Goal: Task Accomplishment & Management: Use online tool/utility

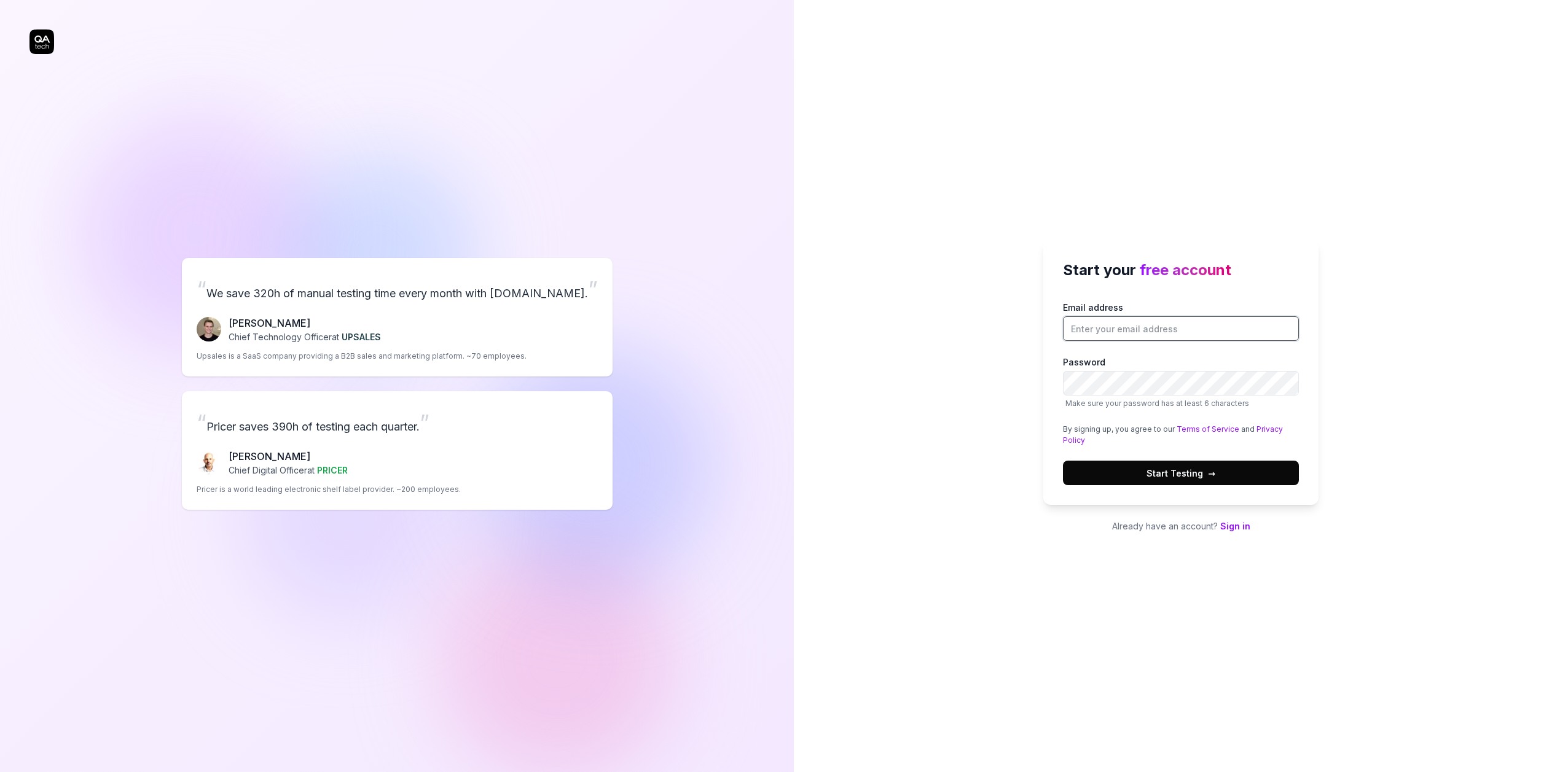
click at [1137, 329] on input "Email address" at bounding box center [1181, 328] width 236 height 24
click at [1178, 307] on label "Email address" at bounding box center [1181, 321] width 236 height 40
click at [1178, 316] on input "Email address" at bounding box center [1181, 328] width 236 height 24
click at [1207, 328] on input "vefo@mailinator.com" at bounding box center [1181, 328] width 236 height 24
paste input "yogalo8082@aiwanlab"
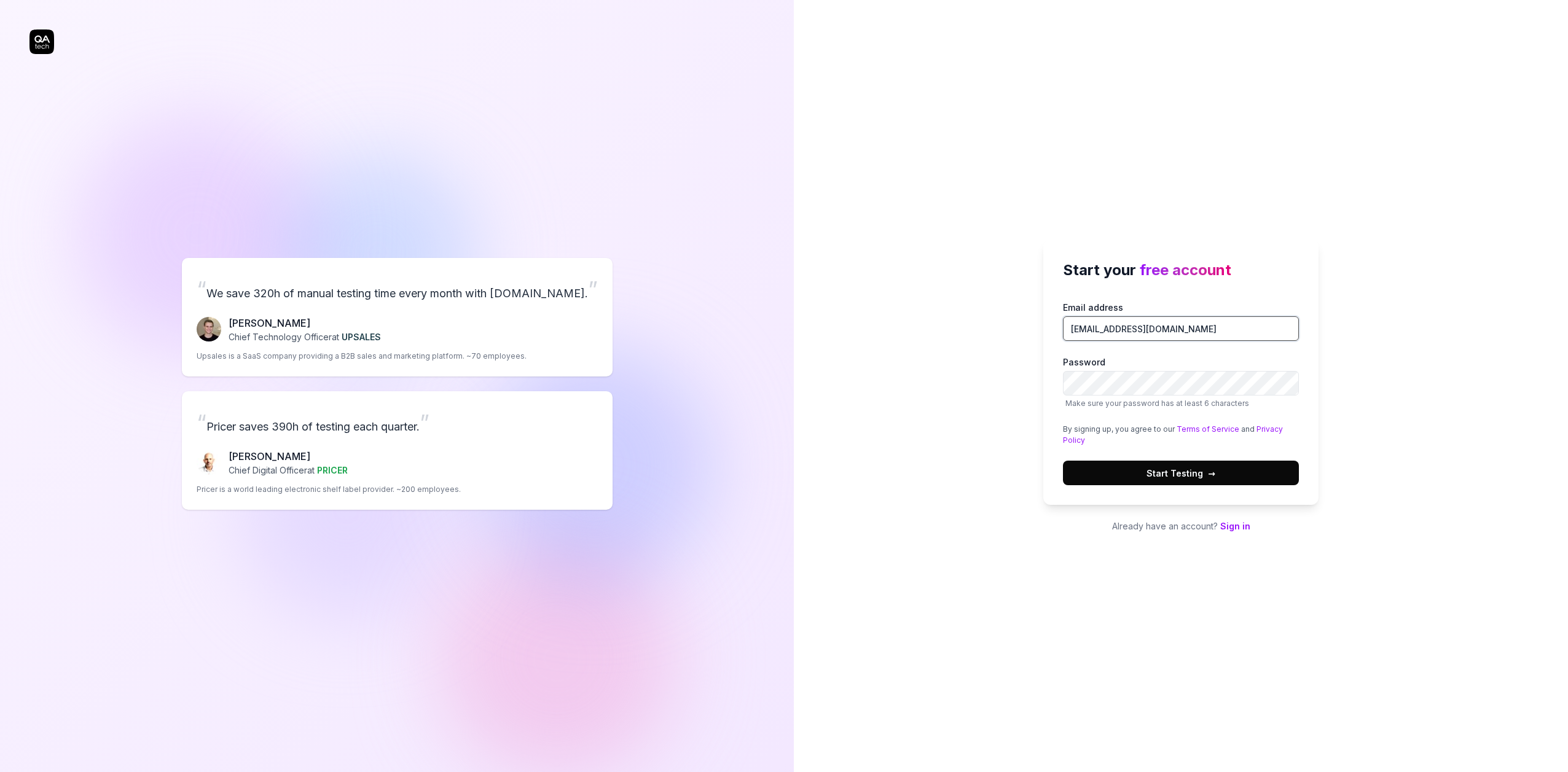
type input "[EMAIL_ADDRESS][DOMAIN_NAME]"
click at [1190, 478] on span "Start Testing →" at bounding box center [1181, 473] width 69 height 13
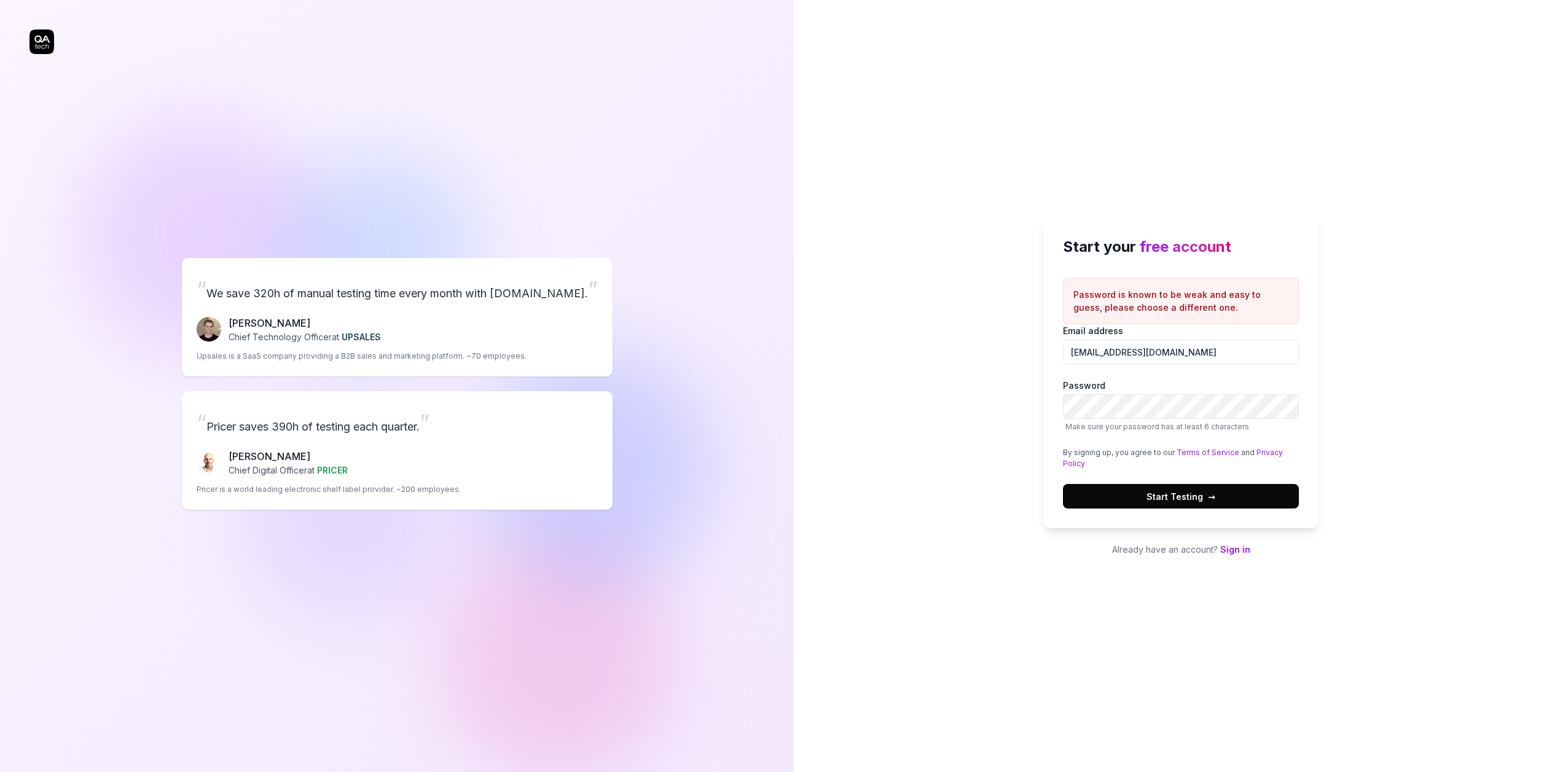
click at [1488, 331] on div "Start your free account Password is known to be weak and easy to guess, please …" at bounding box center [1181, 386] width 774 height 772
click at [1095, 349] on input "[EMAIL_ADDRESS][DOMAIN_NAME]" at bounding box center [1181, 352] width 236 height 24
click at [992, 410] on div "Start your free account Password is known to be weak and easy to guess, please …" at bounding box center [1181, 386] width 774 height 772
click at [1124, 501] on button "Start Testing →" at bounding box center [1181, 496] width 236 height 24
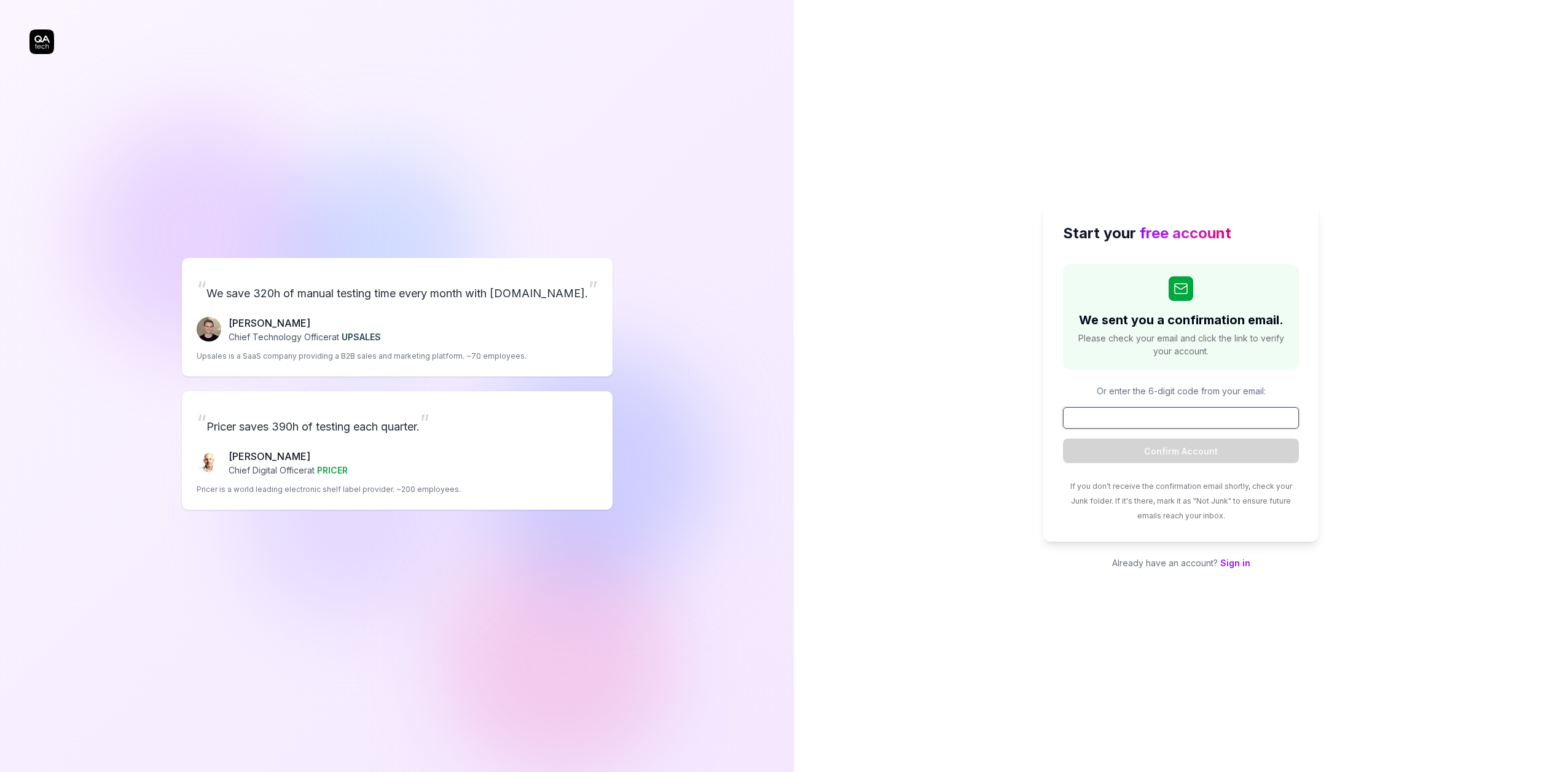
paste input "205206"
type input "205206"
click at [1187, 438] on form "205206 Confirm Account" at bounding box center [1181, 435] width 236 height 56
click at [1195, 450] on button "Confirm Account" at bounding box center [1181, 451] width 236 height 24
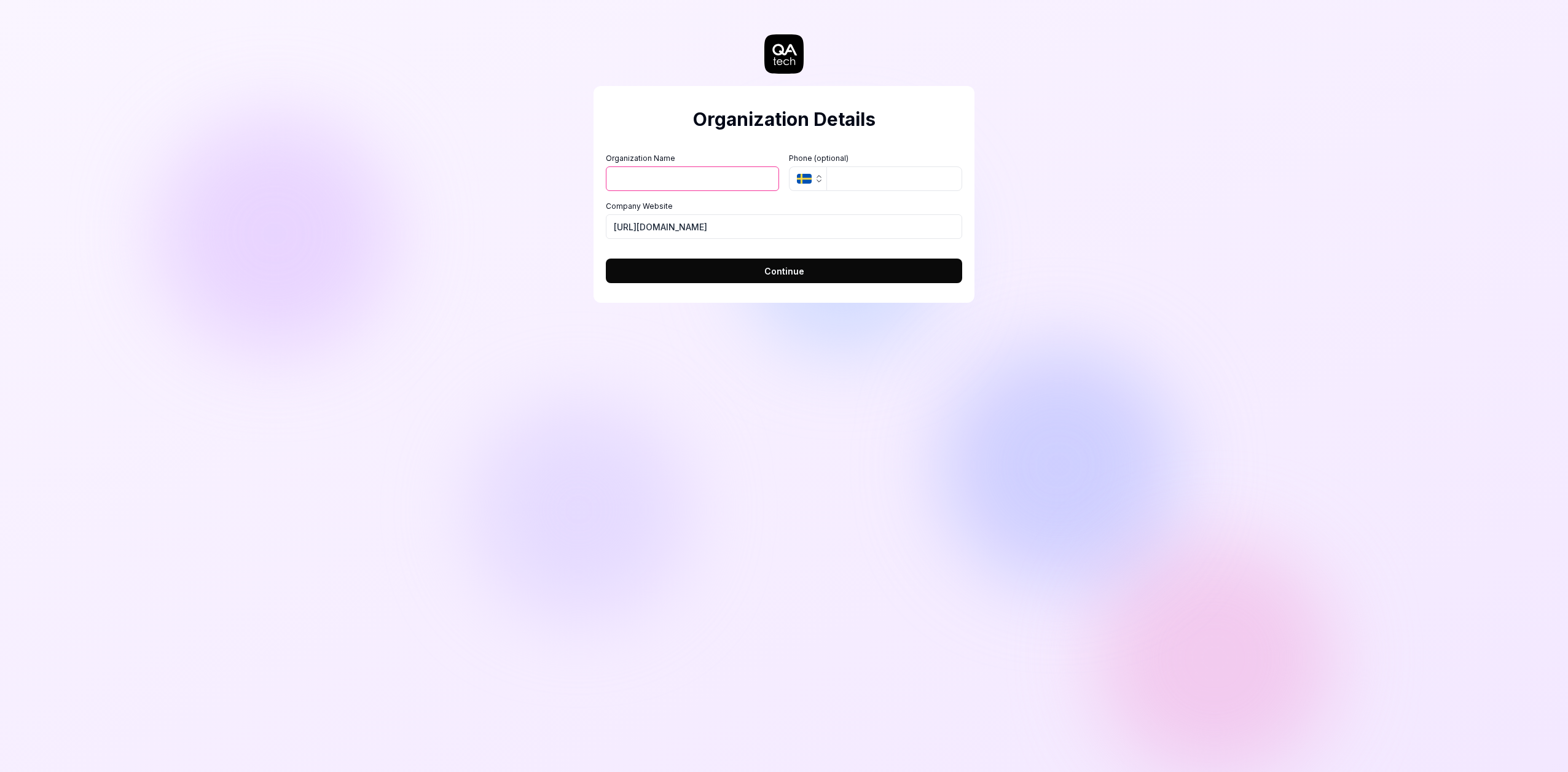
type input "Lewis Mckee Plc"
type input "+1 865 886 1948"
click at [767, 279] on button "Continue" at bounding box center [784, 270] width 356 height 24
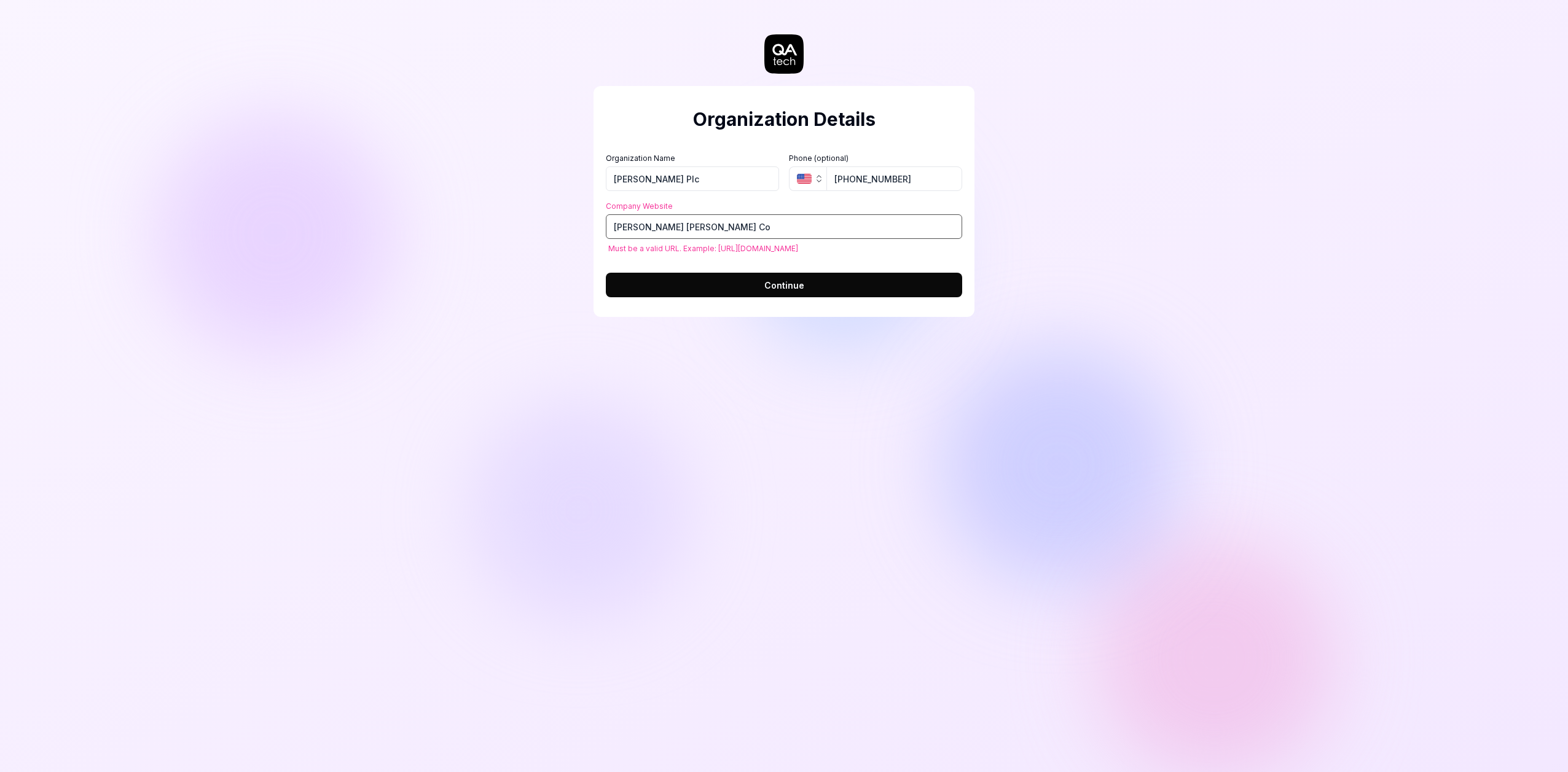
drag, startPoint x: 574, startPoint y: 233, endPoint x: 540, endPoint y: 232, distance: 34.0
click at [540, 232] on div "Organization Details Organization Name Lewis Mckee Plc Organization Logo (Squar…" at bounding box center [784, 386] width 1568 height 772
paste input "205206"
paste input "[URL][DOMAIN_NAME]"
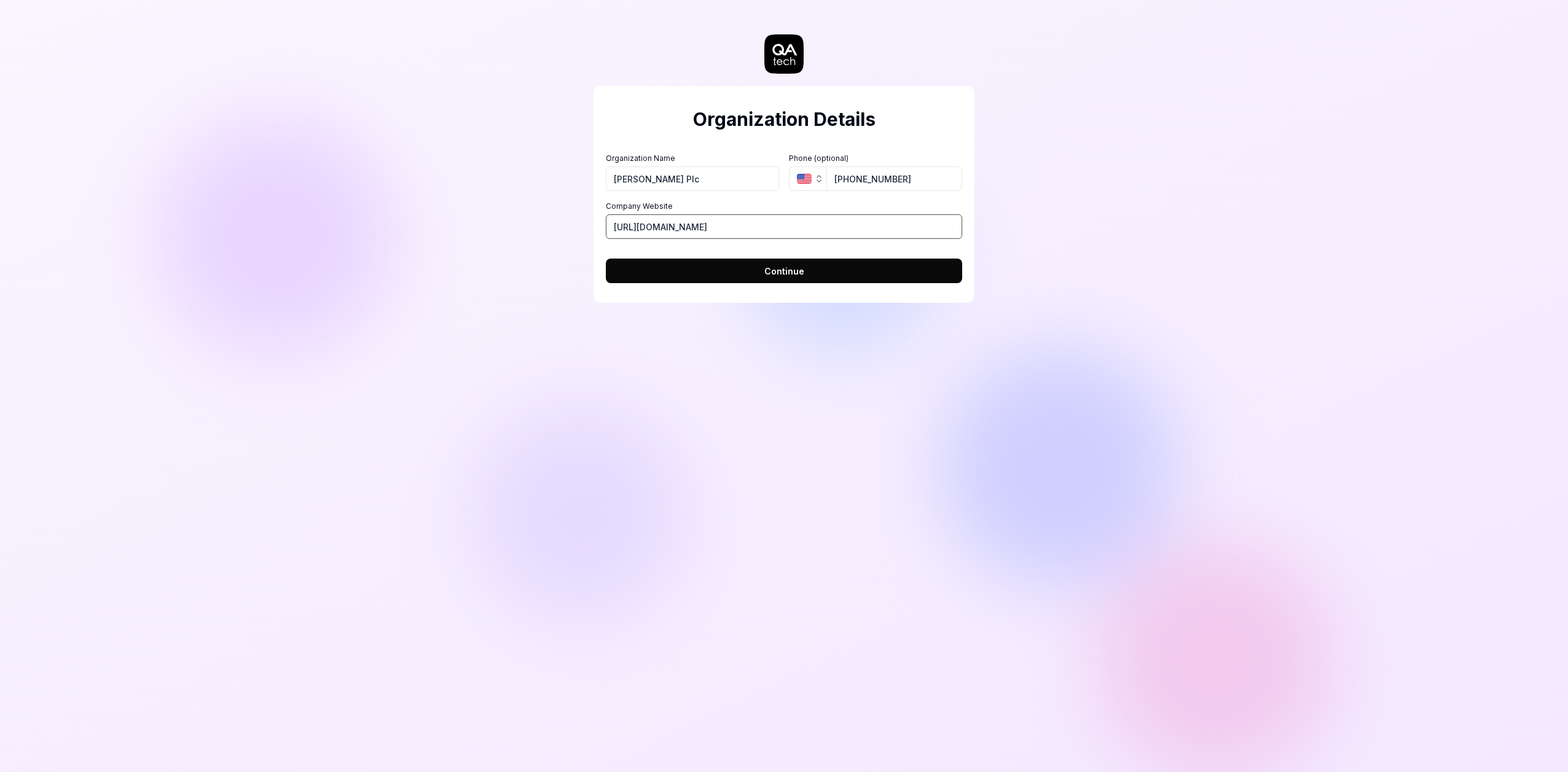
type input "[URL][DOMAIN_NAME]"
click at [835, 275] on button "Continue" at bounding box center [784, 270] width 356 height 24
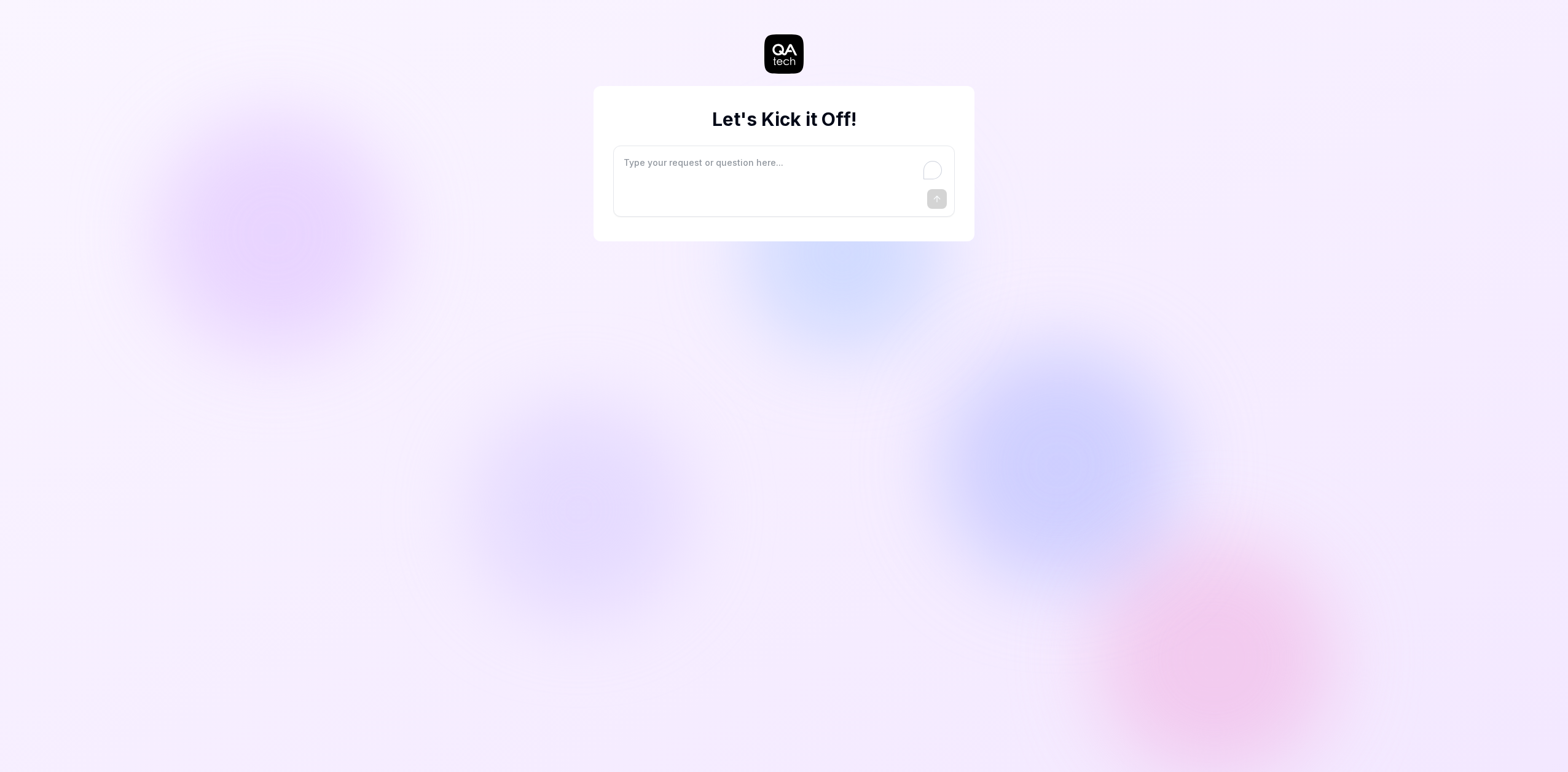
type textarea "*"
type textarea "I"
type textarea "*"
type textarea "I"
type textarea "*"
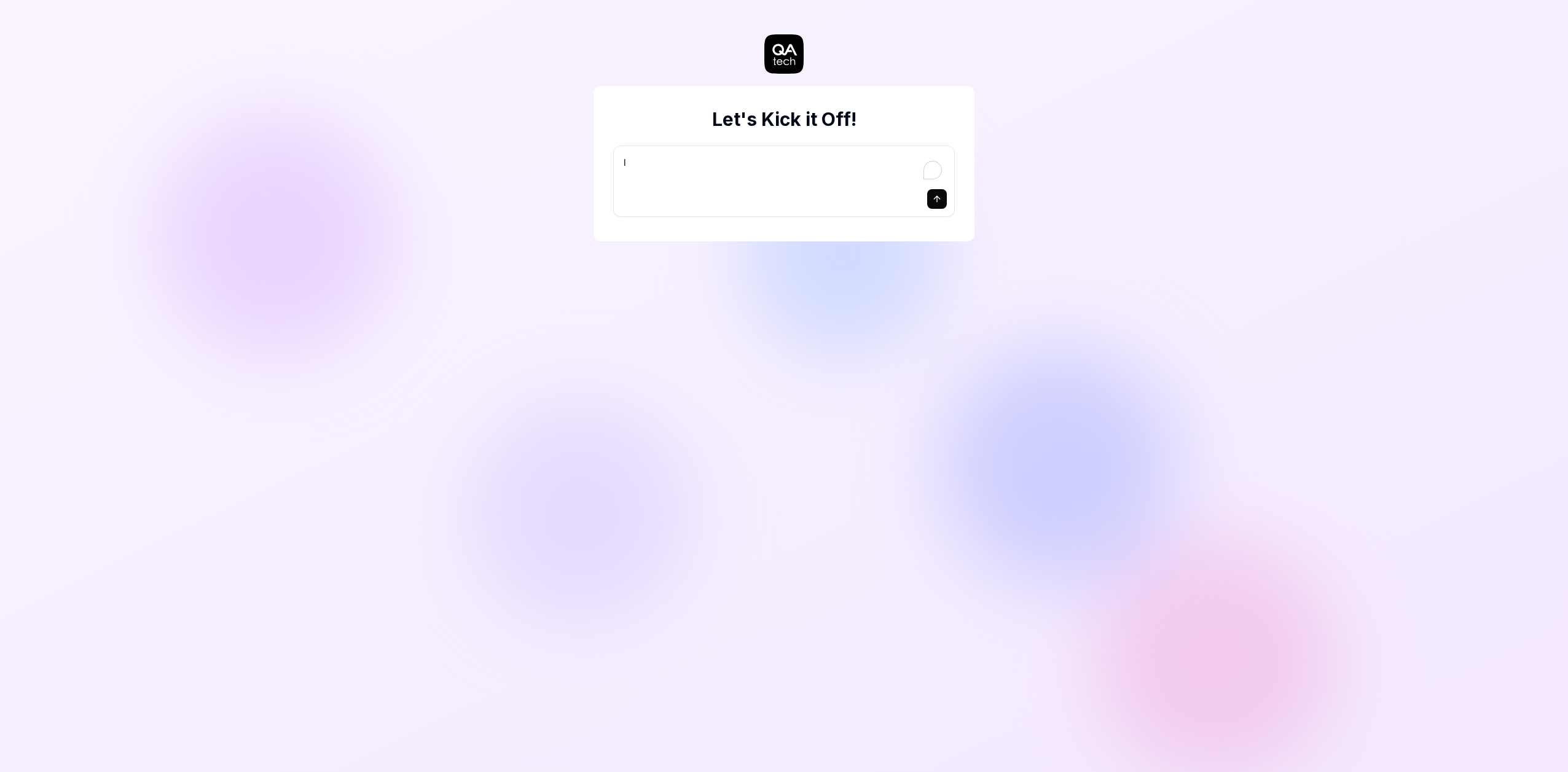
type textarea "I w"
type textarea "*"
type textarea "I wa"
type textarea "*"
type textarea "I wan"
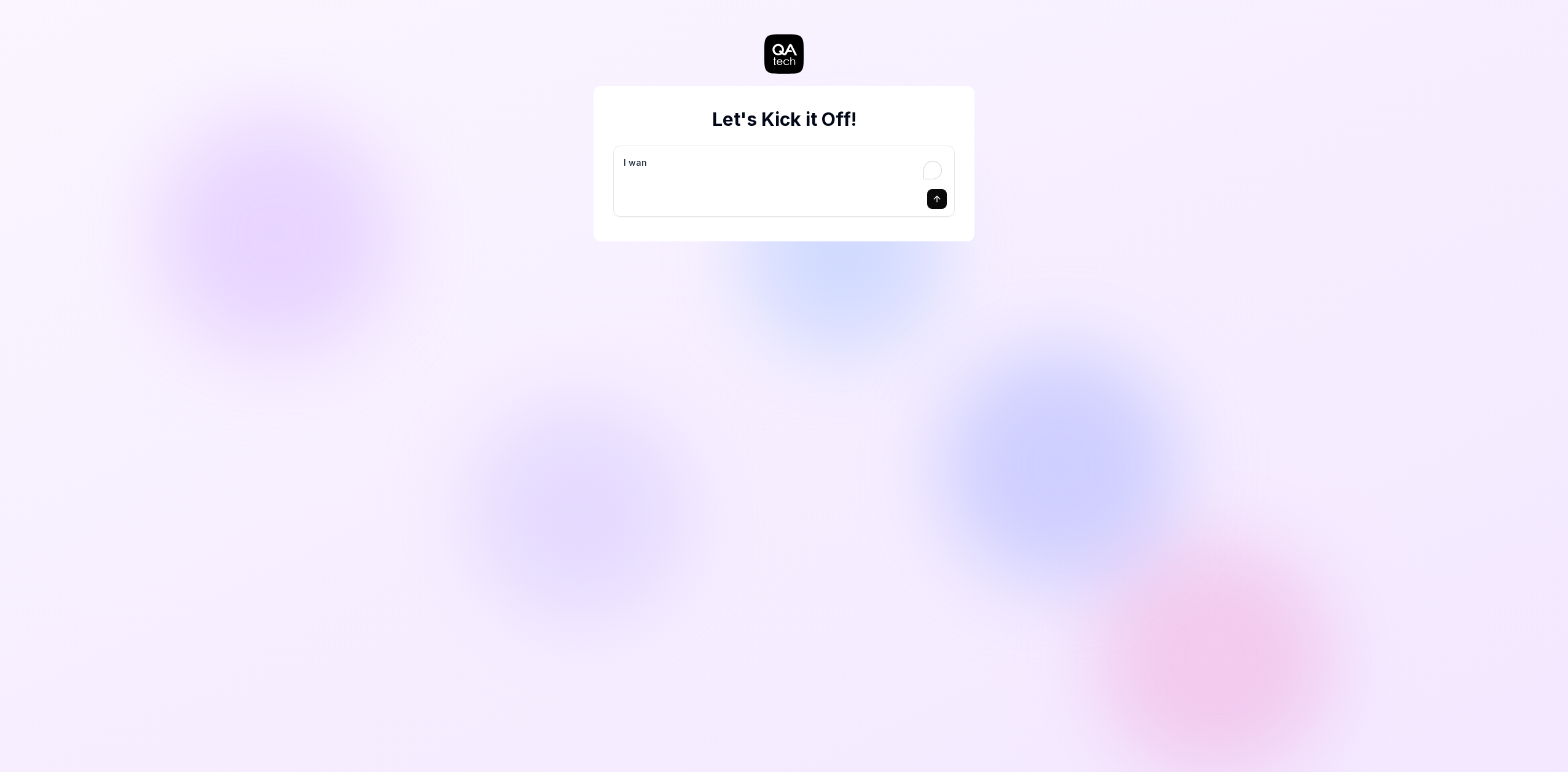
type textarea "*"
type textarea "I want"
type textarea "*"
type textarea "I want"
type textarea "*"
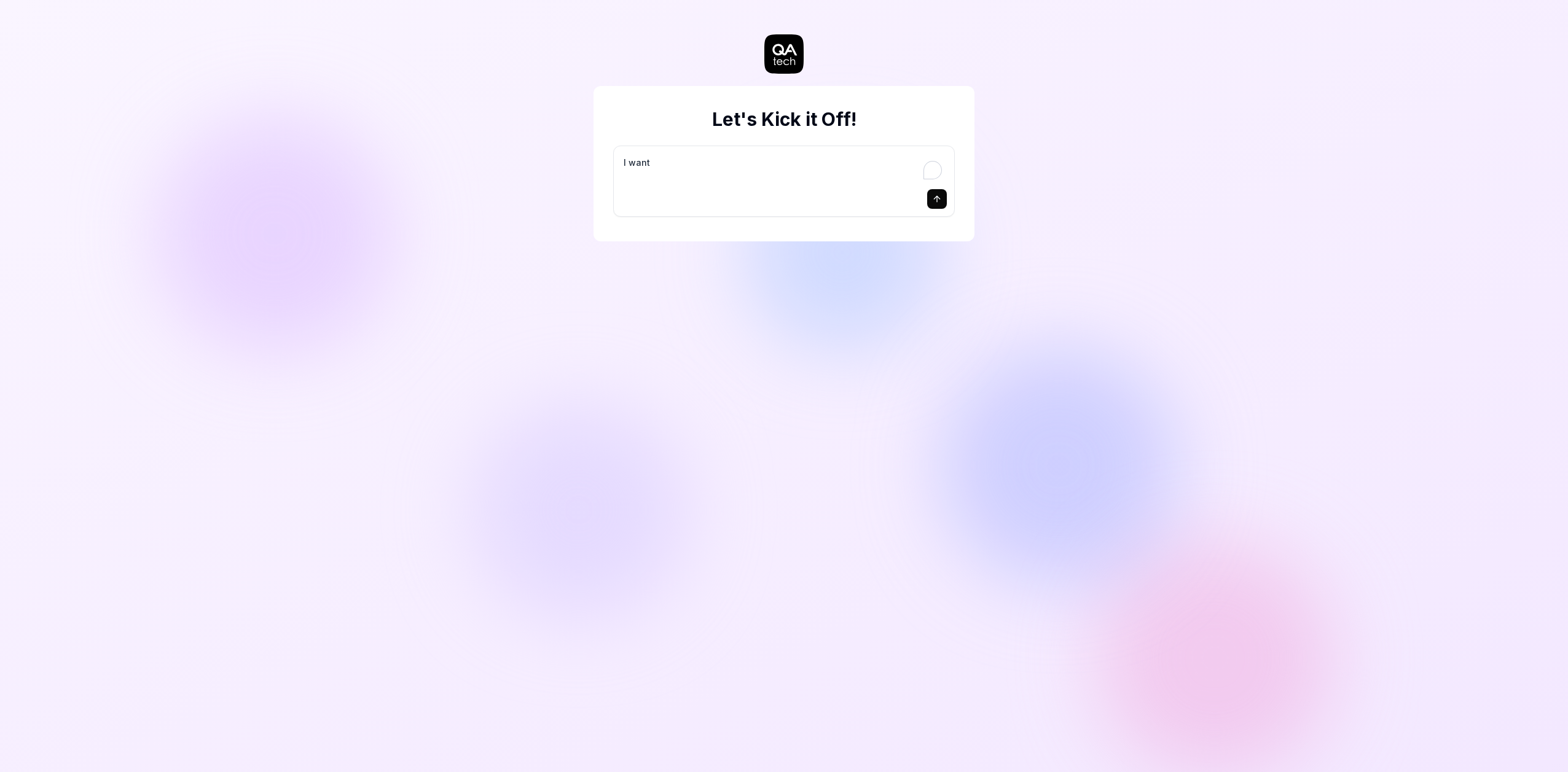
type textarea "I want a"
type textarea "*"
type textarea "I want a"
type textarea "*"
type textarea "I want a g"
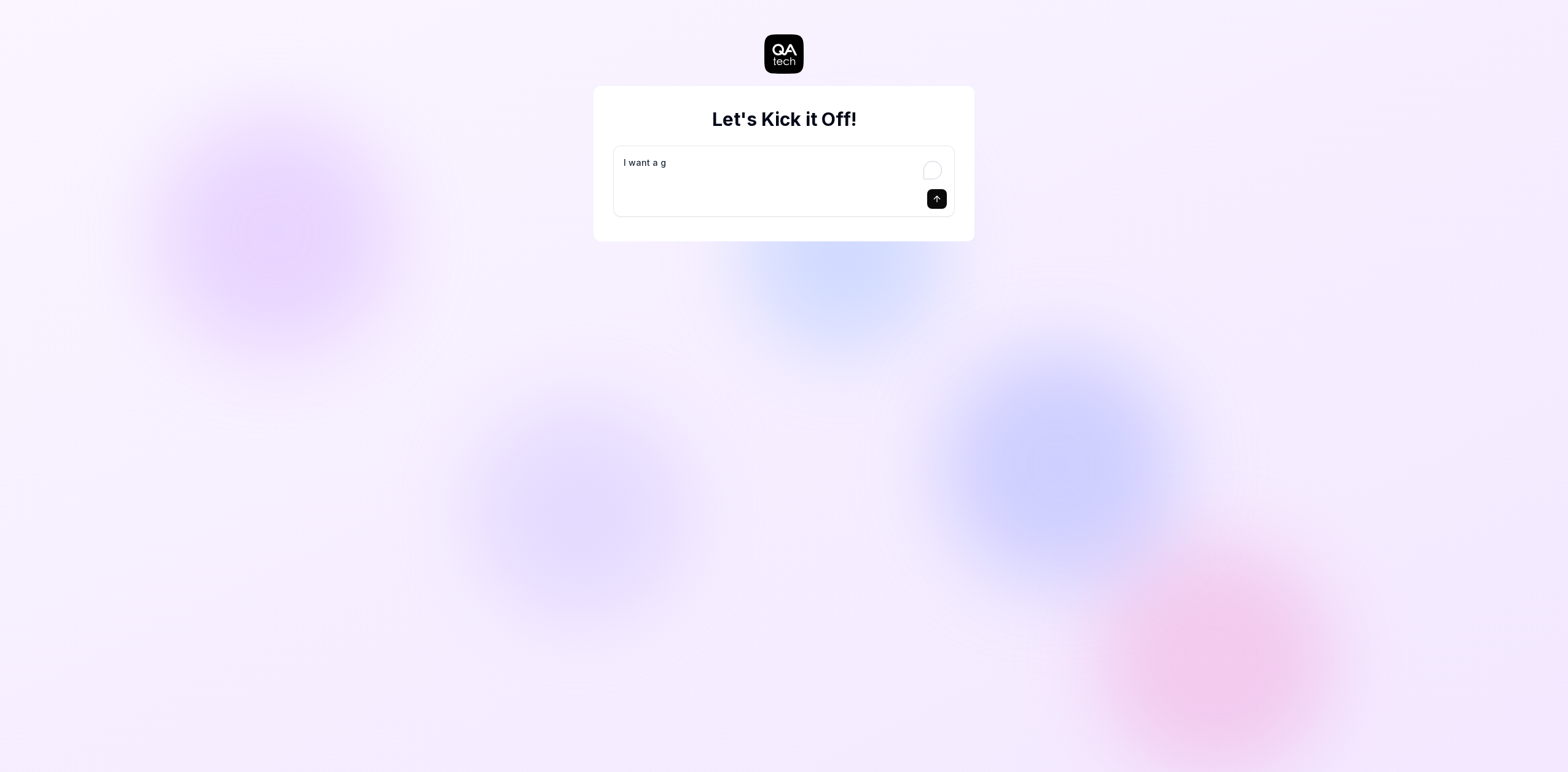
type textarea "*"
type textarea "I want a go"
type textarea "*"
type textarea "I want a goo"
type textarea "*"
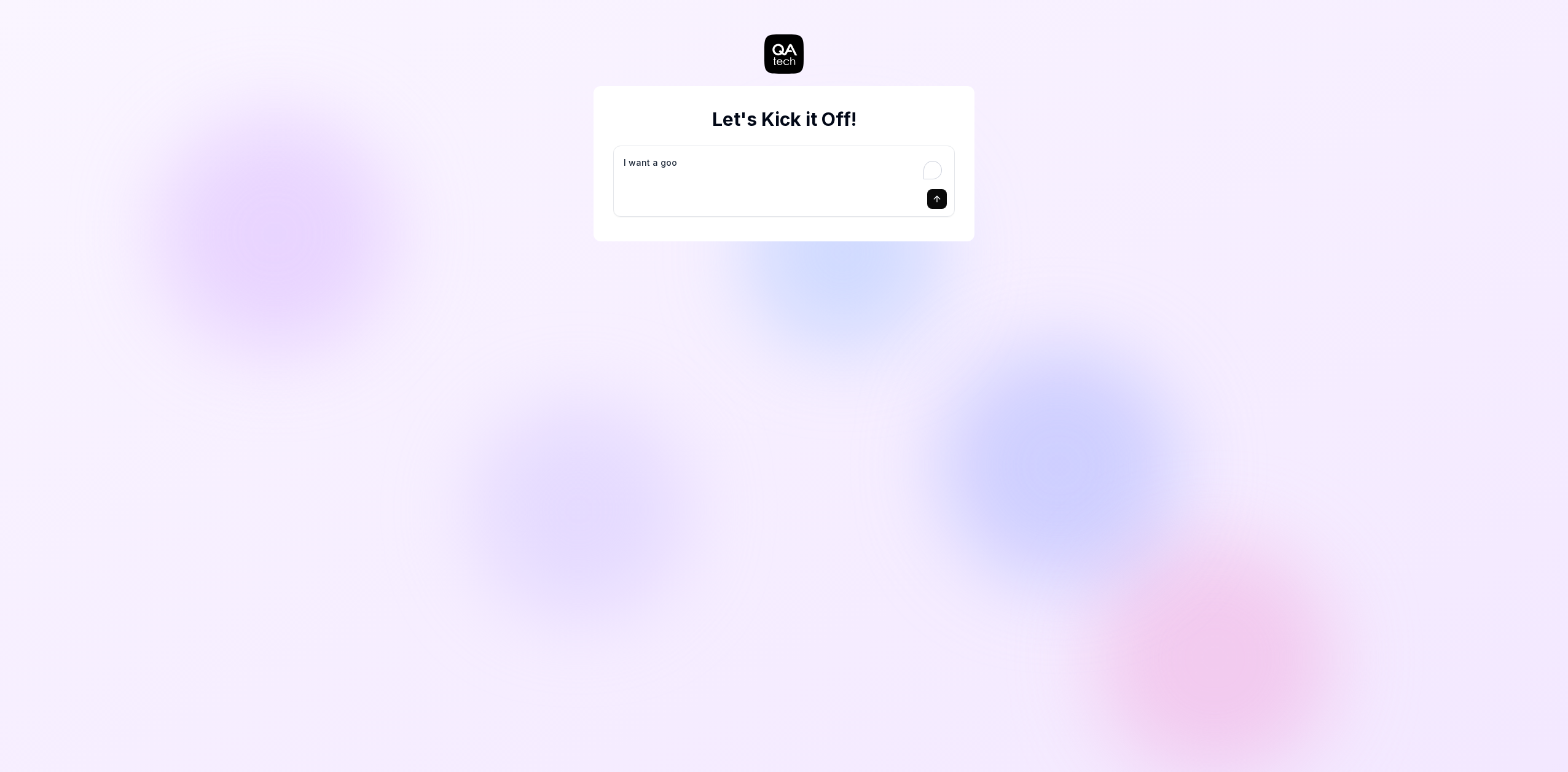
type textarea "I want a good"
type textarea "*"
type textarea "I want a good"
type textarea "*"
type textarea "I want a good t"
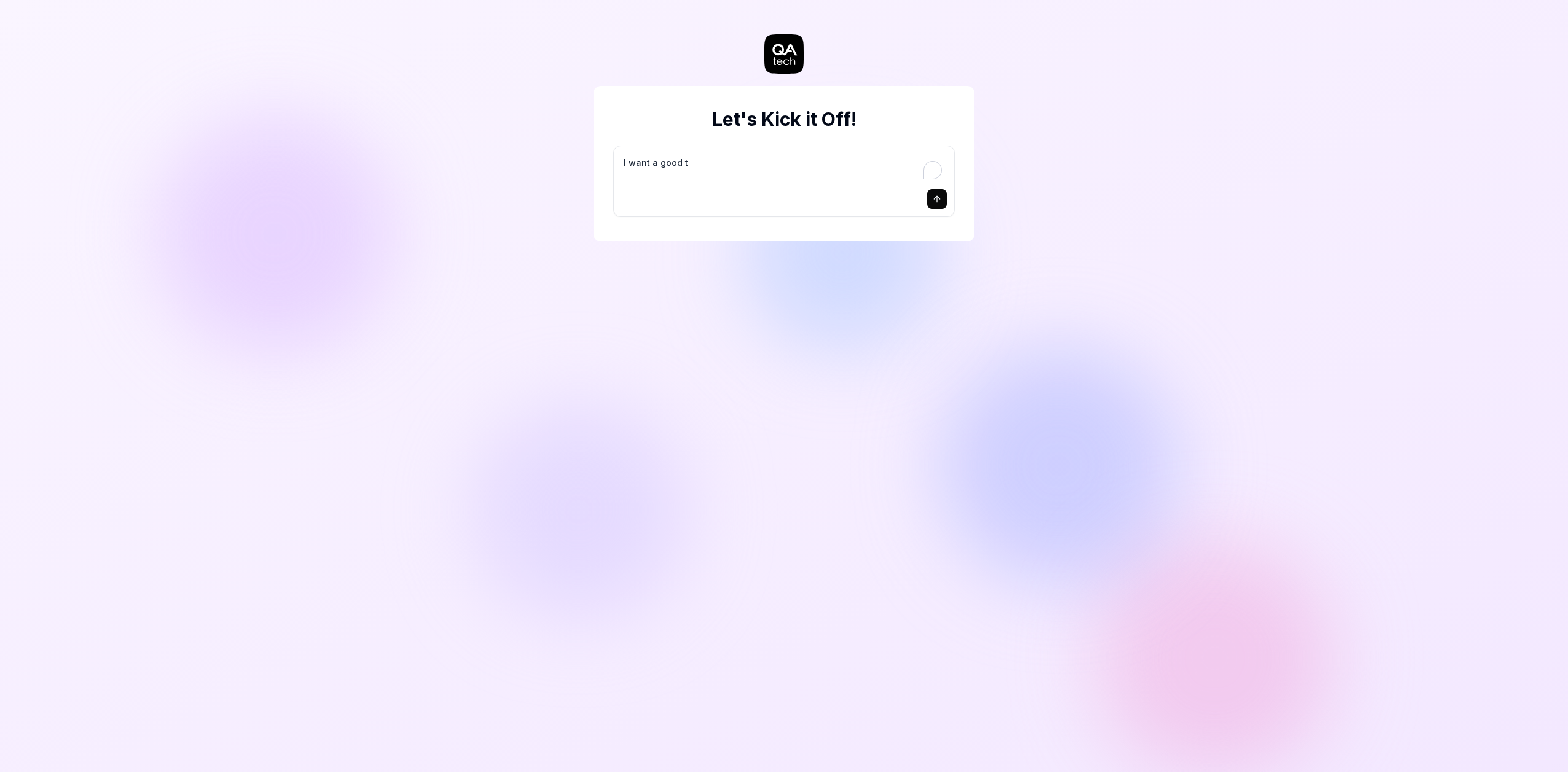
type textarea "*"
type textarea "I want a good te"
type textarea "*"
type textarea "I want a good tes"
type textarea "*"
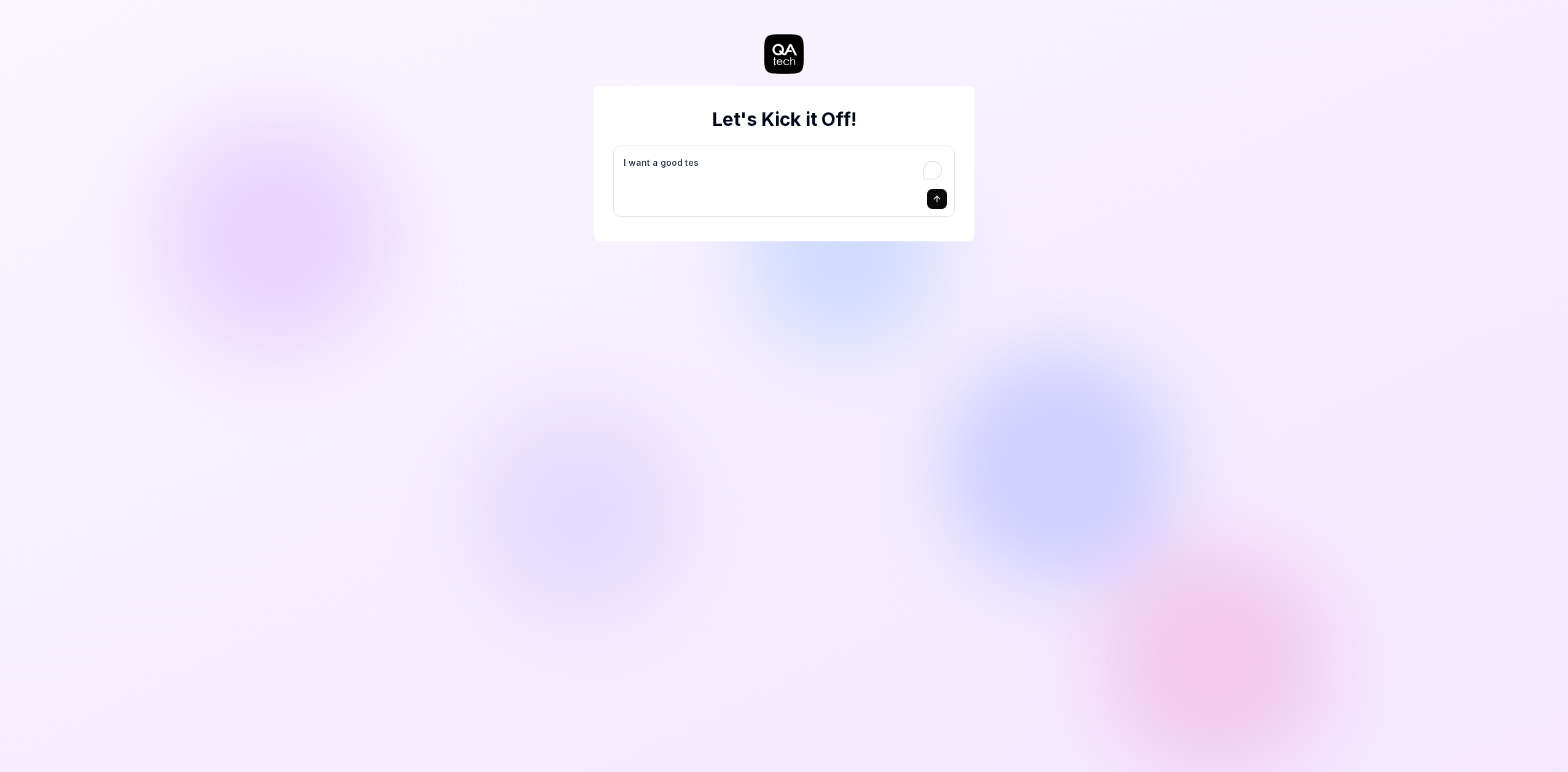
type textarea "I want a good test"
type textarea "*"
type textarea "I want a good test"
type textarea "*"
type textarea "I want a good test s"
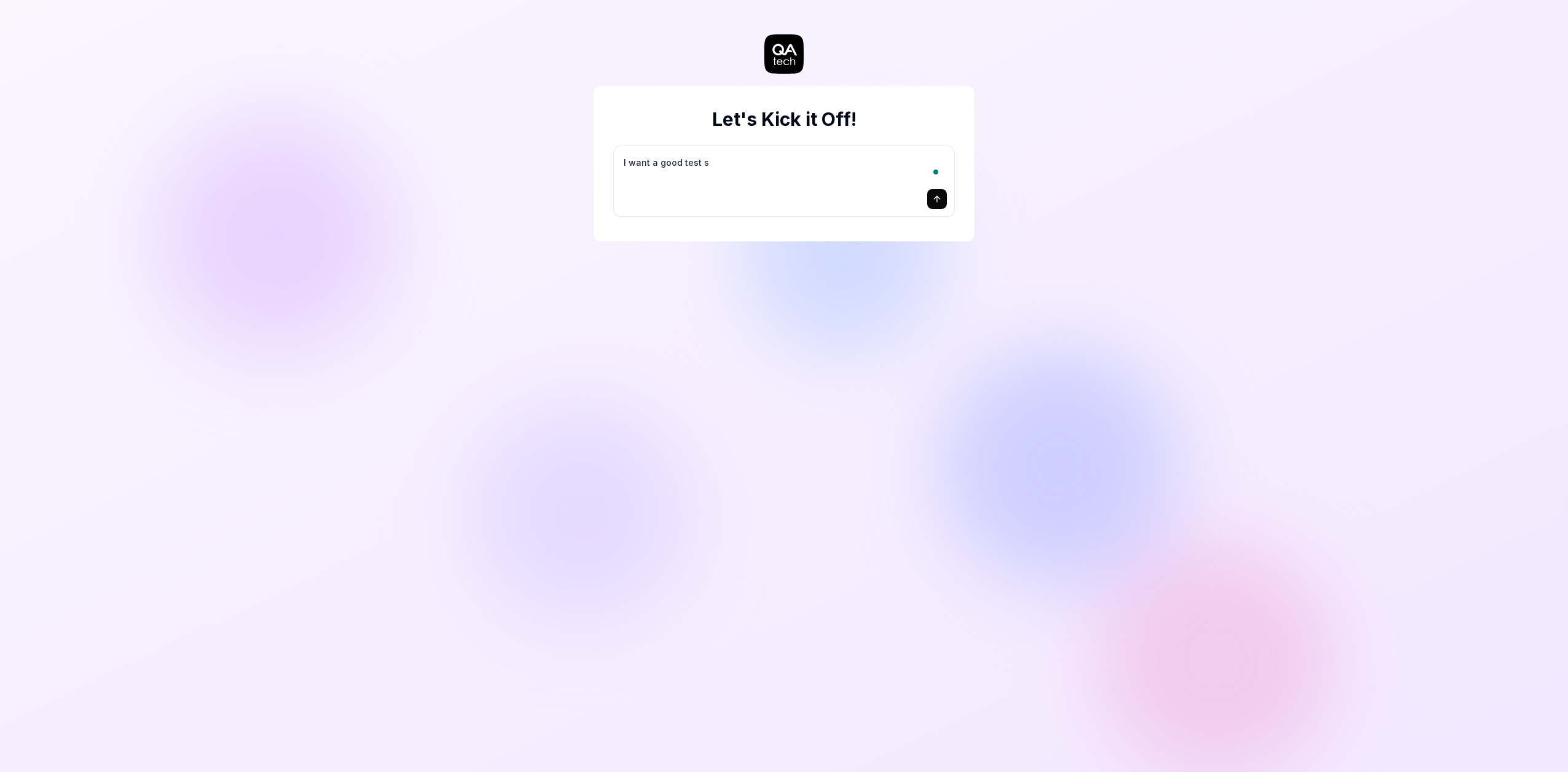
type textarea "*"
type textarea "I want a good test se"
type textarea "*"
type textarea "I want a good test set"
type textarea "*"
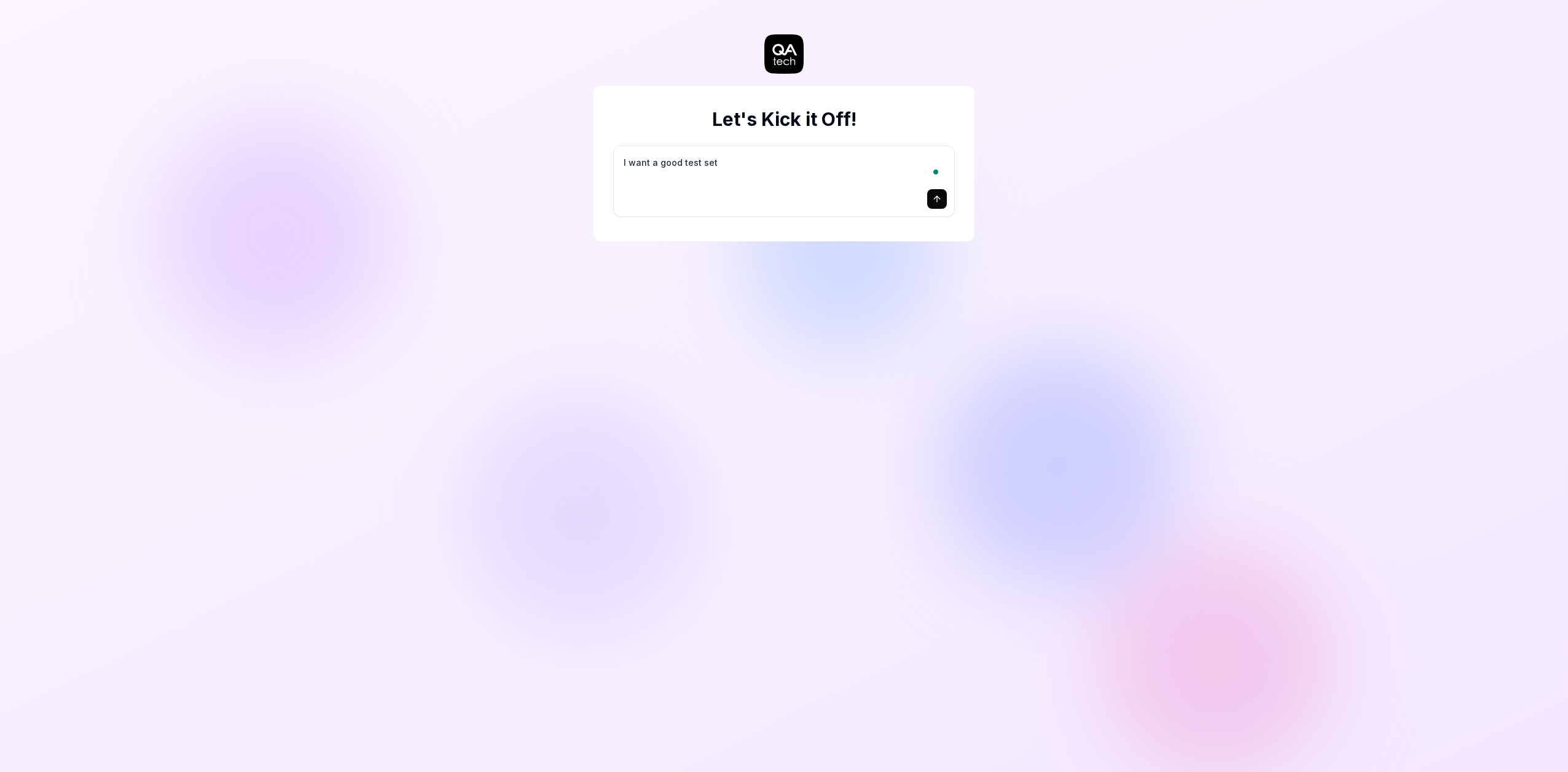
type textarea "I want a good test setu"
type textarea "*"
type textarea "I want a good test setup"
type textarea "*"
type textarea "I want a good test setup"
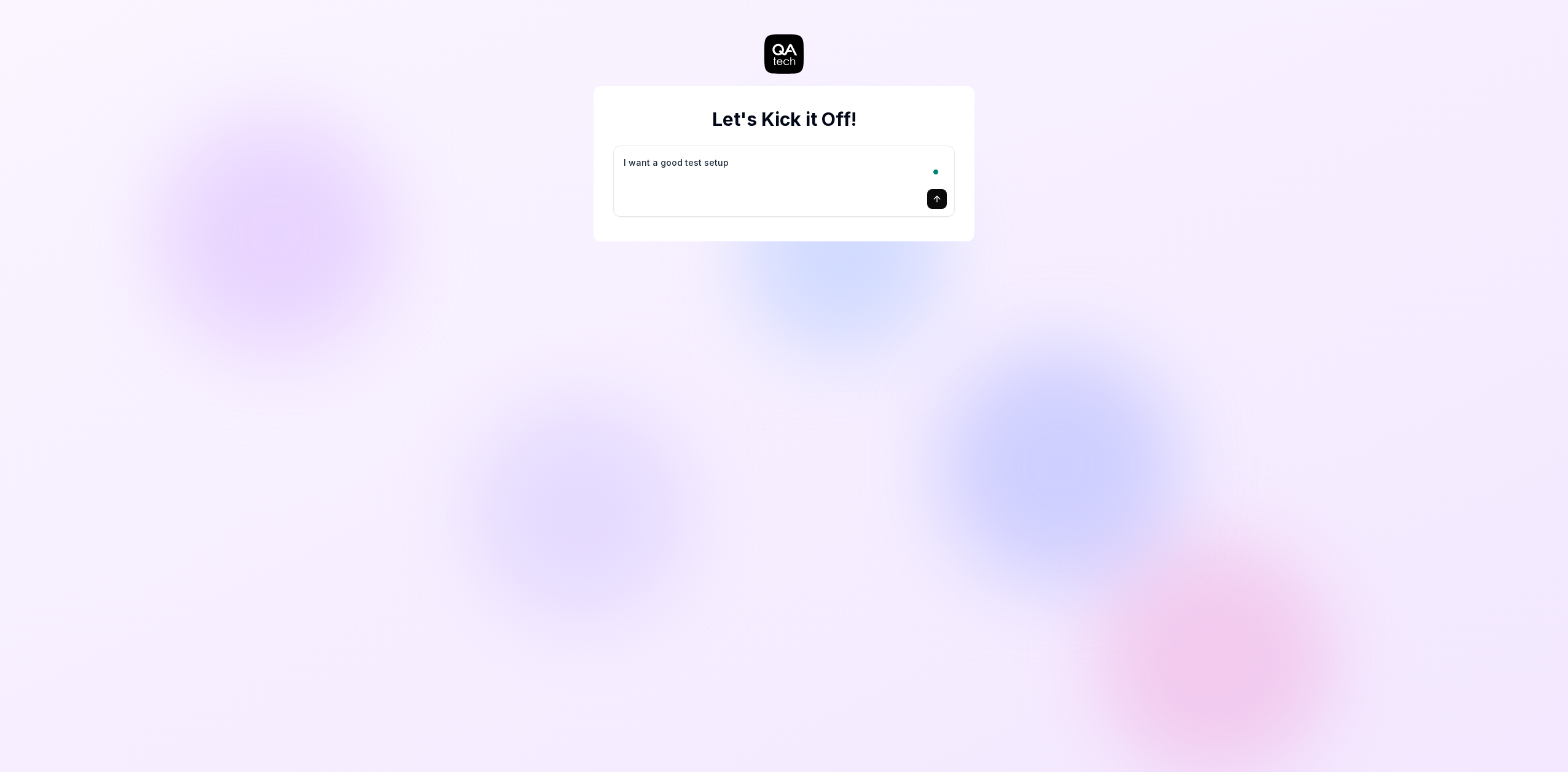
type textarea "*"
type textarea "I want a good test setup f"
type textarea "*"
type textarea "I want a good test setup fo"
type textarea "*"
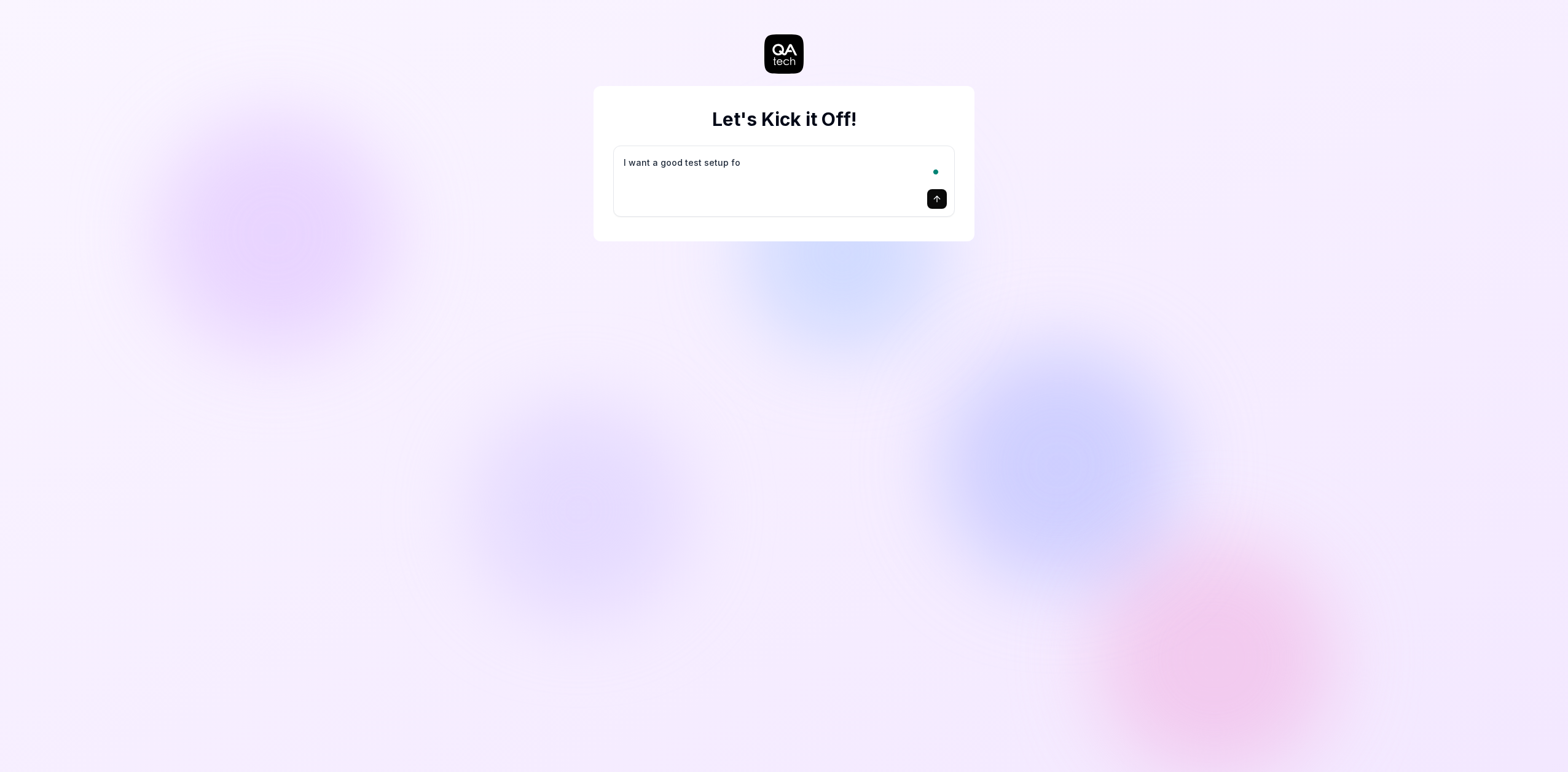
type textarea "I want a good test setup for"
type textarea "*"
type textarea "I want a good test setup for"
type textarea "*"
type textarea "I want a good test setup for m"
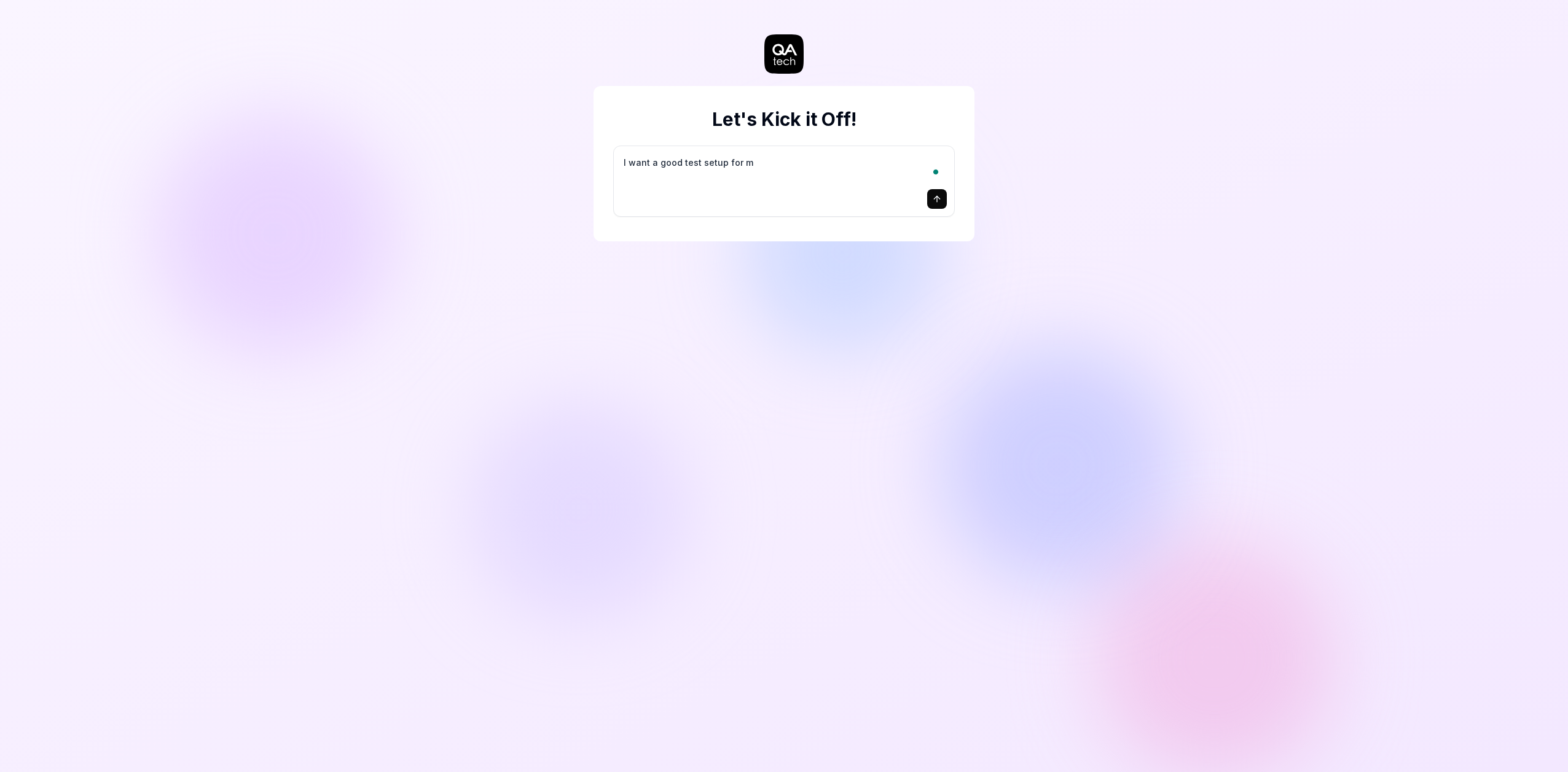
type textarea "*"
type textarea "I want a good test setup for my"
type textarea "*"
type textarea "I want a good test setup for my"
type textarea "*"
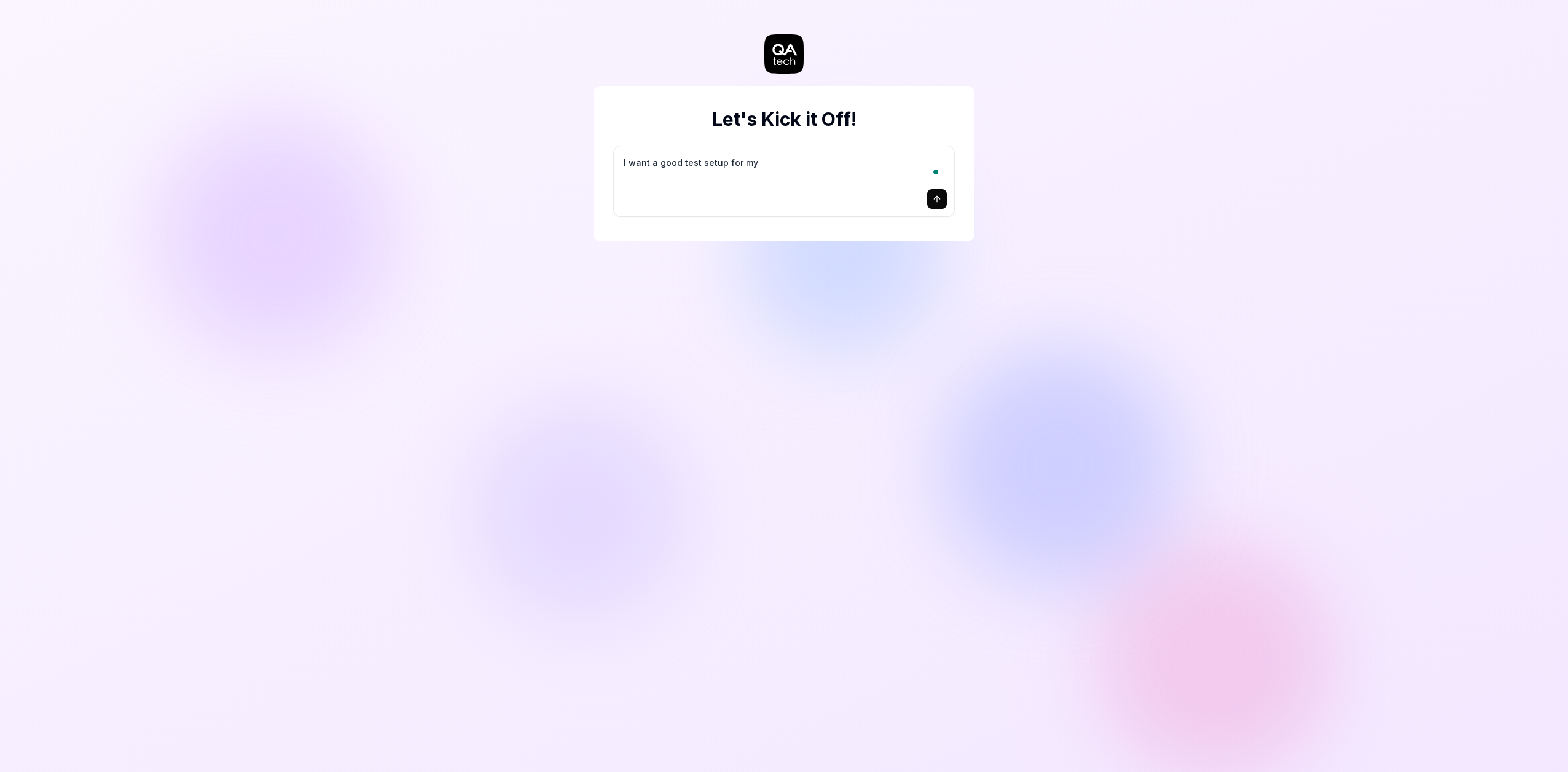
type textarea "I want a good test setup for my s"
type textarea "*"
type textarea "I want a good test setup for my si"
type textarea "*"
type textarea "I want a good test setup for my sit"
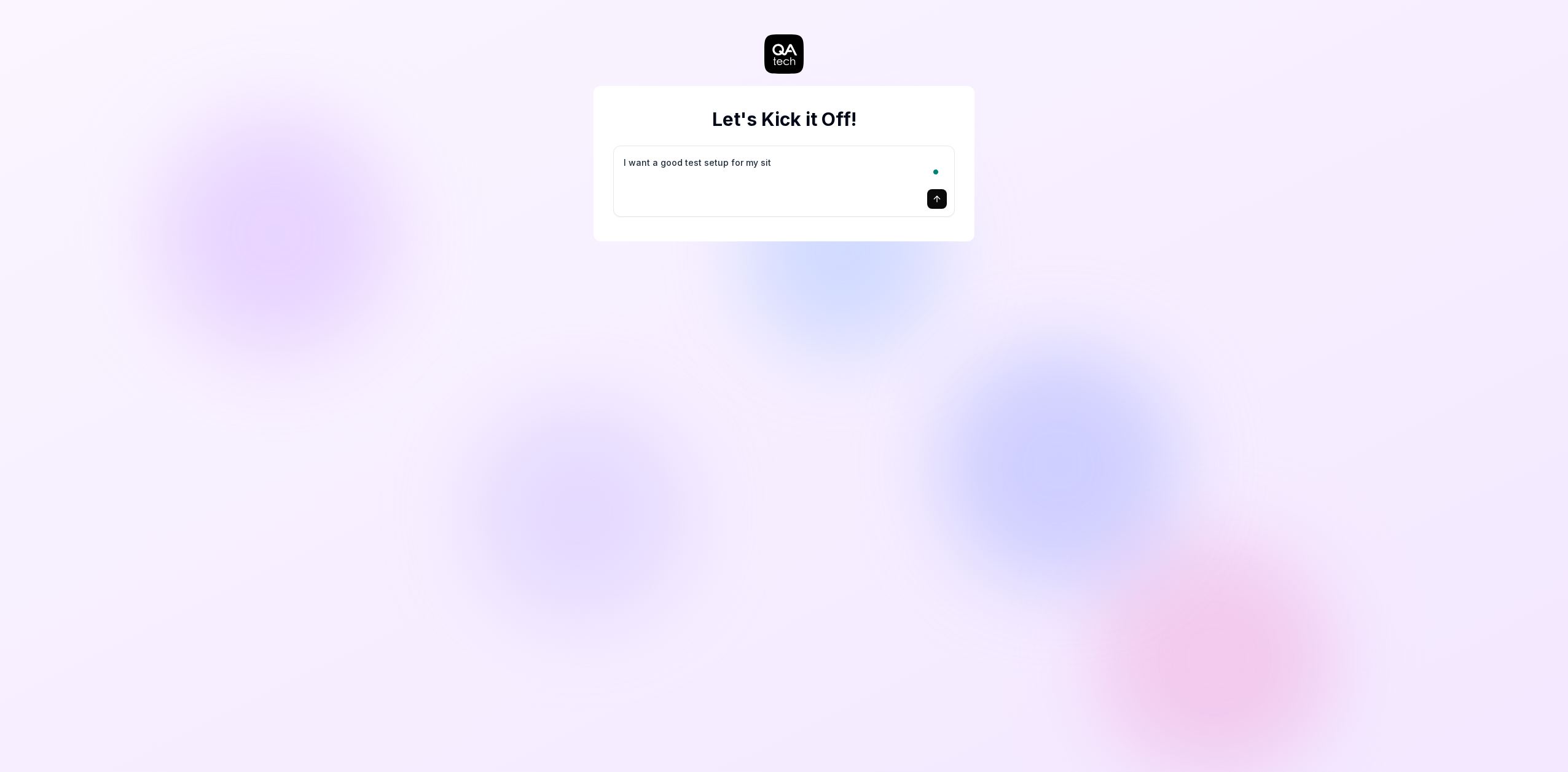
type textarea "*"
type textarea "I want a good test setup for my site"
type textarea "*"
type textarea "I want a good test setup for my site"
type textarea "*"
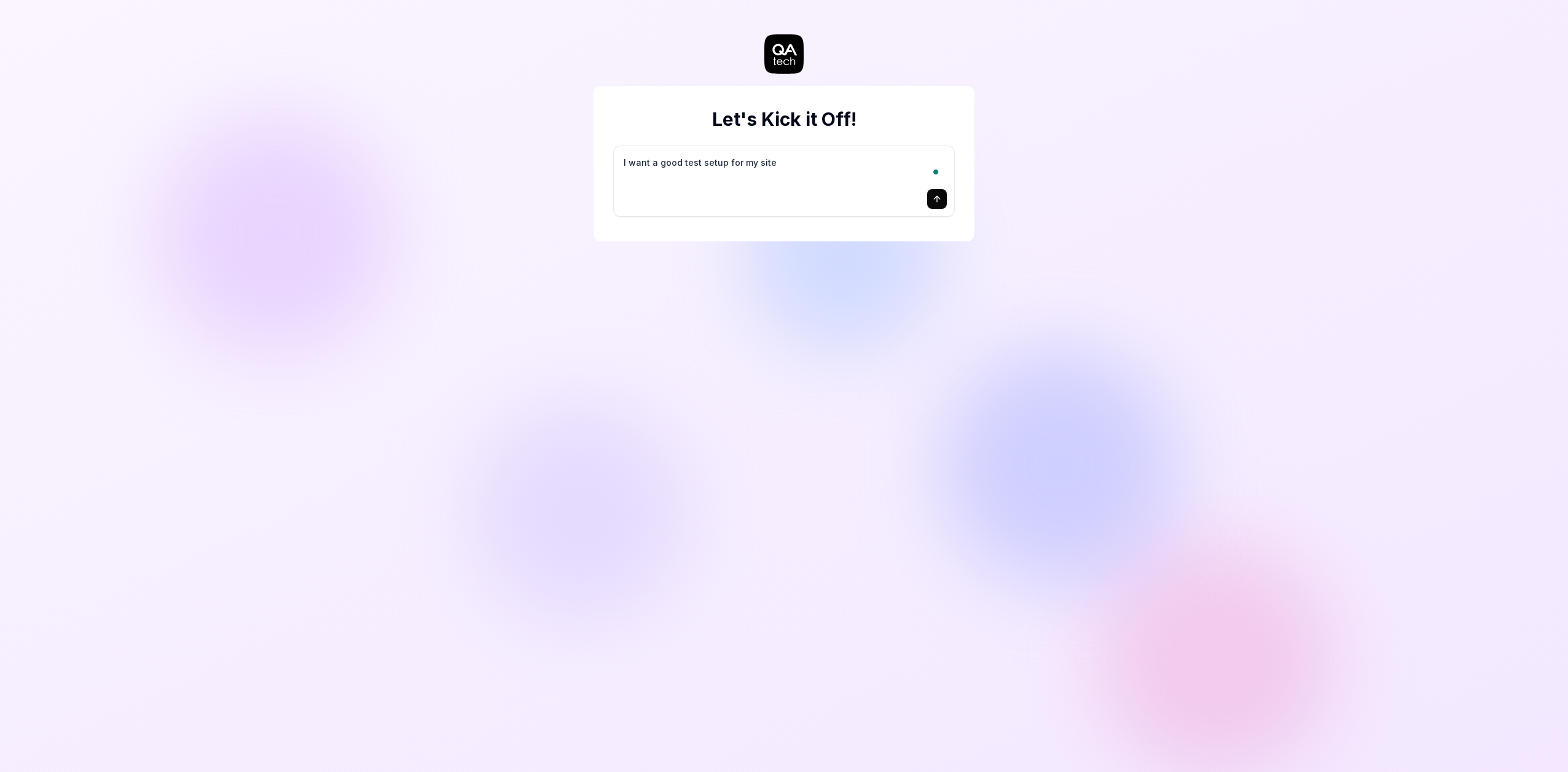
type textarea "I want a good test setup for my site -"
type textarea "*"
type textarea "I want a good test setup for my site -"
type textarea "*"
type textarea "I want a good test setup for my site - h"
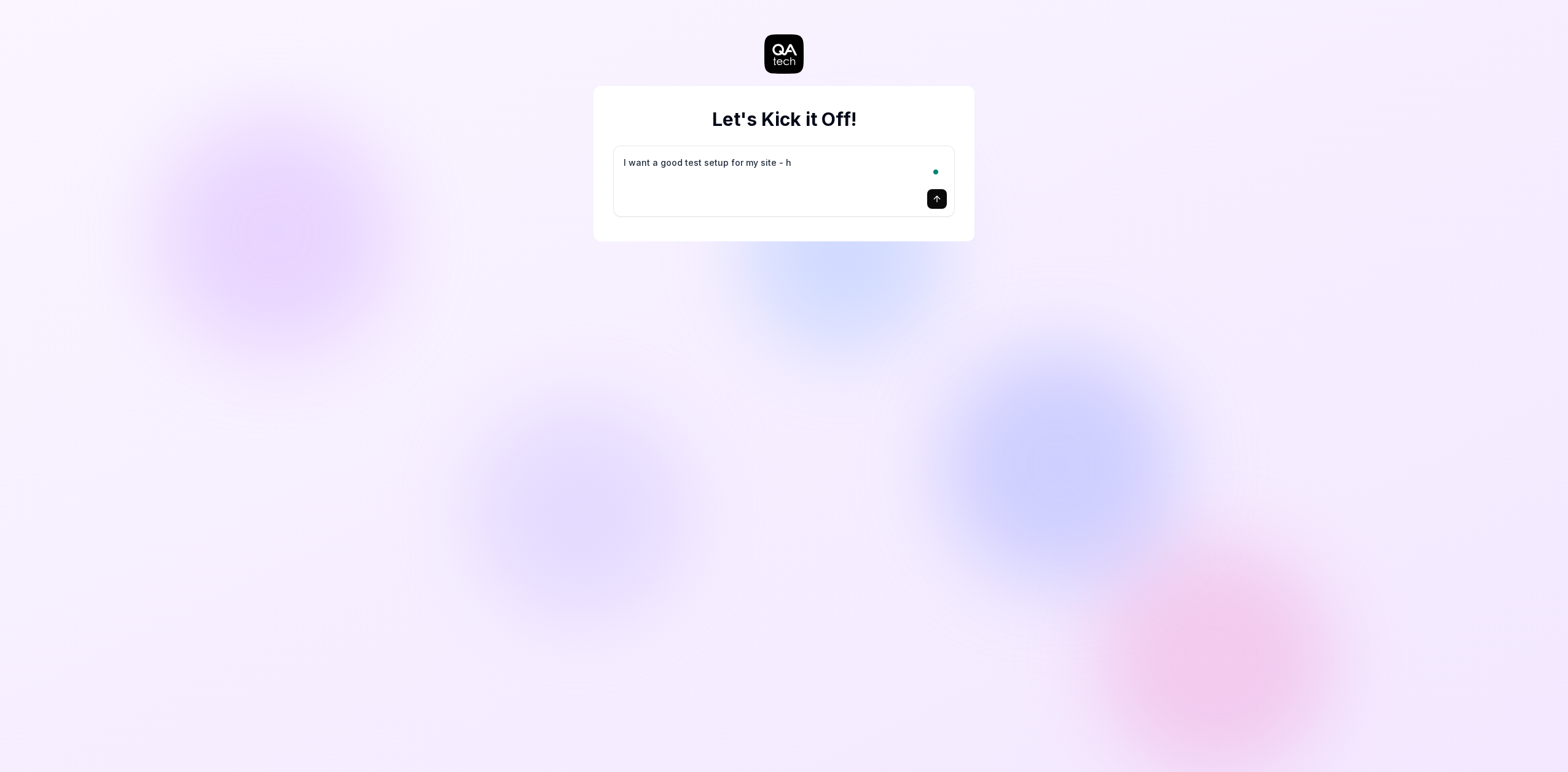
type textarea "*"
type textarea "I want a good test setup for my site - he"
type textarea "*"
type textarea "I want a good test setup for my site - hel"
type textarea "*"
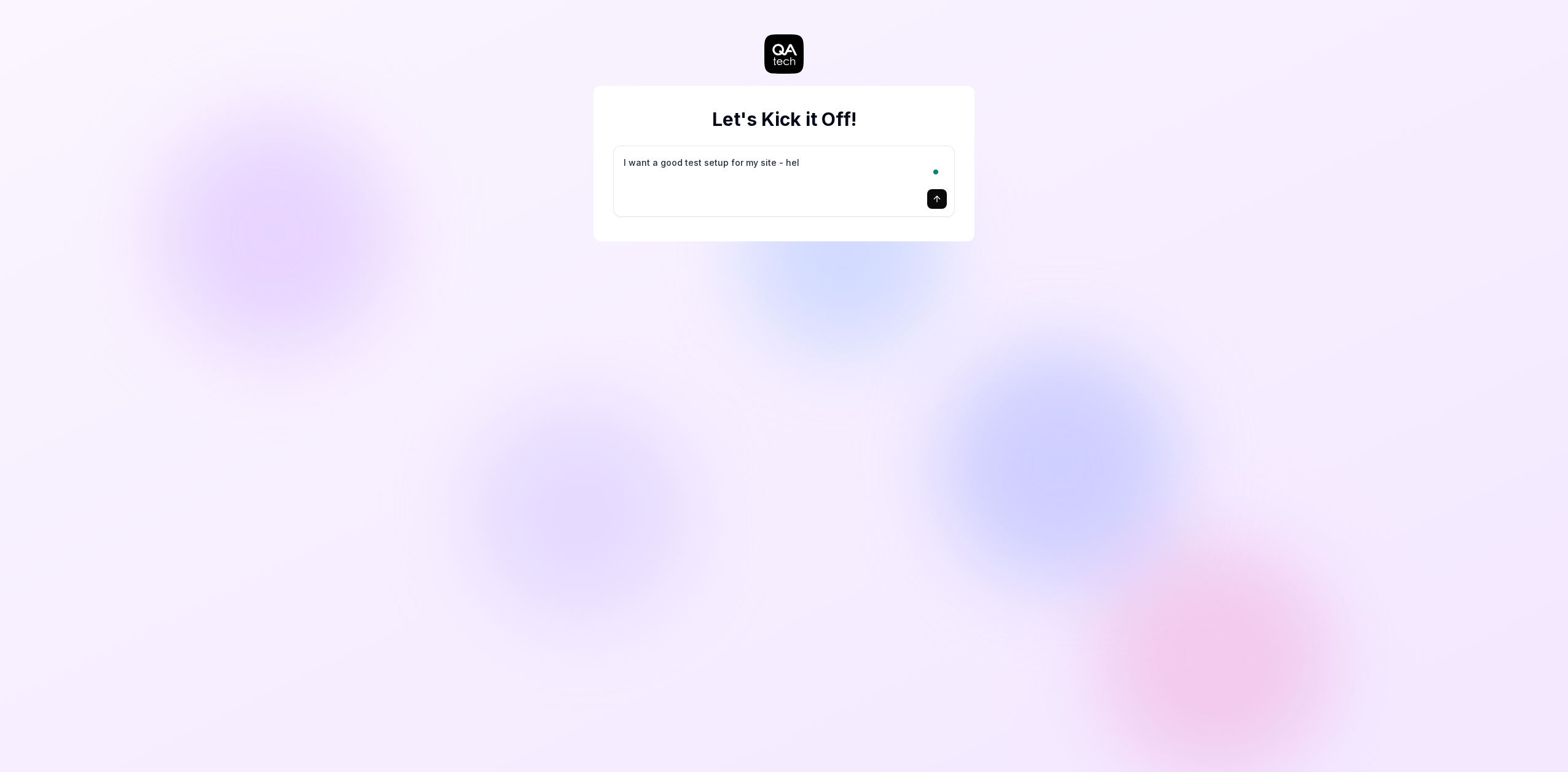
type textarea "I want a good test setup for my site - help"
type textarea "*"
type textarea "I want a good test setup for my site - help"
type textarea "*"
type textarea "I want a good test setup for my site - help m"
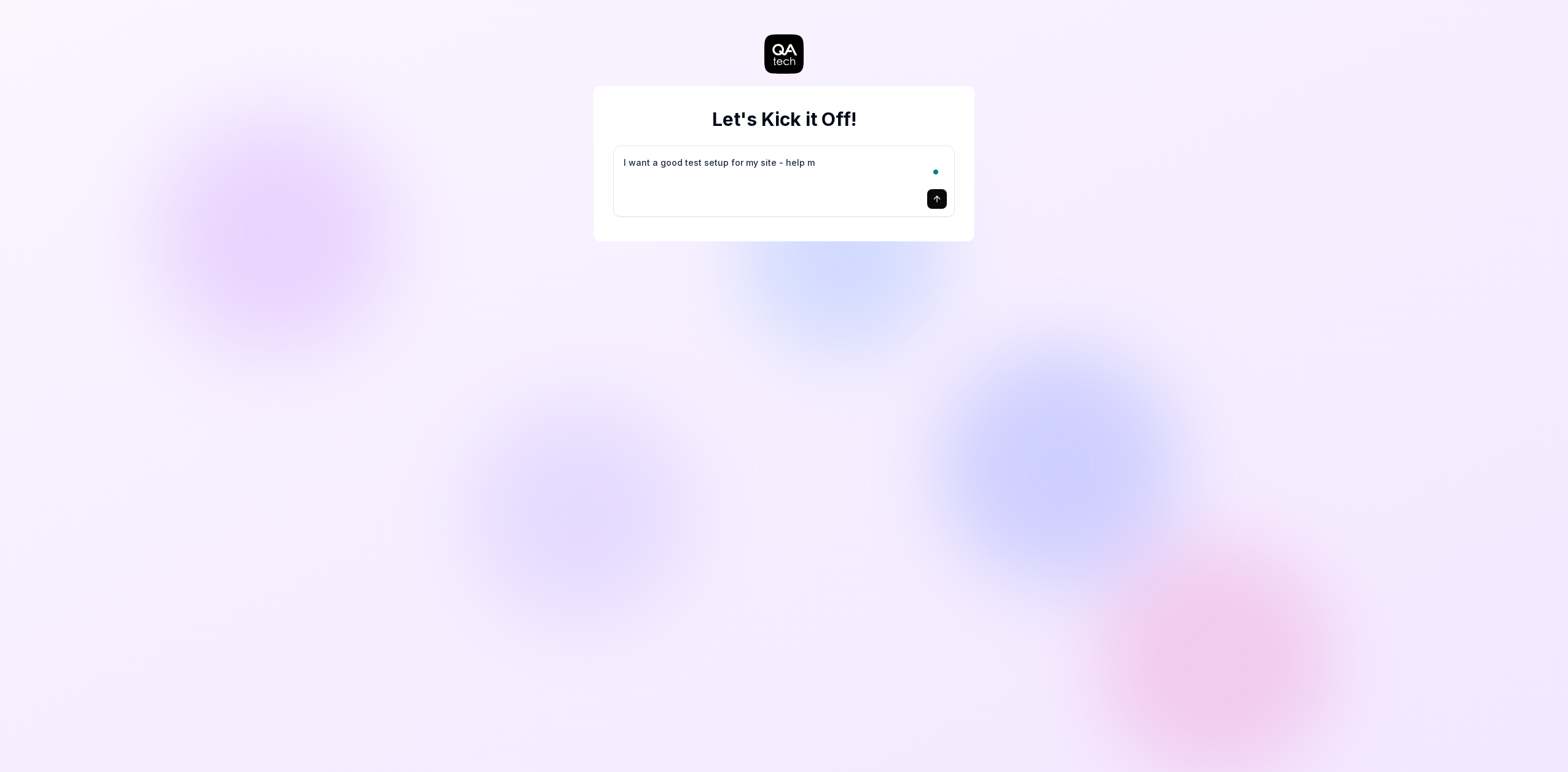
type textarea "*"
type textarea "I want a good test setup for my site - help me"
type textarea "*"
type textarea "I want a good test setup for my site - help me"
type textarea "*"
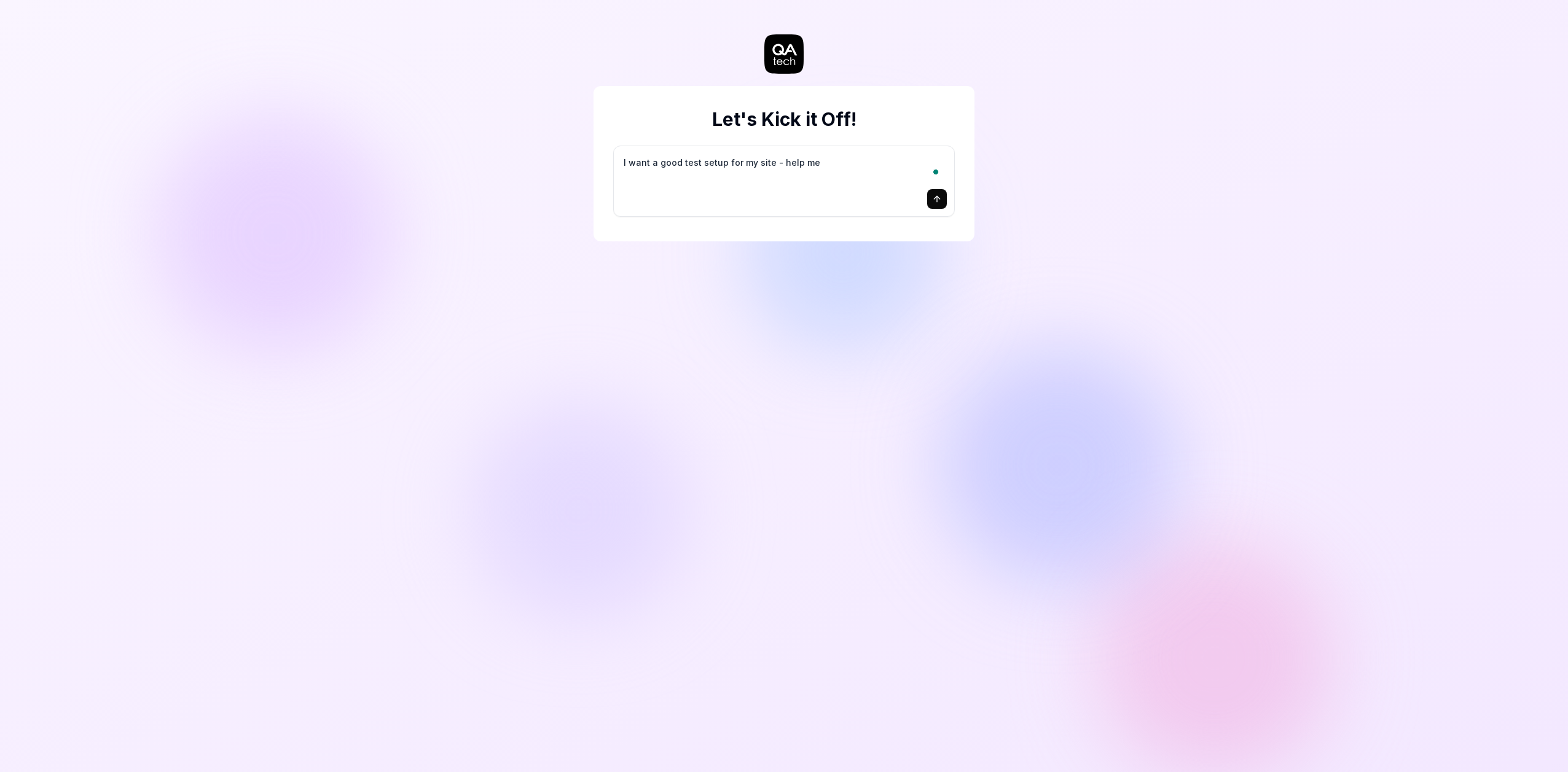
type textarea "I want a good test setup for my site - help me c"
type textarea "*"
type textarea "I want a good test setup for my site - help me cr"
type textarea "*"
type textarea "I want a good test setup for my site - help me cre"
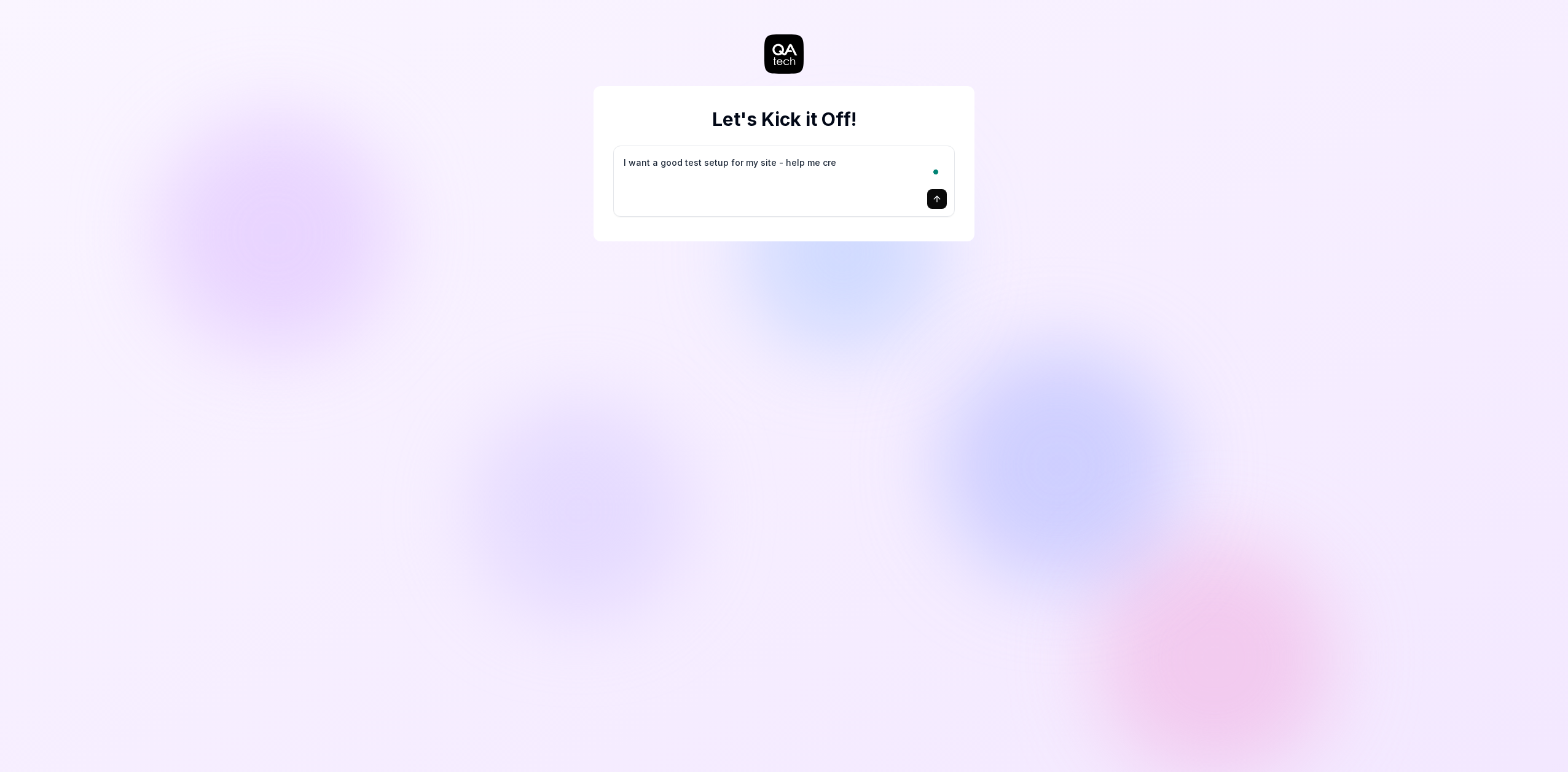
type textarea "*"
type textarea "I want a good test setup for my site - help me crea"
type textarea "*"
type textarea "I want a good test setup for my site - help me creat"
type textarea "*"
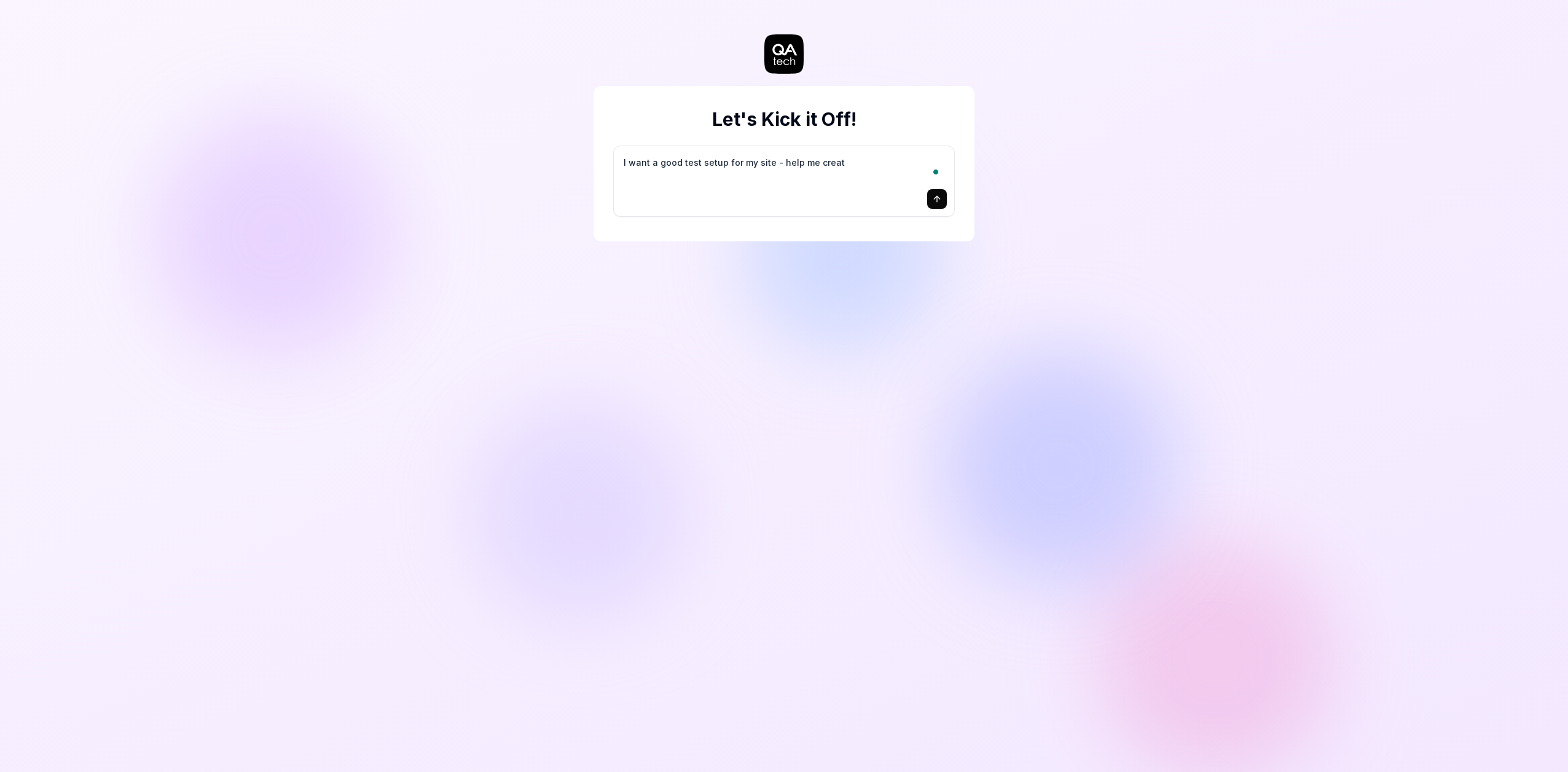
type textarea "I want a good test setup for my site - help me create"
type textarea "*"
type textarea "I want a good test setup for my site - help me create"
type textarea "*"
type textarea "I want a good test setup for my site - help me create t"
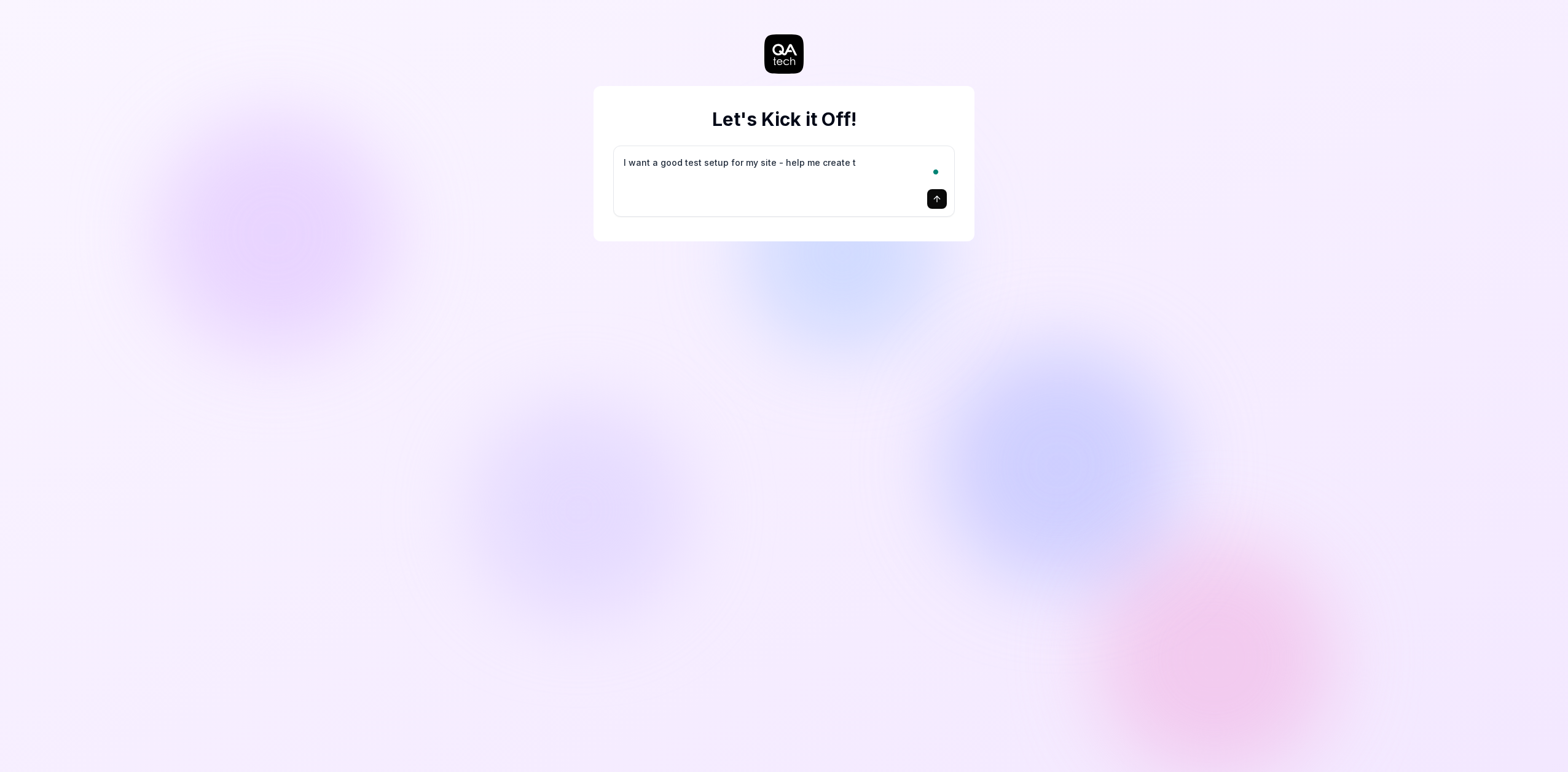
type textarea "*"
type textarea "I want a good test setup for my site - help me create th"
type textarea "*"
type textarea "I want a good test setup for my site - help me create the"
type textarea "*"
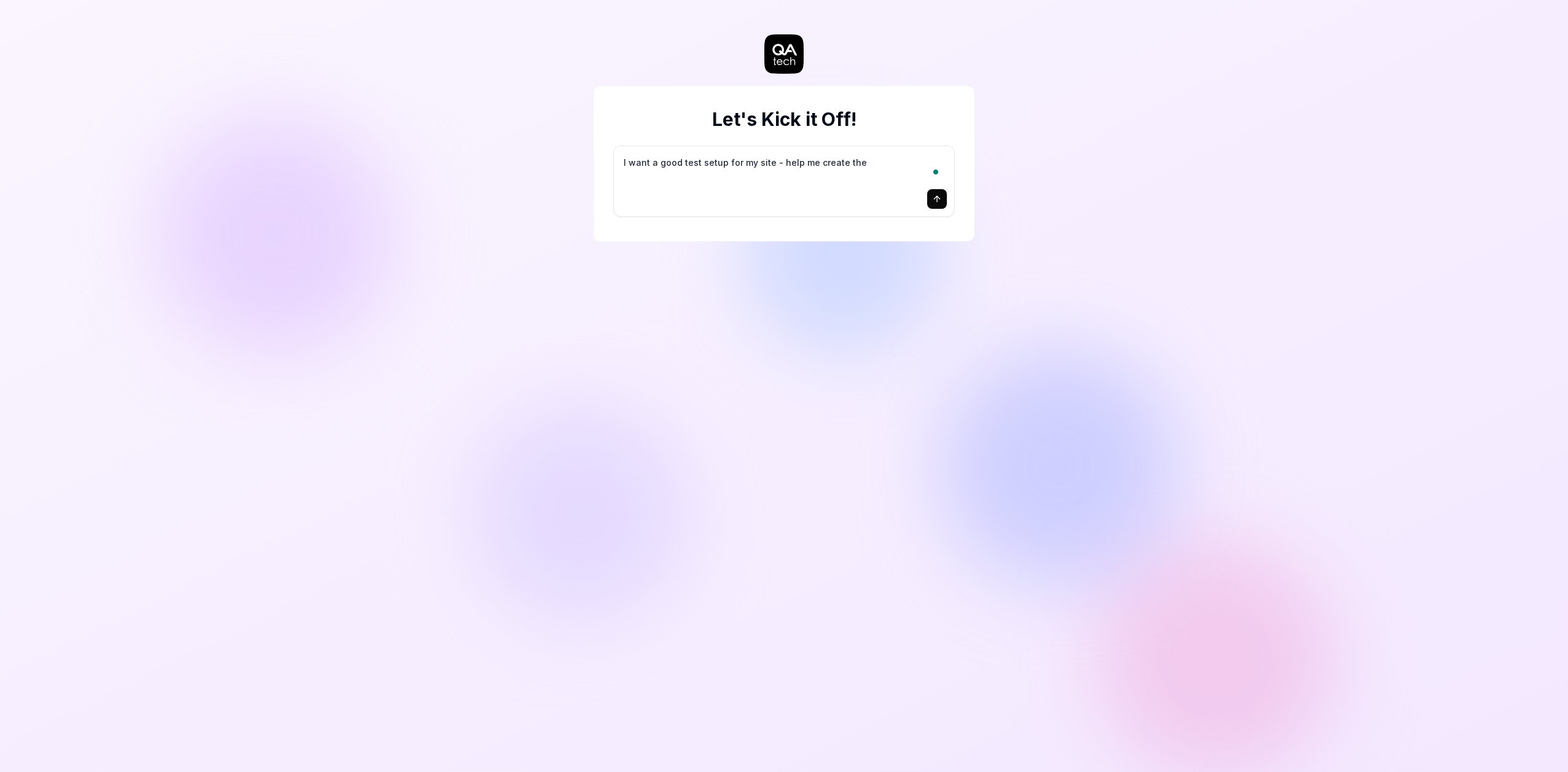
type textarea "I want a good test setup for my site - help me create the"
type textarea "*"
type textarea "I want a good test setup for my site - help me create the f"
type textarea "*"
type textarea "I want a good test setup for my site - help me create the fi"
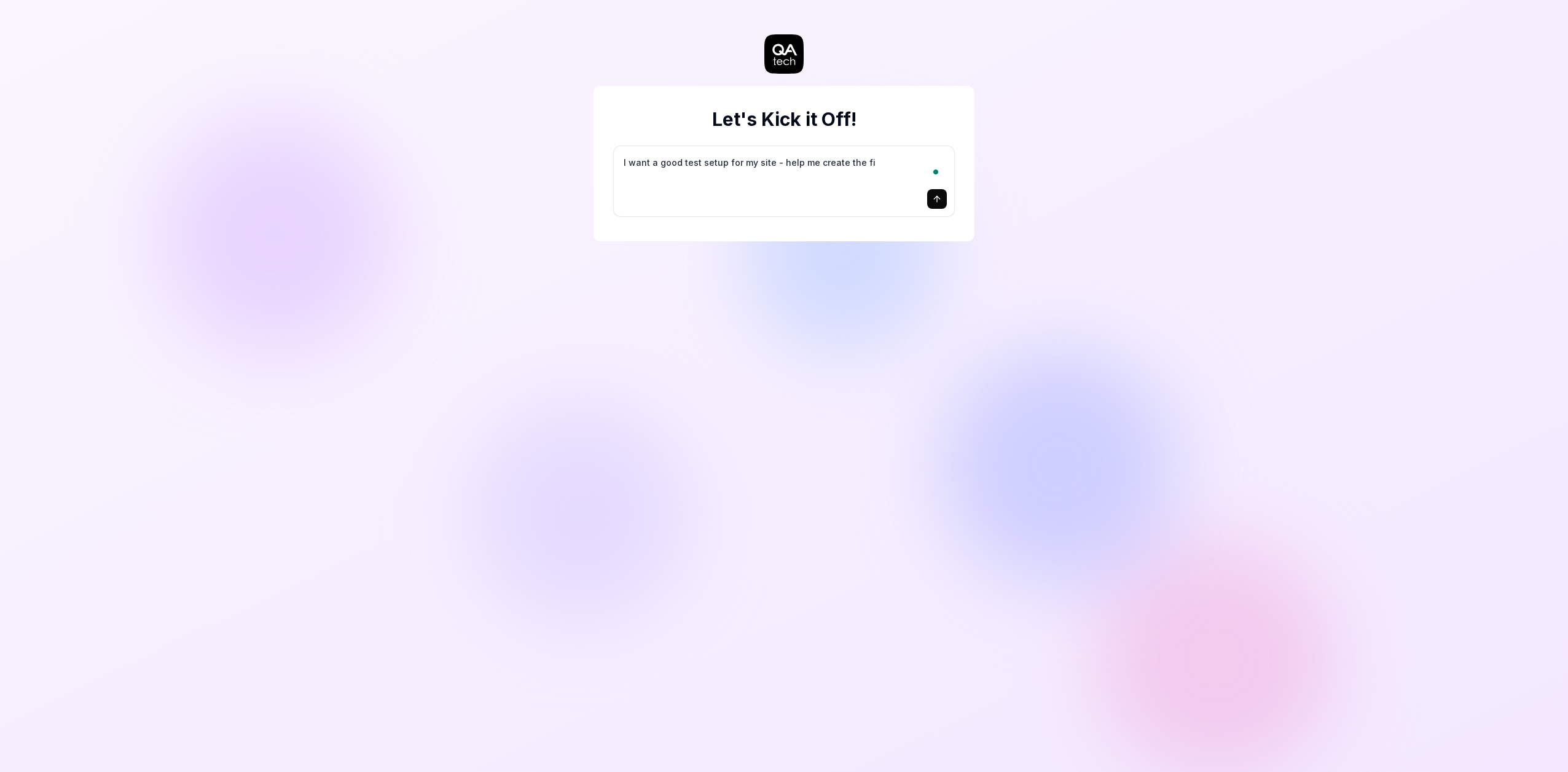
type textarea "*"
type textarea "I want a good test setup for my site - help me create the fir"
type textarea "*"
type textarea "I want a good test setup for my site - help me create the firs"
type textarea "*"
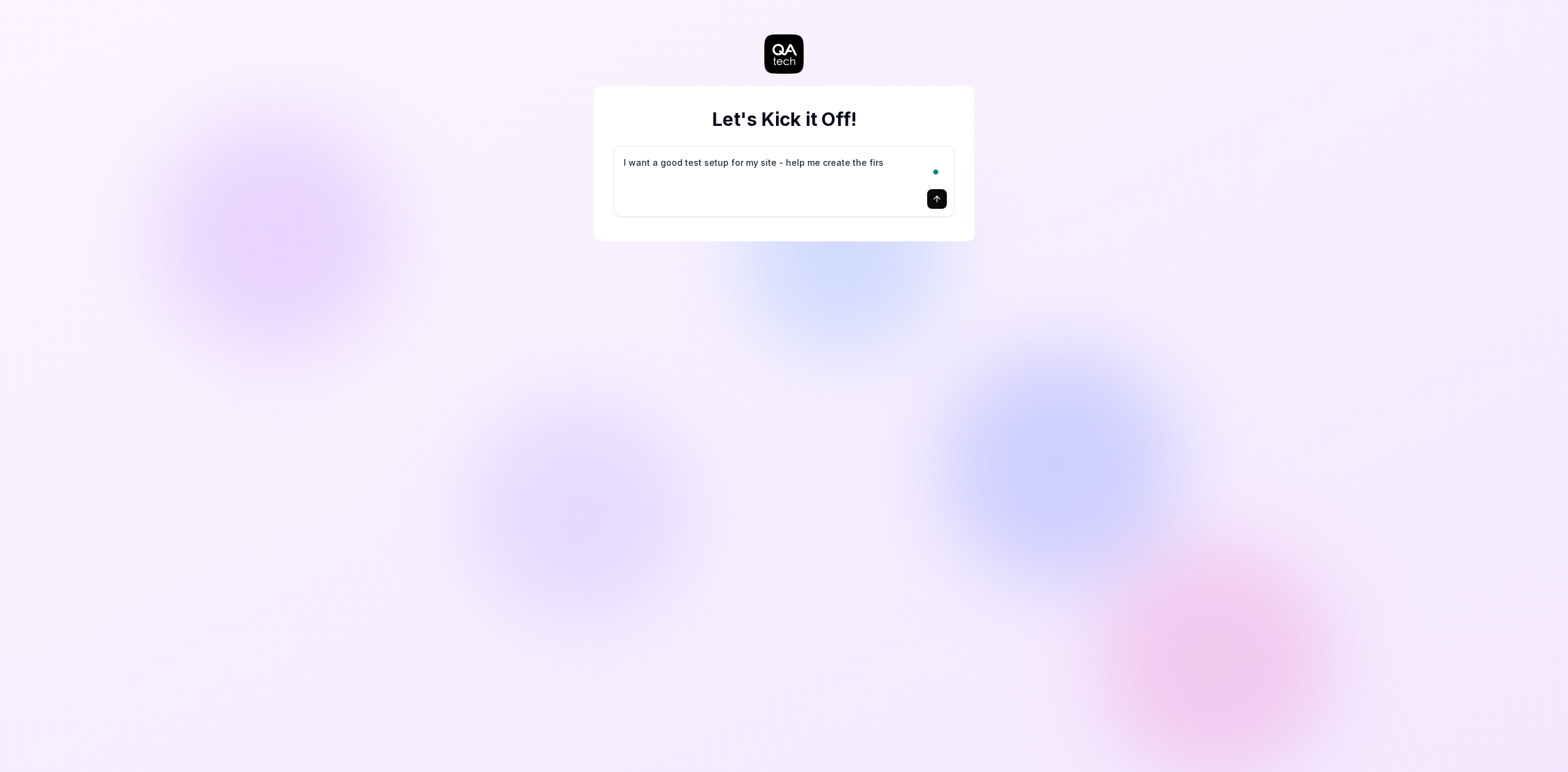
type textarea "I want a good test setup for my site - help me create the first"
type textarea "*"
type textarea "I want a good test setup for my site - help me create the first"
type textarea "*"
type textarea "I want a good test setup for my site - help me create the first 3"
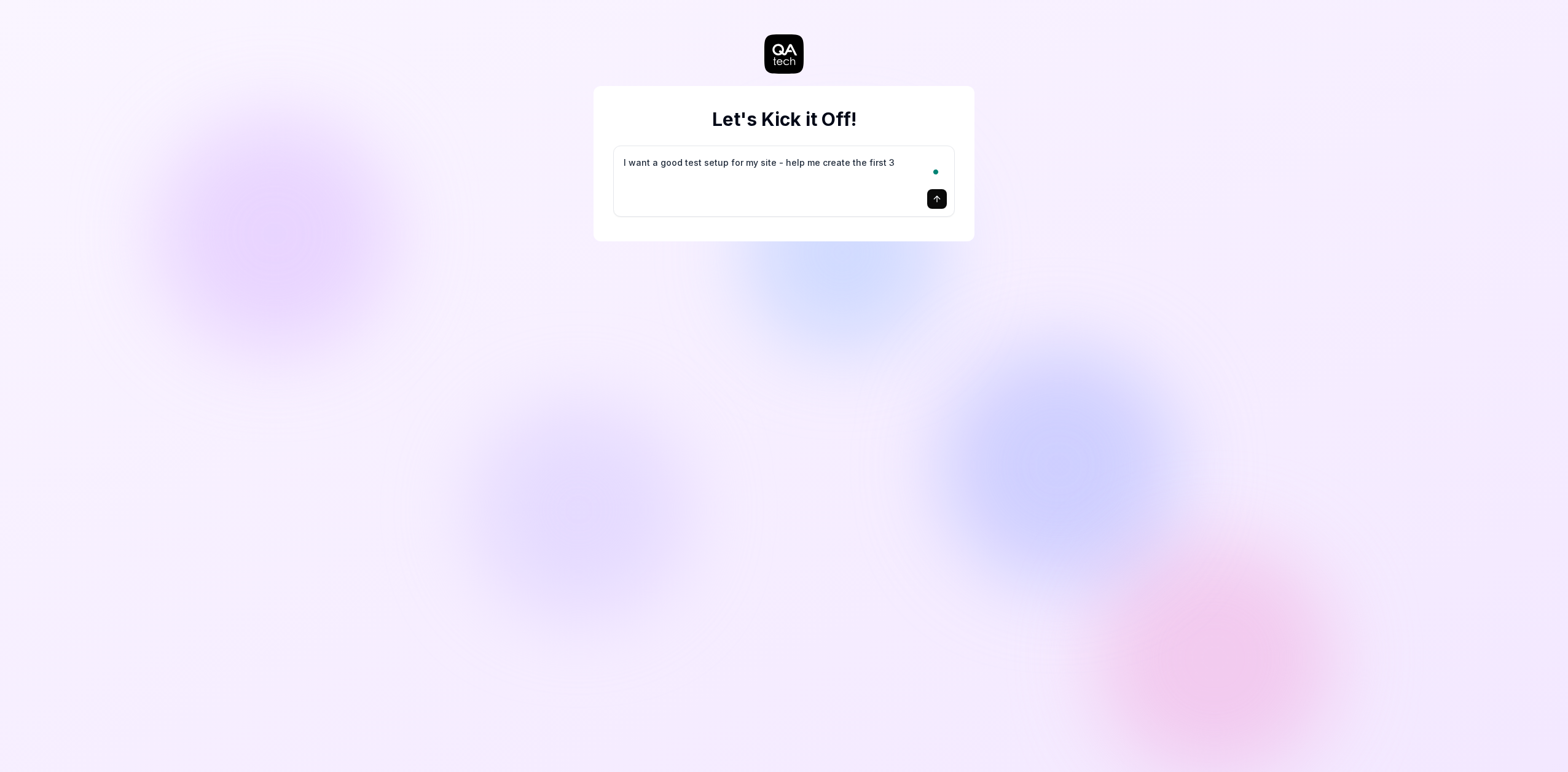
type textarea "*"
type textarea "I want a good test setup for my site - help me create the first 3-"
type textarea "*"
type textarea "I want a good test setup for my site - help me create the first 3-5"
type textarea "*"
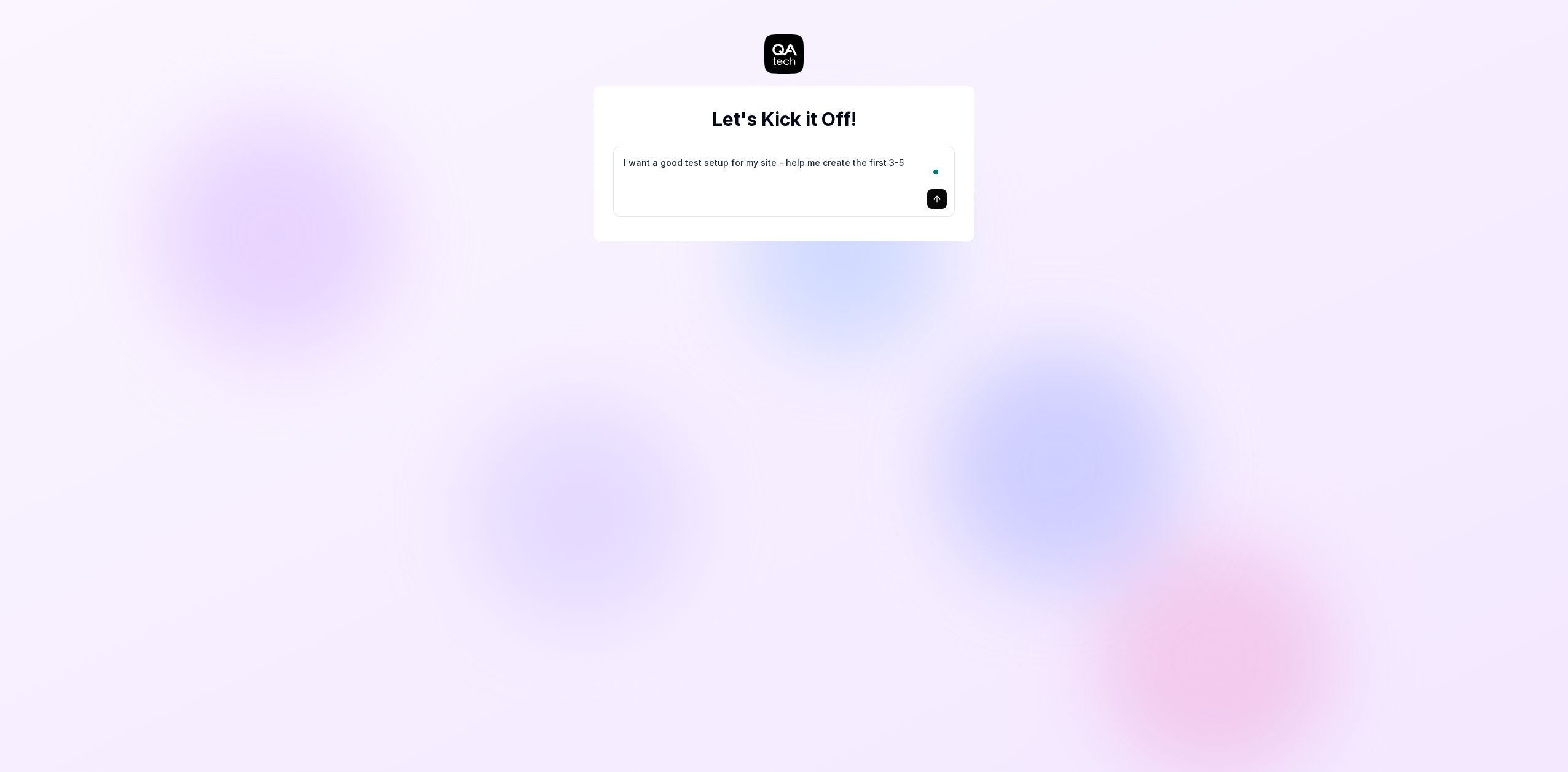
type textarea "I want a good test setup for my site - help me create the first 3-5"
type textarea "*"
type textarea "I want a good test setup for my site - help me create the first 3-5 t"
type textarea "*"
type textarea "I want a good test setup for my site - help me create the first 3-5 te"
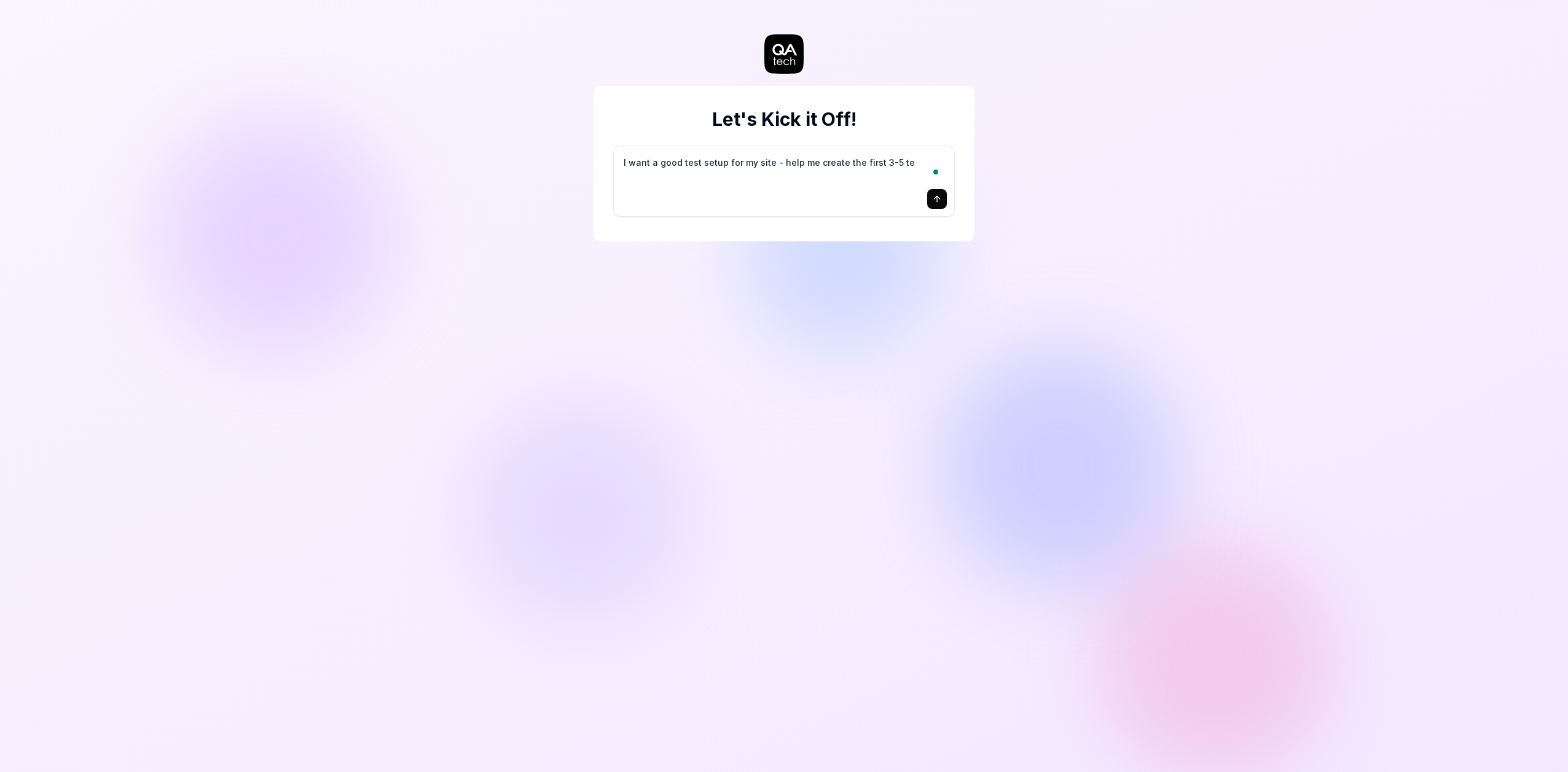
type textarea "*"
type textarea "I want a good test setup for my site - help me create the first 3-5 tes"
type textarea "*"
type textarea "I want a good test setup for my site - help me create the first 3-5 test"
type textarea "*"
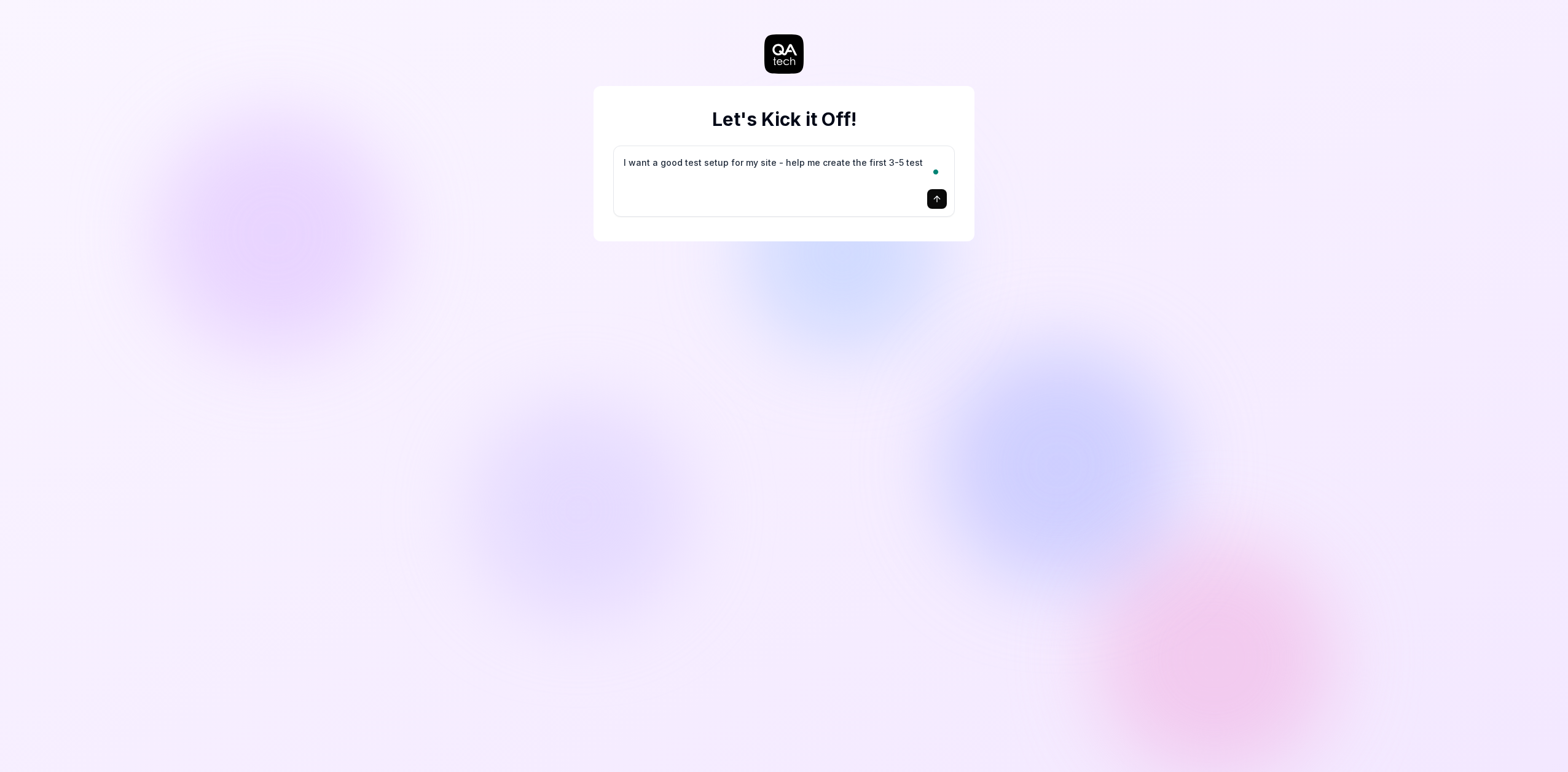
type textarea "I want a good test setup for my site - help me create the first 3-5 test"
type textarea "*"
type textarea "I want a good test setup for my site - help me create the first 3-5 test c"
type textarea "*"
type textarea "I want a good test setup for my site - help me create the first 3-5 test ca"
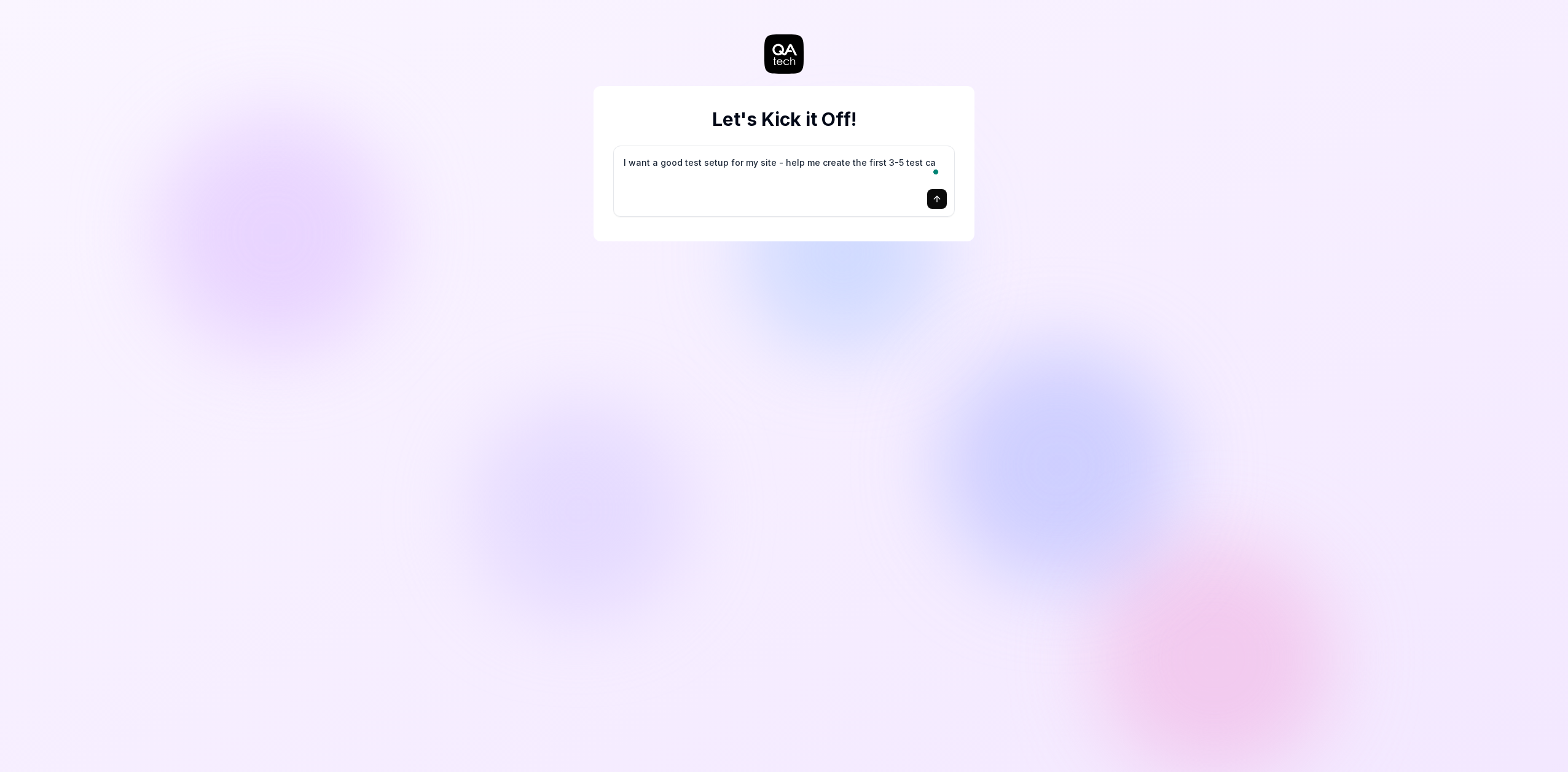
type textarea "*"
type textarea "I want a good test setup for my site - help me create the first 3-5 test cas"
type textarea "*"
type textarea "I want a good test setup for my site - help me create the first 3-5 test case"
type textarea "*"
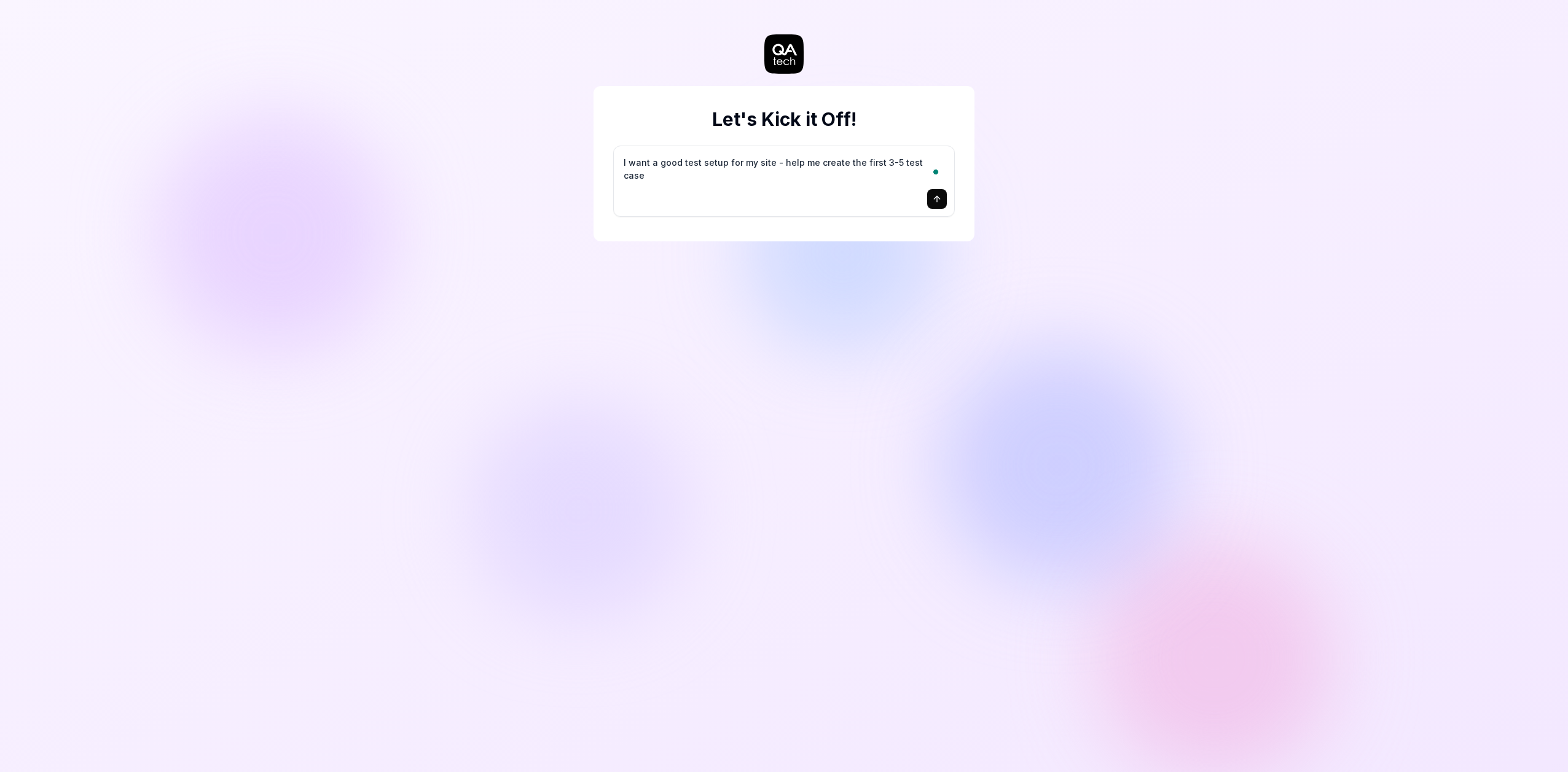
type textarea "I want a good test setup for my site - help me create the first 3-5 test cases"
click at [859, 157] on textarea "I want a good test setup for my site - help me create the first 3-5 test cases" at bounding box center [784, 168] width 326 height 31
click at [932, 197] on icon "submit" at bounding box center [937, 199] width 10 height 10
type textarea "*"
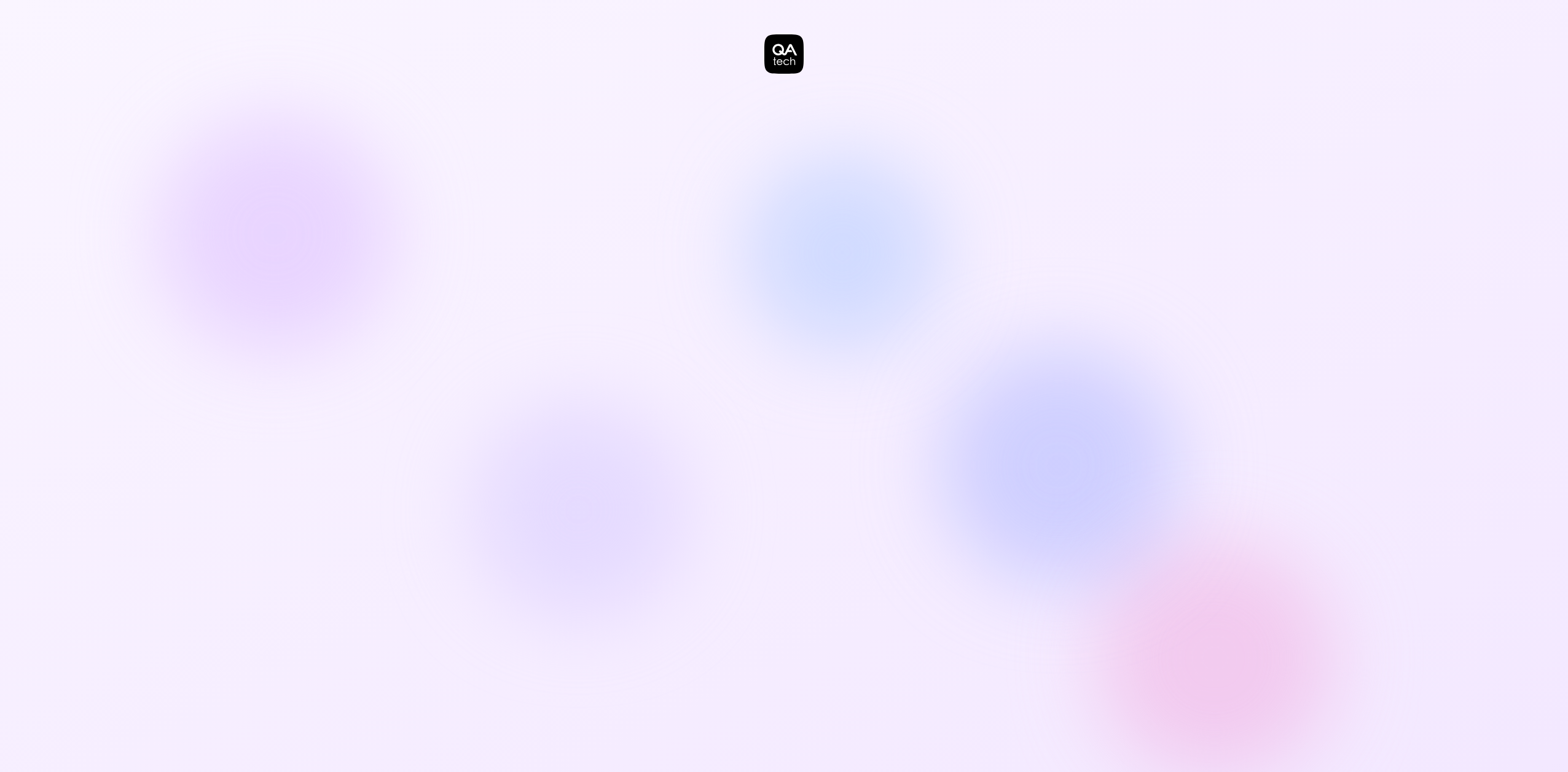
click at [1457, 80] on div at bounding box center [784, 386] width 1568 height 772
click at [1438, 92] on div at bounding box center [784, 386] width 1568 height 772
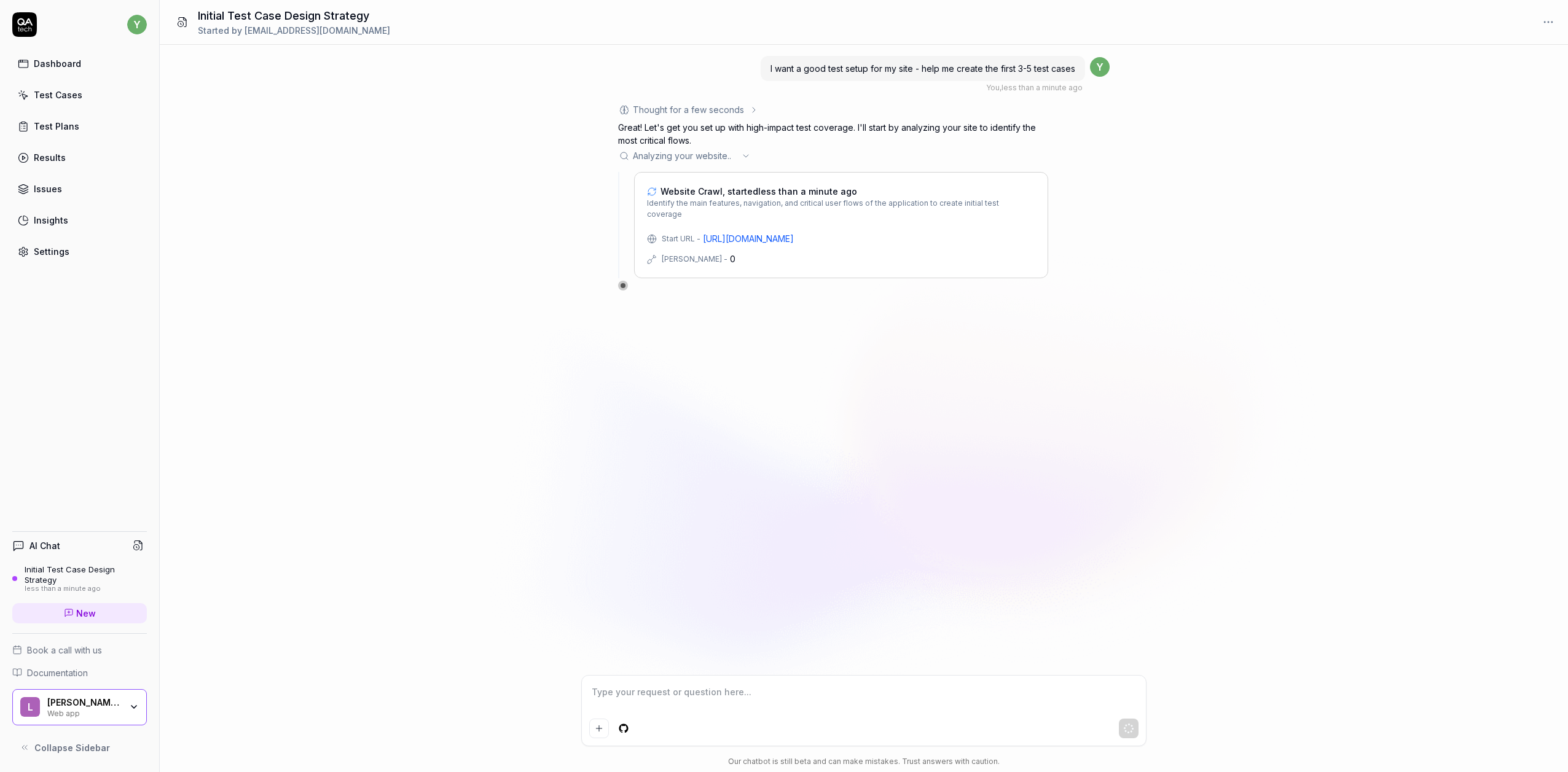
click at [741, 156] on div "Analyzing your website .. ." at bounding box center [833, 155] width 430 height 13
click at [746, 156] on icon at bounding box center [746, 156] width 10 height 10
click at [730, 252] on div "0" at bounding box center [733, 259] width 6 height 13
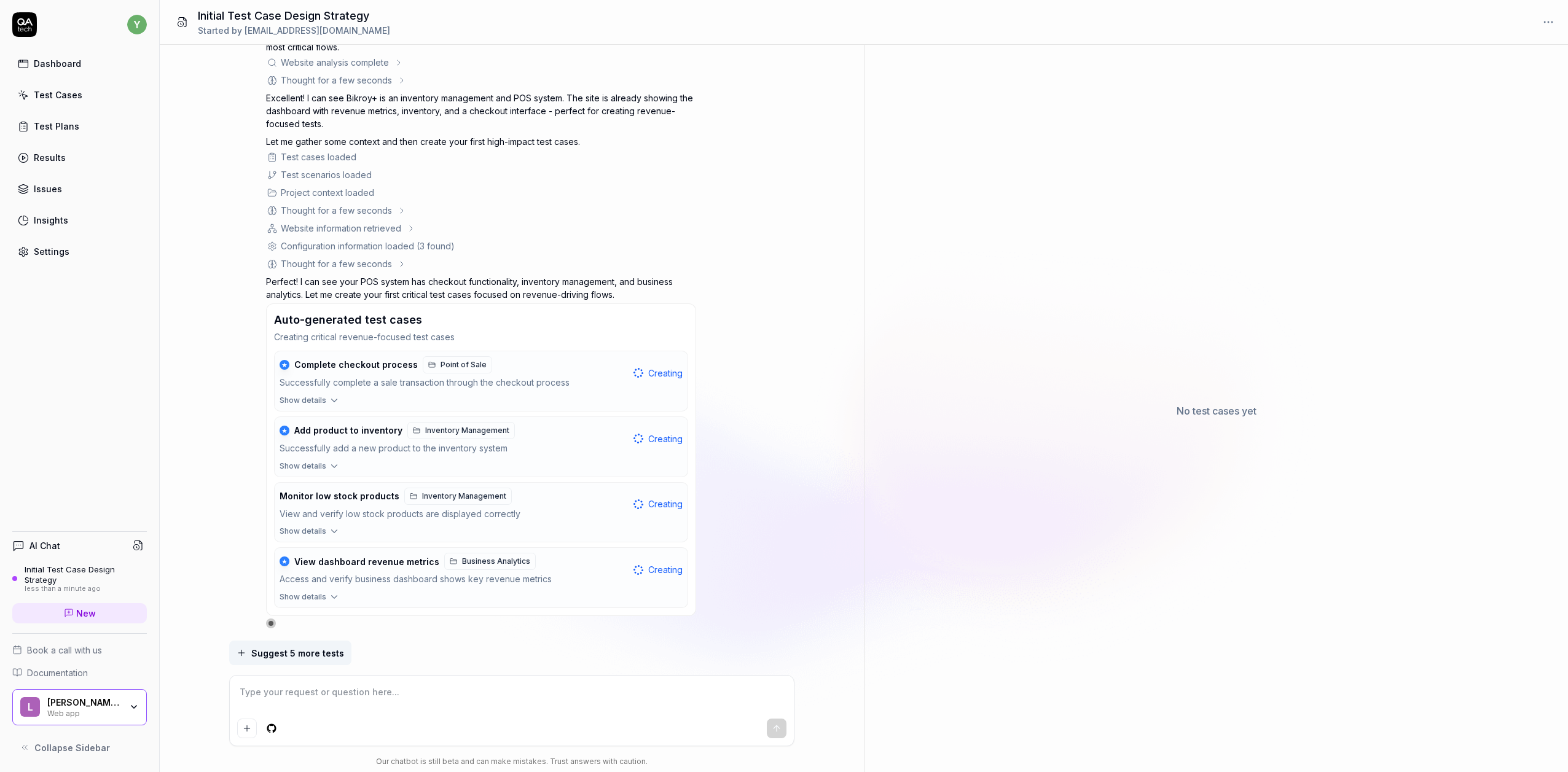
scroll to position [98, 0]
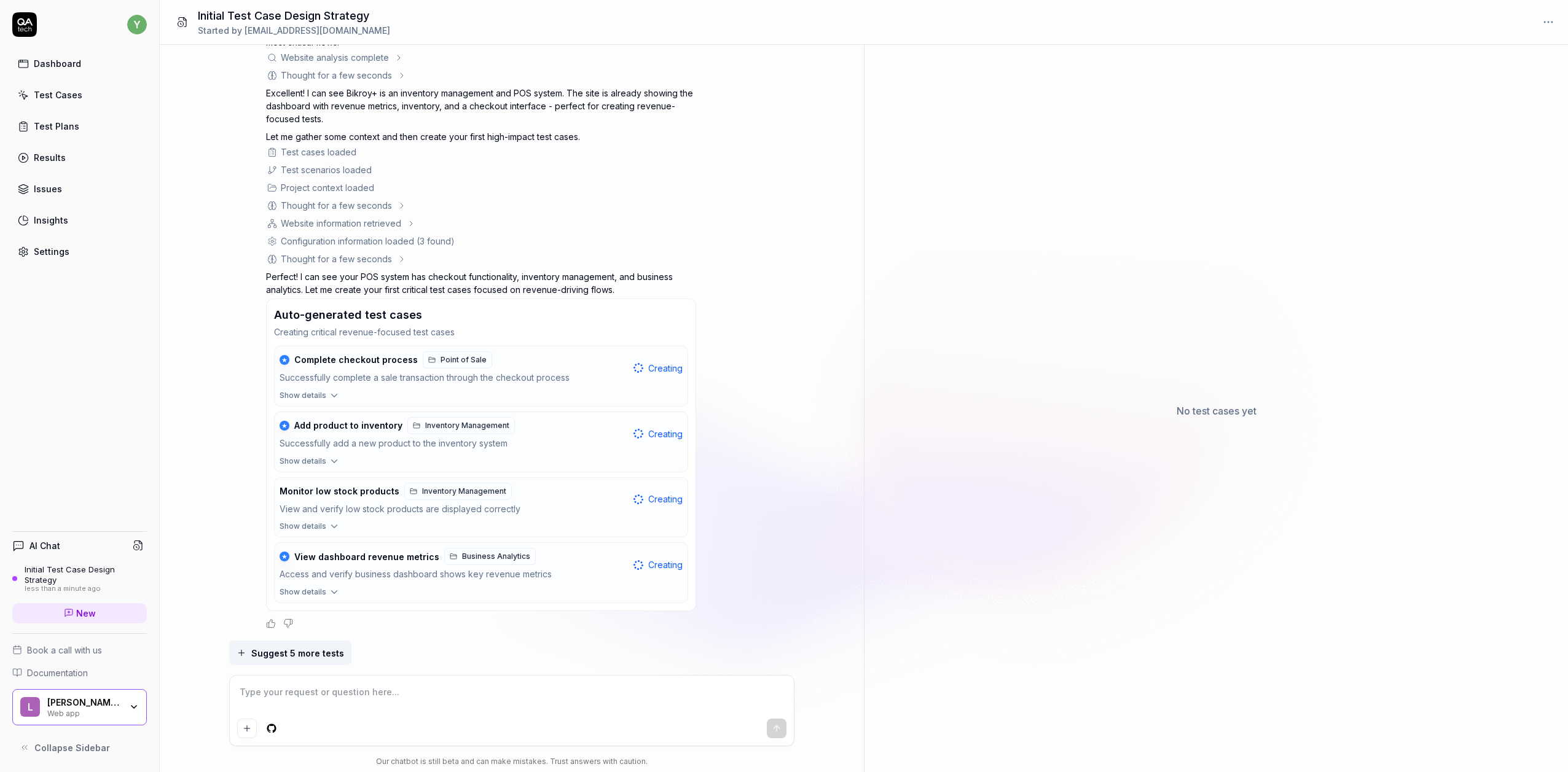
click at [304, 398] on span "Show details" at bounding box center [302, 396] width 47 height 11
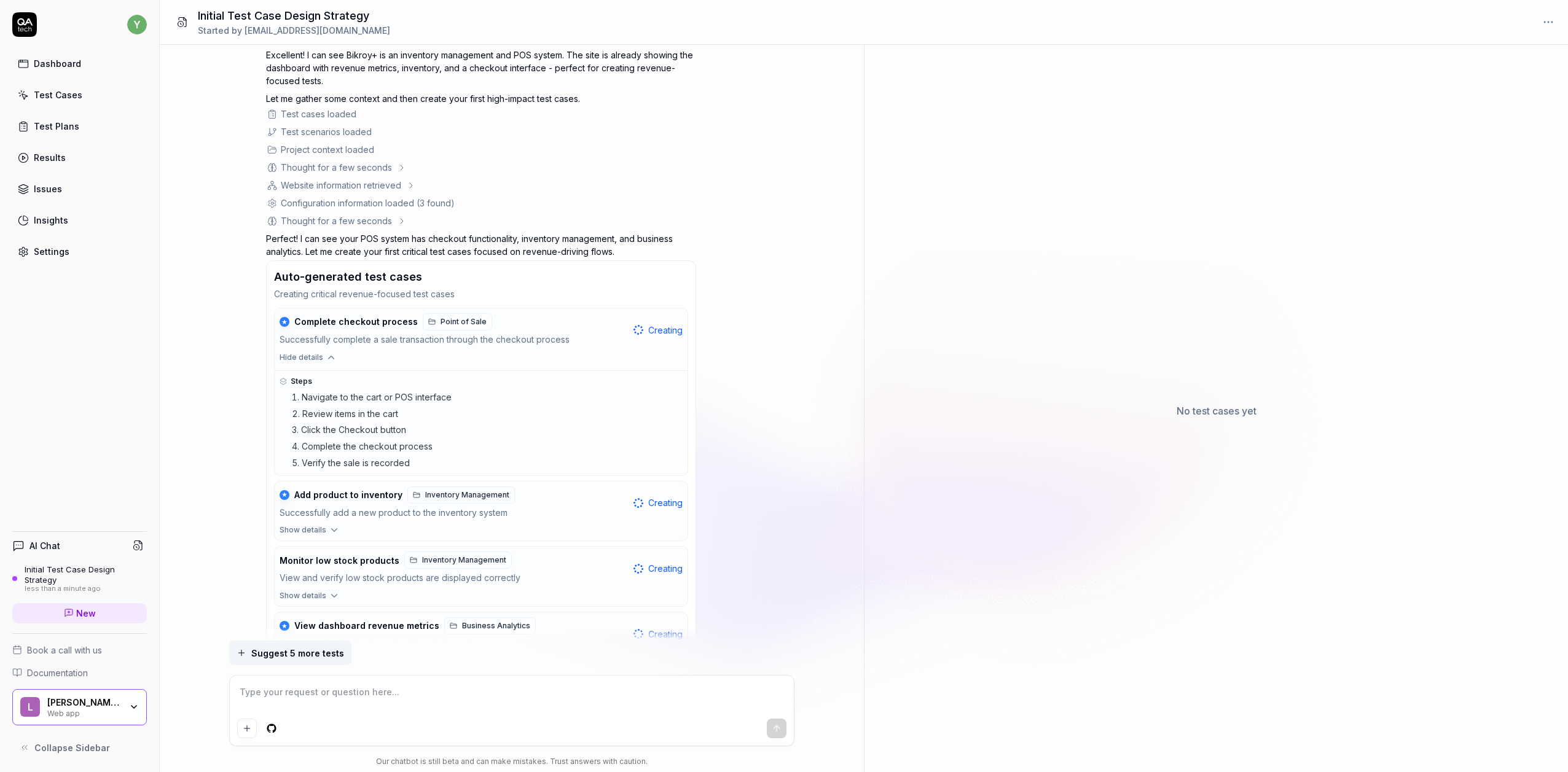
scroll to position [206, 0]
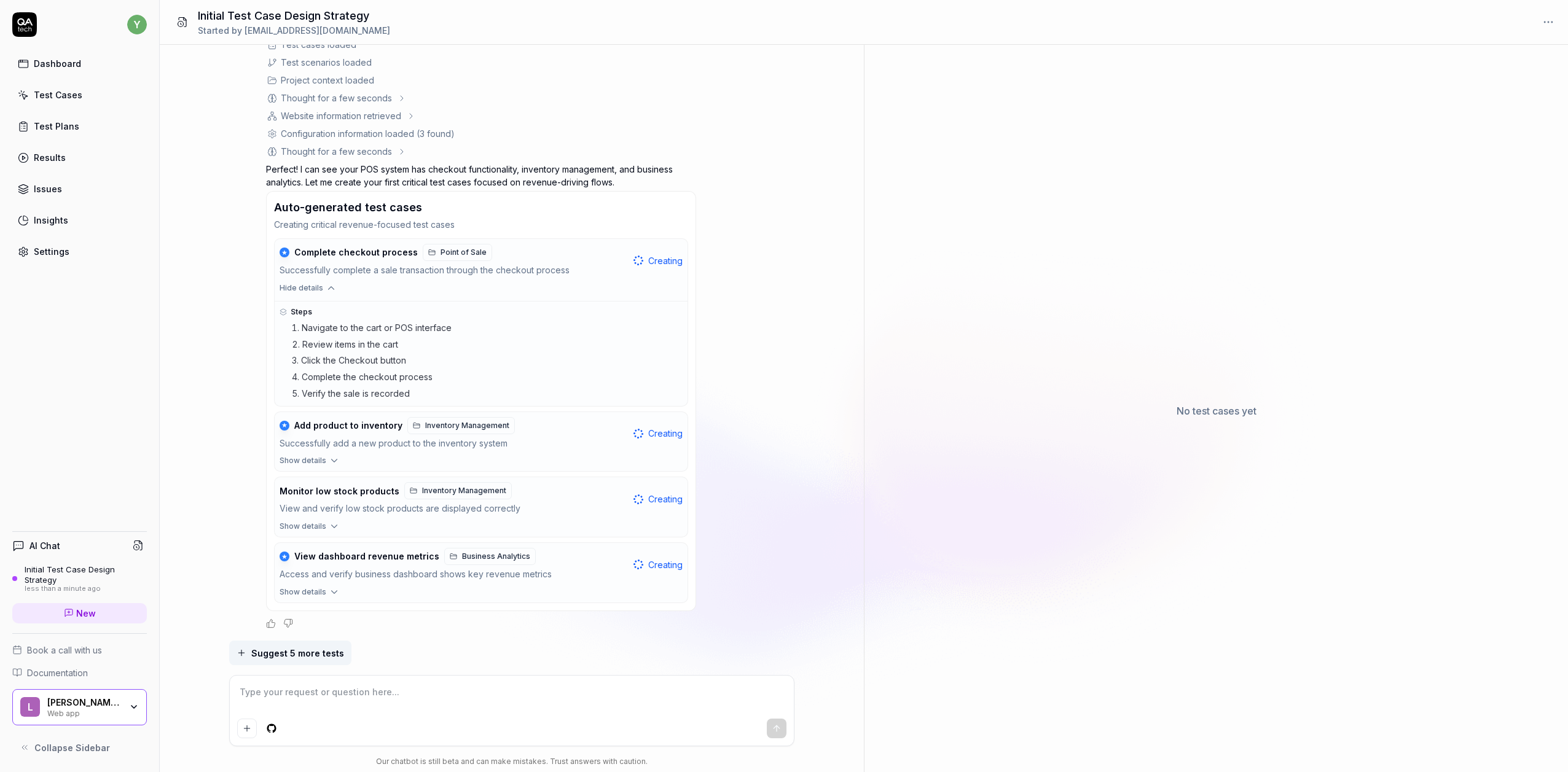
click at [318, 463] on span "Show details" at bounding box center [302, 461] width 47 height 11
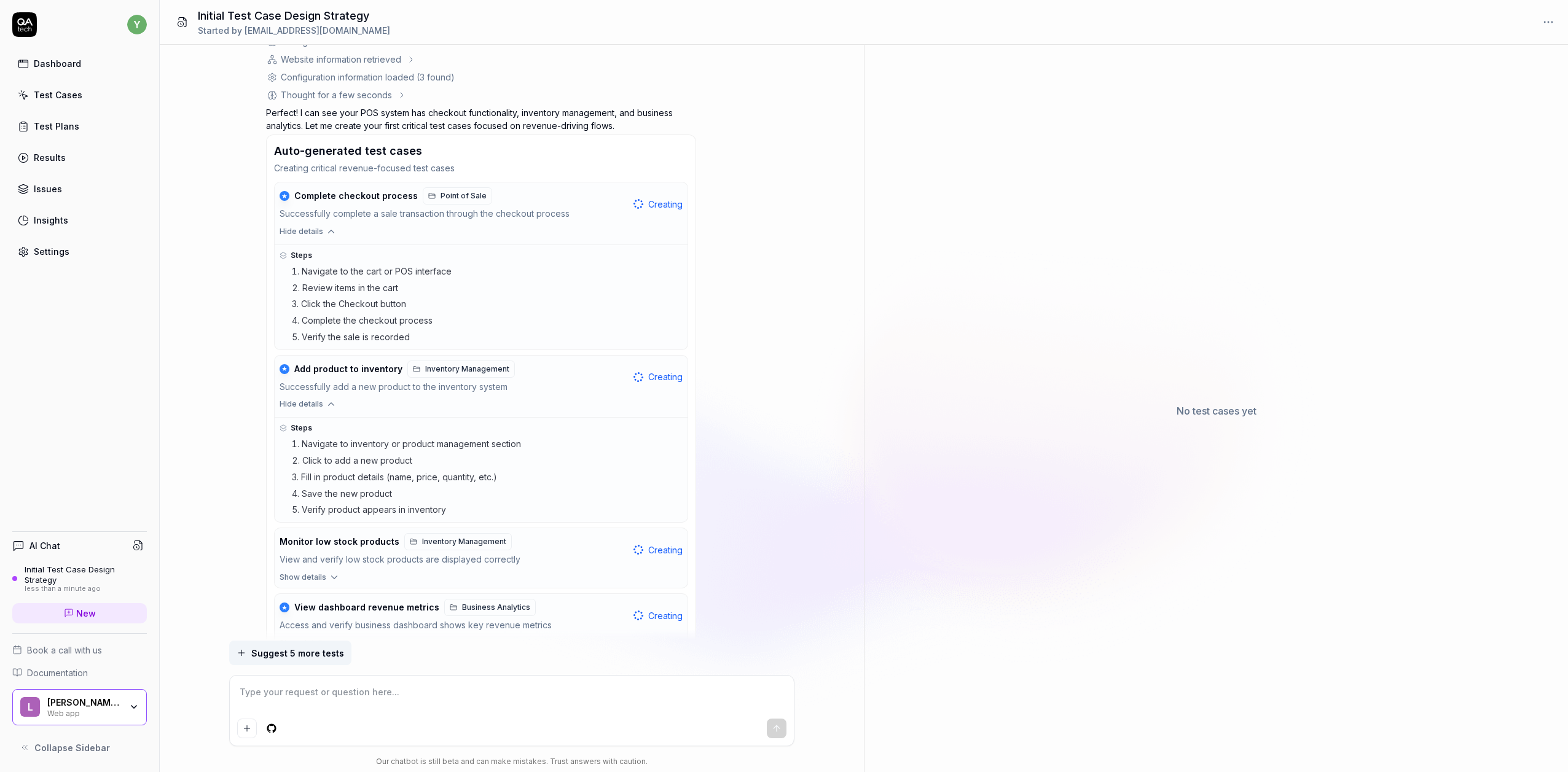
scroll to position [313, 0]
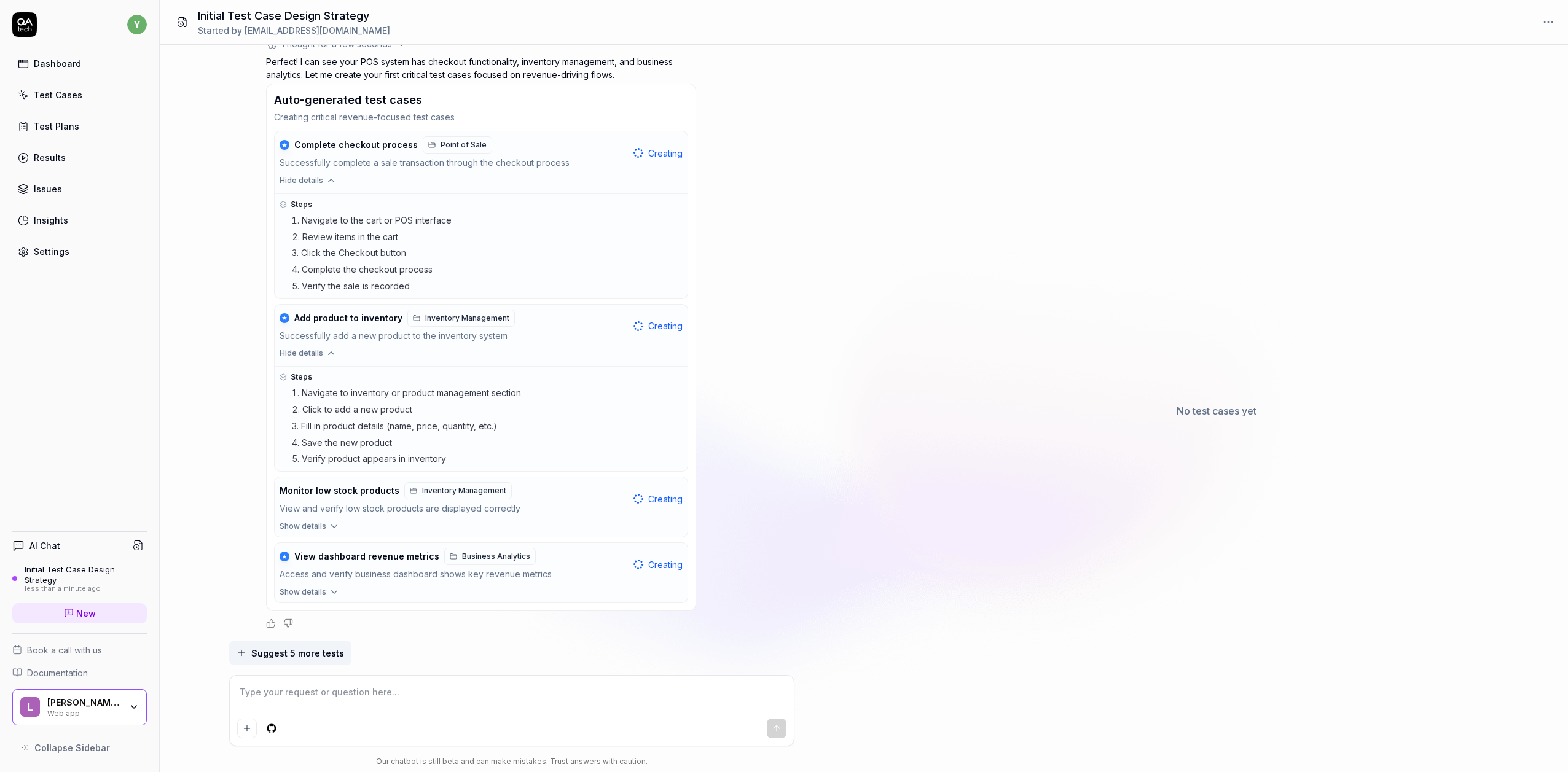
click at [321, 525] on span "Show details" at bounding box center [302, 527] width 47 height 11
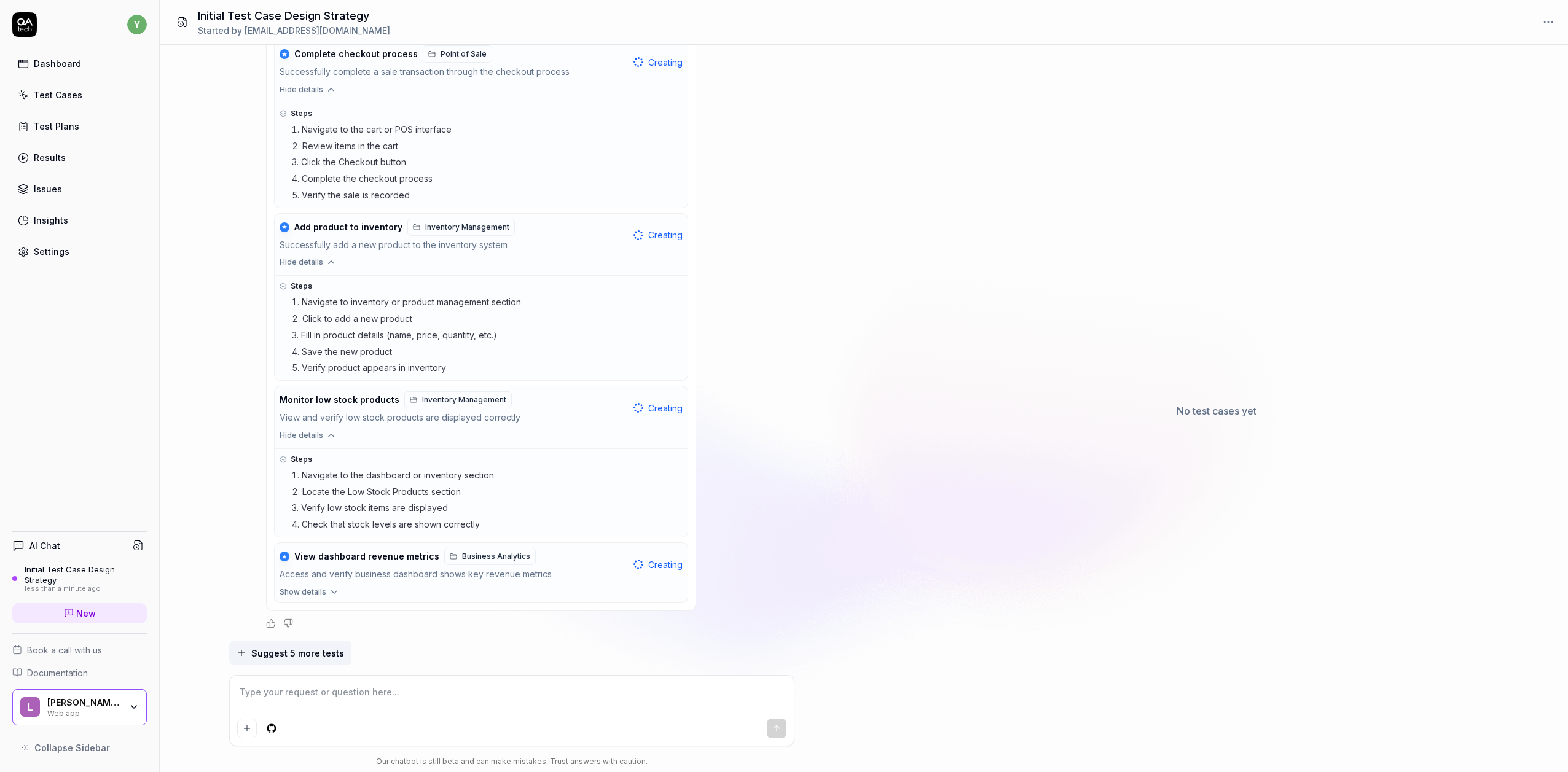
click at [318, 592] on span "Show details" at bounding box center [302, 592] width 47 height 11
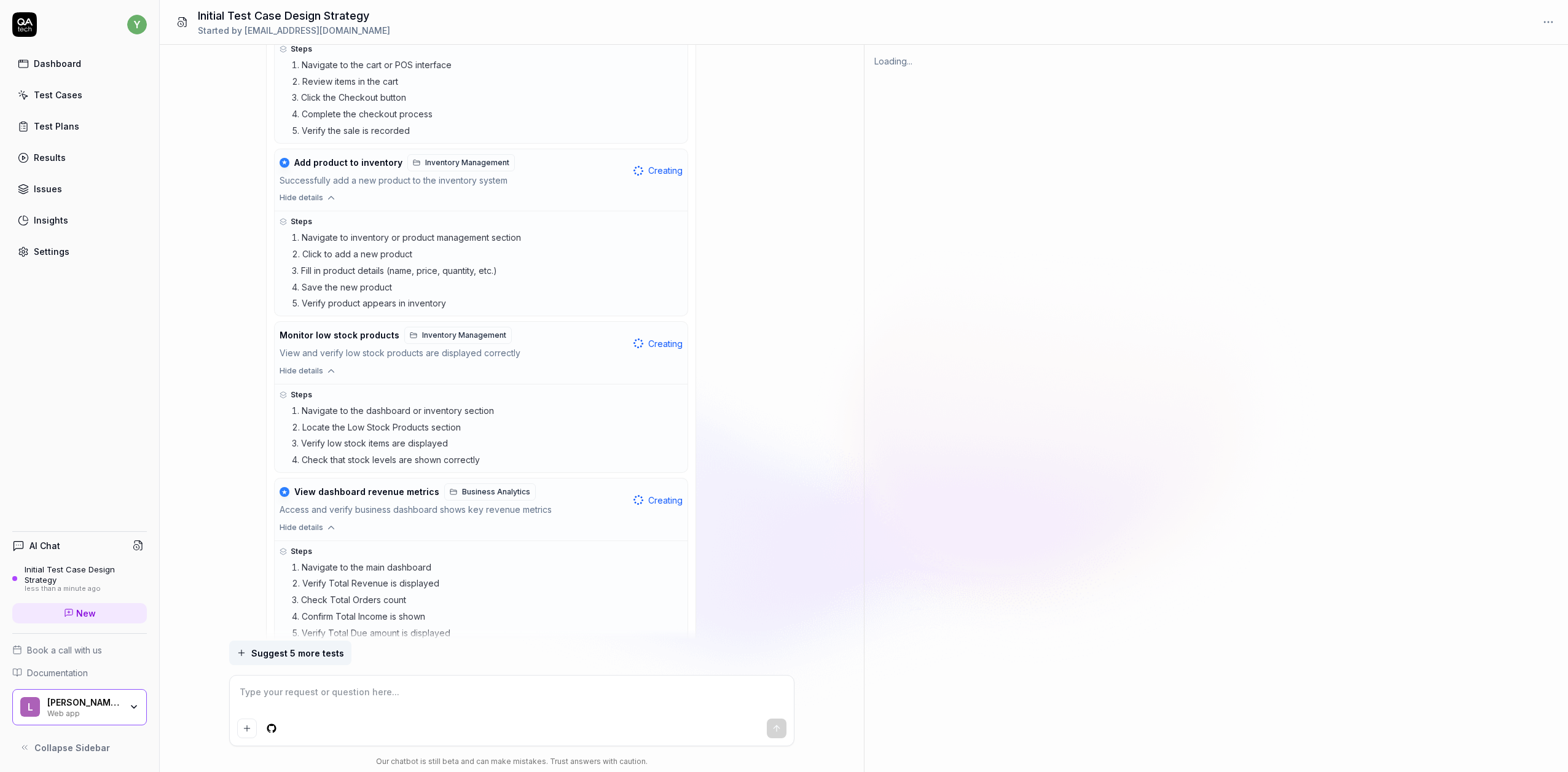
scroll to position [511, 0]
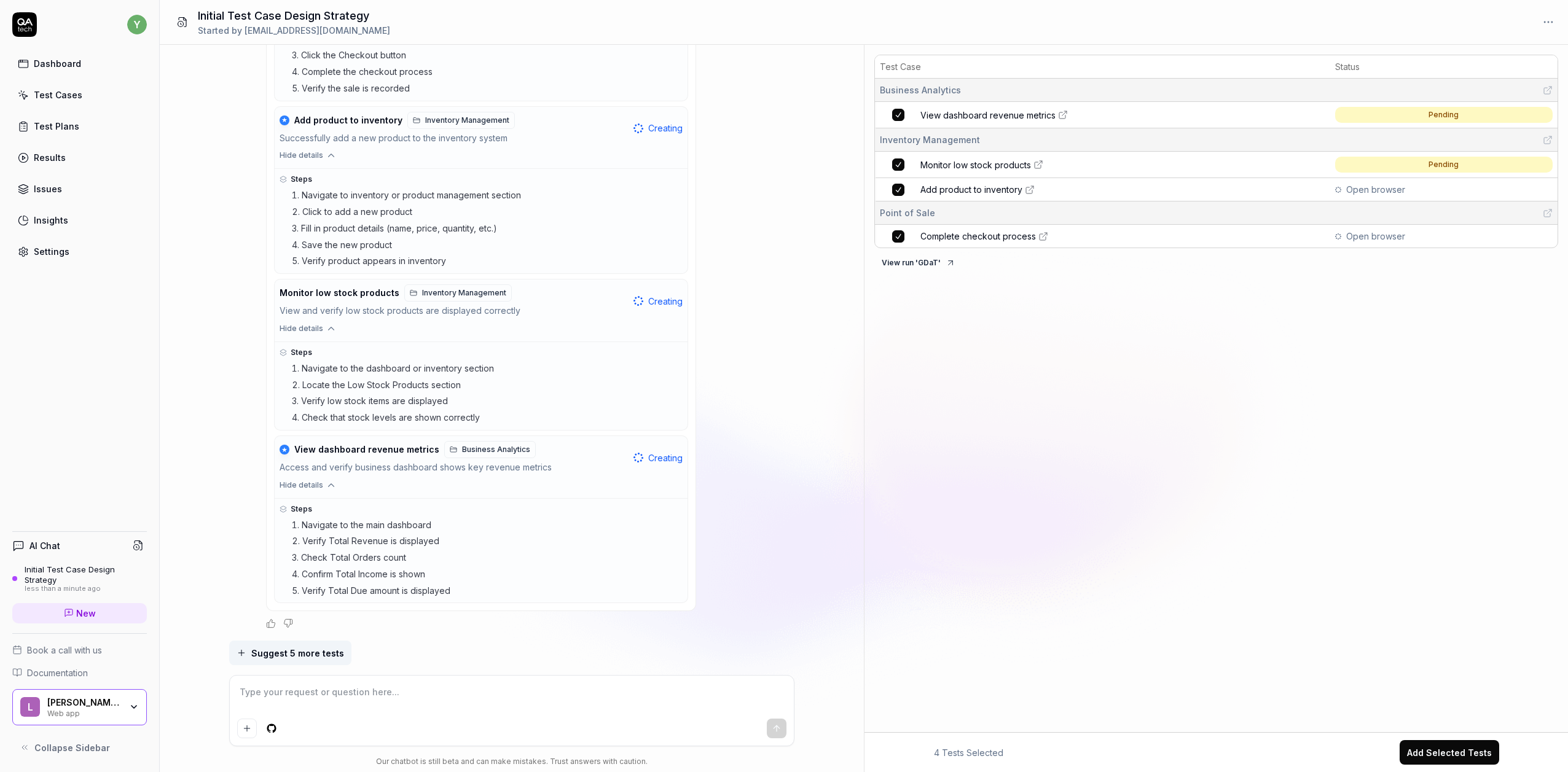
click at [1042, 234] on icon at bounding box center [1043, 237] width 10 height 10
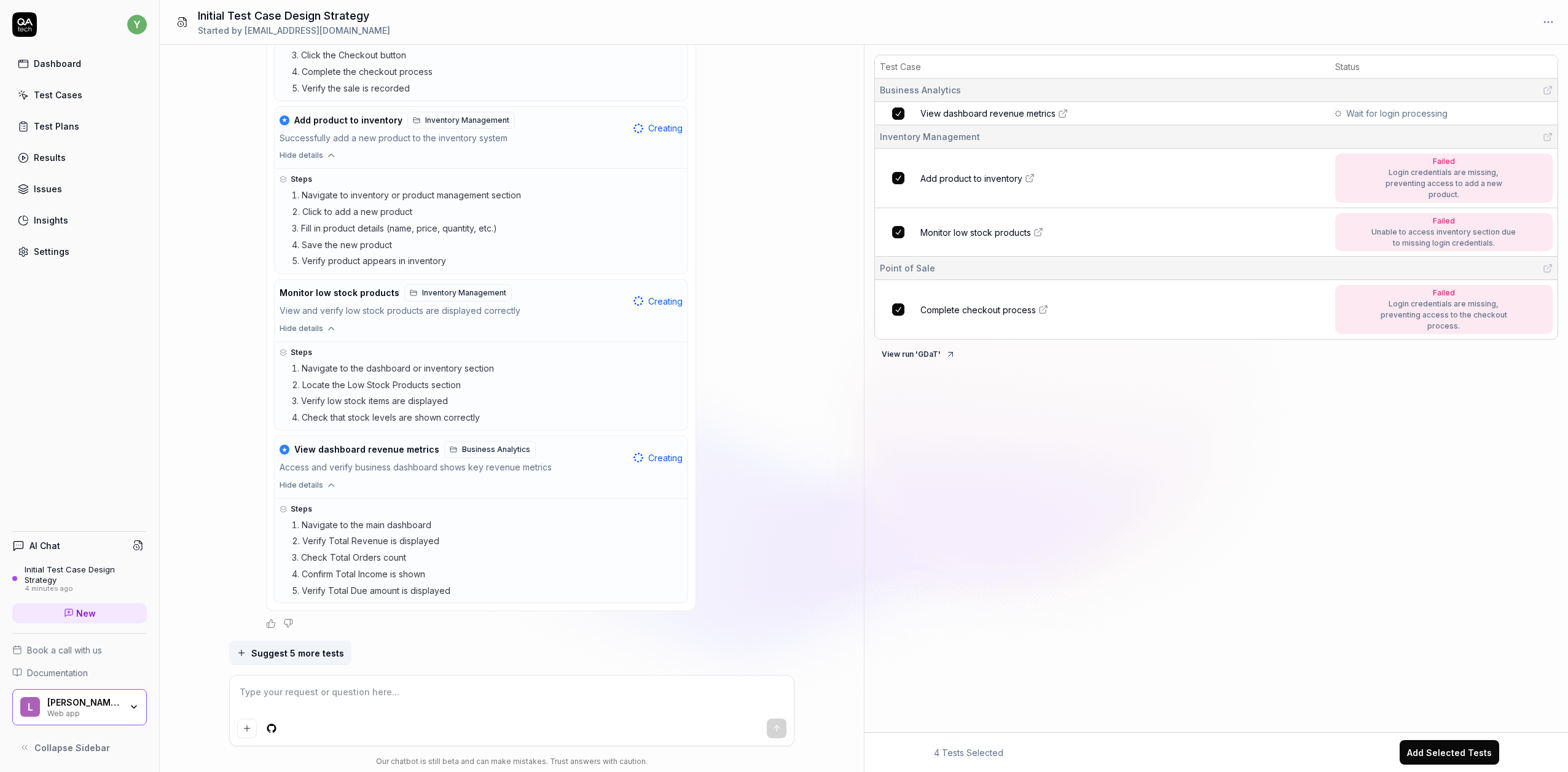
type textarea "*"
click at [390, 696] on textarea at bounding box center [512, 698] width 549 height 31
type textarea "h"
type textarea "*"
type textarea "ho"
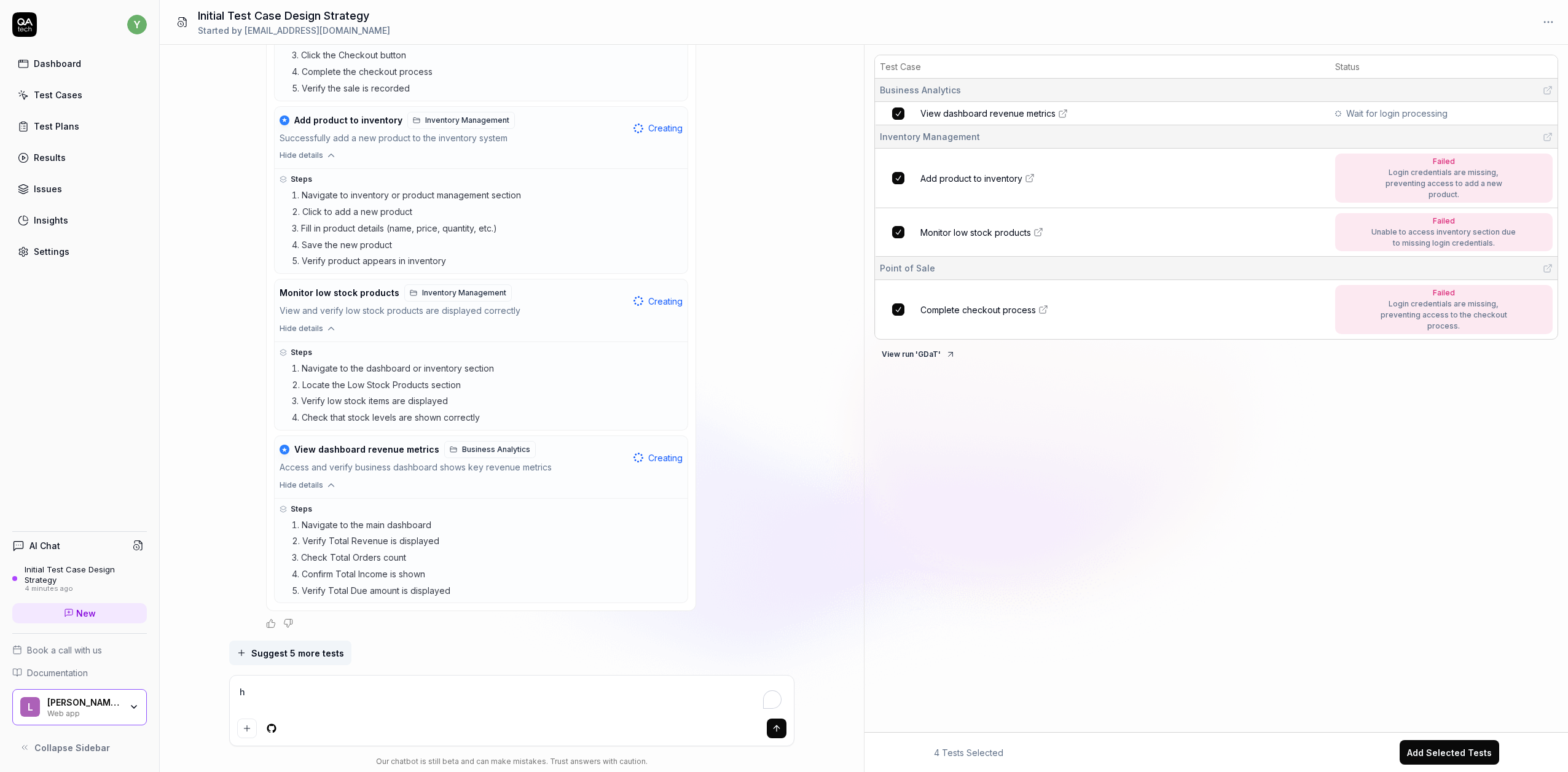
type textarea "*"
type textarea "how"
type textarea "*"
type textarea "how"
type textarea "*"
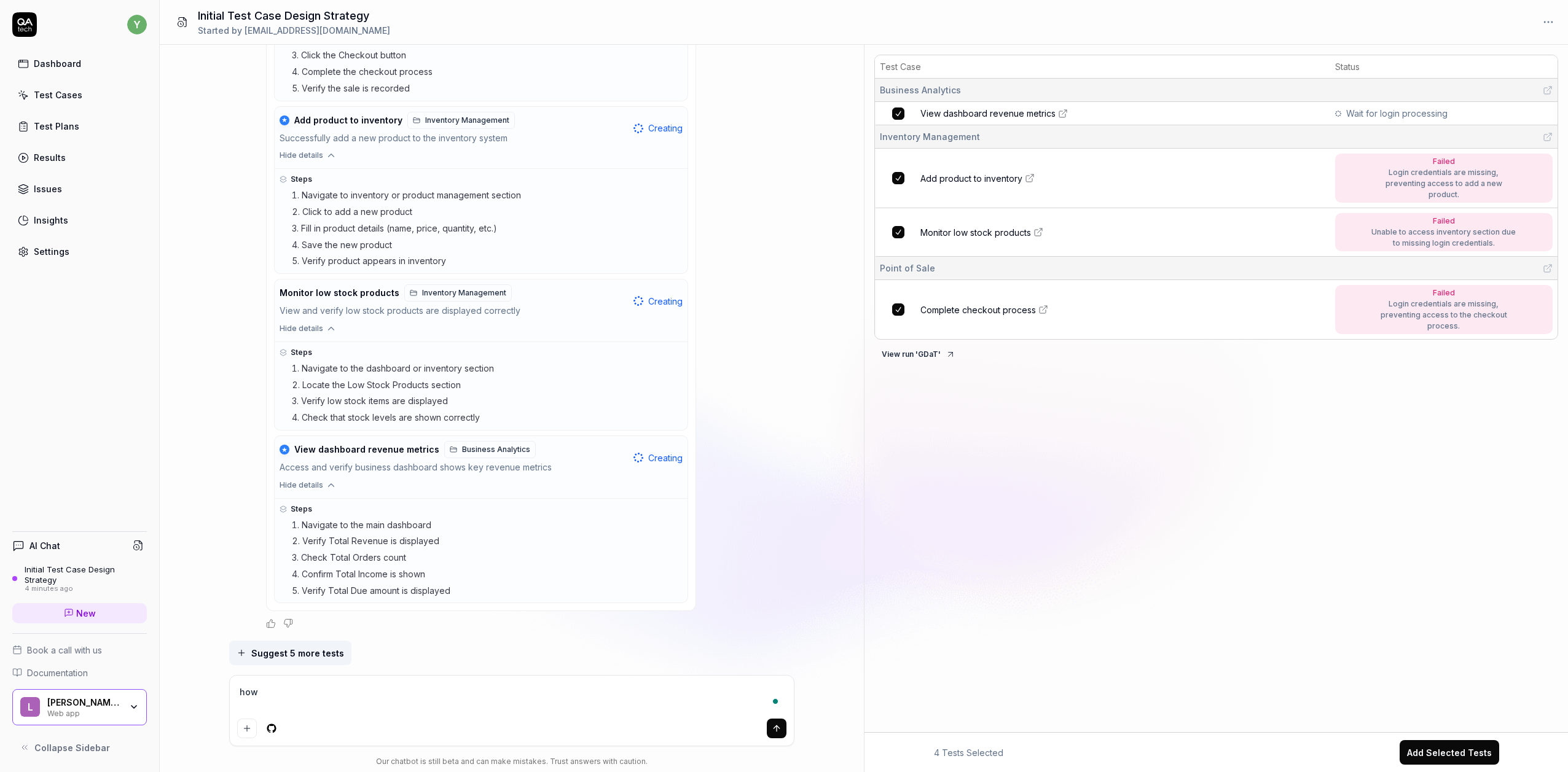
type textarea "how t"
type textarea "*"
type textarea "how o"
type textarea "*"
type textarea "how"
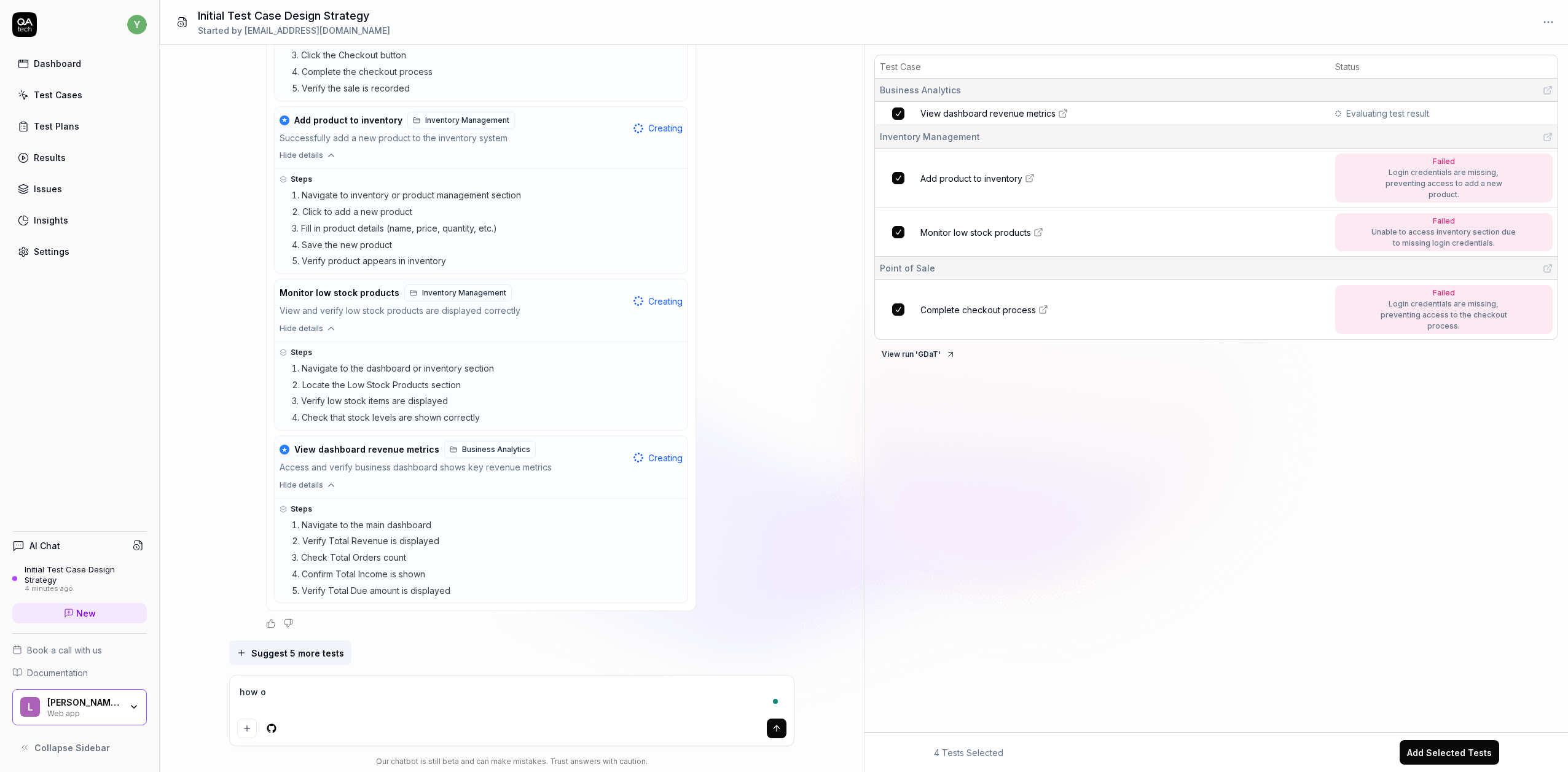
type textarea "*"
type textarea "how d"
type textarea "*"
type textarea "how do"
type textarea "*"
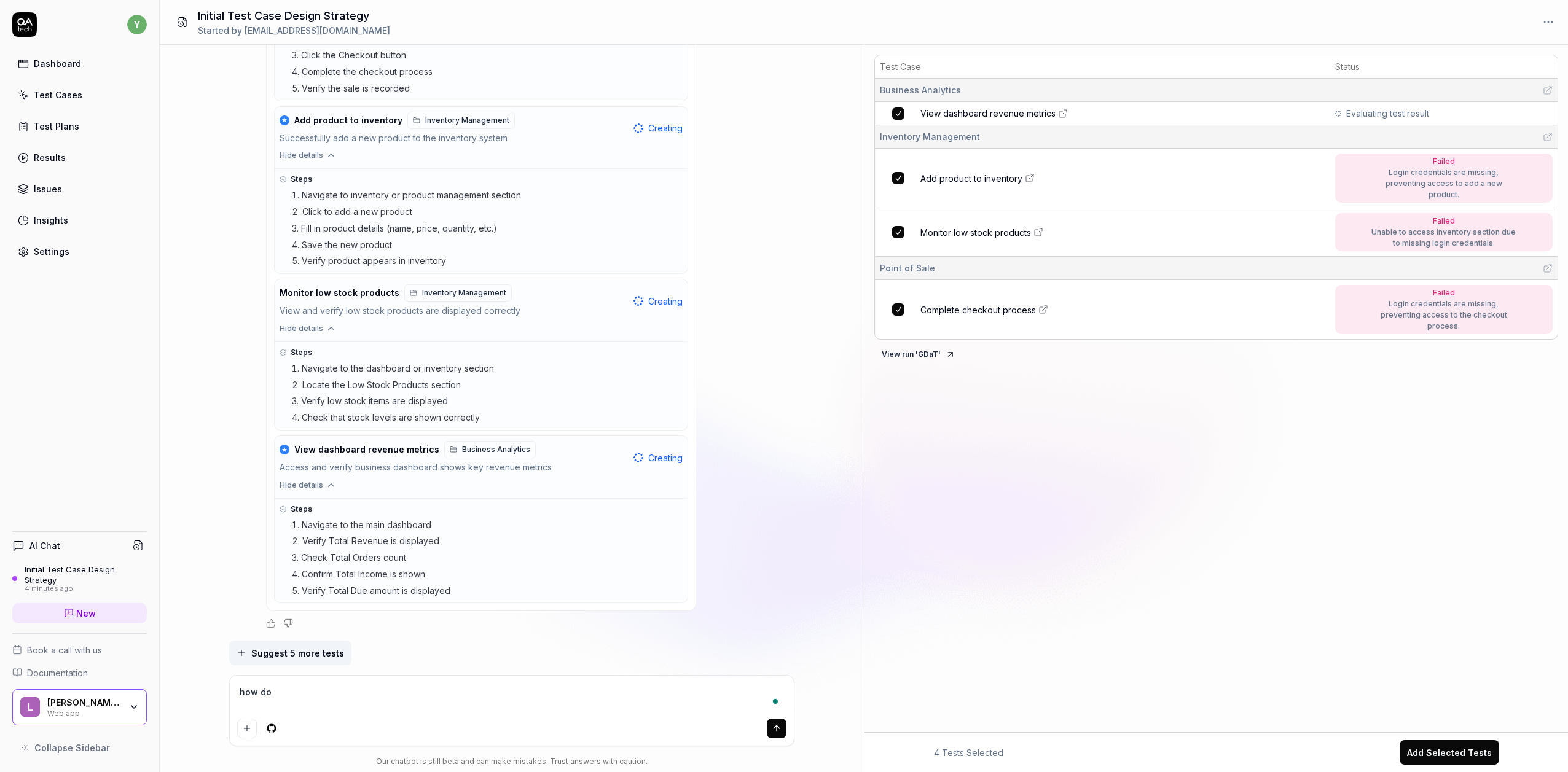
type textarea "how do"
type textarea "*"
type textarea "how do i"
type textarea "*"
type textarea "how do i"
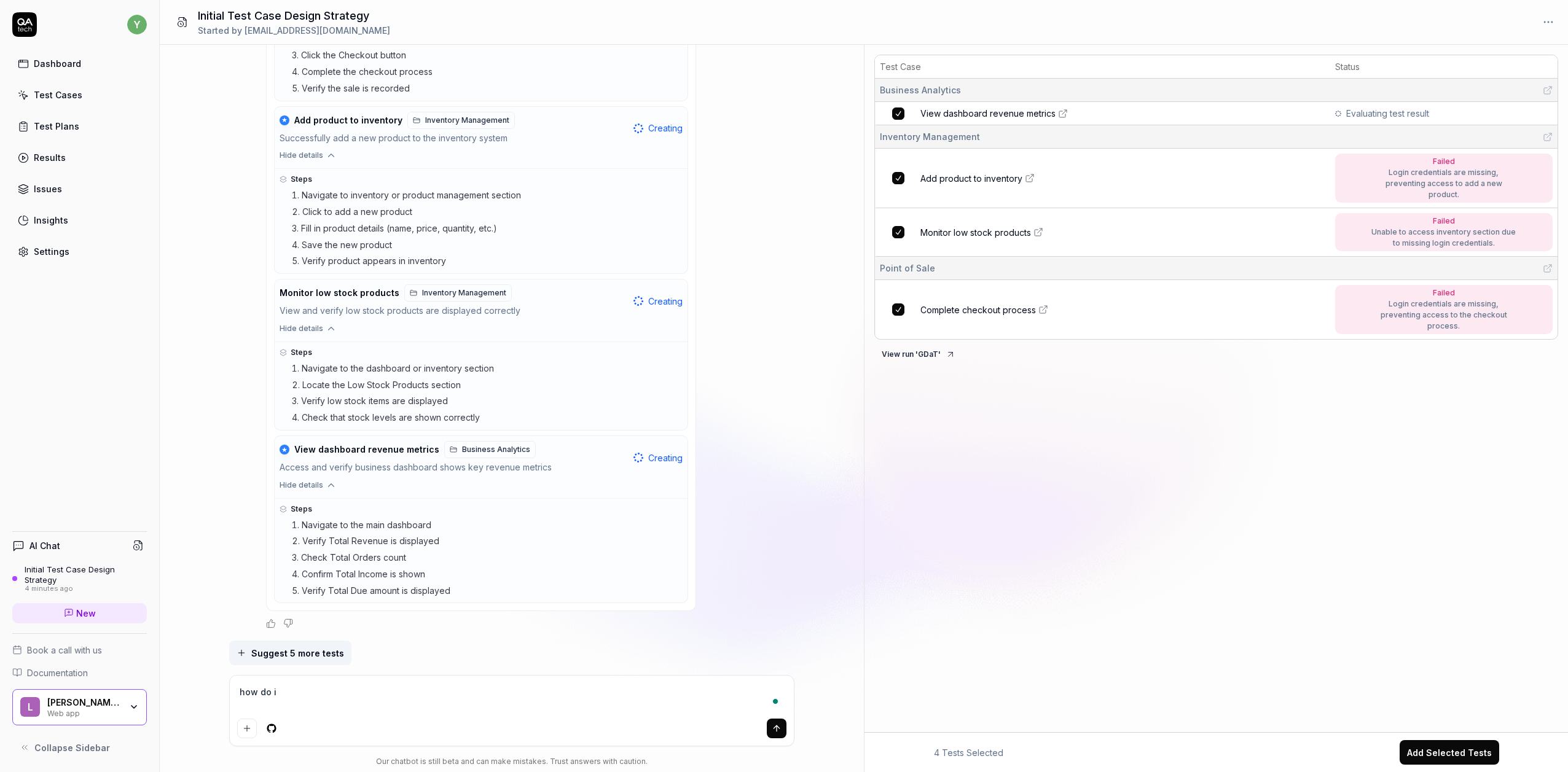
type textarea "*"
type textarea "how do i g"
type textarea "*"
type textarea "how do i gi"
type textarea "*"
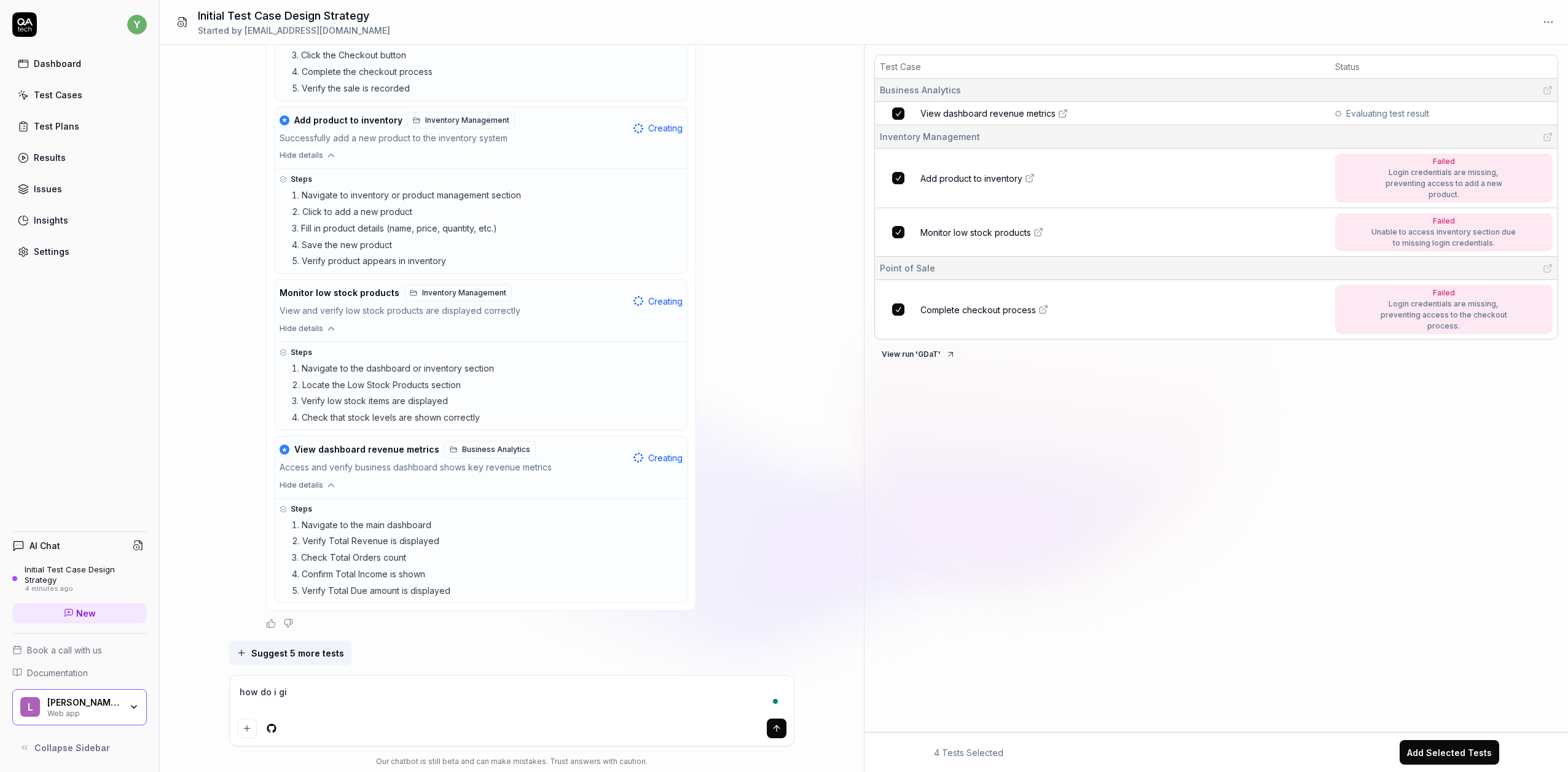
type textarea "how do i giv"
type textarea "*"
type textarea "how do i give"
type textarea "*"
type textarea "how do i give"
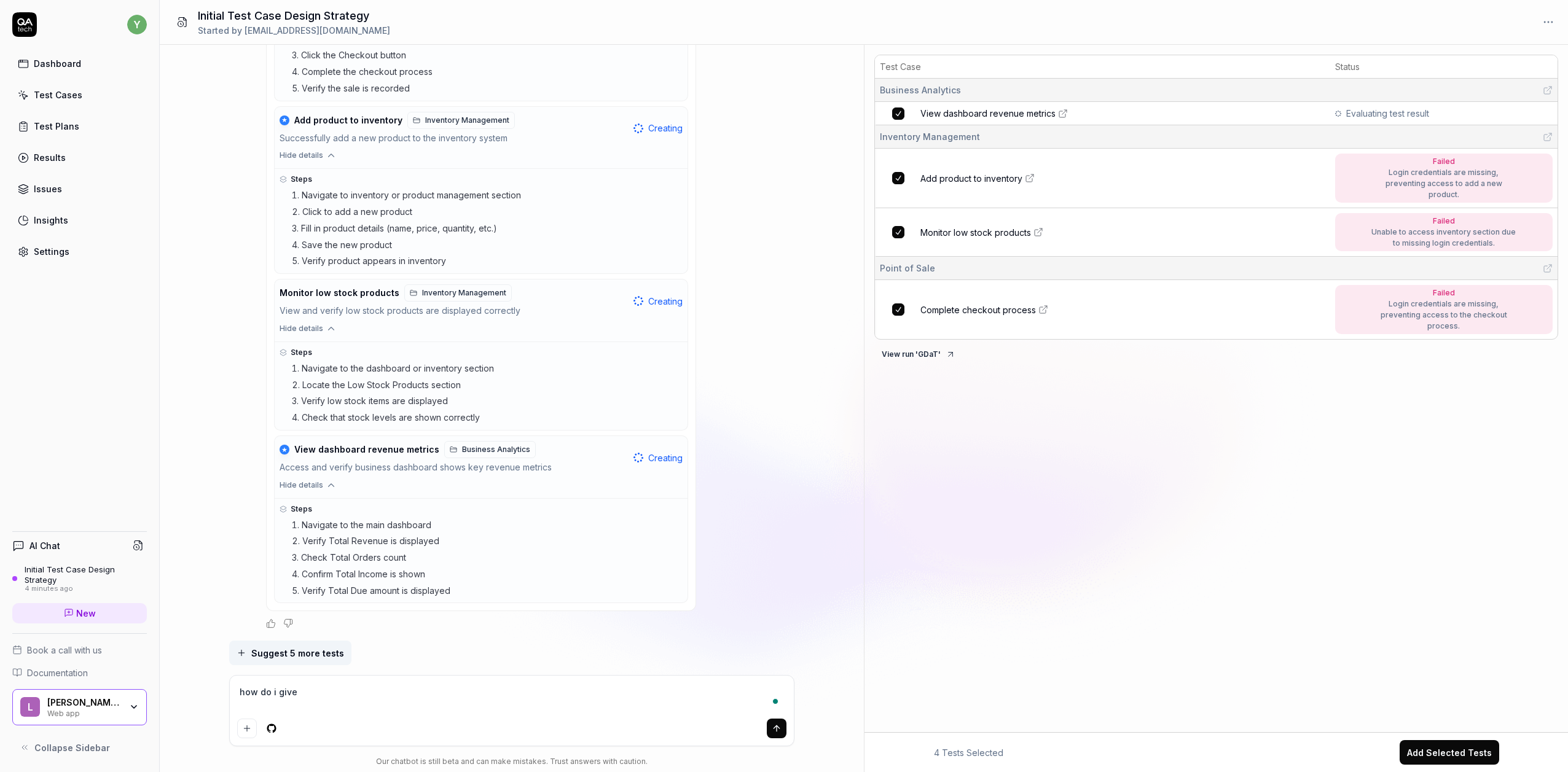
type textarea "*"
type textarea "how do i give t"
type textarea "*"
type textarea "how do i give te"
type textarea "*"
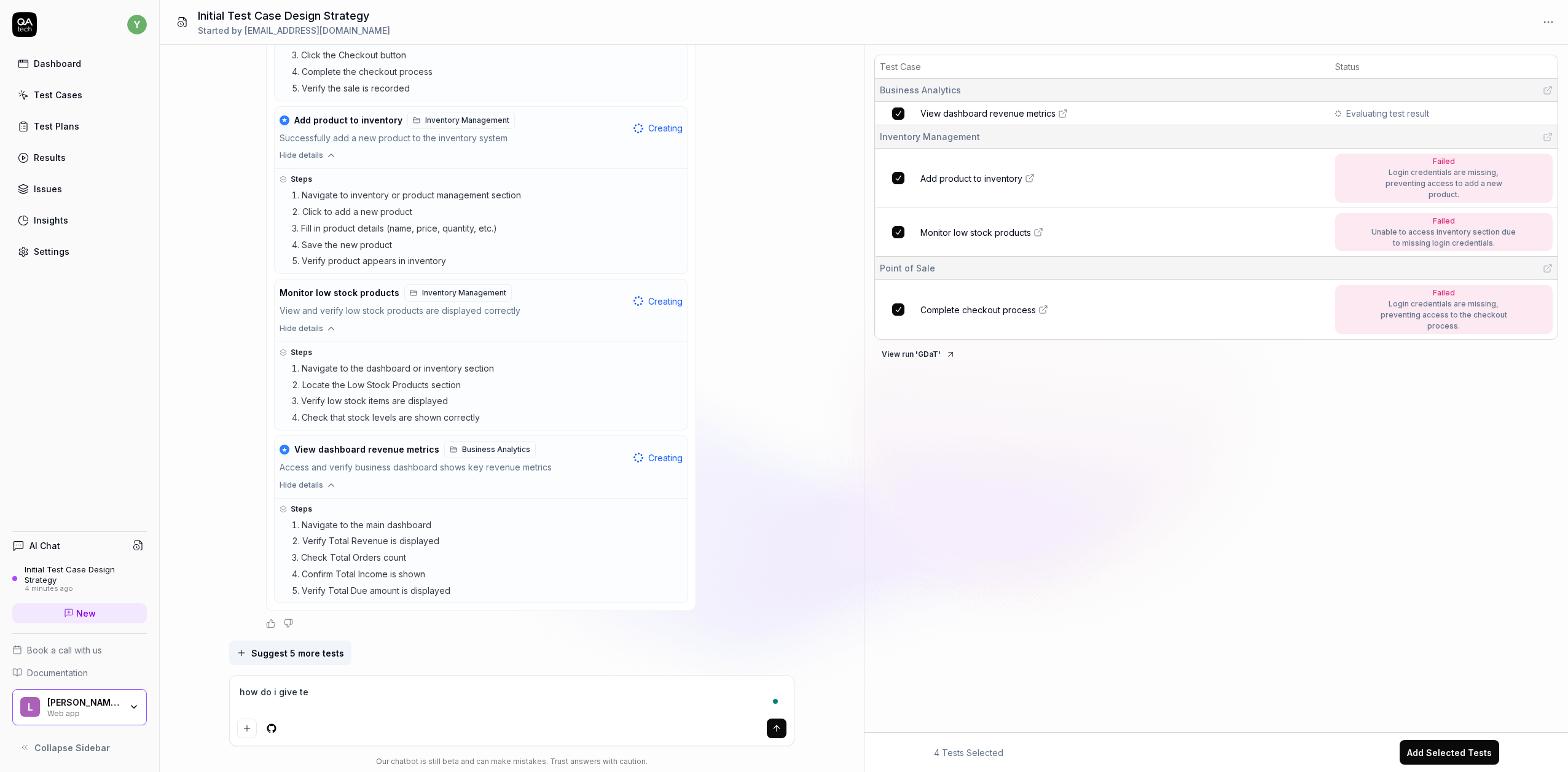
type textarea "how do i give te"
type textarea "*"
type textarea "how do i give te"
type textarea "*"
type textarea "how do i give t"
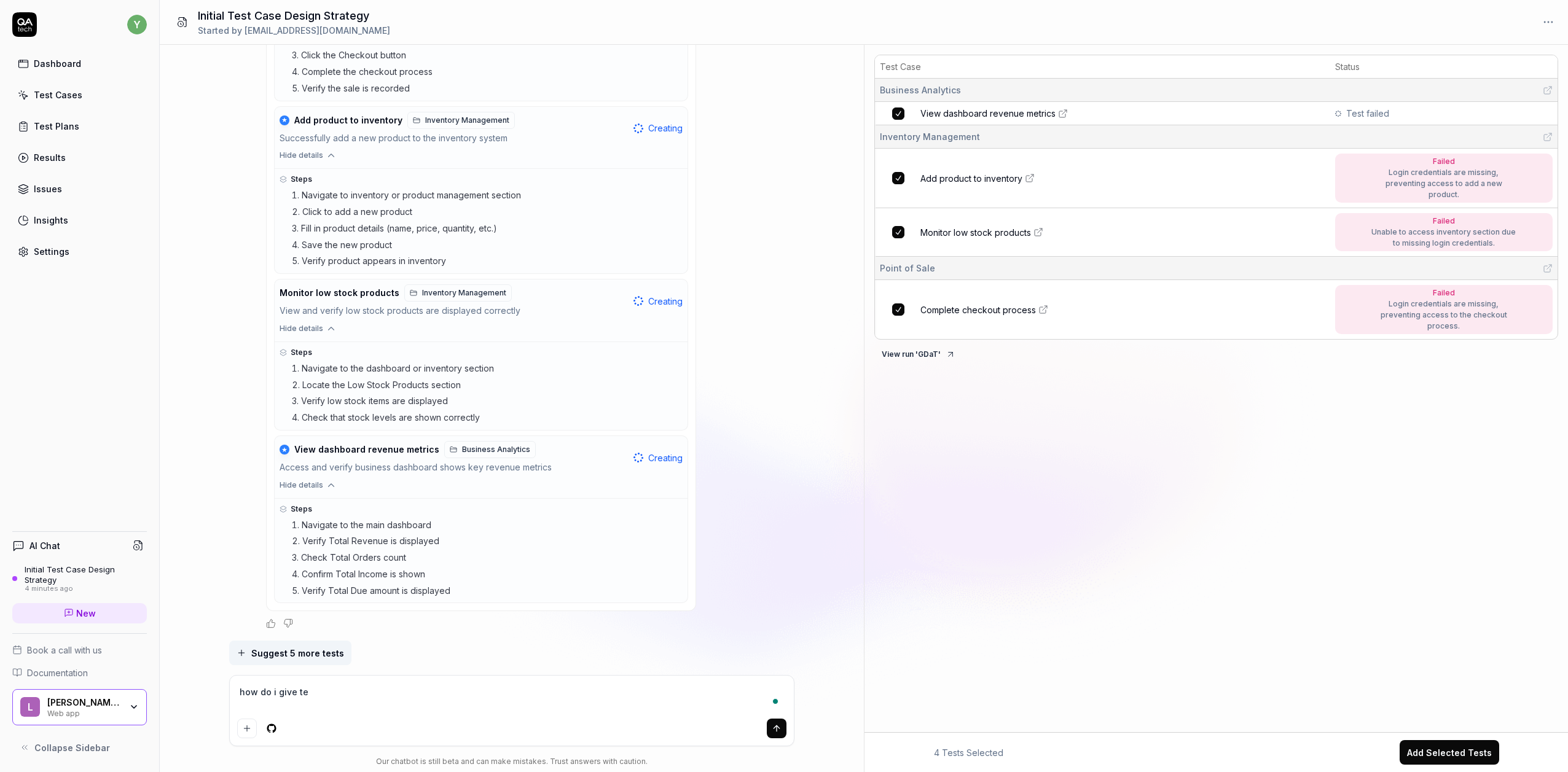
type textarea "*"
type textarea "how do i give th"
type textarea "*"
type textarea "how do i give the"
type textarea "*"
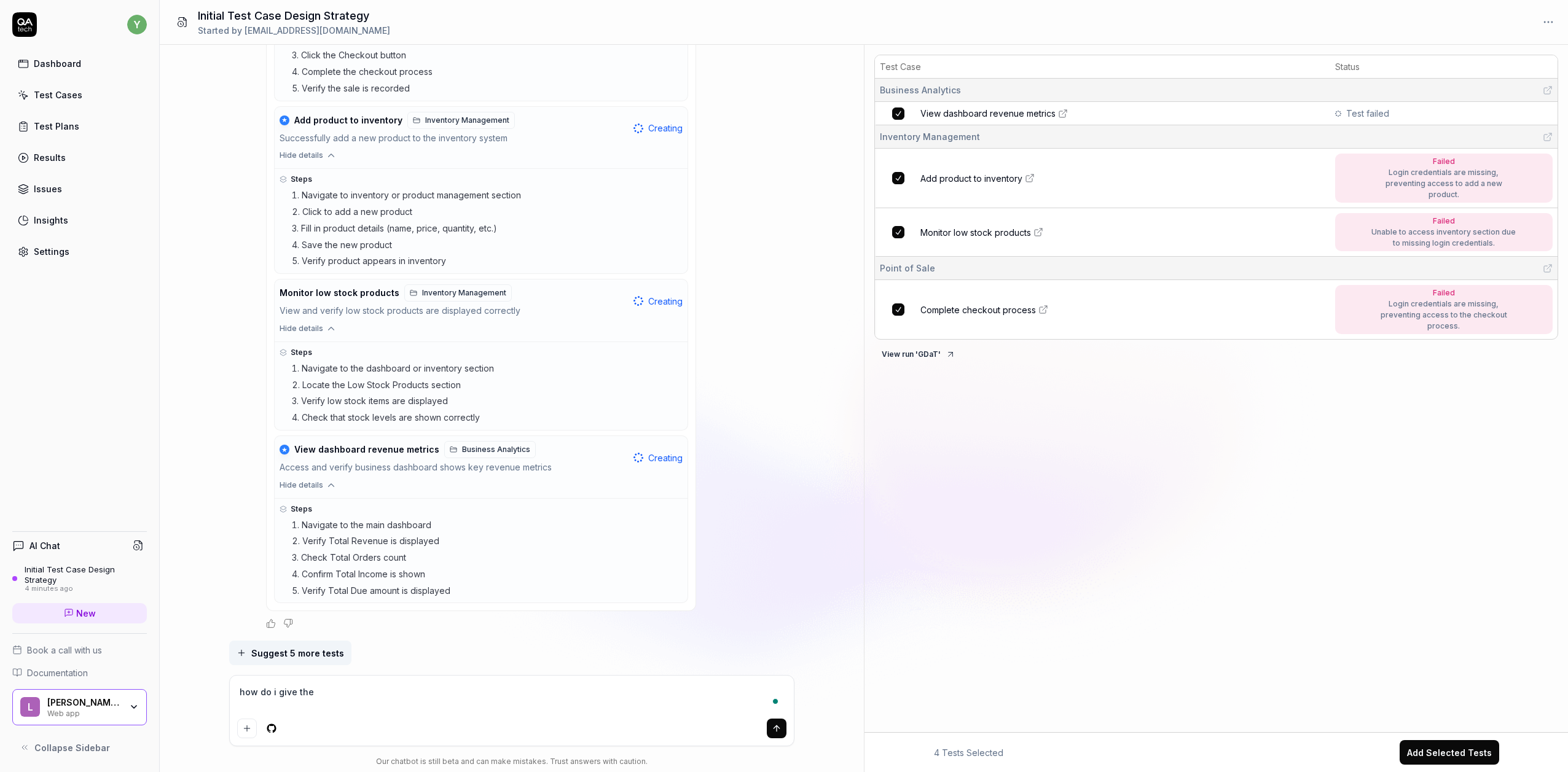
type textarea "how do i give the"
type textarea "*"
type textarea "how do i give the l"
type textarea "*"
type textarea "how do i give the lo"
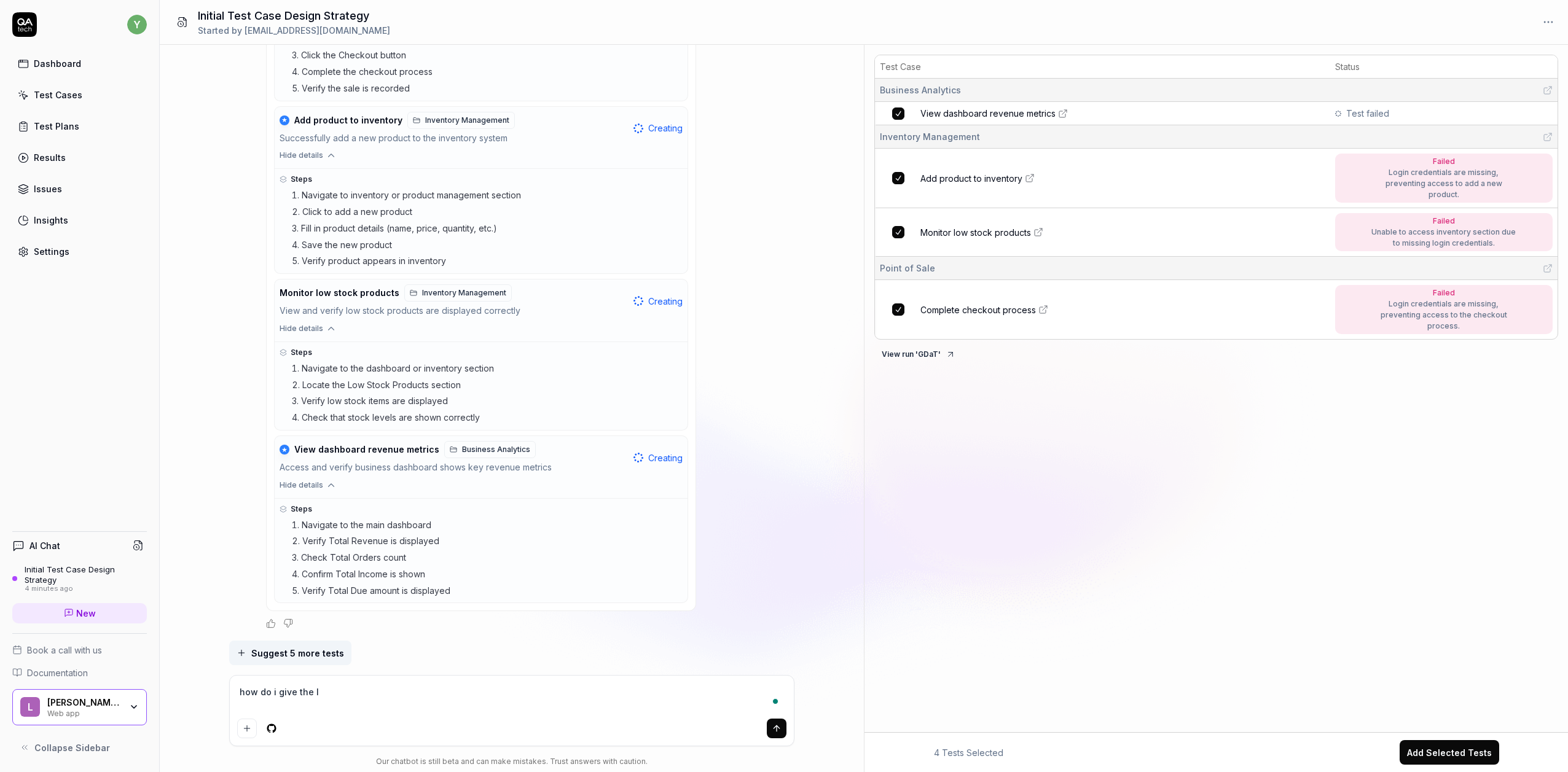
type textarea "*"
type textarea "how do i give the log"
type textarea "*"
type textarea "how do i give the logi"
type textarea "*"
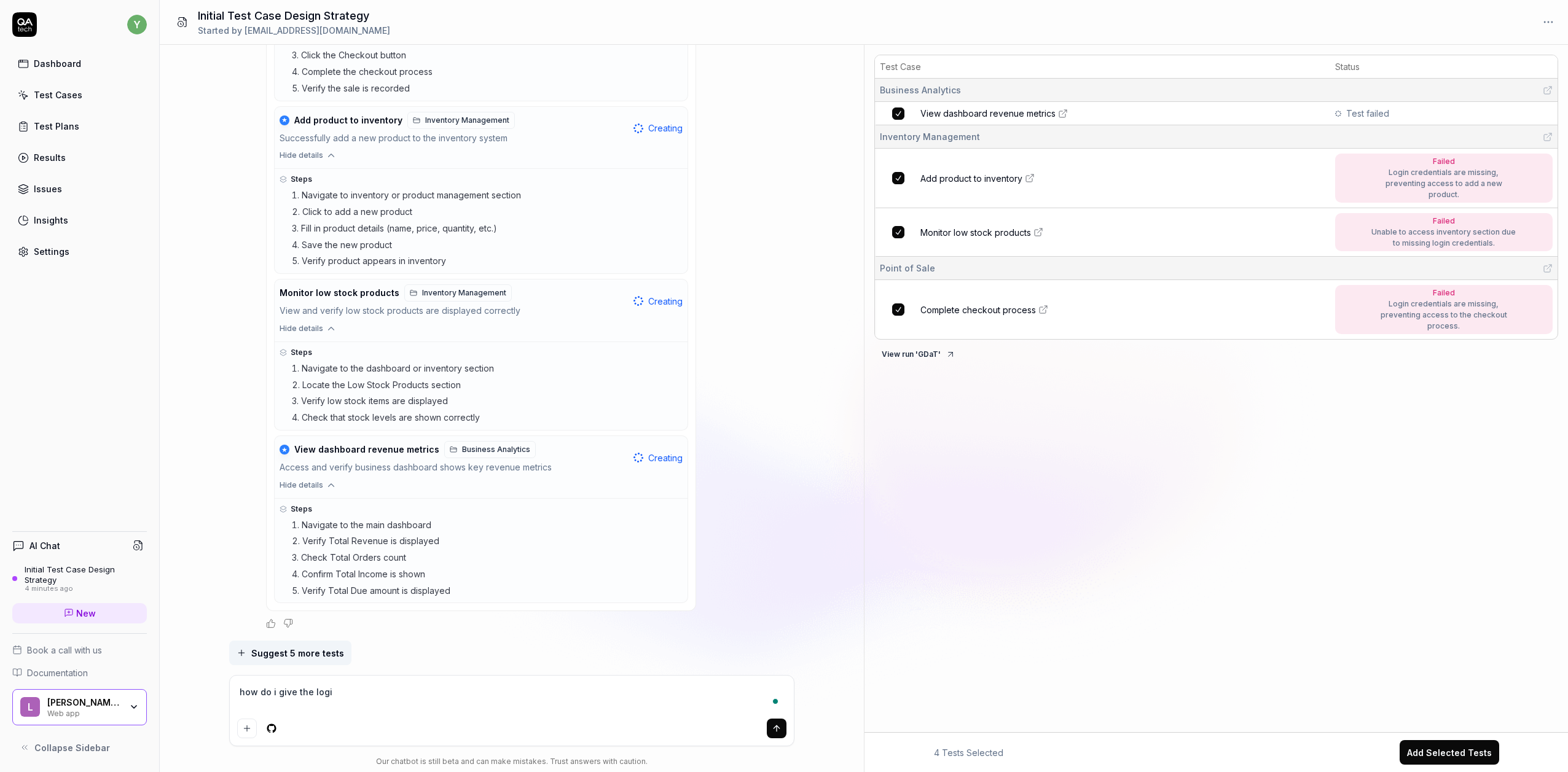
type textarea "how do i give the login"
type textarea "*"
type textarea "how do i give the login"
type textarea "*"
type textarea "how do i give the login c"
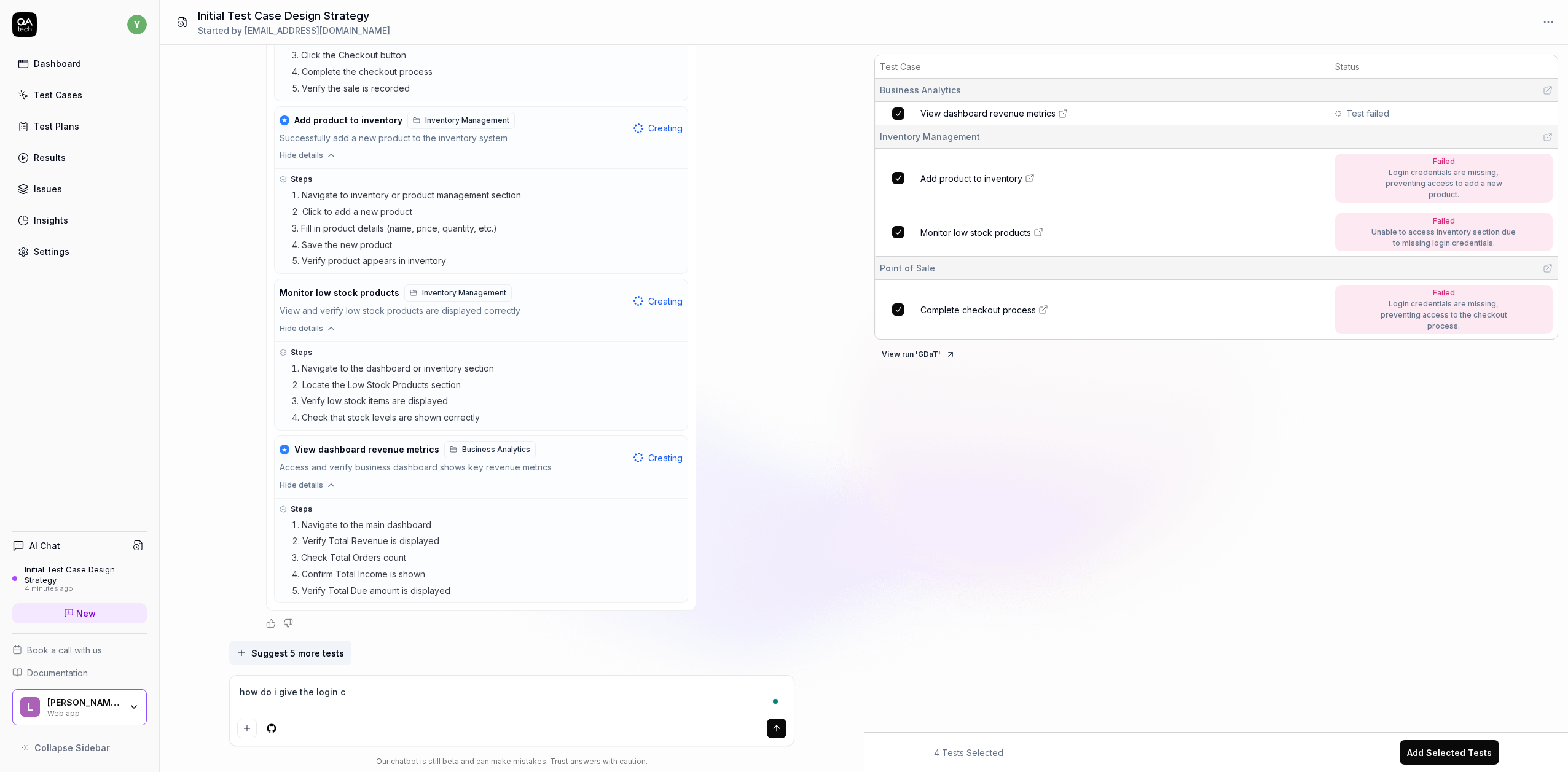
type textarea "*"
type textarea "how do i give the login cr"
type textarea "*"
type textarea "how do i give the login cre"
type textarea "*"
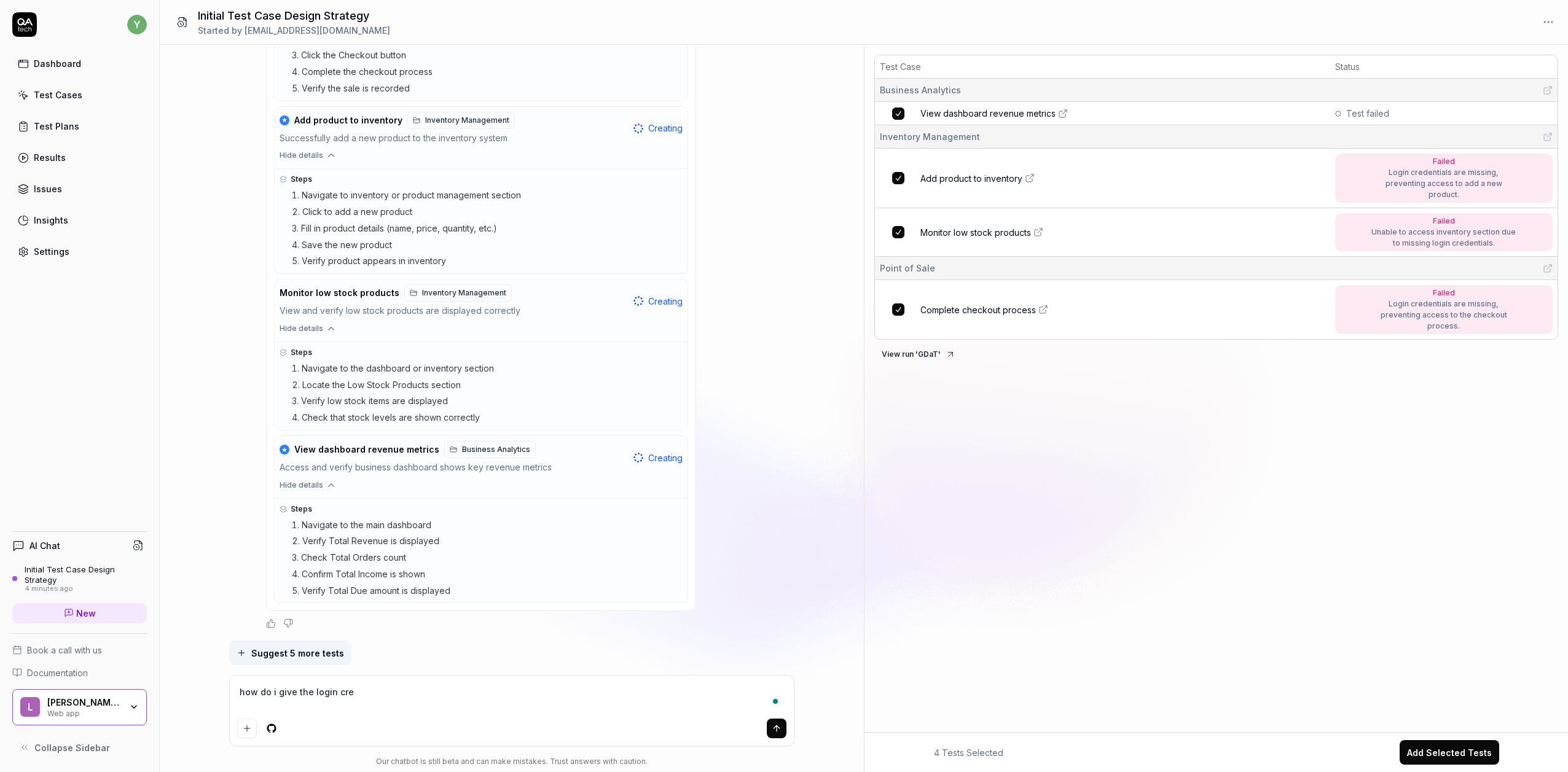
type textarea "how do i give the login crea"
type textarea "*"
type textarea "how do i give the login cread"
type textarea "*"
type textarea "how do i give the login creade"
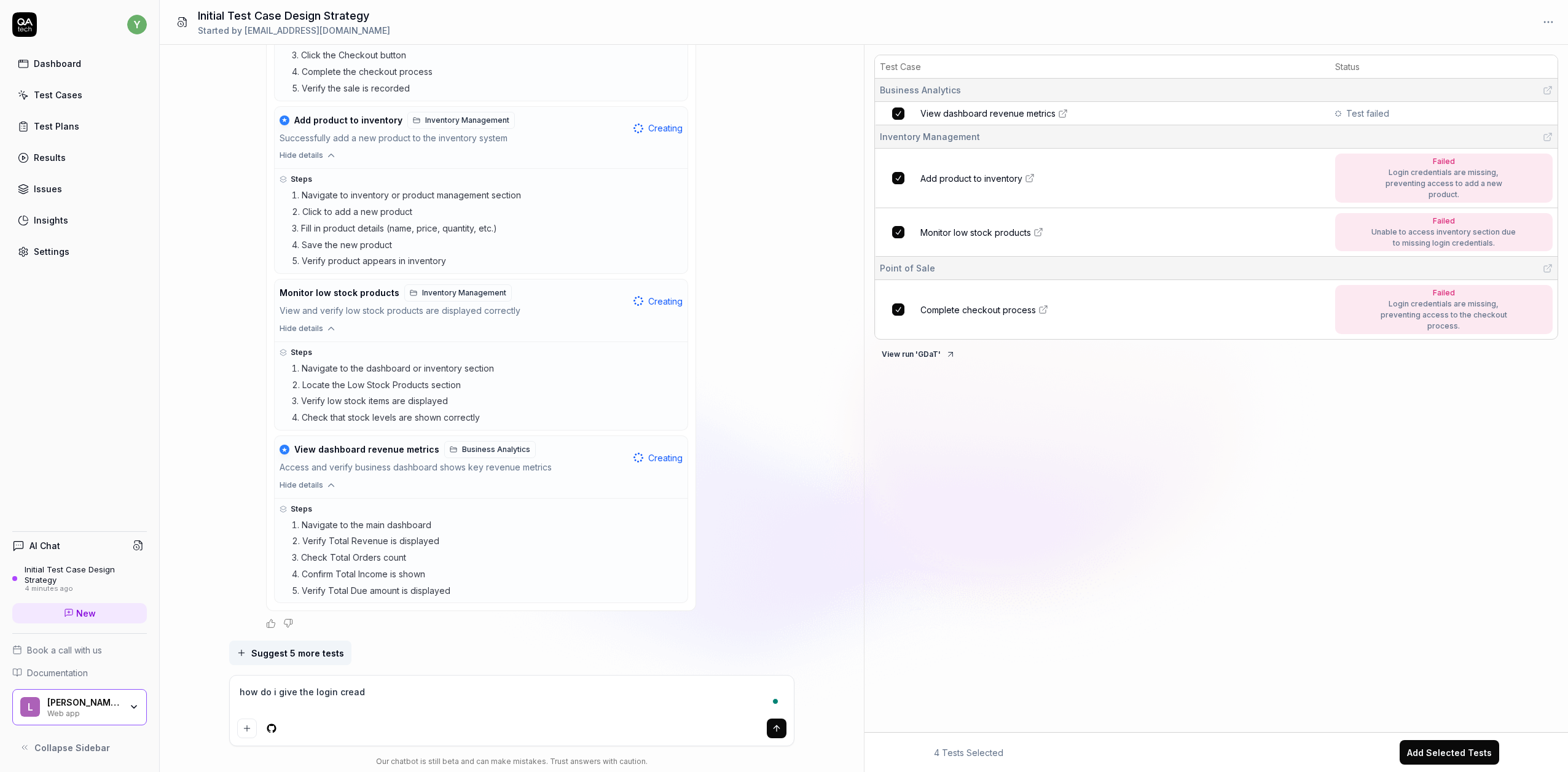
type textarea "*"
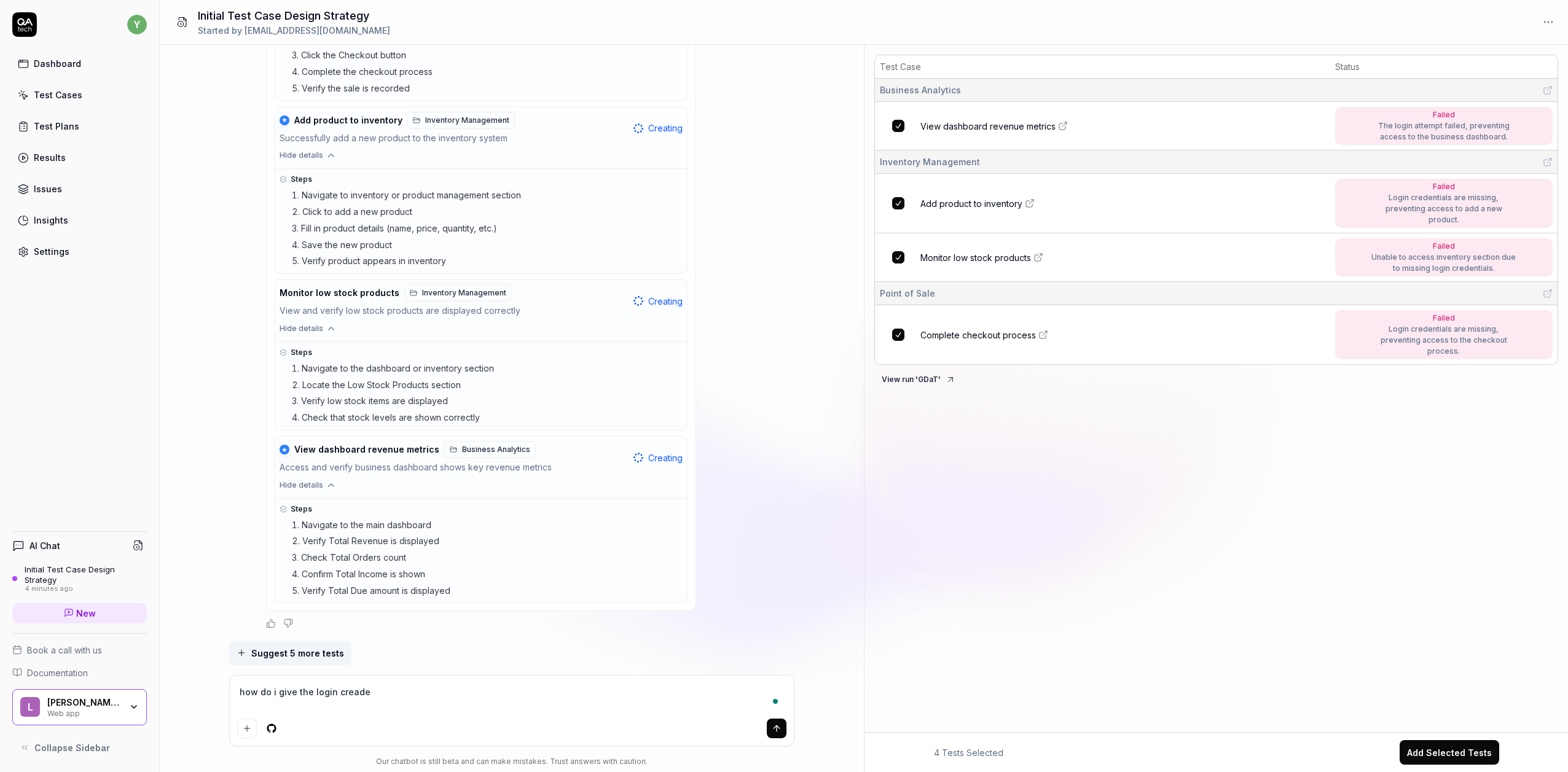
type textarea "how do i give the login creadet"
type textarea "*"
type textarea "how do i give the login creadeti"
type textarea "*"
type textarea "how do i give the login creadetia"
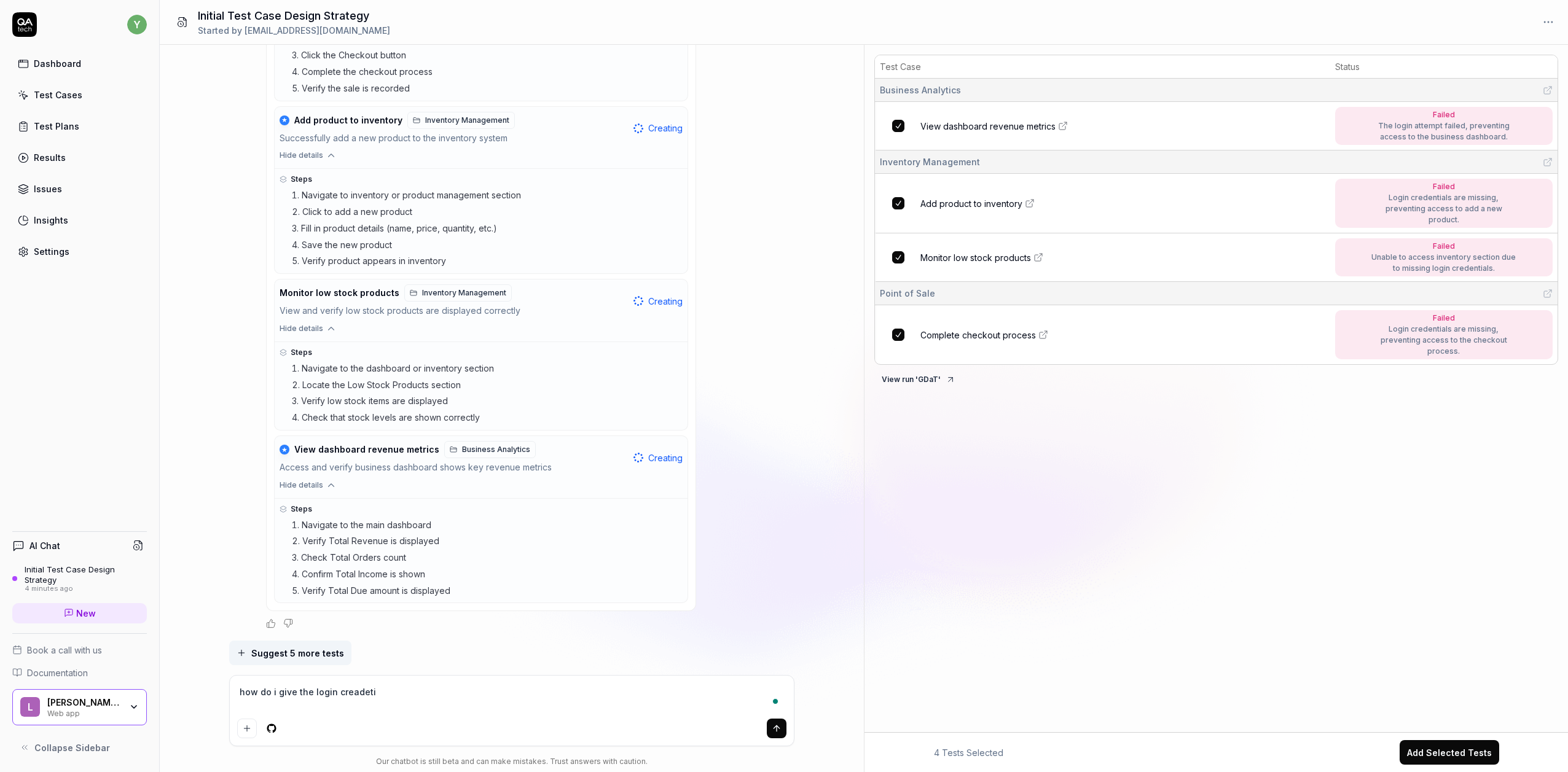
type textarea "*"
type textarea "how do i give the login creadetial"
type textarea "*"
type textarea "how do i give the login creadetials"
type textarea "*"
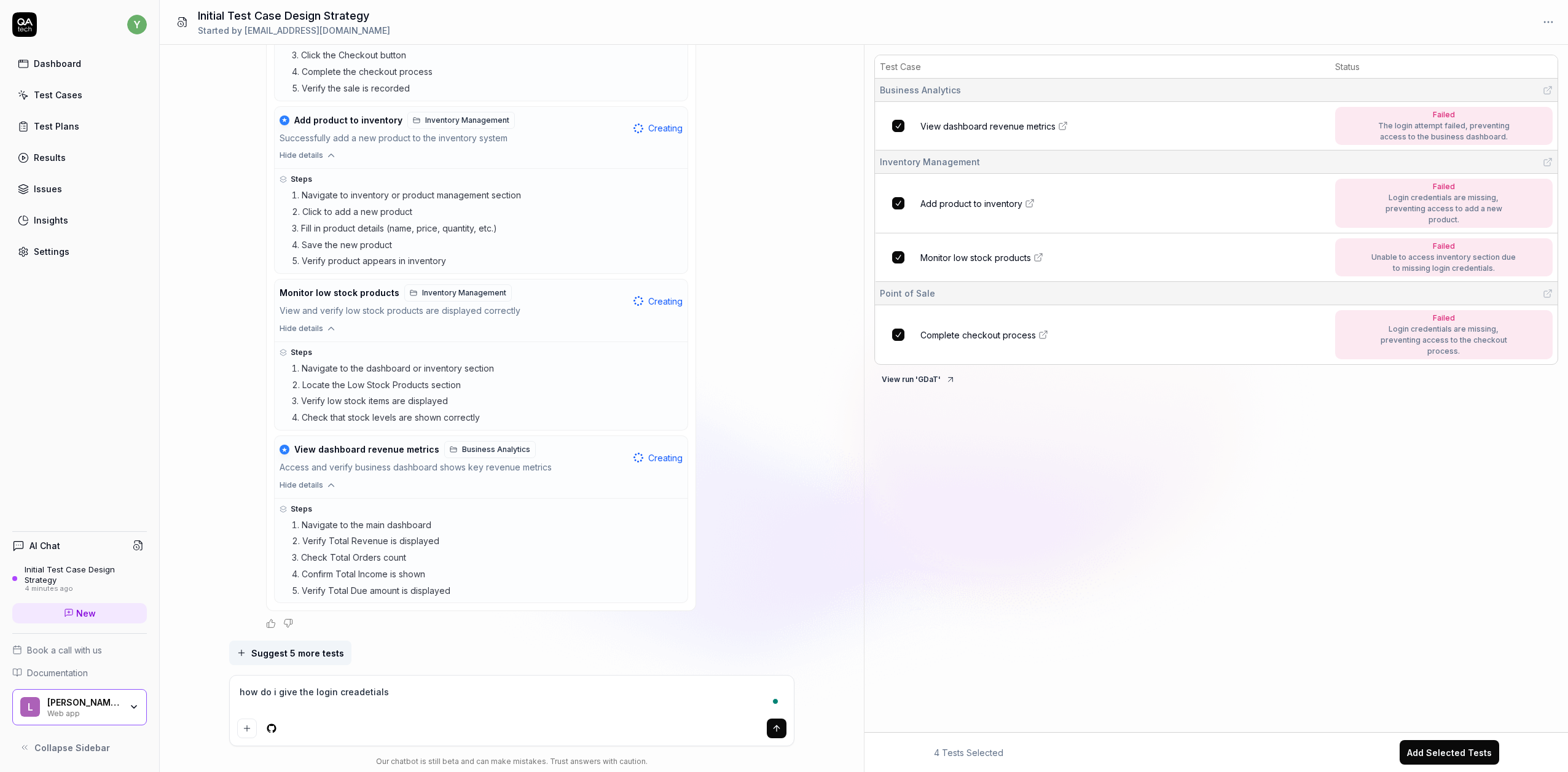
type textarea "how do i give the login creadetials?"
type textarea "*"
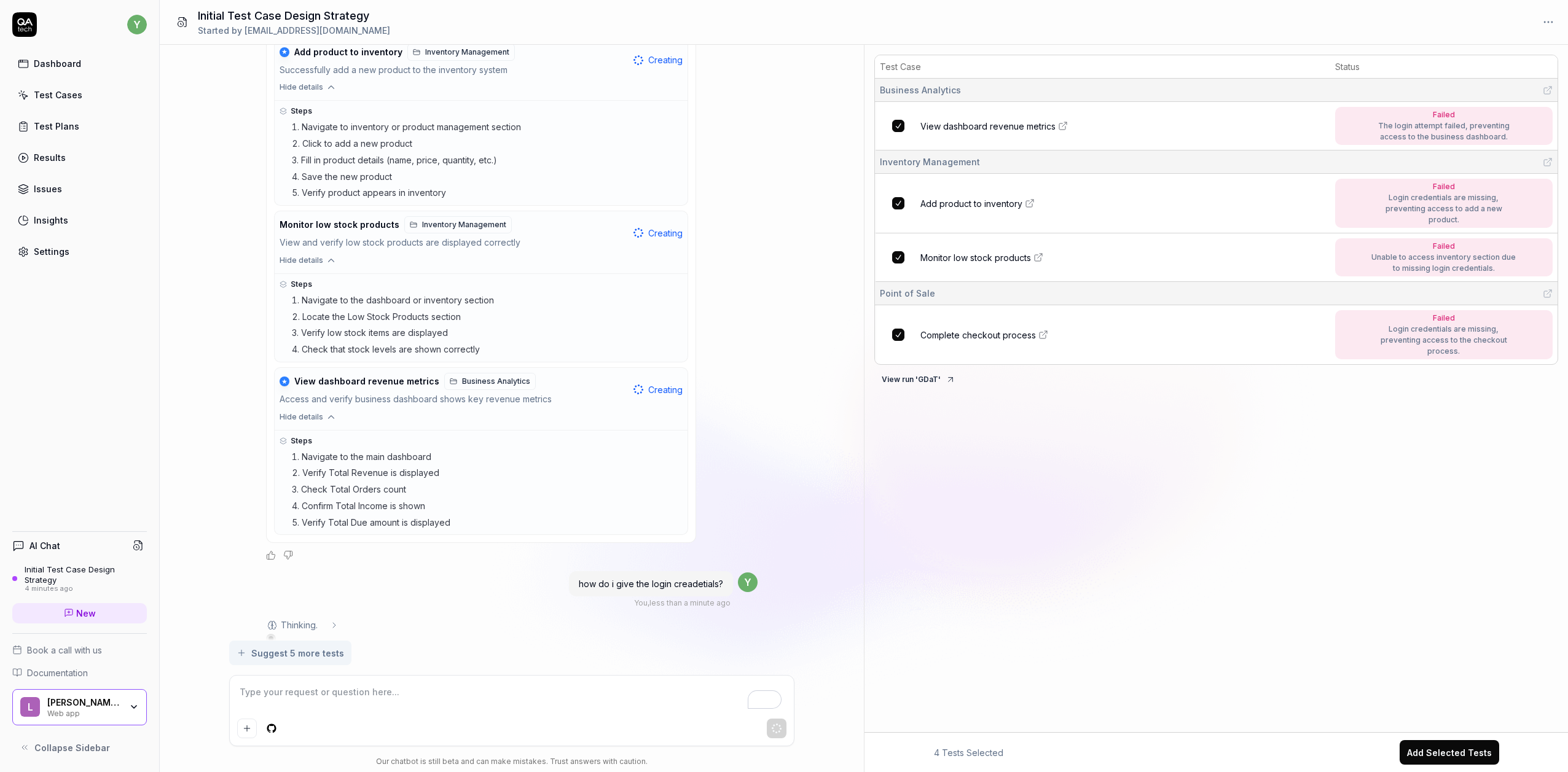
scroll to position [595, 0]
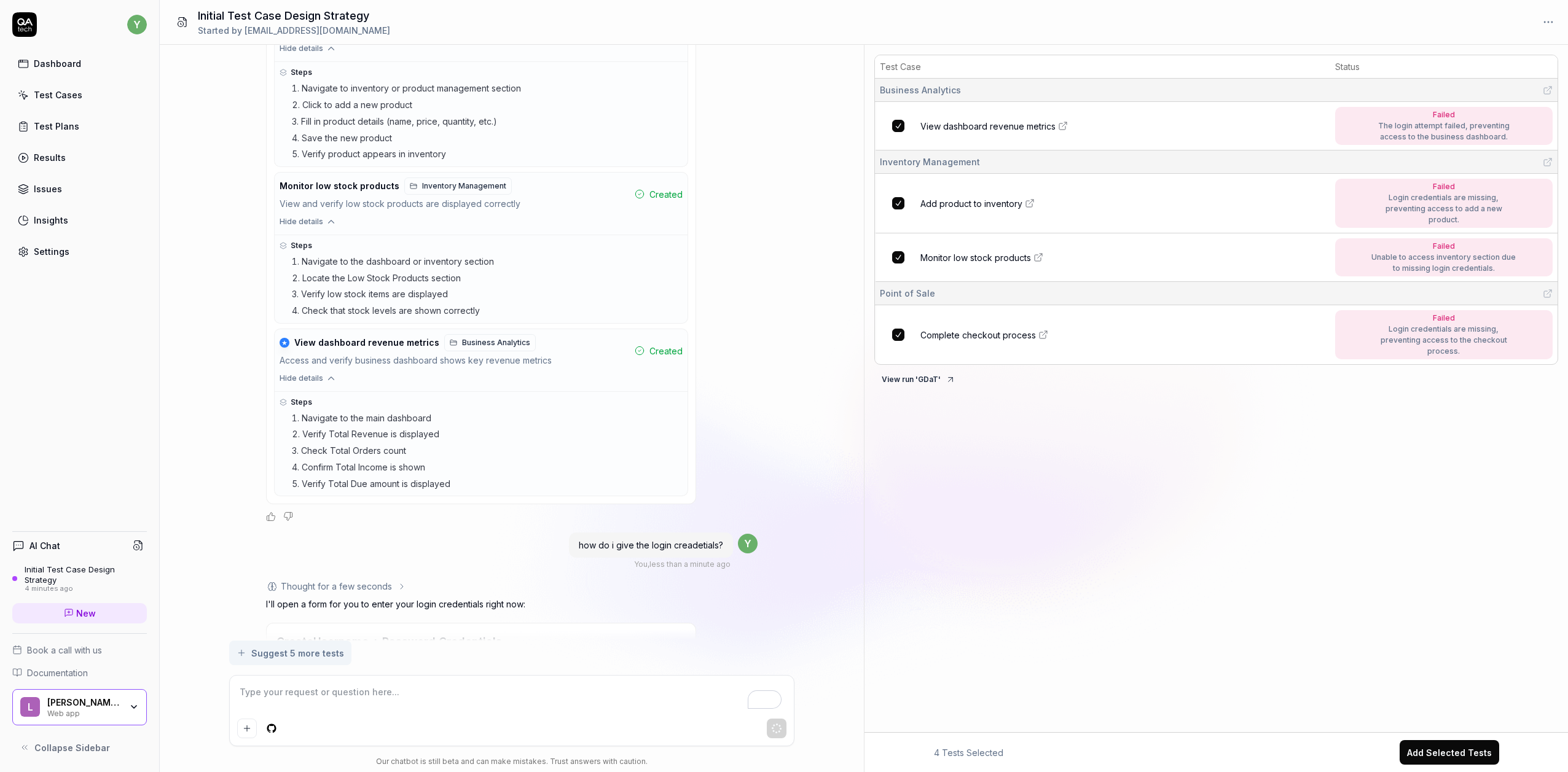
type textarea "*"
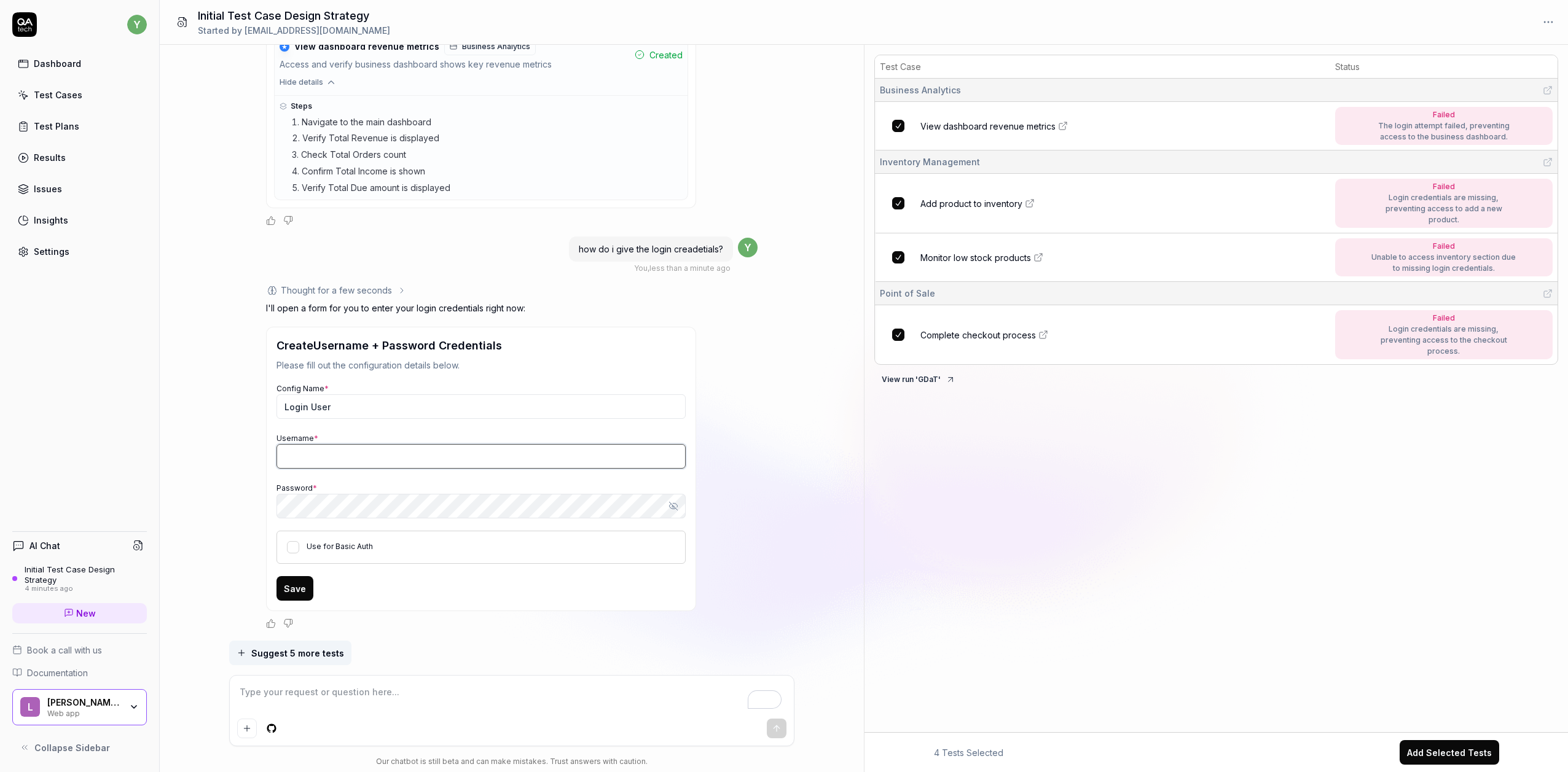
type input "yogalo8082@aiwanlab.com"
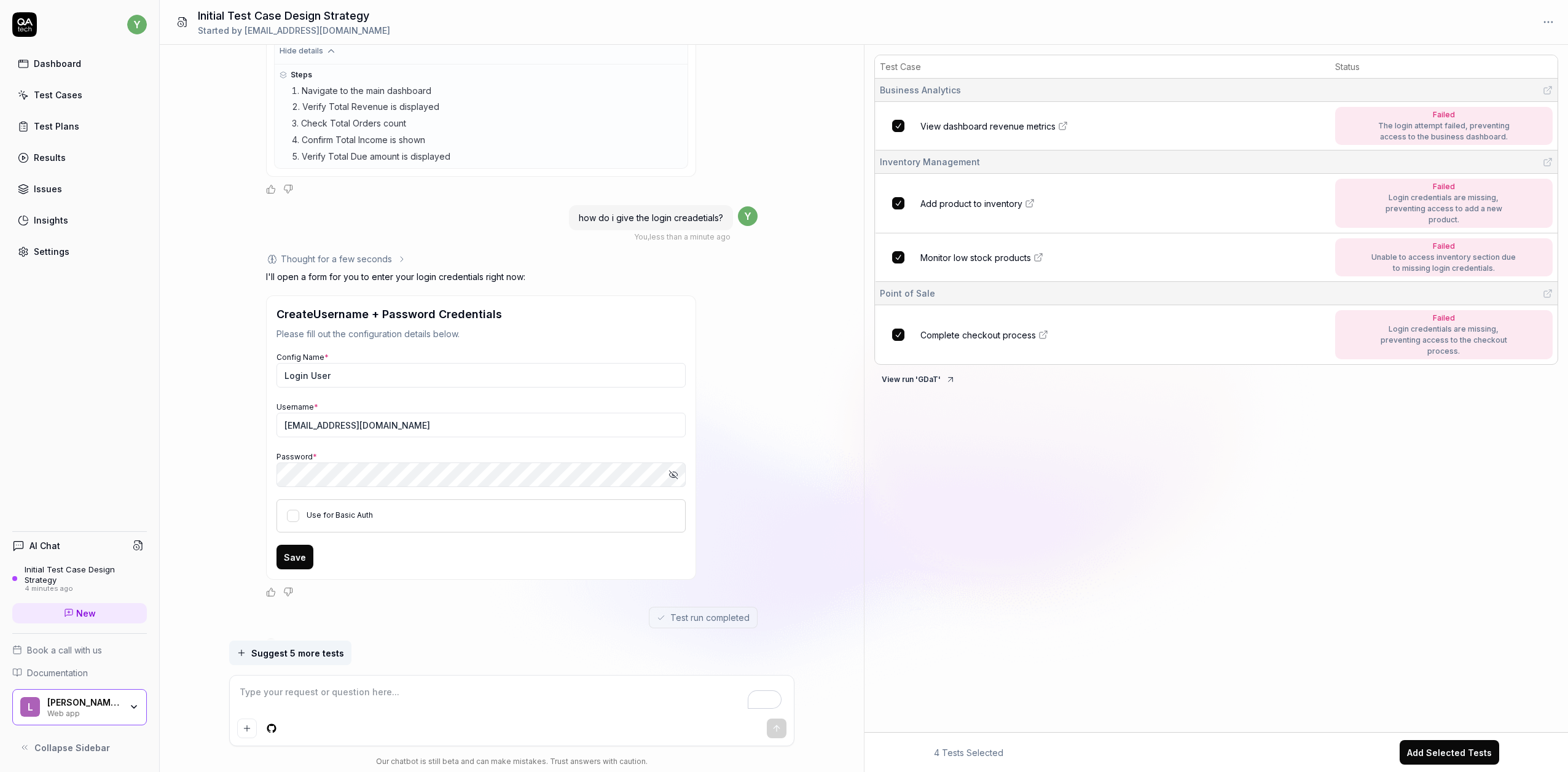
scroll to position [965, 0]
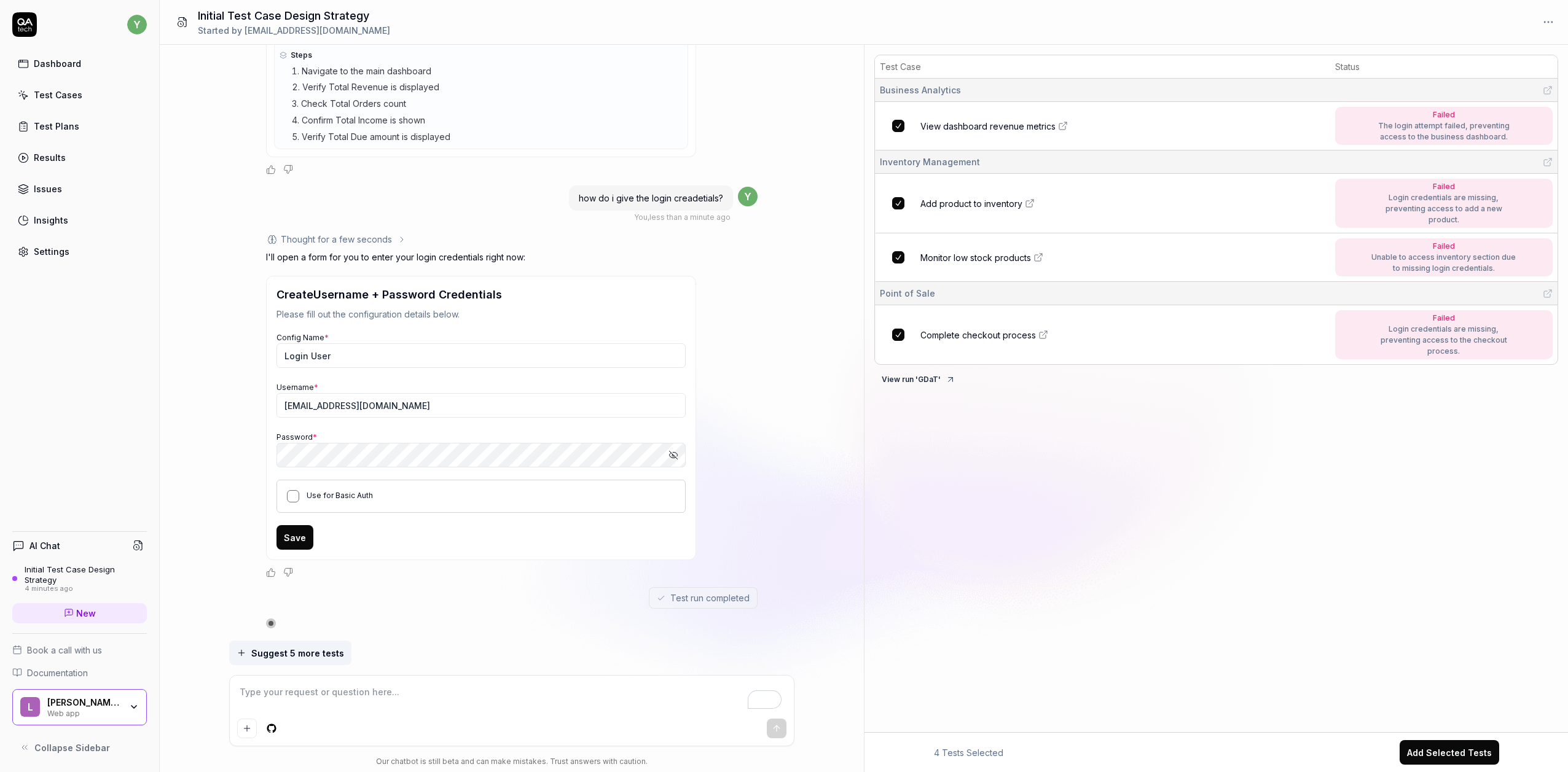
click at [297, 498] on button "Use for Basic Auth" at bounding box center [293, 497] width 13 height 13
click at [346, 354] on input "Login User" at bounding box center [482, 356] width 410 height 24
drag, startPoint x: 363, startPoint y: 354, endPoint x: 260, endPoint y: 359, distance: 103.1
click at [260, 359] on div "I want a good test setup for my site - help me create the first 3-5 test cases …" at bounding box center [512, 343] width 704 height 596
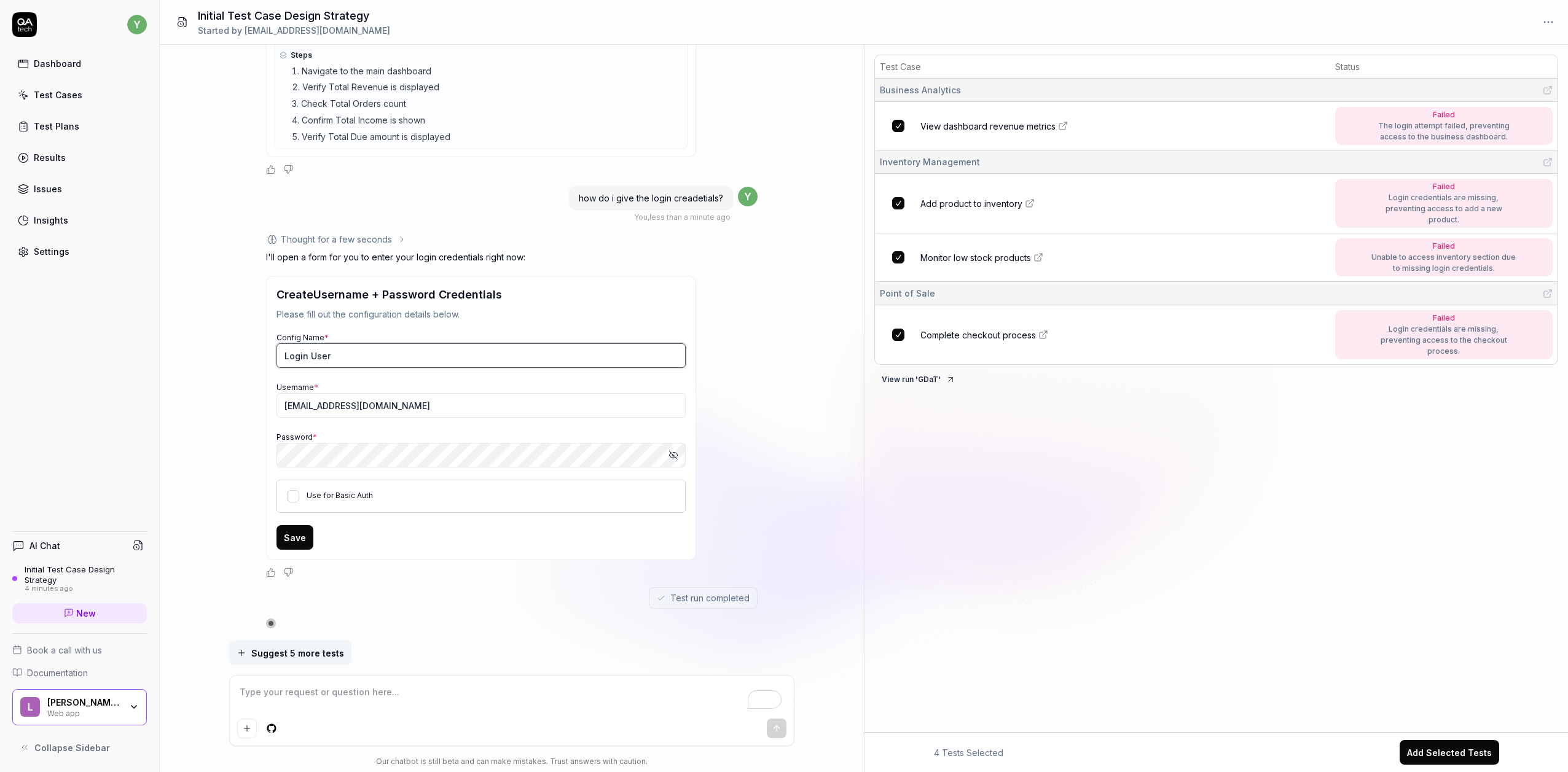
type textarea "*"
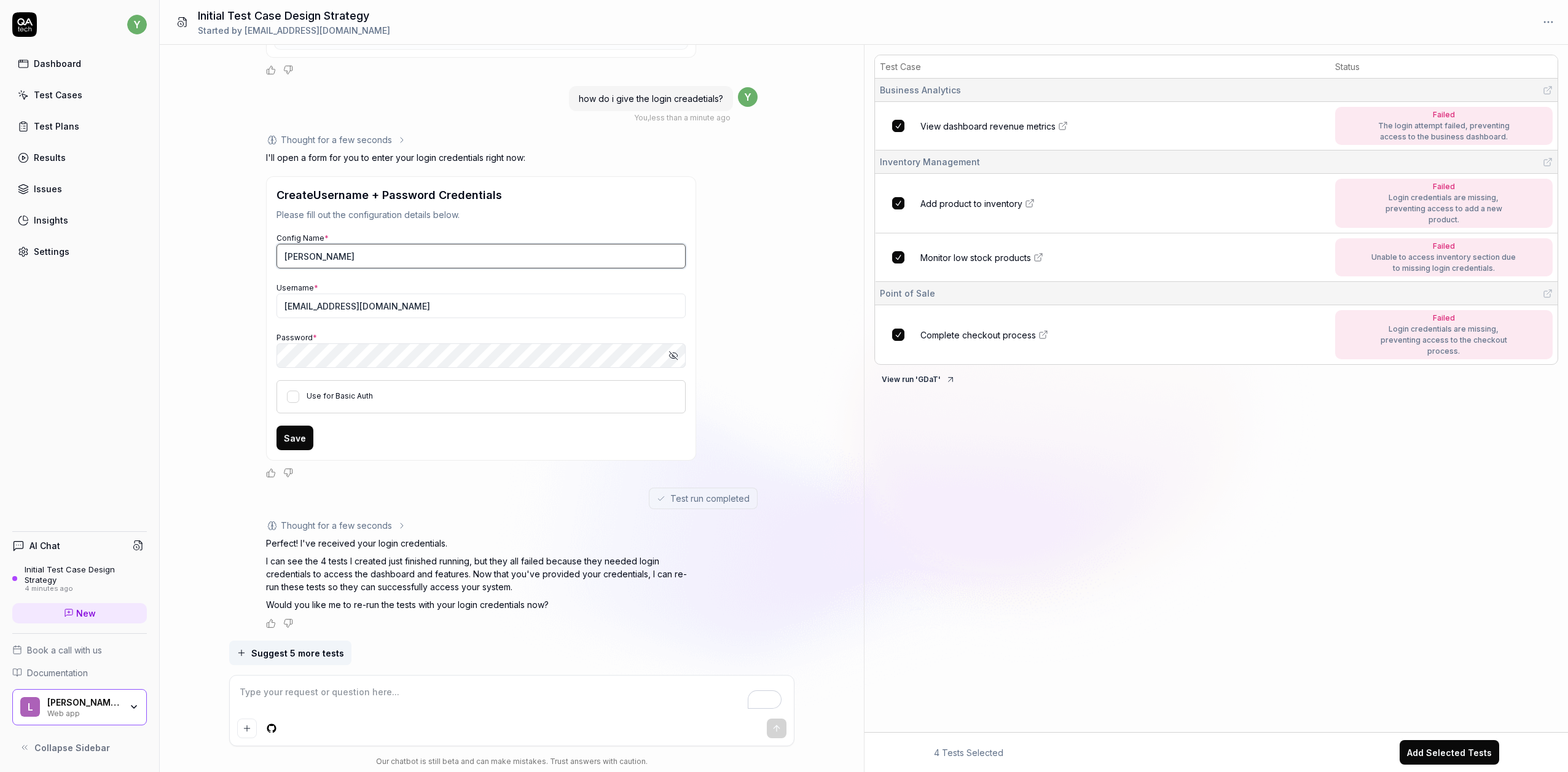
type input "[PERSON_NAME]"
type textarea "*"
type input "01923248529"
click at [284, 443] on button "Save" at bounding box center [295, 438] width 37 height 24
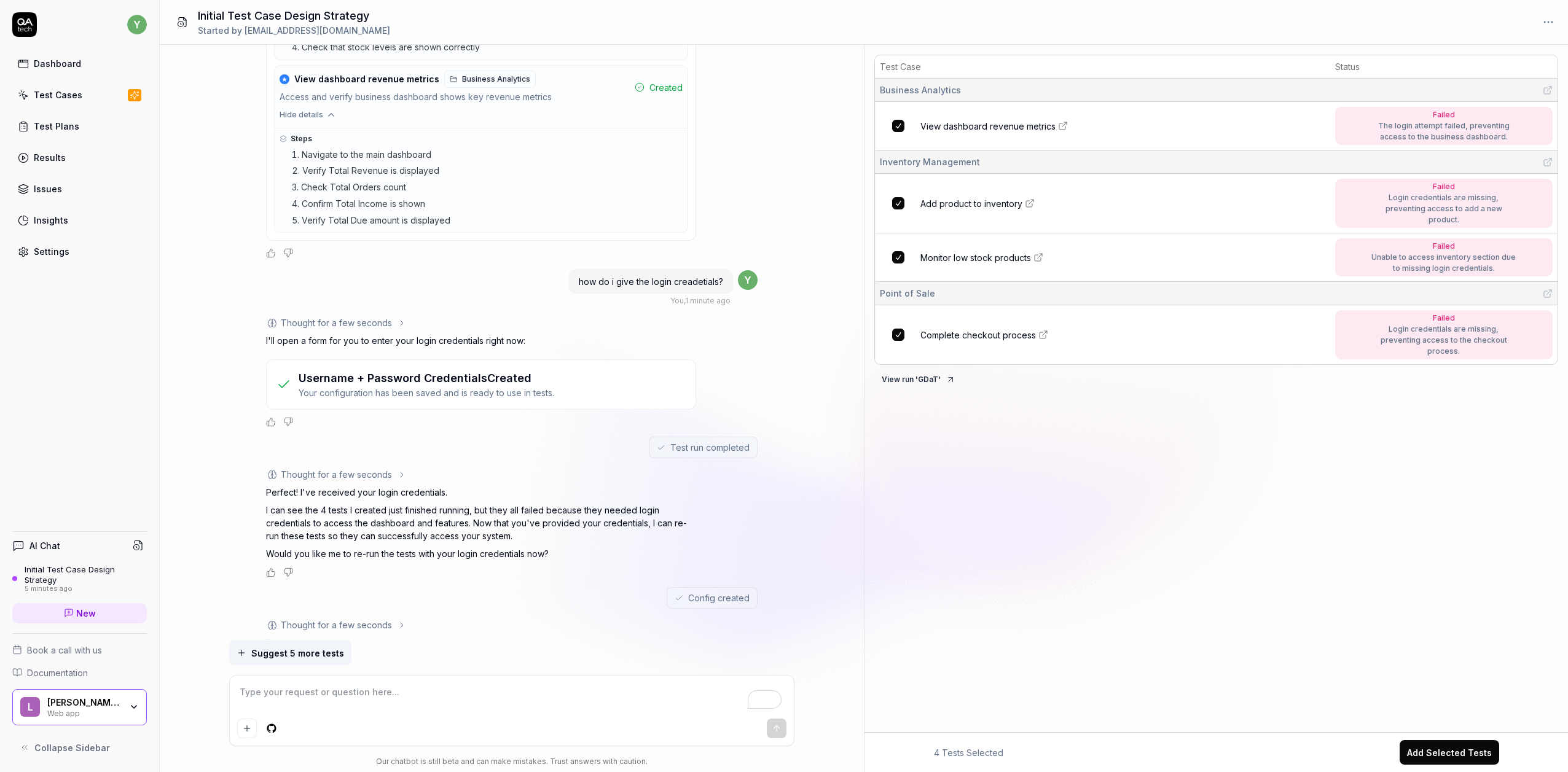
scroll to position [950, 0]
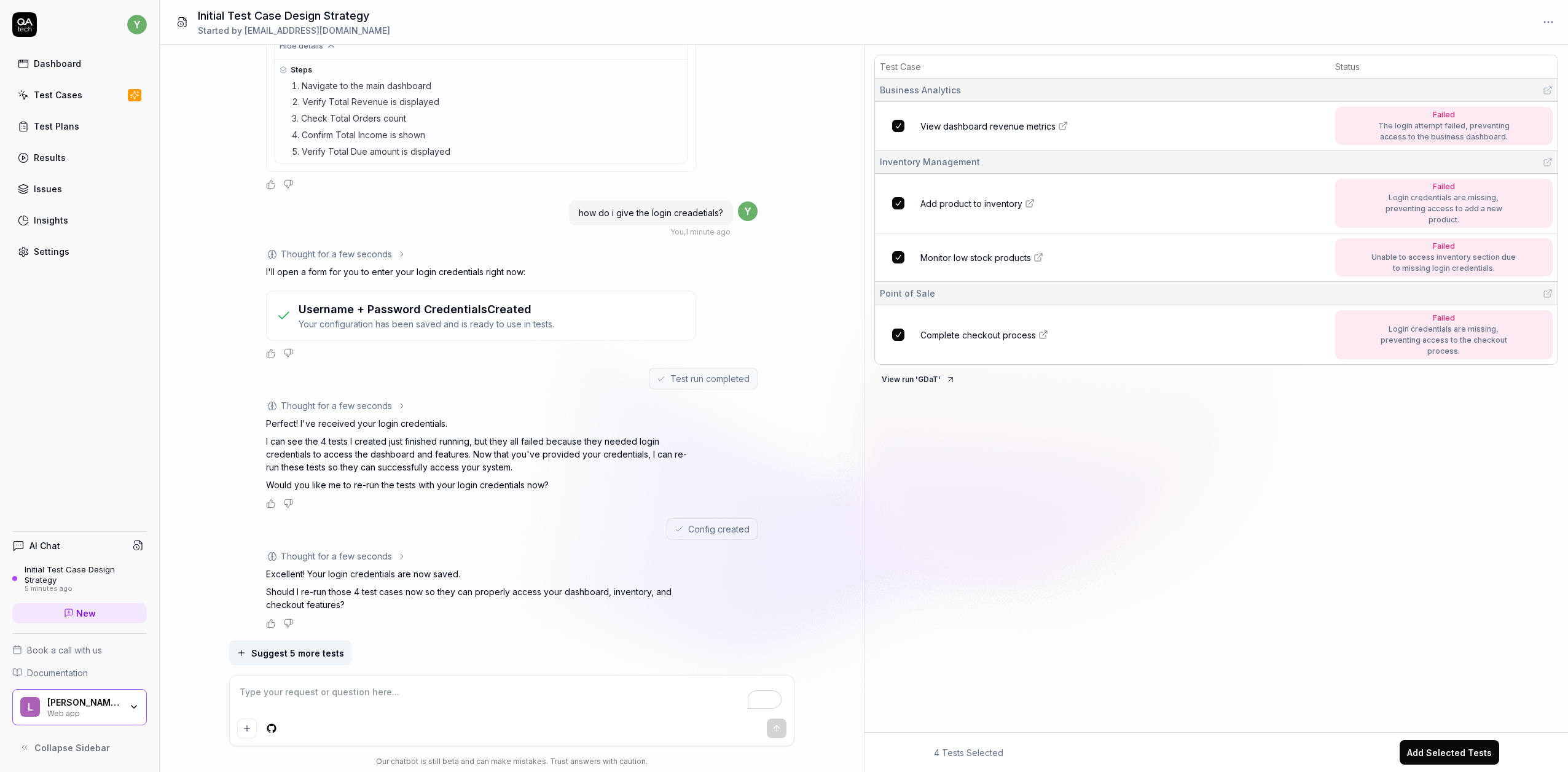
click at [322, 655] on span "Suggest 5 more tests" at bounding box center [297, 653] width 93 height 13
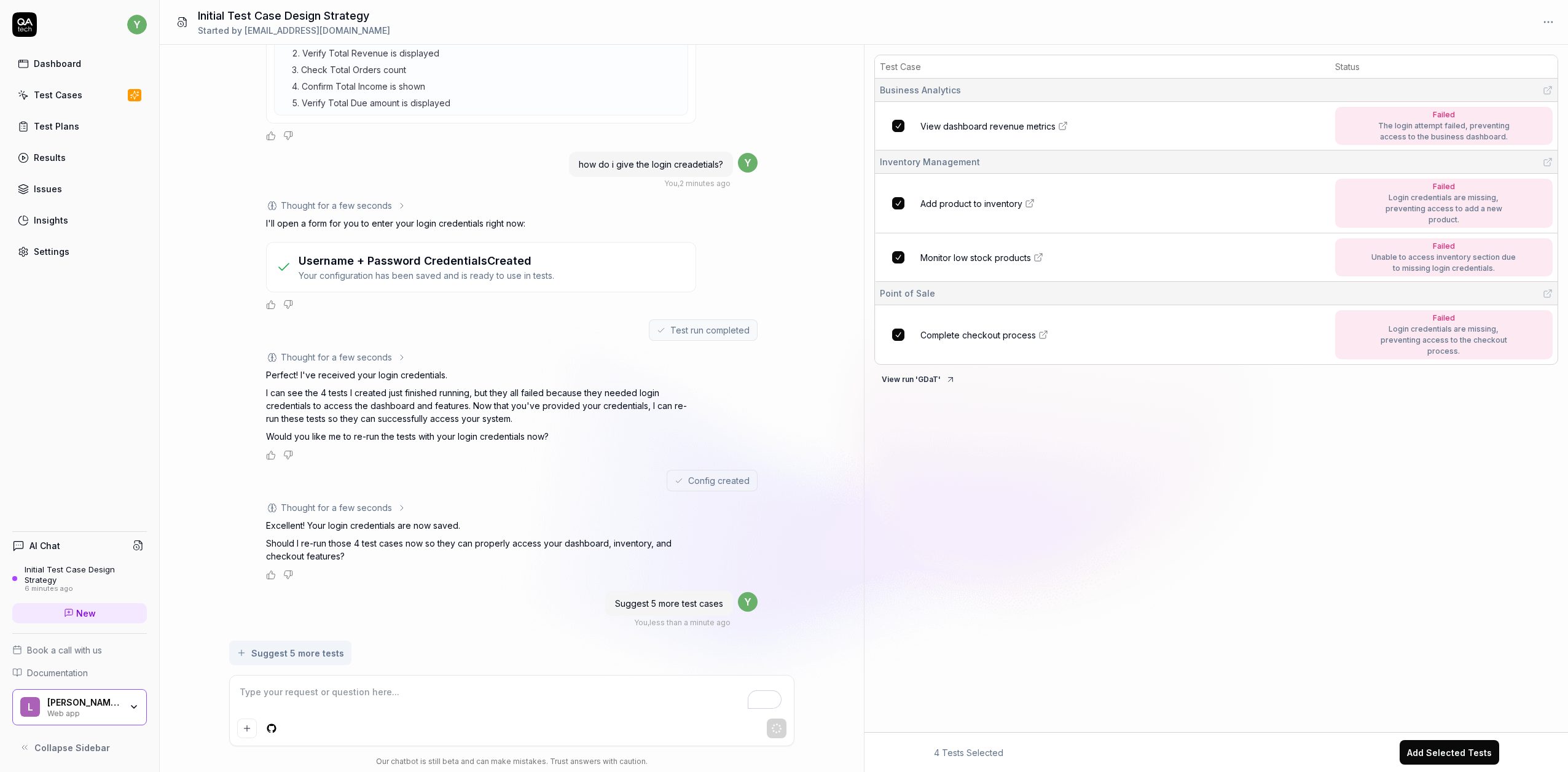
click at [366, 695] on textarea "To enrich screen reader interactions, please activate Accessibility in Grammarl…" at bounding box center [512, 698] width 549 height 31
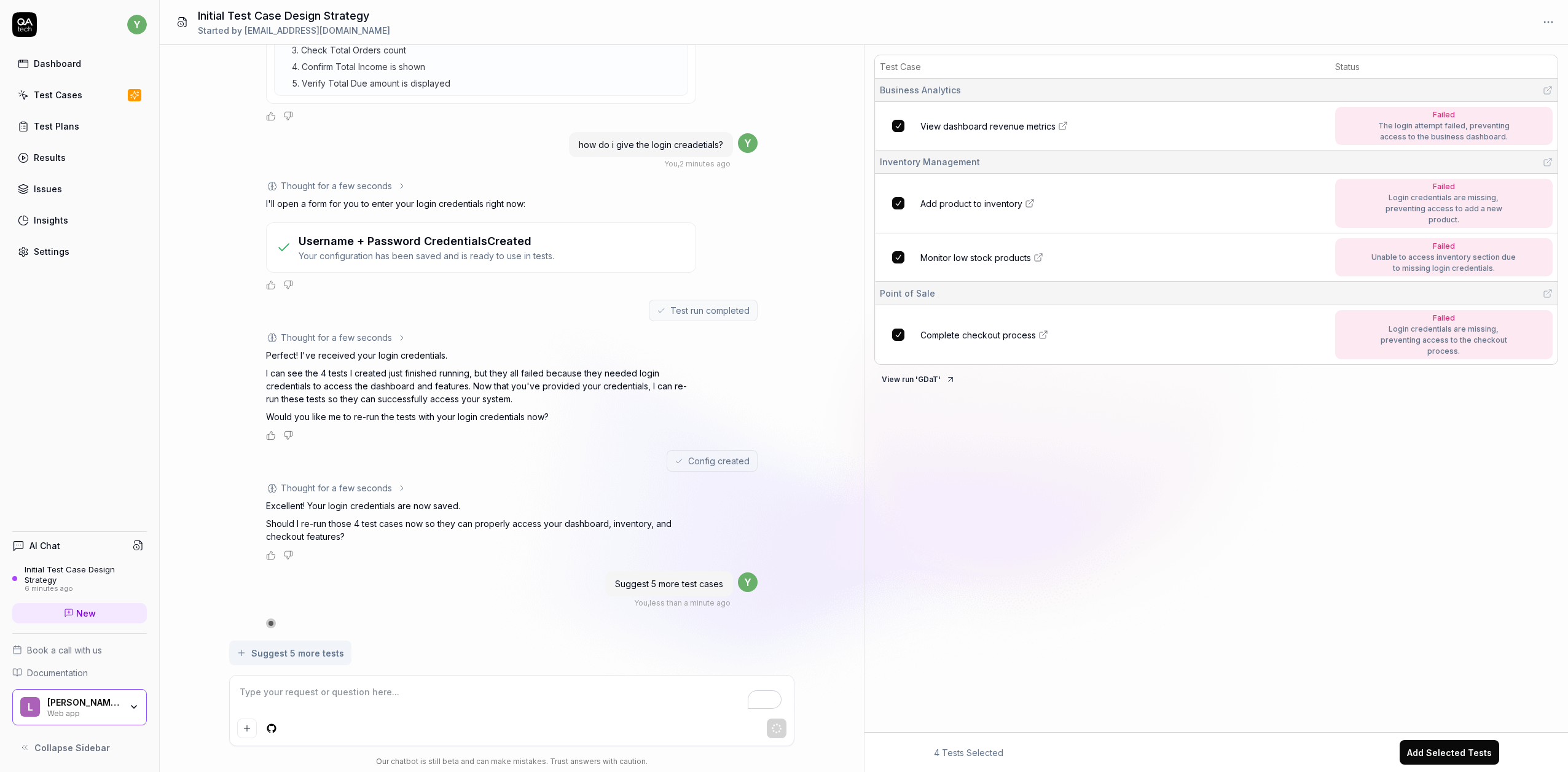
type textarea "*"
type textarea "r"
type textarea "*"
type textarea "re"
type textarea "*"
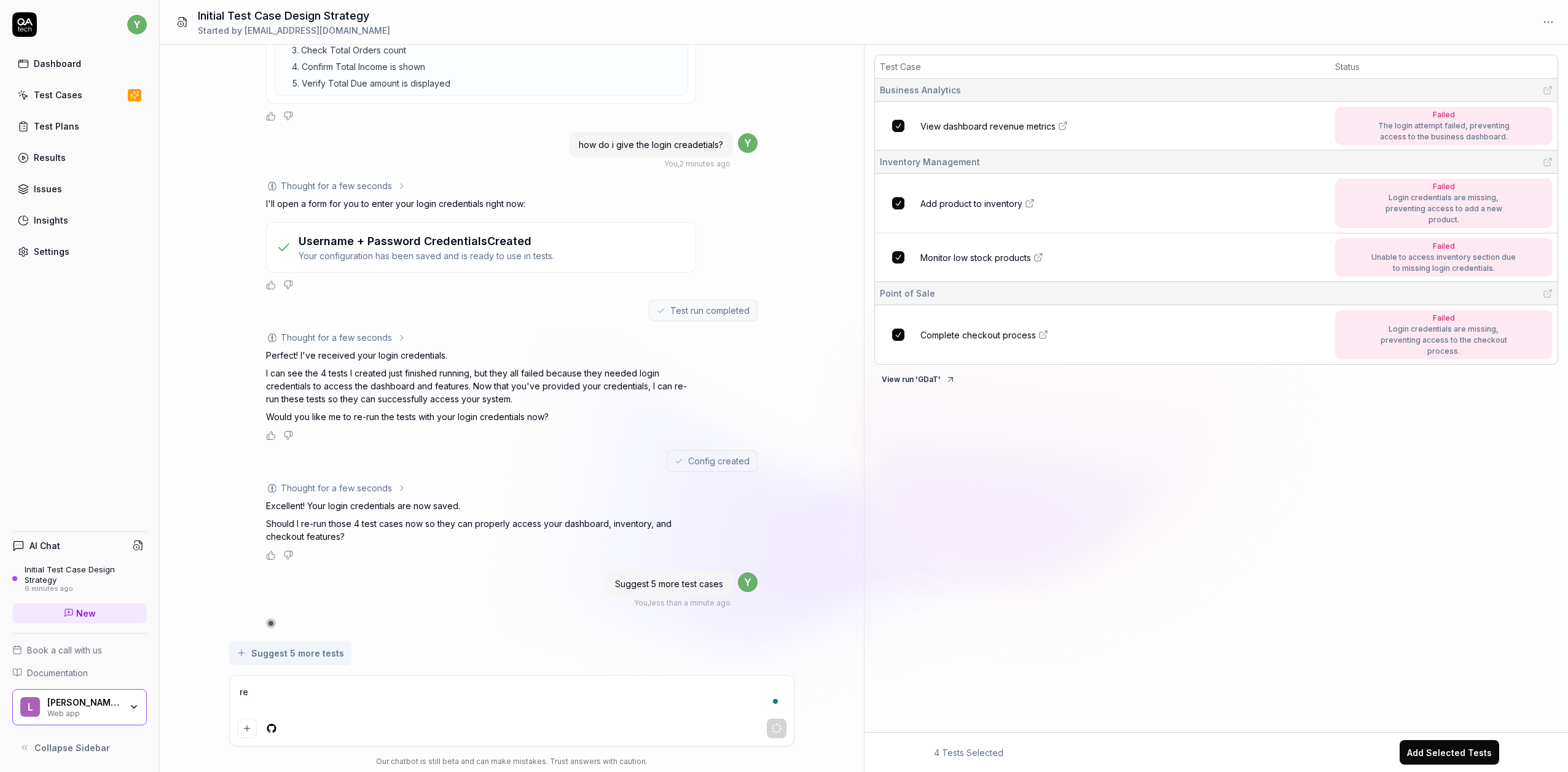
type textarea "red"
type textarea "*"
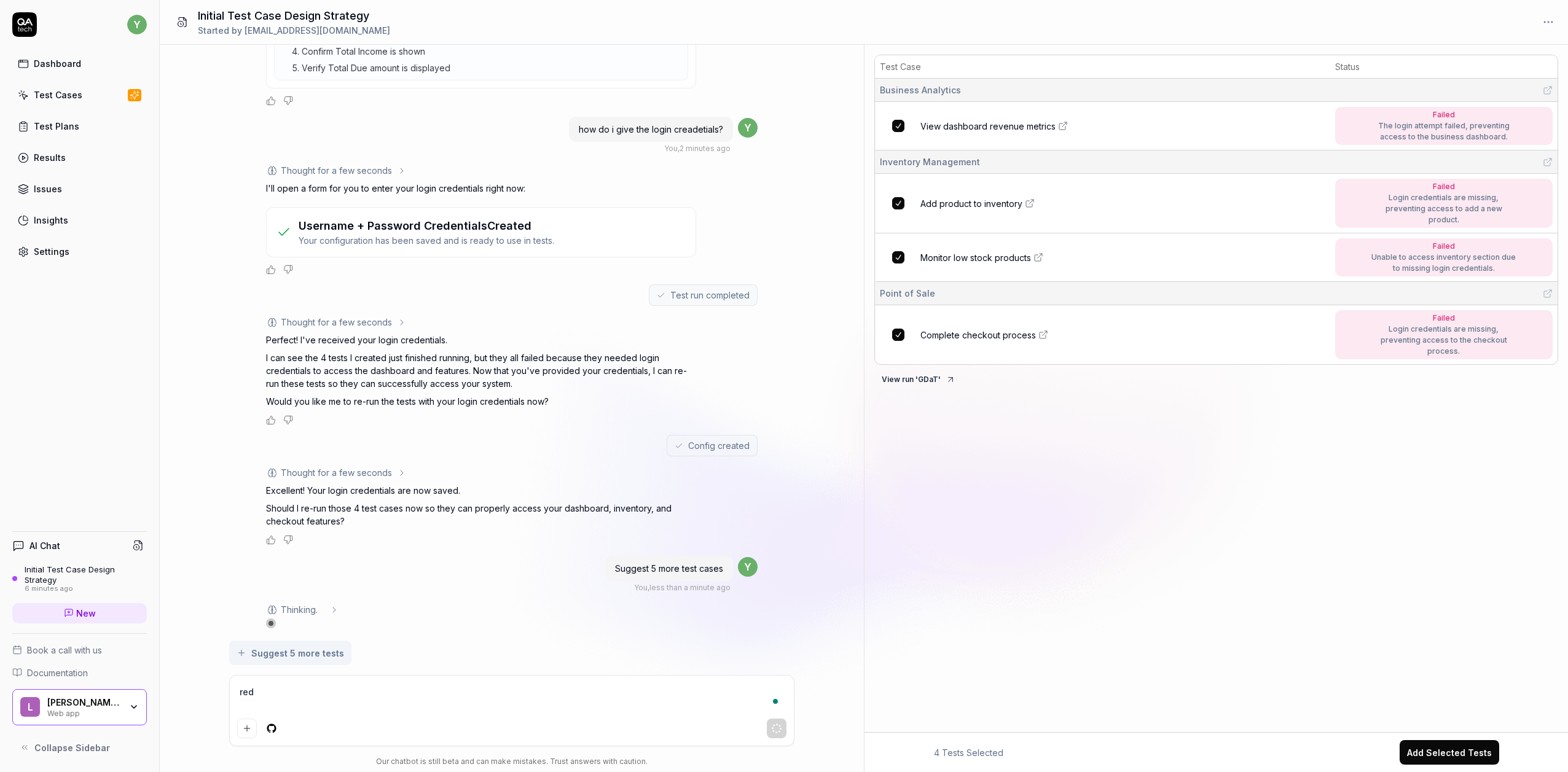
type textarea "re"
type textarea "*"
type textarea "rer"
type textarea "*"
type textarea "reru"
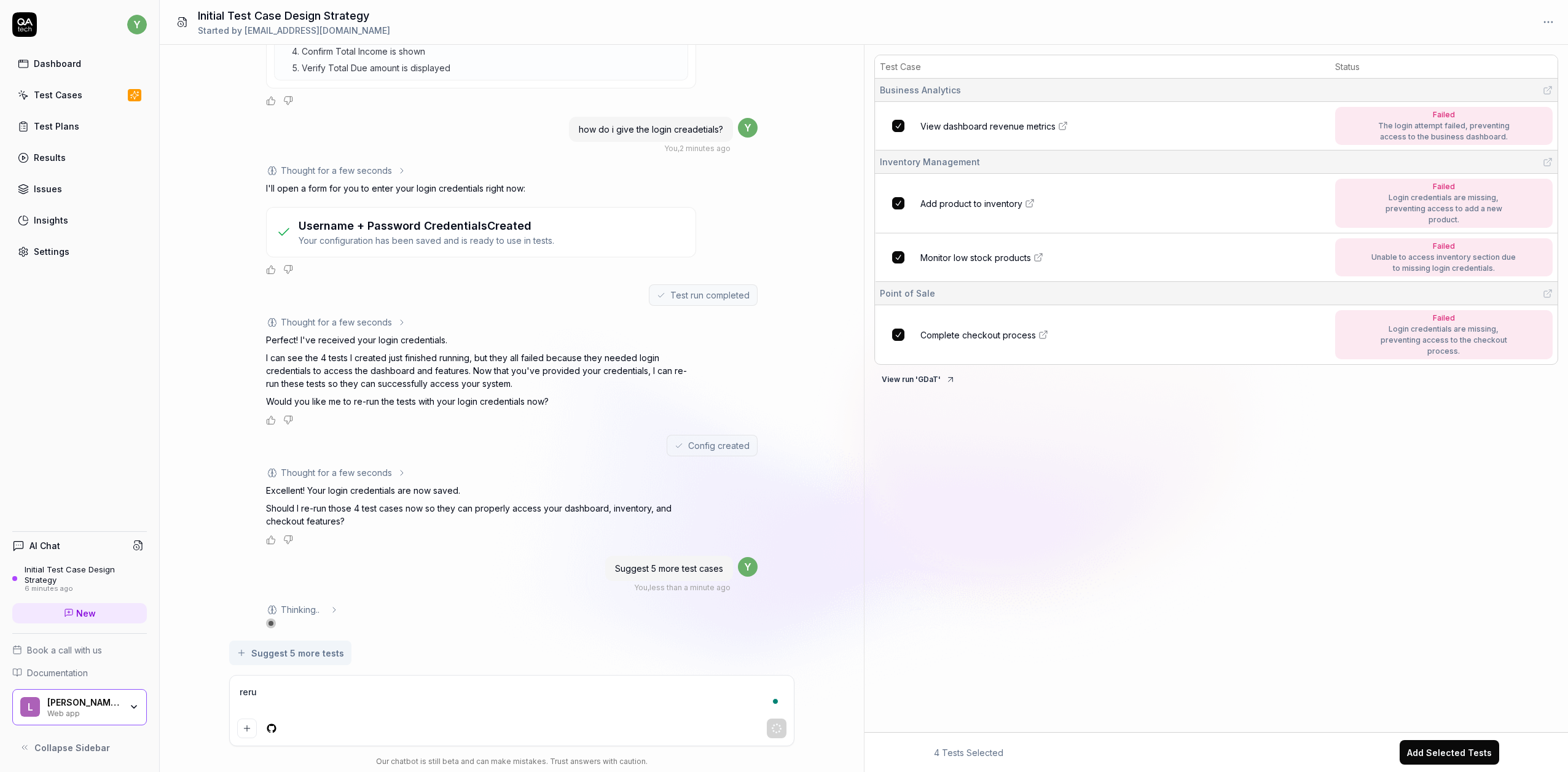
type textarea "*"
type textarea "rerun"
type textarea "*"
type textarea "rerun"
type textarea "*"
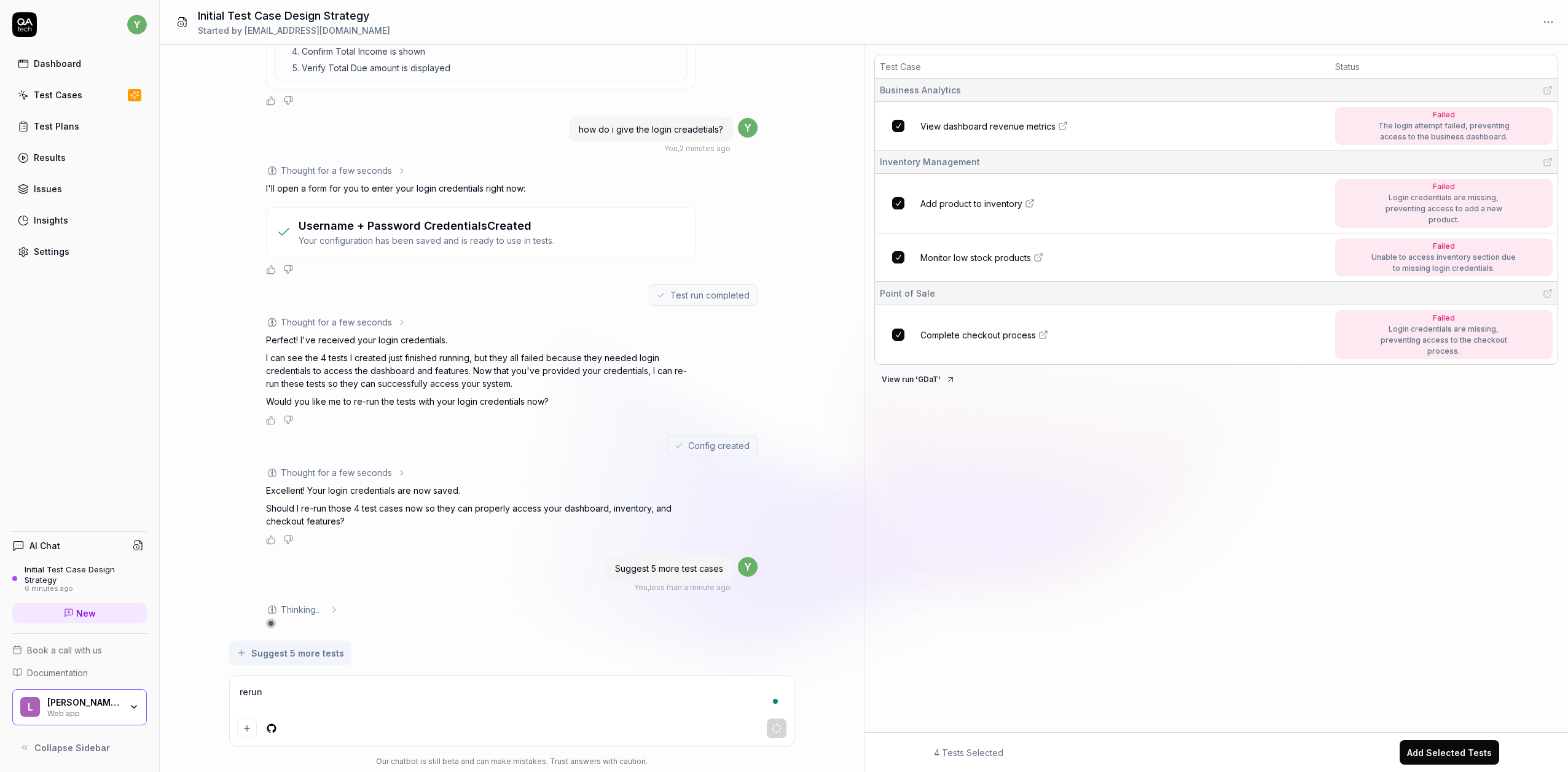
type textarea "rerun t"
type textarea "*"
type textarea "rerun th"
type textarea "*"
type textarea "rerun the"
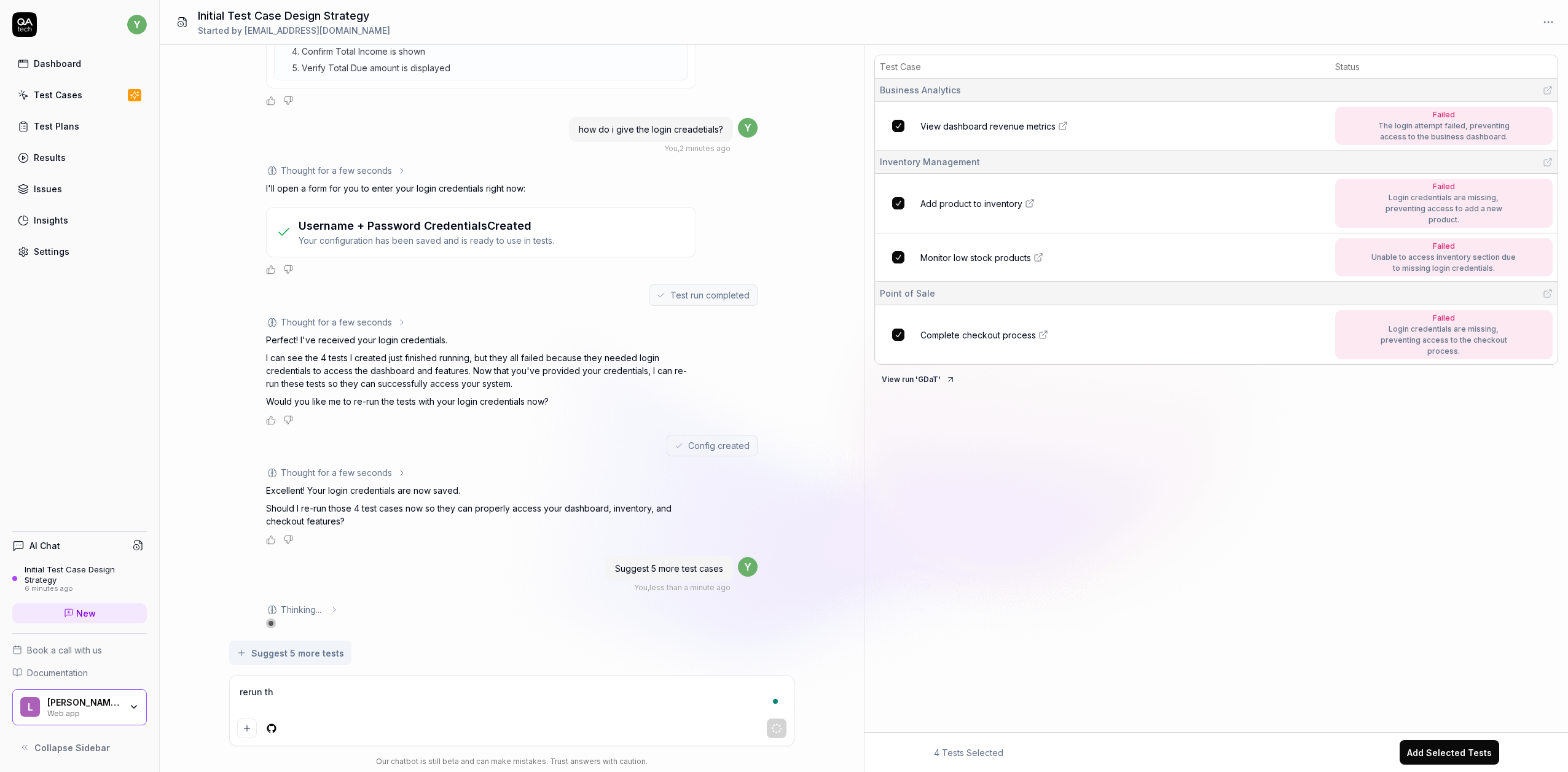
type textarea "*"
type textarea "rerun them"
type textarea "*"
type textarea "rerun them"
type textarea "*"
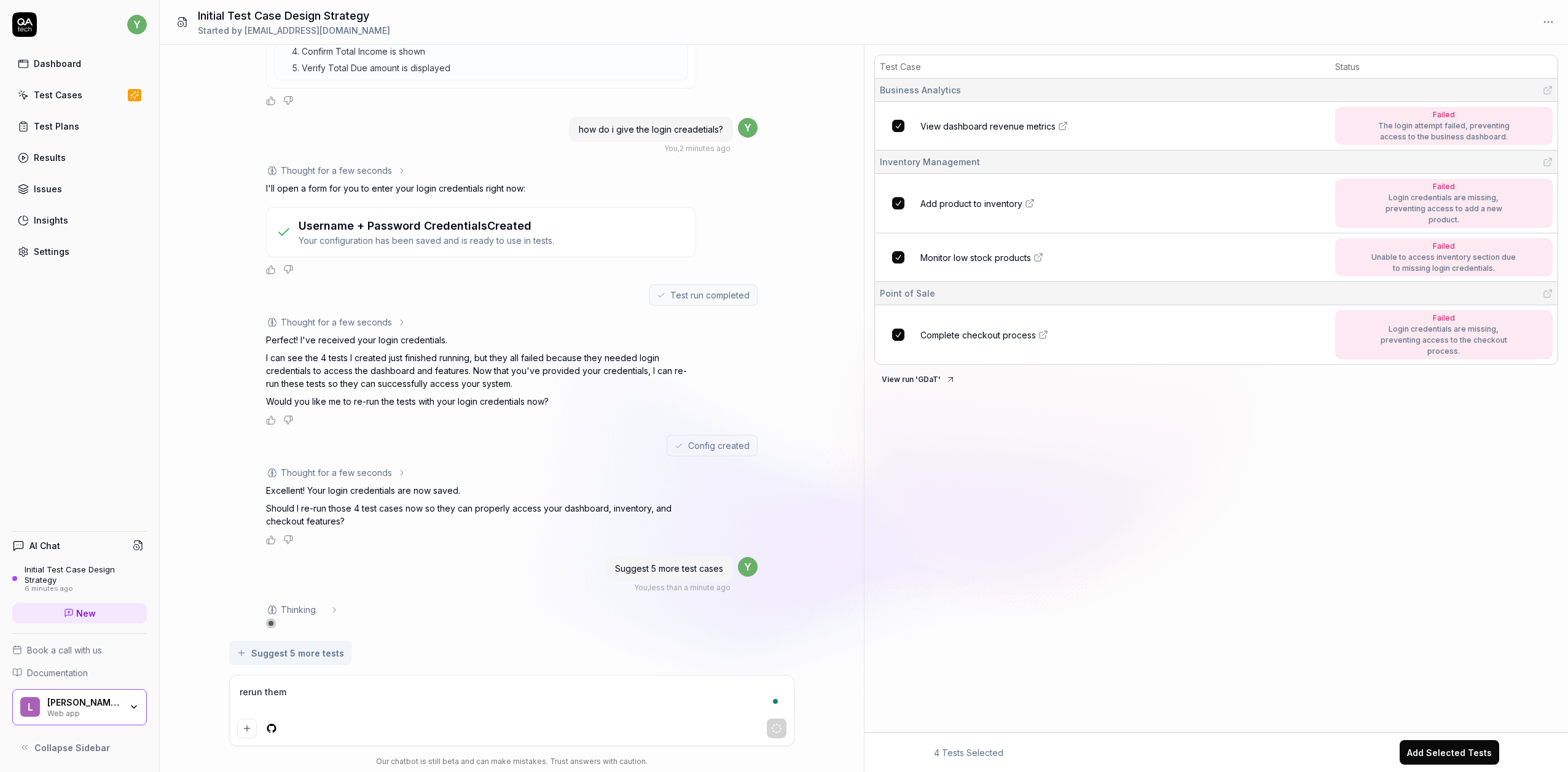
type textarea "rerun them f"
type textarea "*"
type textarea "rerun them fo"
type textarea "*"
type textarea "rerun them for"
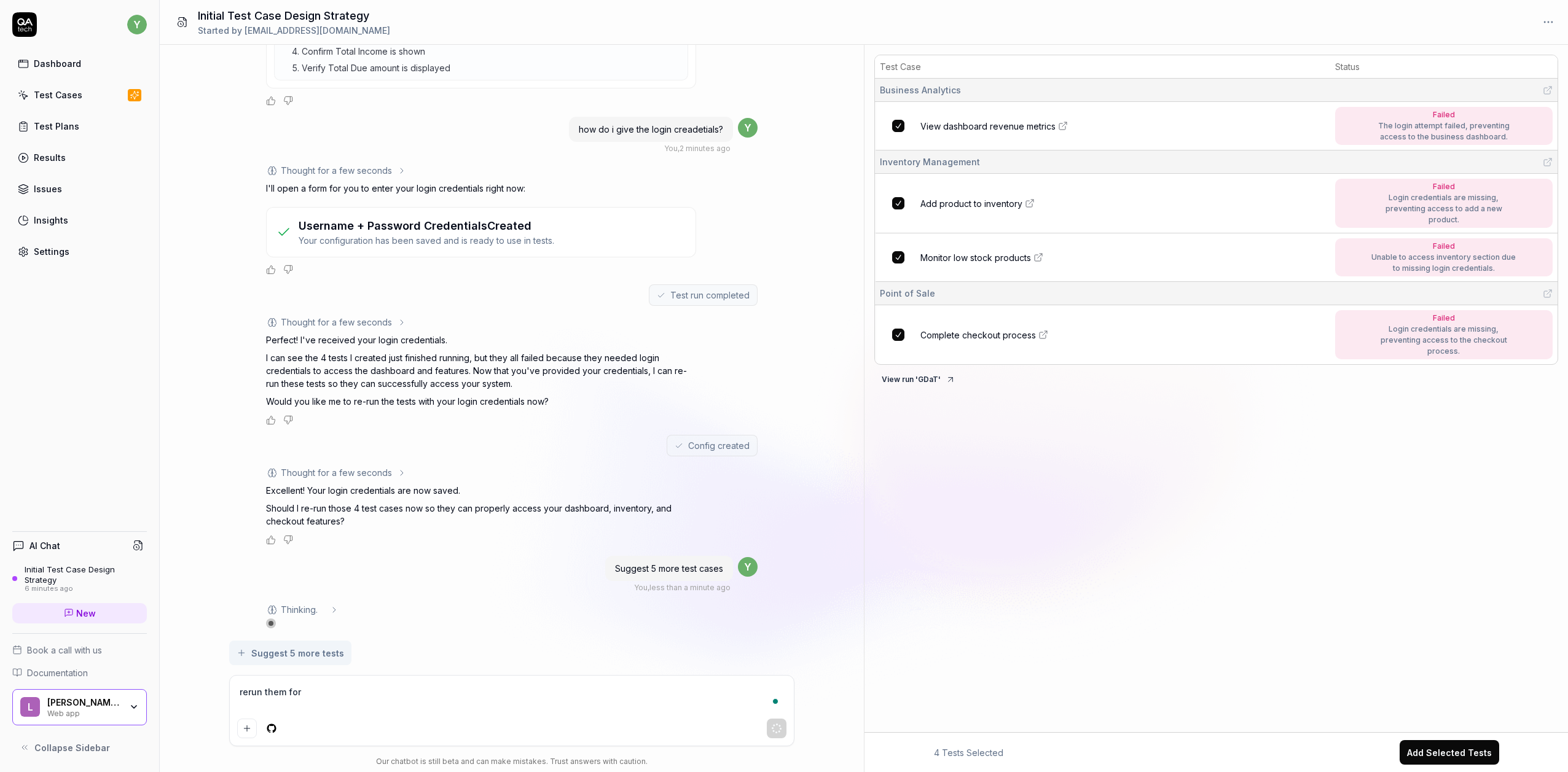
type textarea "*"
type textarea "rerun them for"
type textarea "*"
type textarea "rerun them for m"
type textarea "*"
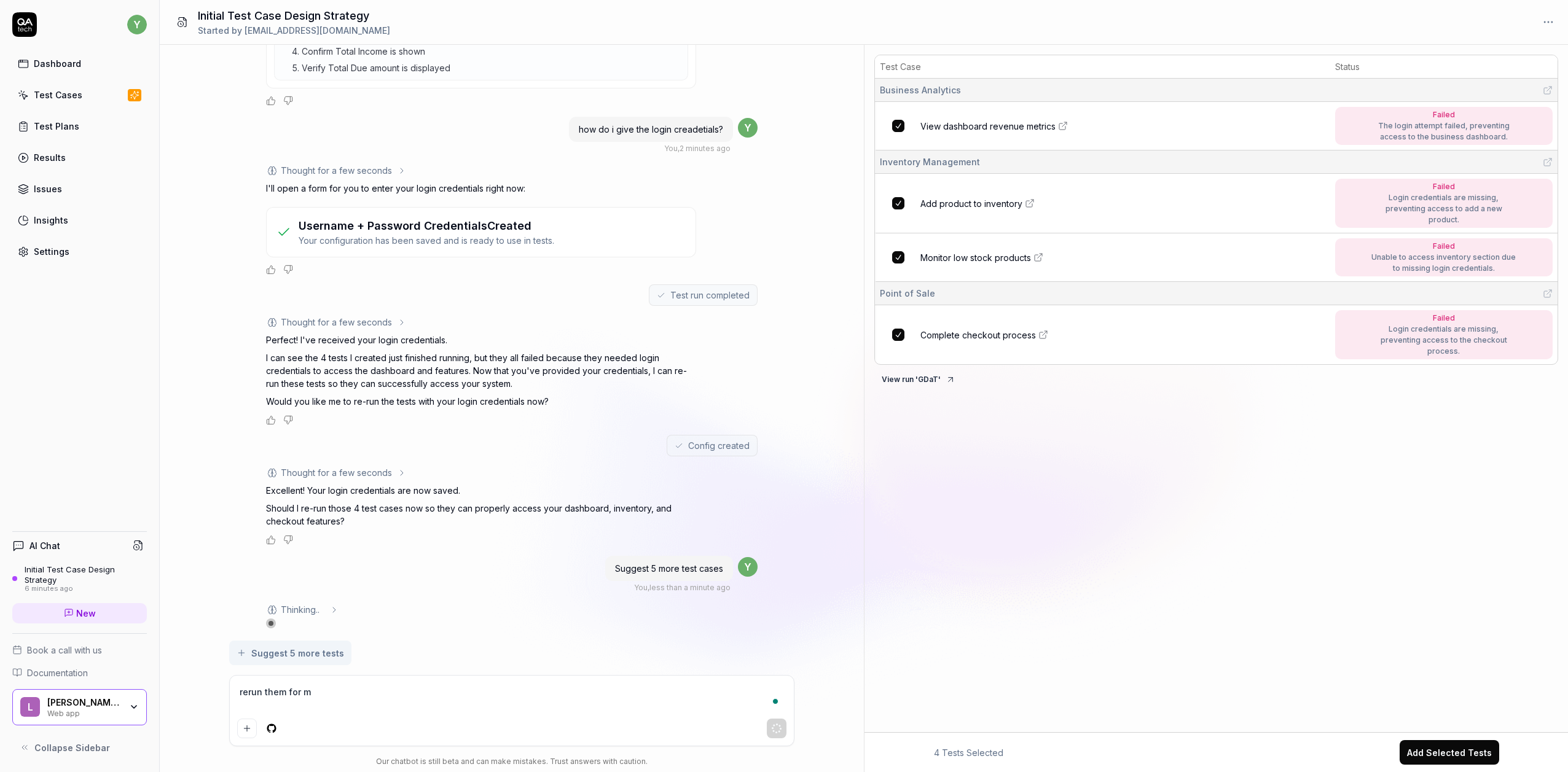
type textarea "rerun them for me"
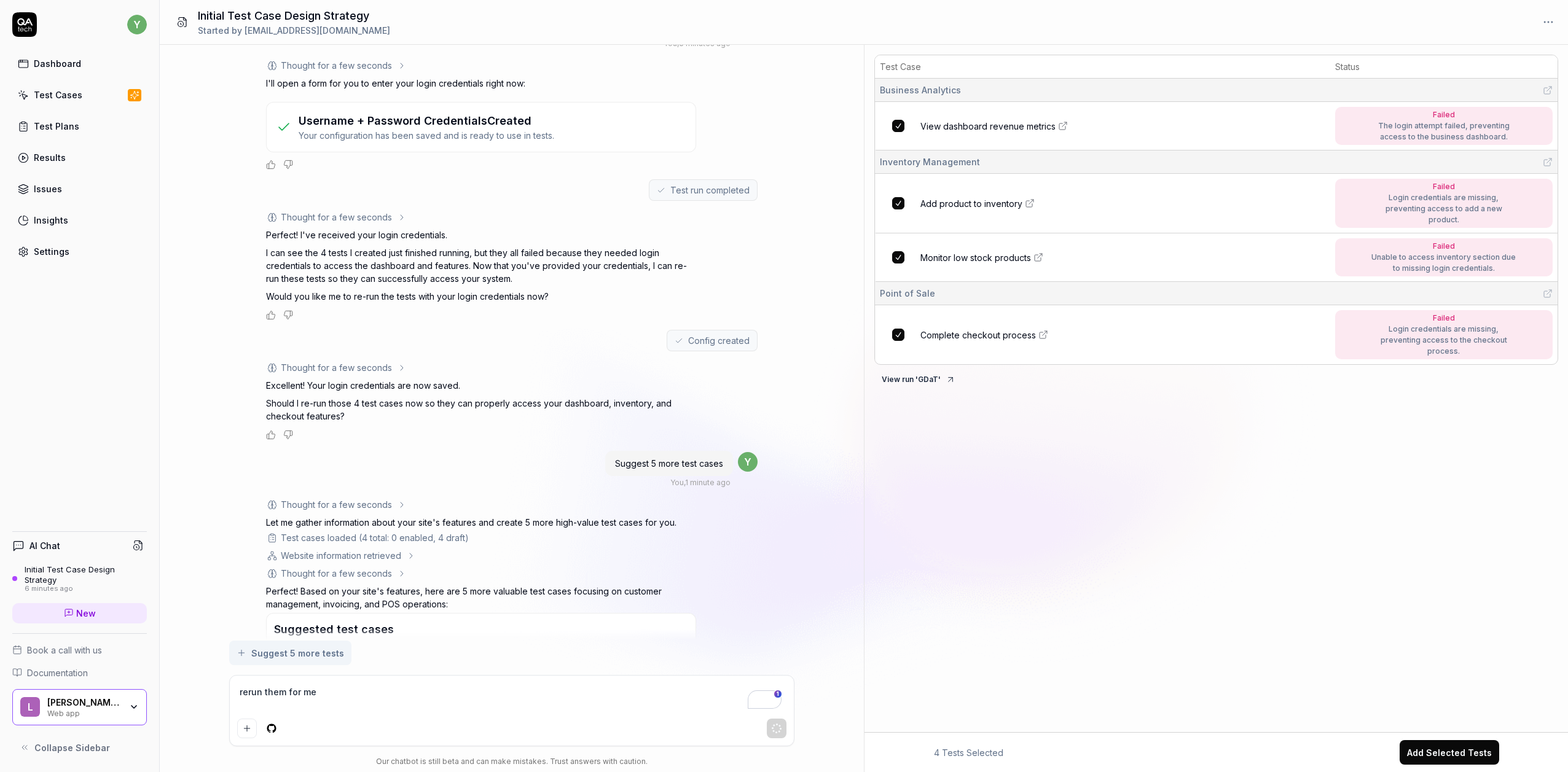
scroll to position [1423, 0]
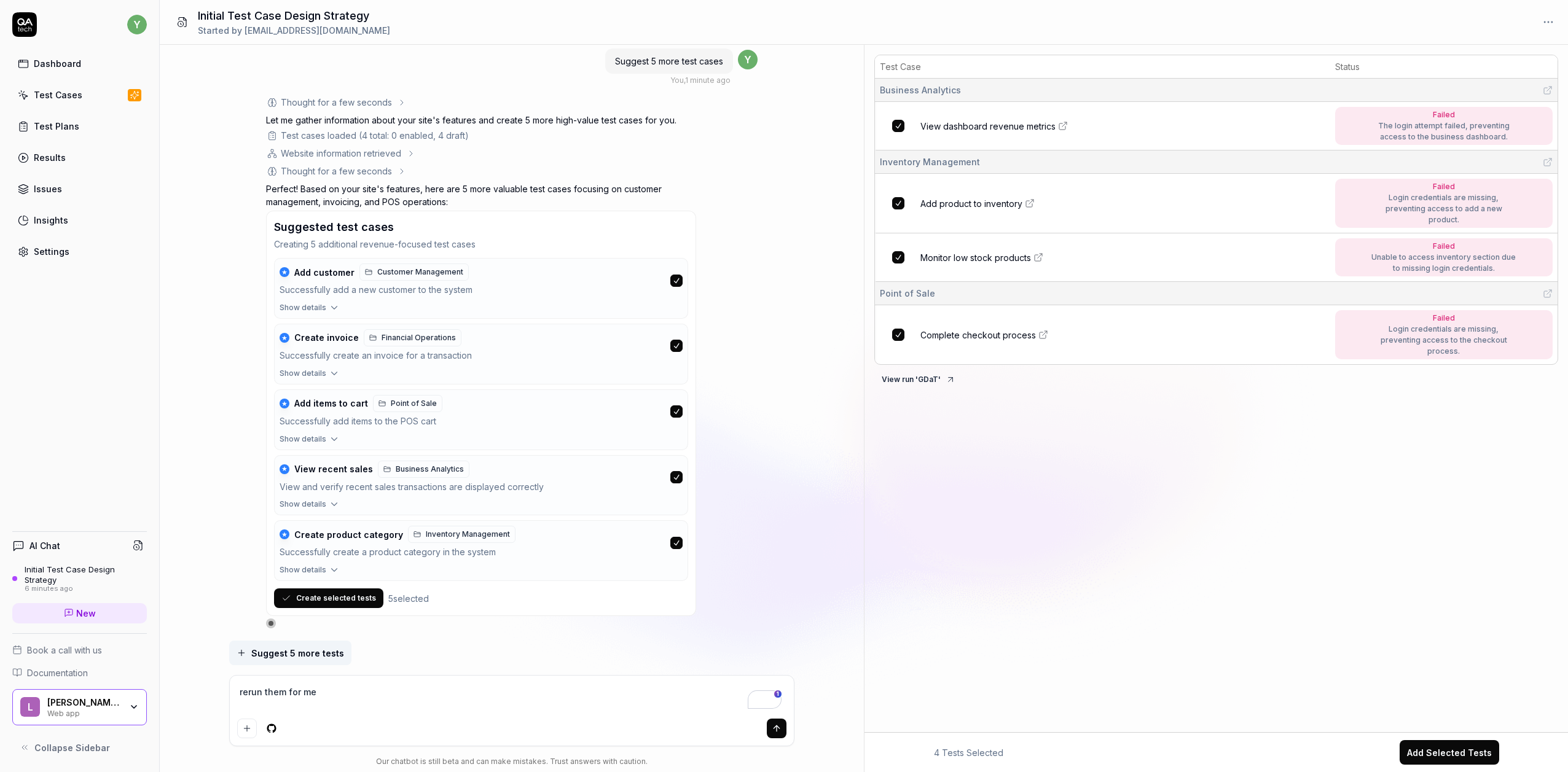
type textarea "*"
type textarea "rerun them for me"
click at [359, 584] on button "Create selected tests" at bounding box center [329, 593] width 110 height 19
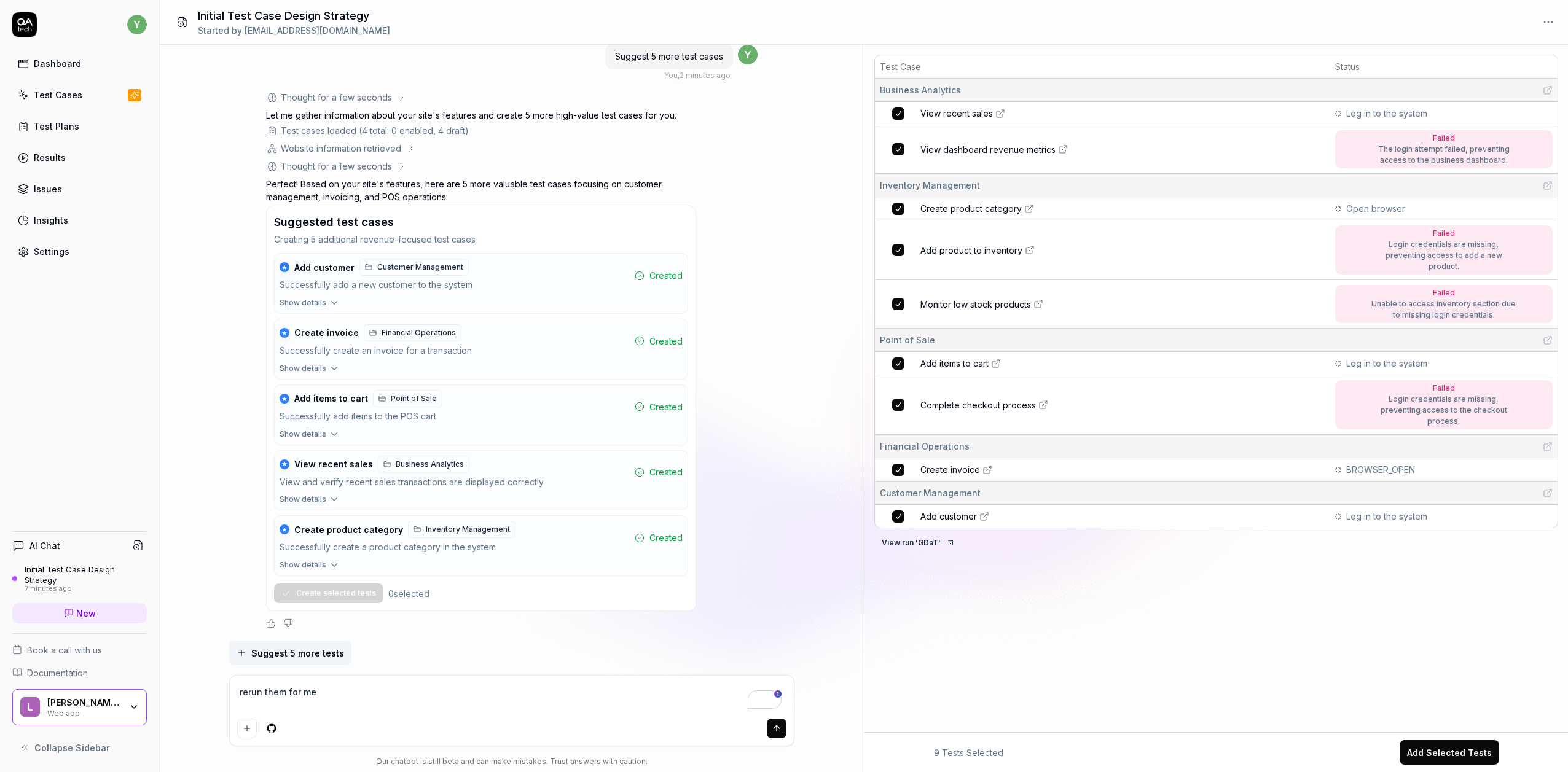
type textarea "*"
click at [494, 689] on textarea "rerun them for me" at bounding box center [512, 698] width 549 height 31
drag, startPoint x: 469, startPoint y: 694, endPoint x: 204, endPoint y: 682, distance: 265.3
click at [204, 682] on div "I want a good test setup for my site - help me create the first 3-5 test cases …" at bounding box center [512, 409] width 704 height 728
type textarea "*"
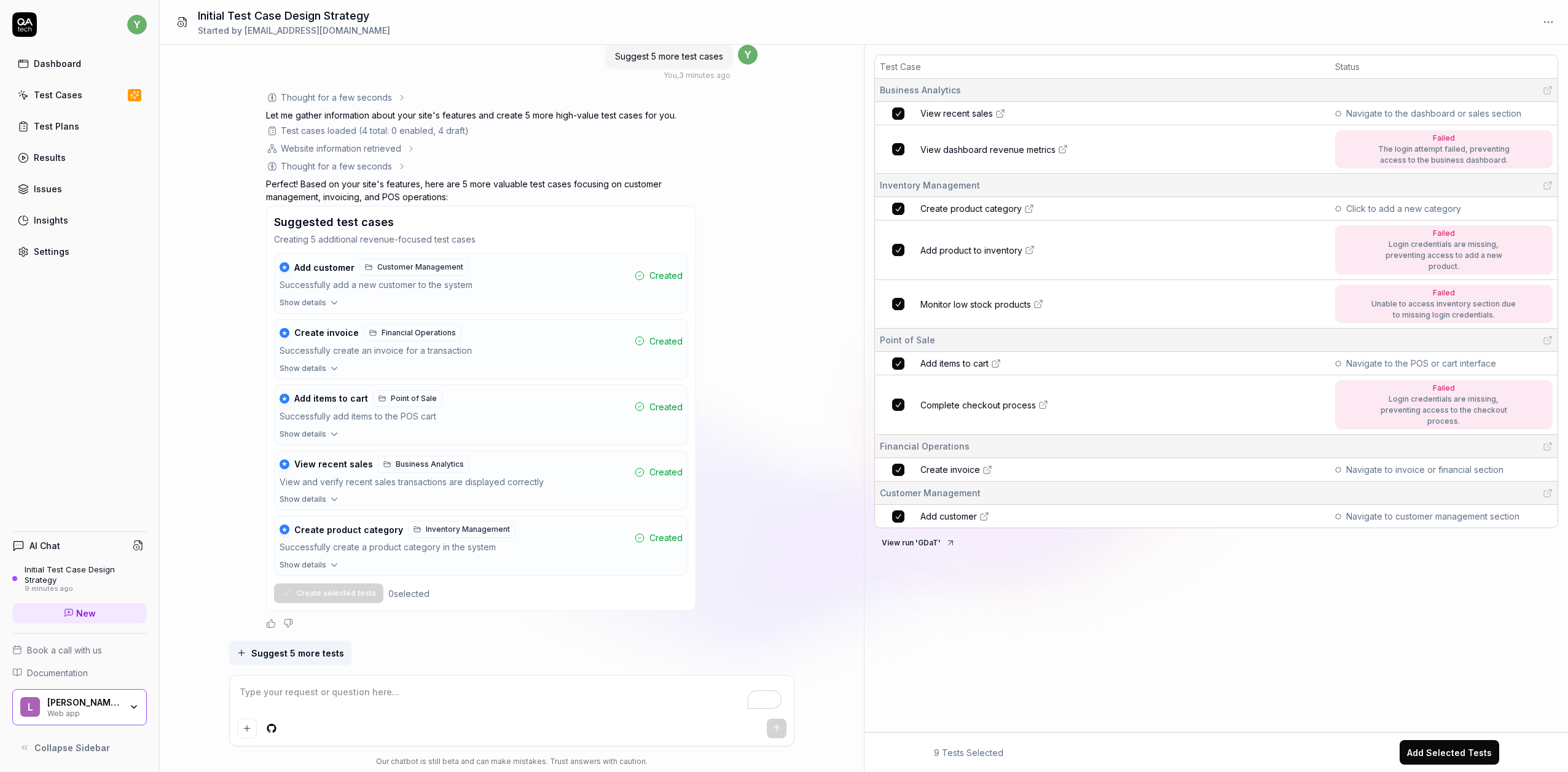
click at [1441, 212] on span "Click to add a new category" at bounding box center [1403, 208] width 115 height 13
click at [1349, 254] on span "Failed Login credentials are missing, preventing access to add a new product." at bounding box center [1443, 250] width 217 height 49
click at [1450, 241] on div "Login credentials are missing, preventing access to add a new product." at bounding box center [1444, 255] width 148 height 33
click at [64, 95] on div "Test Cases" at bounding box center [58, 95] width 49 height 13
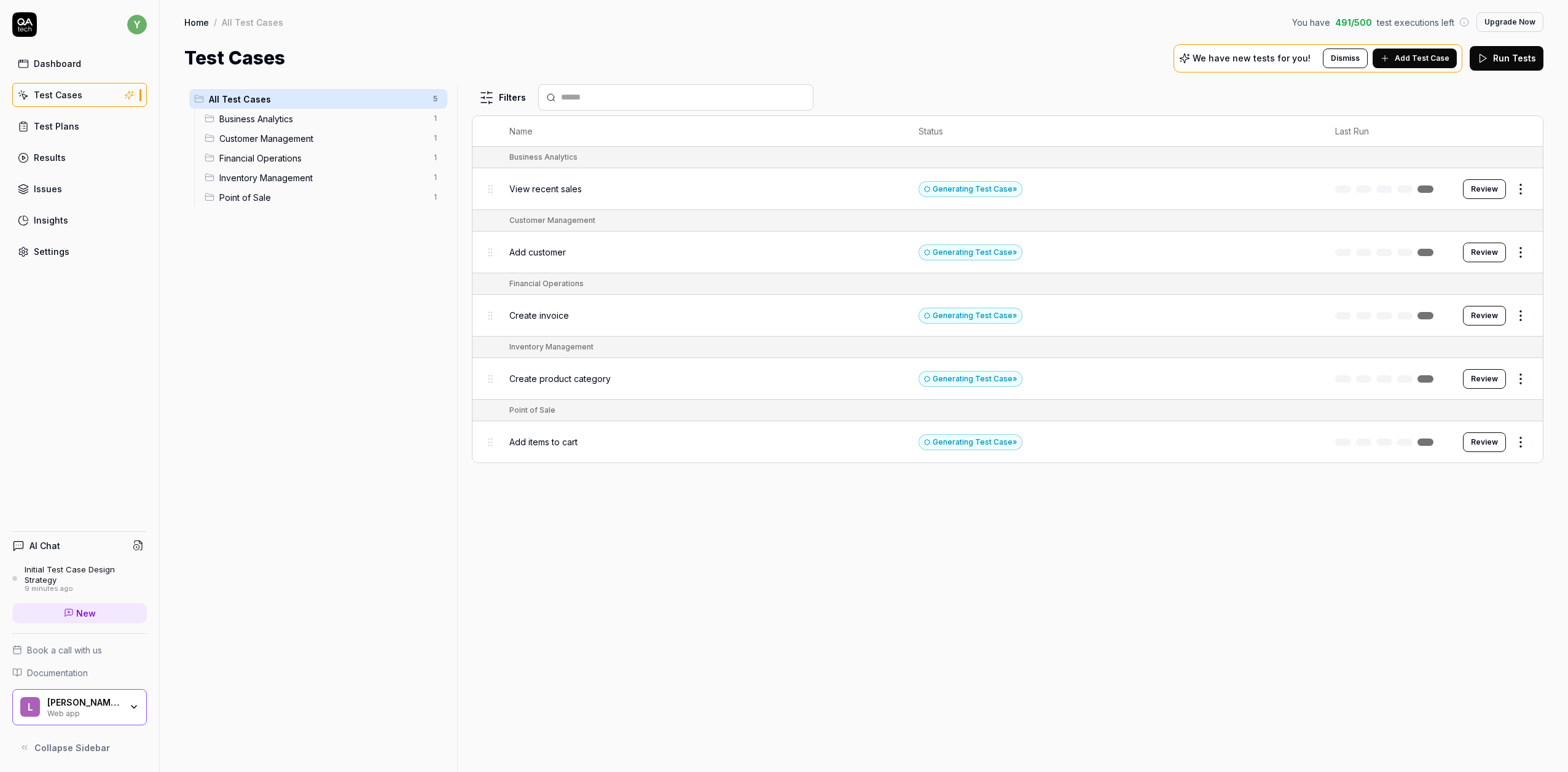
click at [1475, 436] on button "Review" at bounding box center [1484, 442] width 43 height 19
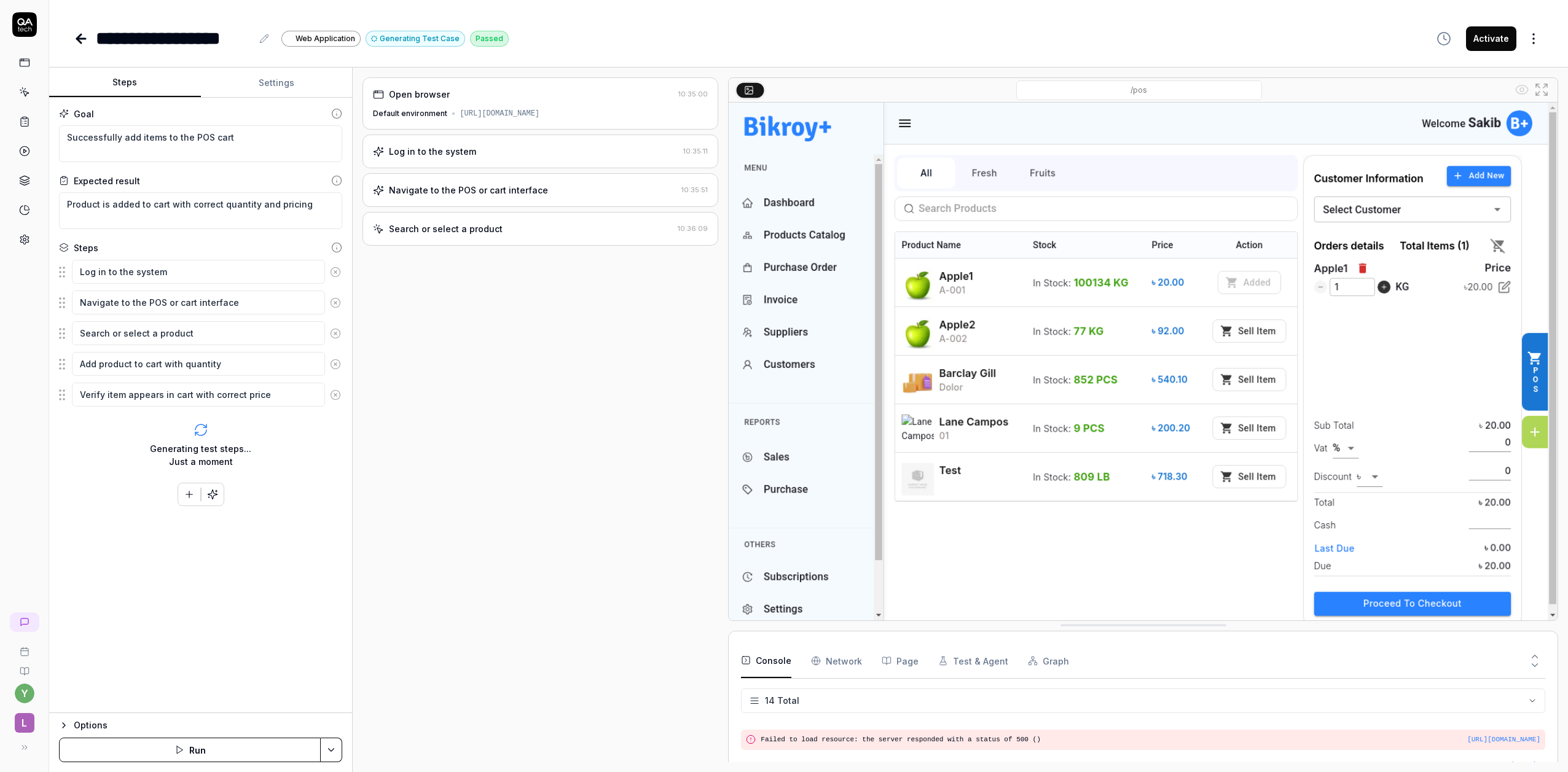
scroll to position [259, 0]
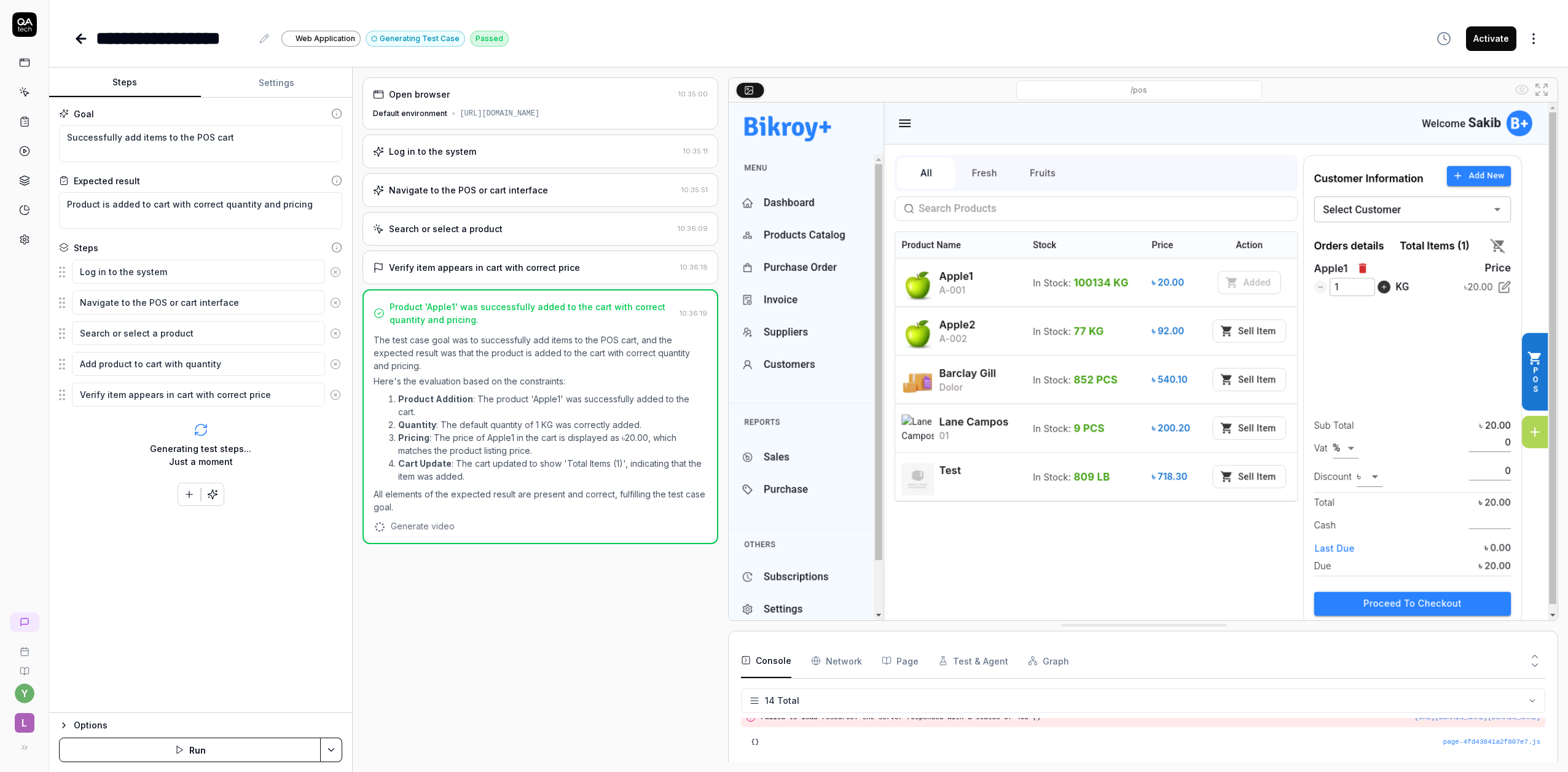
click at [81, 39] on icon at bounding box center [81, 39] width 15 height 15
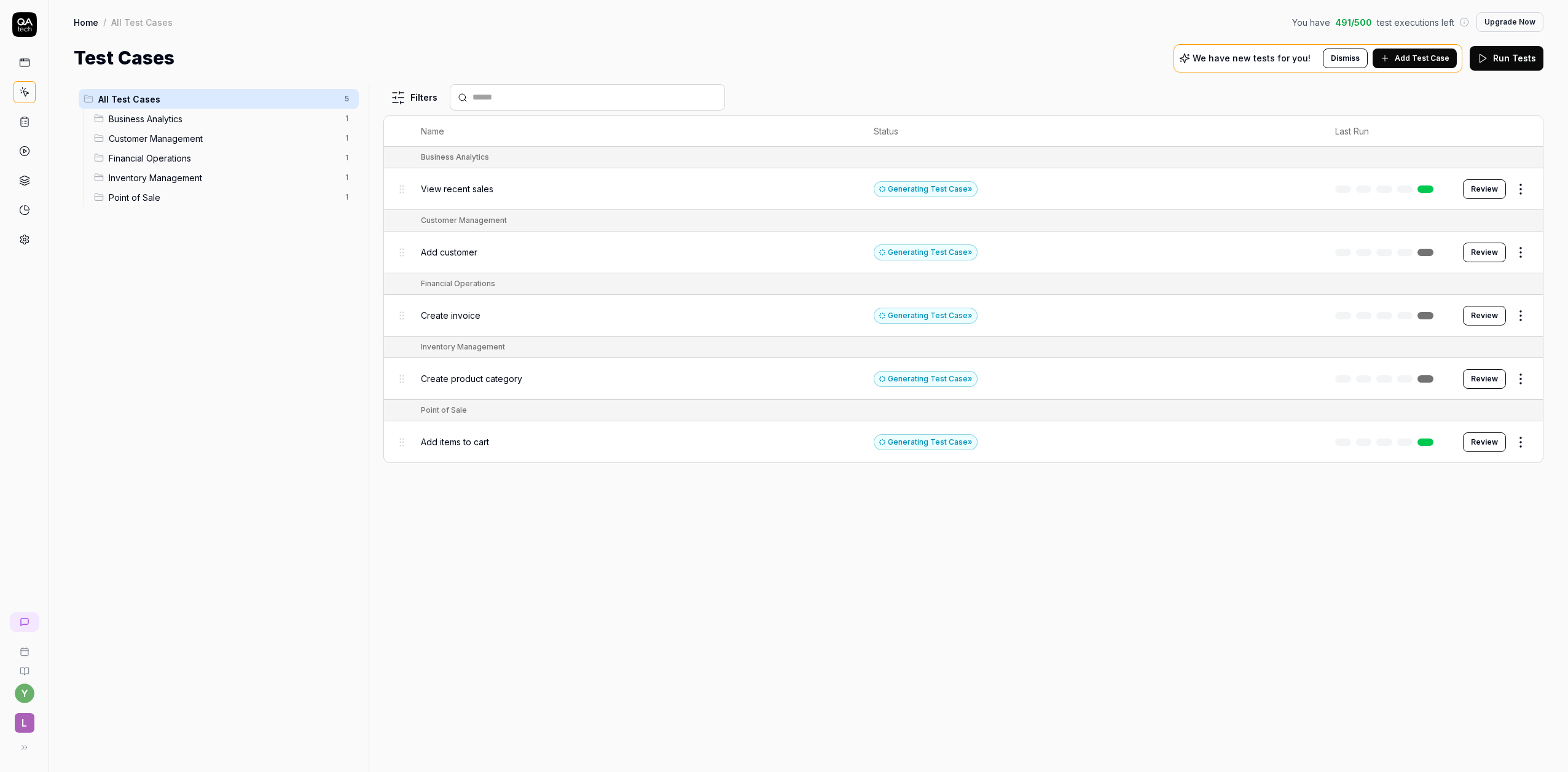
click at [27, 66] on rect at bounding box center [24, 63] width 9 height 8
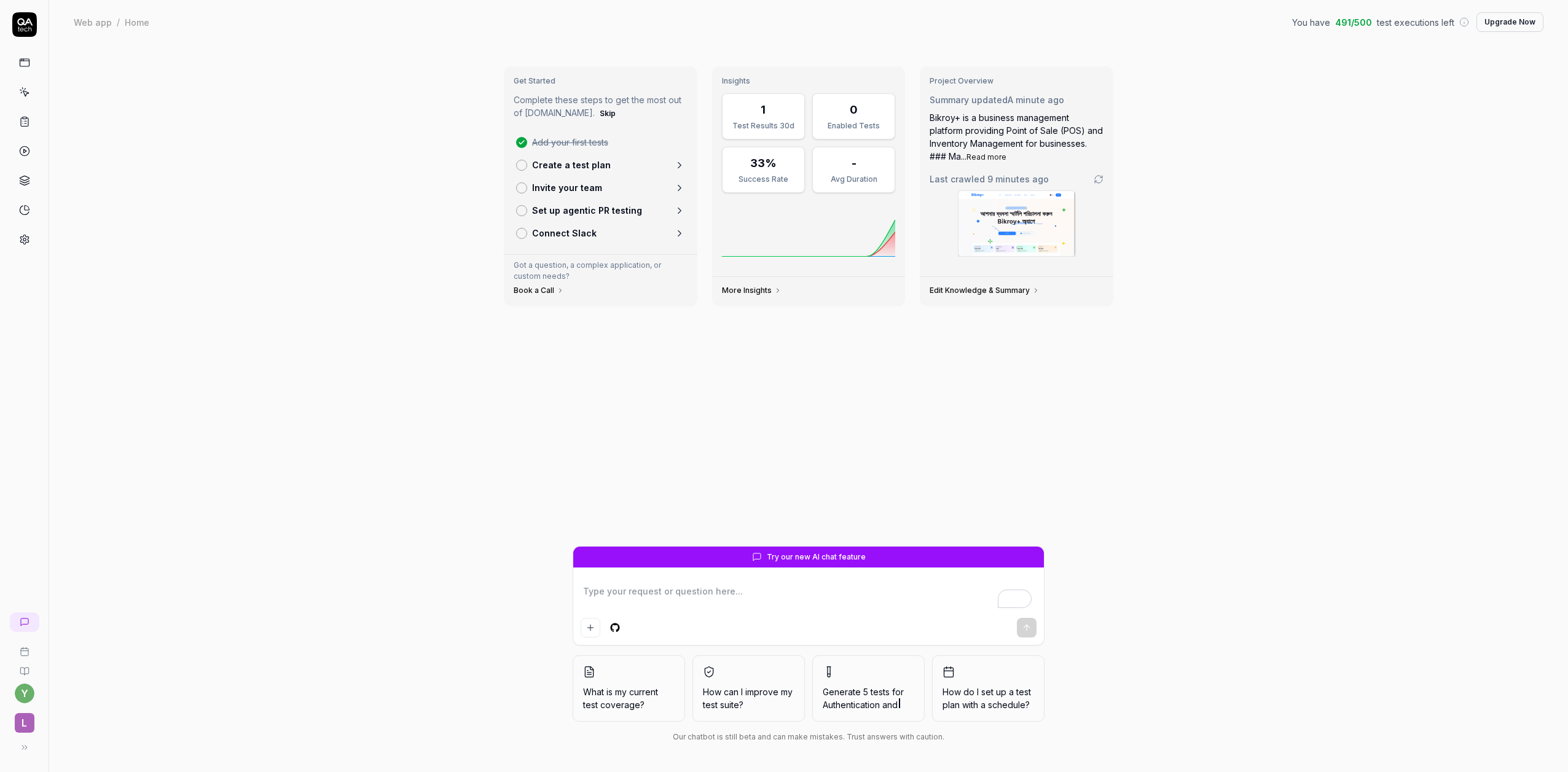
click at [19, 29] on icon at bounding box center [21, 29] width 4 height 4
type textarea "*"
click at [25, 624] on icon at bounding box center [24, 622] width 10 height 10
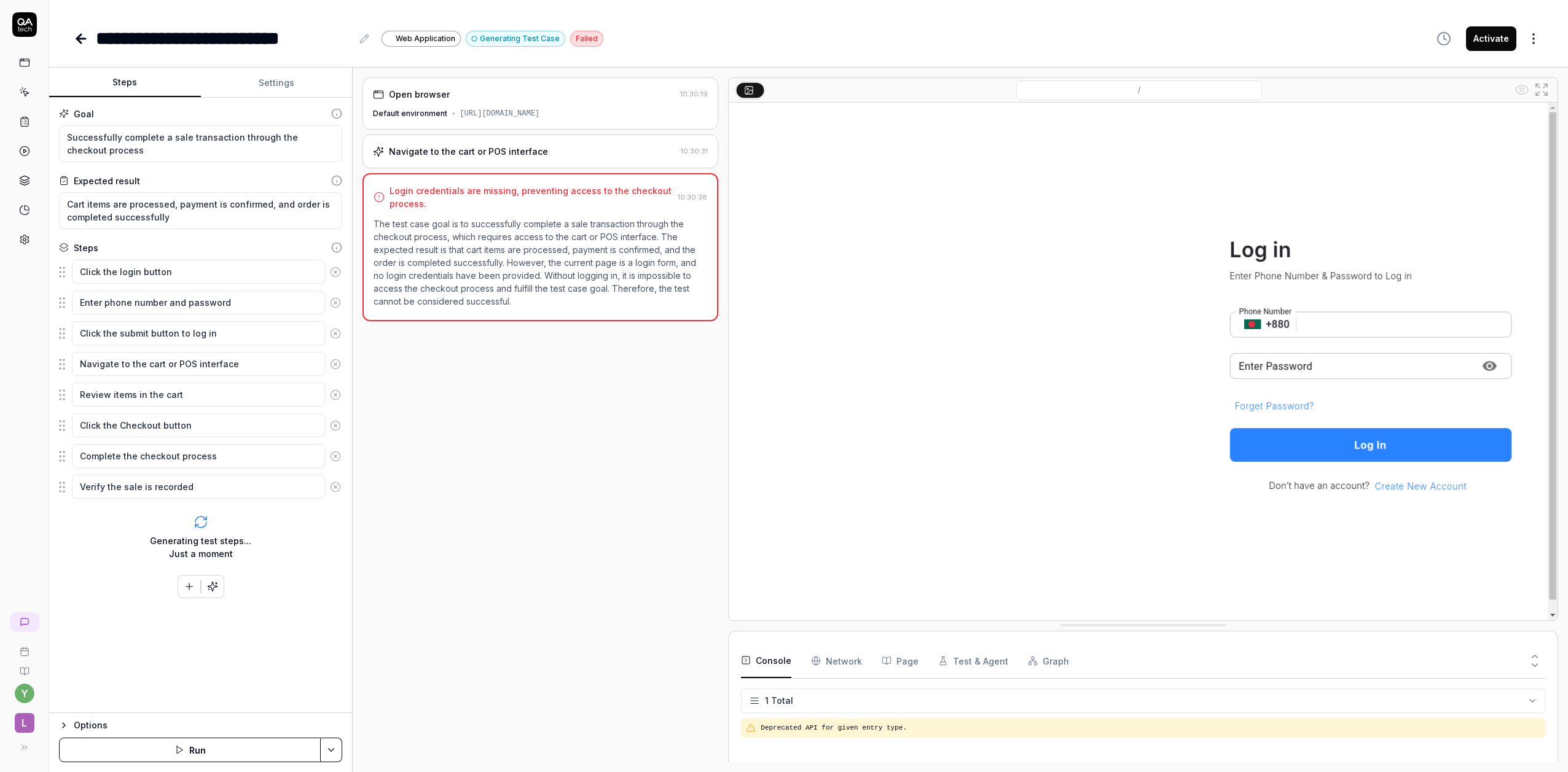
click at [1321, 326] on img at bounding box center [1143, 361] width 829 height 518
click at [334, 751] on html "**********" at bounding box center [784, 386] width 1568 height 772
type textarea "*"
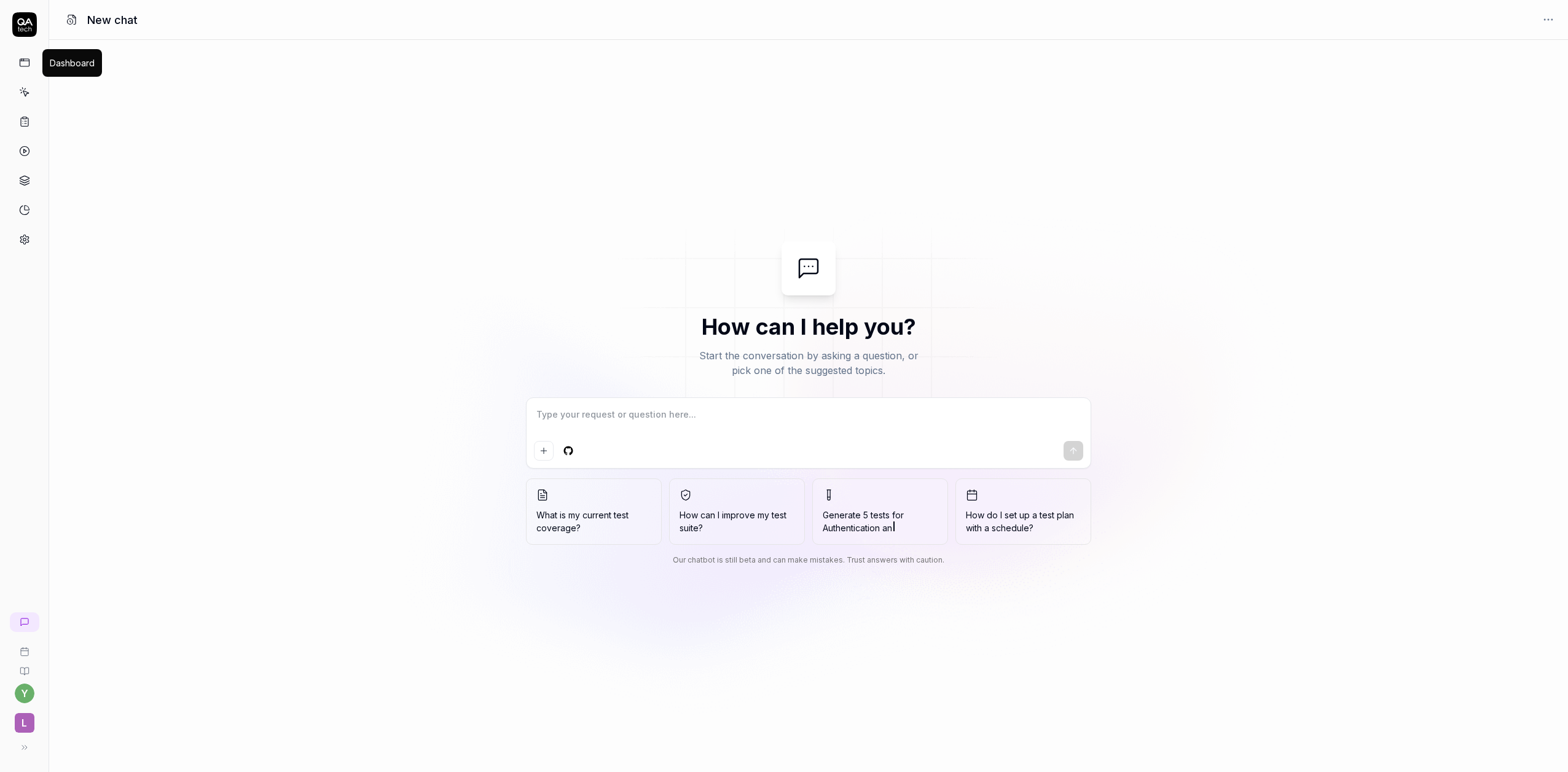
click at [26, 64] on icon at bounding box center [24, 63] width 11 height 11
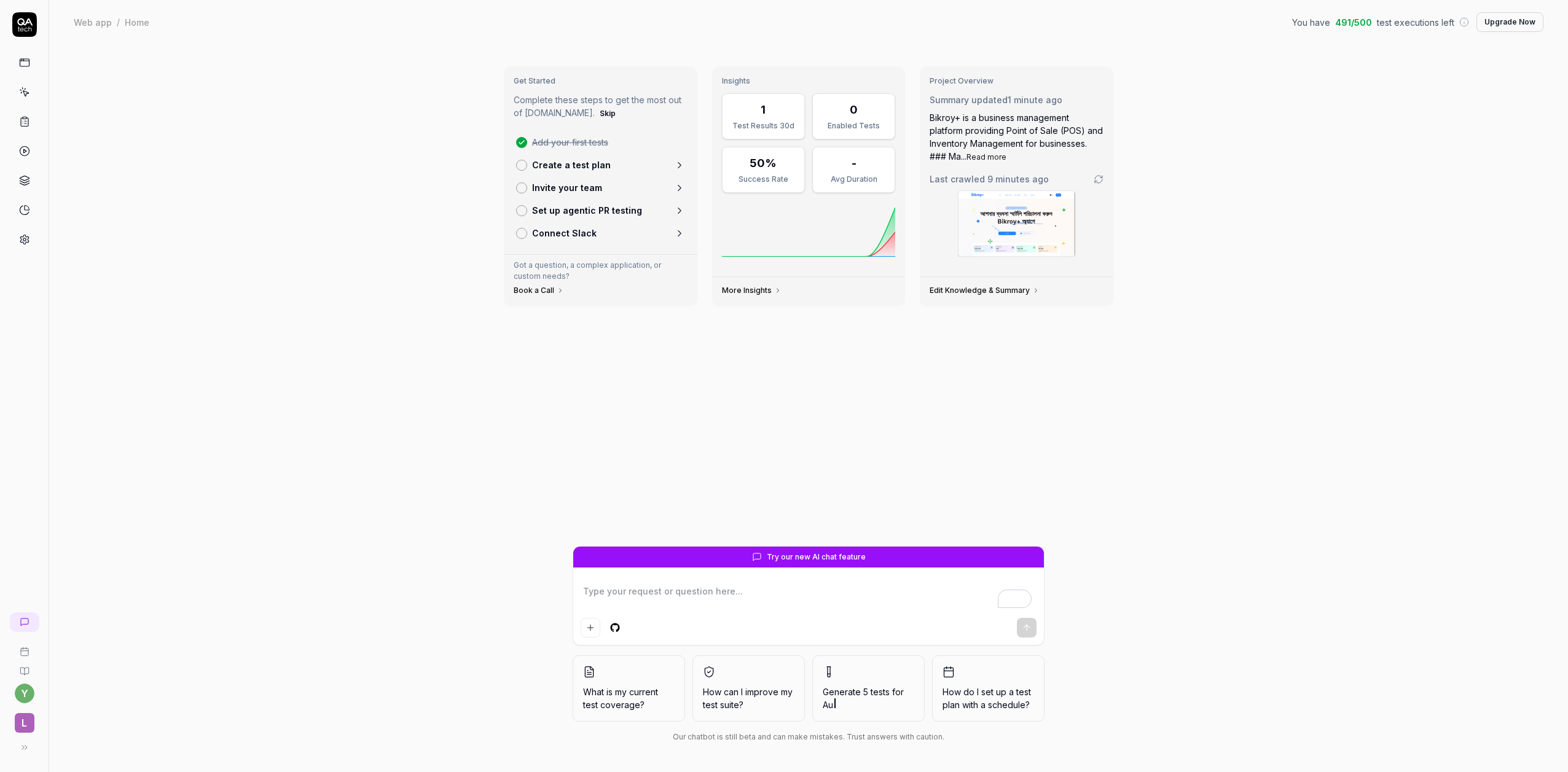
click at [562, 142] on div "Add your first tests Create a test plan Invite your team Set up agentic PR test…" at bounding box center [601, 188] width 174 height 114
click at [27, 694] on html "y L Web app / Home You have 491 / 500 test executions left Upgrade Now Web app …" at bounding box center [784, 386] width 1568 height 772
click at [20, 728] on html "y L Web app / Home You have 491 / 500 test executions left Upgrade Now Web app …" at bounding box center [784, 386] width 1568 height 772
click at [23, 726] on span "L" at bounding box center [24, 723] width 19 height 19
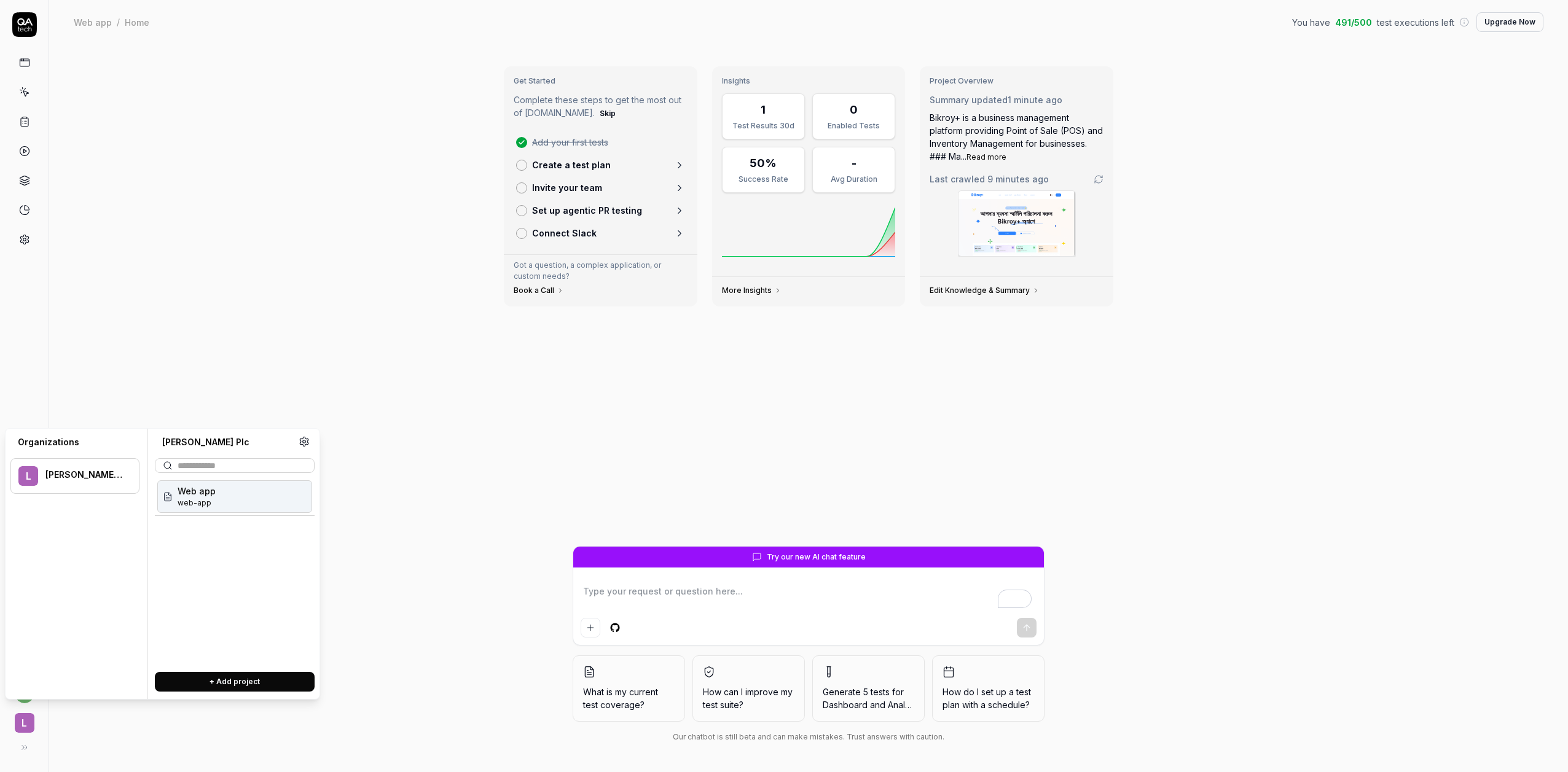
click at [227, 499] on div "Web app web-app" at bounding box center [234, 497] width 155 height 33
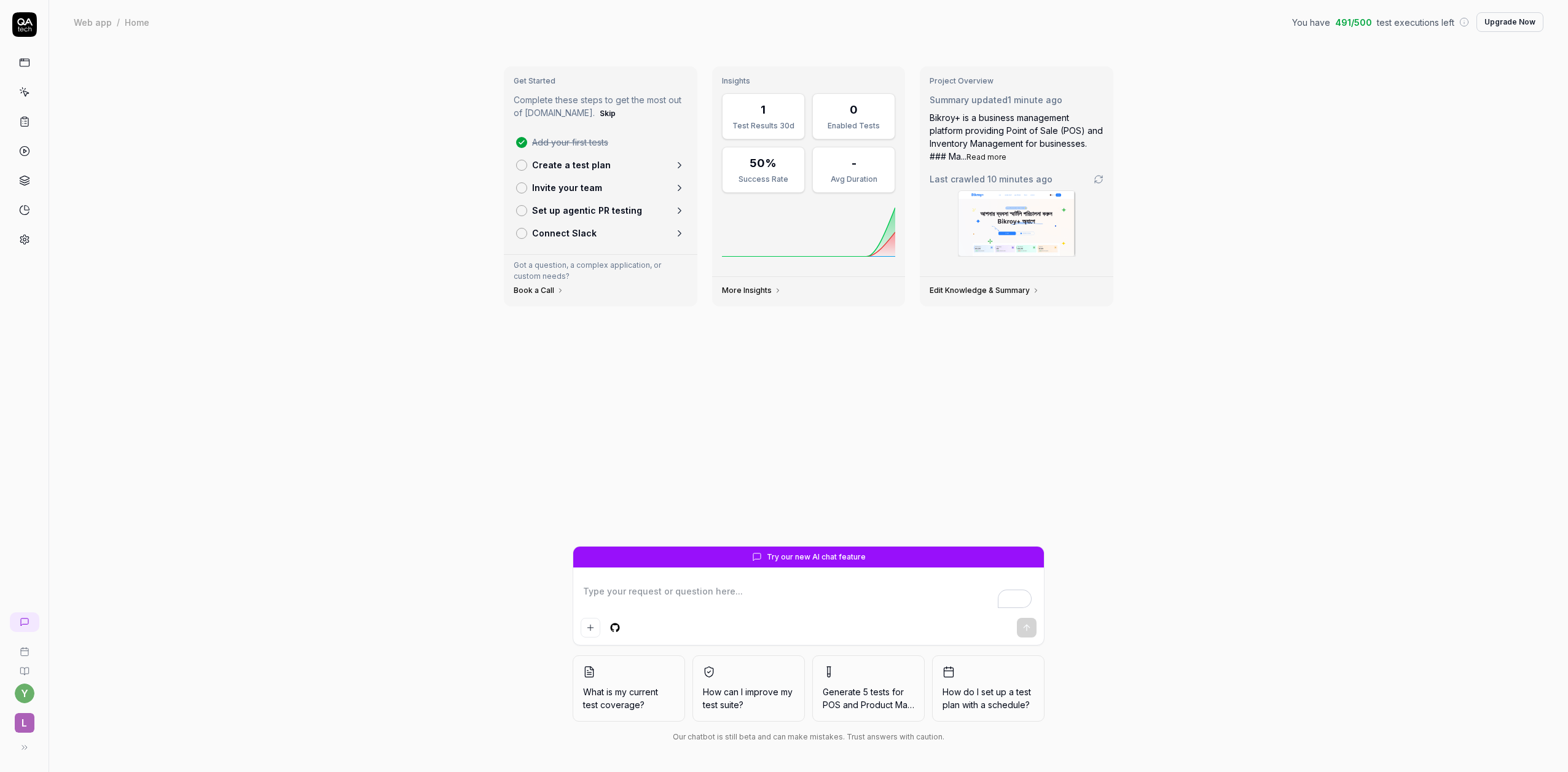
click at [24, 668] on icon at bounding box center [24, 672] width 8 height 8
click at [28, 83] on link at bounding box center [24, 92] width 22 height 22
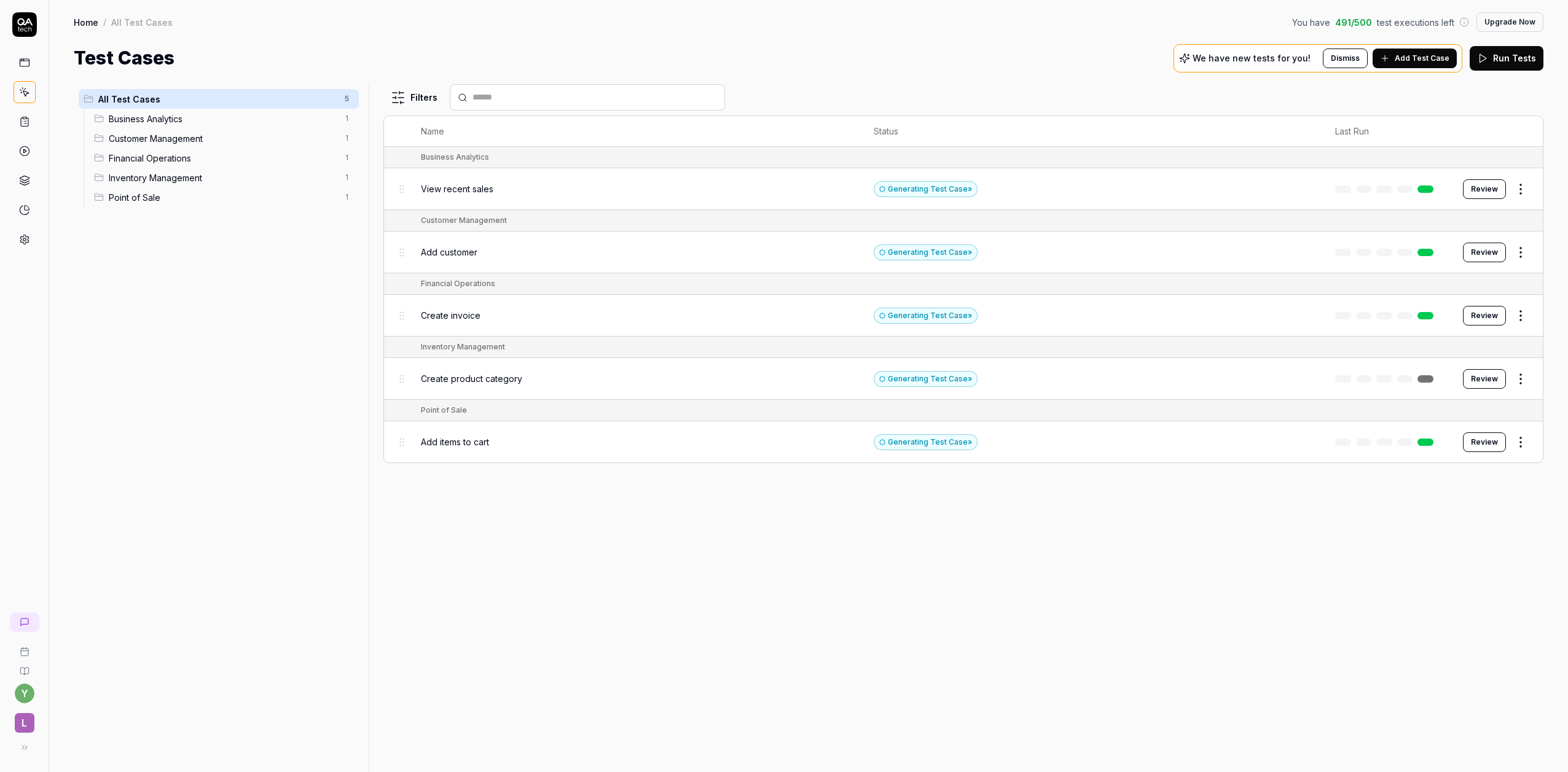
click at [1483, 384] on button "Review" at bounding box center [1484, 379] width 43 height 19
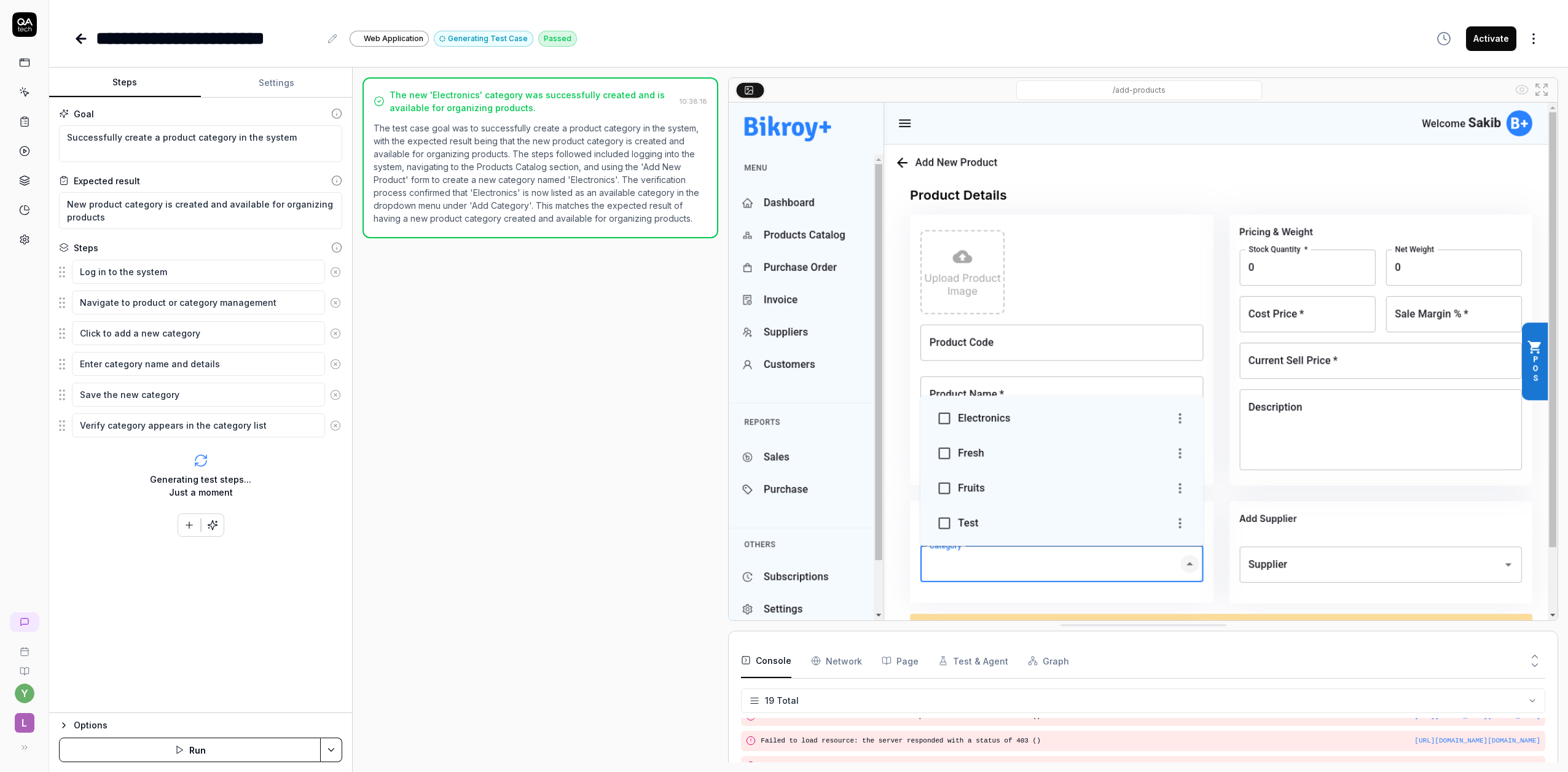
scroll to position [383, 0]
click at [78, 34] on icon at bounding box center [81, 39] width 15 height 15
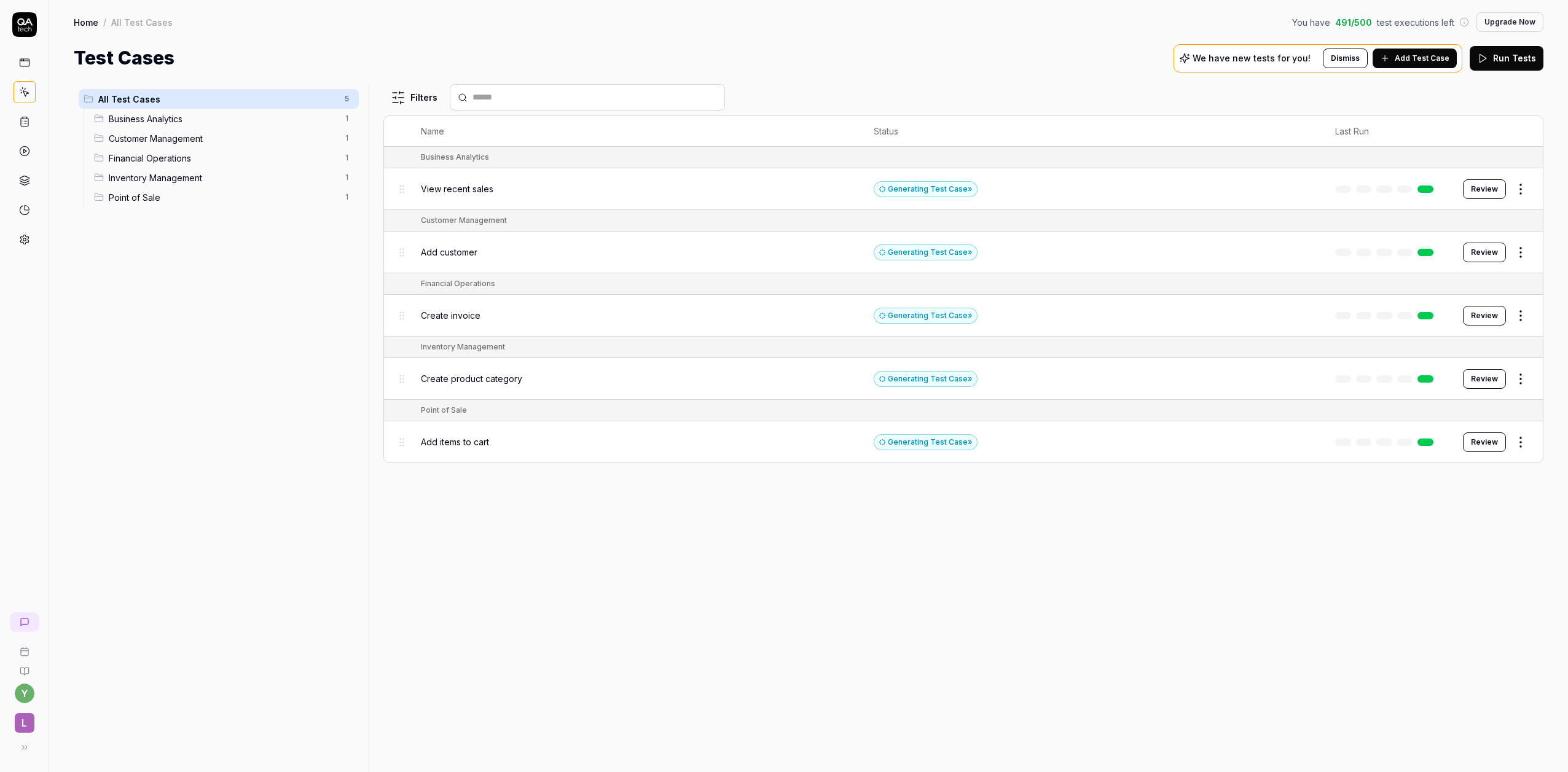
click at [1513, 59] on button "Run Tests" at bounding box center [1507, 58] width 74 height 24
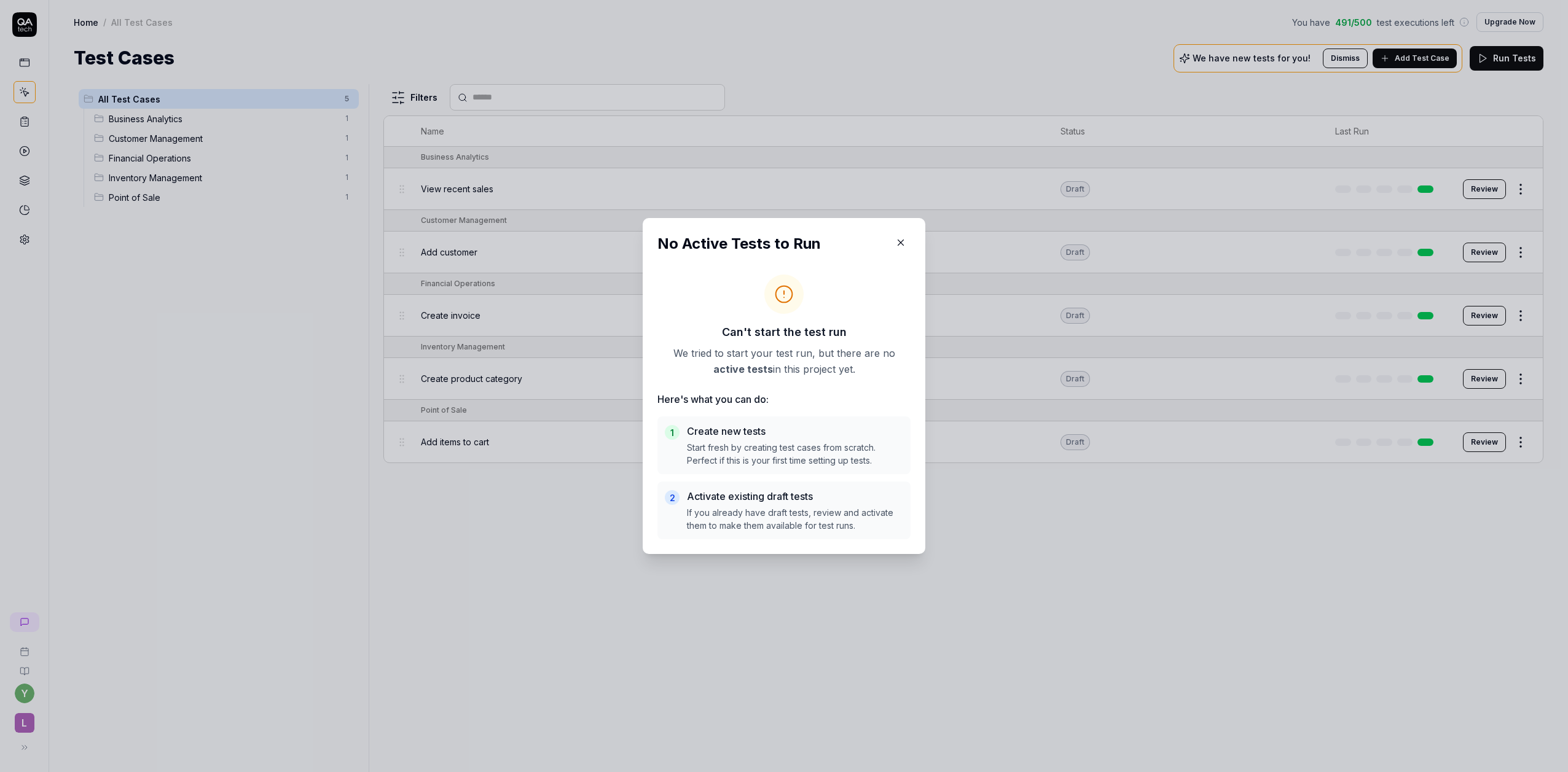
click at [901, 240] on icon "button" at bounding box center [901, 243] width 11 height 11
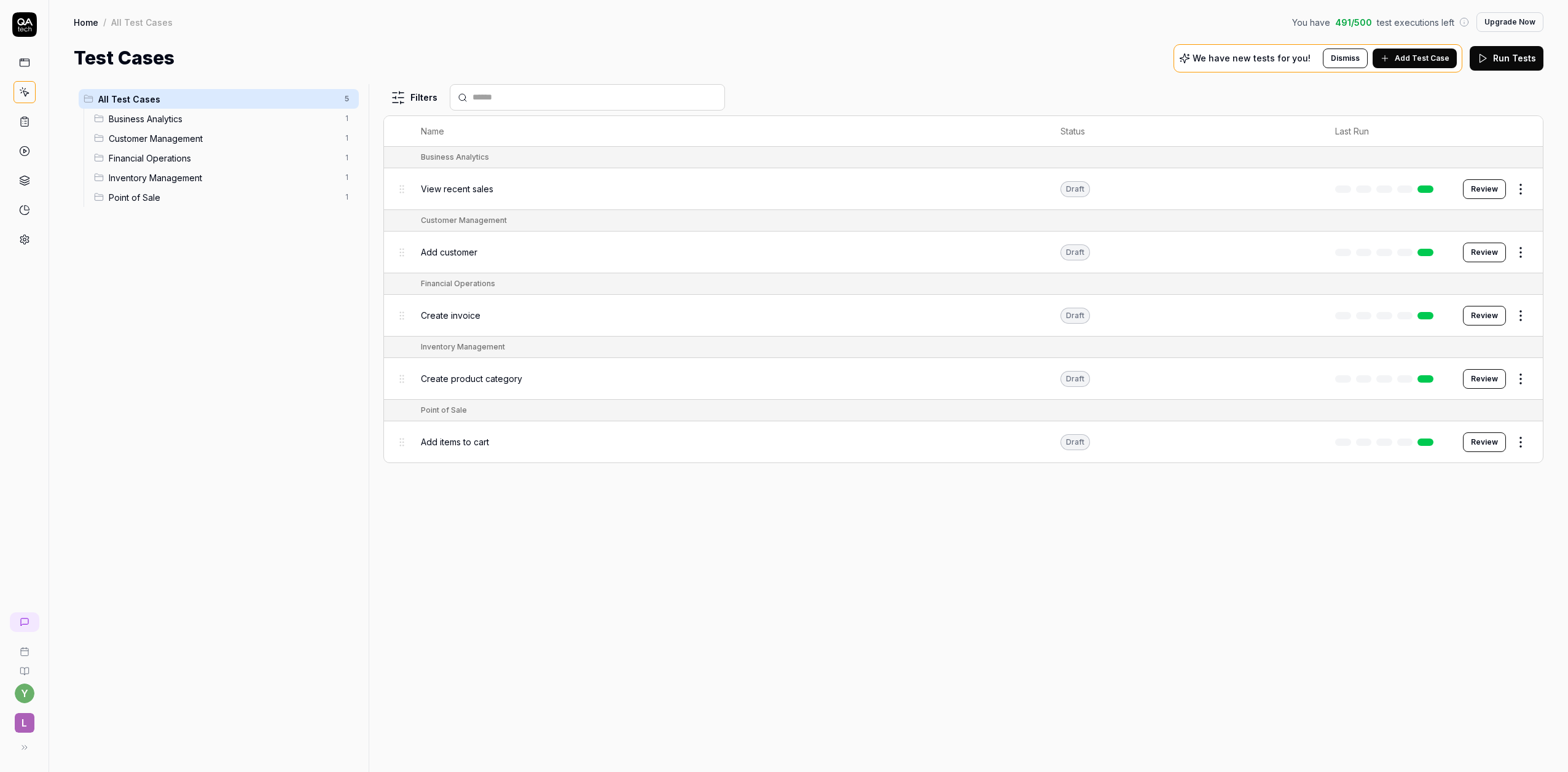
click at [1411, 58] on span "Add Test Case" at bounding box center [1421, 58] width 54 height 11
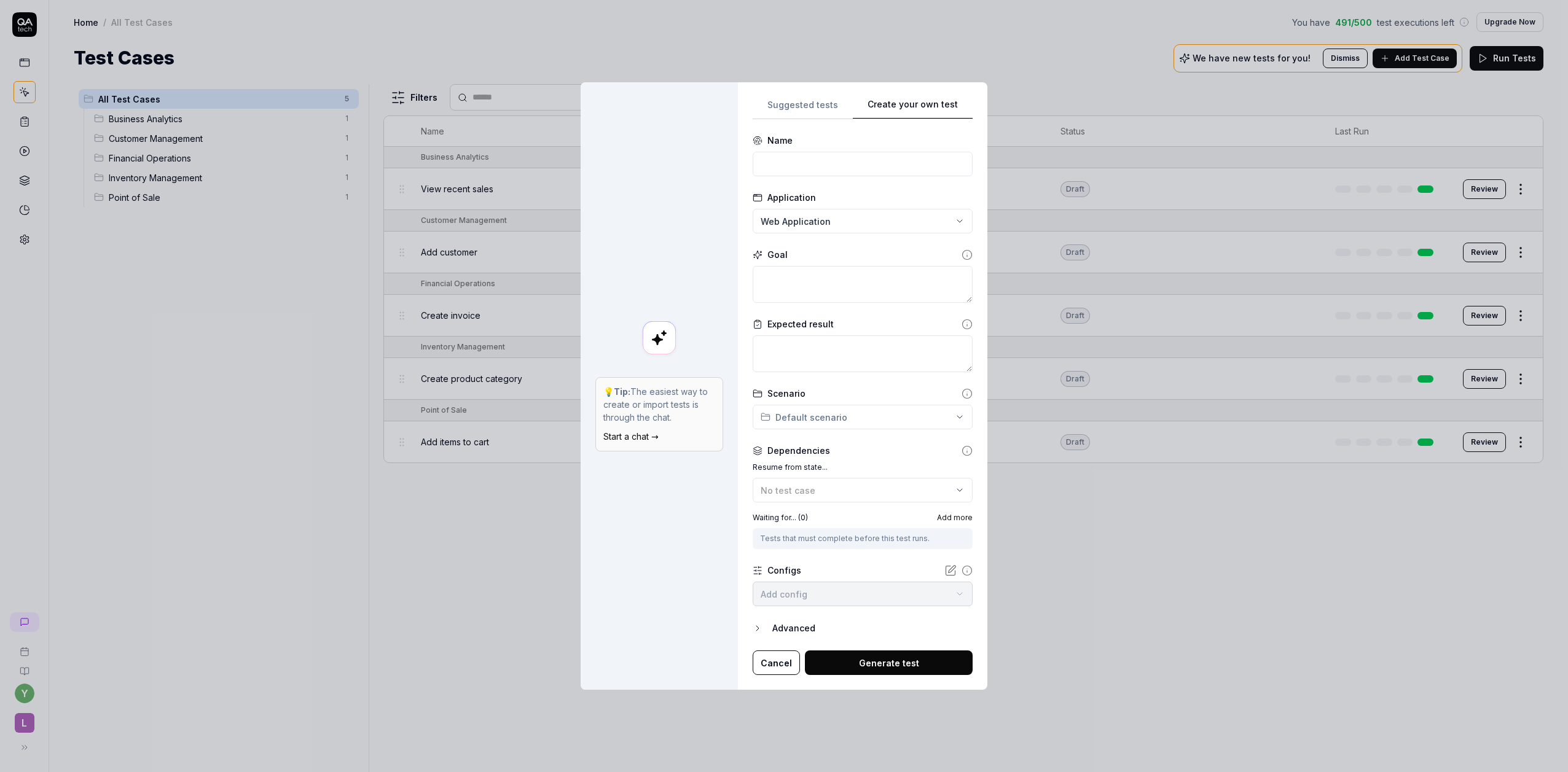
click at [958, 26] on div "Create your own test 💡 Tip: The easiest way to create or import tests is throug…" at bounding box center [784, 386] width 1568 height 772
click at [799, 105] on div "**********" at bounding box center [862, 386] width 220 height 579
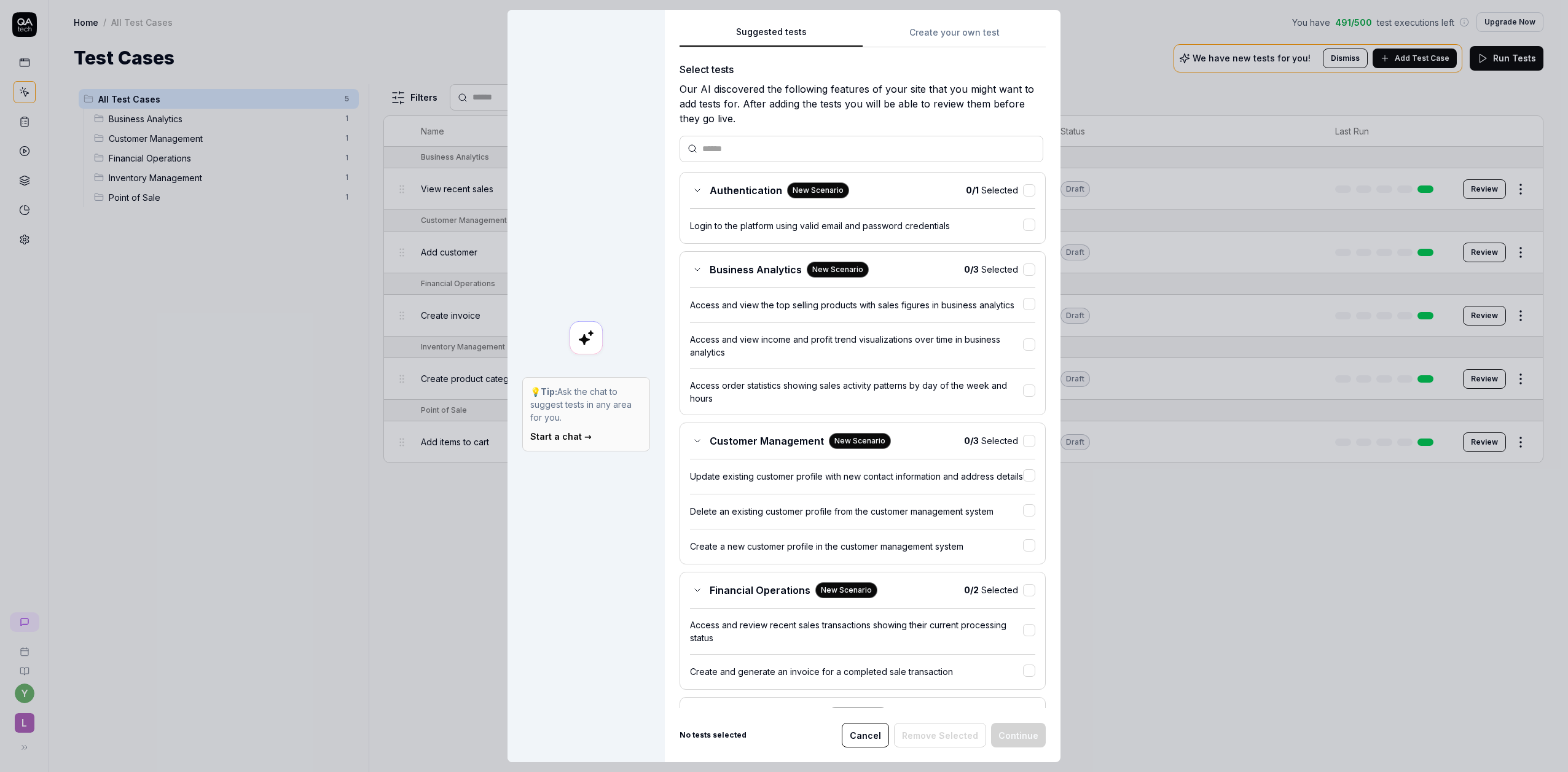
click at [542, 438] on link "Start a chat →" at bounding box center [561, 436] width 61 height 11
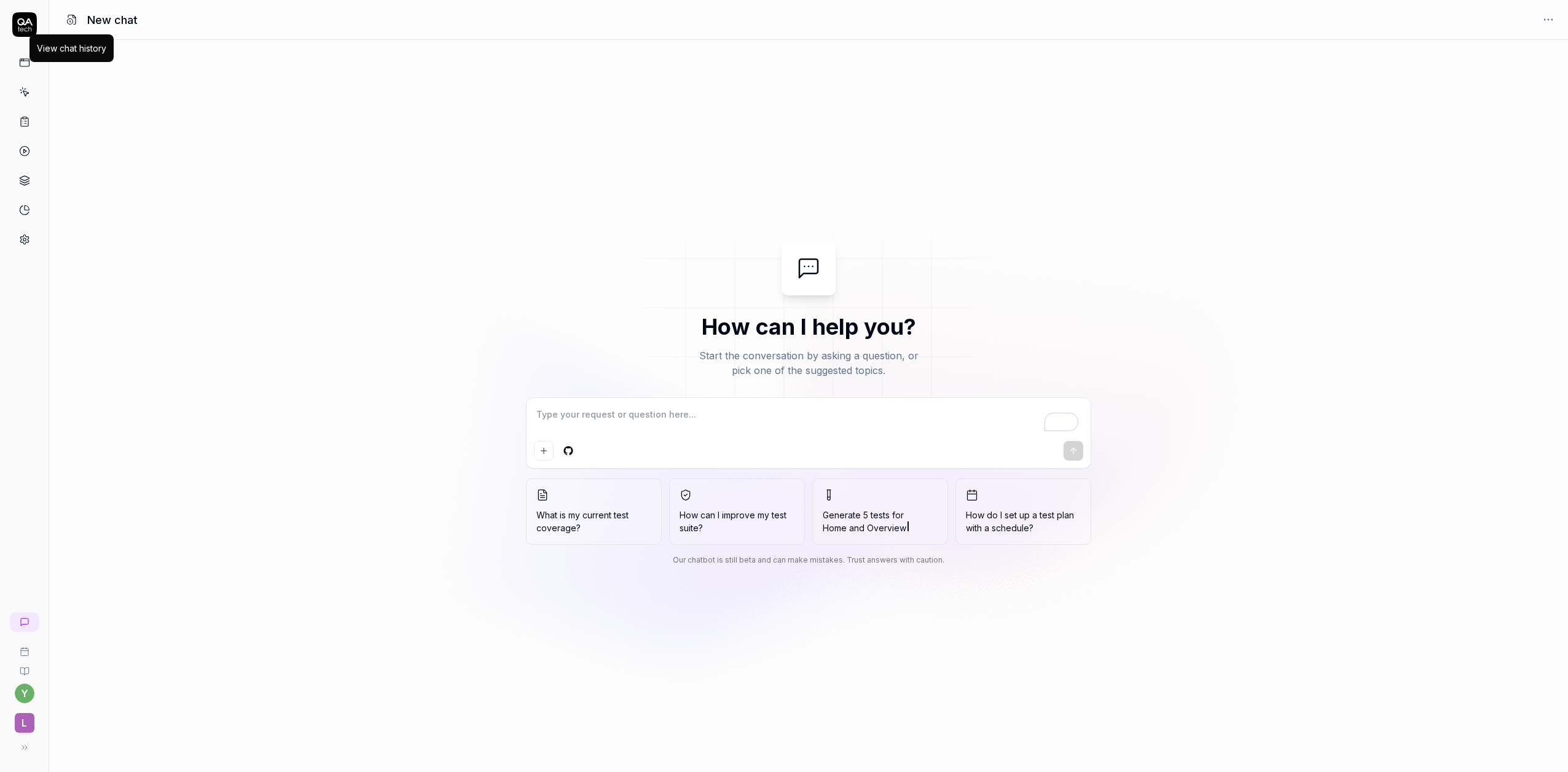
click at [66, 19] on icon at bounding box center [72, 20] width 11 height 11
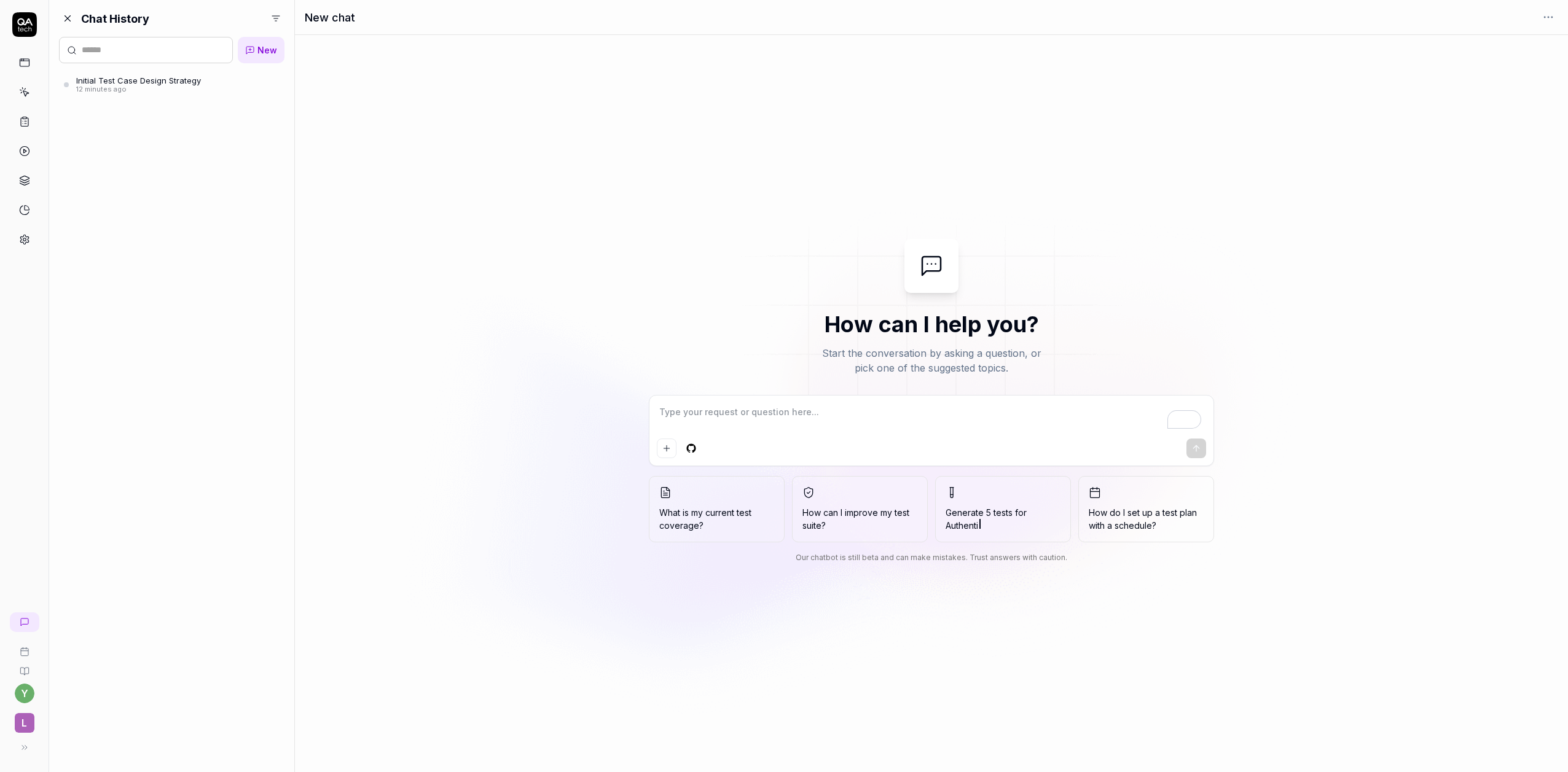
click at [120, 90] on div "12 minutes ago" at bounding box center [138, 90] width 125 height 9
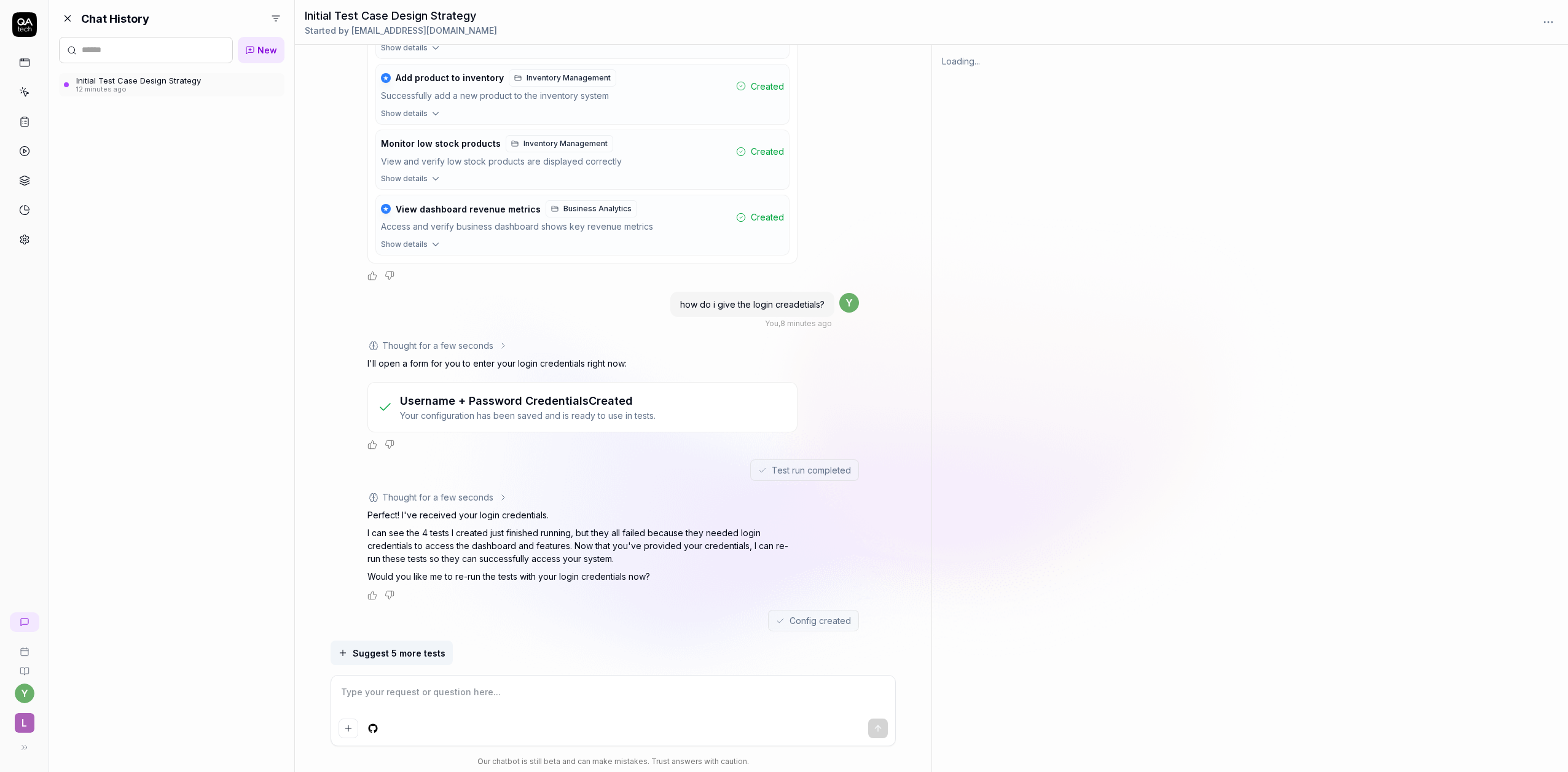
scroll to position [955, 0]
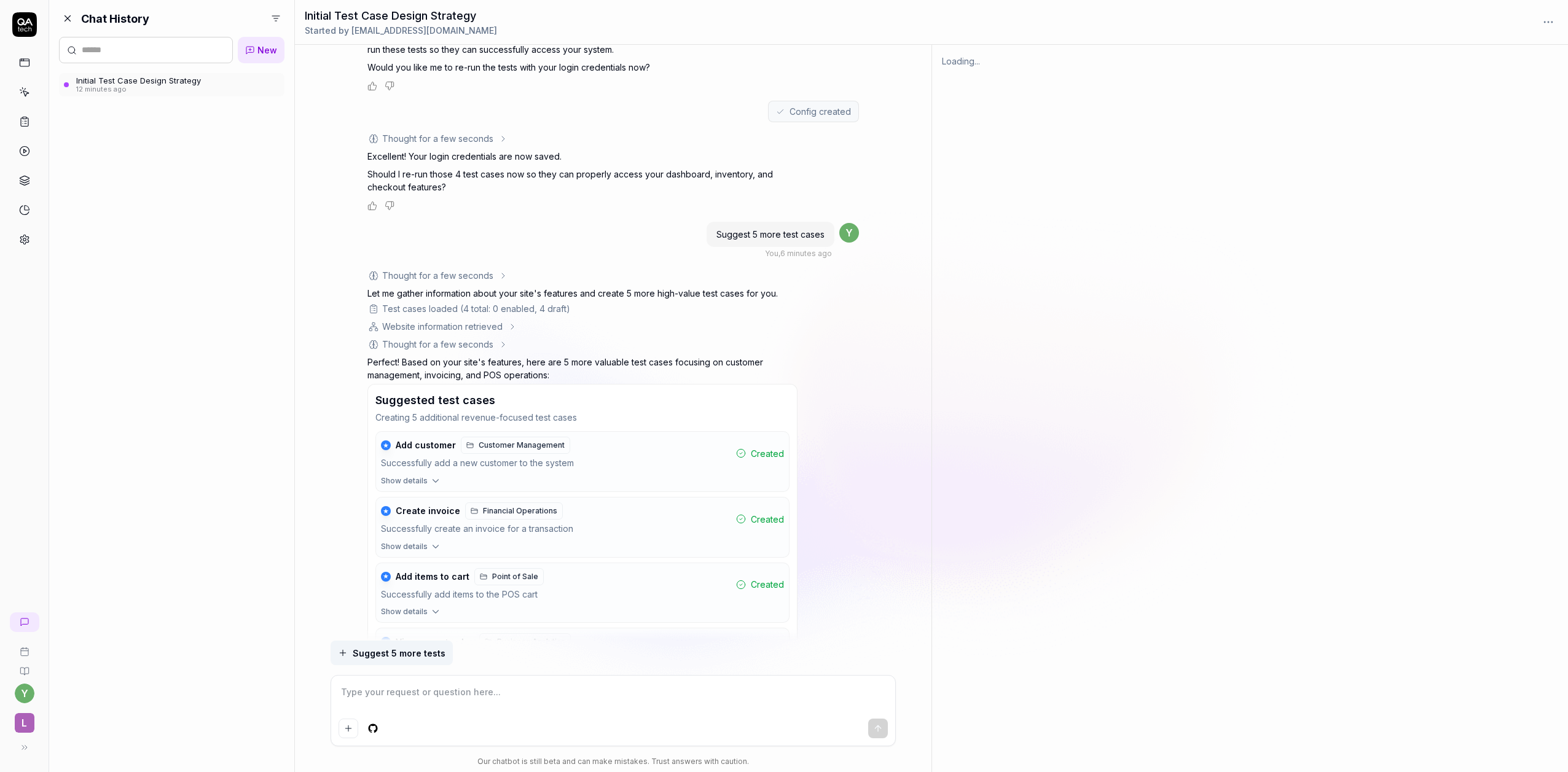
type textarea "*"
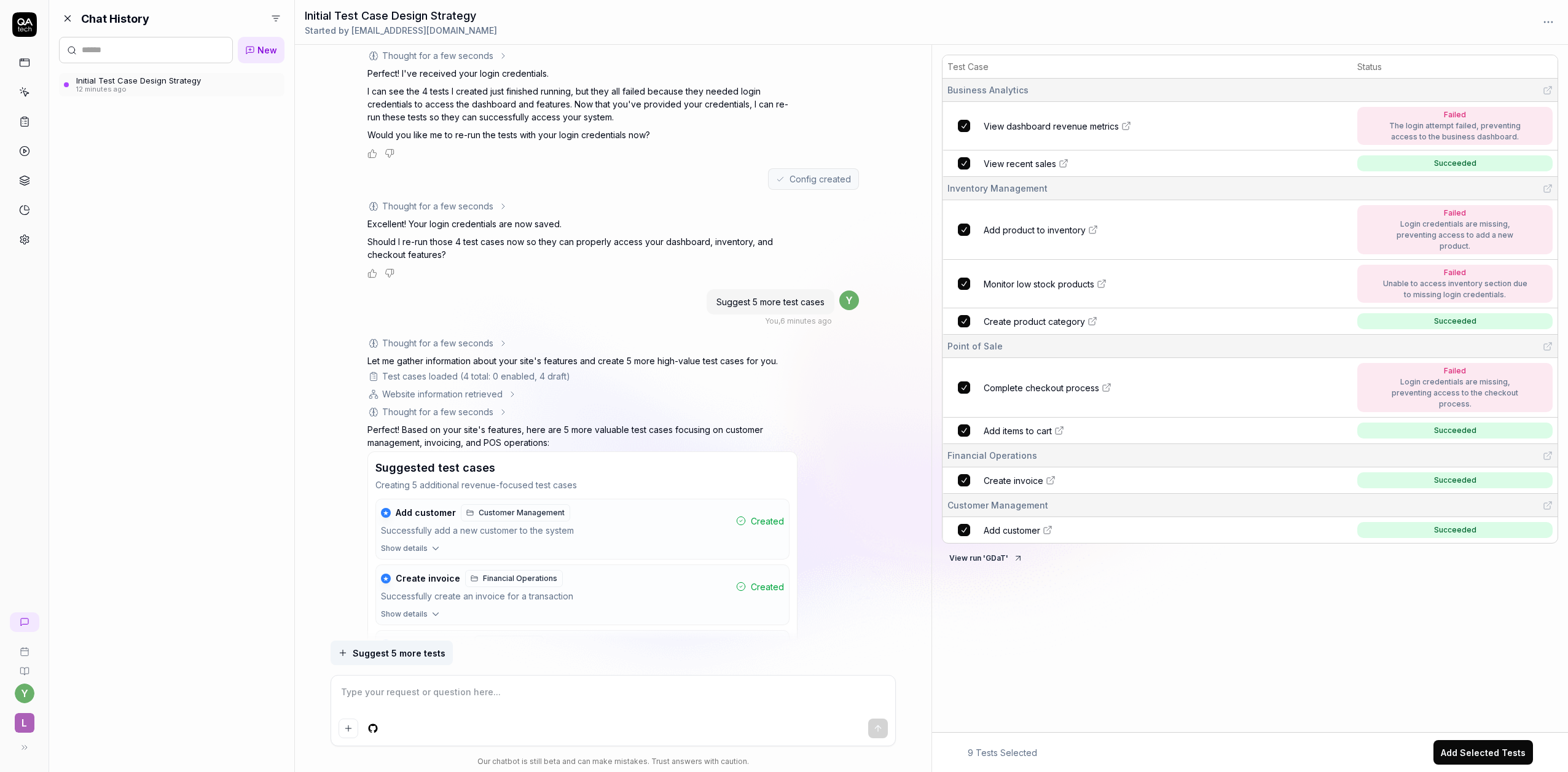
scroll to position [1133, 0]
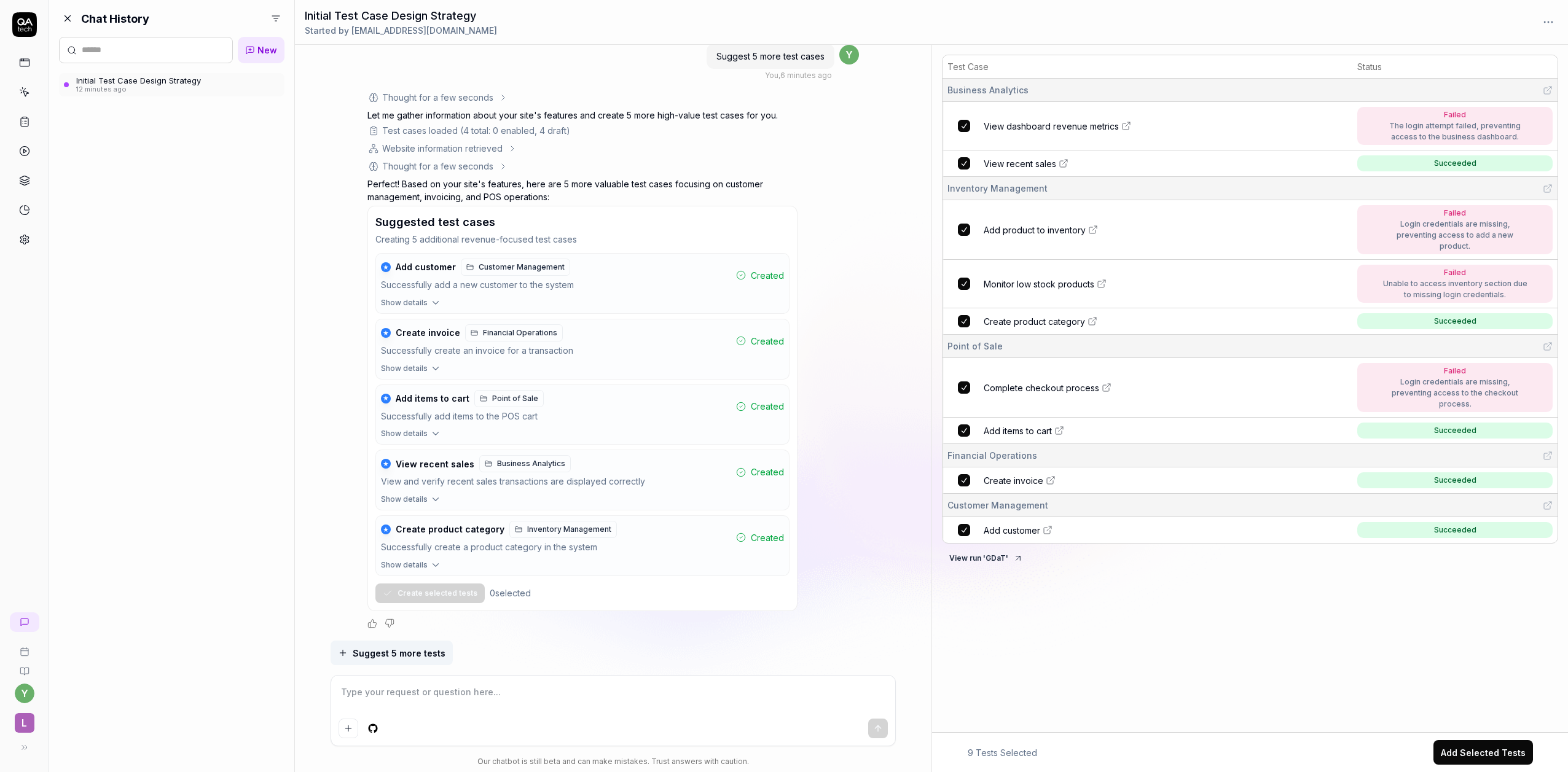
click at [258, 49] on span "New" at bounding box center [267, 50] width 19 height 13
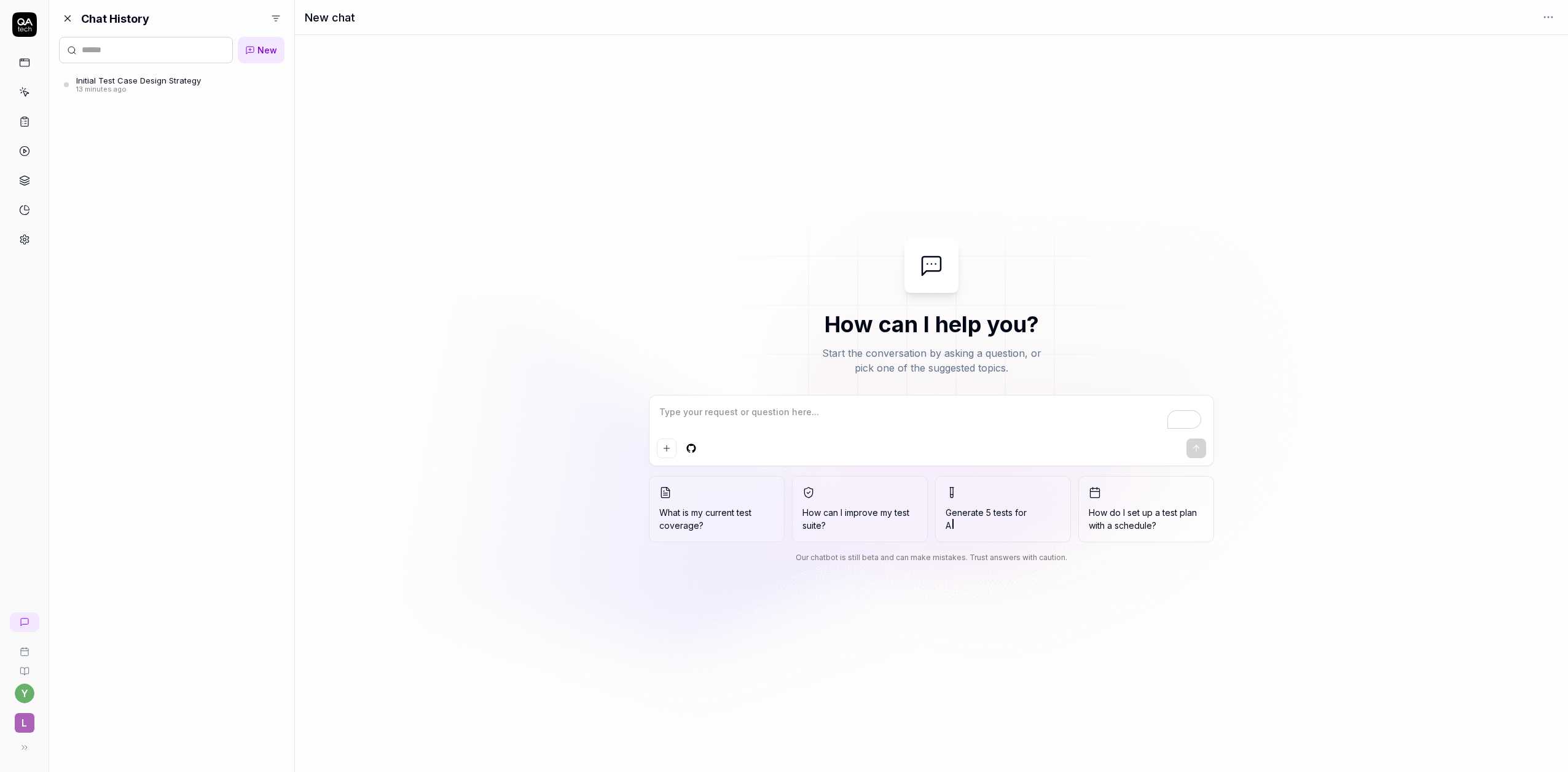
click at [740, 413] on textarea "To enrich screen reader interactions, please activate Accessibility in Grammarl…" at bounding box center [931, 418] width 549 height 31
click at [134, 81] on div "Initial Test Case Design Strategy" at bounding box center [138, 81] width 125 height 10
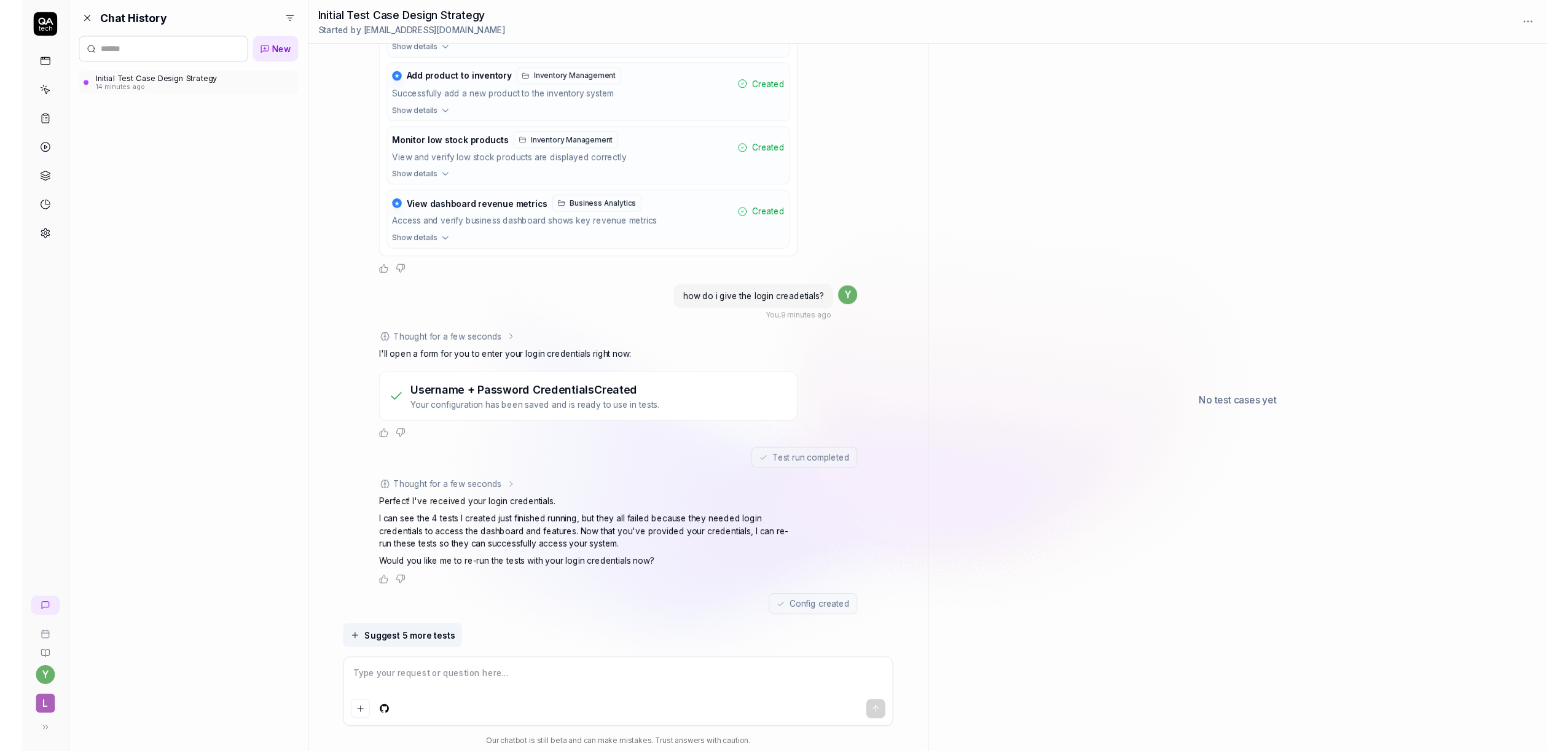
scroll to position [955, 0]
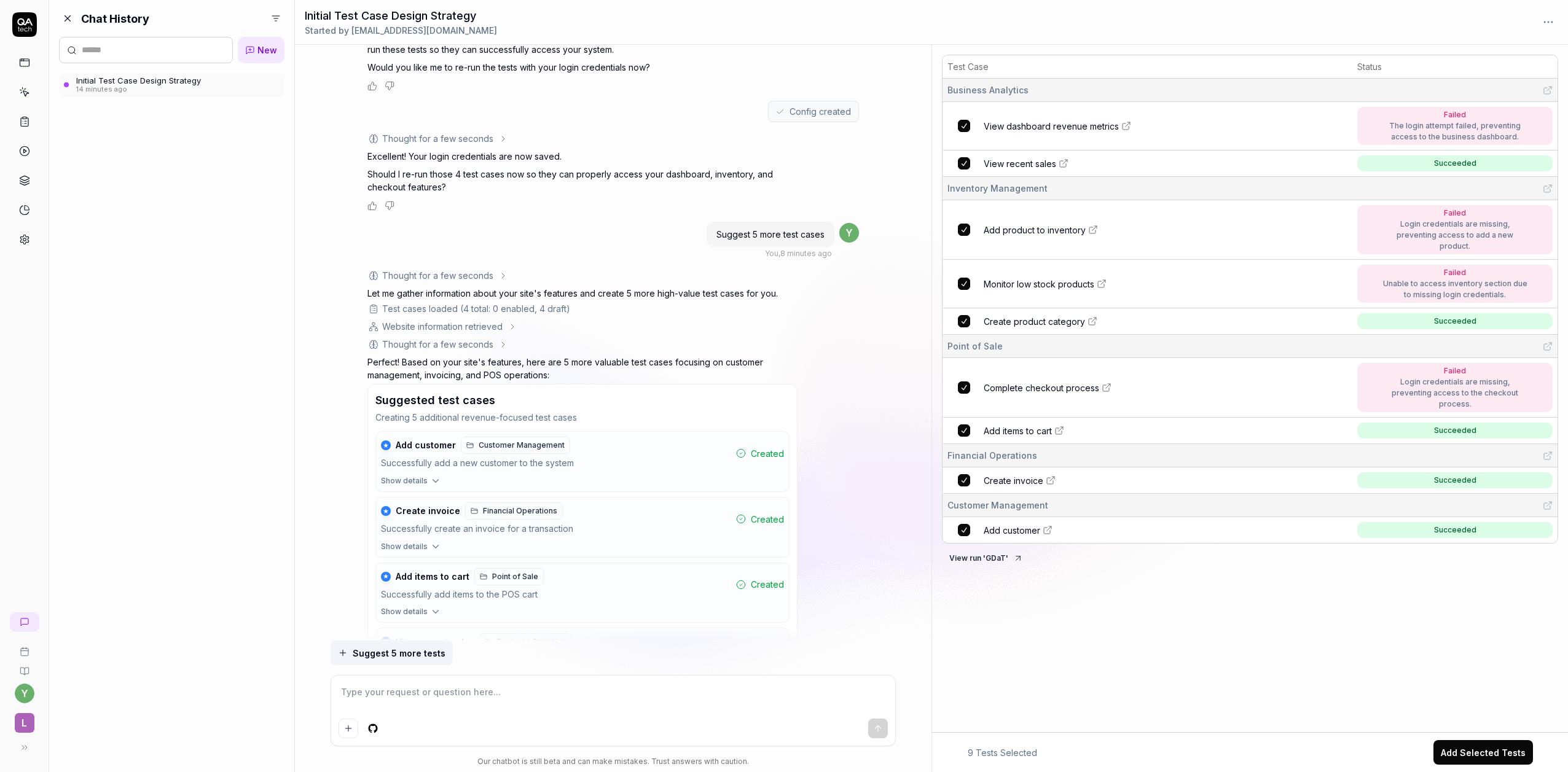
click at [1104, 383] on icon at bounding box center [1106, 388] width 10 height 10
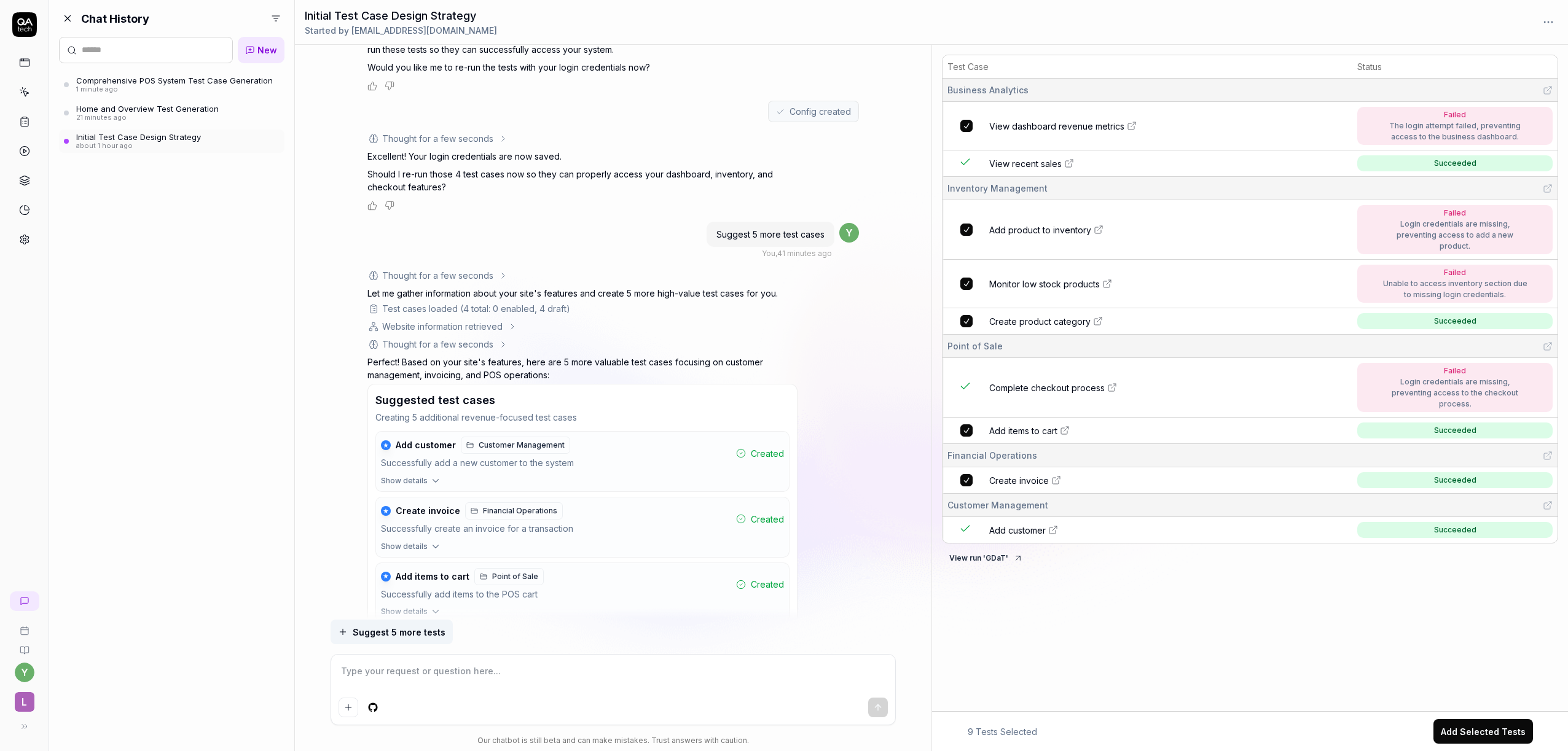
type textarea "*"
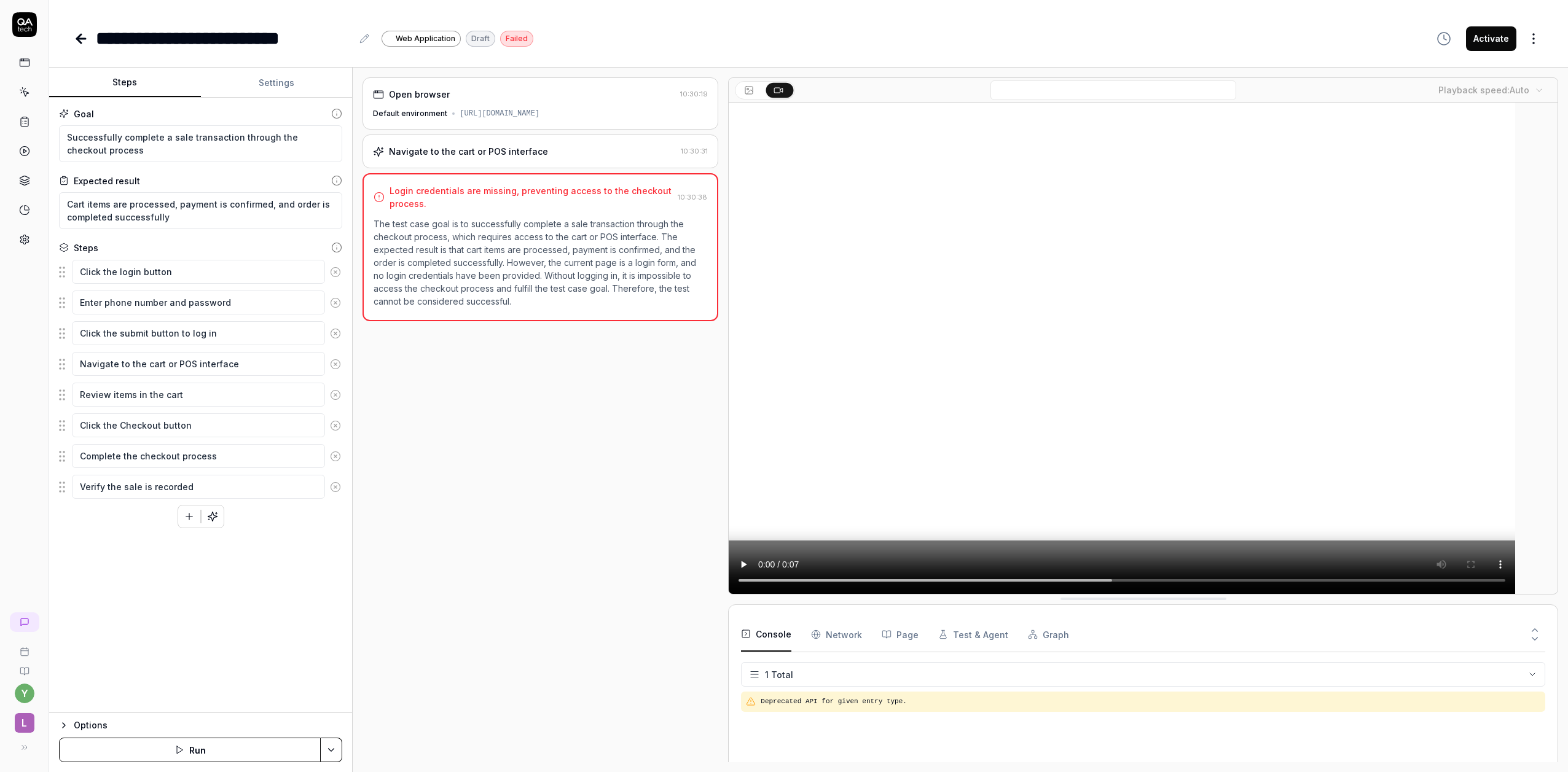
drag, startPoint x: 1501, startPoint y: 43, endPoint x: 1440, endPoint y: 172, distance: 142.7
click at [1501, 43] on button "Activate" at bounding box center [1491, 38] width 50 height 24
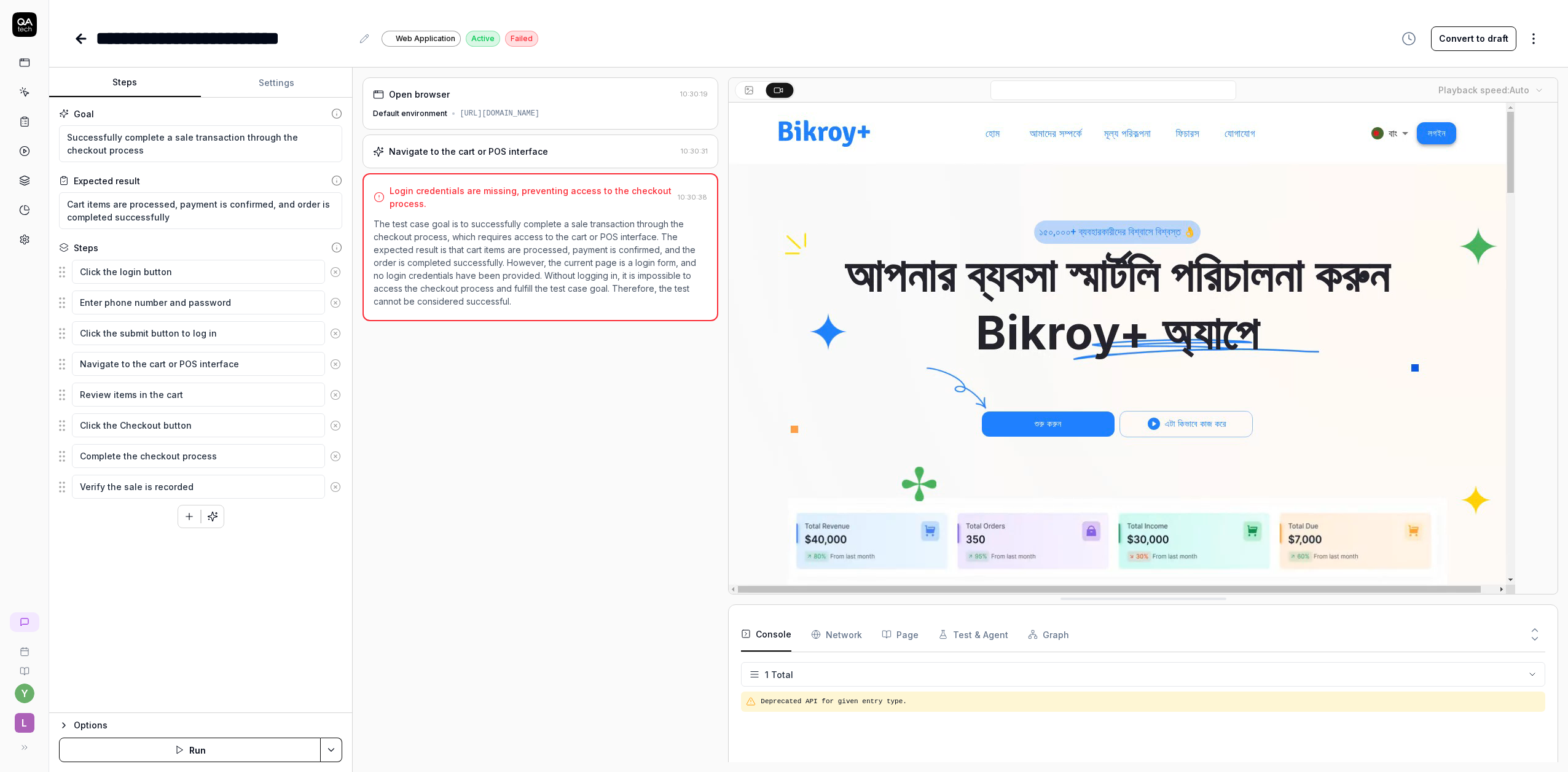
click at [1405, 38] on circle "button" at bounding box center [1409, 39] width 13 height 13
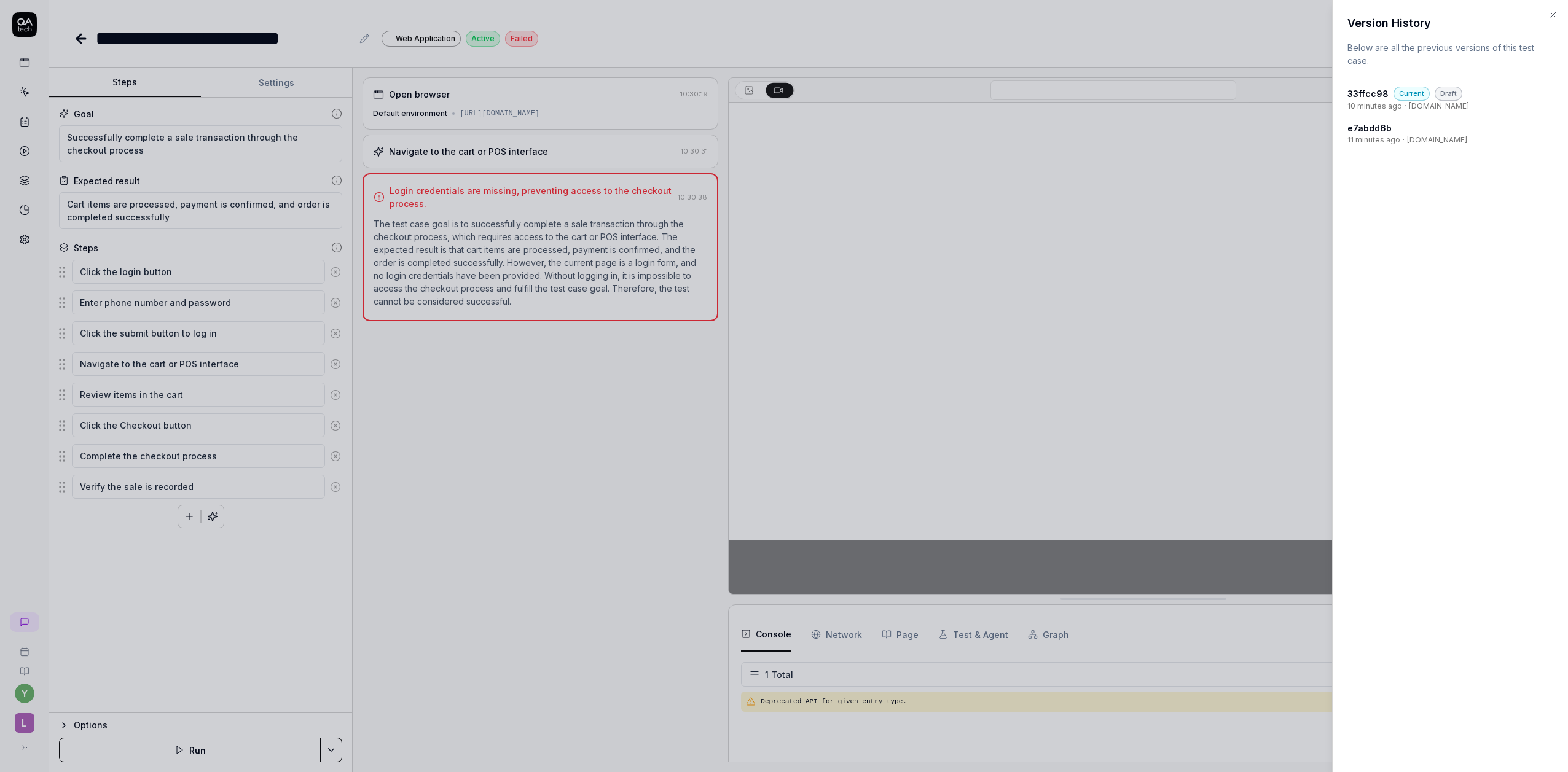
click at [1231, 40] on div at bounding box center [784, 386] width 1568 height 772
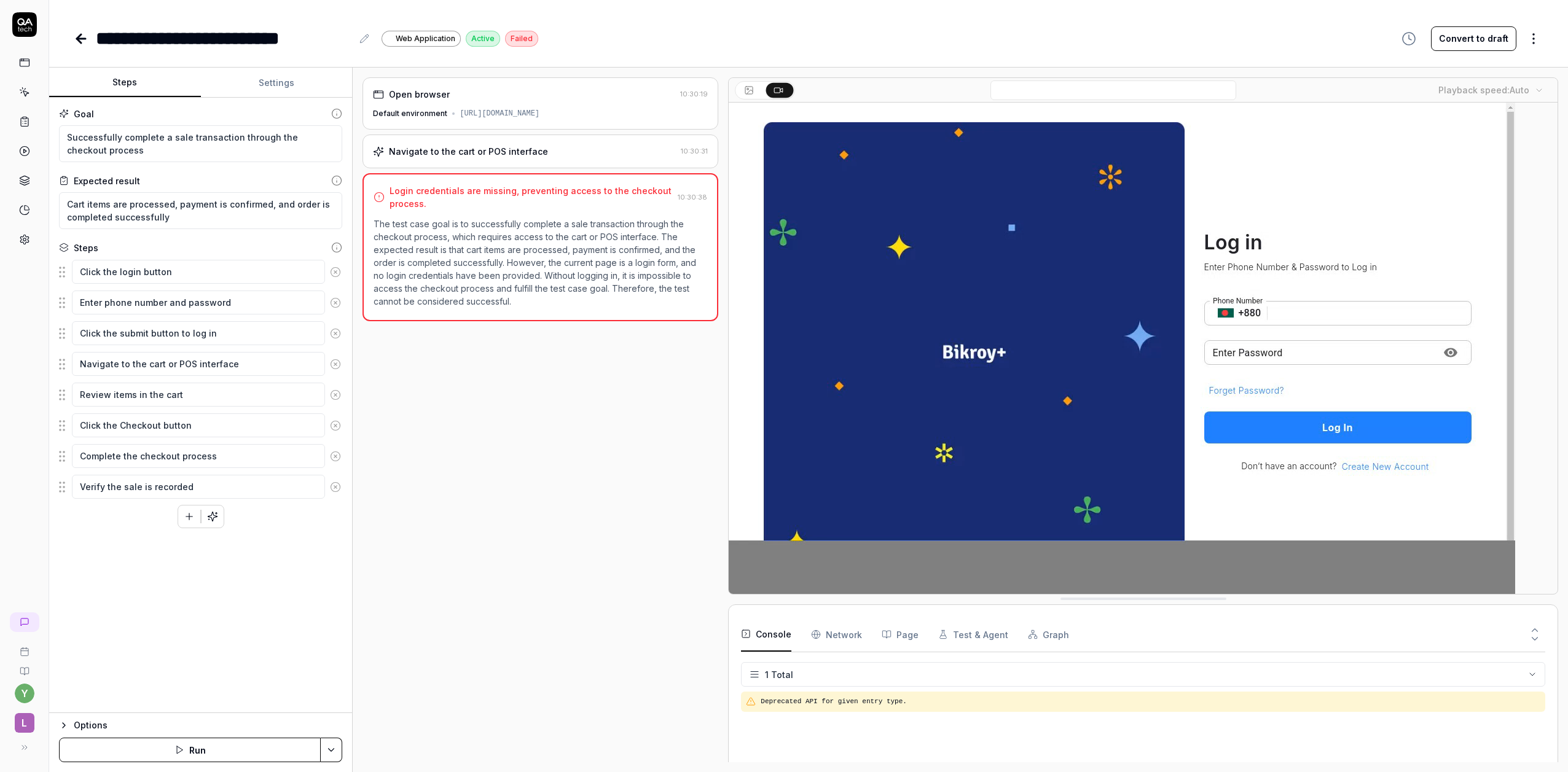
click at [1542, 37] on html "**********" at bounding box center [784, 386] width 1568 height 772
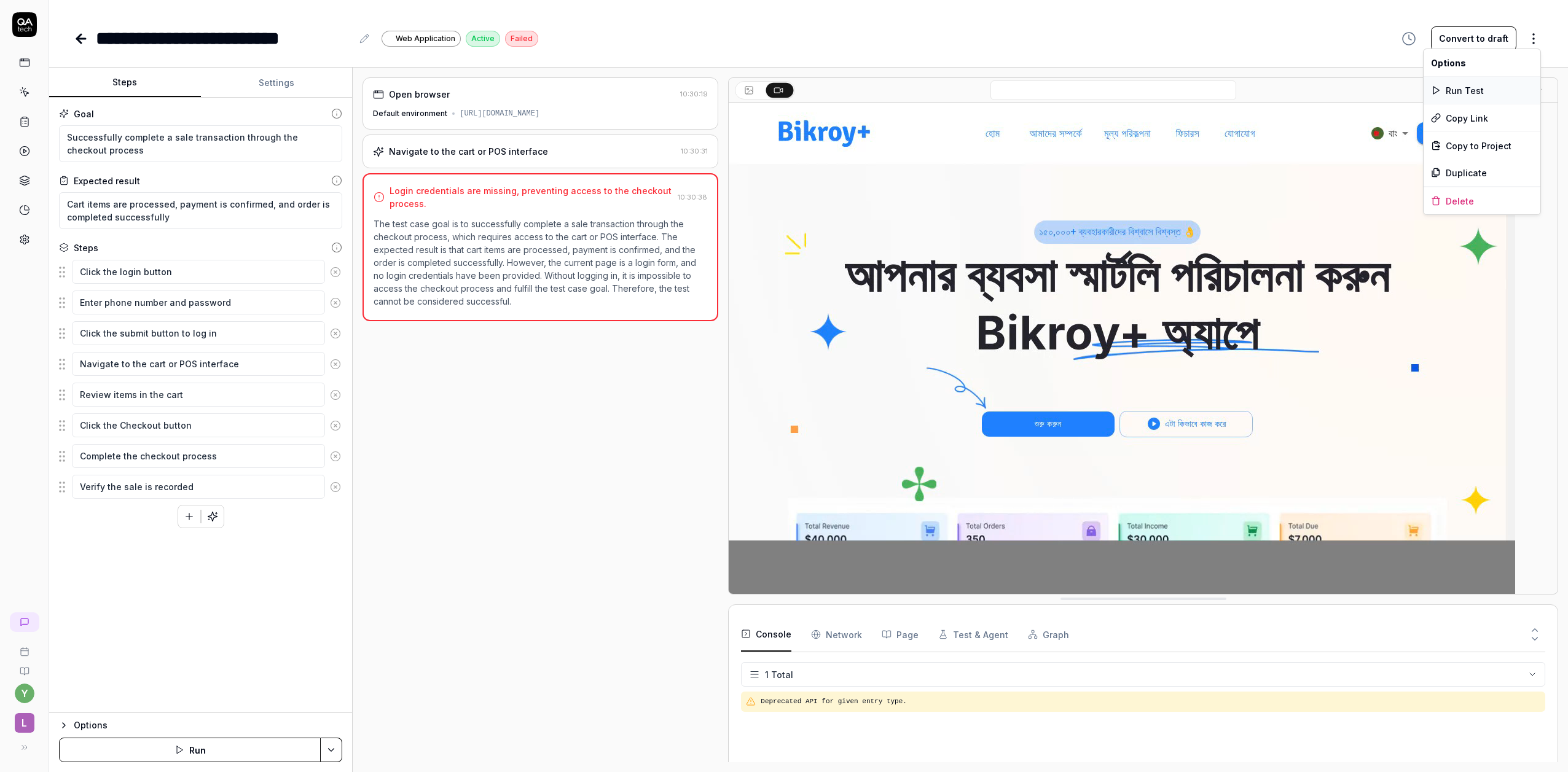
click at [1467, 93] on div "Run Test" at bounding box center [1482, 90] width 116 height 27
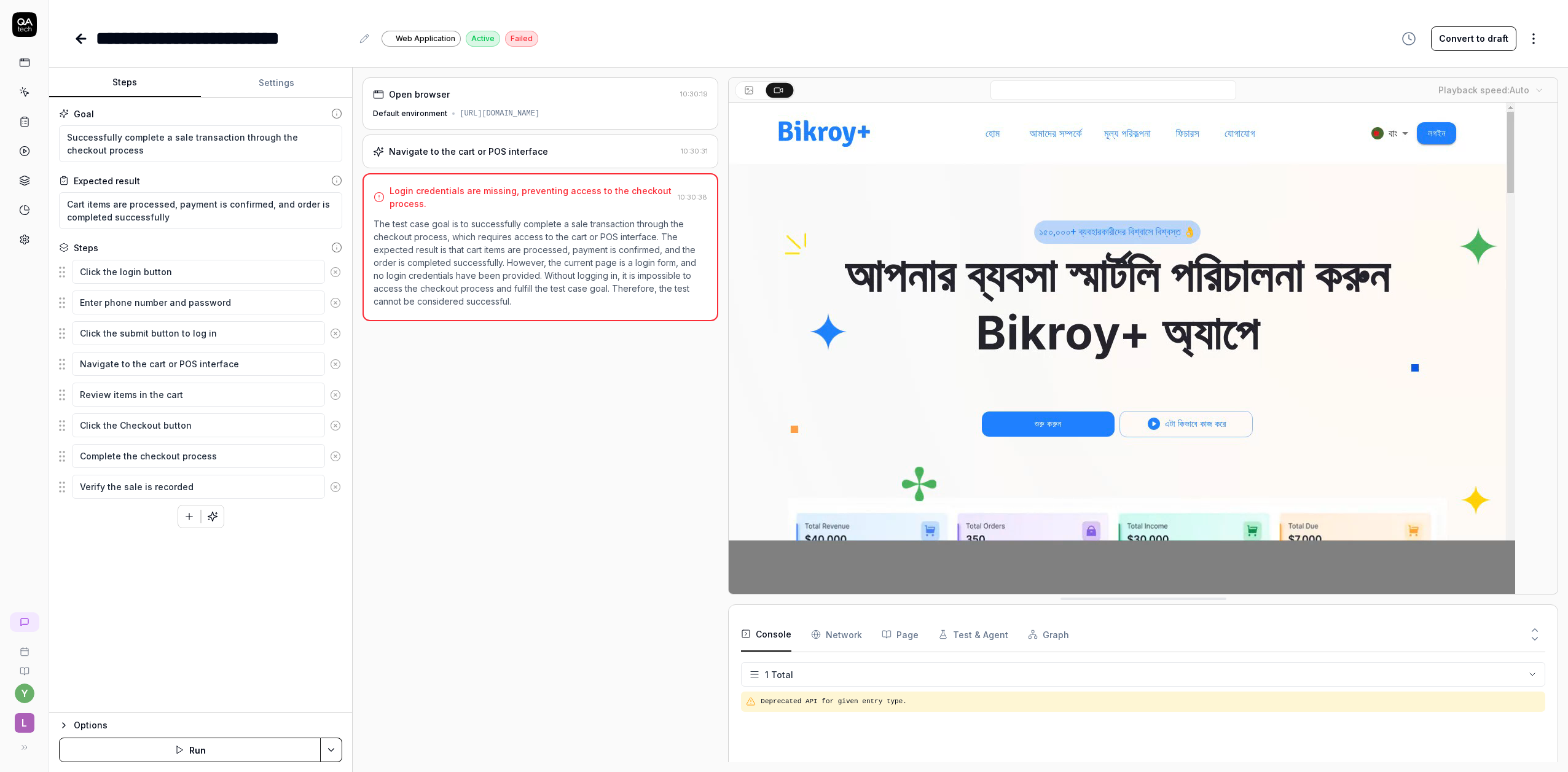
click at [79, 37] on icon at bounding box center [79, 39] width 4 height 9
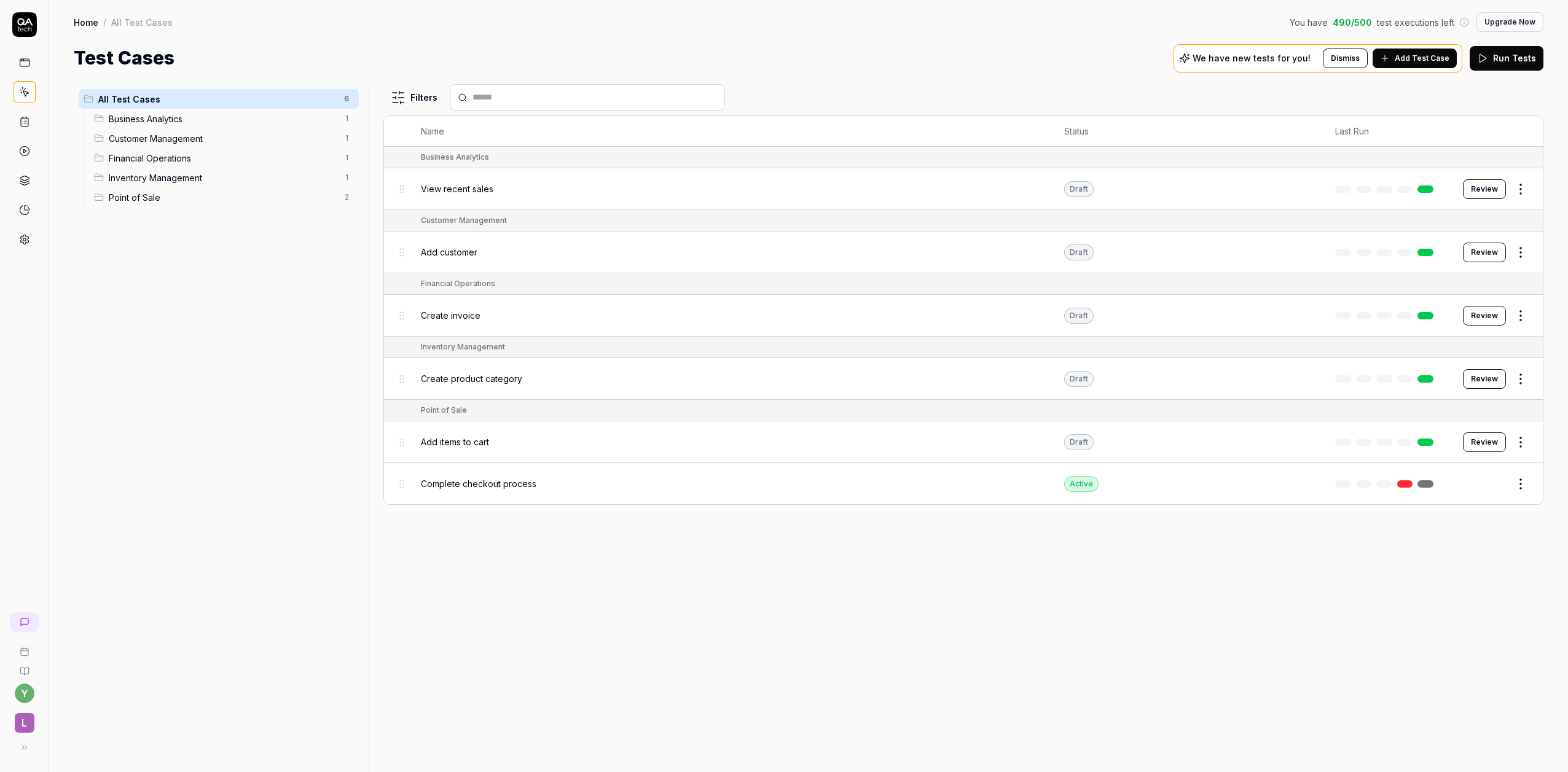
click at [442, 442] on span "Add items to cart" at bounding box center [455, 442] width 68 height 13
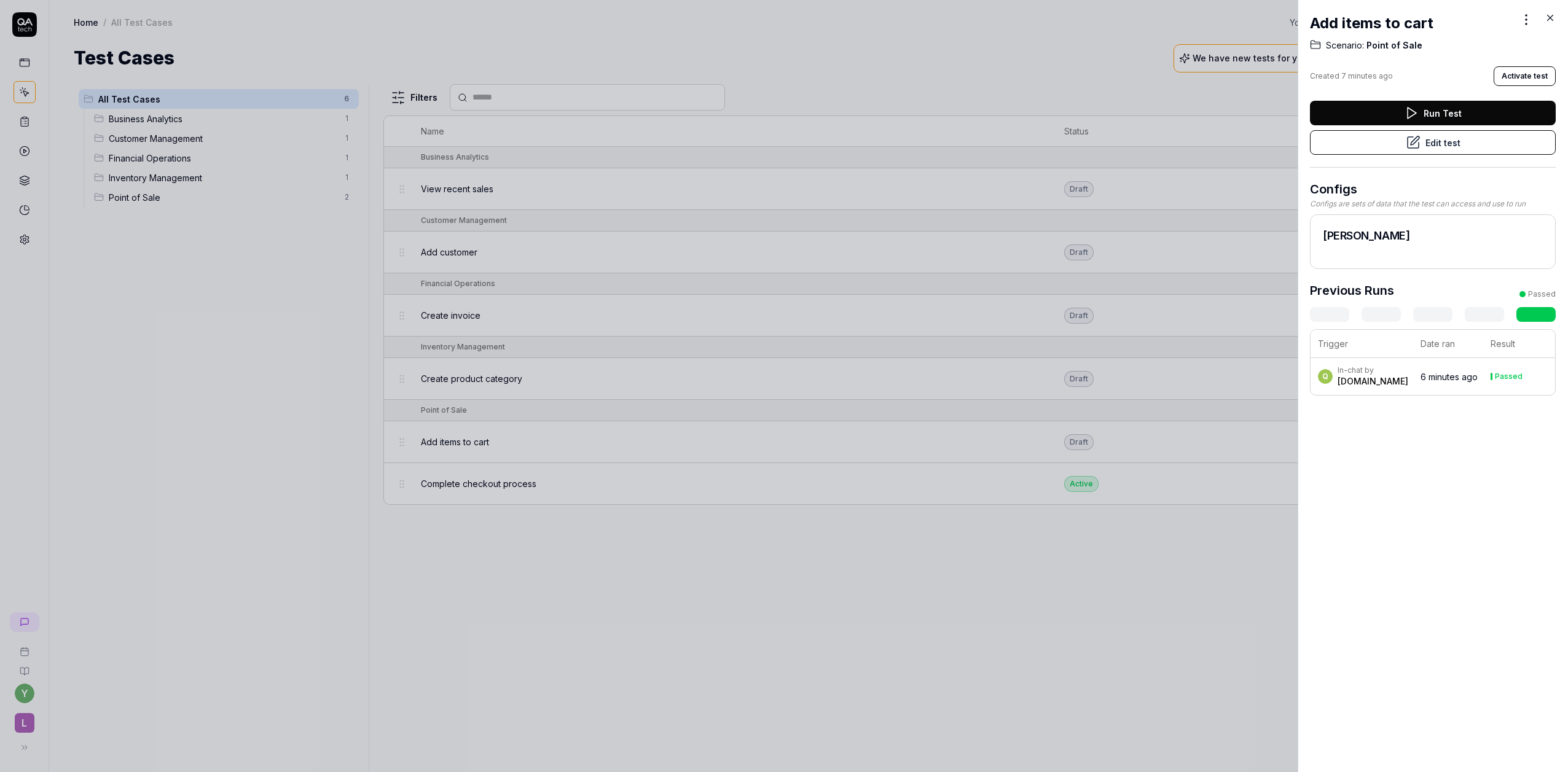
click at [1139, 446] on div at bounding box center [784, 386] width 1568 height 772
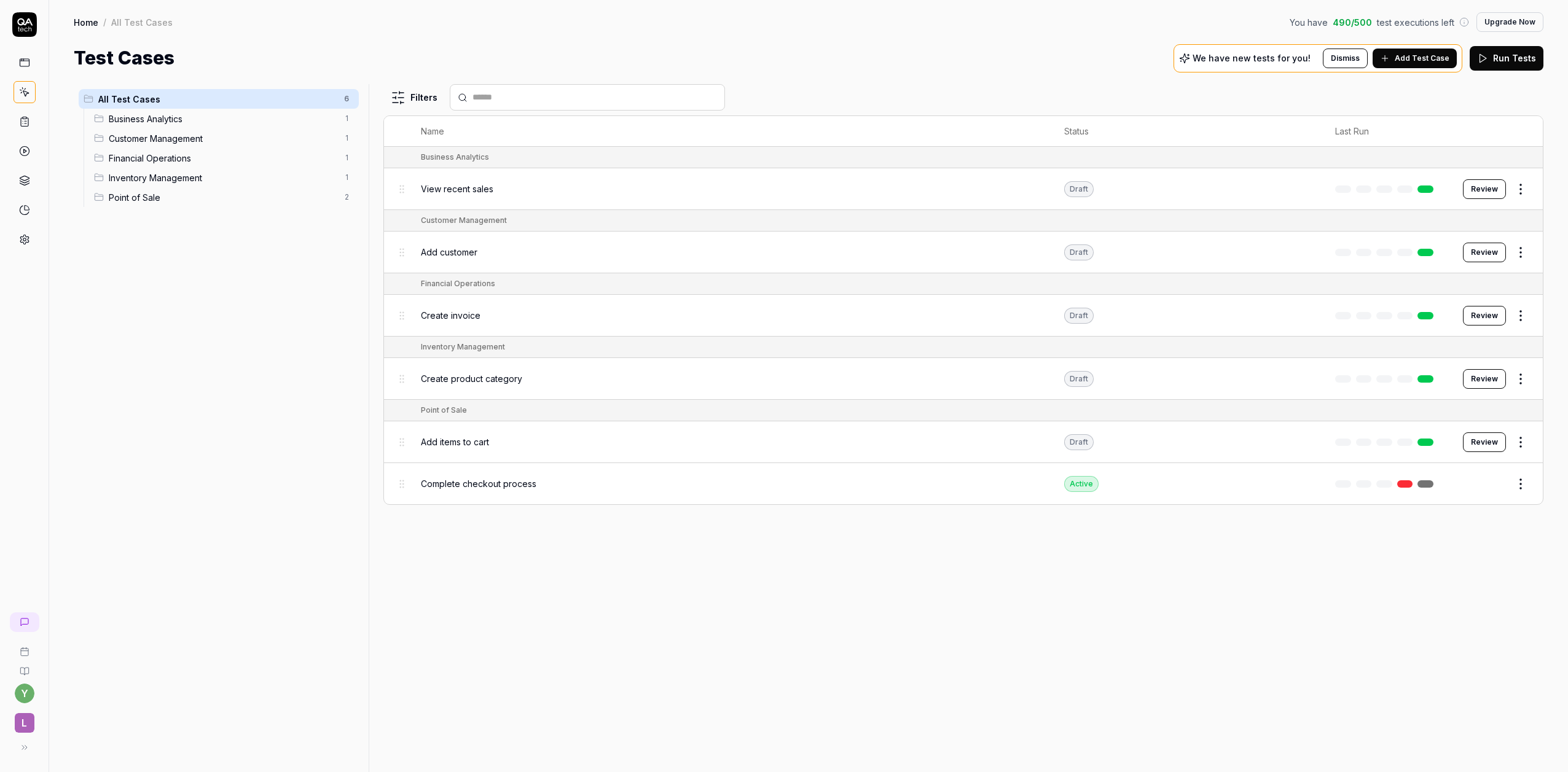
click at [1524, 443] on html "y L Home / All Test Cases You have 490 / 500 test executions left Upgrade Now H…" at bounding box center [784, 386] width 1568 height 772
click at [436, 453] on html "y L Home / All Test Cases You have 490 / 500 test executions left Upgrade Now H…" at bounding box center [784, 386] width 1568 height 772
click at [227, 119] on span "Business Analytics" at bounding box center [223, 119] width 228 height 13
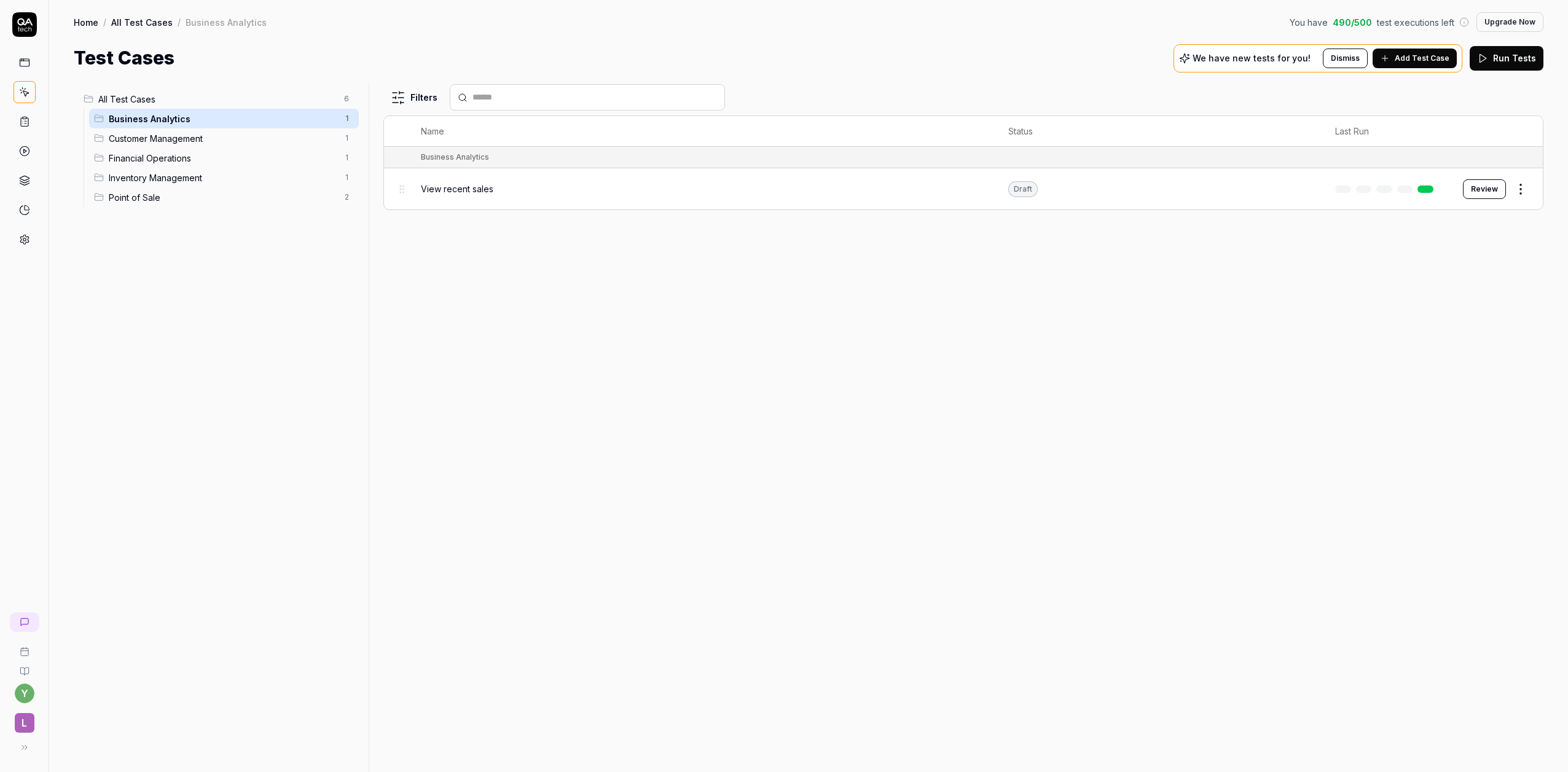
click at [468, 194] on span "View recent sales" at bounding box center [457, 188] width 73 height 13
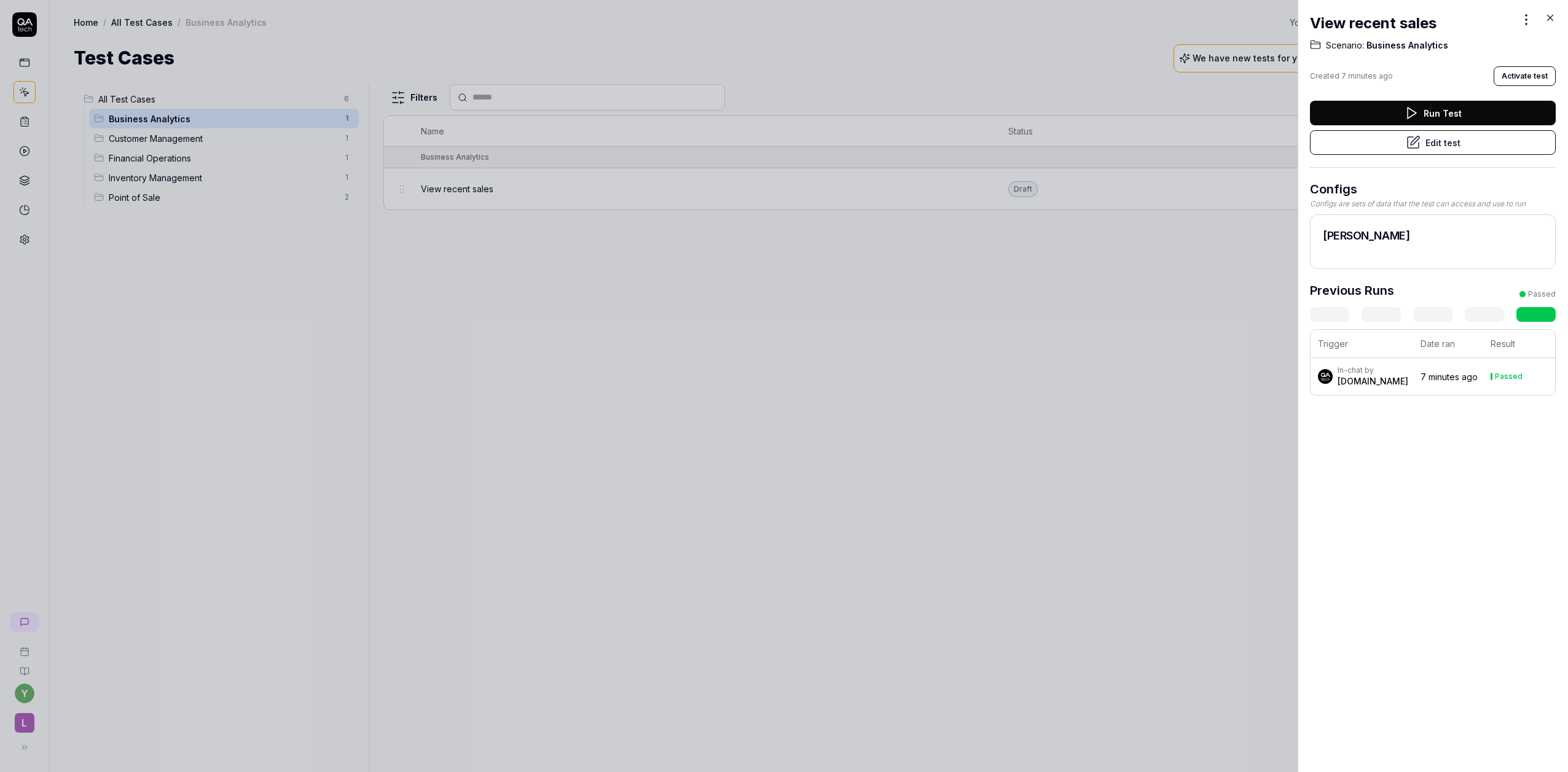
click at [1425, 109] on button "Run Test" at bounding box center [1433, 113] width 246 height 24
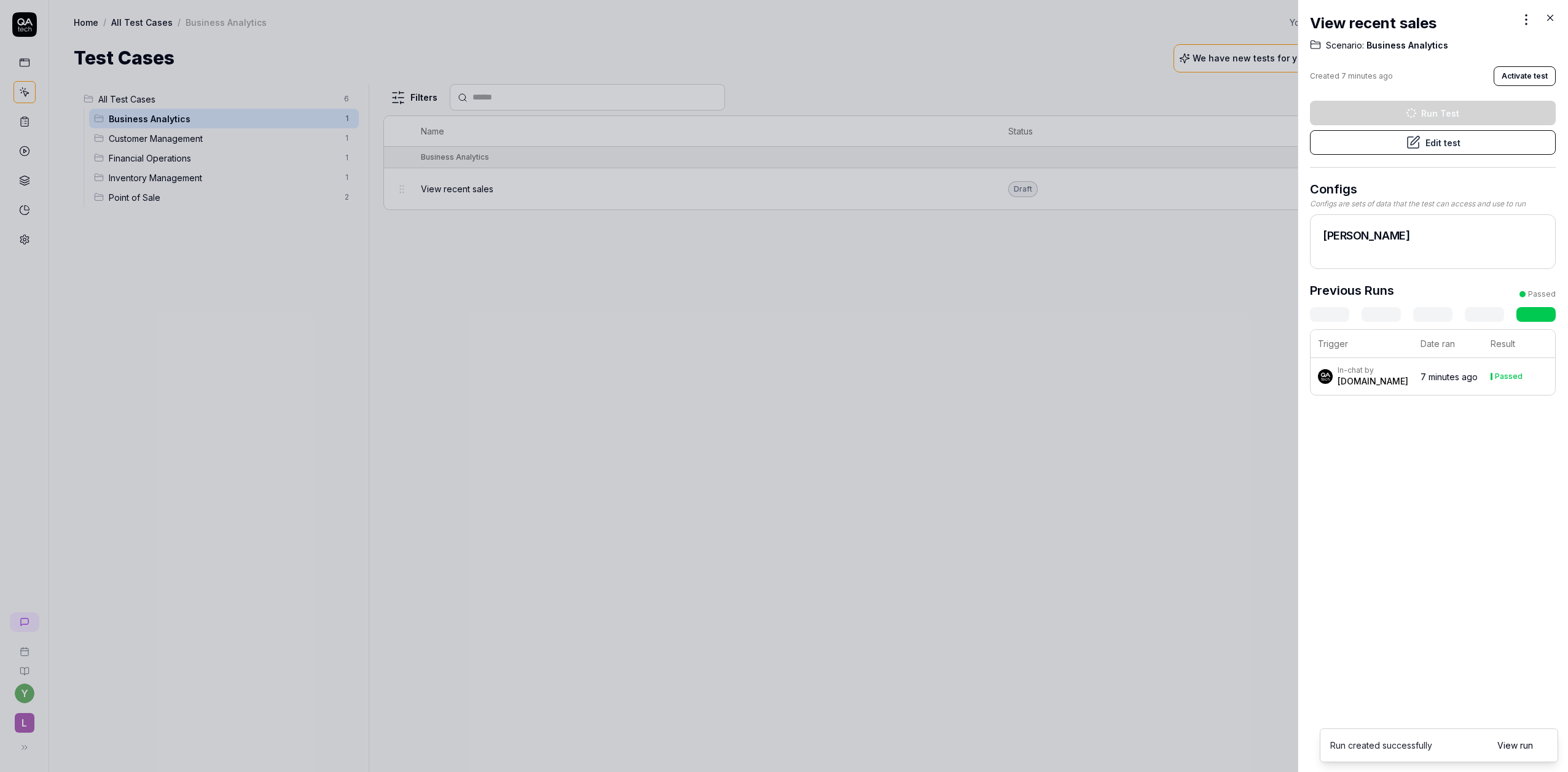
click at [1125, 346] on div at bounding box center [784, 386] width 1568 height 772
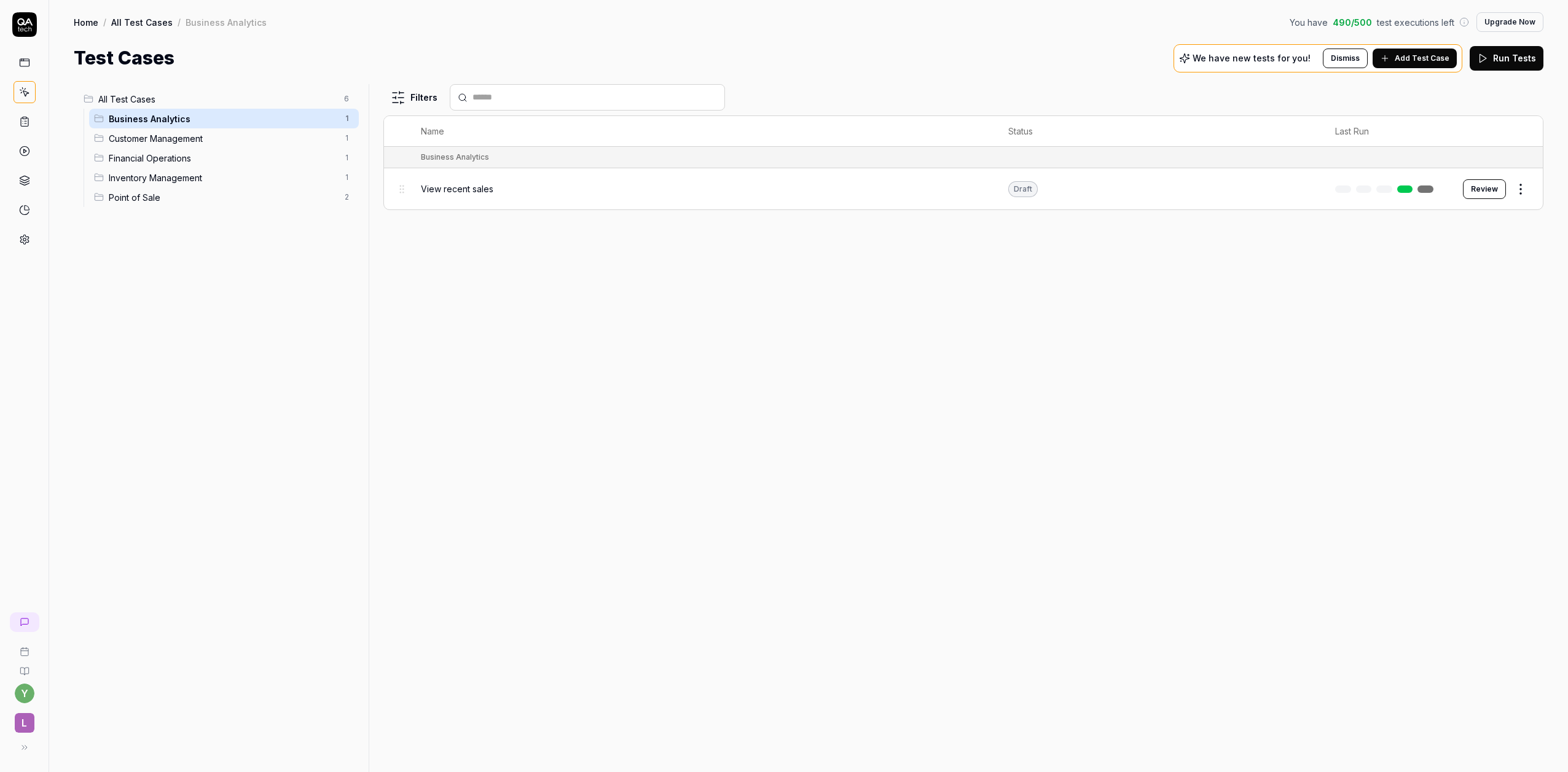
click at [1524, 193] on html "y L Home / All Test Cases / Business Analytics You have 490 / 500 test executio…" at bounding box center [784, 386] width 1568 height 772
click at [1089, 196] on html "y L Home / All Test Cases / Business Analytics You have 489 / 500 test executio…" at bounding box center [784, 386] width 1568 height 772
click at [493, 184] on div "View recent sales" at bounding box center [702, 188] width 563 height 13
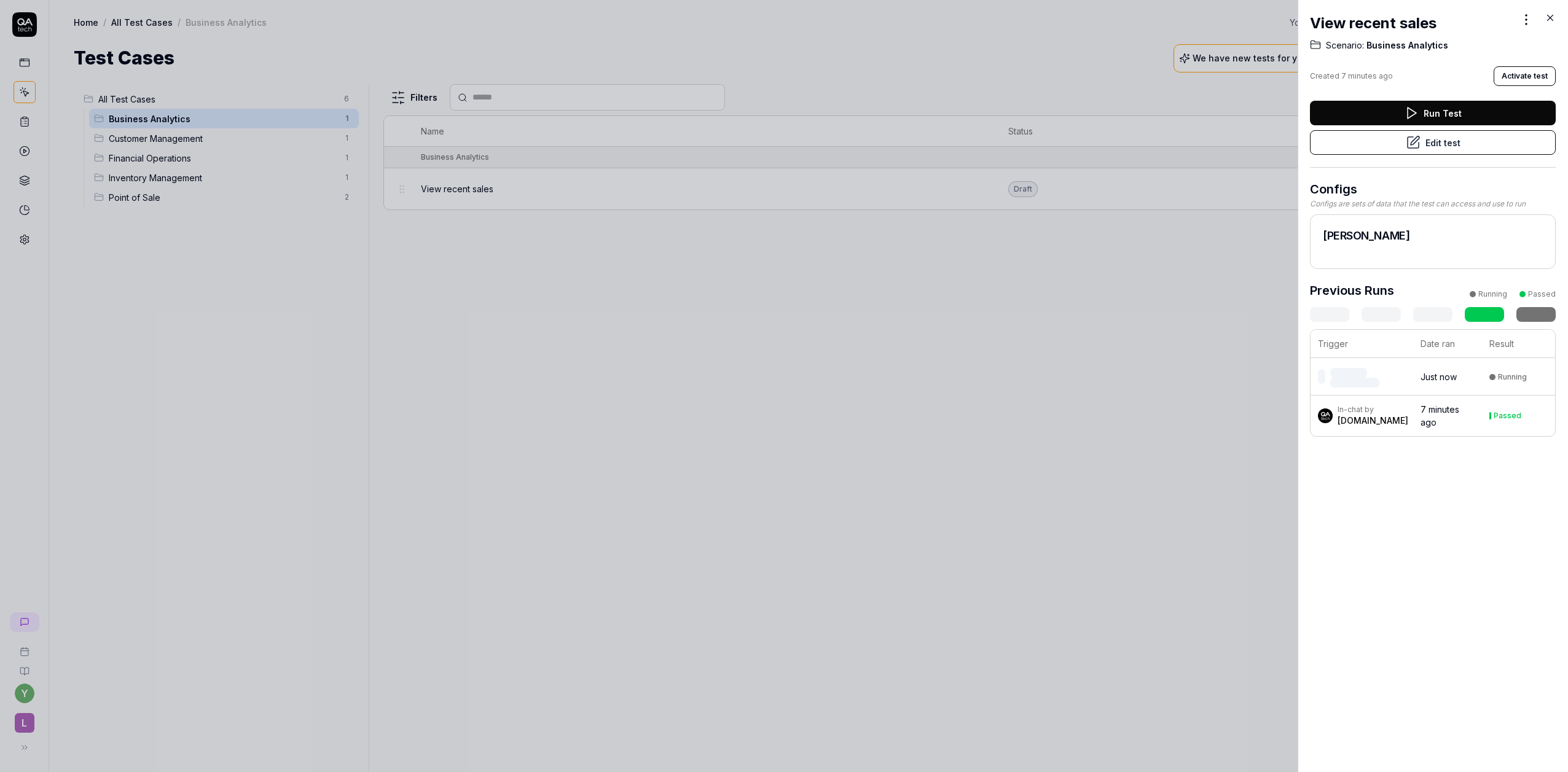
click at [1510, 81] on button "Activate test" at bounding box center [1524, 76] width 62 height 19
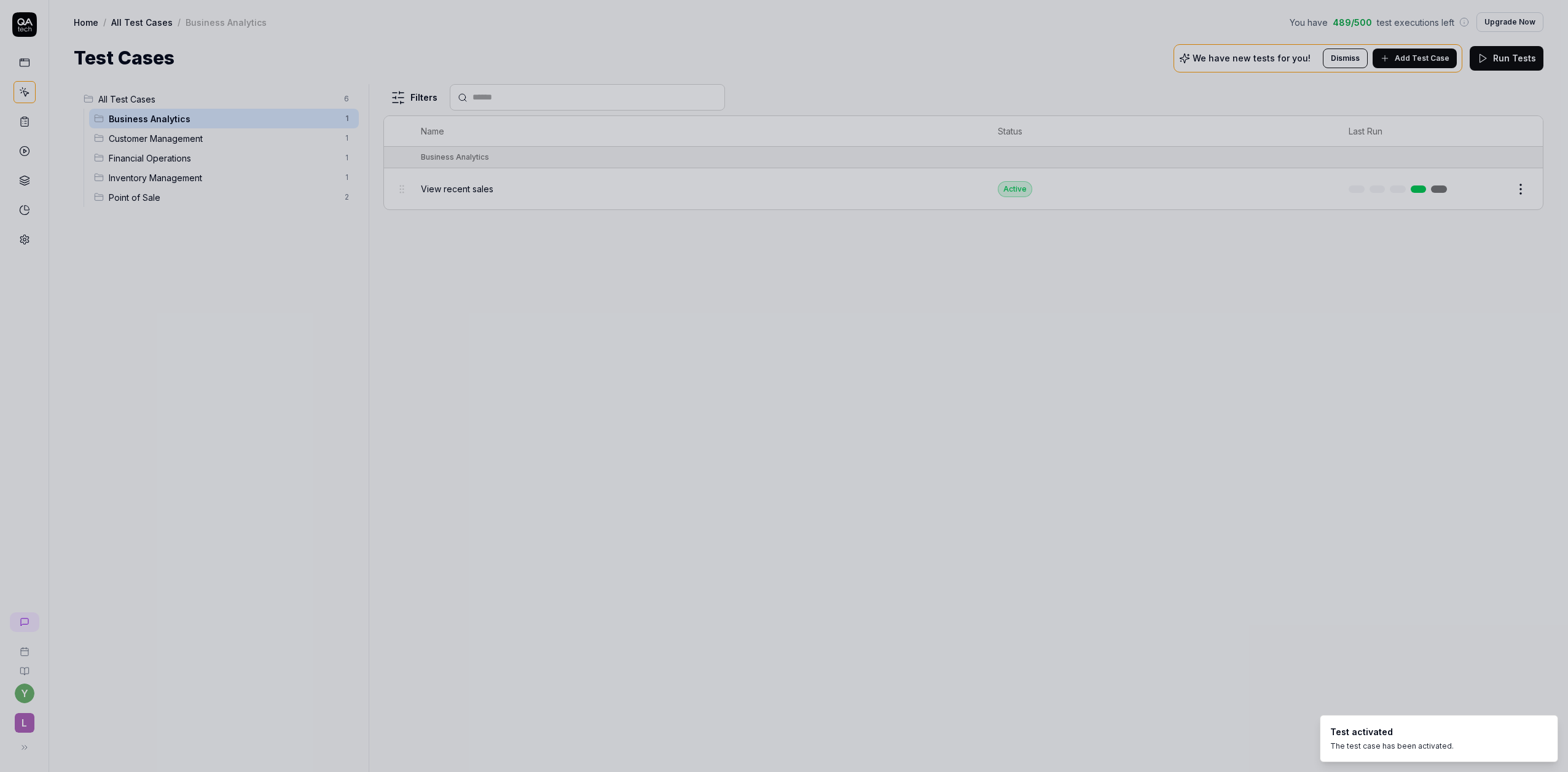
click at [1096, 470] on div at bounding box center [784, 386] width 1568 height 772
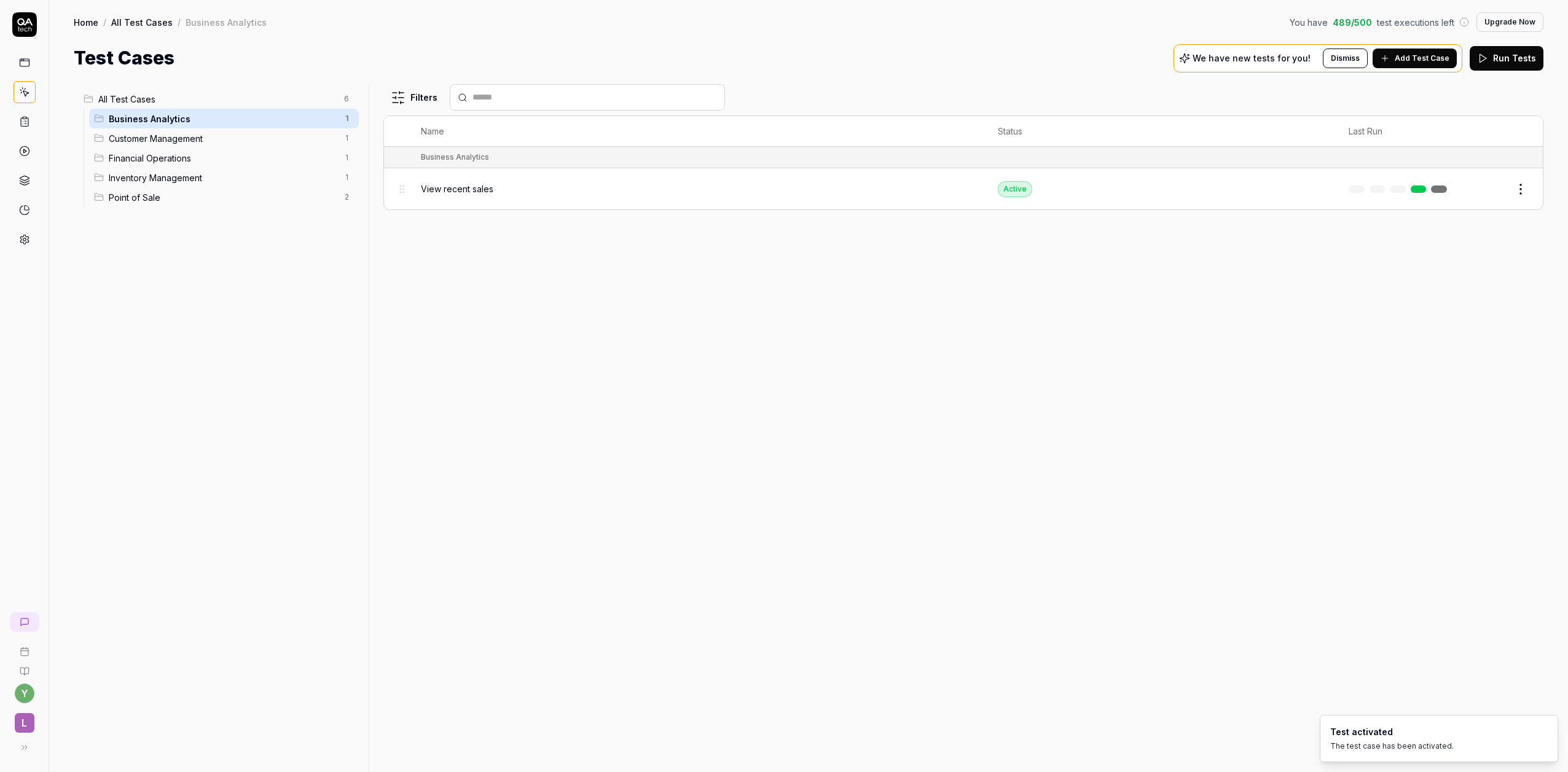
click at [1524, 185] on html "y L Home / All Test Cases / Business Analytics You have 489 / 500 test executio…" at bounding box center [784, 386] width 1568 height 772
click at [1443, 188] on html "y L Home / All Test Cases / Business Analytics You have 489 / 500 test executio…" at bounding box center [784, 386] width 1568 height 772
click at [1421, 188] on link at bounding box center [1419, 189] width 16 height 8
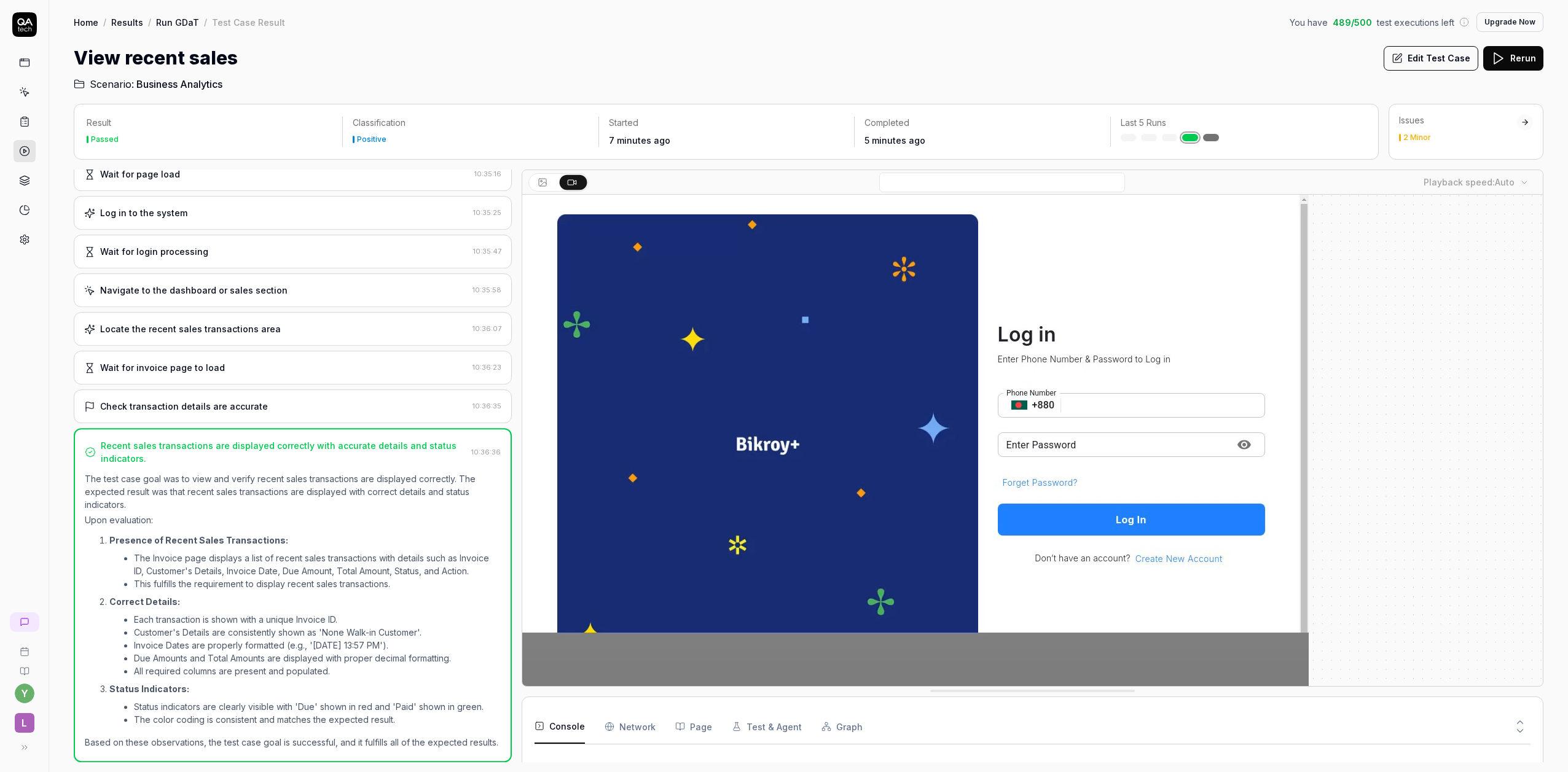
scroll to position [121, 0]
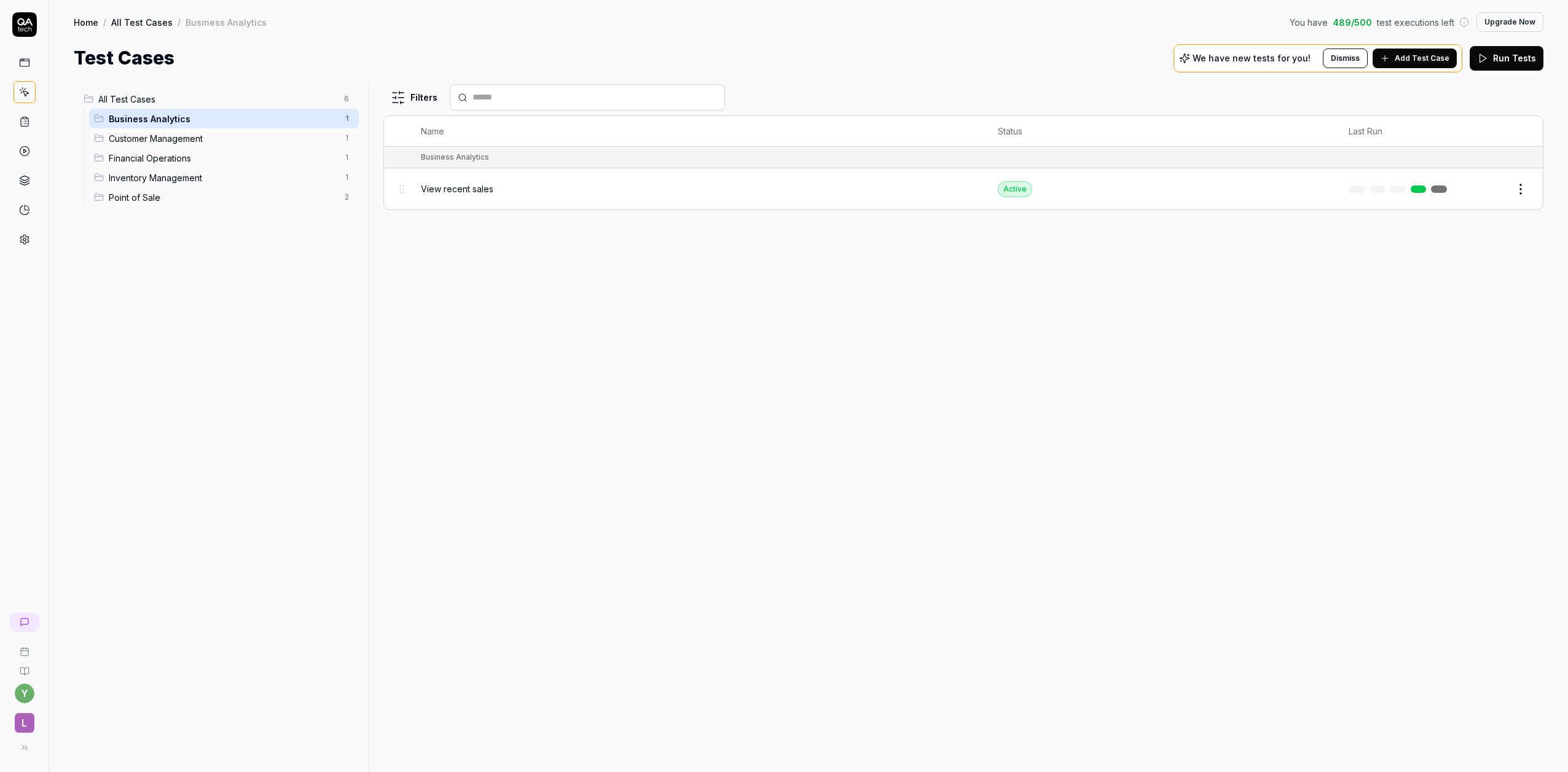
click at [153, 197] on span "Point of Sale" at bounding box center [223, 197] width 228 height 13
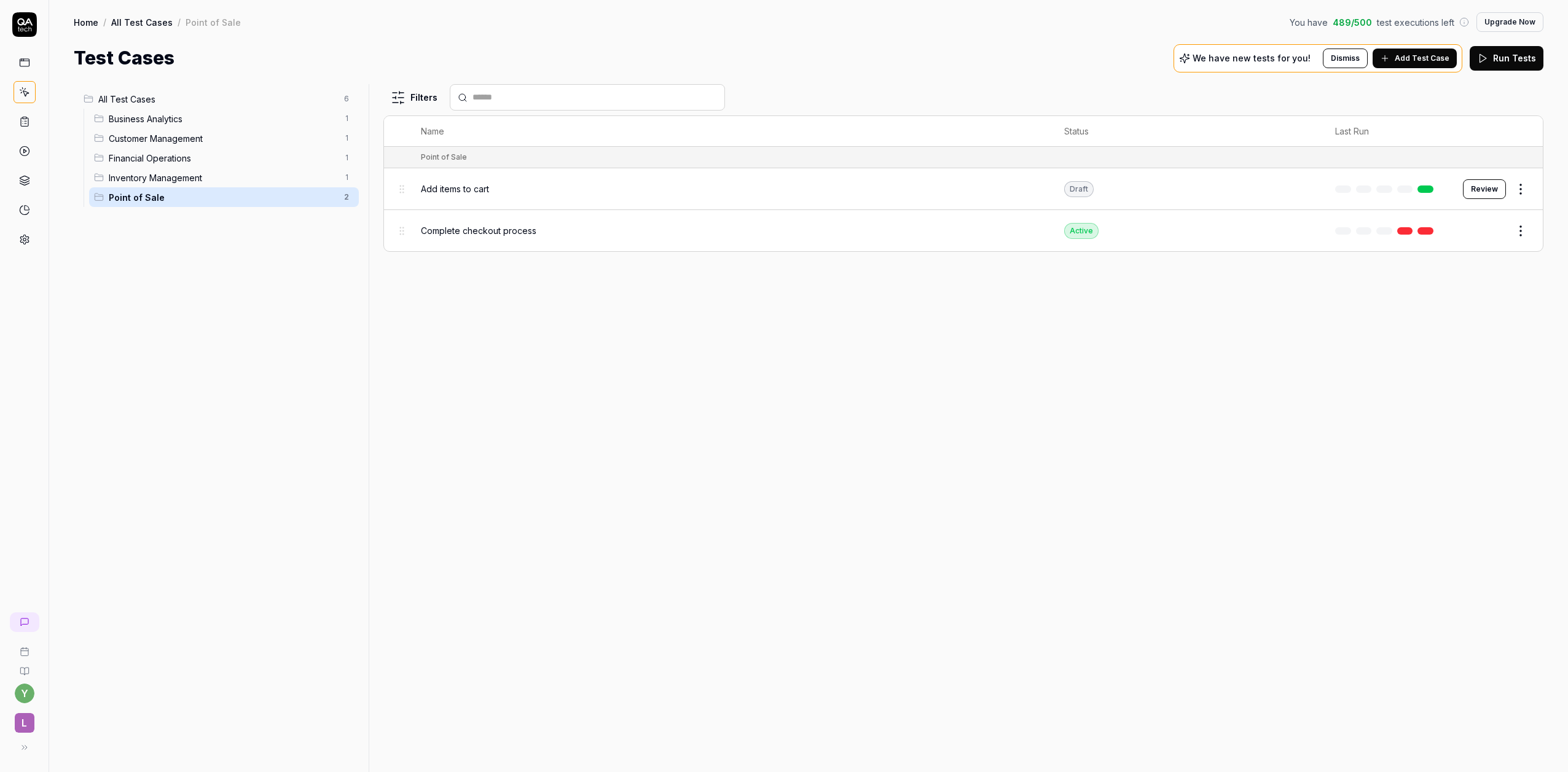
click at [1426, 230] on link at bounding box center [1426, 231] width 16 height 8
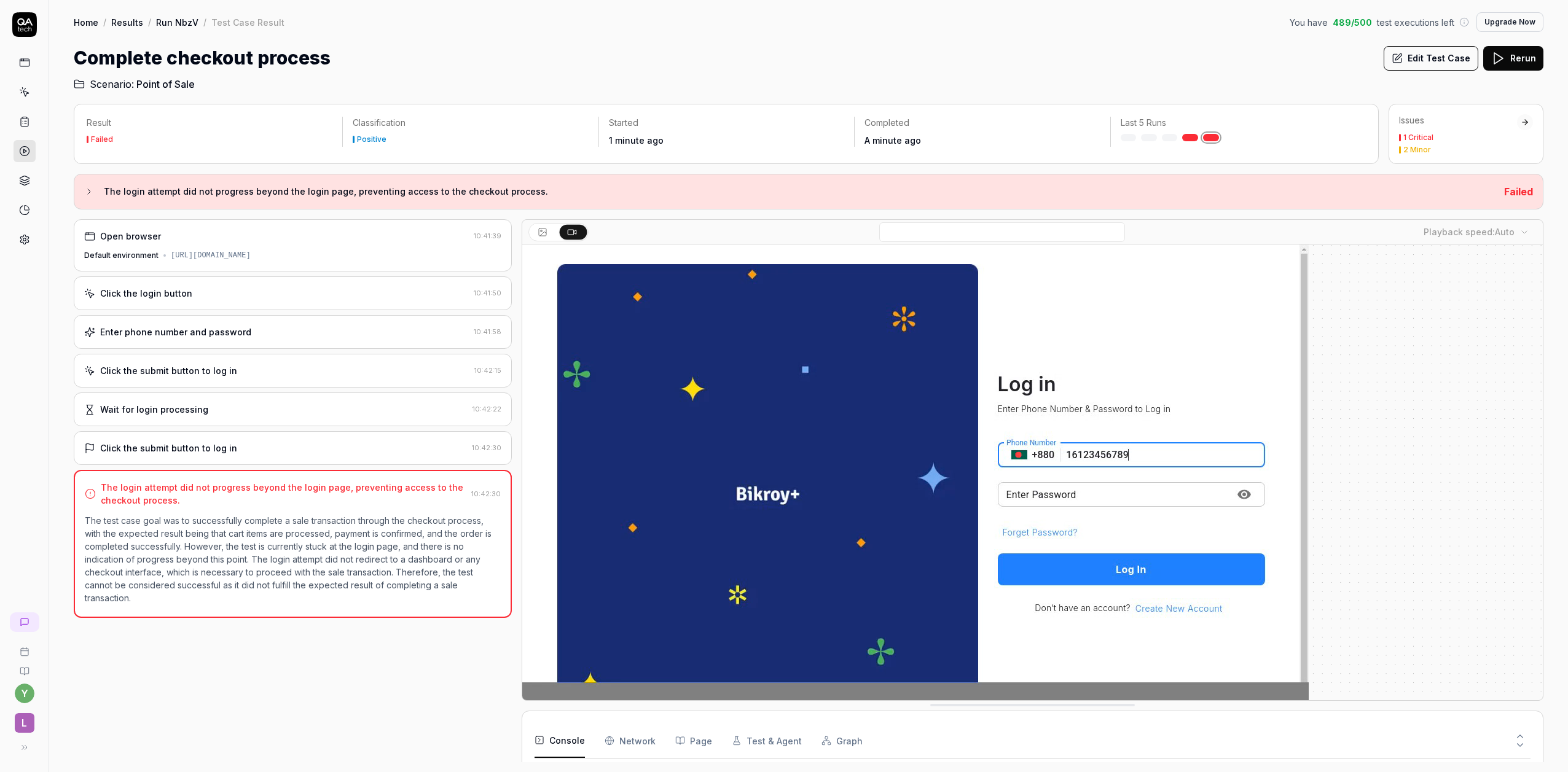
click at [1002, 502] on video at bounding box center [916, 490] width 787 height 492
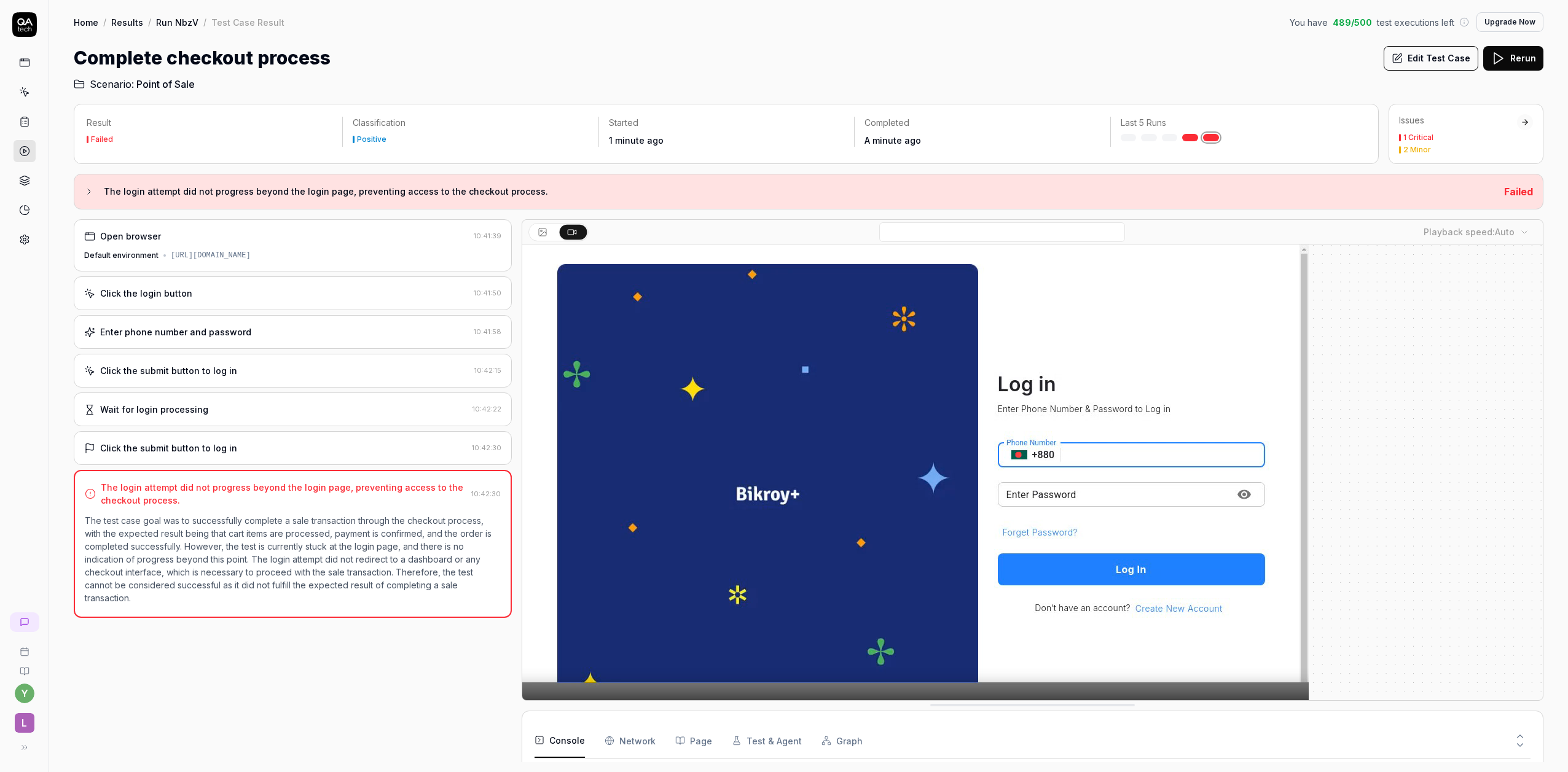
click at [1002, 502] on video at bounding box center [916, 490] width 787 height 492
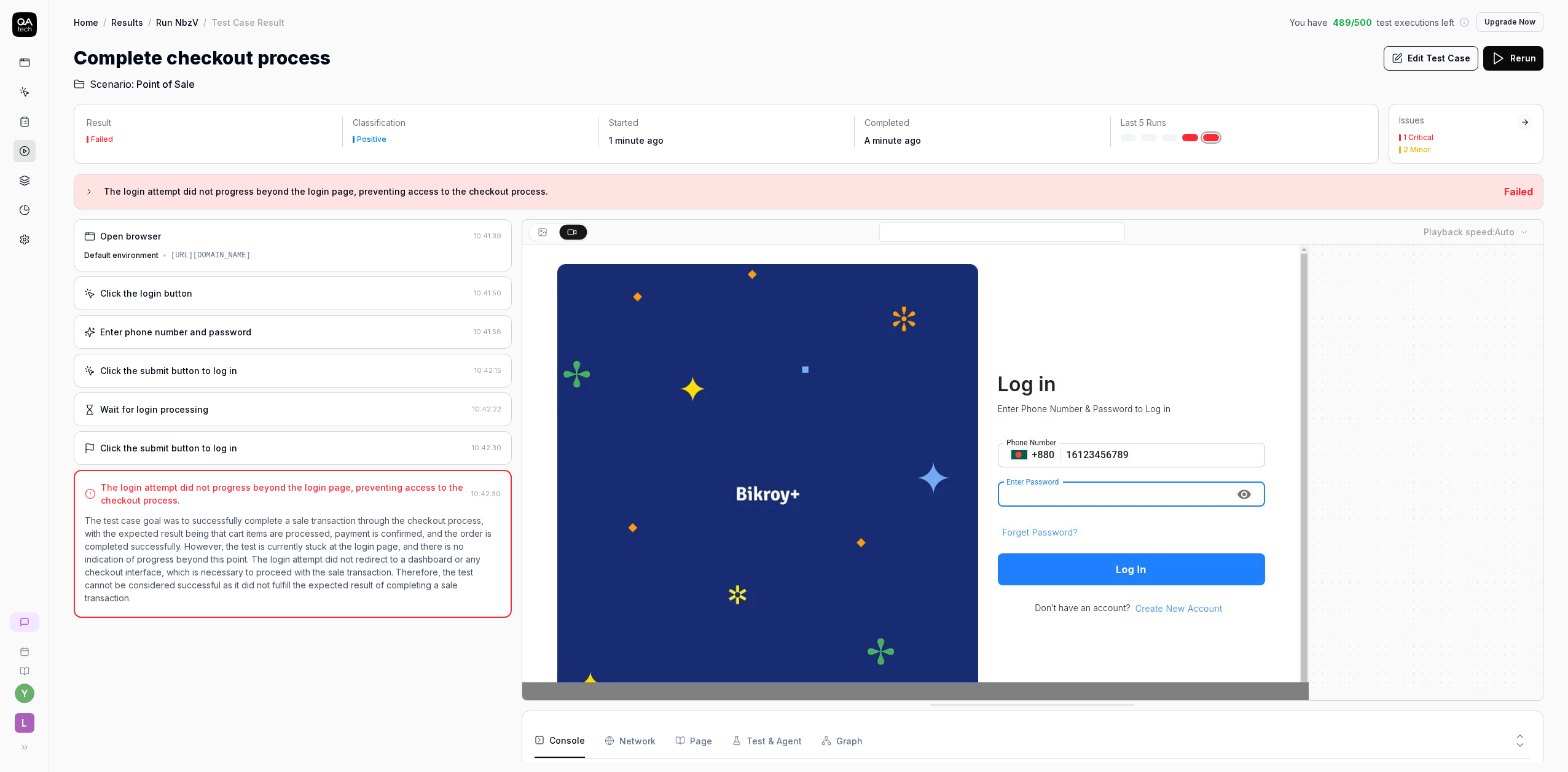
click at [1405, 64] on button "Edit Test Case" at bounding box center [1431, 58] width 95 height 24
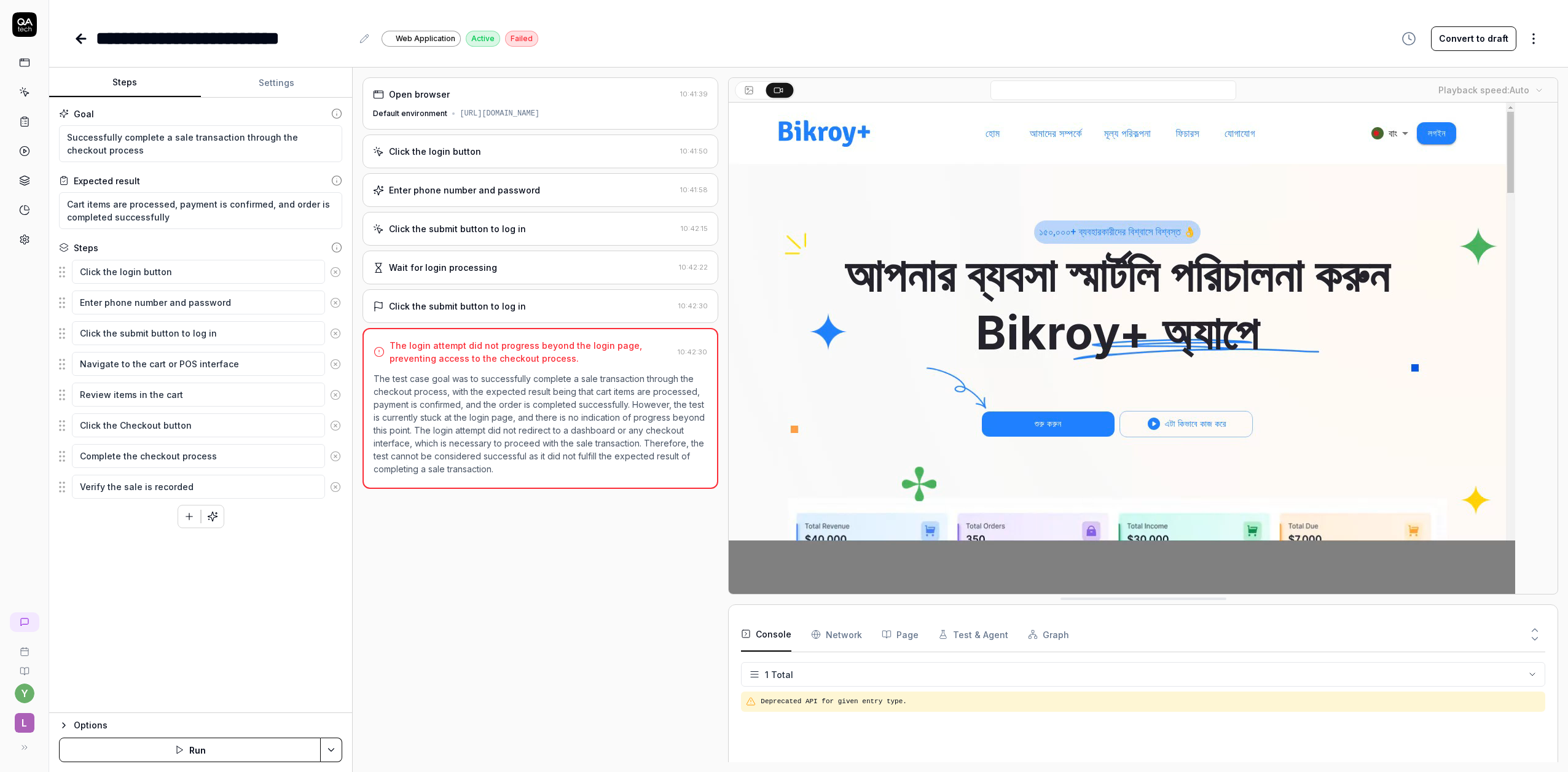
type textarea "*"
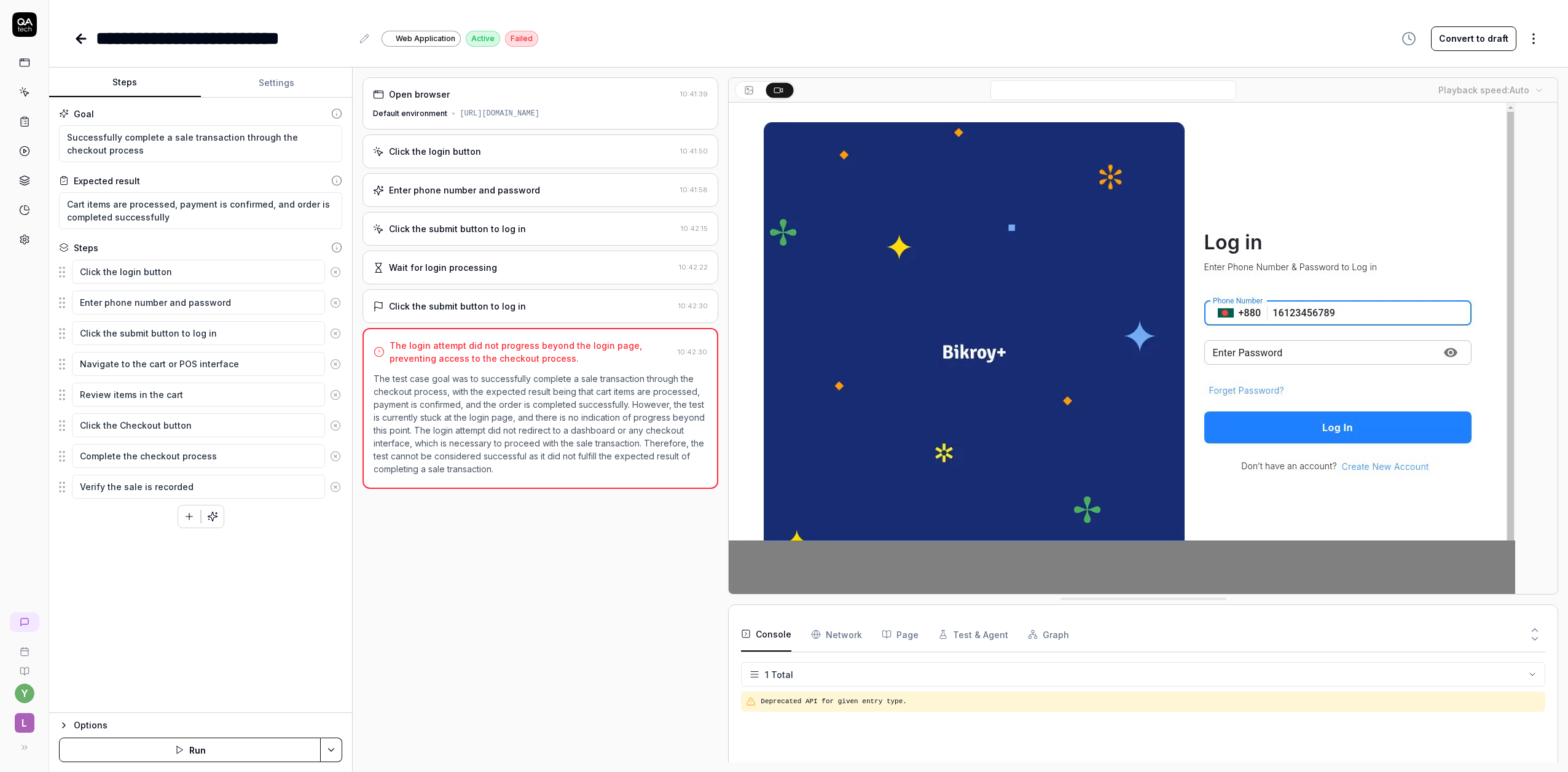
click at [1540, 38] on html "**********" at bounding box center [784, 386] width 1568 height 772
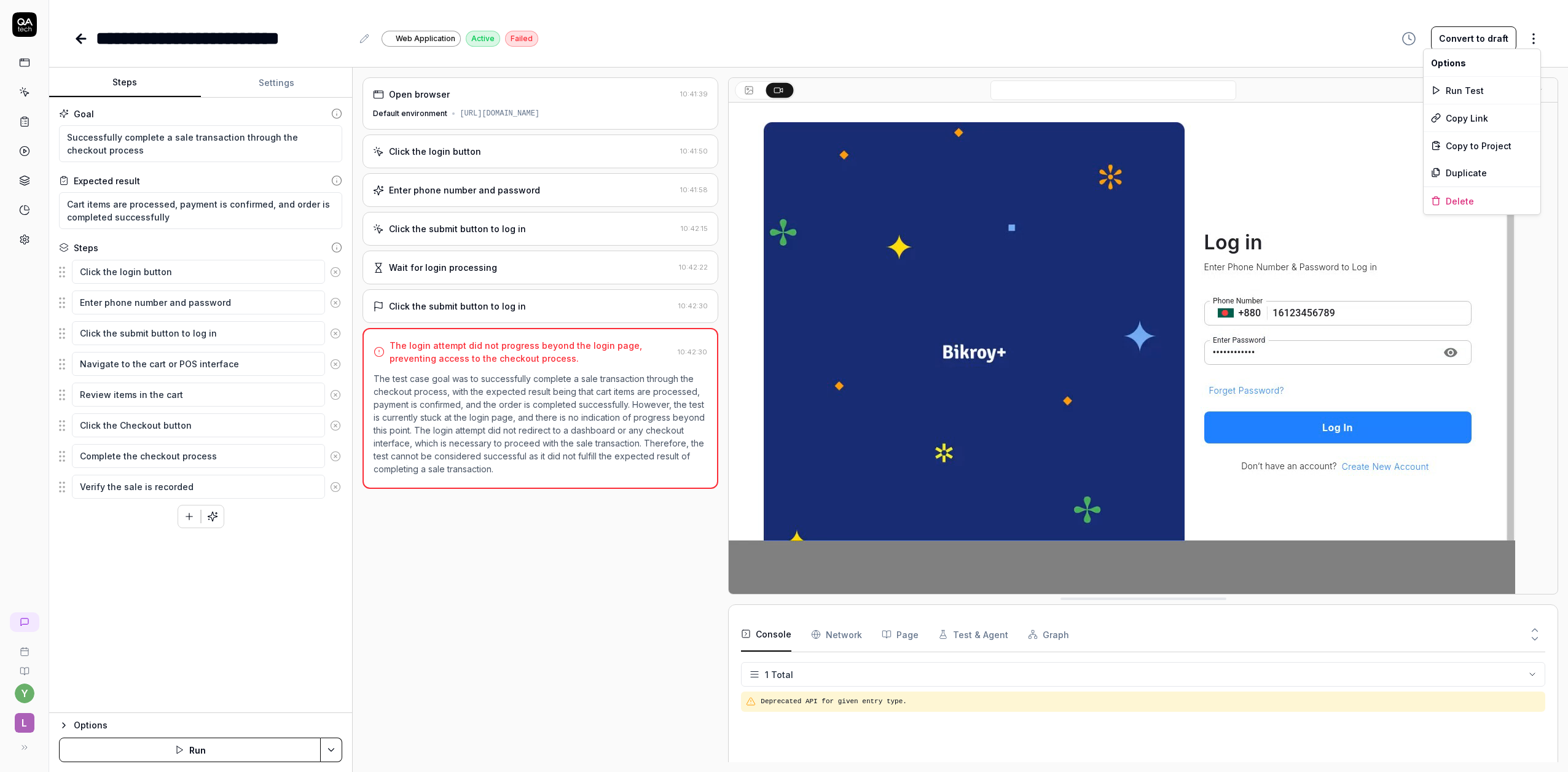
click at [1540, 38] on html "**********" at bounding box center [784, 386] width 1568 height 772
click at [81, 41] on icon at bounding box center [81, 39] width 15 height 15
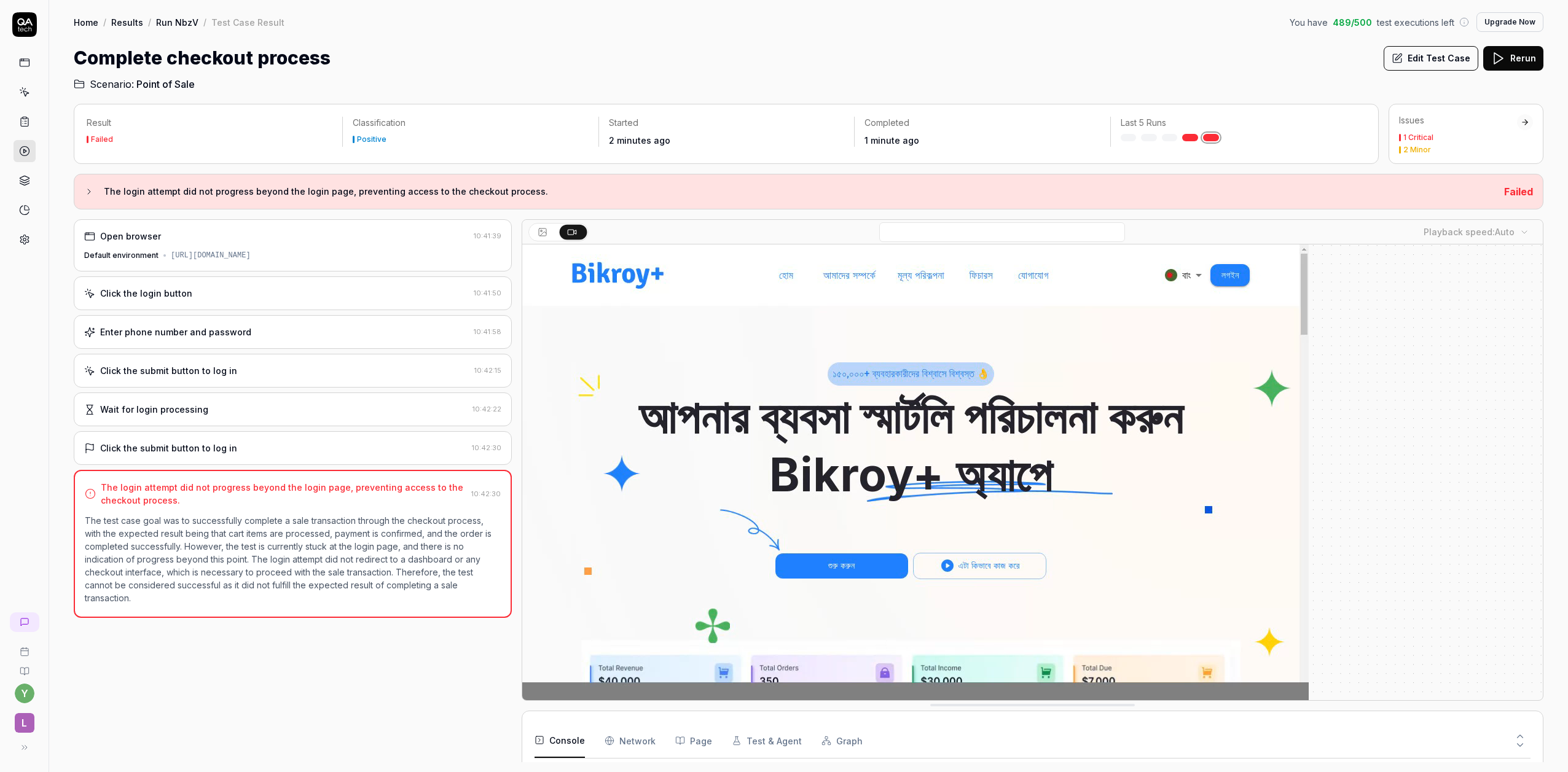
click at [177, 21] on link "Run NbzV" at bounding box center [177, 23] width 43 height 13
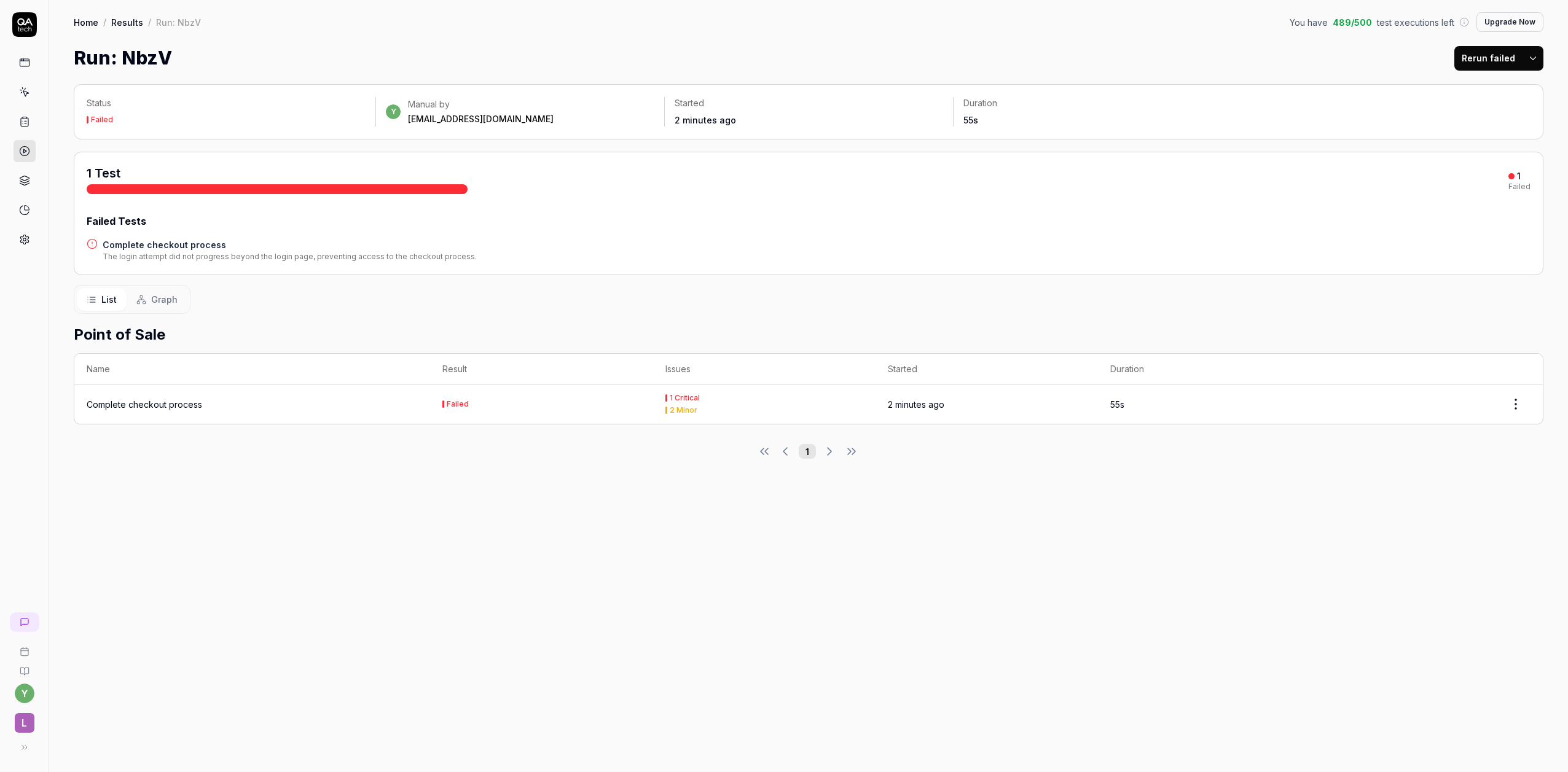
click at [116, 22] on link "Results" at bounding box center [127, 23] width 32 height 13
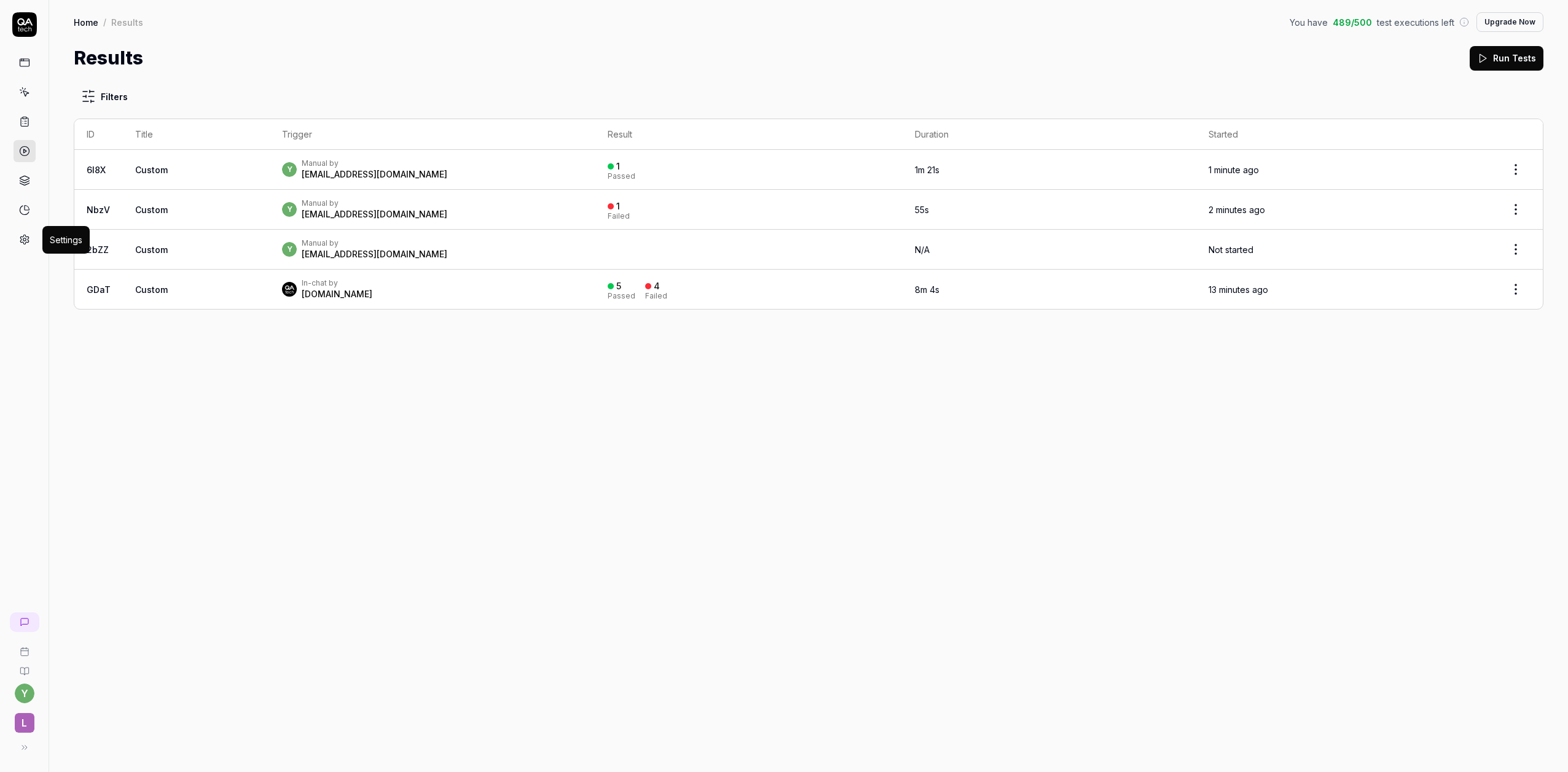
click at [24, 237] on icon at bounding box center [24, 240] width 11 height 11
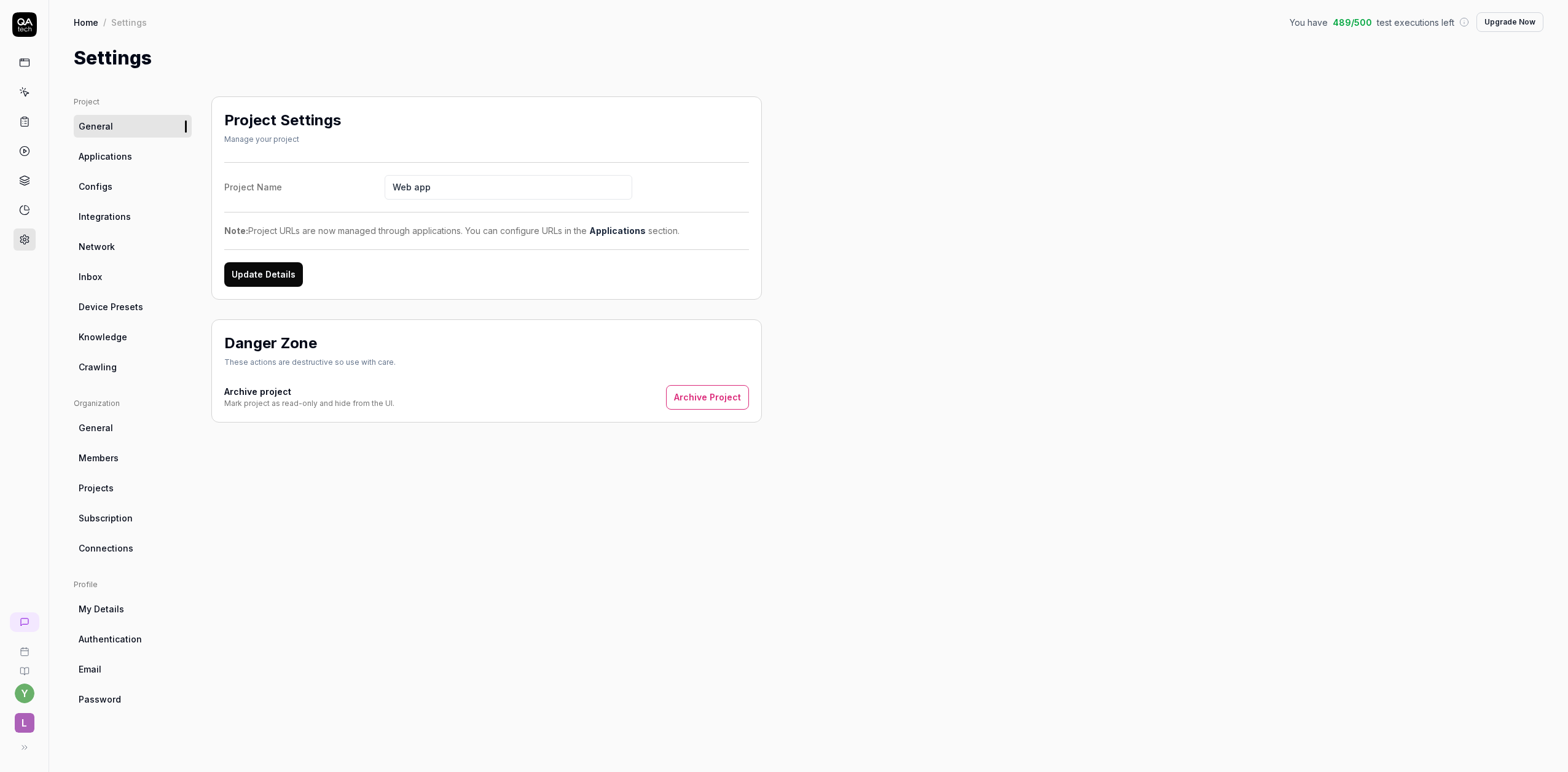
click at [111, 165] on link "Applications" at bounding box center [133, 157] width 118 height 23
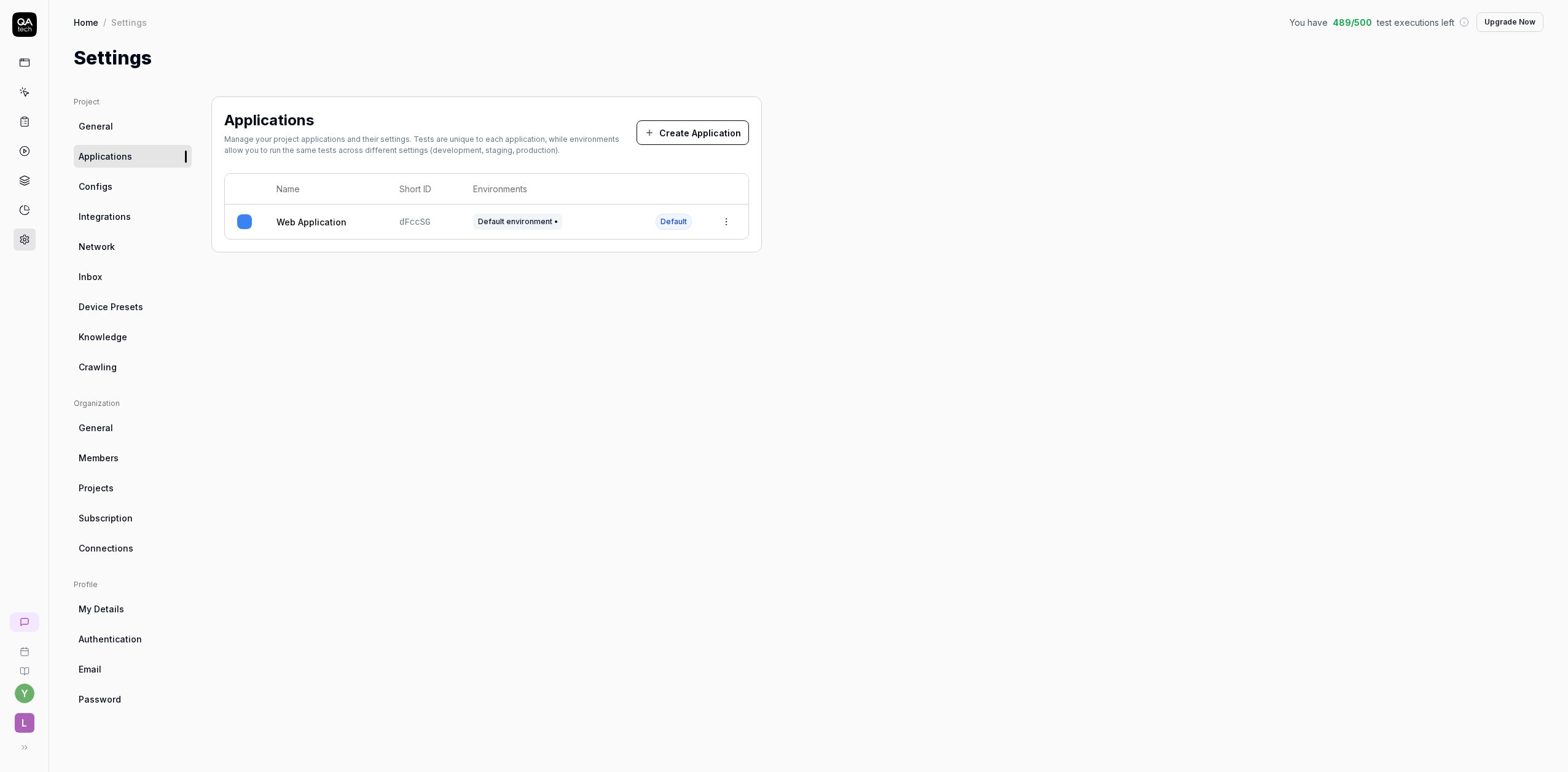
click at [121, 192] on link "Configs" at bounding box center [133, 187] width 118 height 23
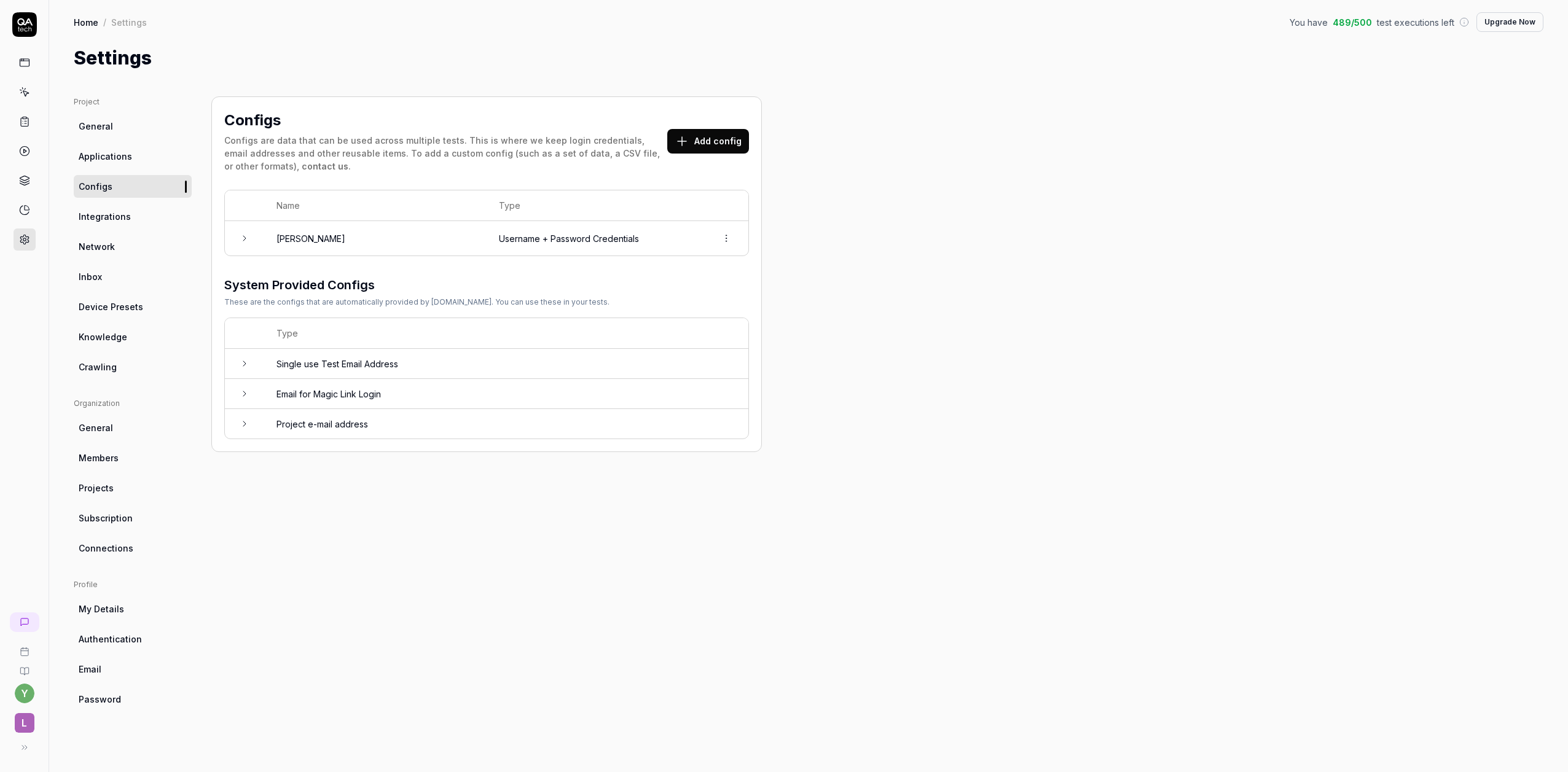
click at [133, 157] on link "Applications" at bounding box center [133, 157] width 118 height 23
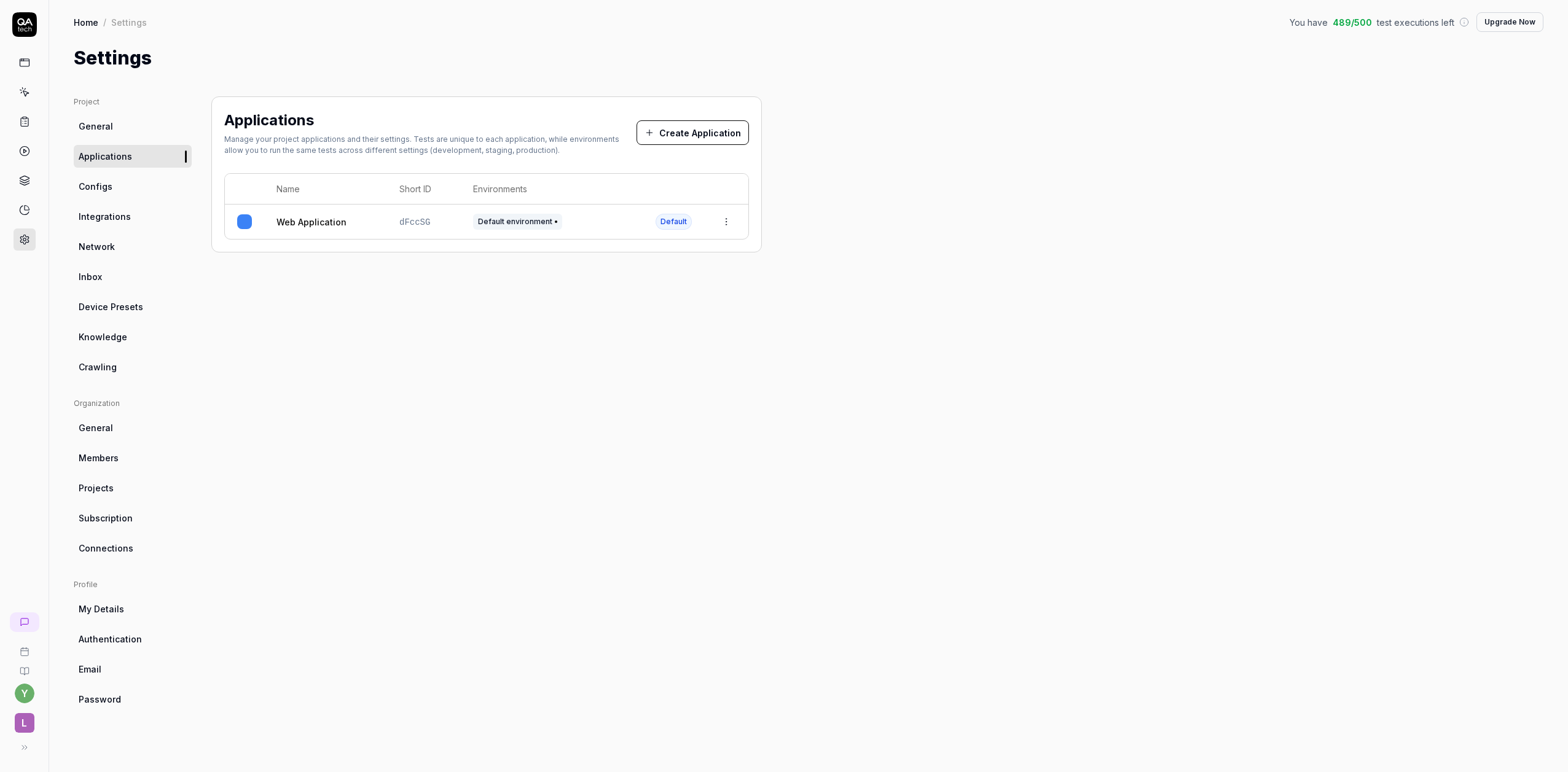
click at [576, 220] on div "Default environment" at bounding box center [552, 222] width 158 height 16
click at [731, 224] on html "y L Home / Settings You have 489 / 500 test executions left Upgrade Now Home / …" at bounding box center [784, 386] width 1568 height 772
click at [642, 307] on div "Edit" at bounding box center [669, 302] width 144 height 27
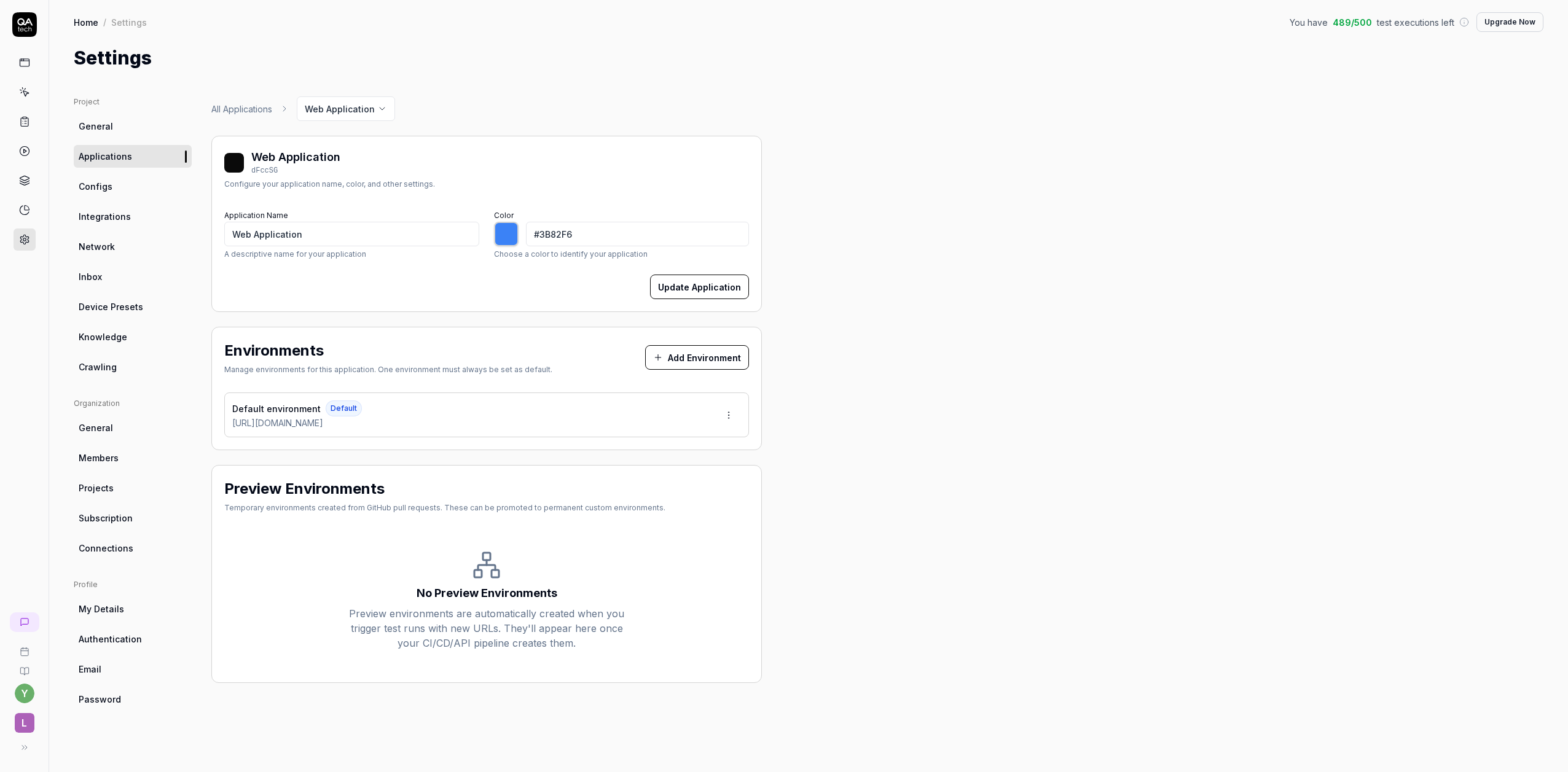
type input "*******"
click at [128, 180] on link "Configs" at bounding box center [133, 187] width 118 height 23
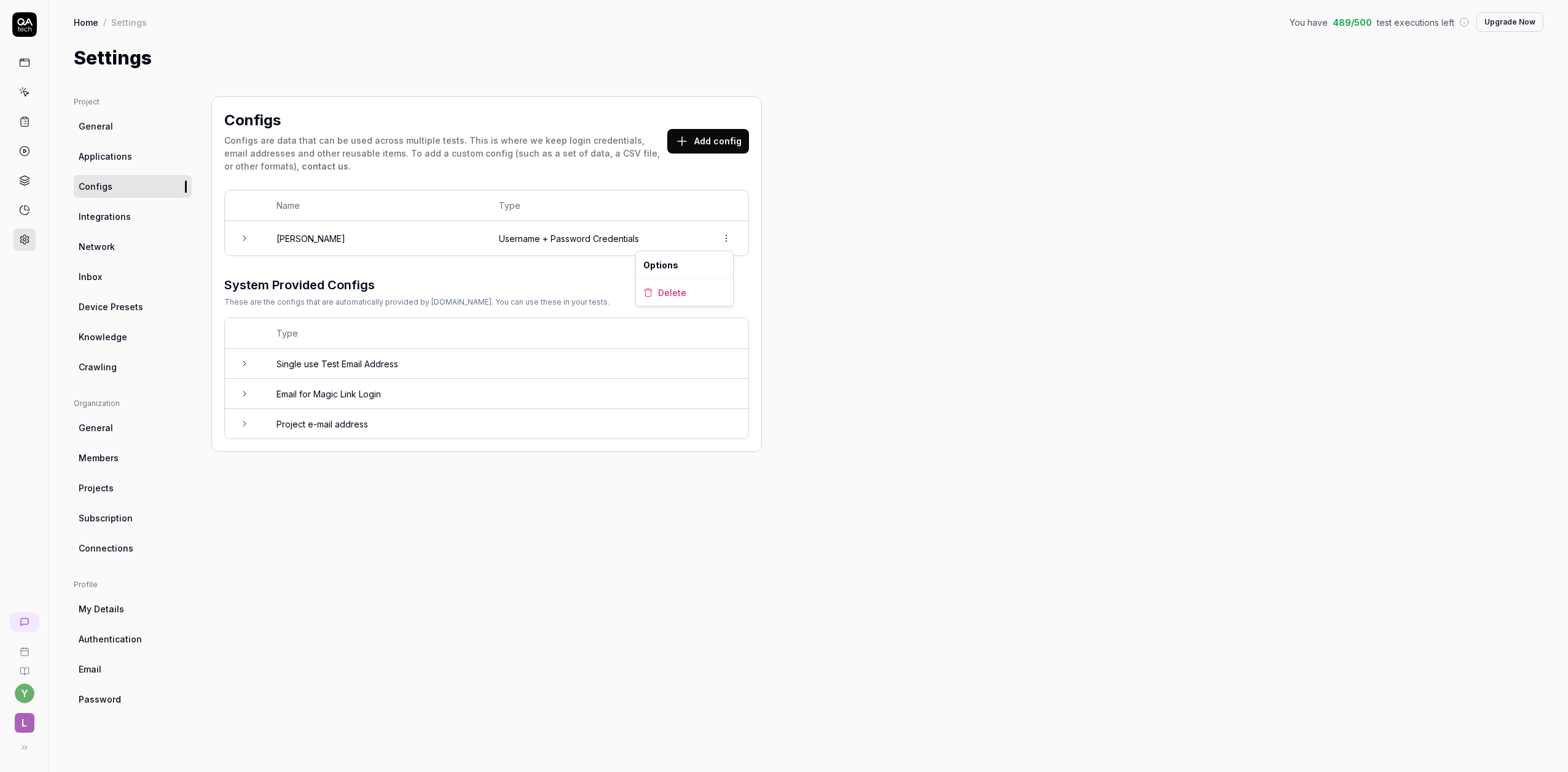
click at [731, 240] on html "y L Home / Settings You have 489 / 500 test executions left Upgrade Now Home / …" at bounding box center [784, 386] width 1568 height 772
drag, startPoint x: 671, startPoint y: 221, endPoint x: 713, endPoint y: 150, distance: 82.5
click at [671, 220] on html "y L Home / Settings You have 489 / 500 test executions left Upgrade Now Home / …" at bounding box center [784, 386] width 1568 height 772
click at [578, 239] on td "Username + Password Credentials" at bounding box center [595, 238] width 217 height 34
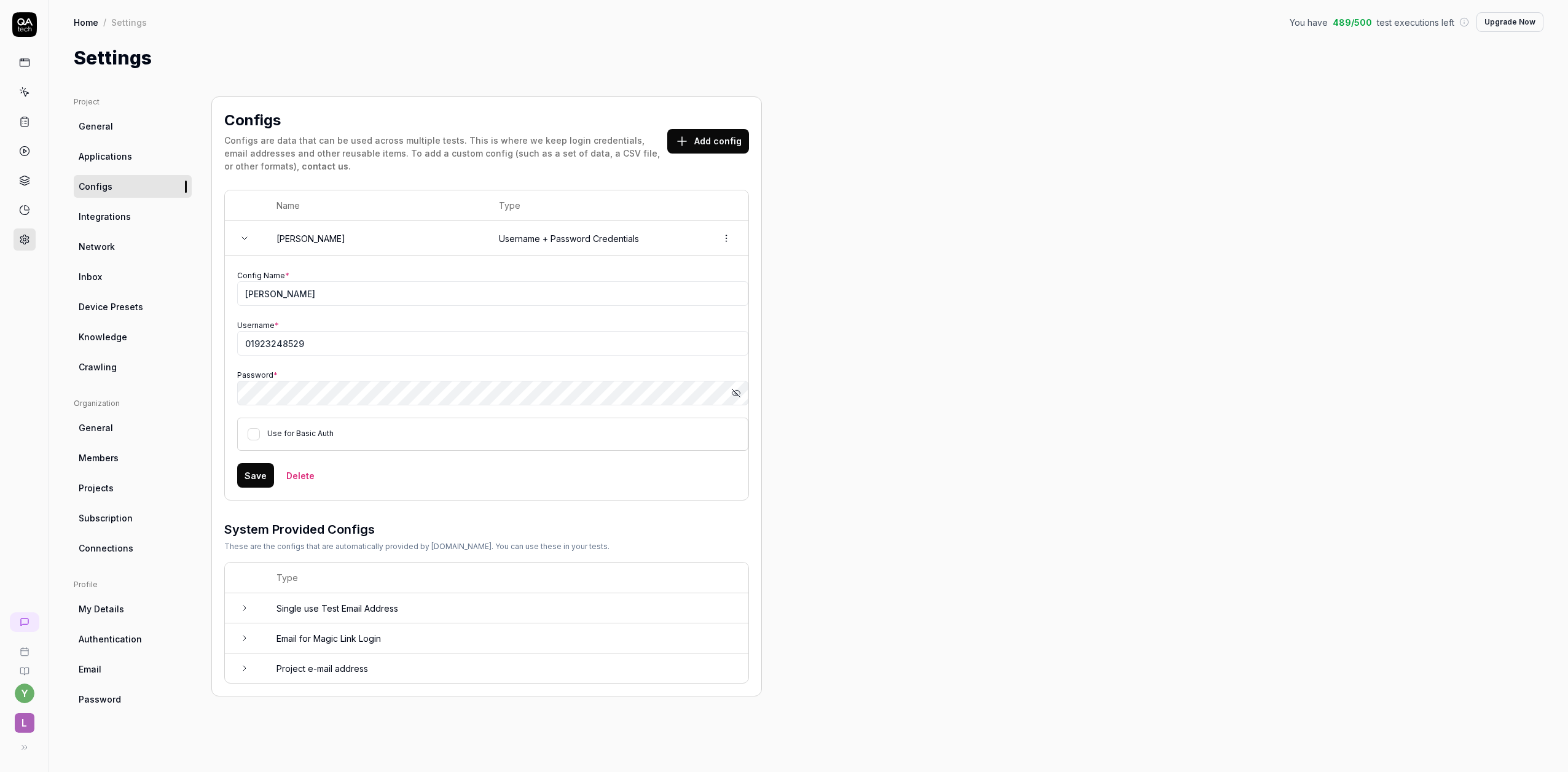
click at [738, 399] on button "Show password" at bounding box center [736, 393] width 24 height 24
click at [738, 399] on button "Hide password" at bounding box center [736, 393] width 24 height 24
click at [102, 379] on div "Project General Applications Configs Integrations Network Inbox Device Presets …" at bounding box center [133, 422] width 118 height 651
click at [106, 374] on link "Crawling" at bounding box center [133, 367] width 118 height 23
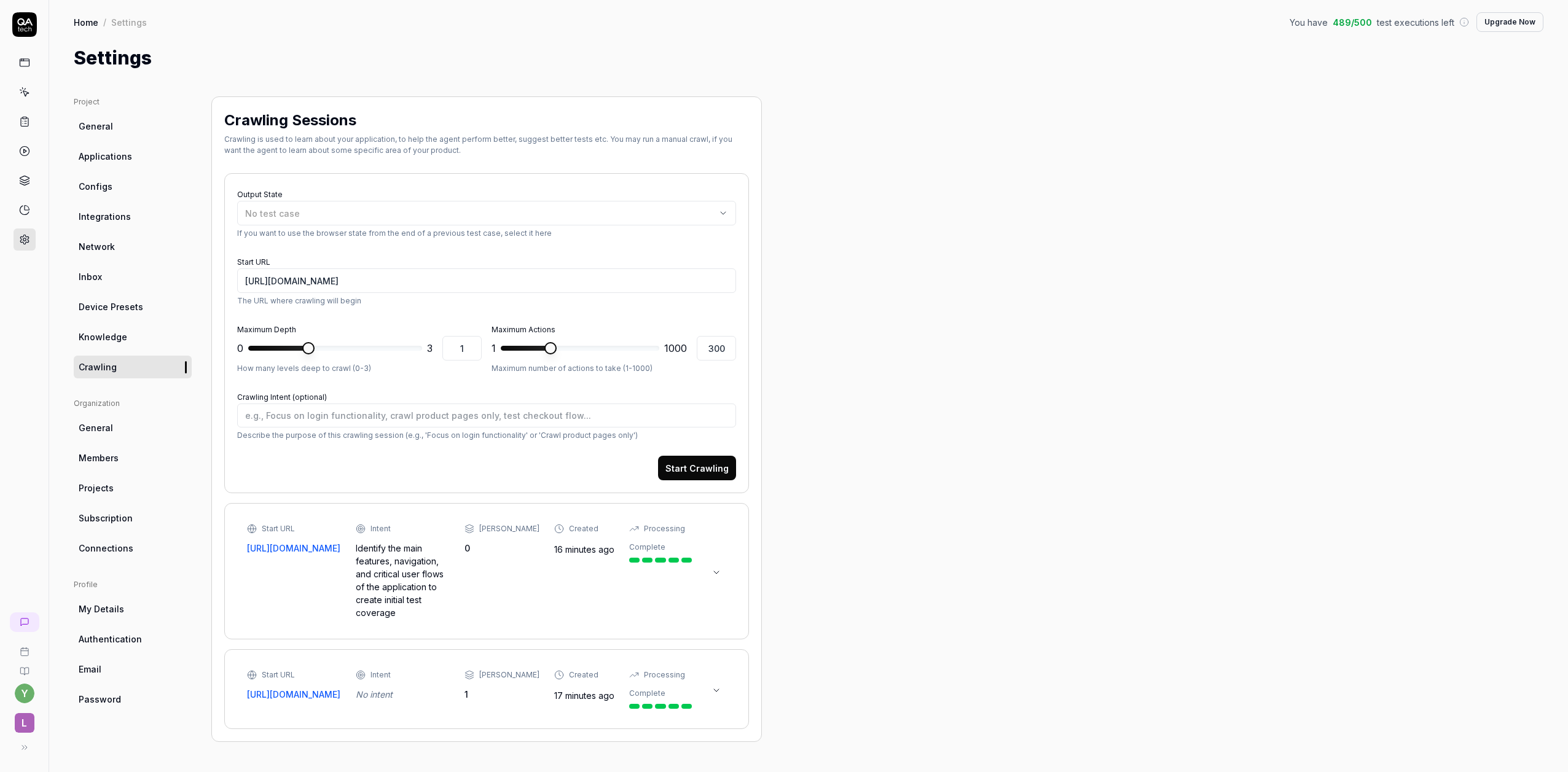
click at [721, 686] on button at bounding box center [716, 690] width 19 height 19
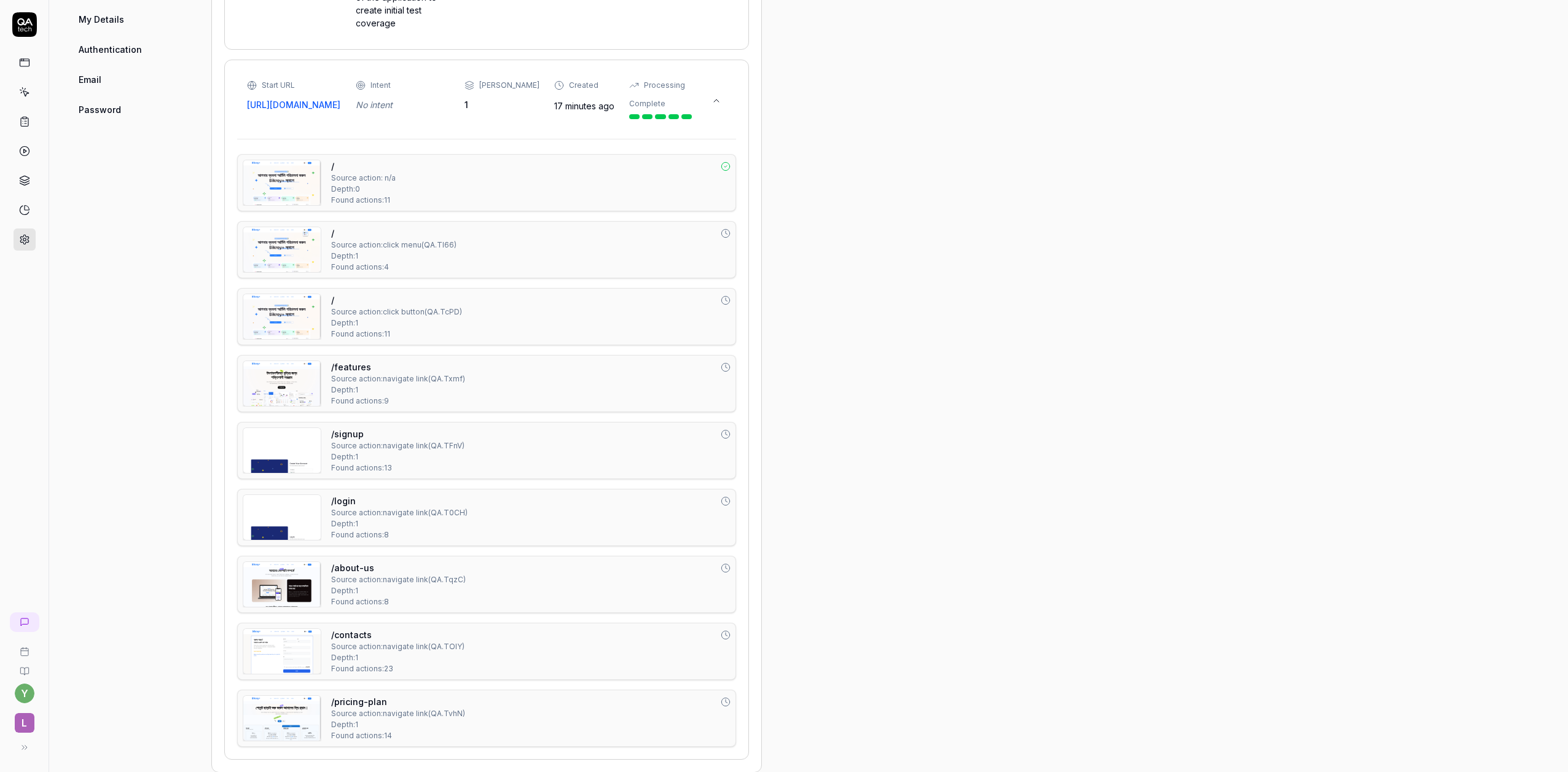
scroll to position [74, 0]
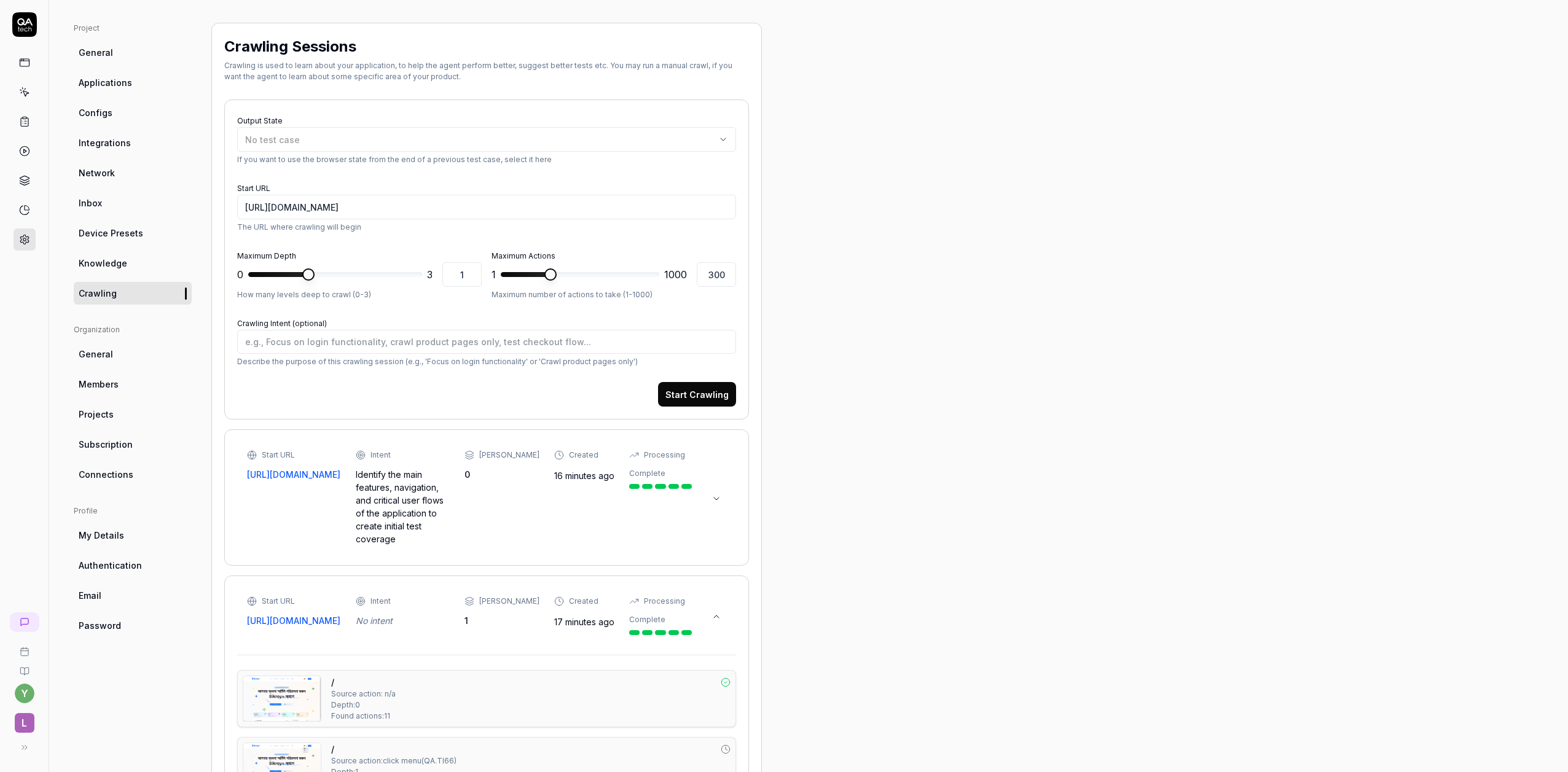
click at [716, 612] on icon at bounding box center [716, 617] width 10 height 10
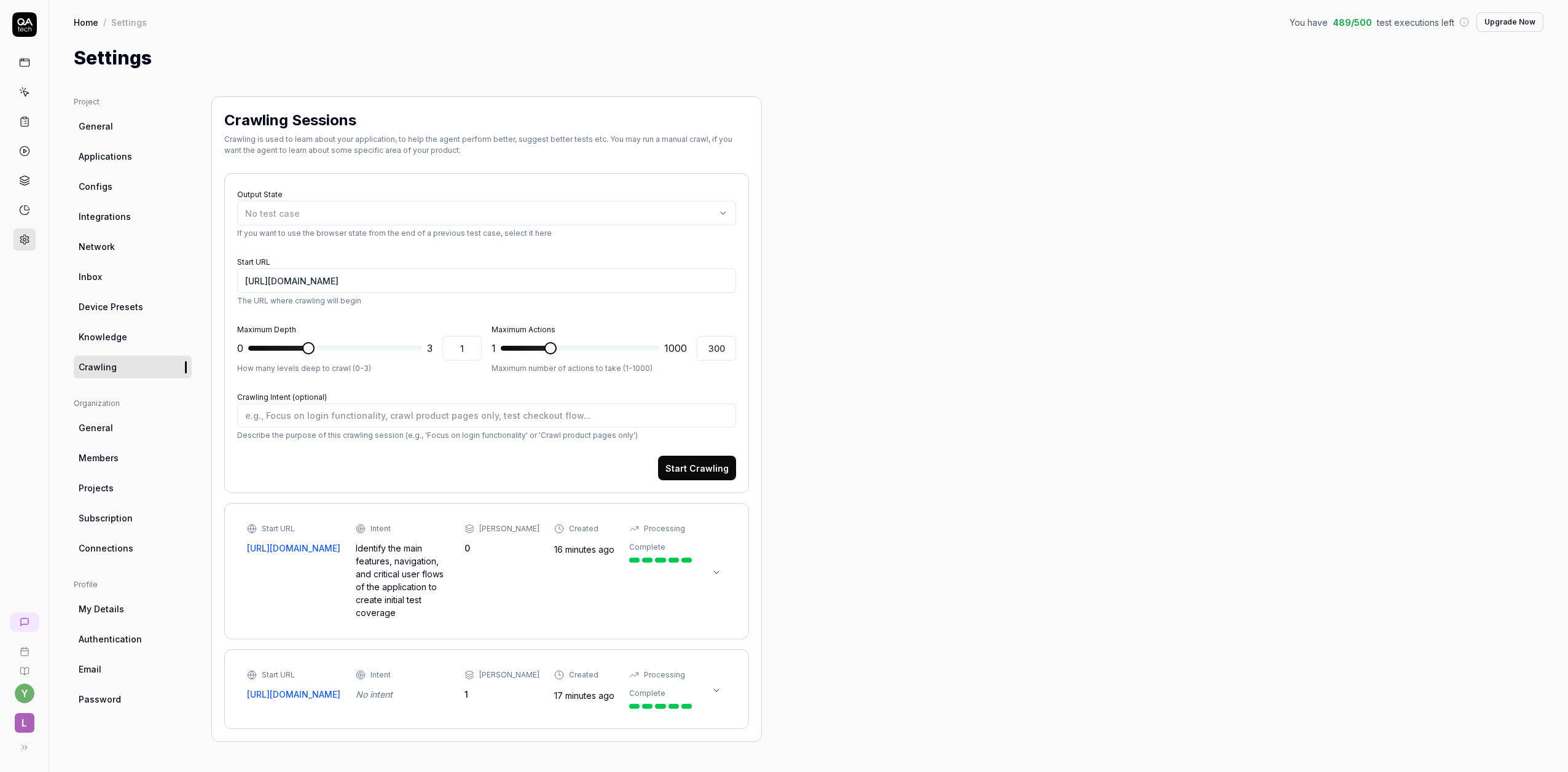
click at [716, 568] on icon at bounding box center [716, 573] width 10 height 10
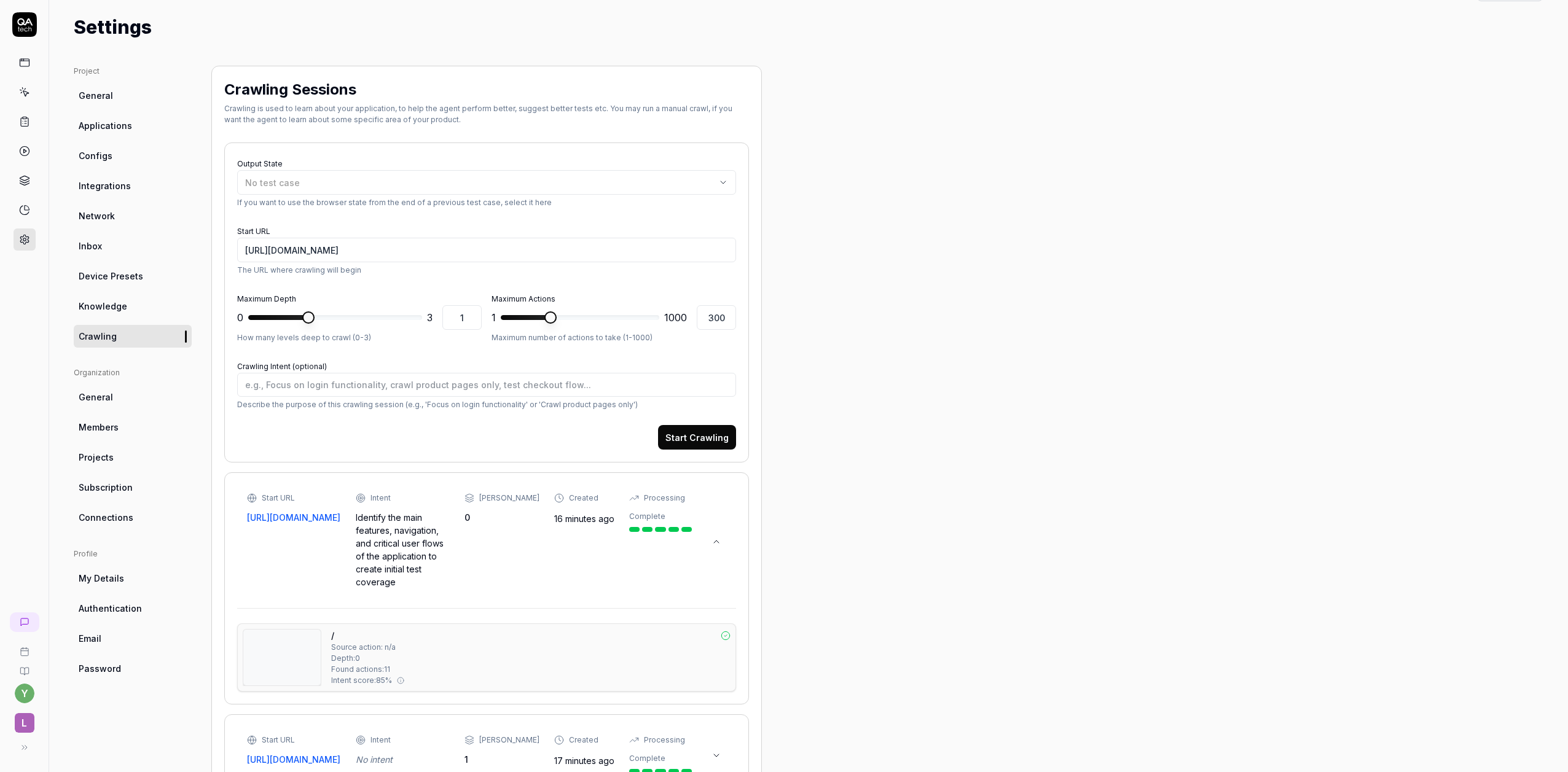
scroll to position [78, 0]
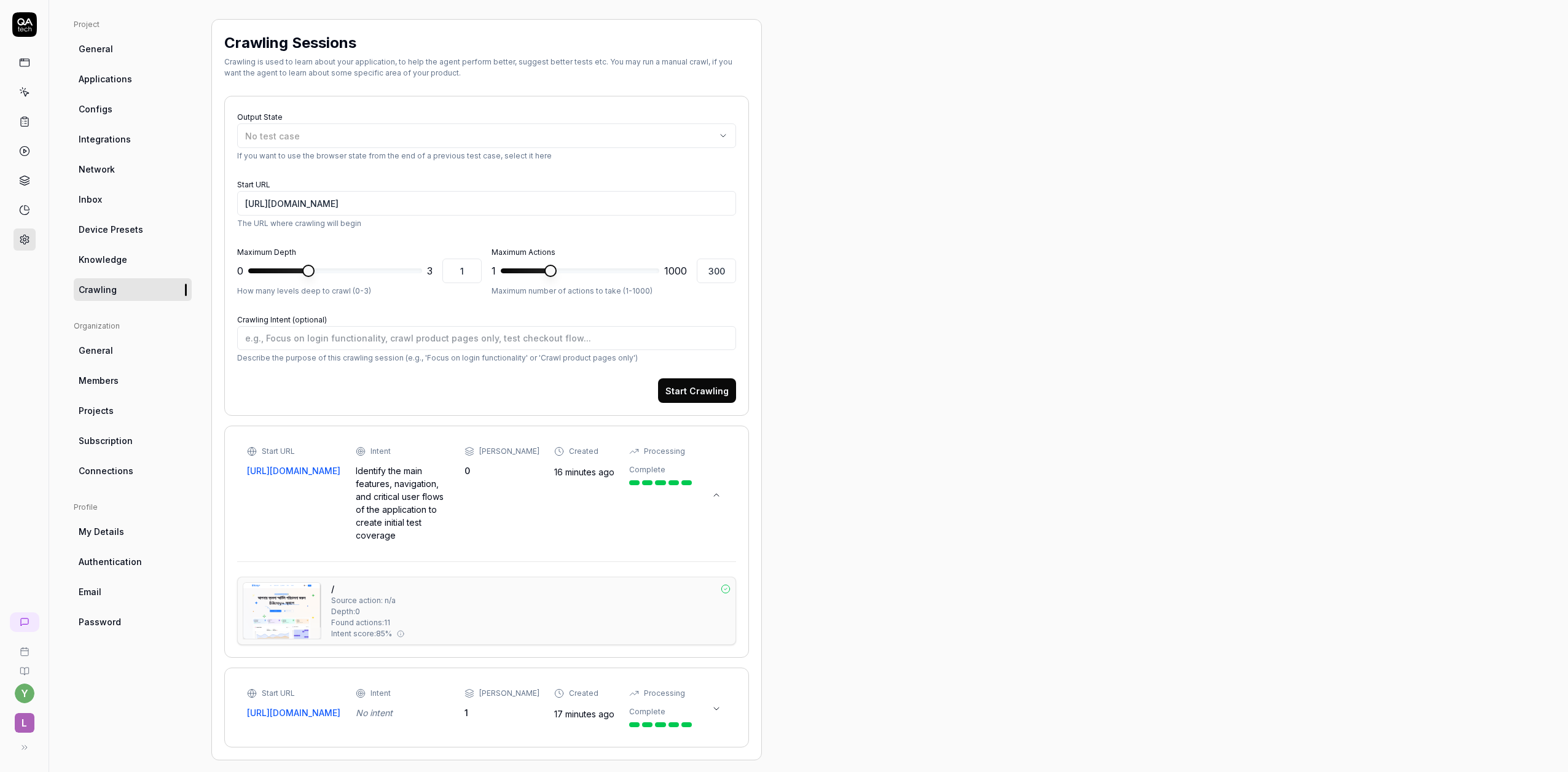
click at [716, 493] on icon at bounding box center [716, 495] width 10 height 10
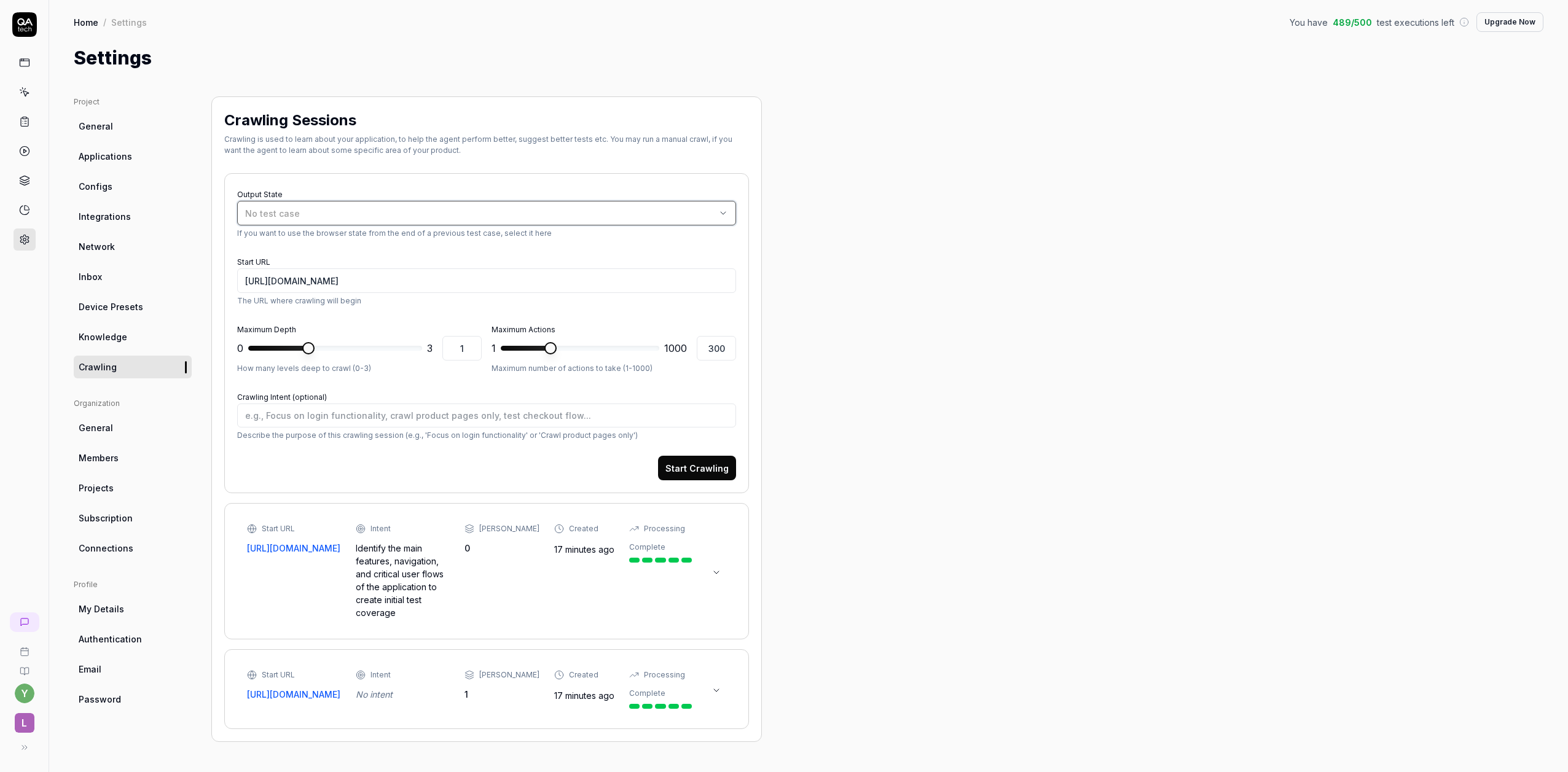
click at [713, 212] on div "No test case" at bounding box center [481, 214] width 471 height 13
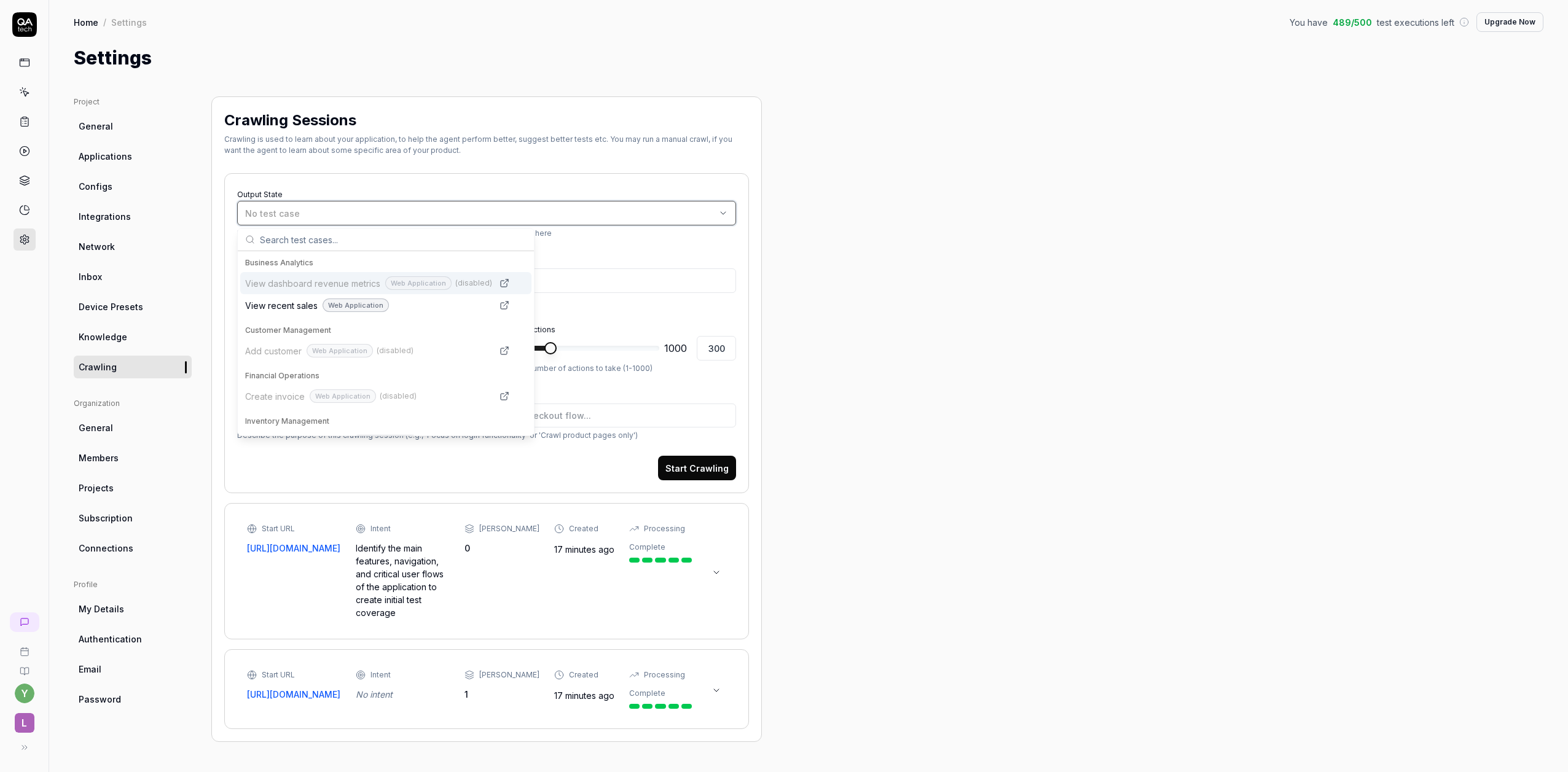
click at [713, 212] on div "No test case" at bounding box center [481, 214] width 471 height 13
click at [29, 63] on link at bounding box center [24, 62] width 22 height 22
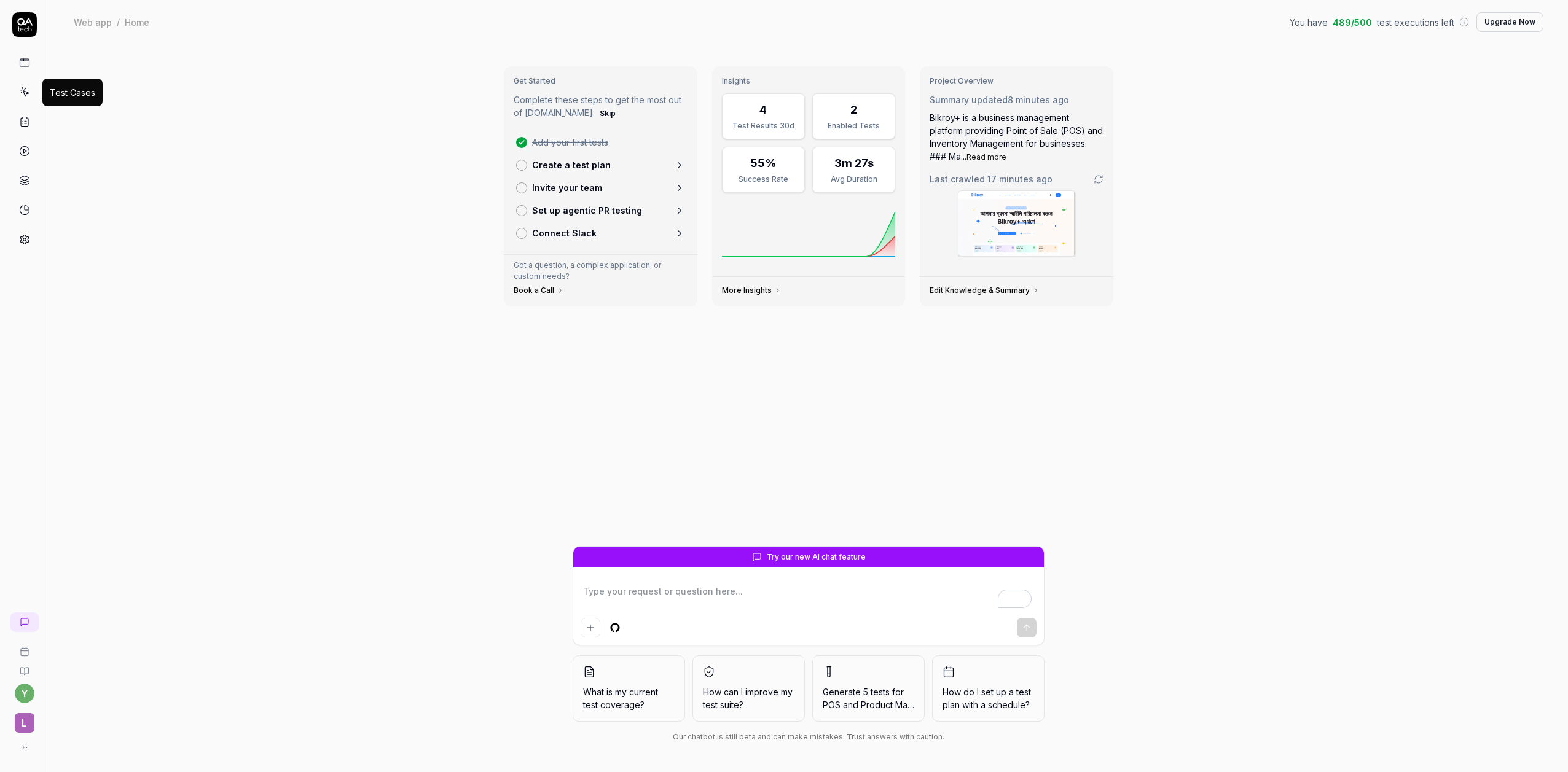
type textarea "*"
click at [21, 93] on icon at bounding box center [21, 93] width 1 height 1
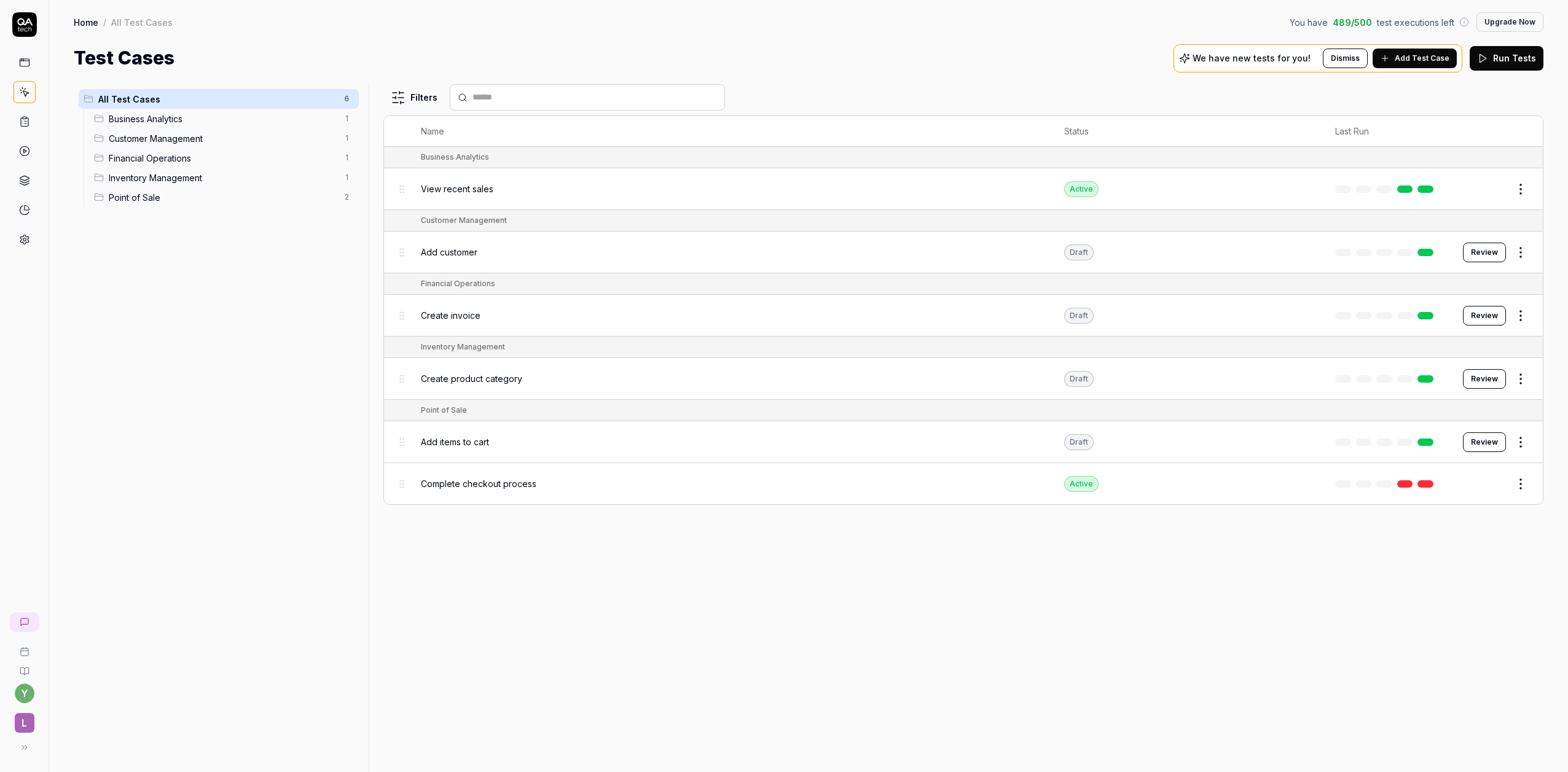
click at [606, 242] on div "Add customer" at bounding box center [730, 252] width 619 height 26
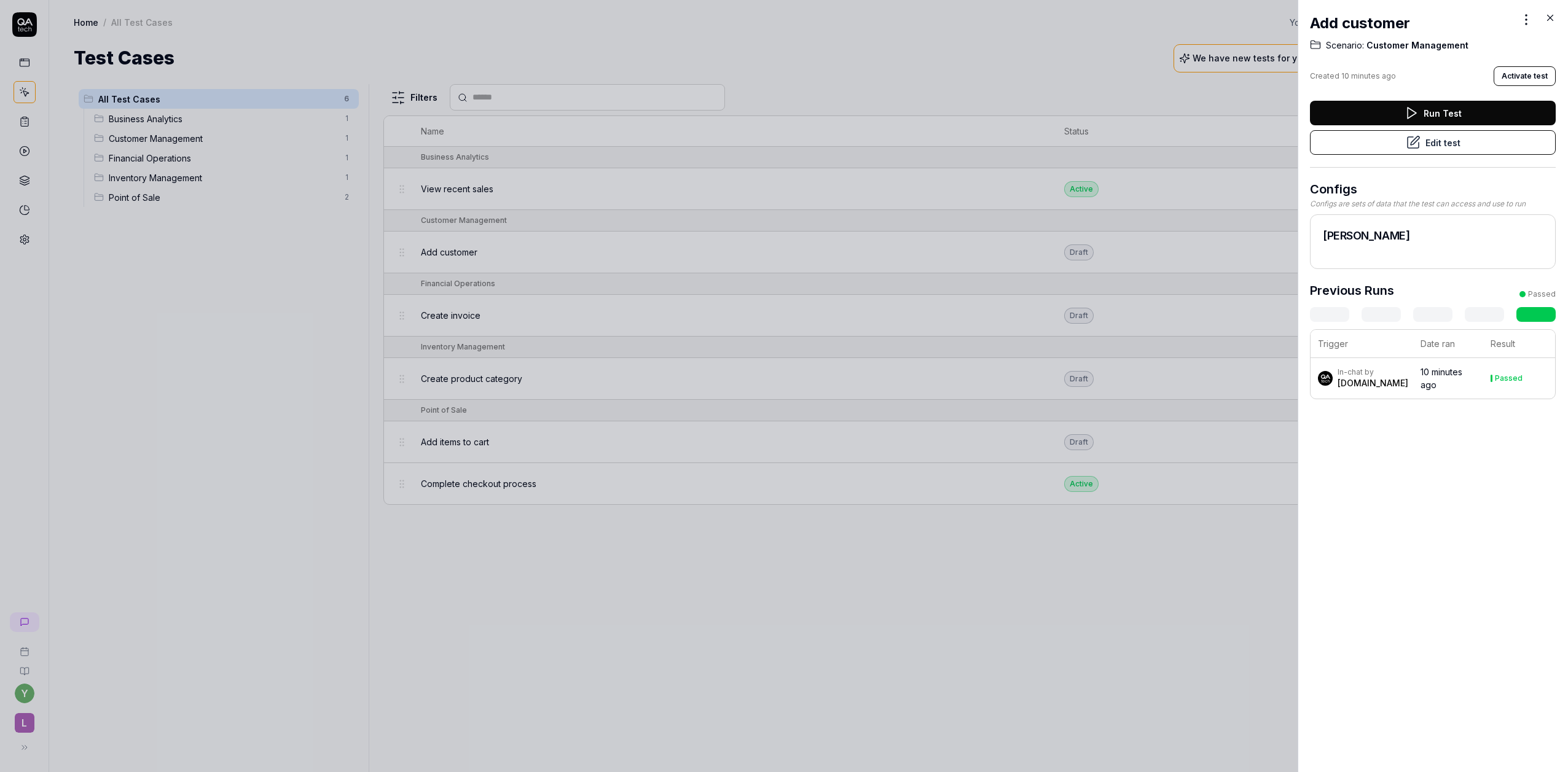
click at [1527, 71] on button "Activate test" at bounding box center [1524, 76] width 62 height 19
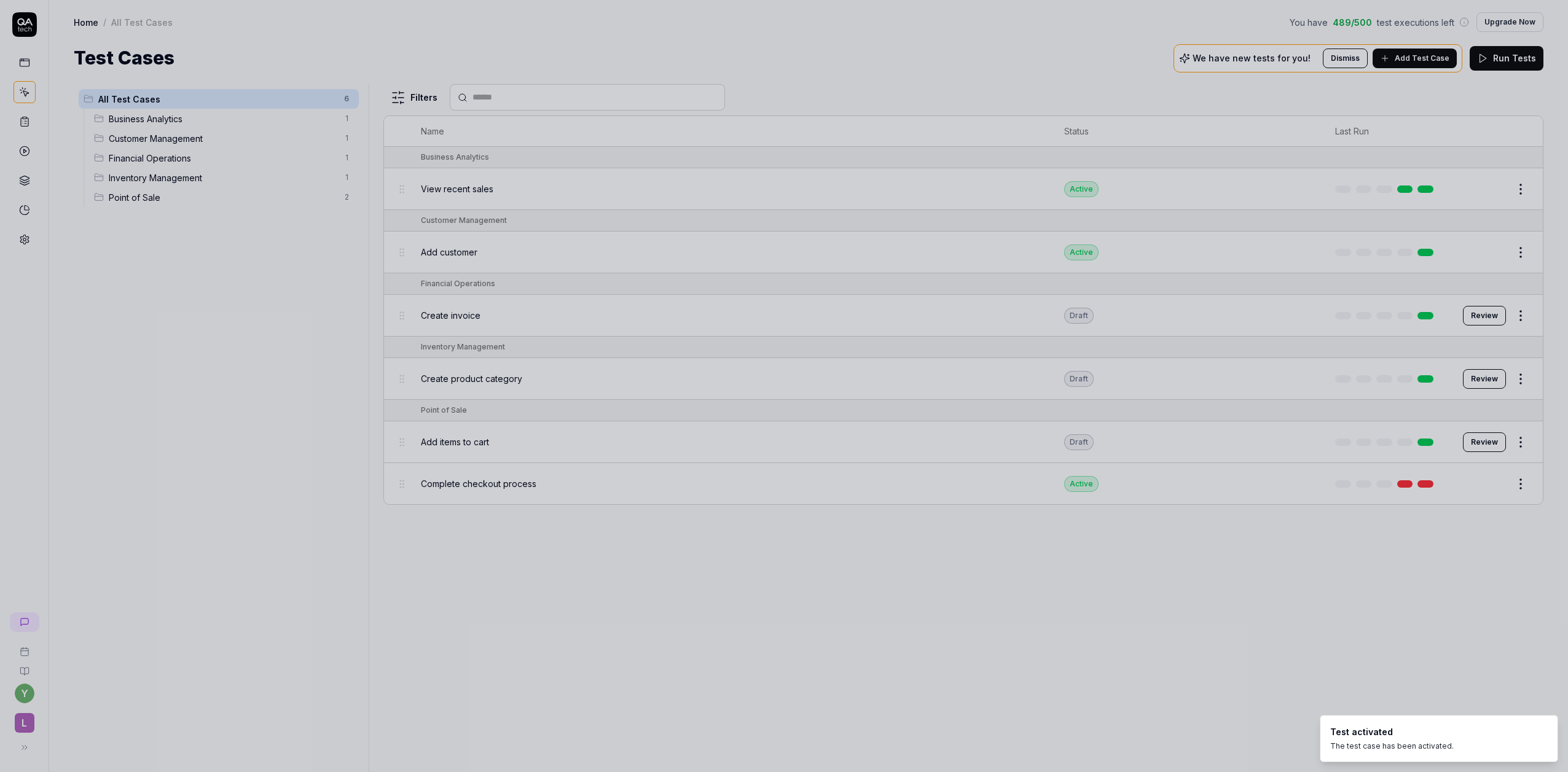
click at [949, 257] on div at bounding box center [784, 386] width 1568 height 772
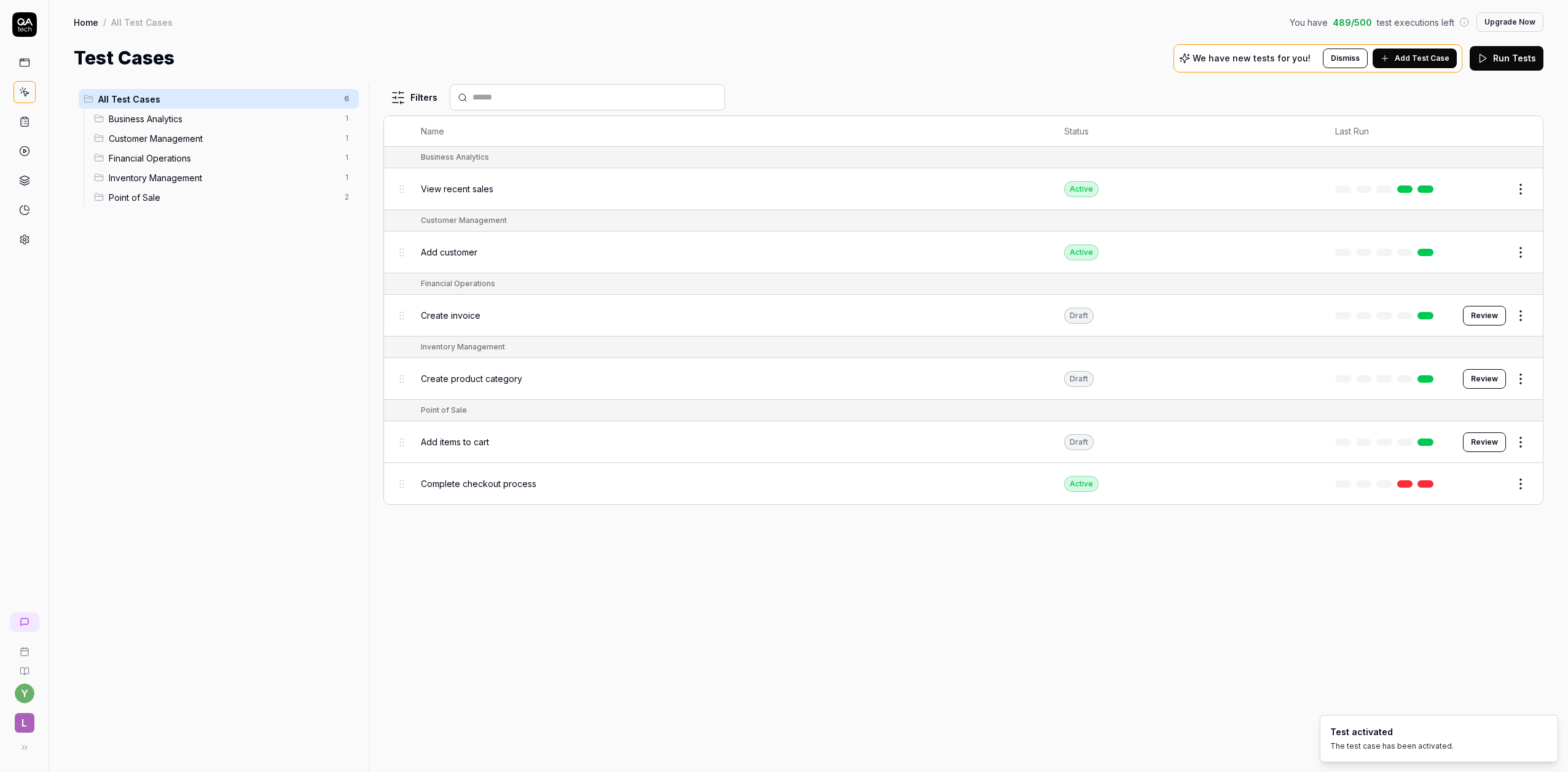
click at [1039, 257] on div "Add customer" at bounding box center [730, 252] width 619 height 13
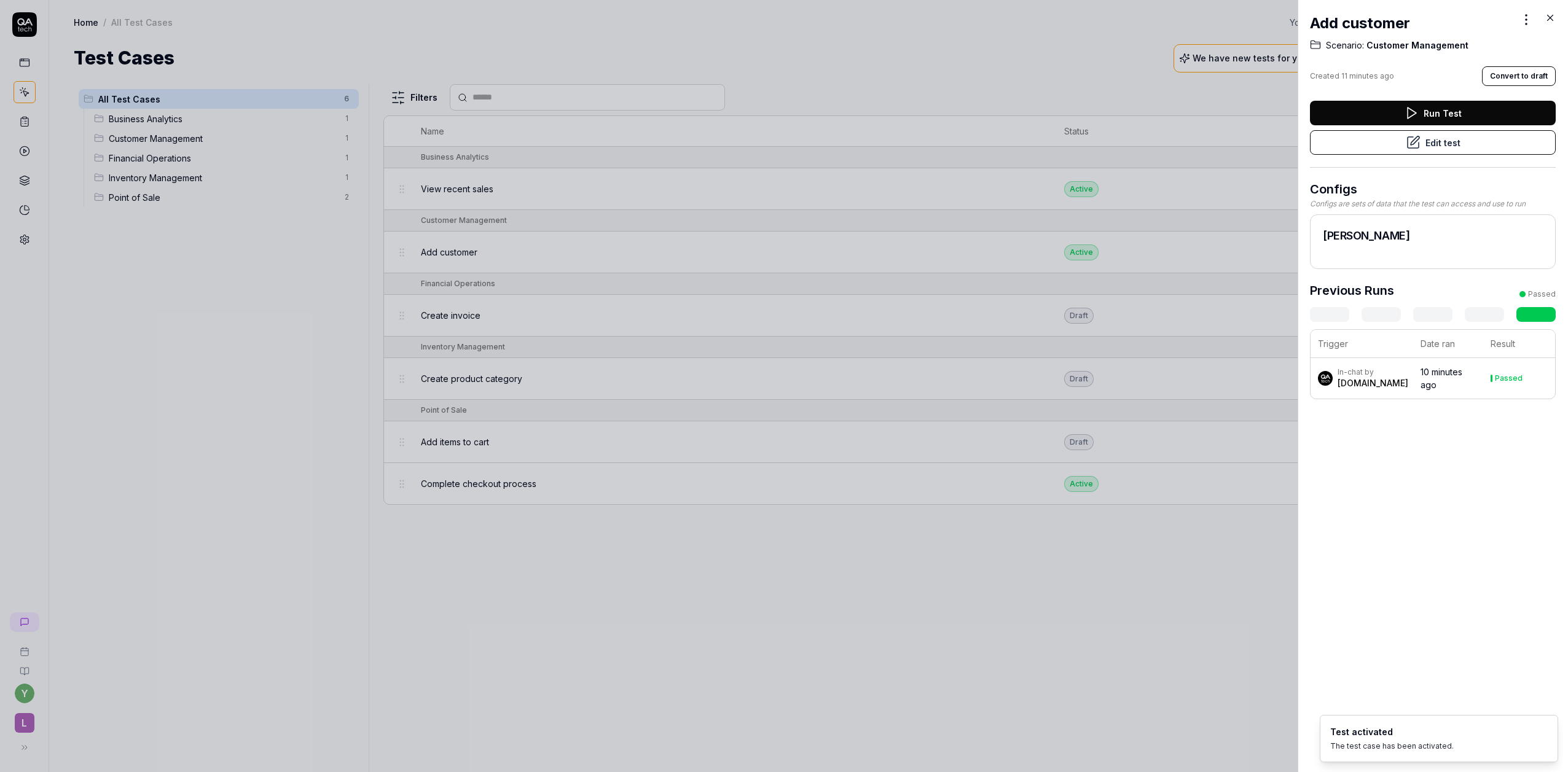
click at [1067, 304] on div at bounding box center [784, 386] width 1568 height 772
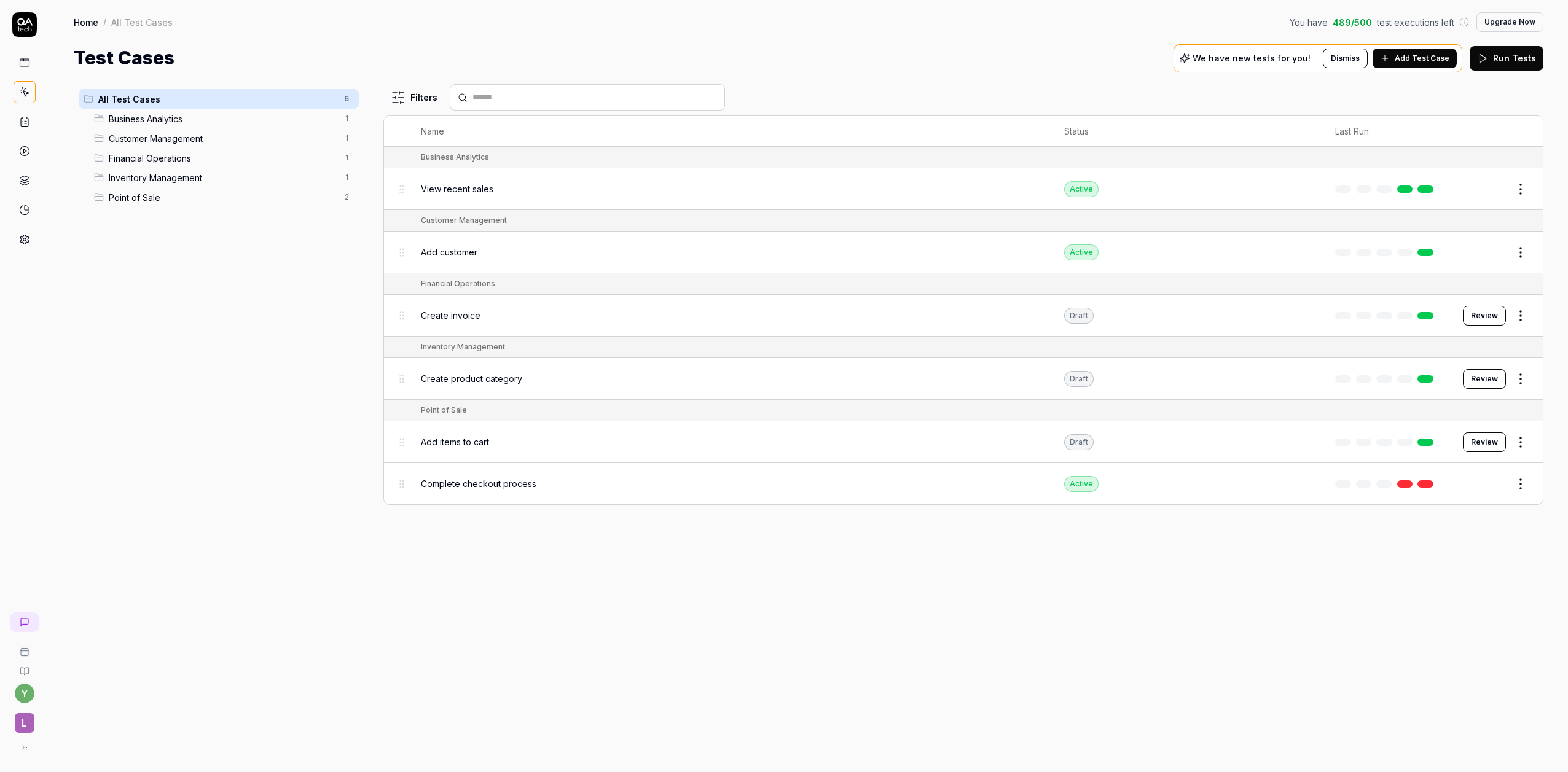
click at [1521, 254] on html "y L Home / All Test Cases You have 489 / 500 test executions left Upgrade Now H…" at bounding box center [784, 386] width 1568 height 772
drag, startPoint x: 555, startPoint y: 252, endPoint x: 419, endPoint y: 260, distance: 136.2
click at [555, 252] on html "y L Home / All Test Cases You have 489 / 500 test executions left Upgrade Now H…" at bounding box center [784, 386] width 1568 height 772
click at [1424, 253] on link at bounding box center [1426, 252] width 16 height 8
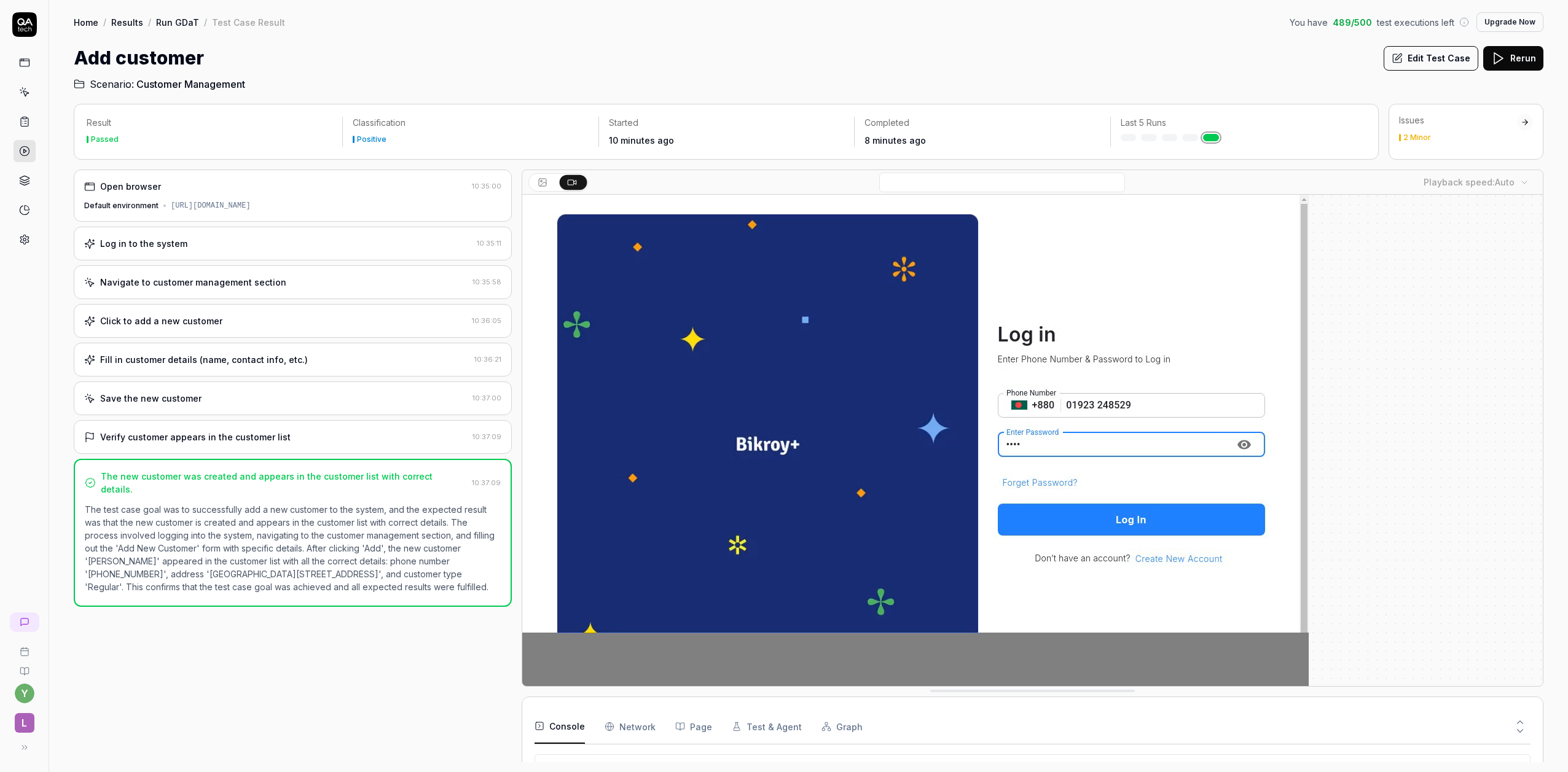
click at [385, 629] on div "Open browser 10:35:00 Default environment https://bikroyplus.com/ Log in to the…" at bounding box center [293, 466] width 438 height 593
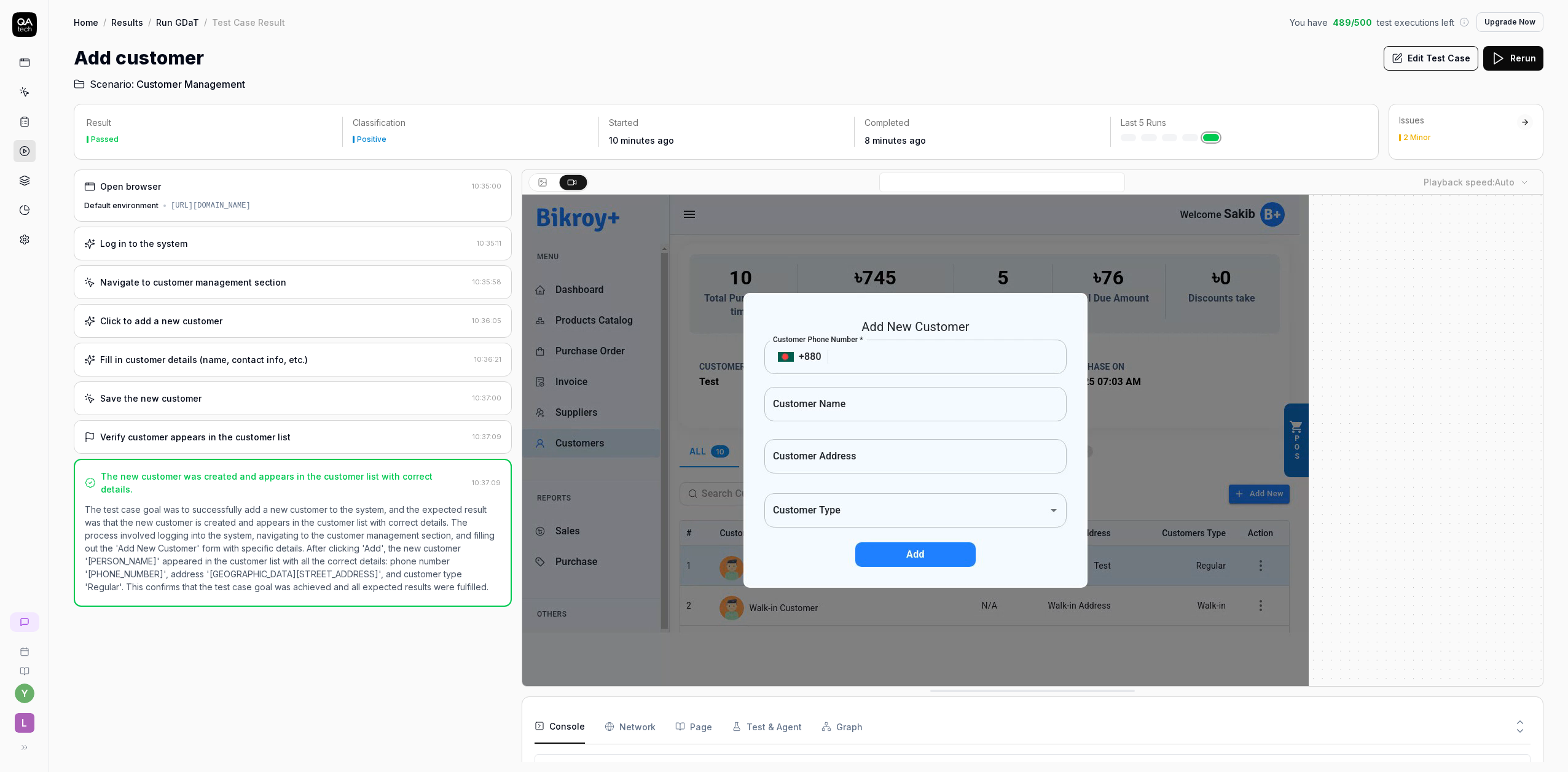
click at [173, 23] on link "Run GDaT" at bounding box center [177, 23] width 43 height 13
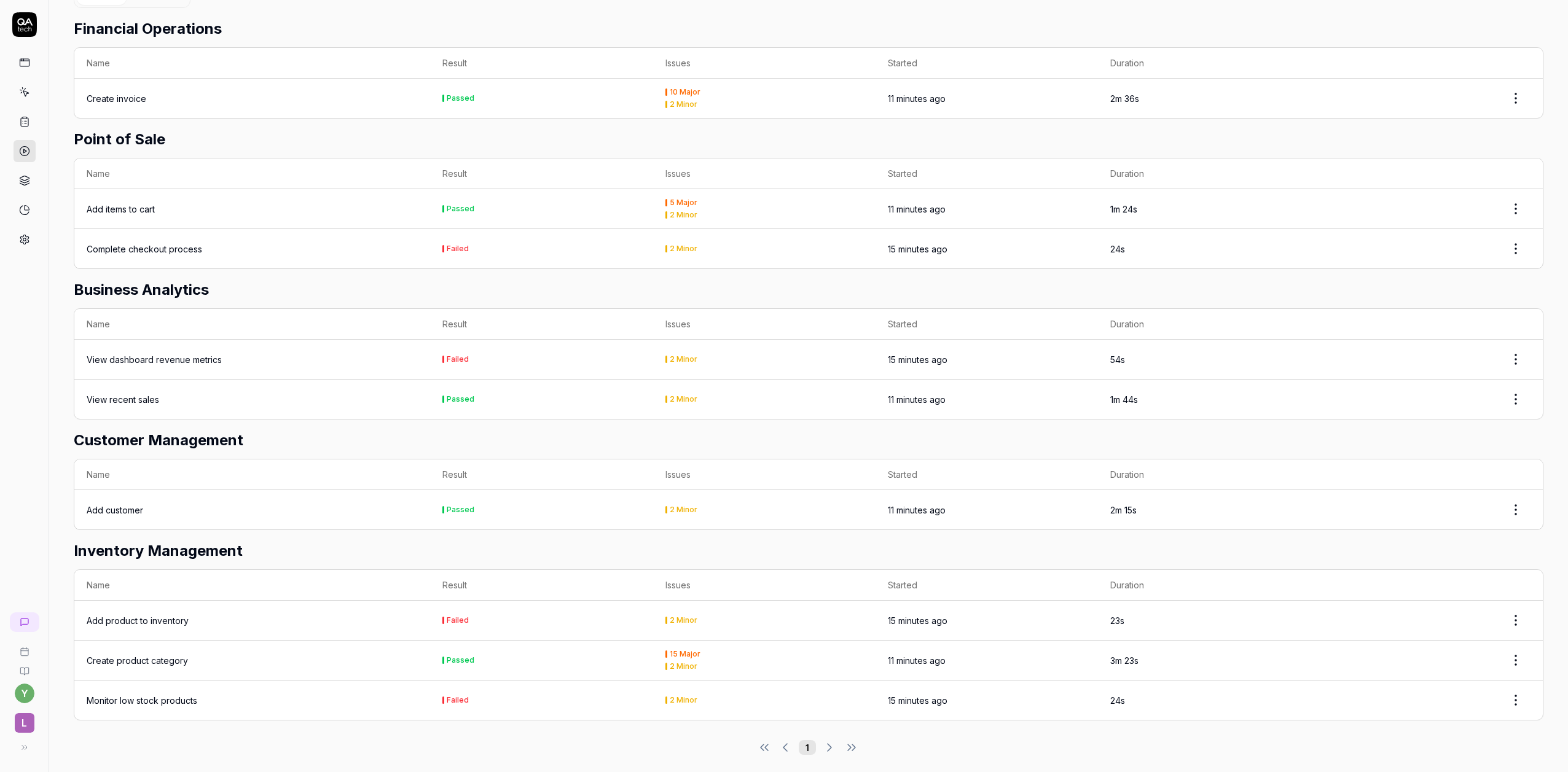
scroll to position [414, 0]
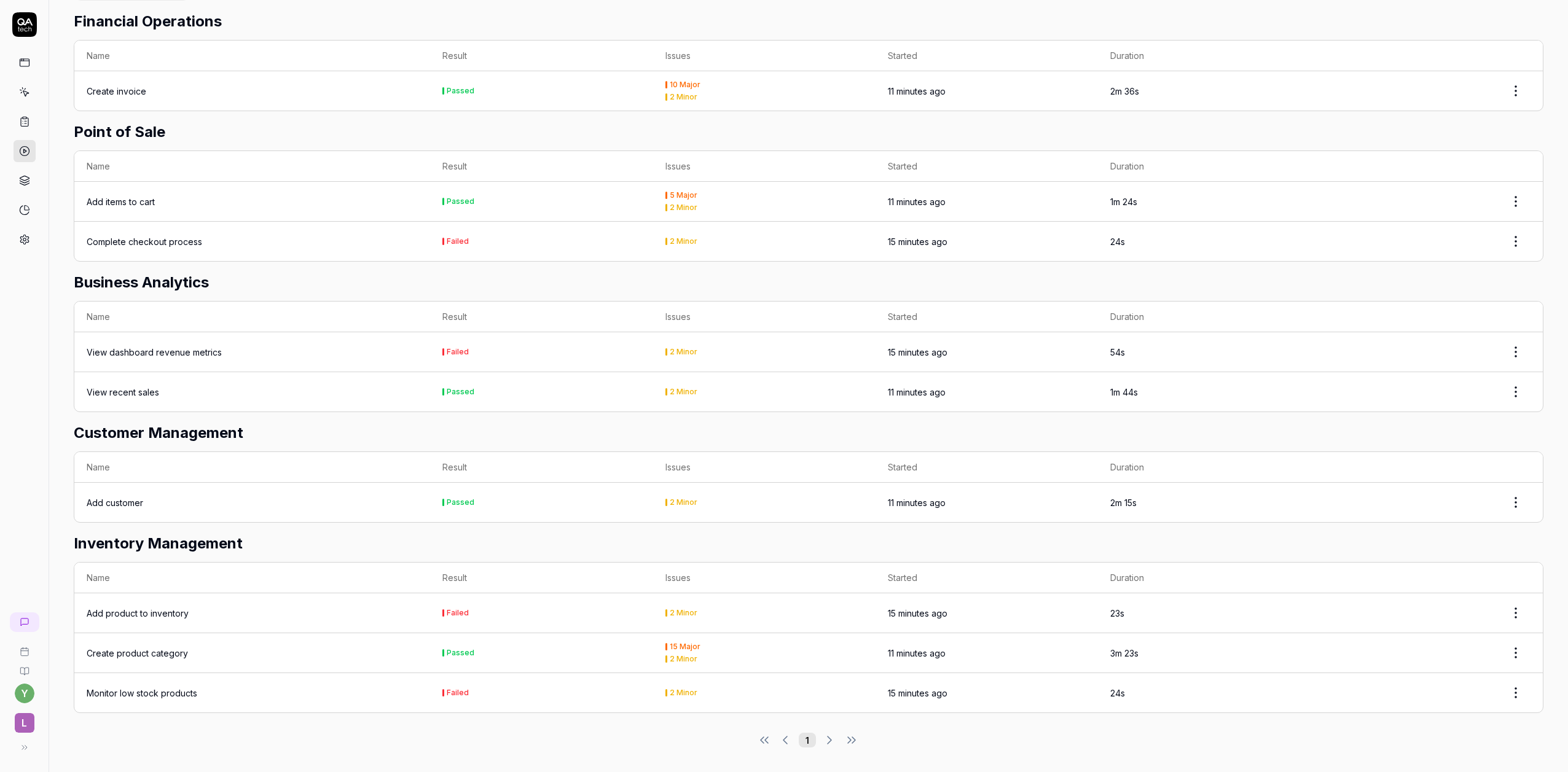
click at [168, 244] on div "Complete checkout process" at bounding box center [144, 242] width 115 height 13
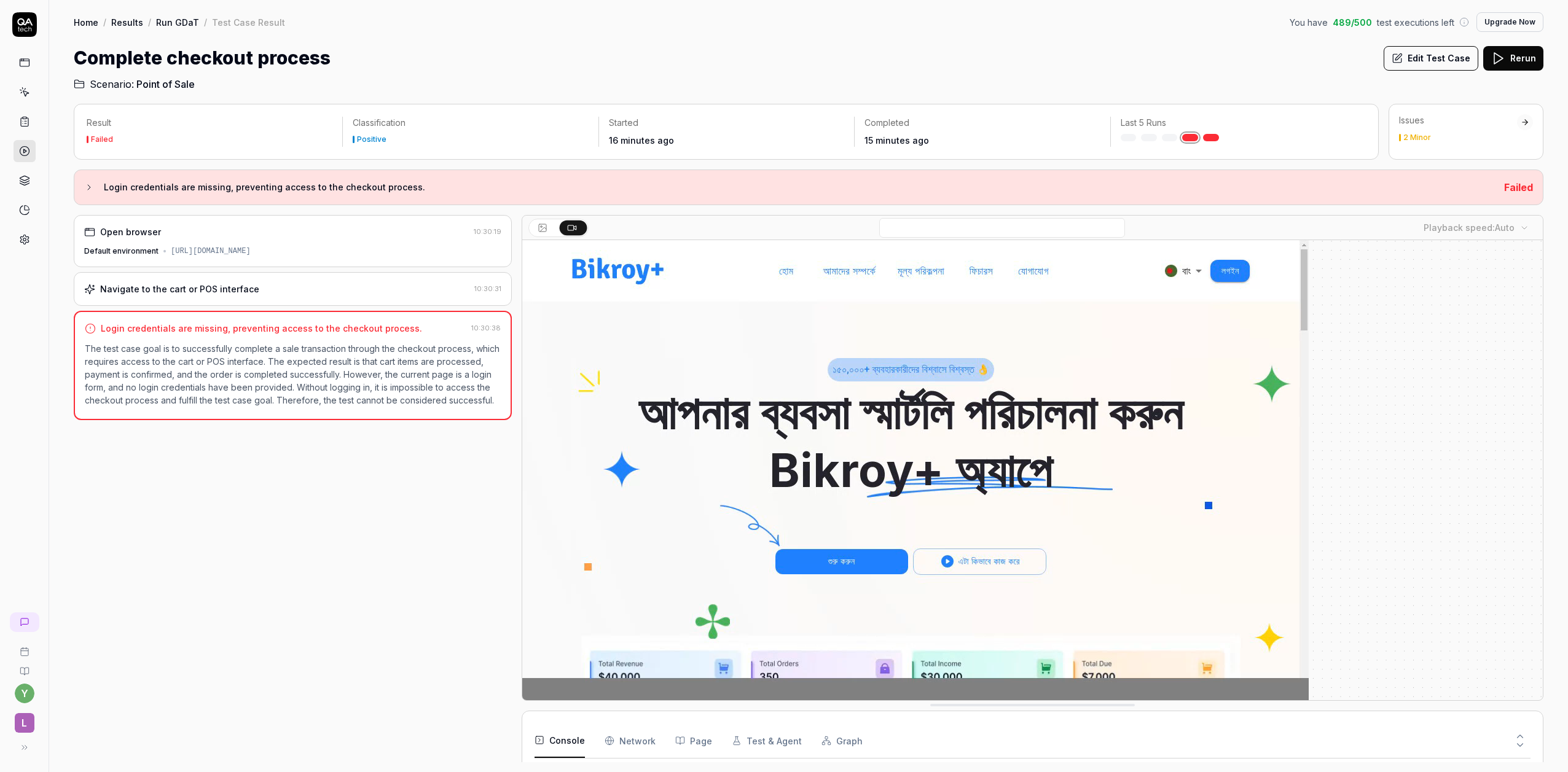
click at [213, 190] on h3 "Login credentials are missing, preventing access to the checkout process." at bounding box center [799, 188] width 1391 height 15
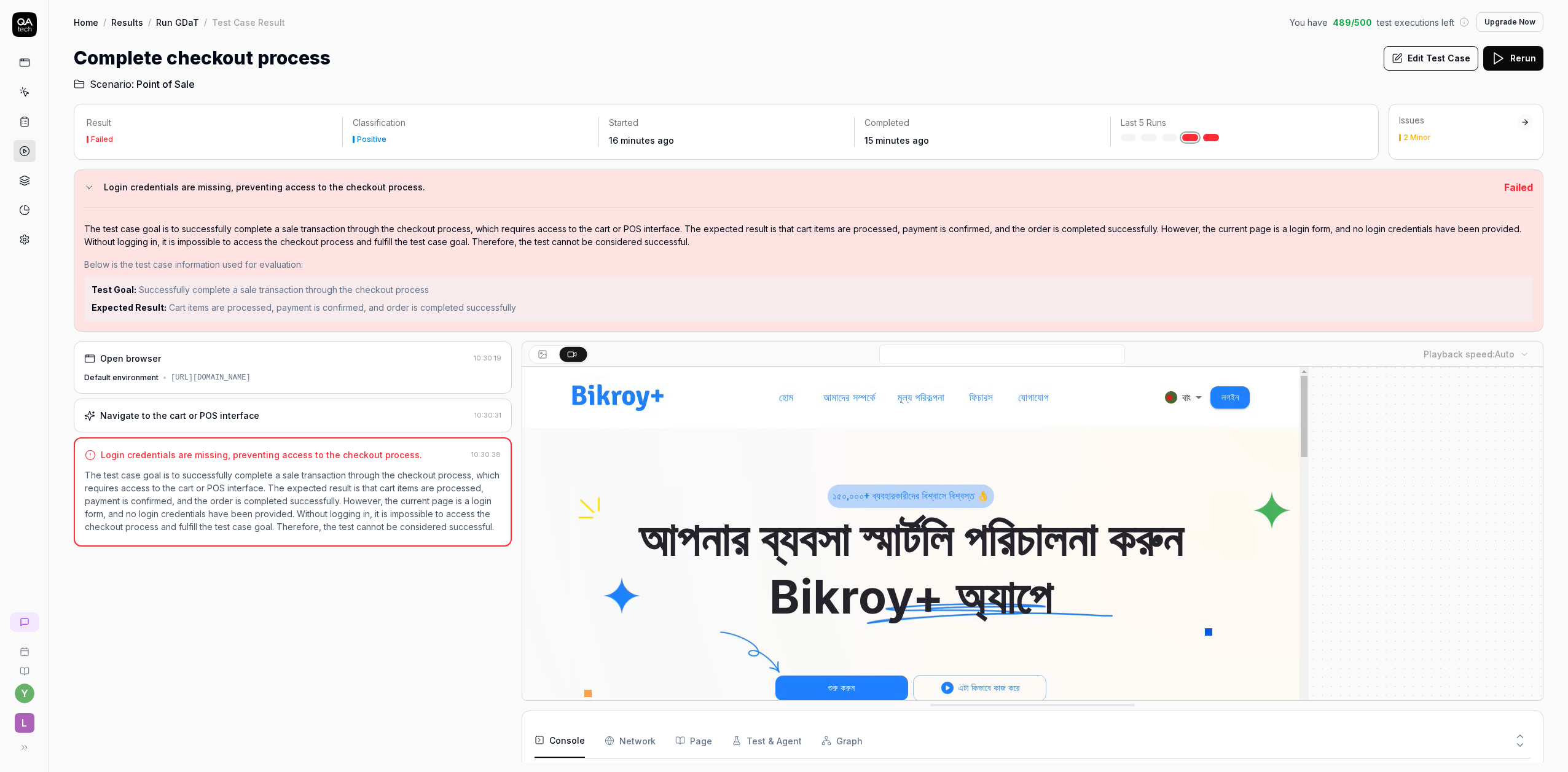
click at [1457, 61] on button "Edit Test Case" at bounding box center [1431, 58] width 95 height 24
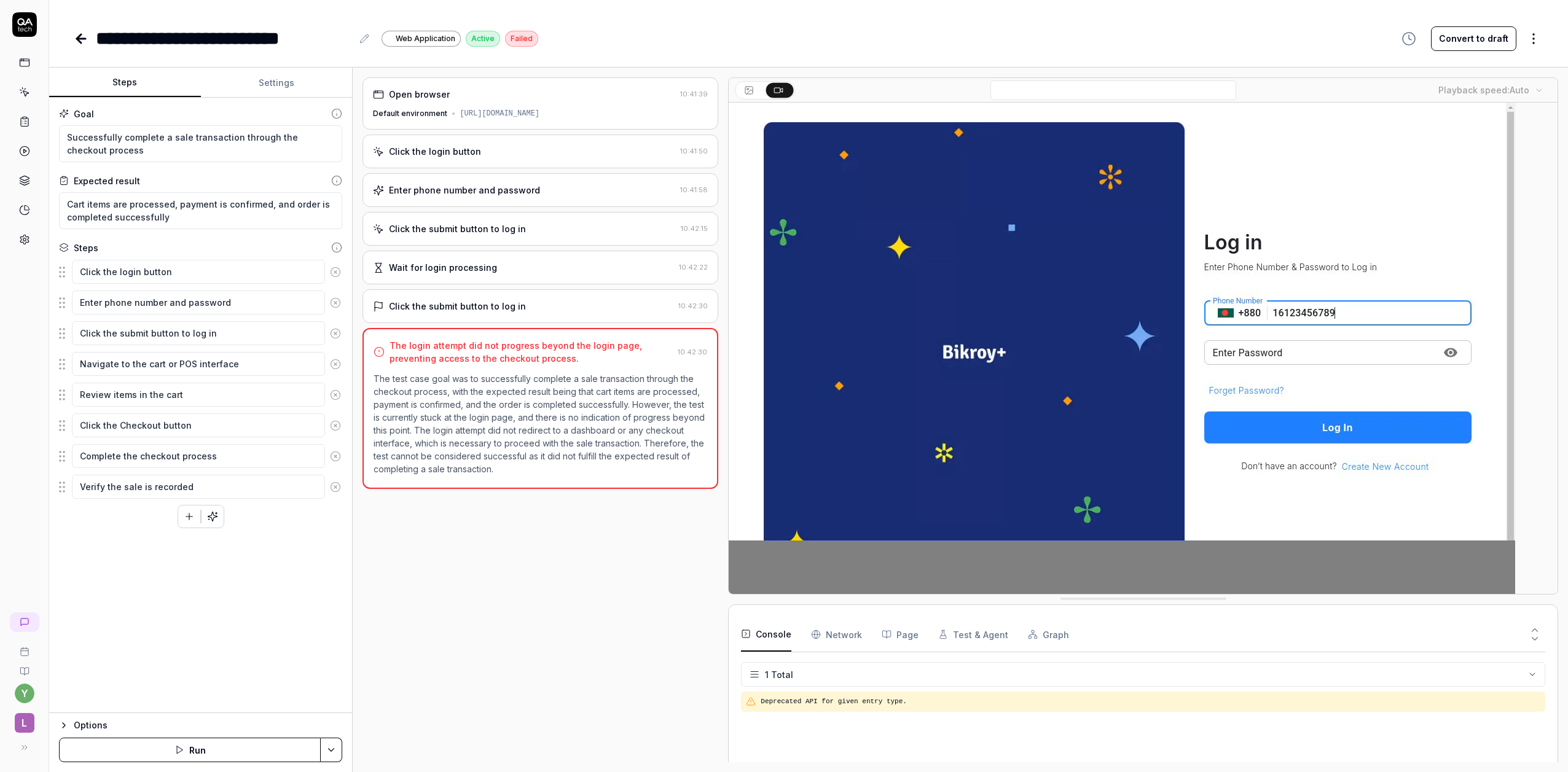
type textarea "*"
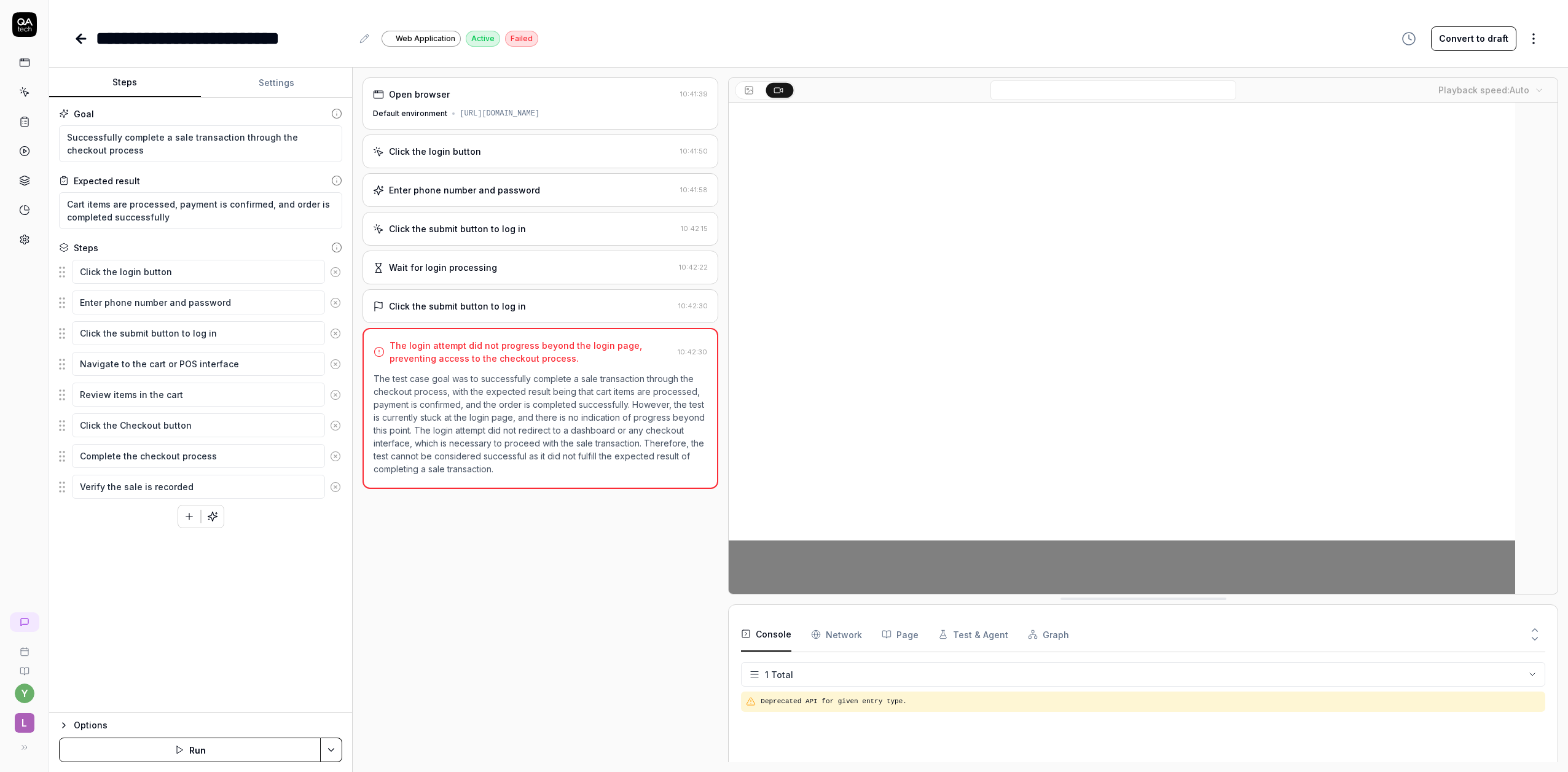
click at [233, 93] on button "Settings" at bounding box center [277, 83] width 152 height 29
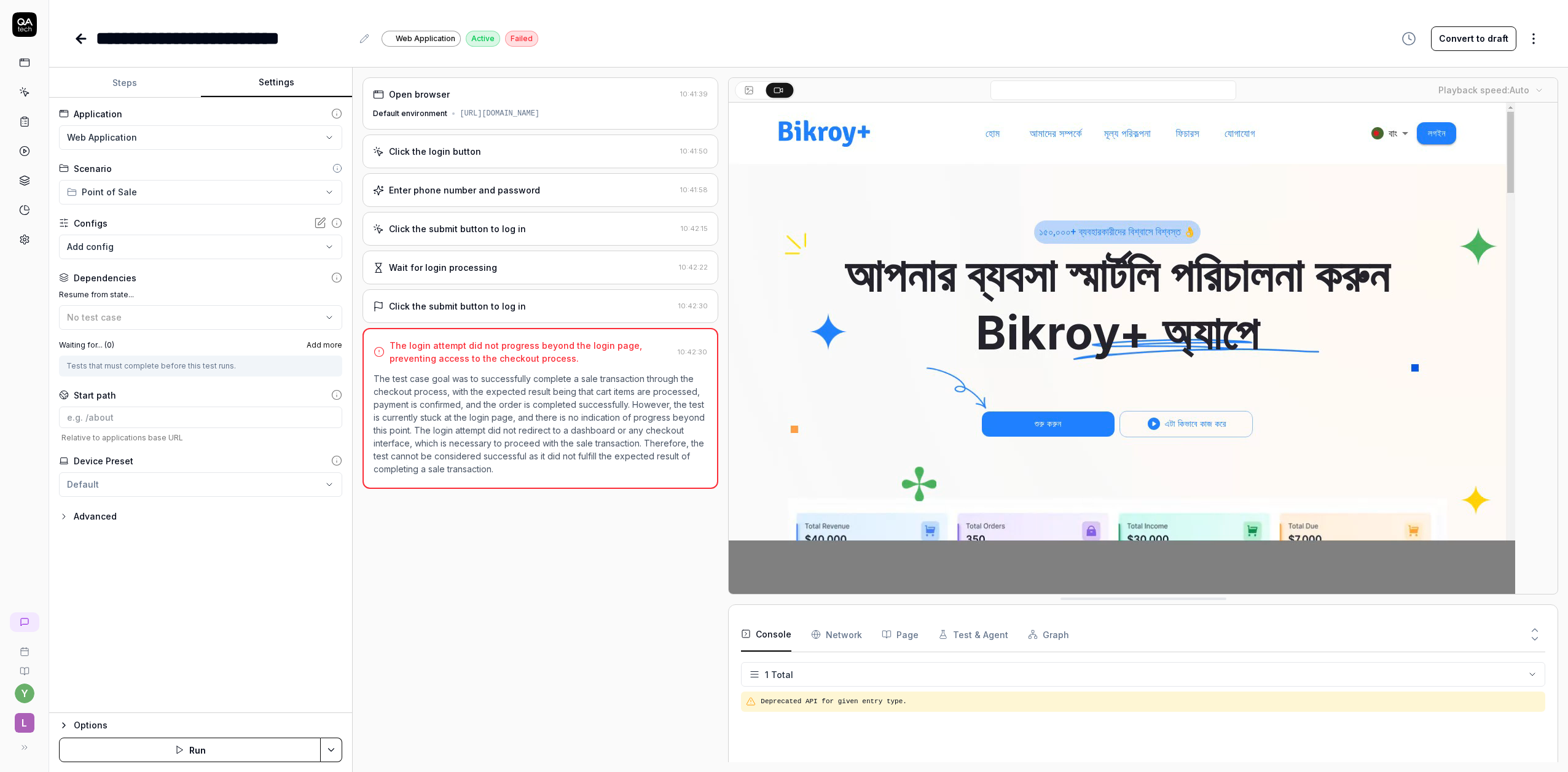
click at [134, 252] on body "**********" at bounding box center [784, 386] width 1568 height 772
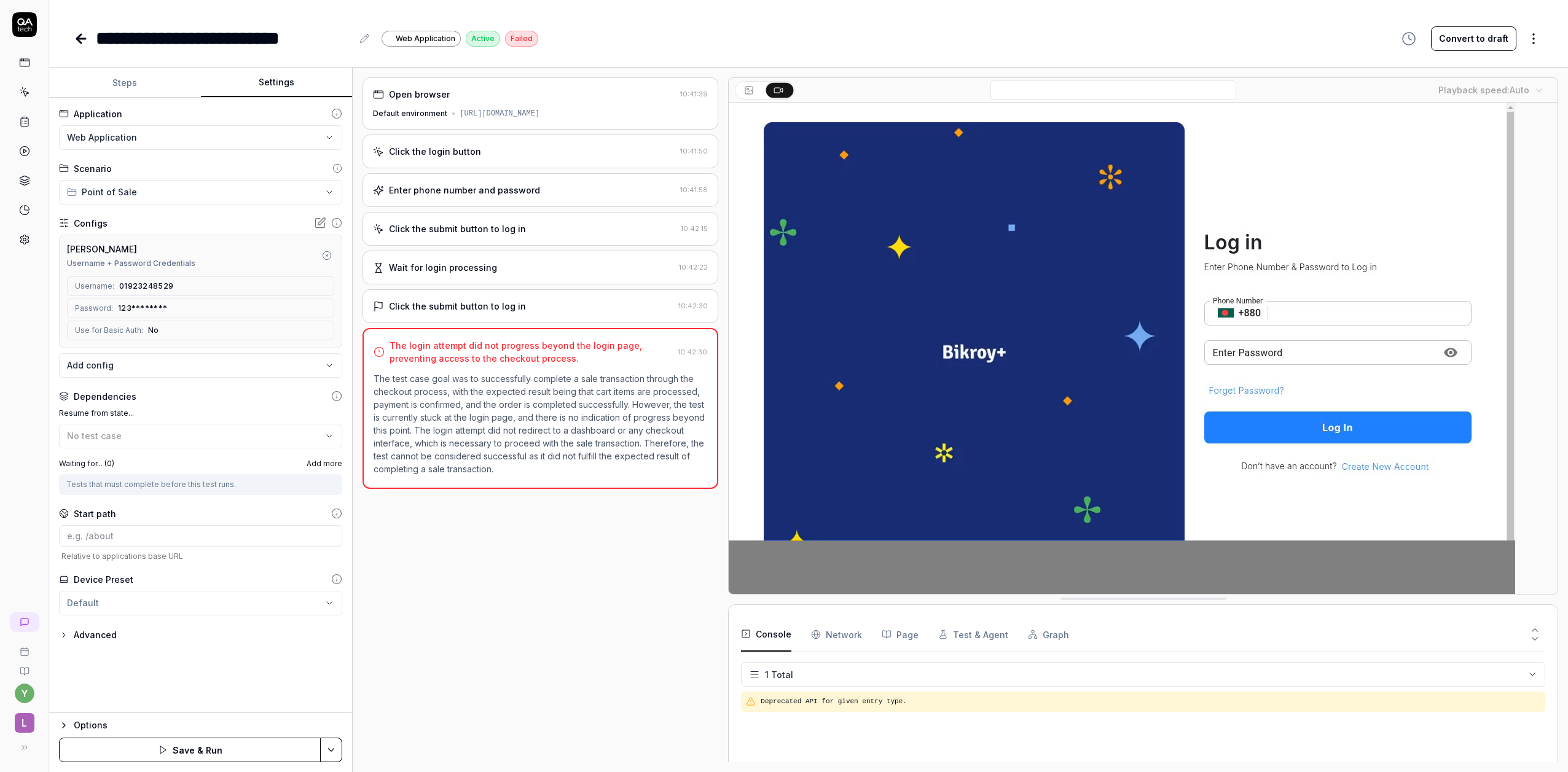
click at [230, 759] on button "Save & Run" at bounding box center [190, 749] width 262 height 24
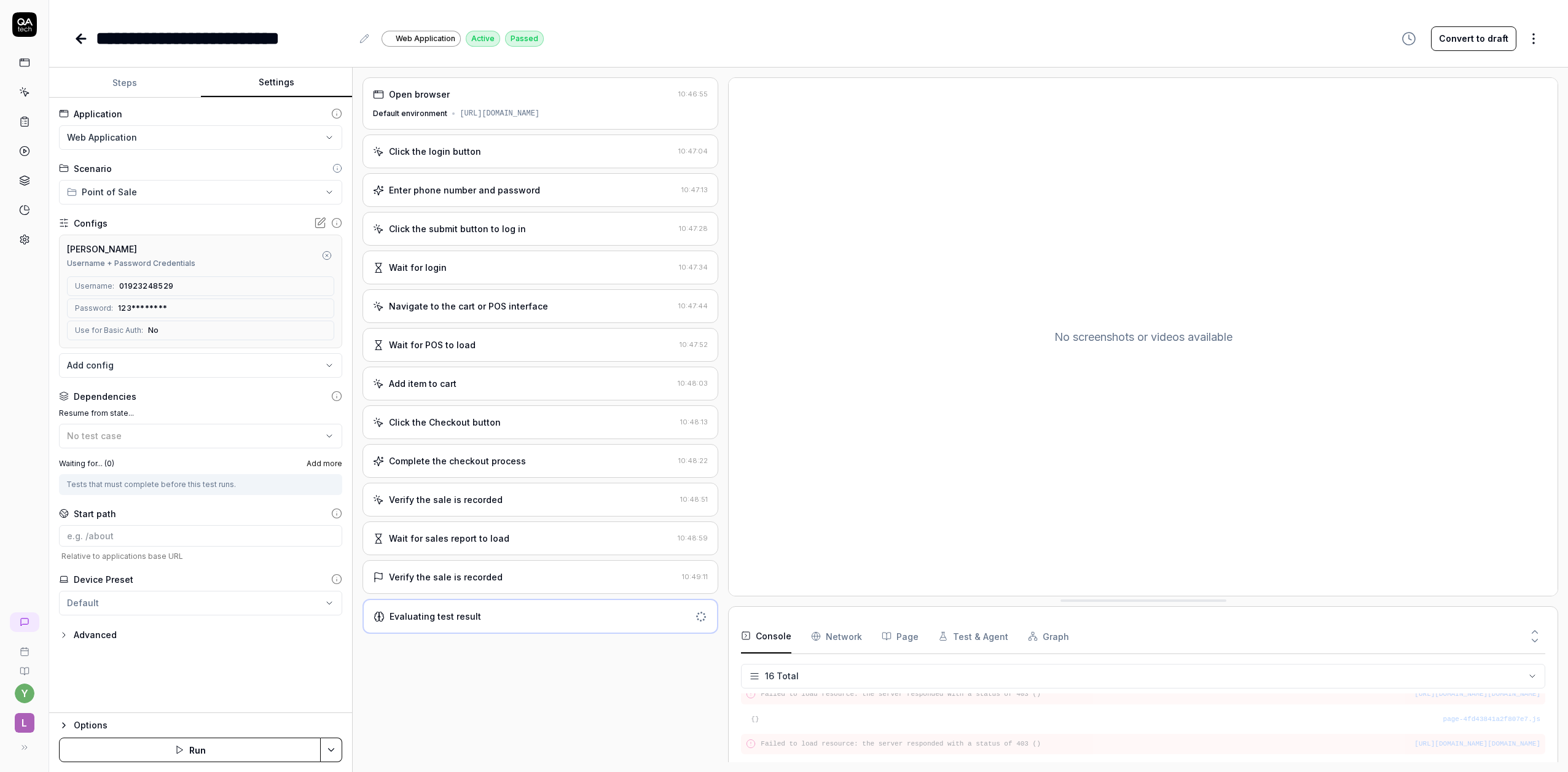
scroll to position [309, 0]
click at [846, 637] on Requests "Network" at bounding box center [836, 636] width 51 height 34
click at [759, 632] on button "Console" at bounding box center [766, 636] width 50 height 34
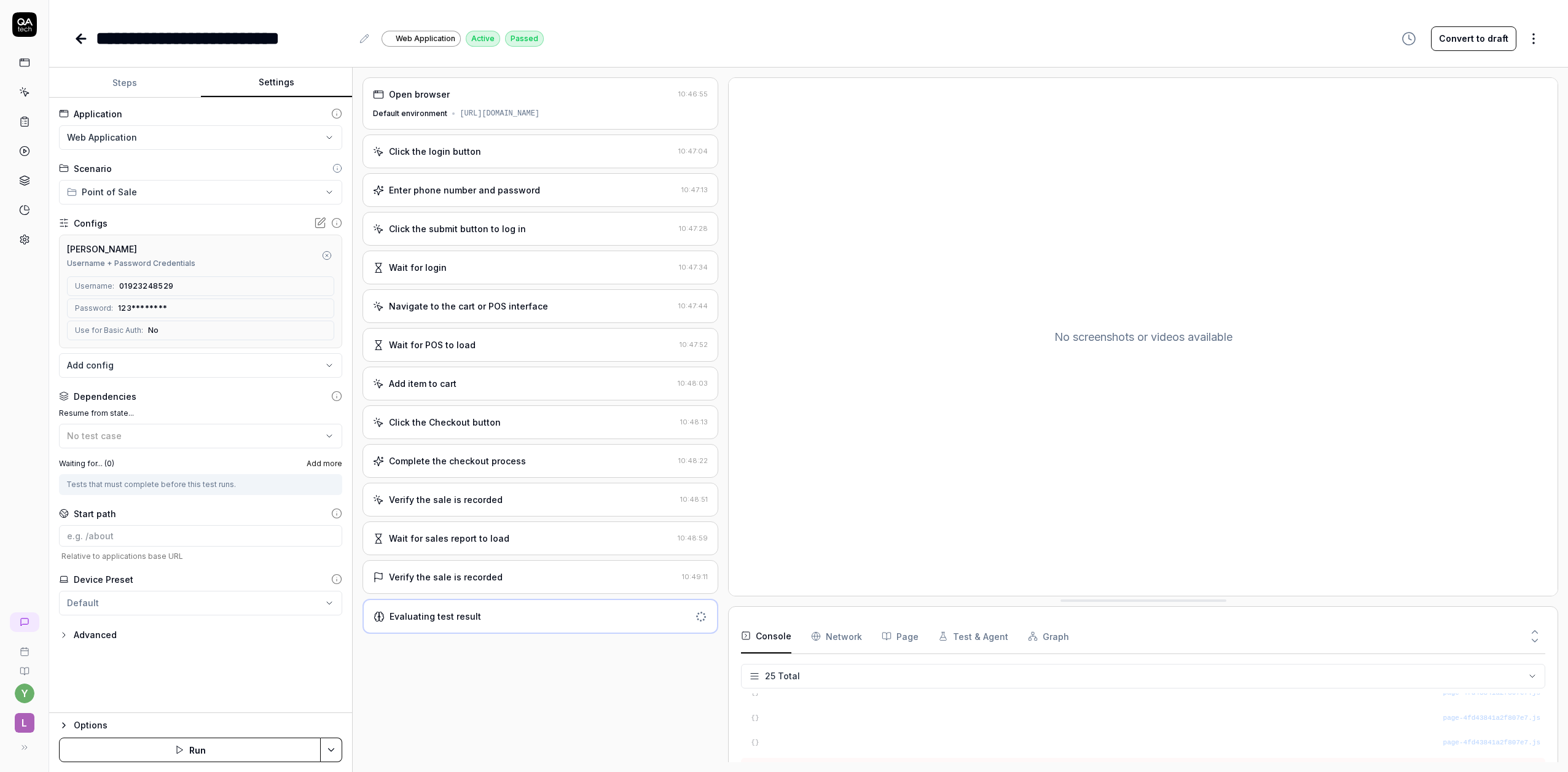
click at [490, 614] on div "Evaluating test result" at bounding box center [532, 616] width 316 height 13
click at [529, 38] on div "Passed" at bounding box center [525, 39] width 39 height 16
click at [613, 33] on div "**********" at bounding box center [808, 38] width 1470 height 28
click at [81, 36] on icon at bounding box center [81, 39] width 15 height 15
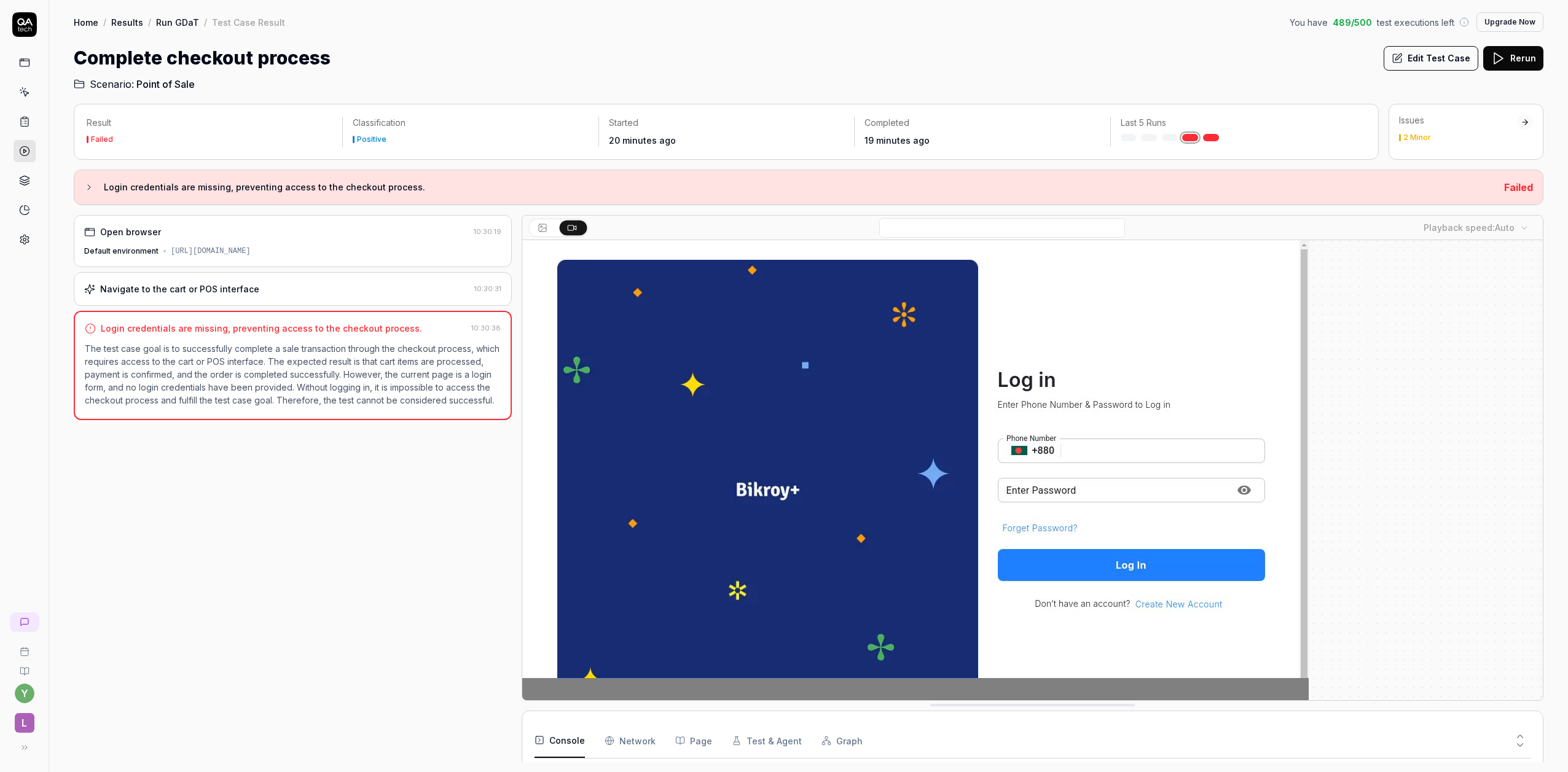
click at [169, 85] on span "Point of Sale" at bounding box center [165, 85] width 58 height 15
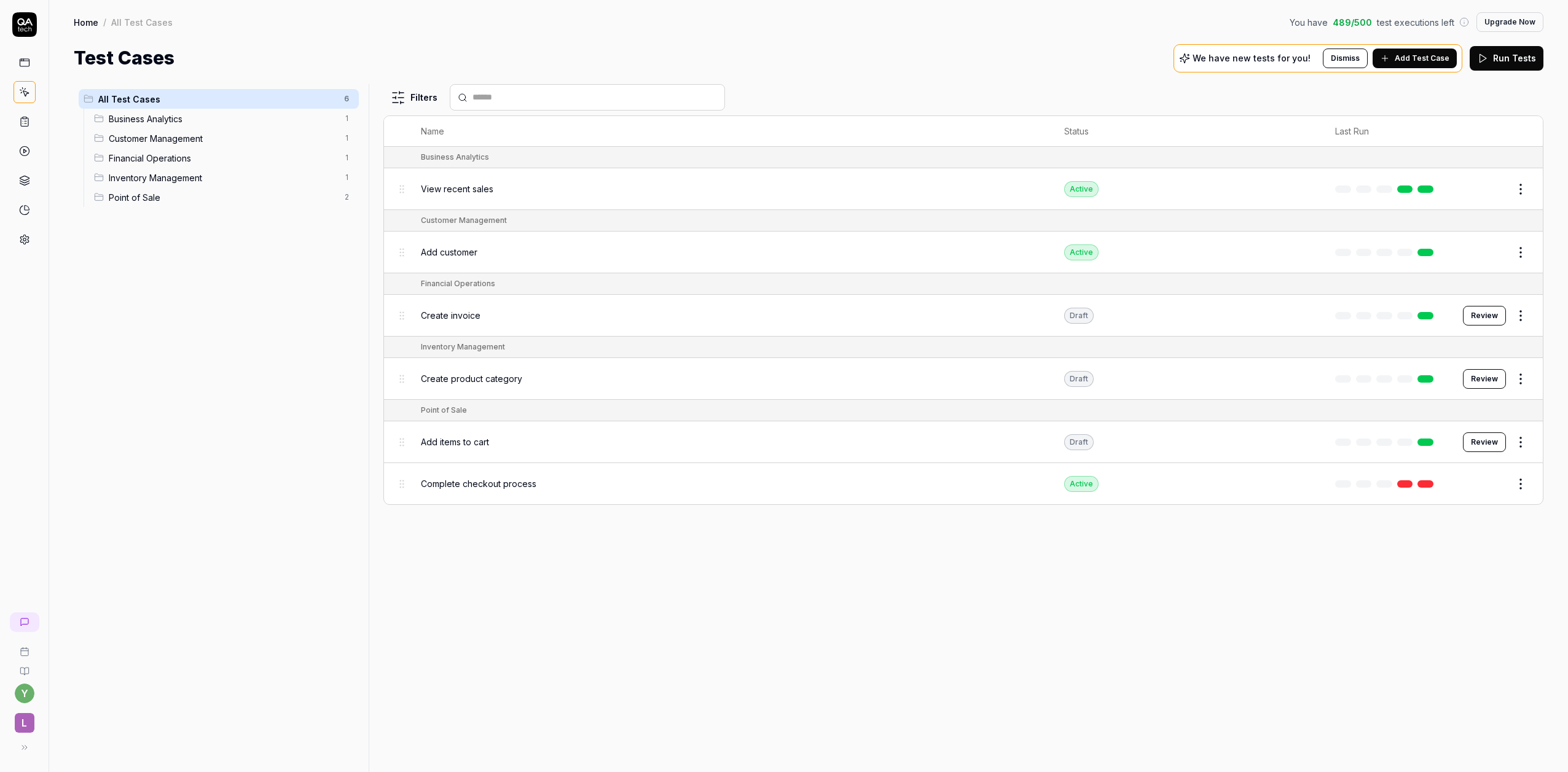
click at [679, 597] on div "Filters Name Status Last Run Business Analytics View recent sales Active Edit C…" at bounding box center [963, 428] width 1160 height 688
click at [1514, 485] on html "y L Home / All Test Cases You have 489 / 500 test executions left Upgrade Now H…" at bounding box center [784, 386] width 1568 height 772
click at [499, 489] on html "y L Home / All Test Cases You have 489 / 500 test executions left Upgrade Now H…" at bounding box center [784, 386] width 1568 height 772
click at [450, 492] on div "Complete checkout process" at bounding box center [730, 484] width 619 height 26
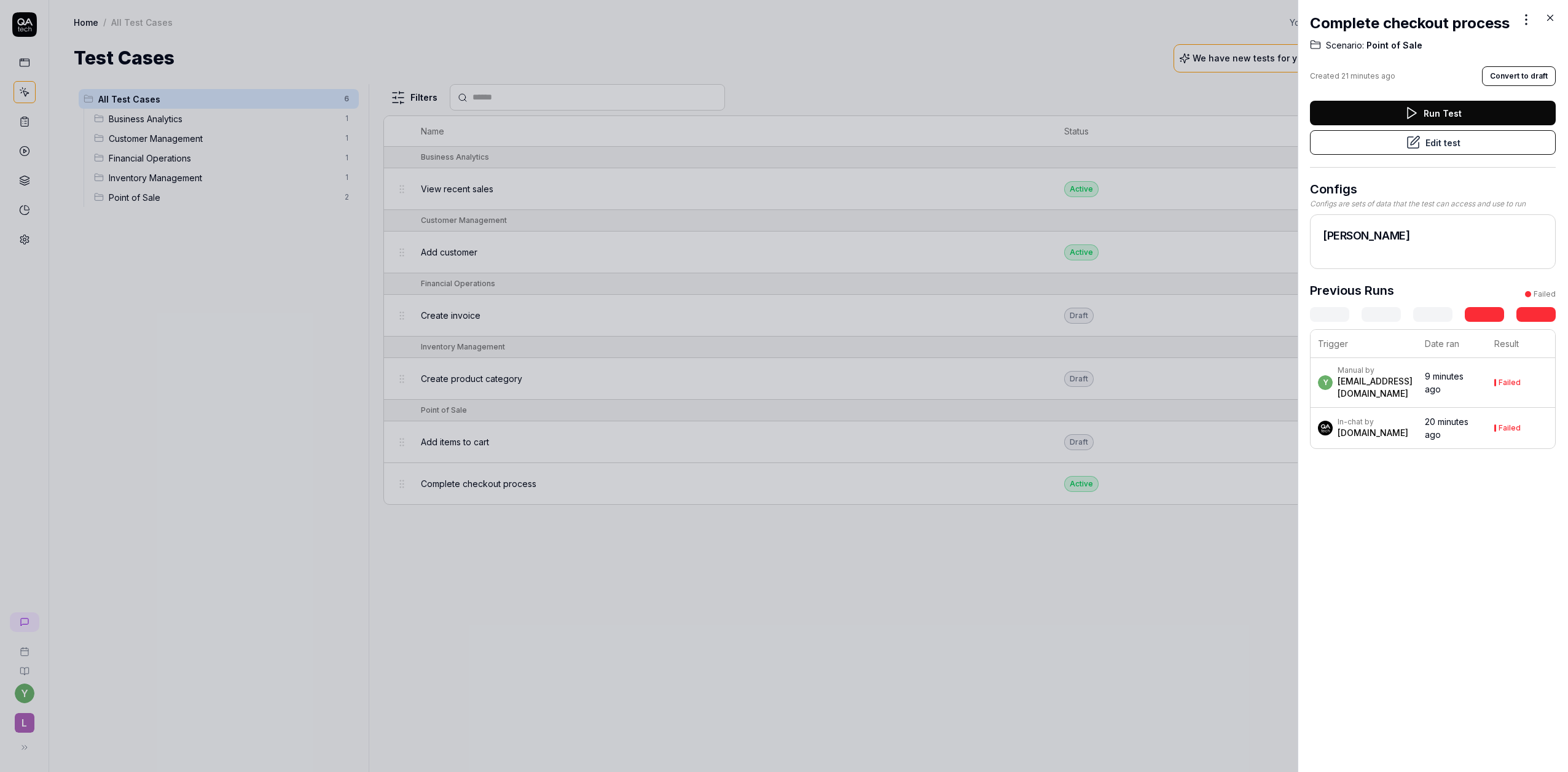
click at [977, 403] on div at bounding box center [784, 386] width 1568 height 772
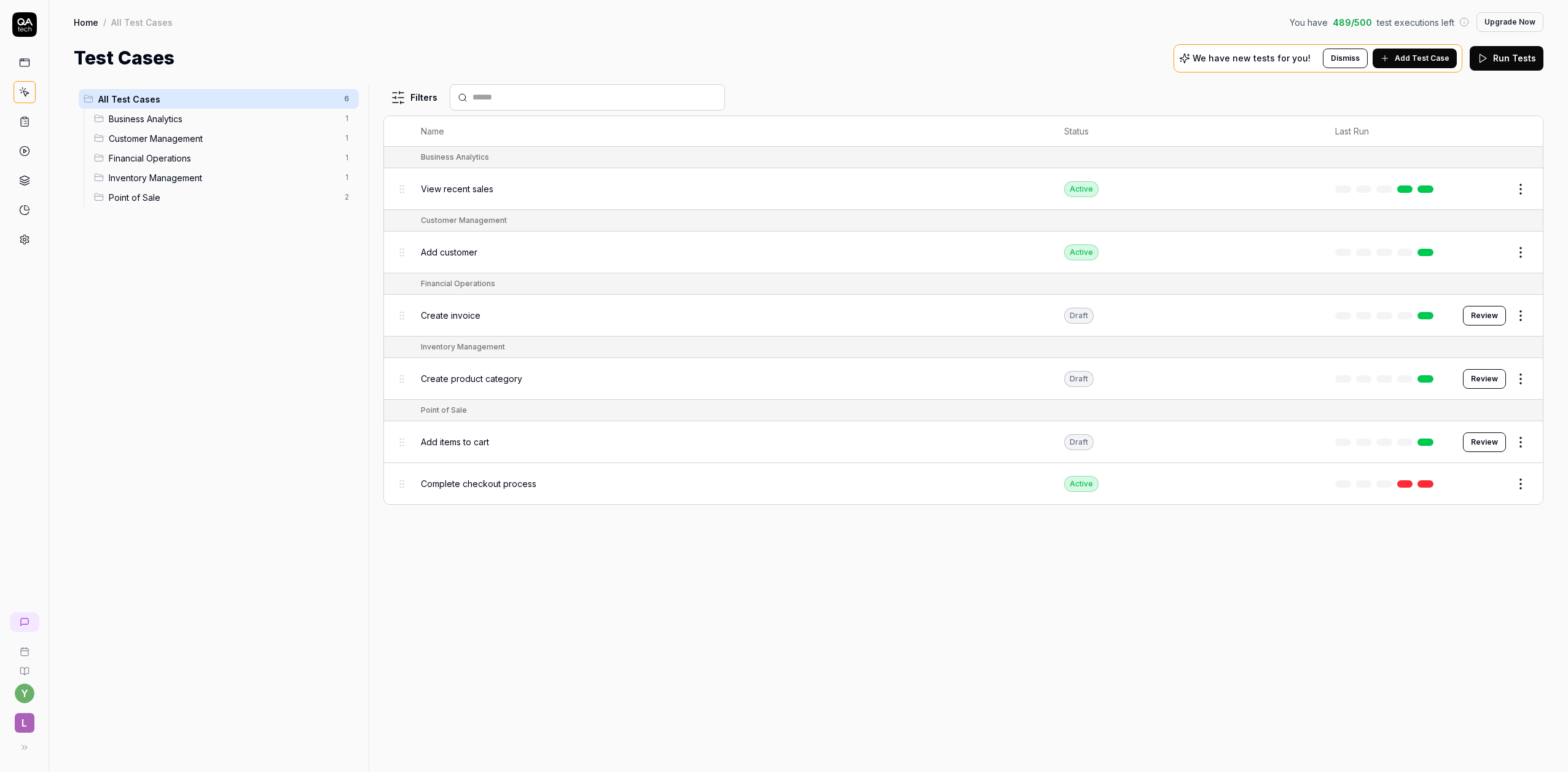
click at [142, 195] on span "Point of Sale" at bounding box center [223, 197] width 228 height 13
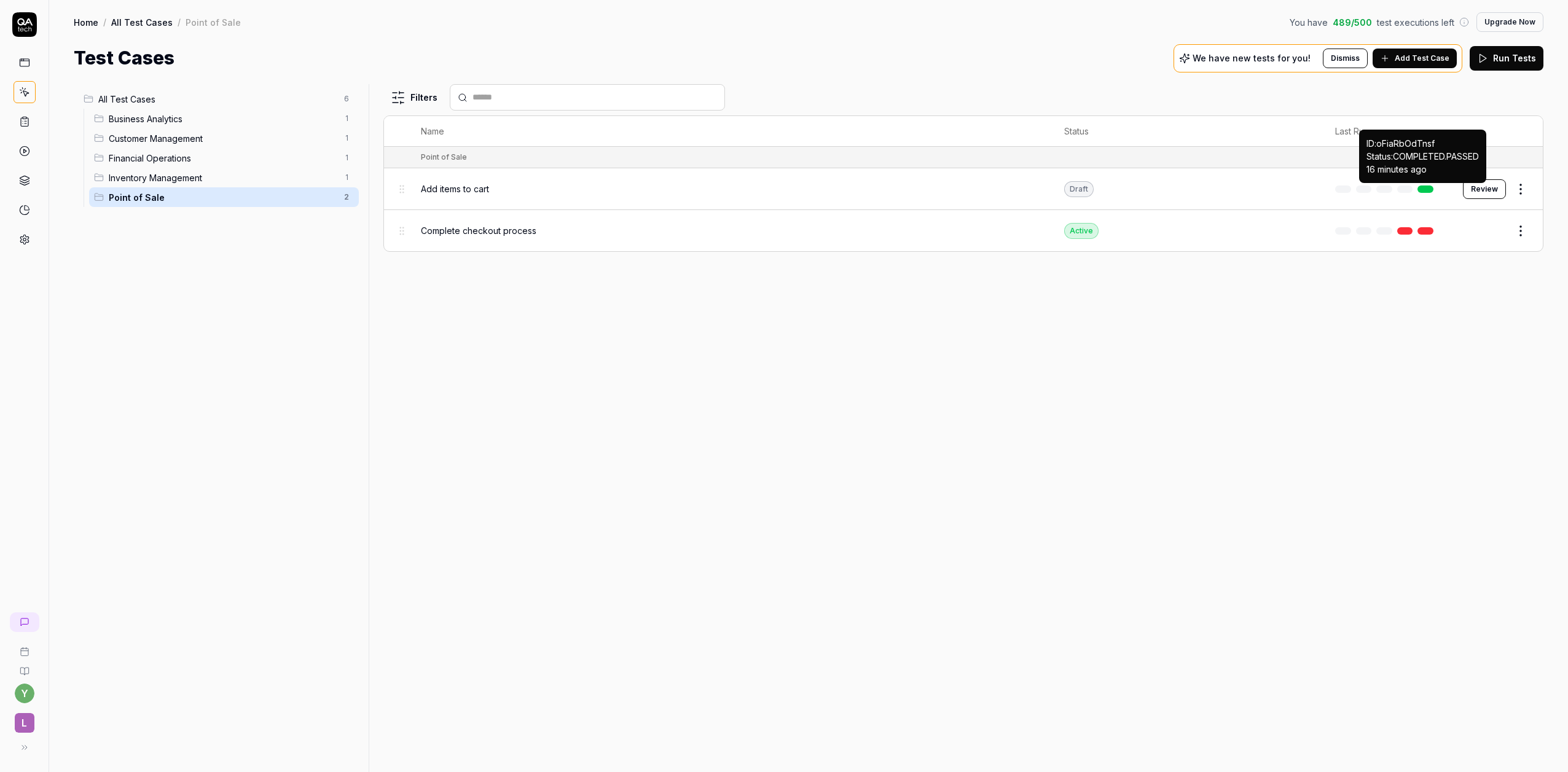
click at [1430, 192] on link at bounding box center [1426, 189] width 16 height 8
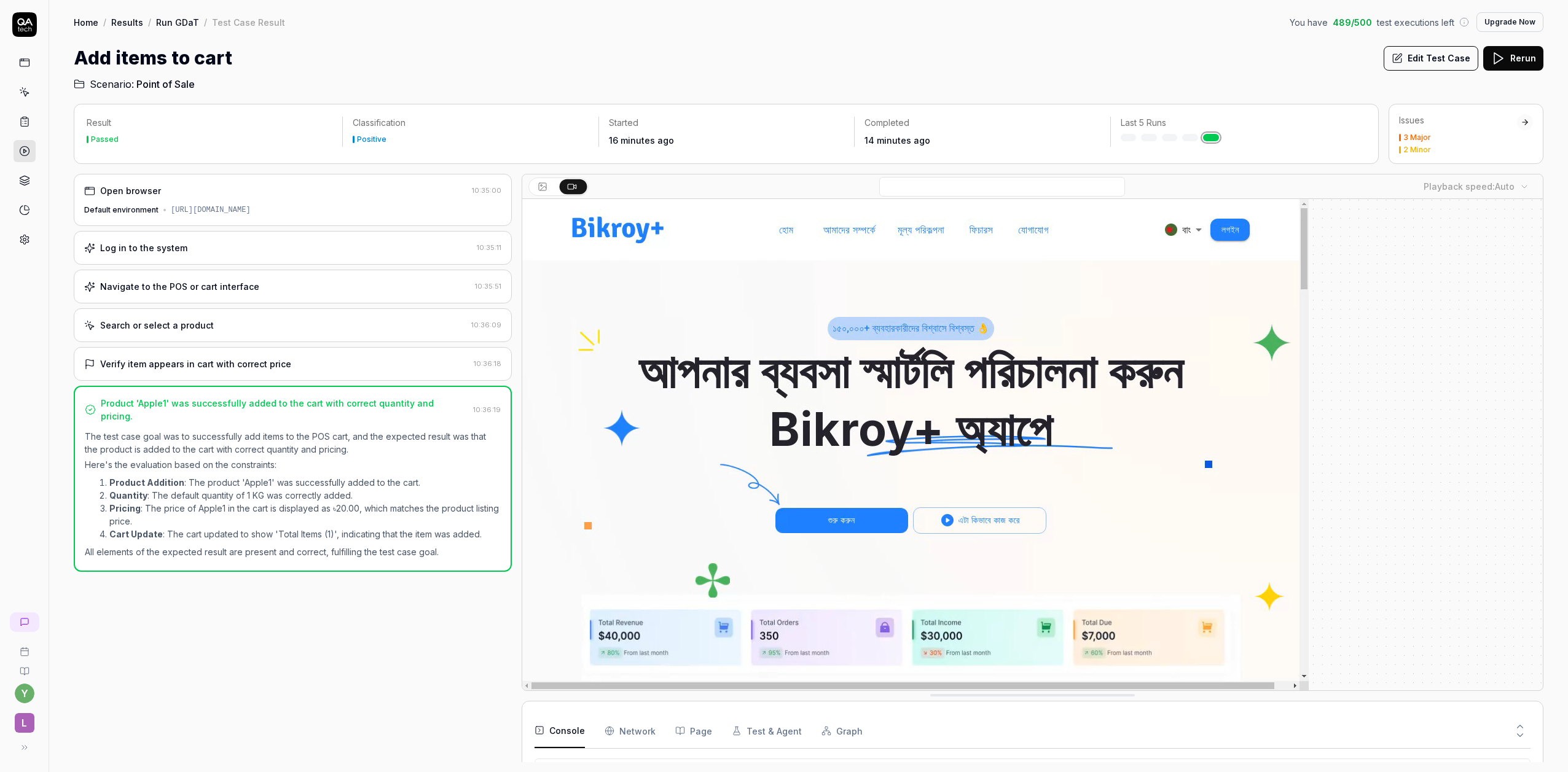
click at [127, 26] on link "Results" at bounding box center [127, 23] width 32 height 13
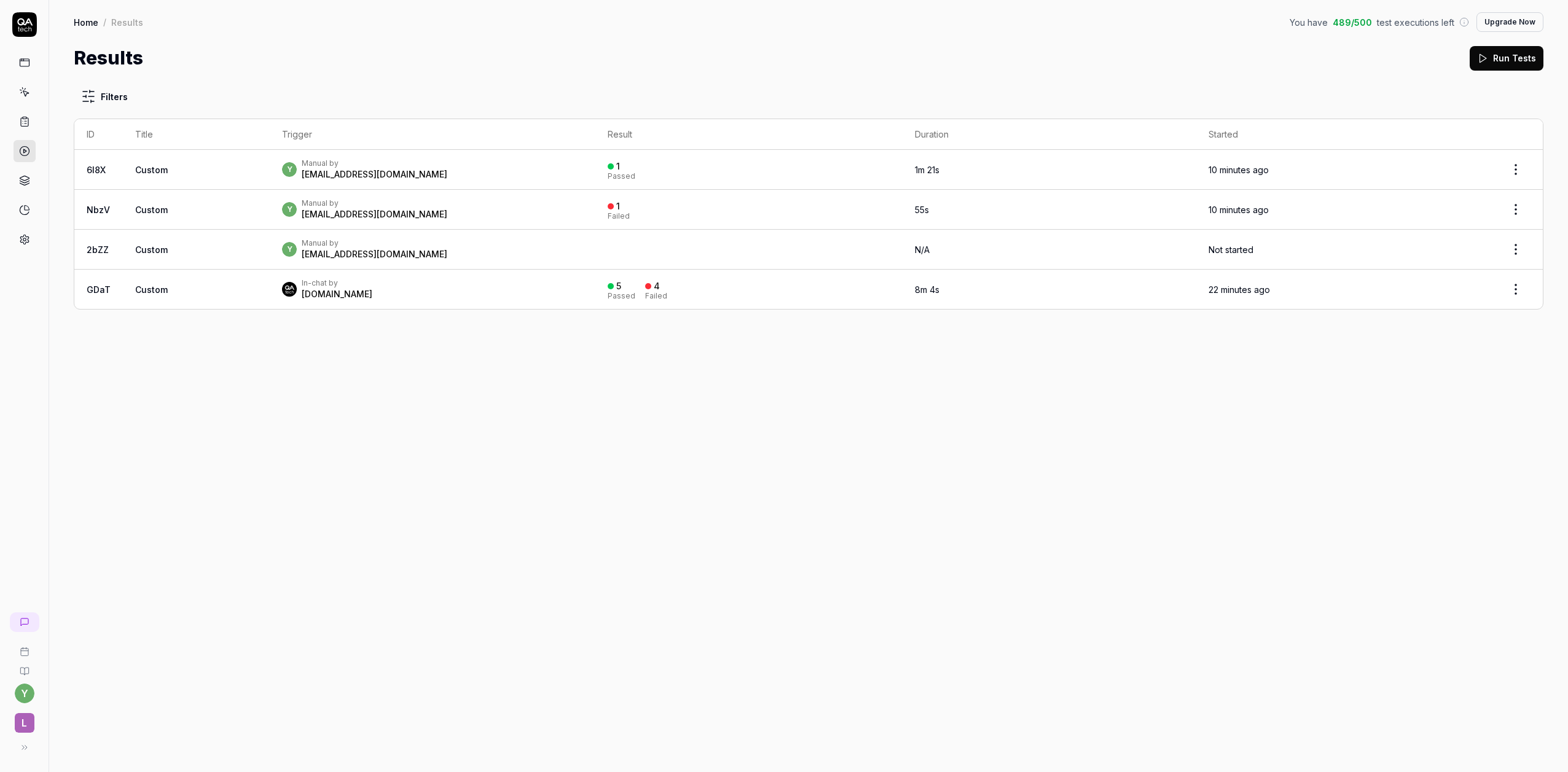
click at [343, 287] on div "In-chat by [DOMAIN_NAME]" at bounding box center [432, 289] width 301 height 22
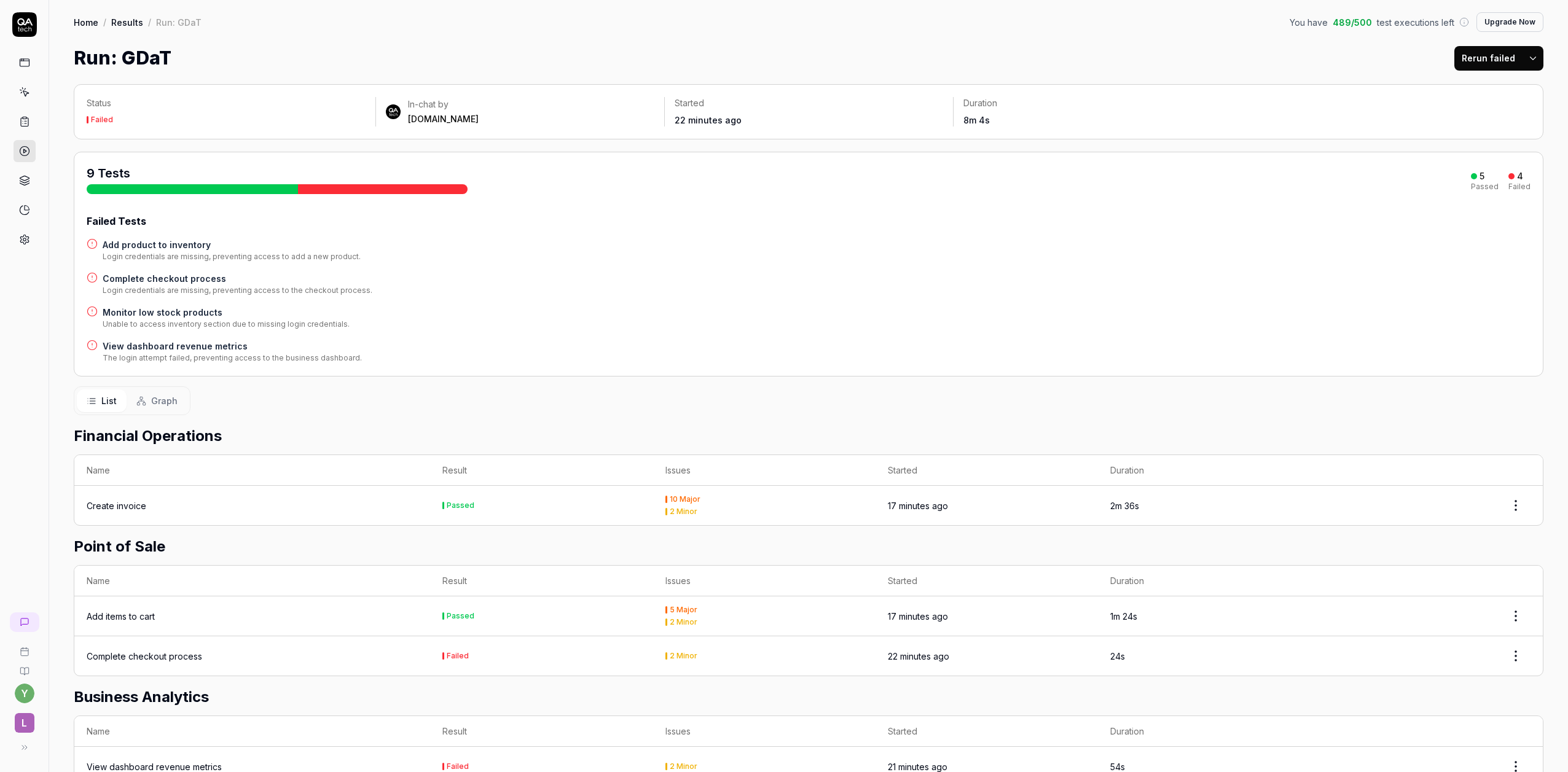
click at [17, 65] on link at bounding box center [24, 62] width 22 height 22
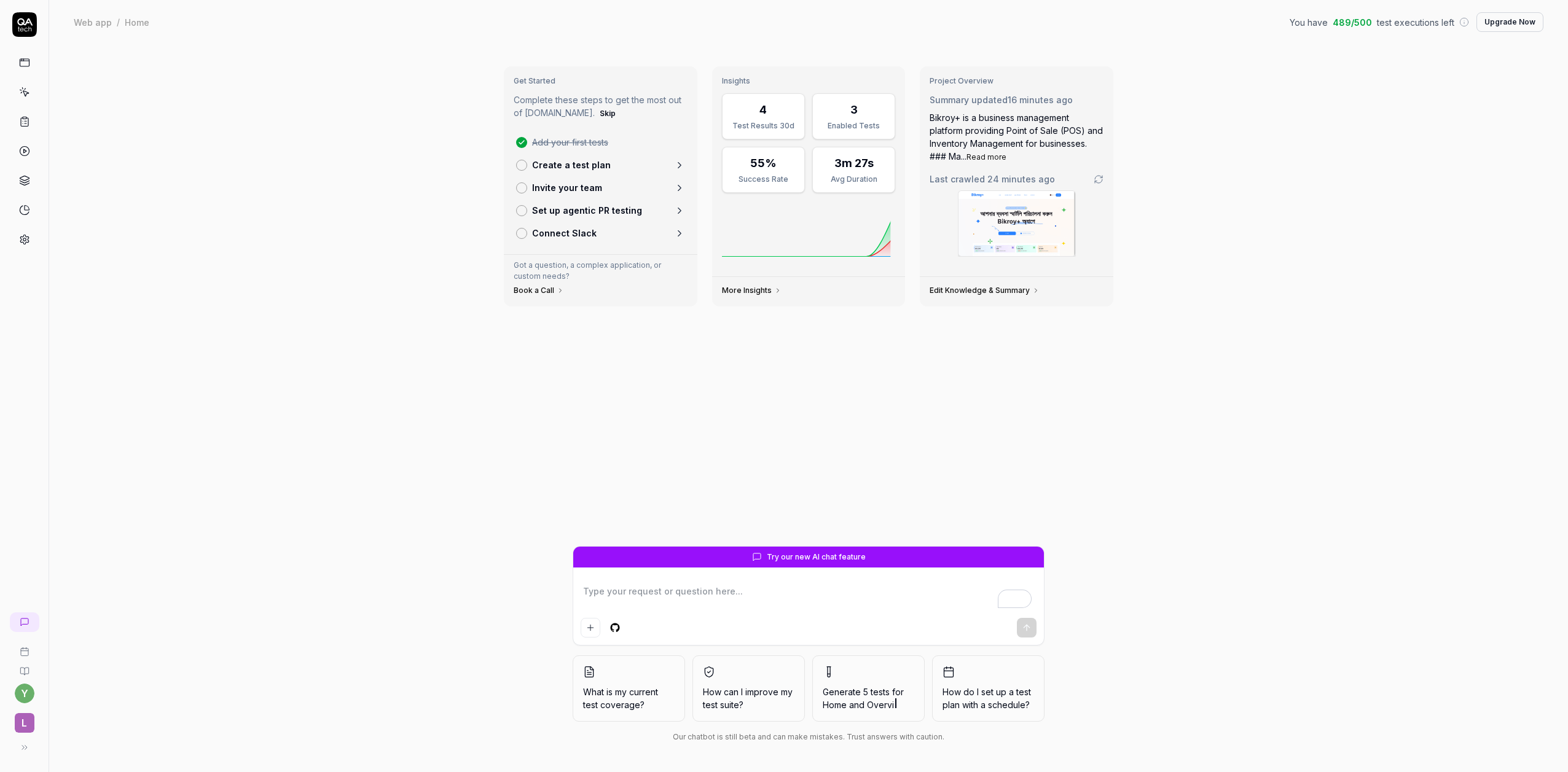
click at [23, 93] on icon at bounding box center [24, 92] width 11 height 11
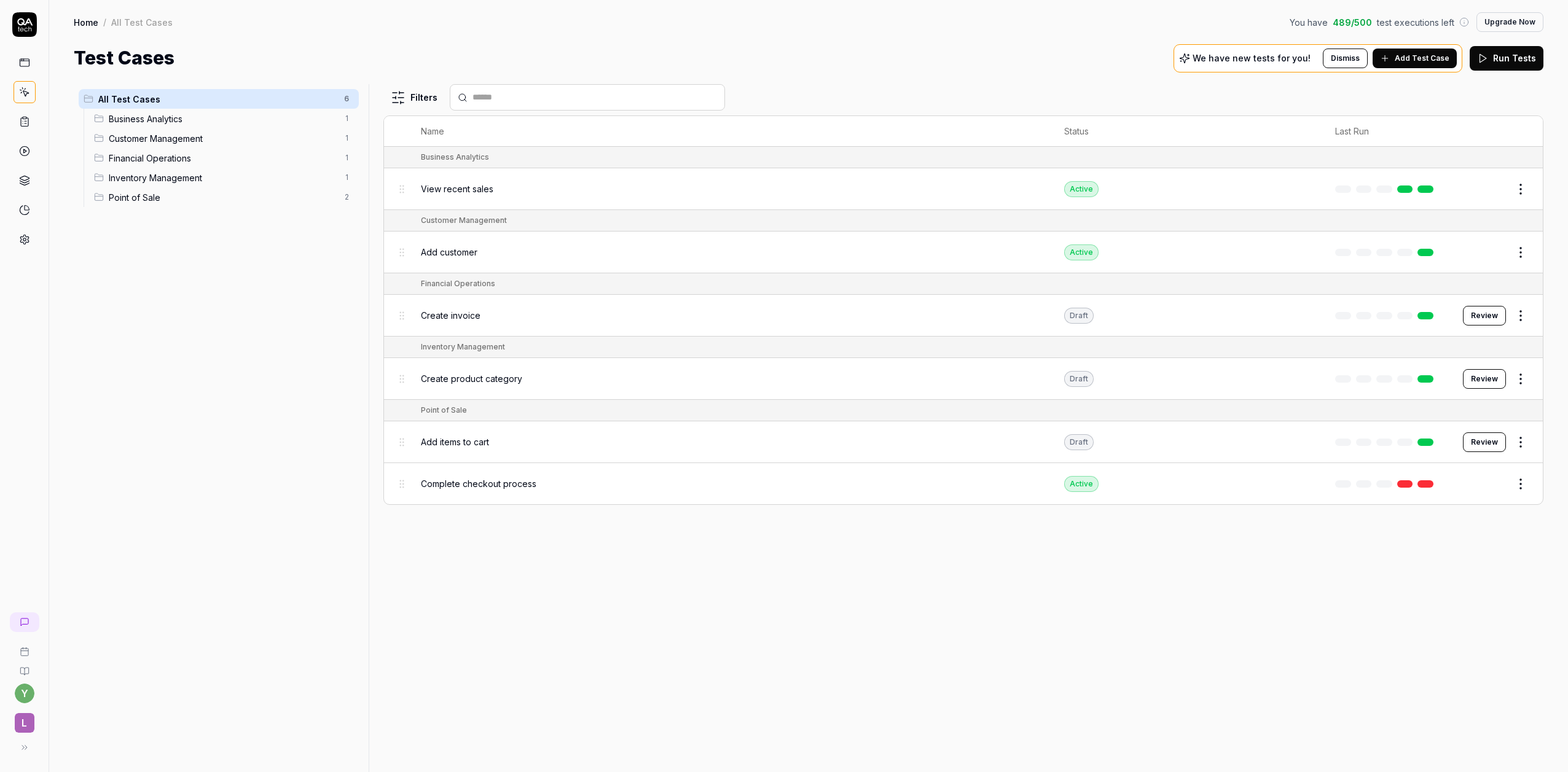
click at [1428, 251] on link at bounding box center [1426, 252] width 16 height 8
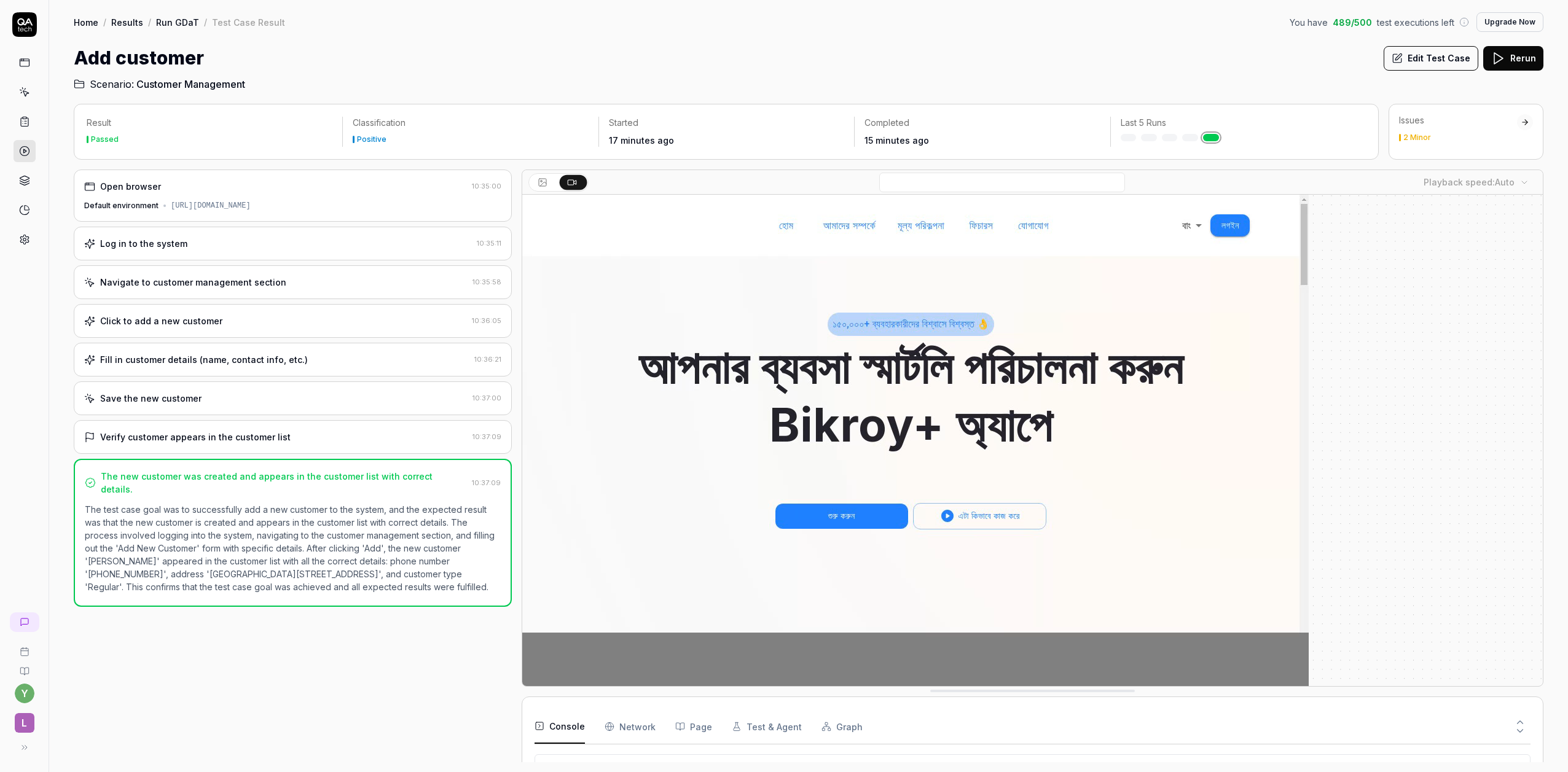
click at [1450, 471] on div at bounding box center [1033, 440] width 1021 height 492
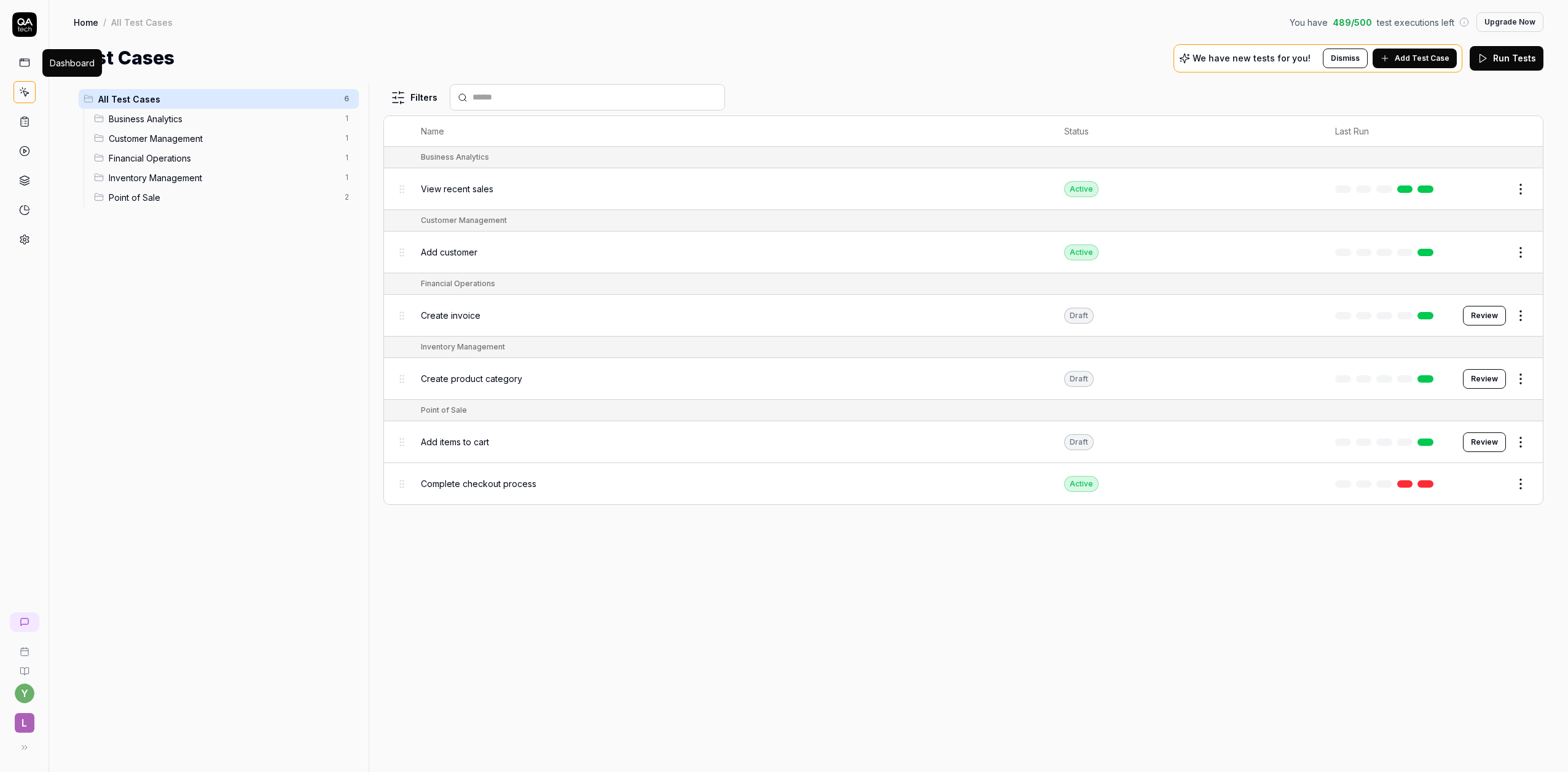
click at [29, 64] on rect at bounding box center [24, 63] width 9 height 8
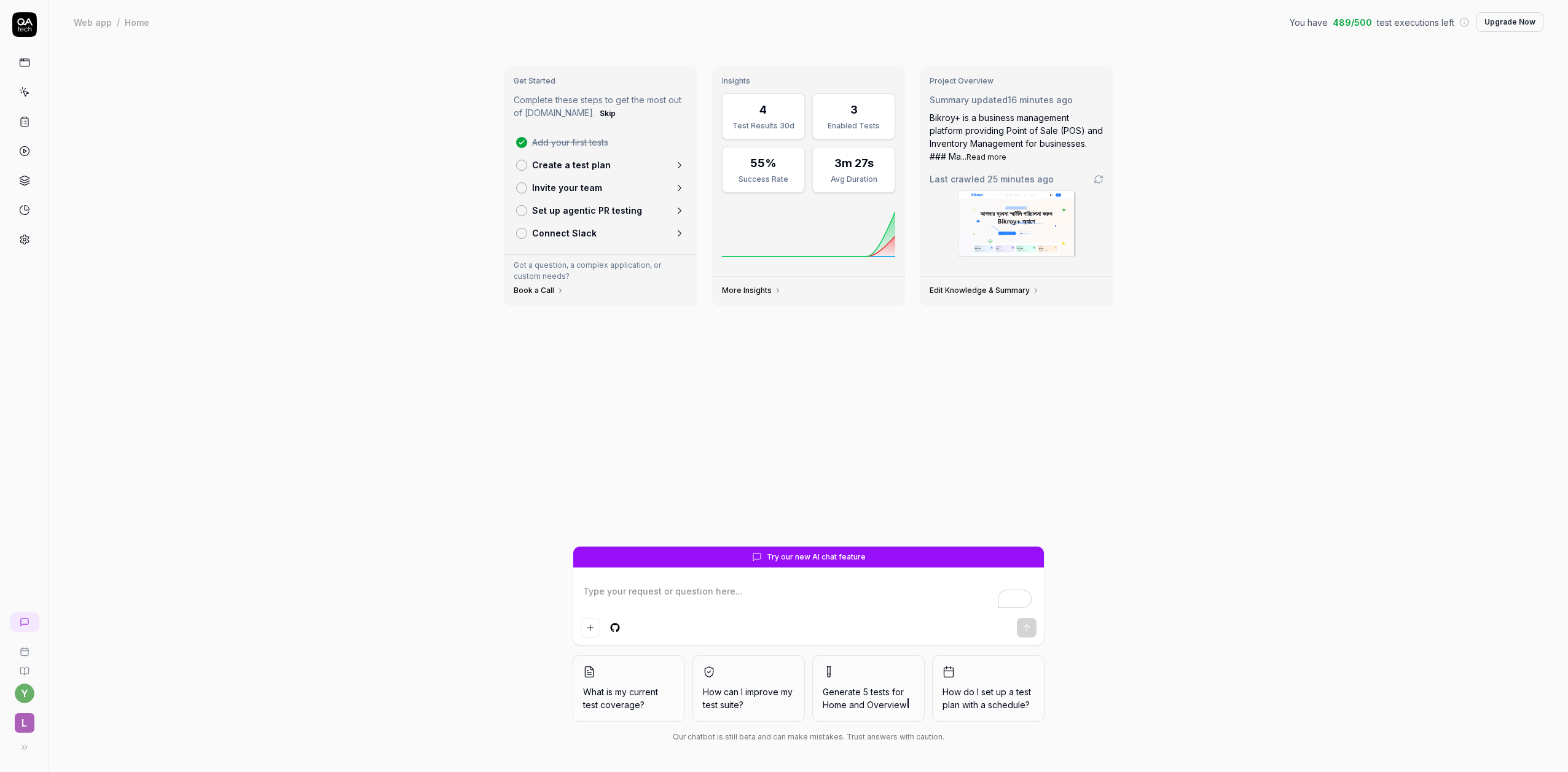
click at [726, 596] on textarea "To enrich screen reader interactions, please activate Accessibility in Grammarl…" at bounding box center [808, 597] width 456 height 31
click at [15, 31] on icon at bounding box center [24, 24] width 24 height 24
click at [881, 694] on span "Generate 5 tests for Home and Overview" at bounding box center [869, 698] width 91 height 26
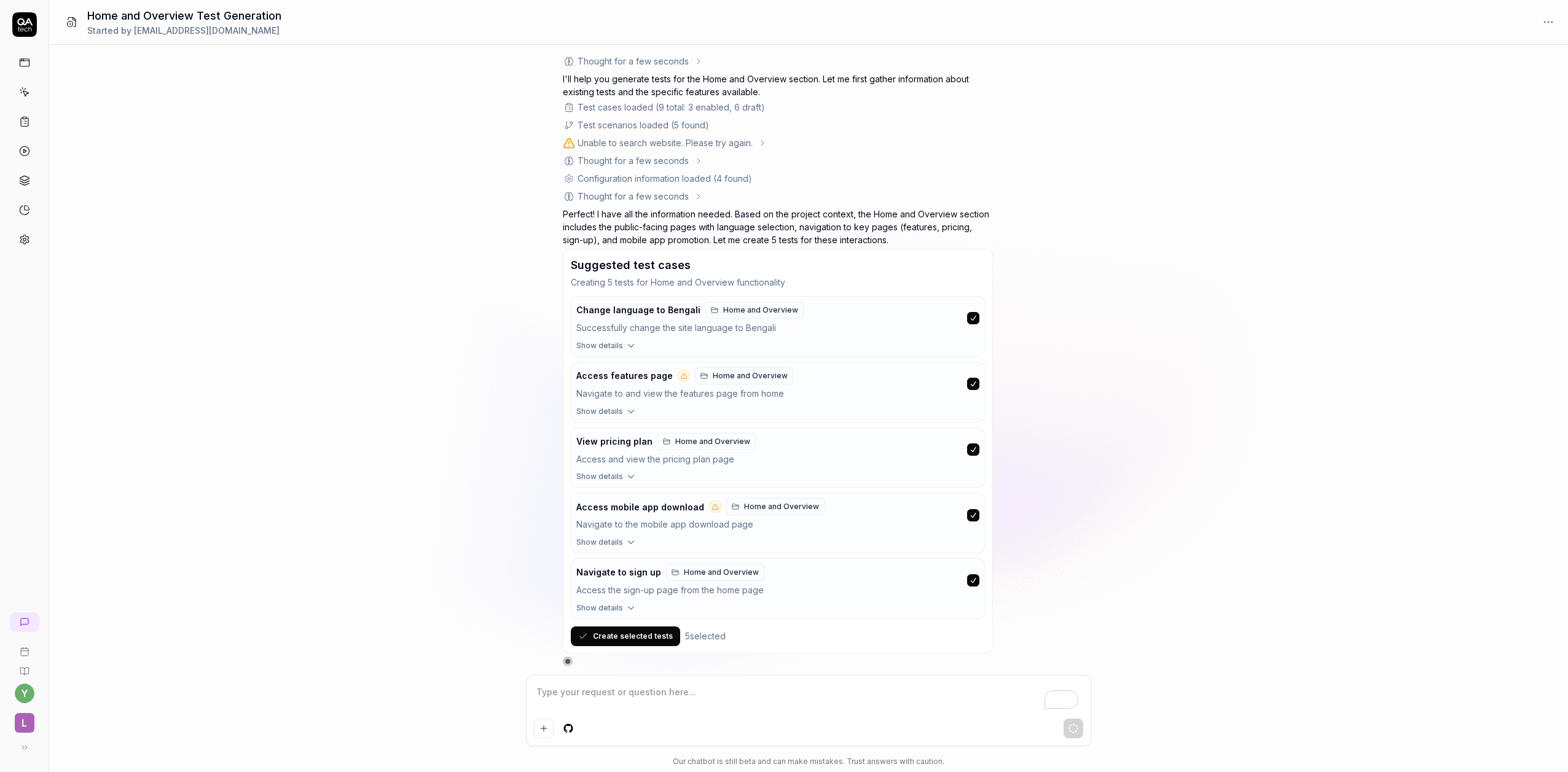
scroll to position [9, 0]
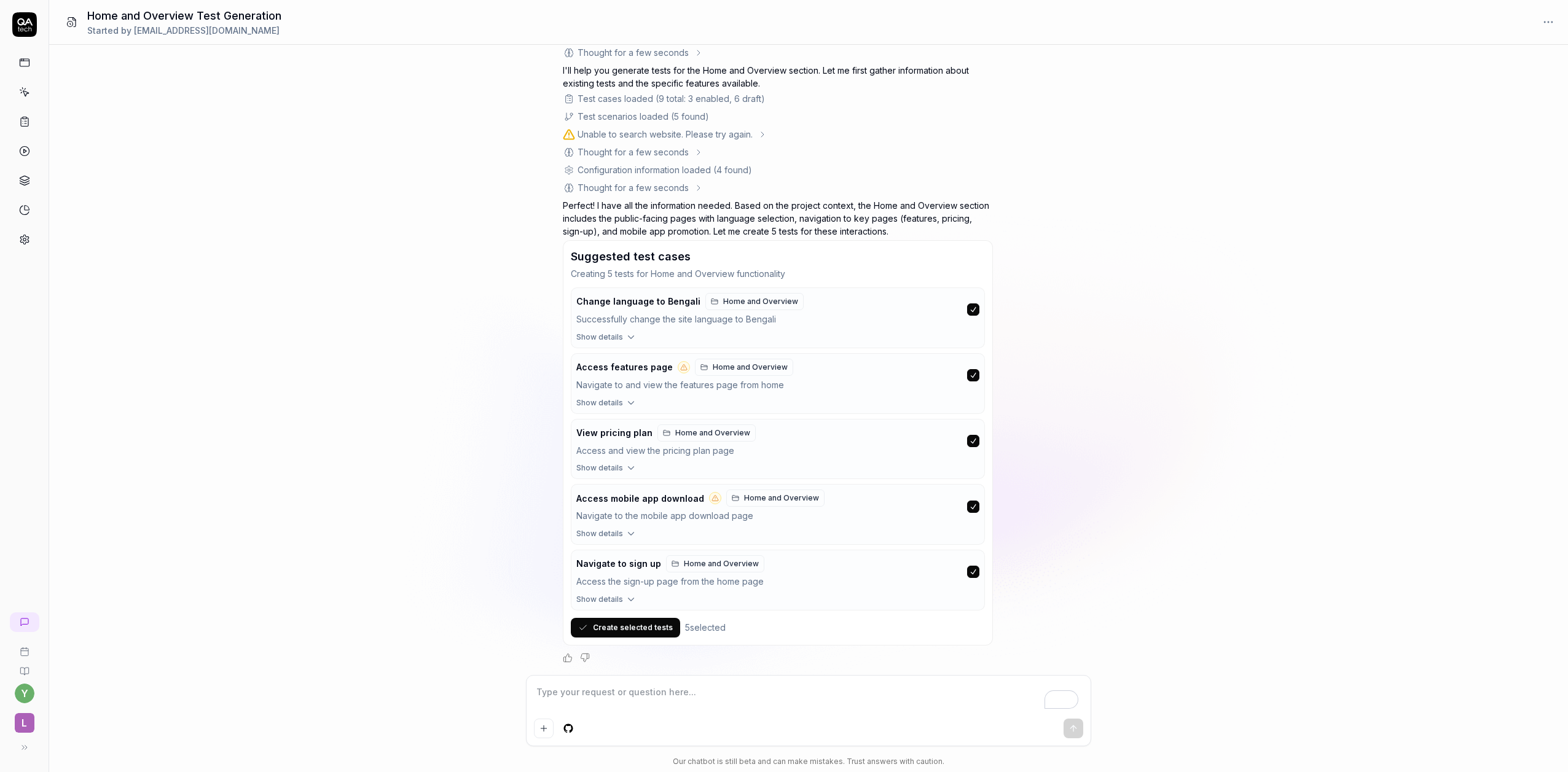
click at [639, 628] on button "Create selected tests" at bounding box center [626, 627] width 110 height 19
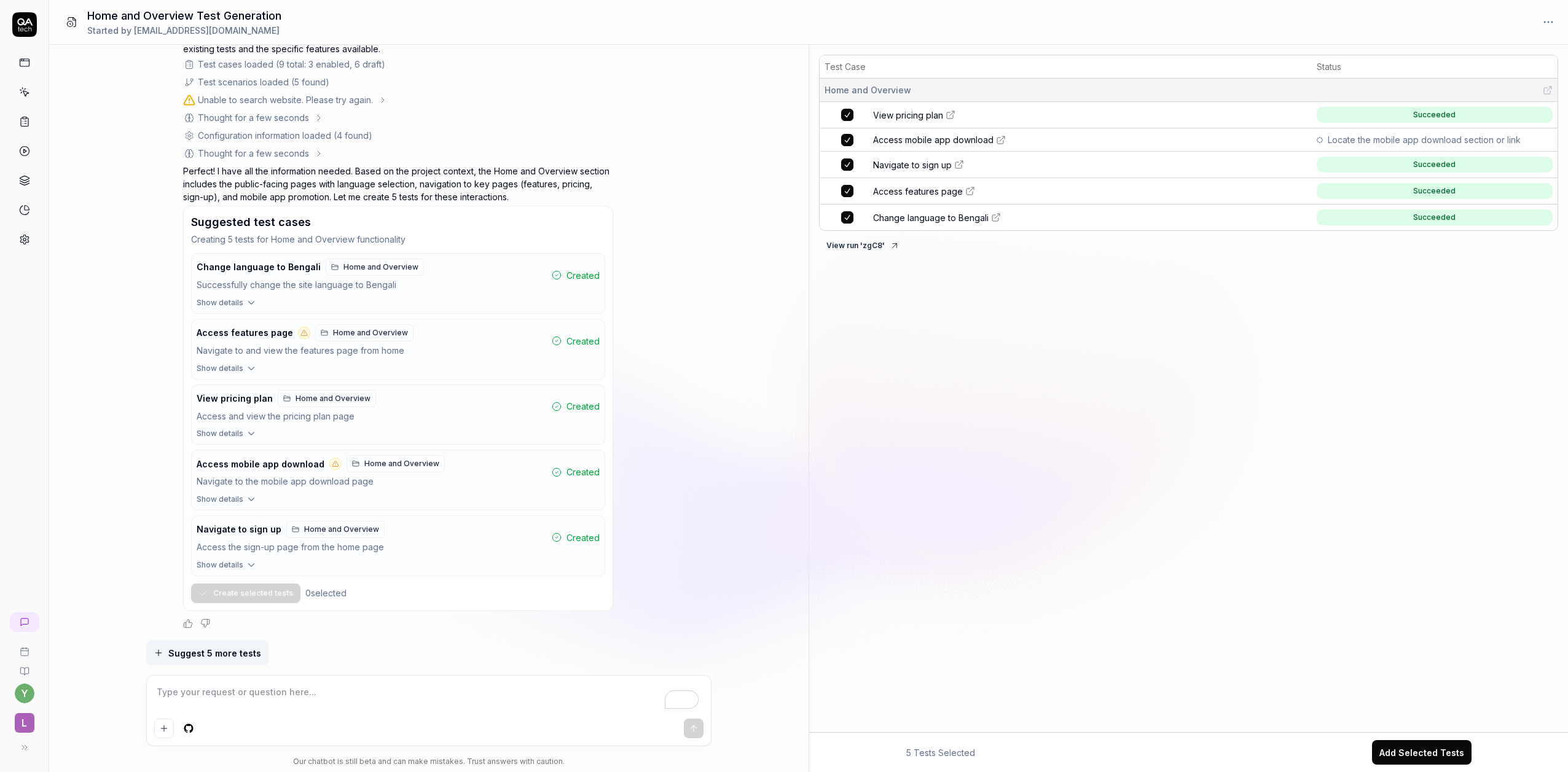
click at [998, 219] on icon at bounding box center [996, 218] width 10 height 10
click at [944, 171] on span "Navigate to sign up" at bounding box center [912, 168] width 79 height 13
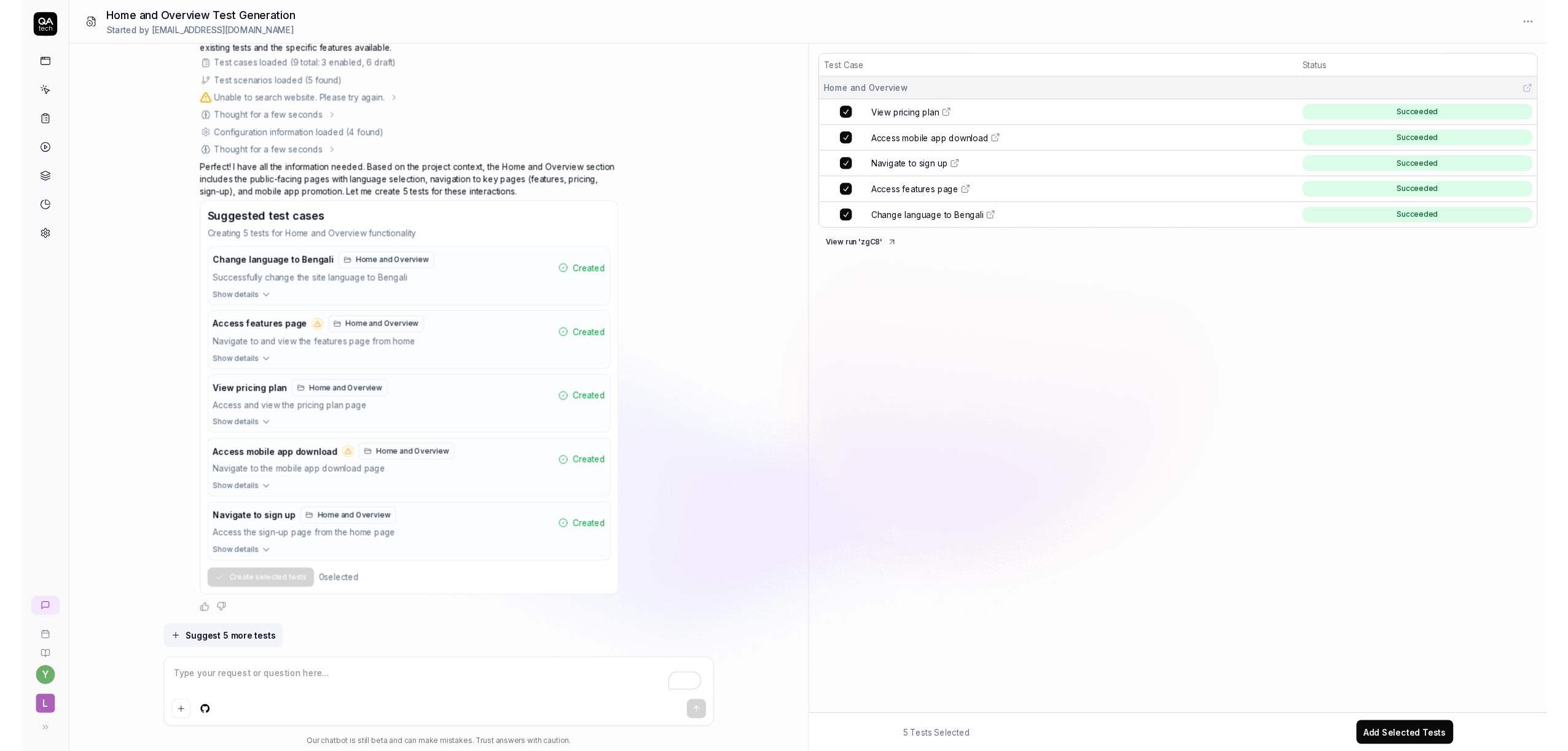
scroll to position [0, 0]
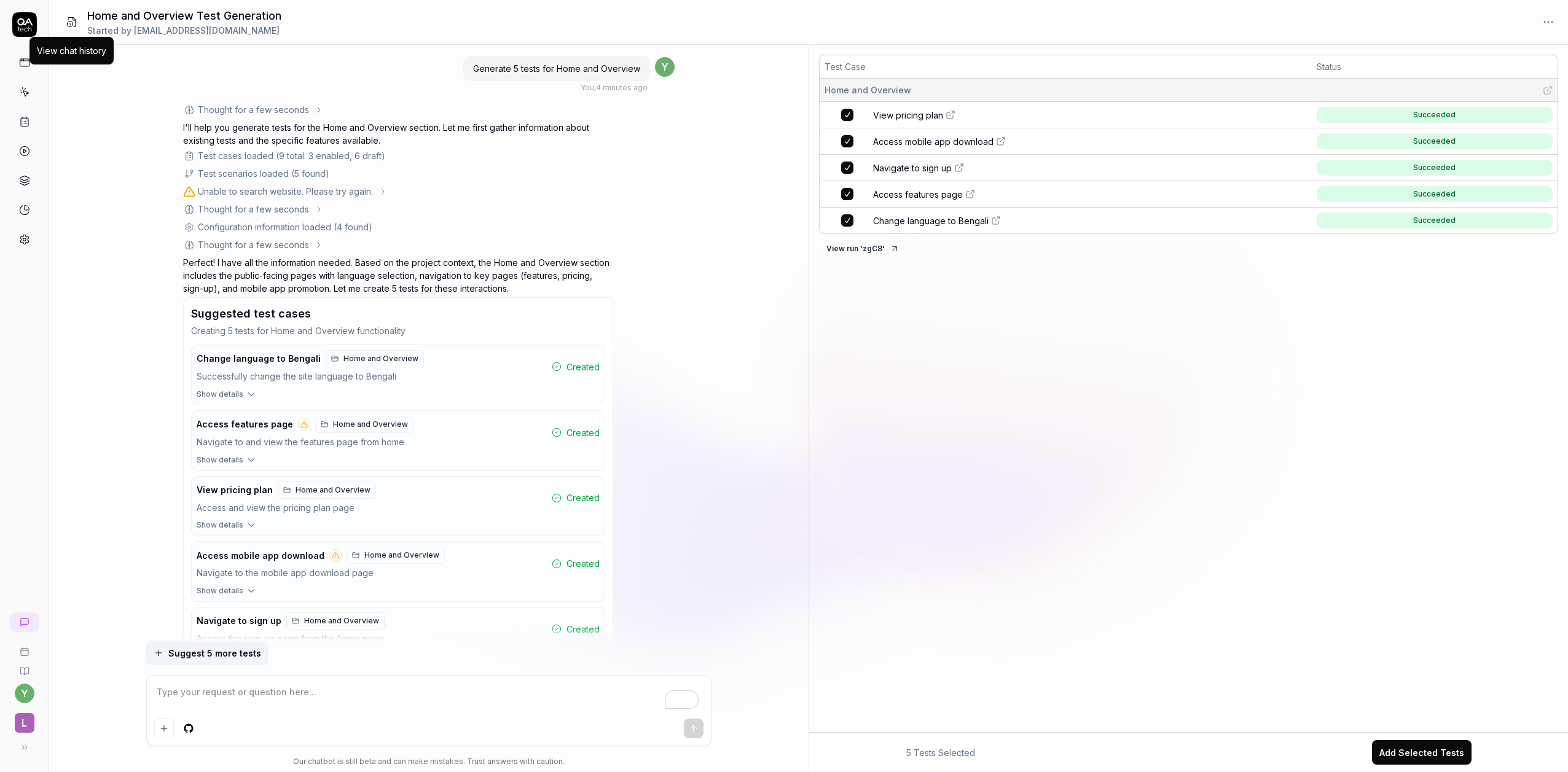
click at [76, 28] on button at bounding box center [71, 22] width 26 height 24
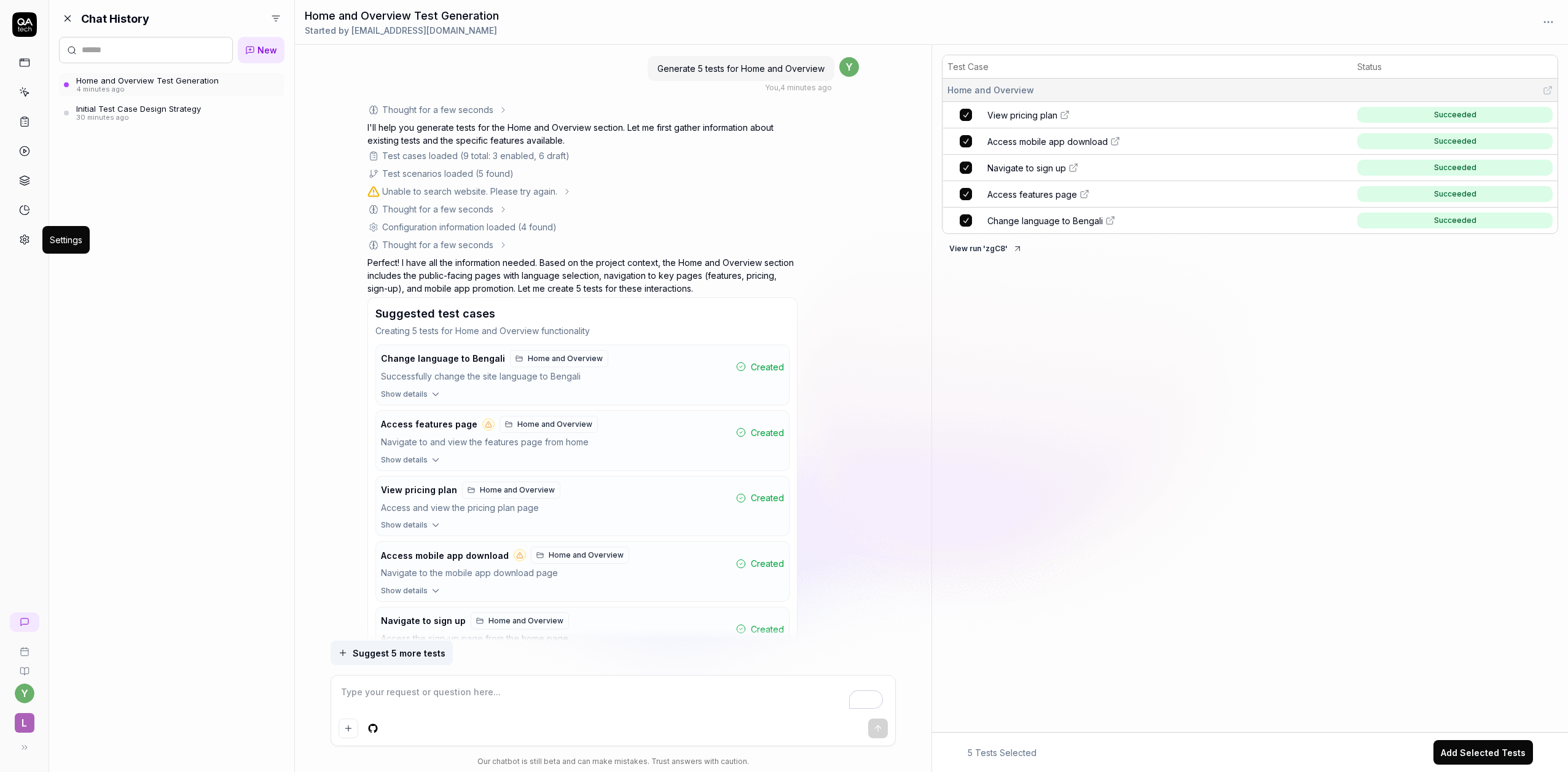
click at [24, 237] on icon at bounding box center [24, 240] width 11 height 11
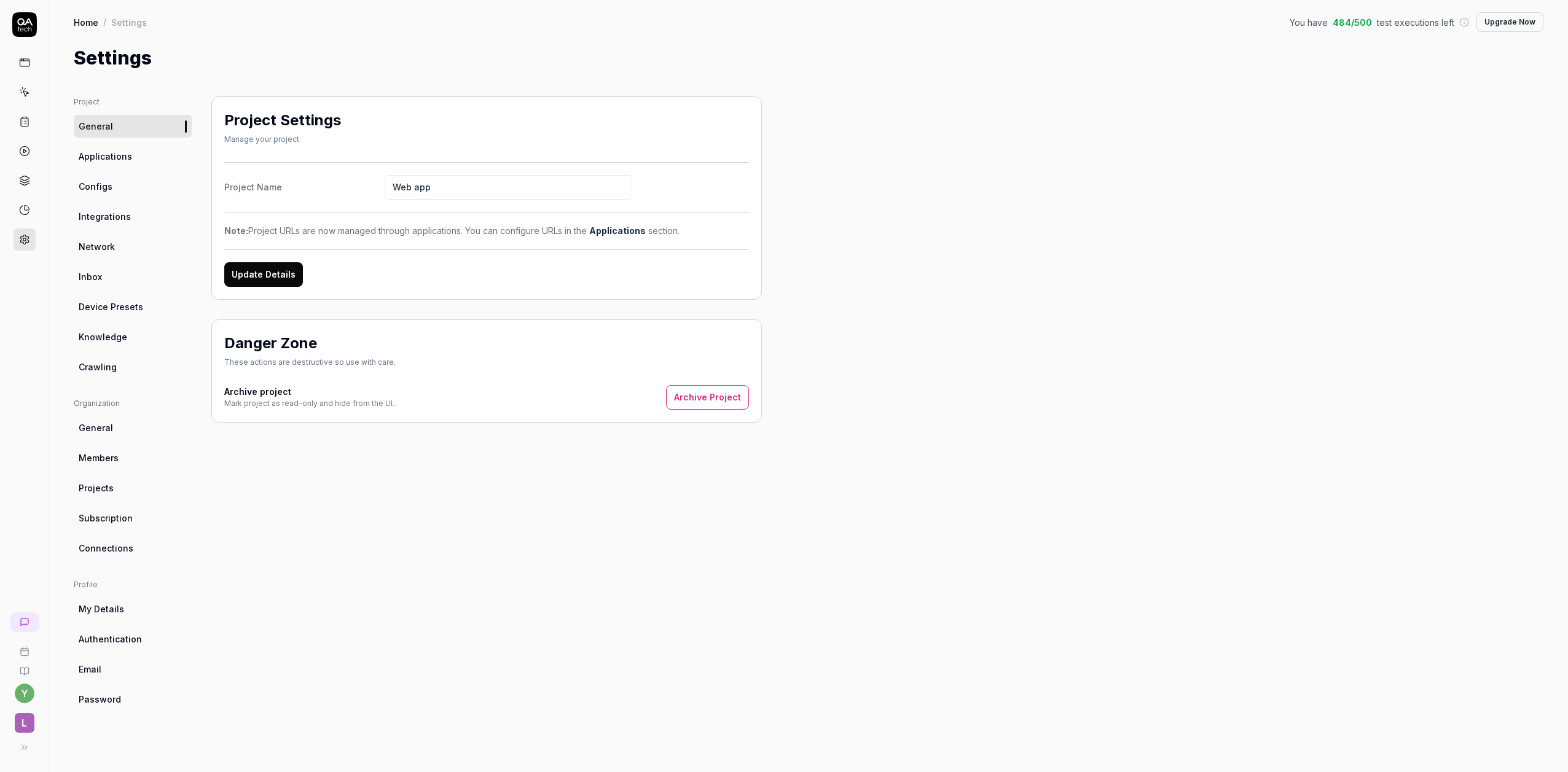
click at [118, 423] on link "General" at bounding box center [133, 428] width 118 height 23
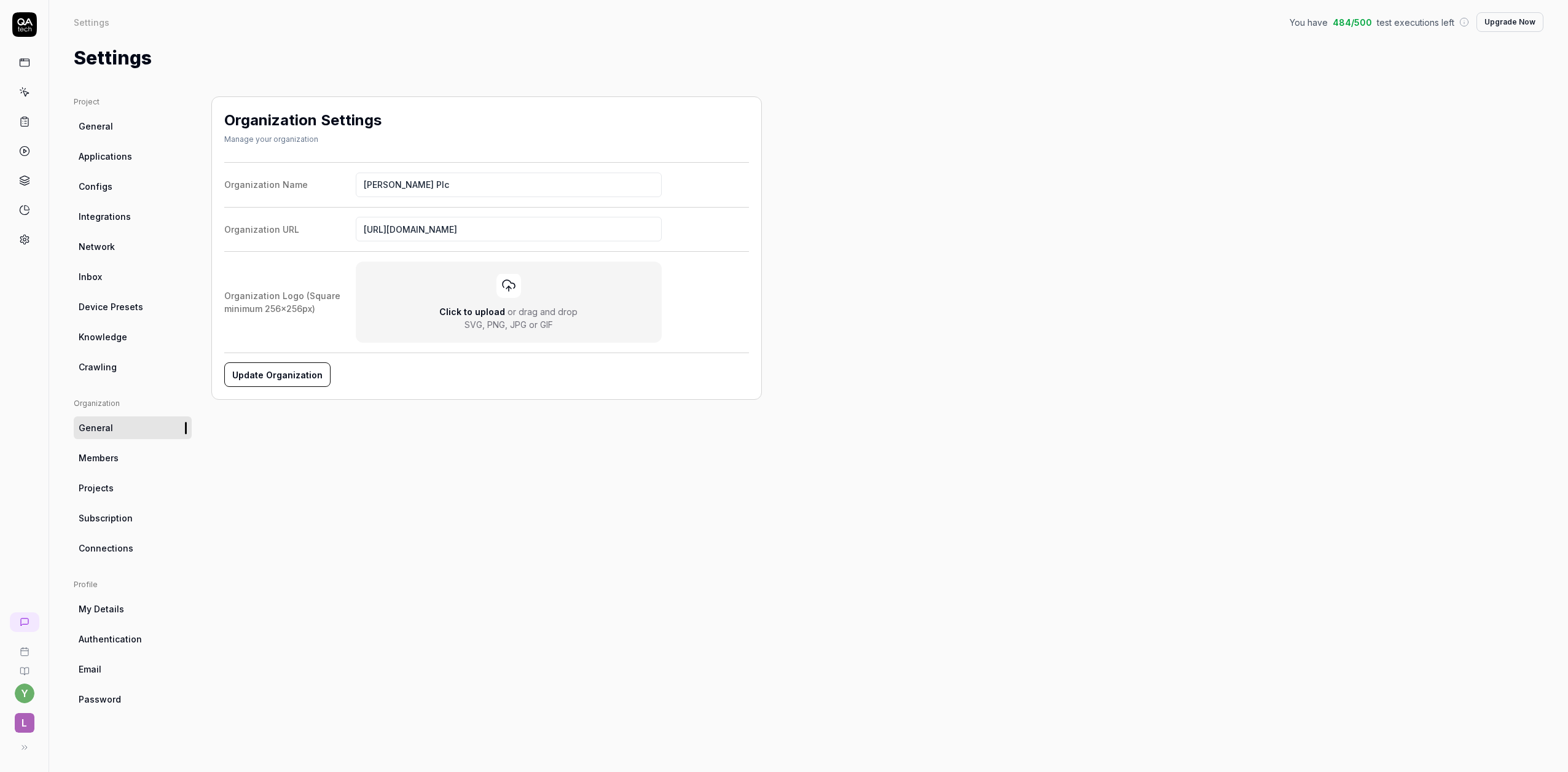
click at [126, 554] on span "Connections" at bounding box center [106, 548] width 54 height 13
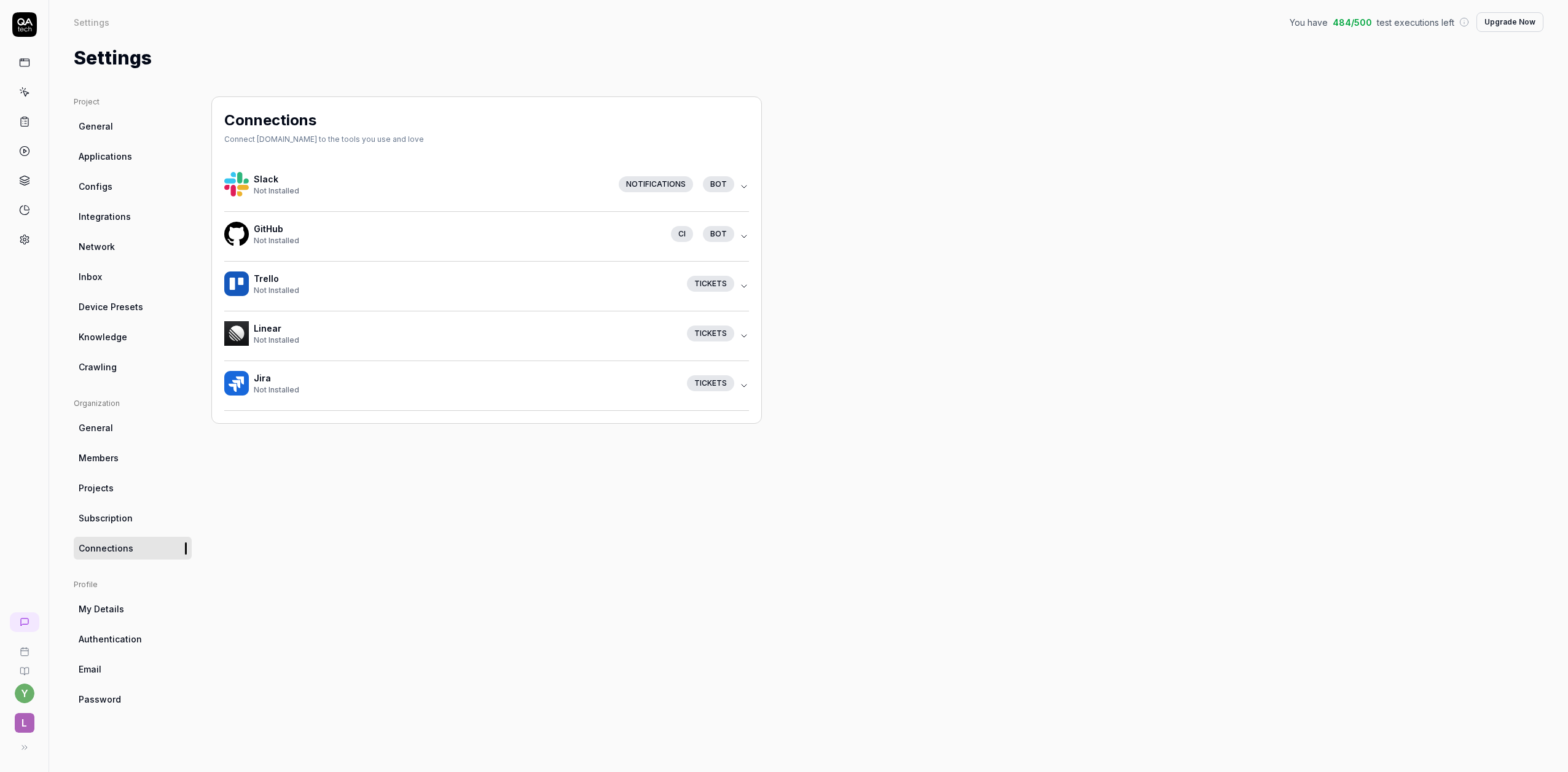
click at [120, 641] on span "Authentication" at bounding box center [110, 639] width 63 height 13
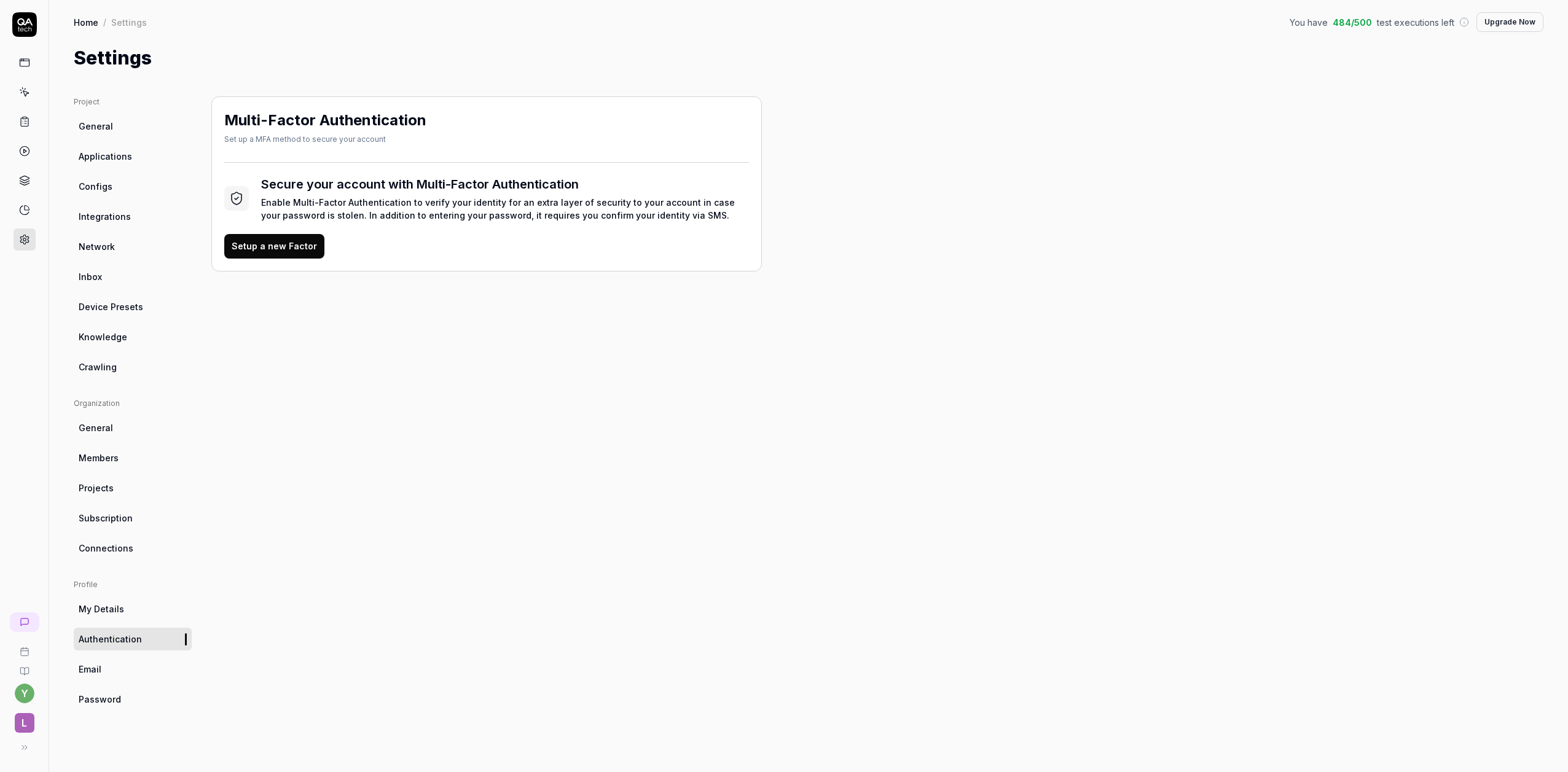
click at [85, 183] on span "Configs" at bounding box center [96, 187] width 34 height 13
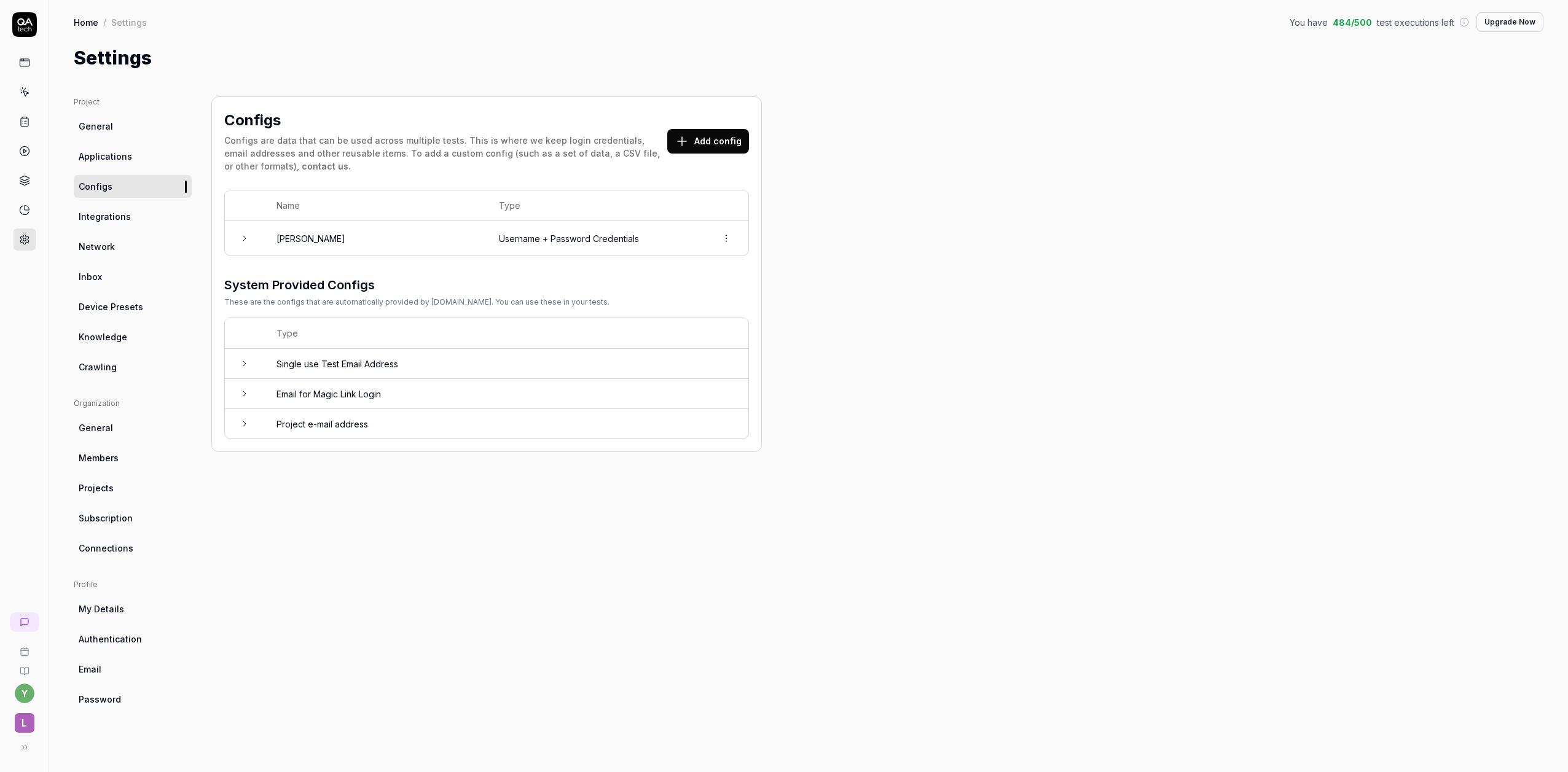
click at [250, 240] on td at bounding box center [244, 238] width 39 height 34
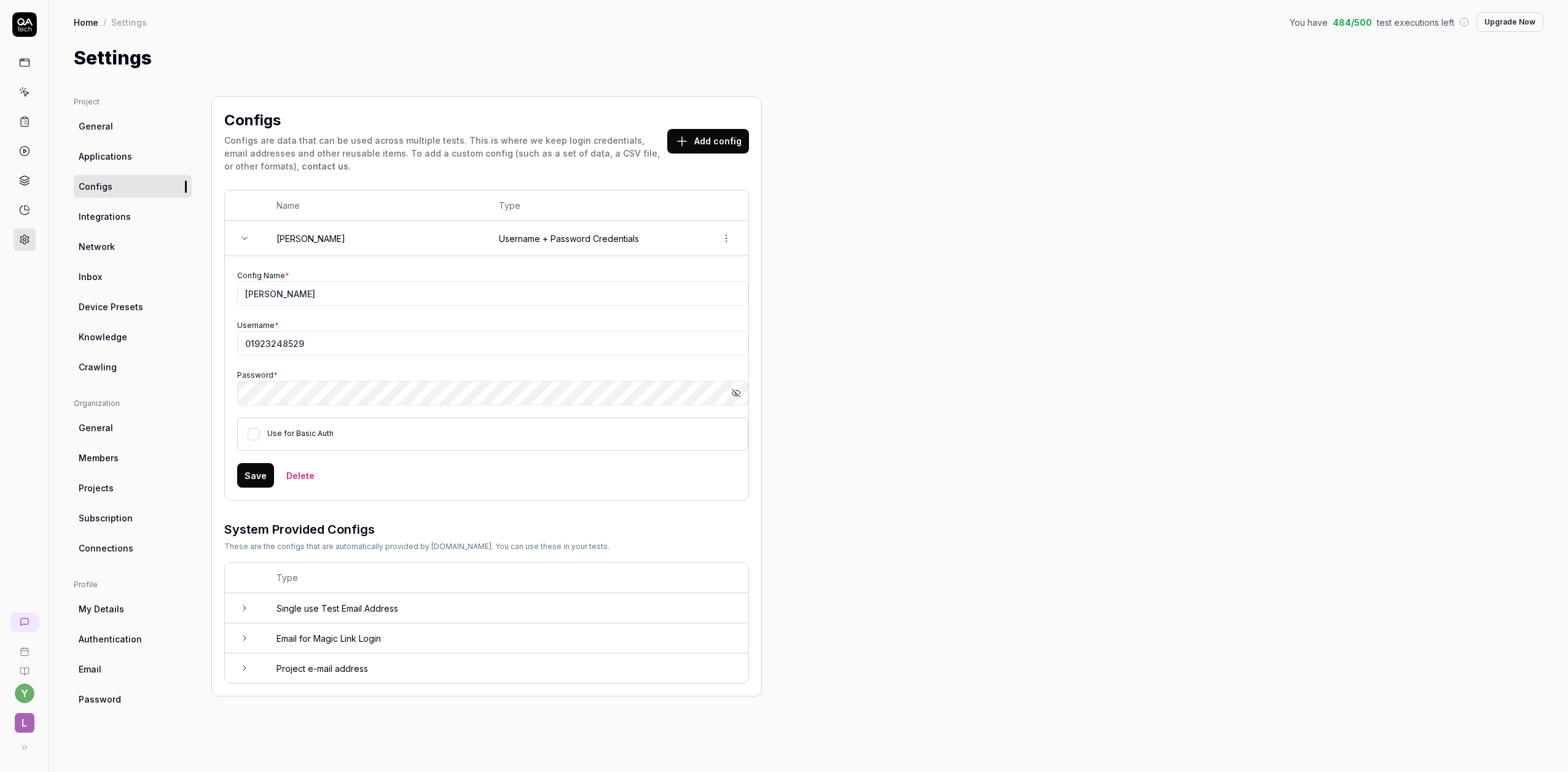
click at [247, 240] on icon at bounding box center [245, 239] width 10 height 10
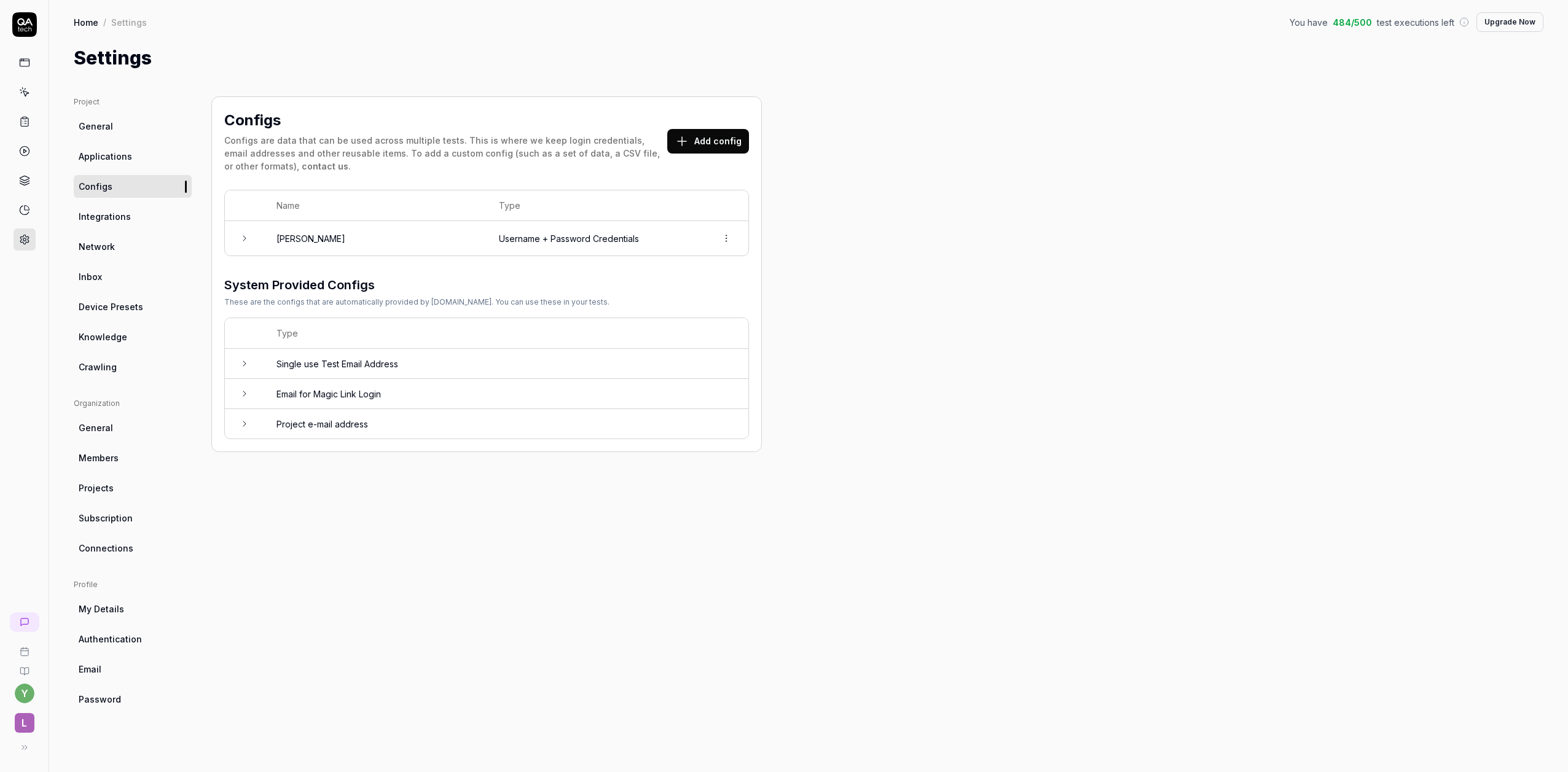
click at [26, 58] on icon at bounding box center [24, 63] width 11 height 11
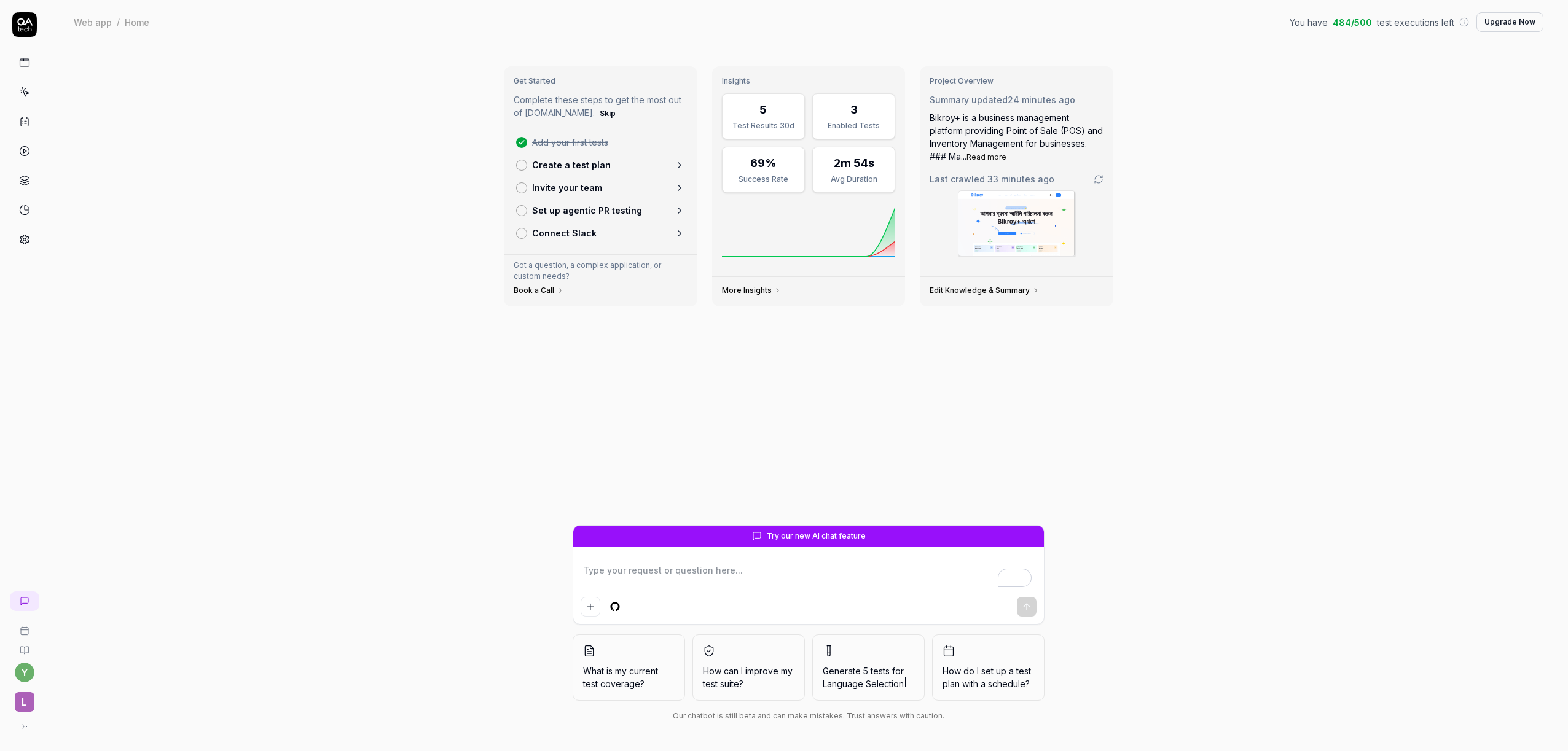
click at [627, 582] on textarea "To enrich screen reader interactions, please activate Accessibility in Grammarl…" at bounding box center [808, 576] width 456 height 31
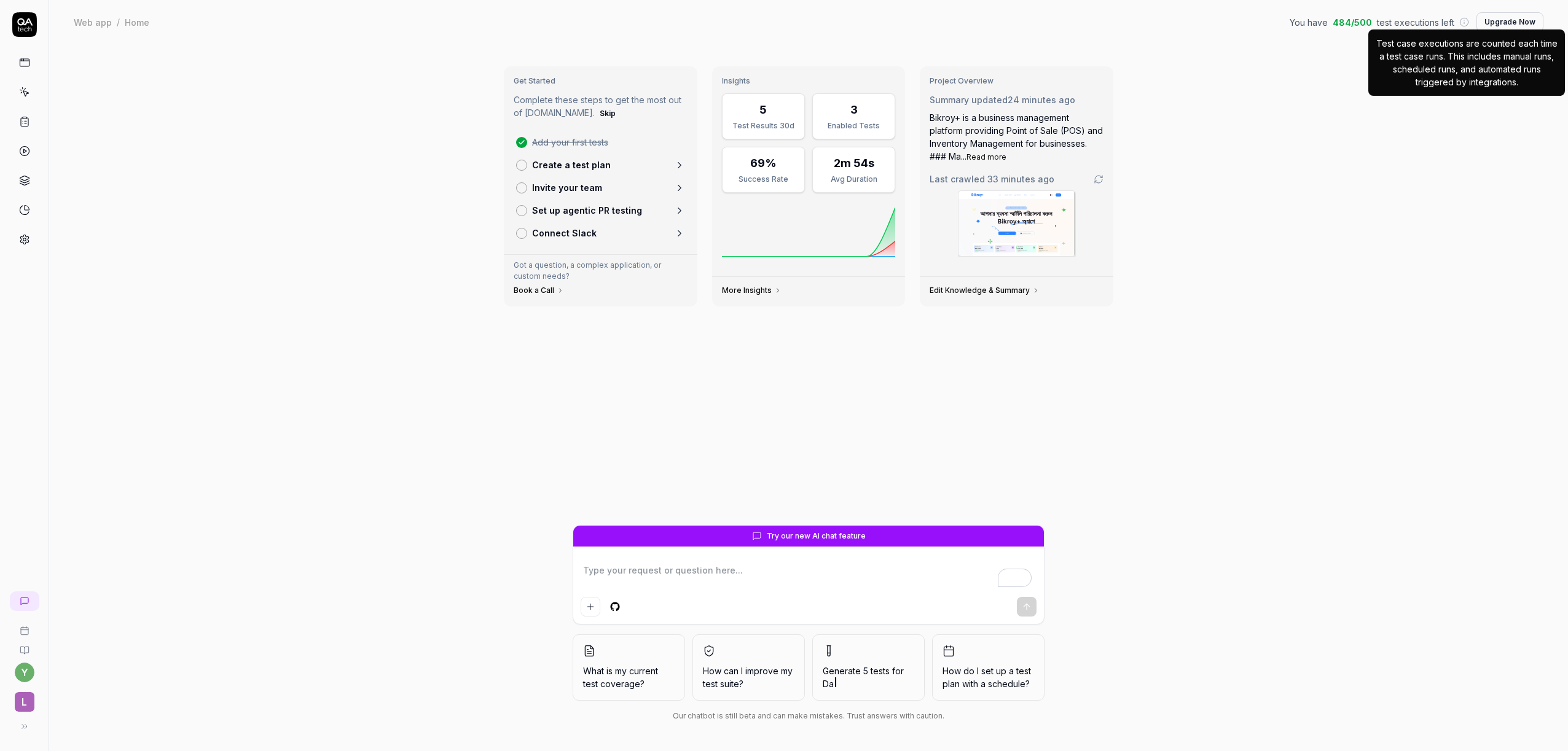
click at [1507, 25] on button "Upgrade Now" at bounding box center [1510, 22] width 67 height 19
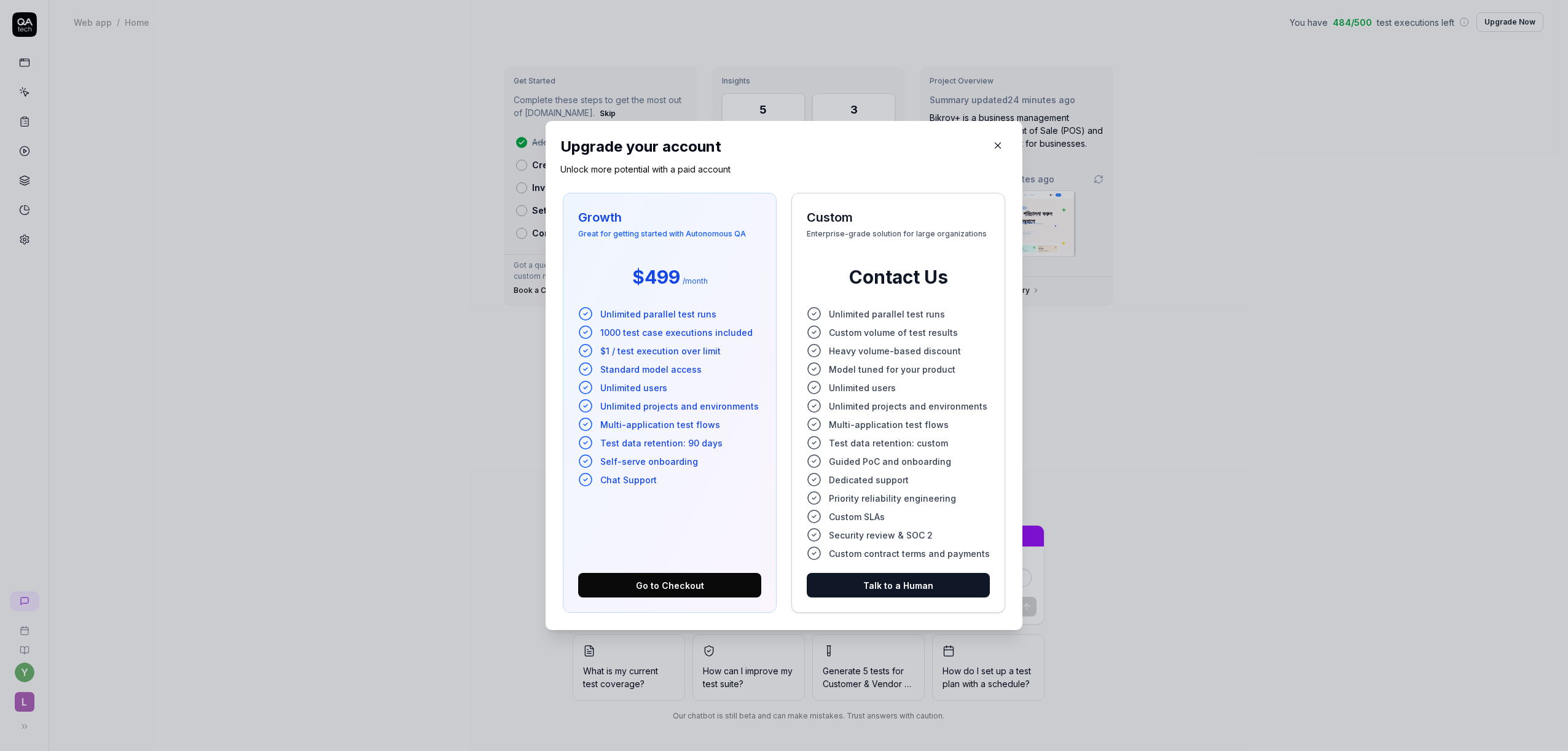
click at [993, 143] on icon "button" at bounding box center [998, 146] width 11 height 11
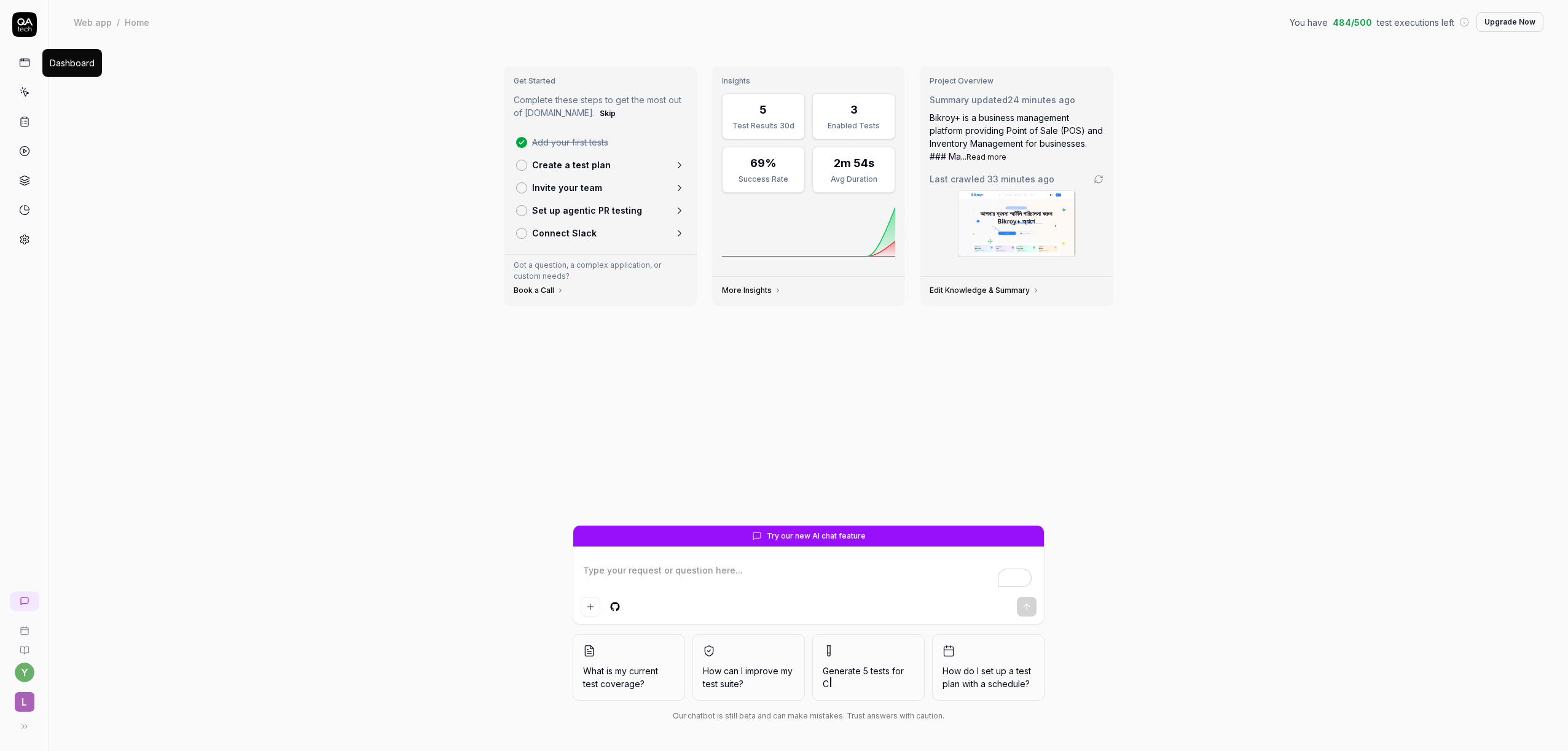
type textarea "*"
click at [28, 155] on icon at bounding box center [24, 151] width 11 height 11
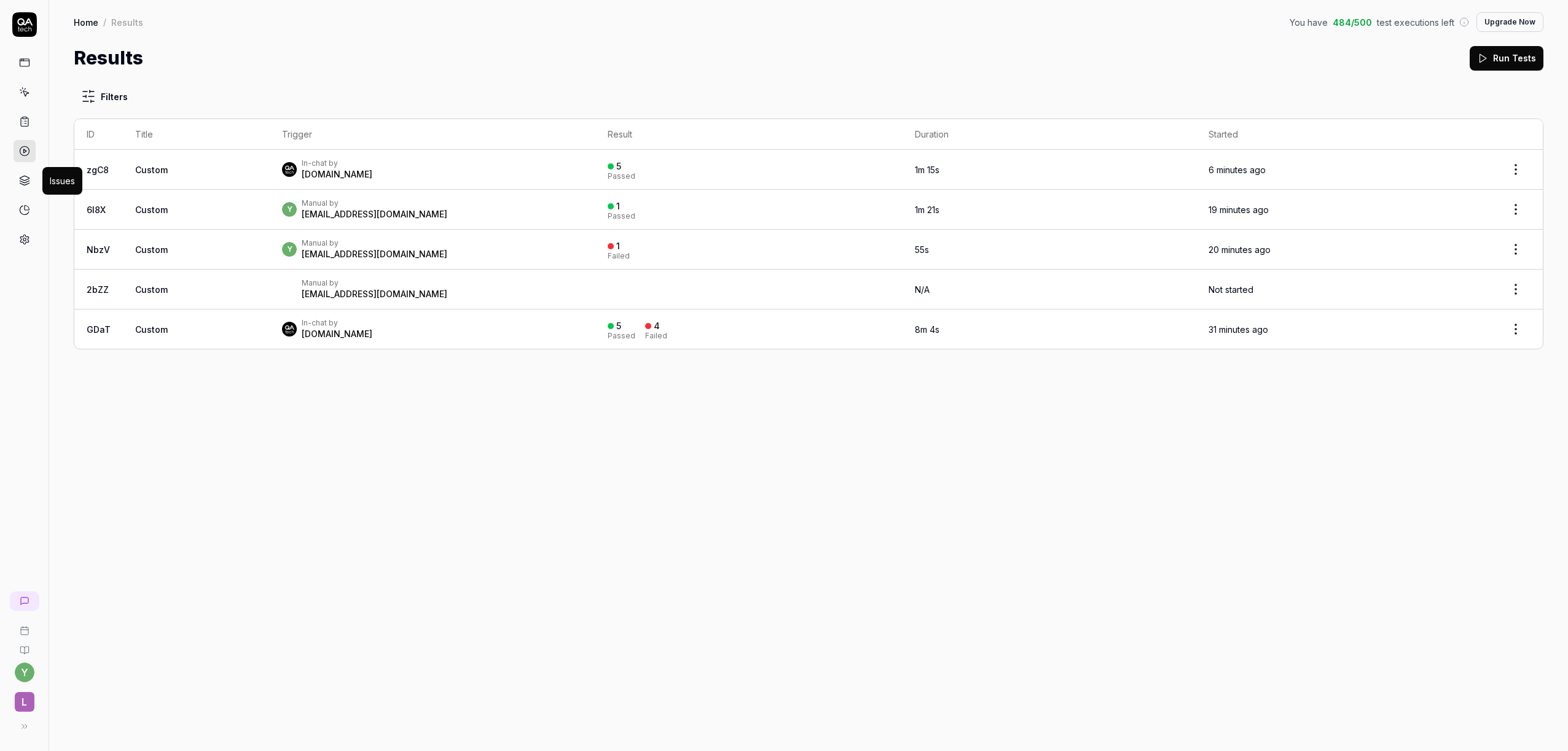
click at [24, 186] on link at bounding box center [24, 180] width 22 height 22
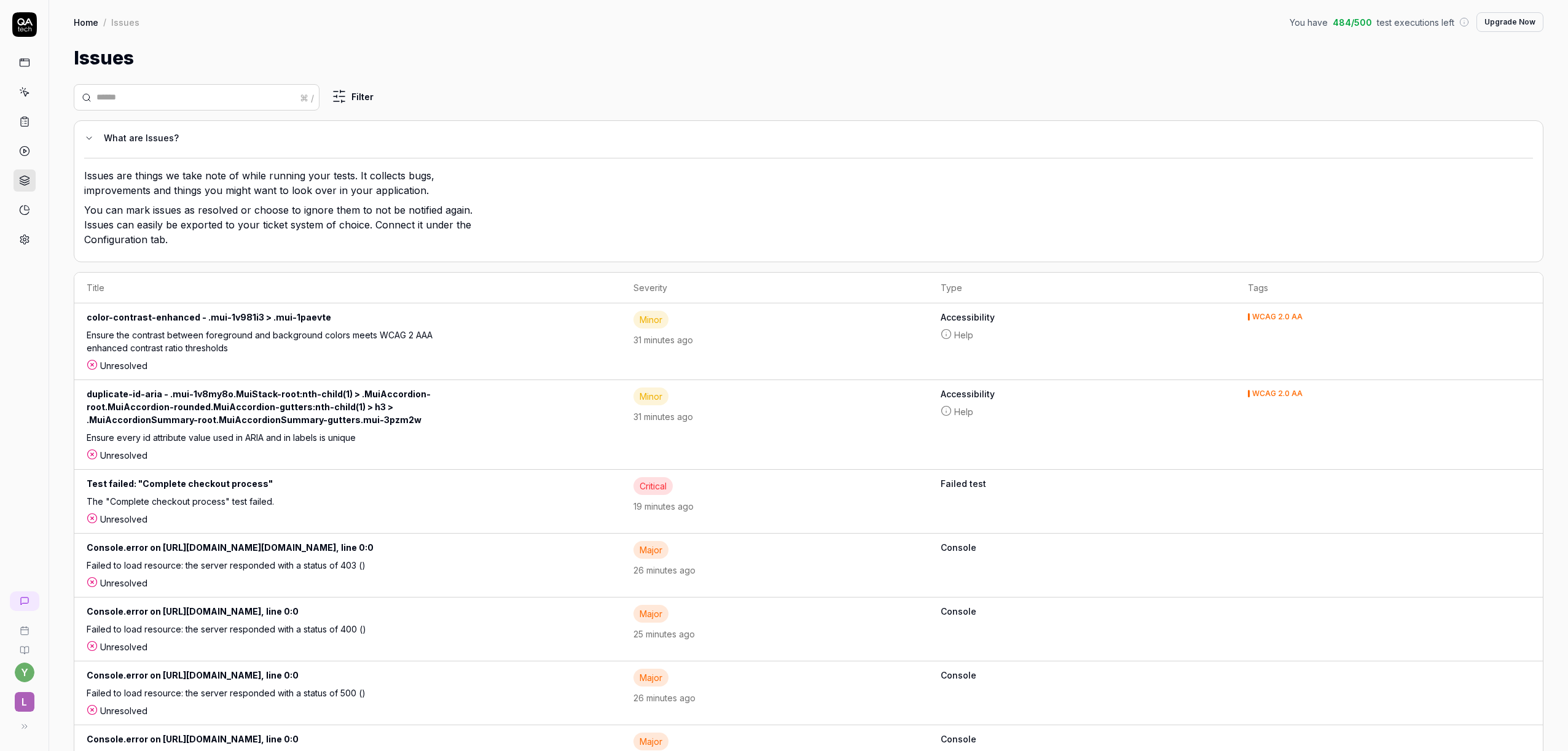
click at [21, 246] on link at bounding box center [24, 239] width 22 height 22
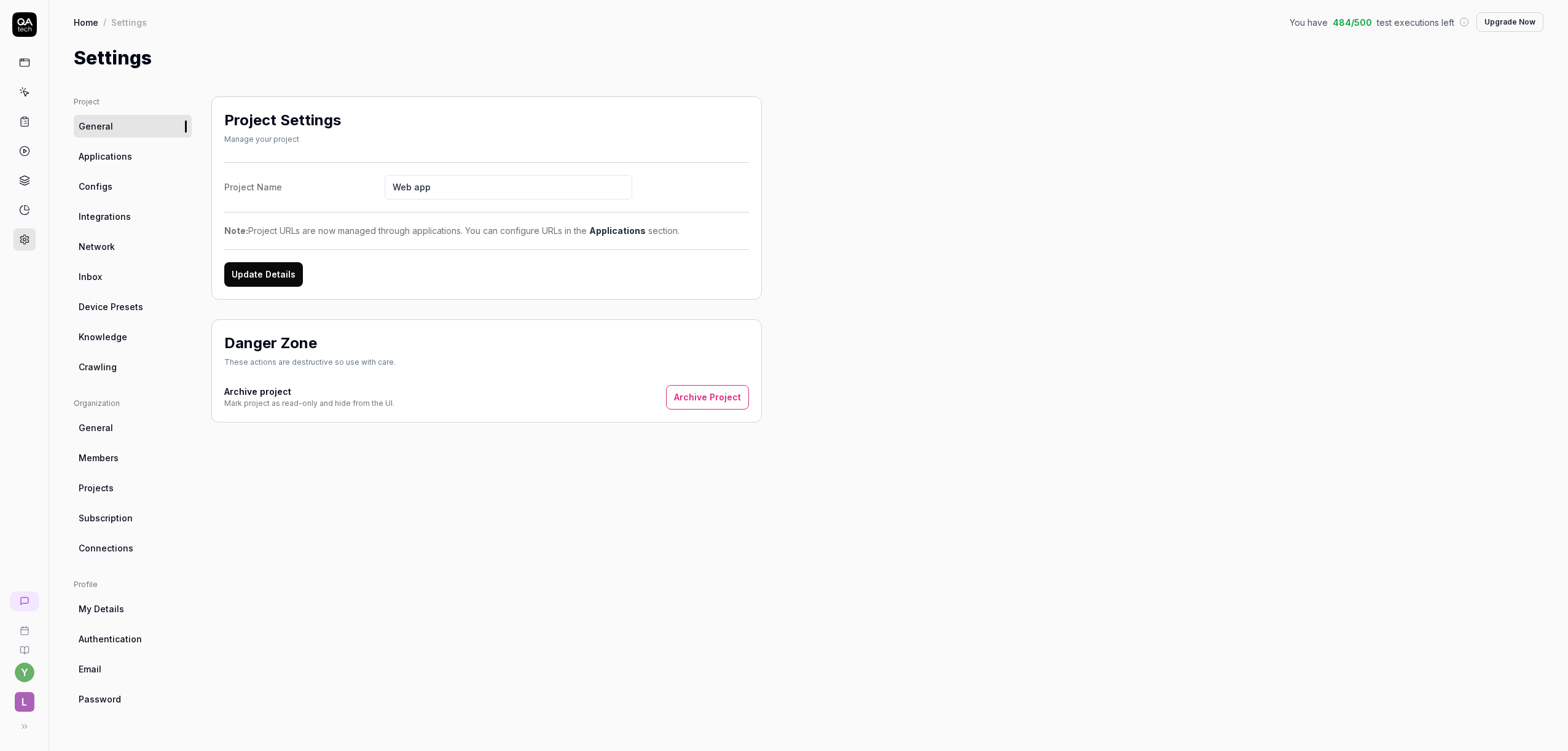
click at [90, 164] on link "Applications" at bounding box center [133, 156] width 118 height 23
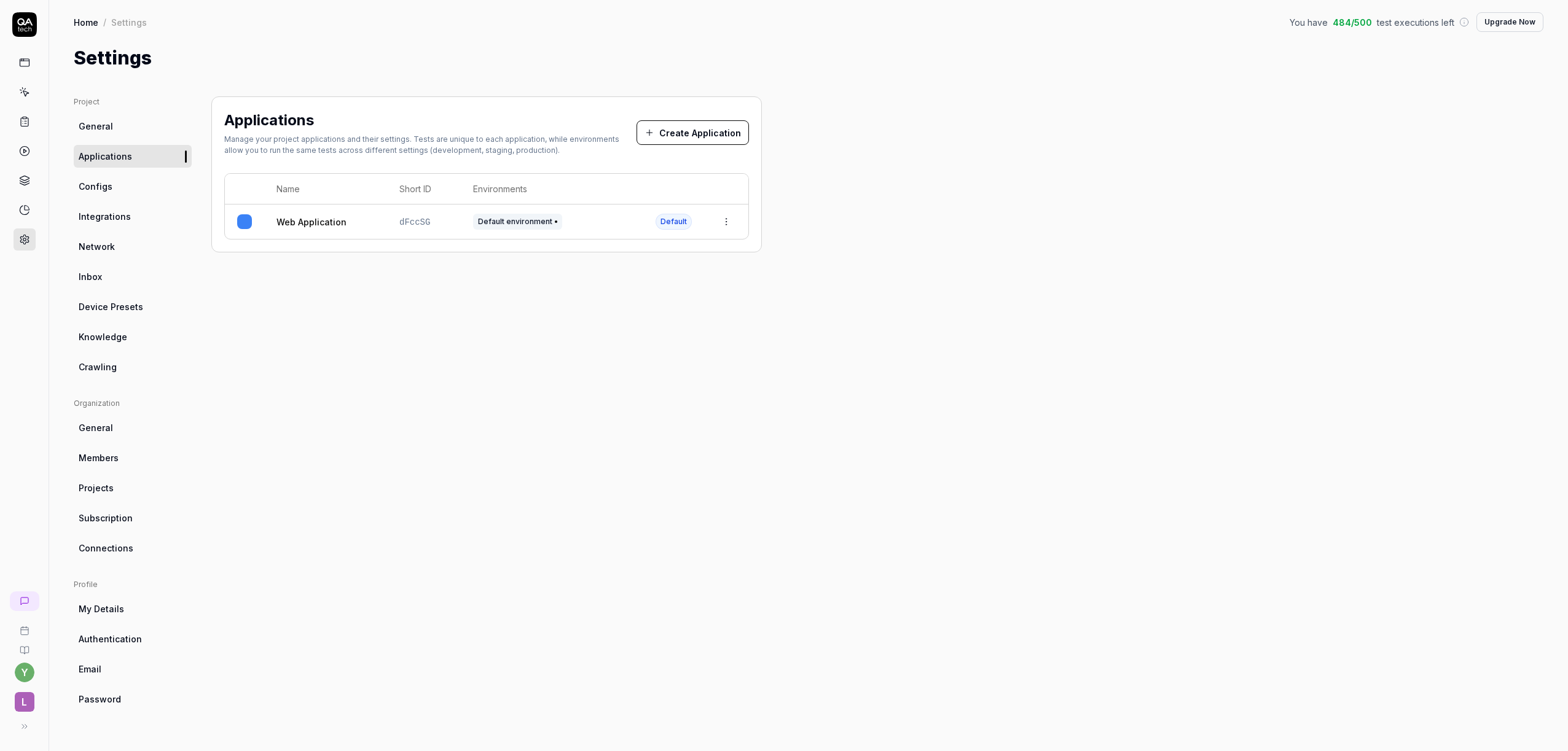
click at [722, 223] on html "y L Home / Settings You have 484 / 500 test executions left Upgrade Now Home / …" at bounding box center [784, 376] width 1568 height 751
click at [629, 303] on span "Edit" at bounding box center [627, 303] width 16 height 13
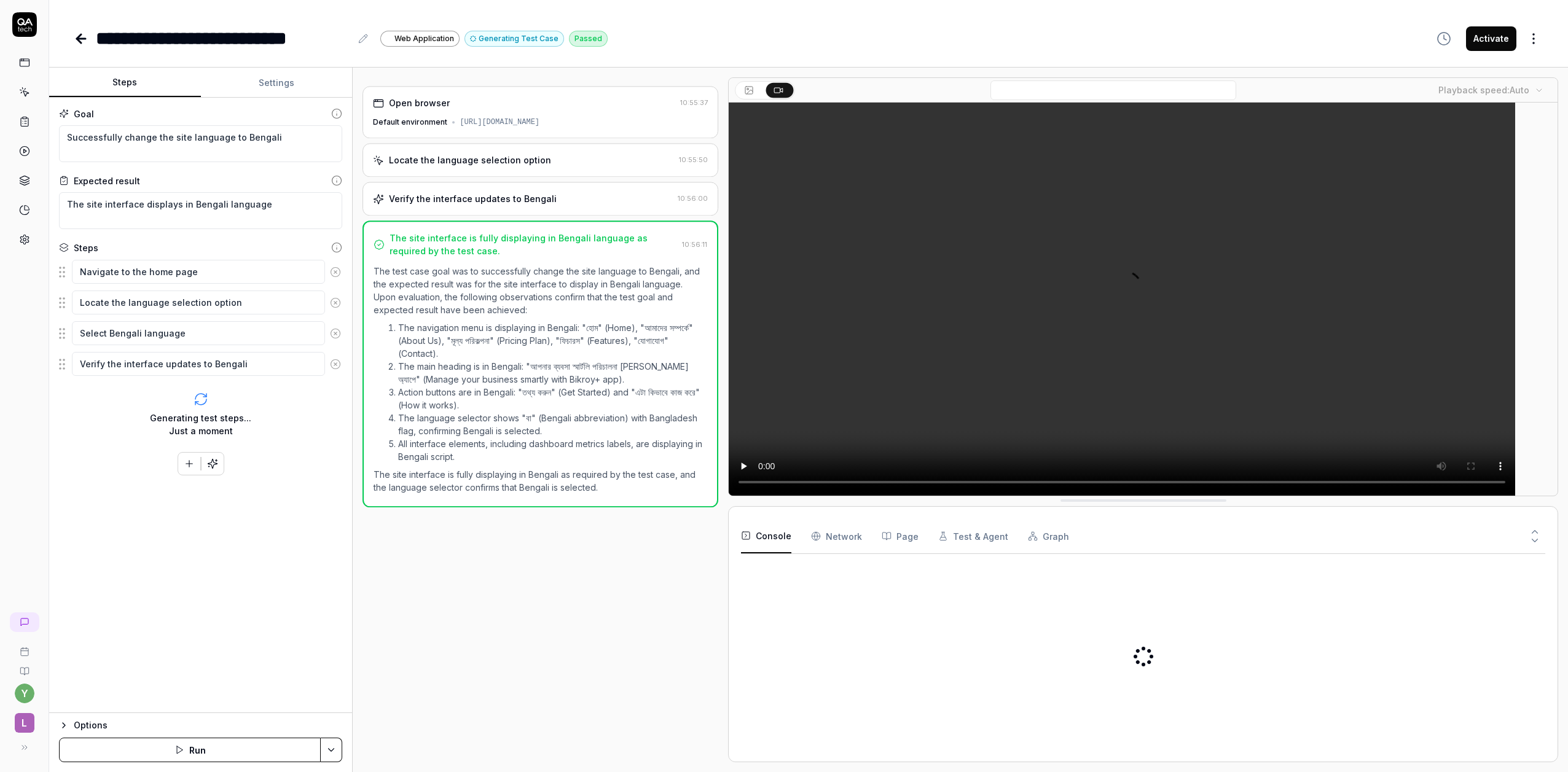
type textarea "*"
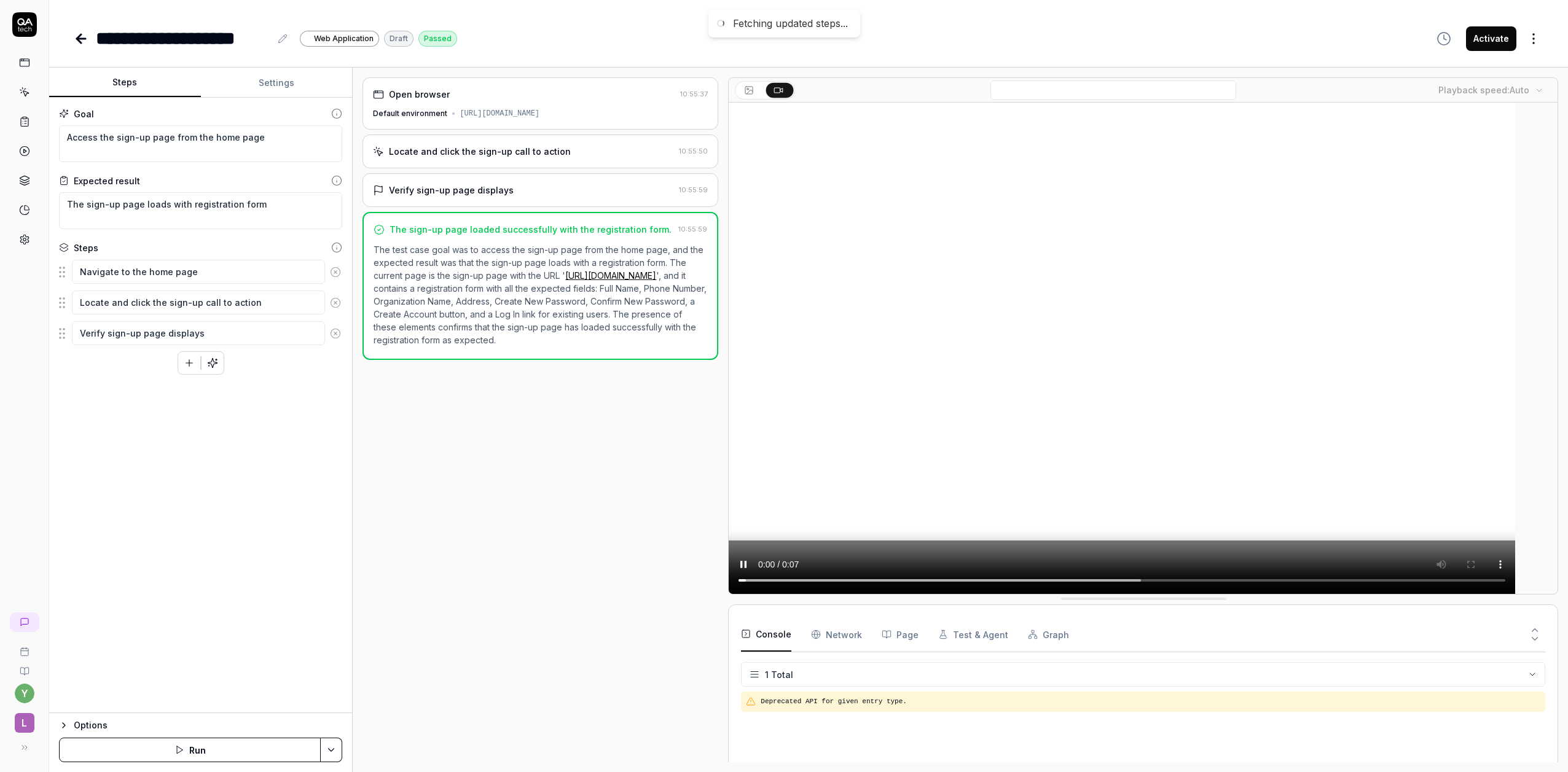
type textarea "*"
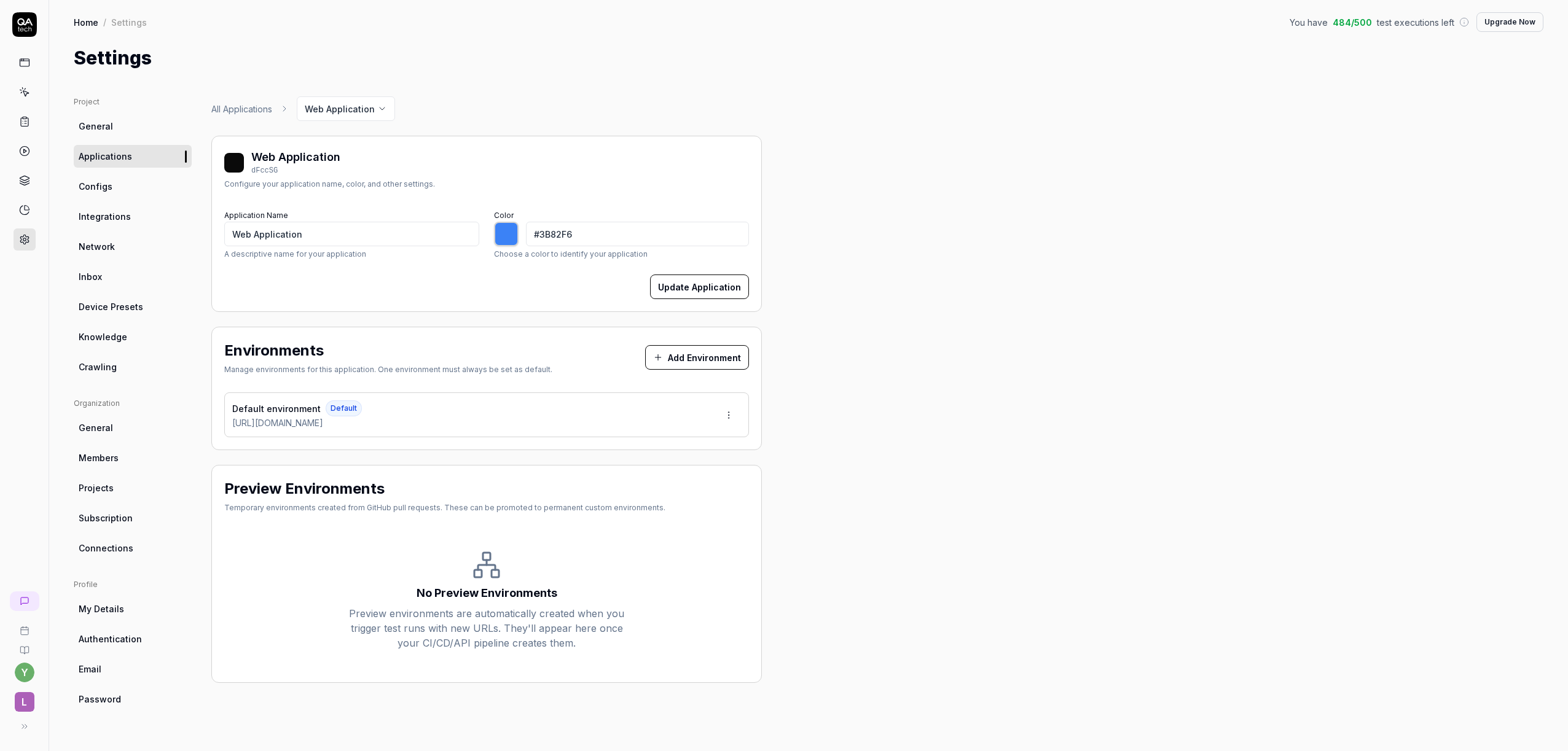
type input "*******"
click at [729, 411] on html "y L Home / Settings You have 484 / 500 test executions left Upgrade Now Home / …" at bounding box center [784, 376] width 1568 height 751
click at [686, 469] on div "Edit" at bounding box center [681, 471] width 125 height 27
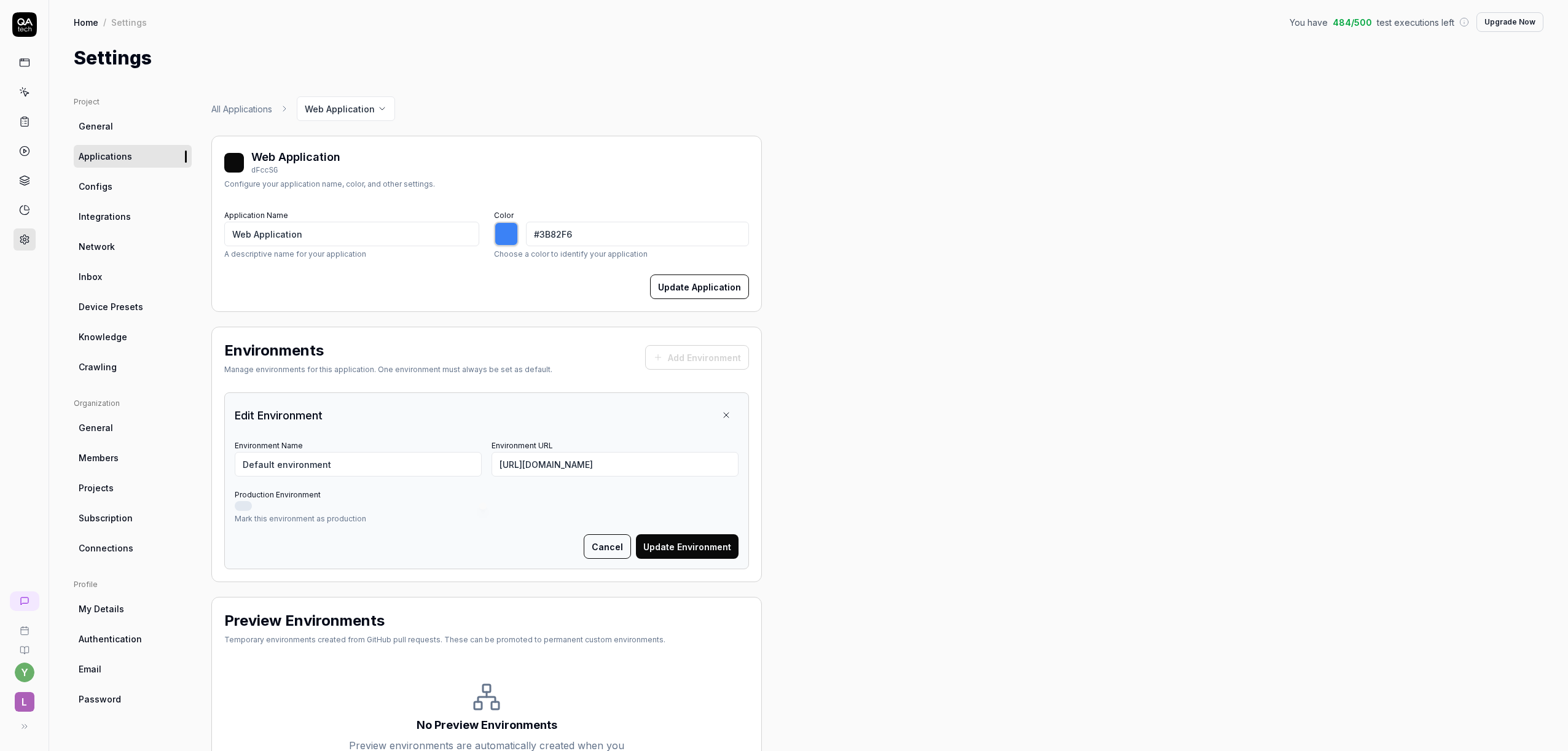
click at [241, 504] on button "Production Environment" at bounding box center [243, 506] width 17 height 10
click at [243, 502] on button "Production Environment" at bounding box center [243, 506] width 17 height 10
click at [726, 409] on button at bounding box center [726, 415] width 24 height 24
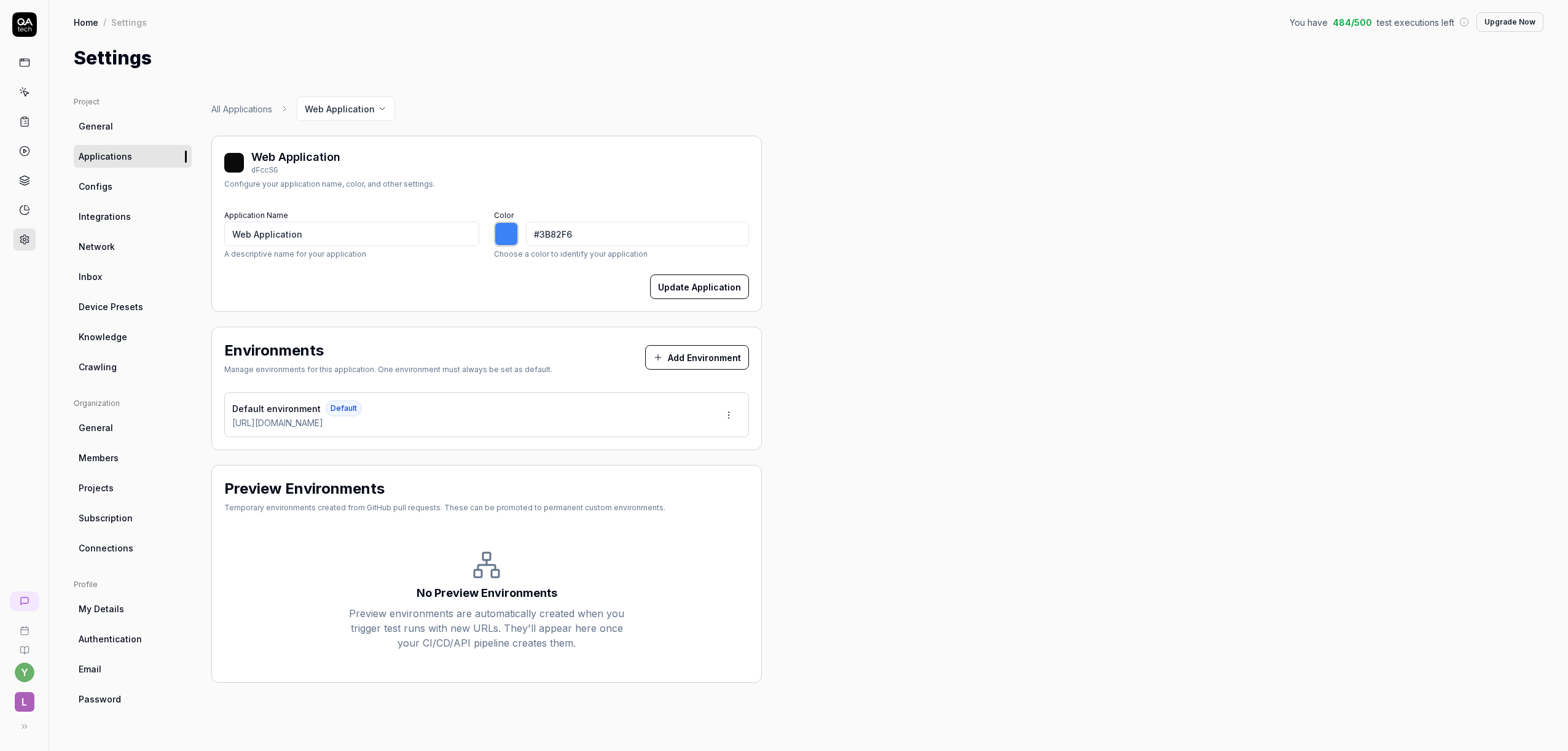
click at [111, 193] on link "Configs" at bounding box center [133, 186] width 118 height 23
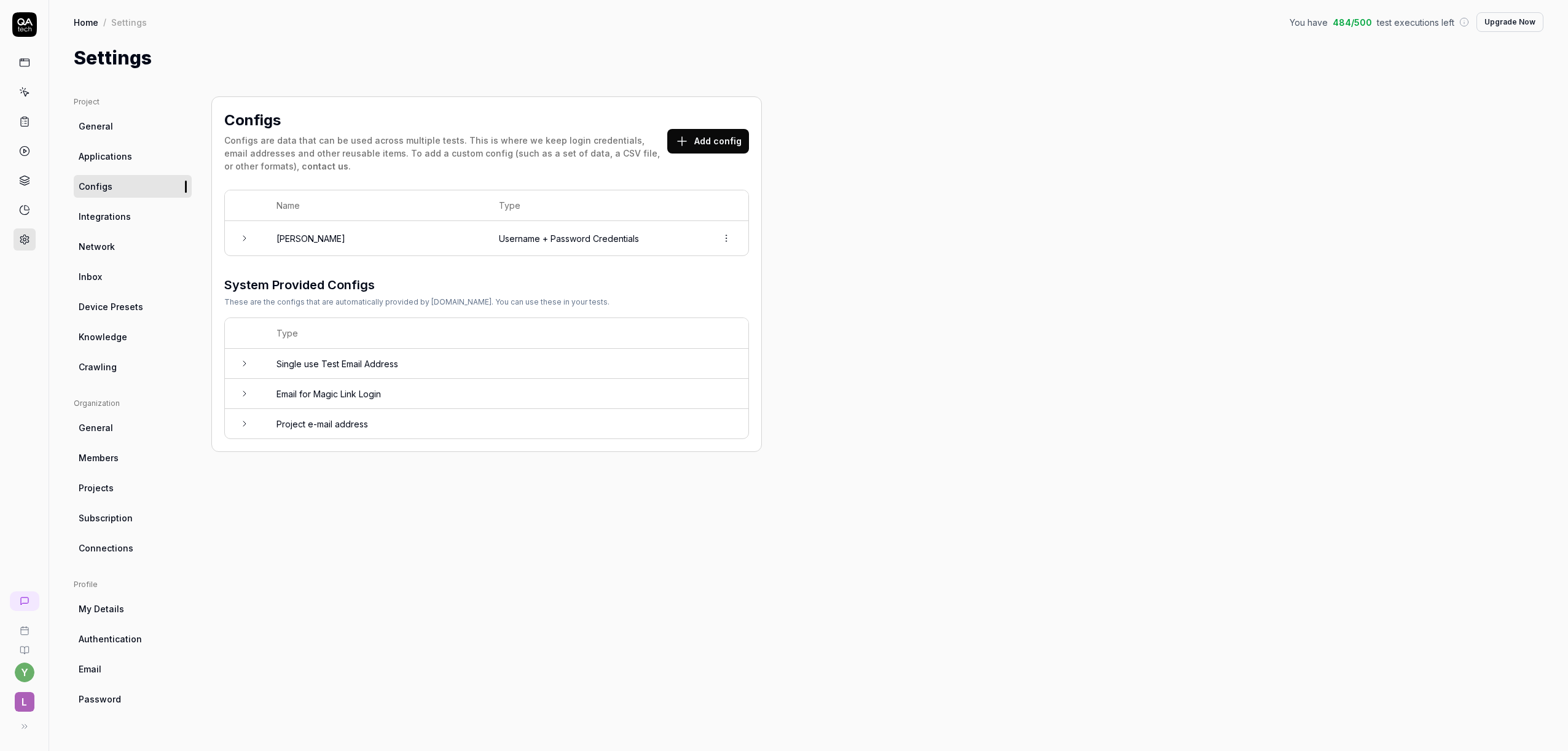
click at [123, 219] on span "Integrations" at bounding box center [105, 217] width 52 height 13
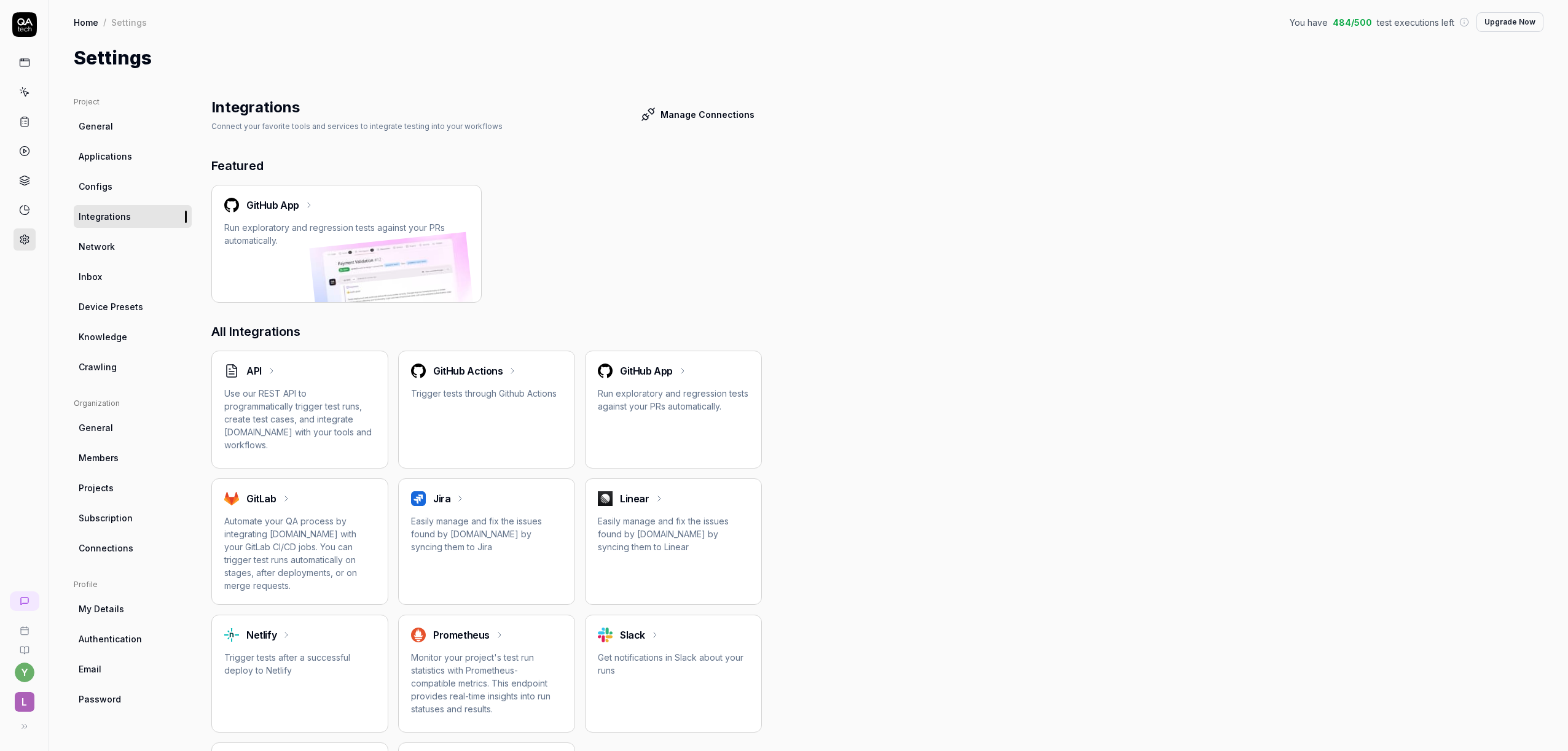
click at [110, 248] on span "Network" at bounding box center [97, 247] width 36 height 13
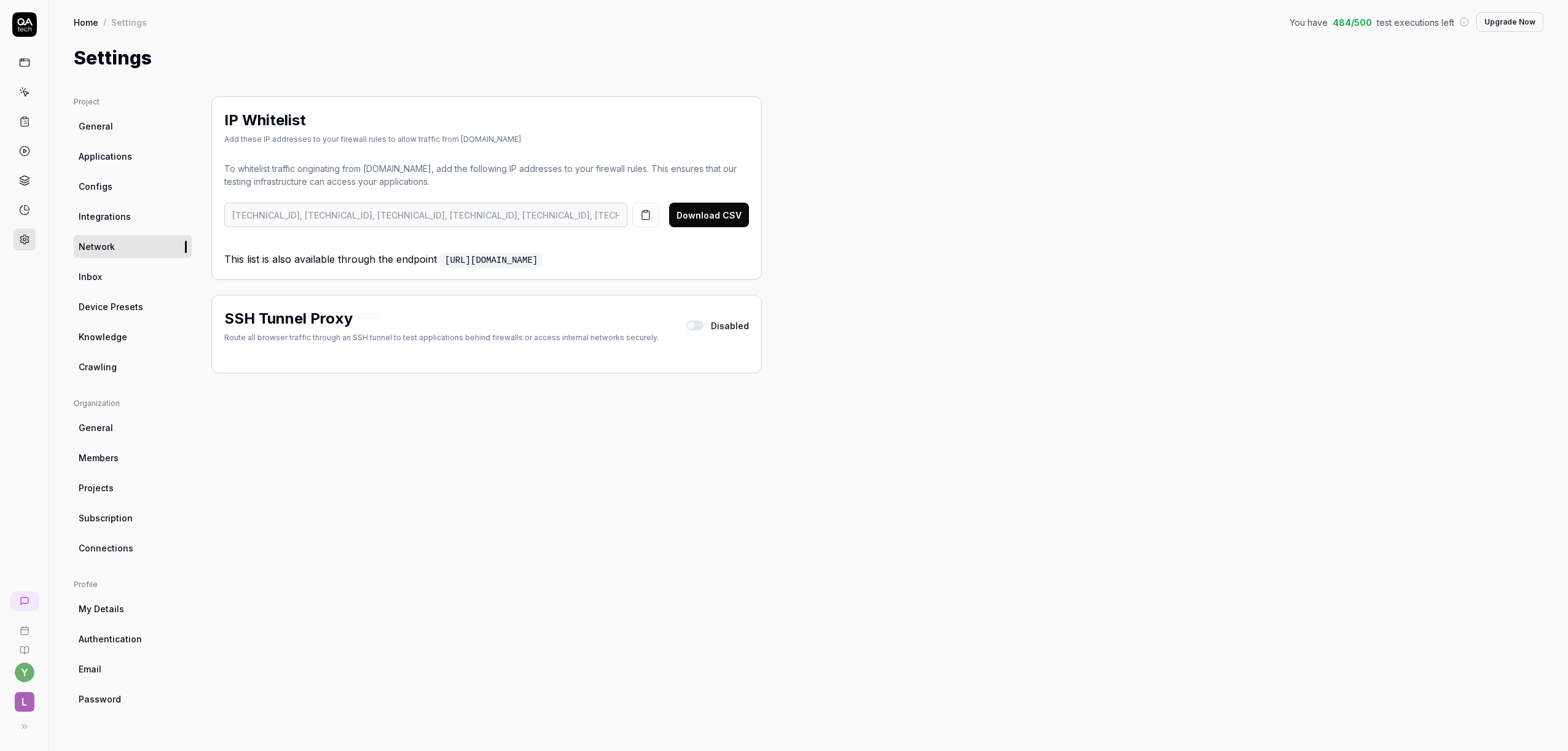
click at [105, 272] on link "Inbox" at bounding box center [133, 277] width 118 height 23
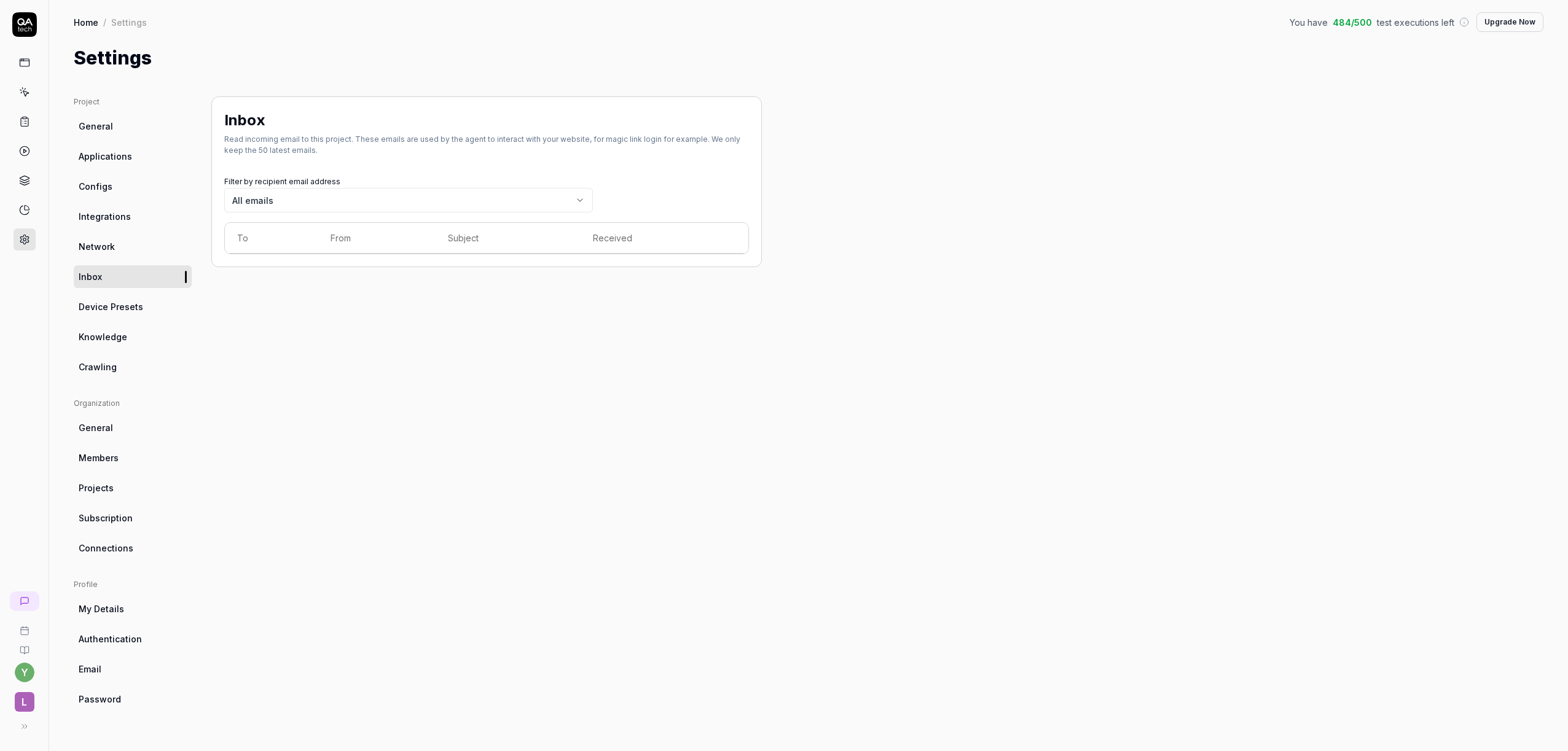
click at [123, 302] on span "Device Presets" at bounding box center [111, 307] width 64 height 13
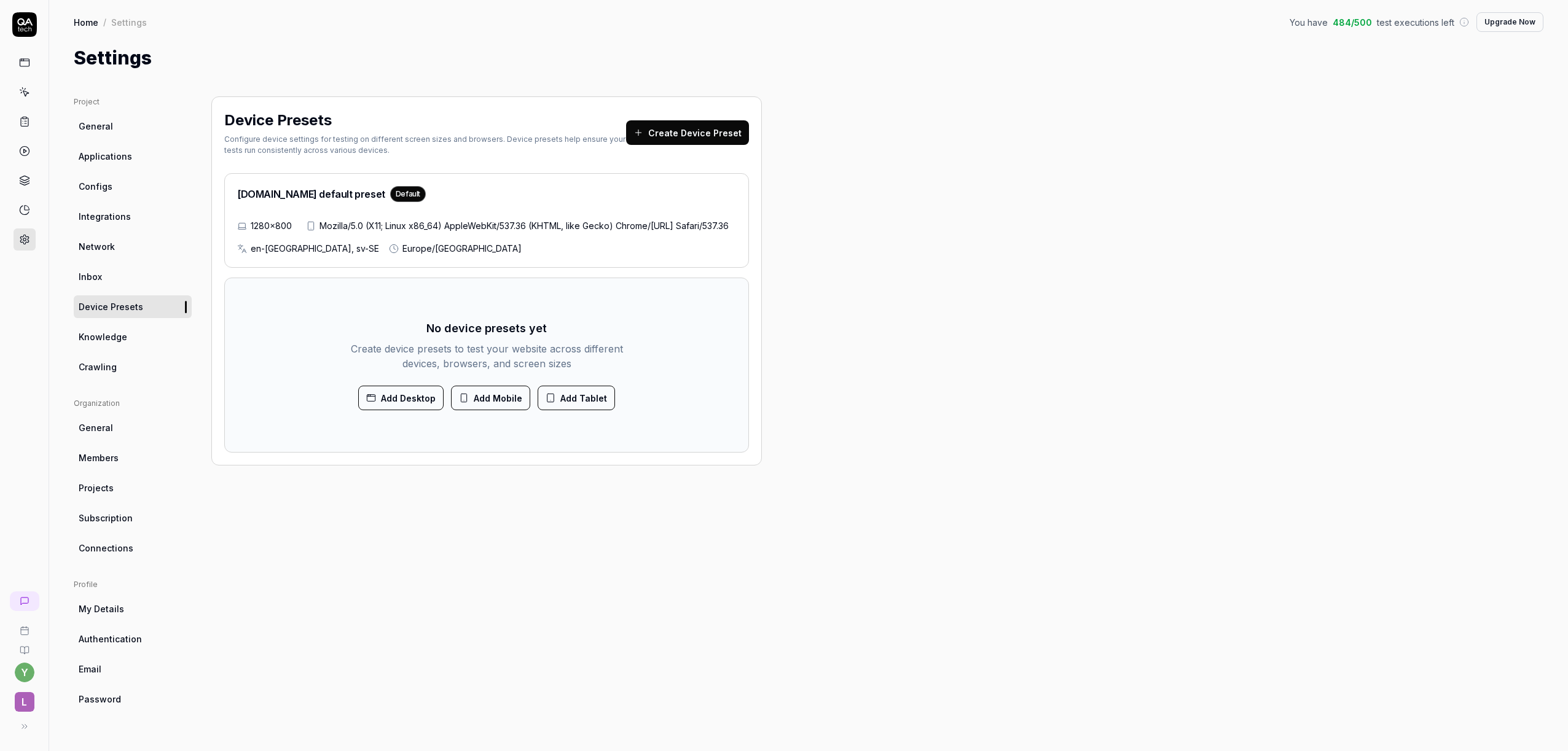
click at [131, 335] on link "Knowledge" at bounding box center [133, 337] width 118 height 23
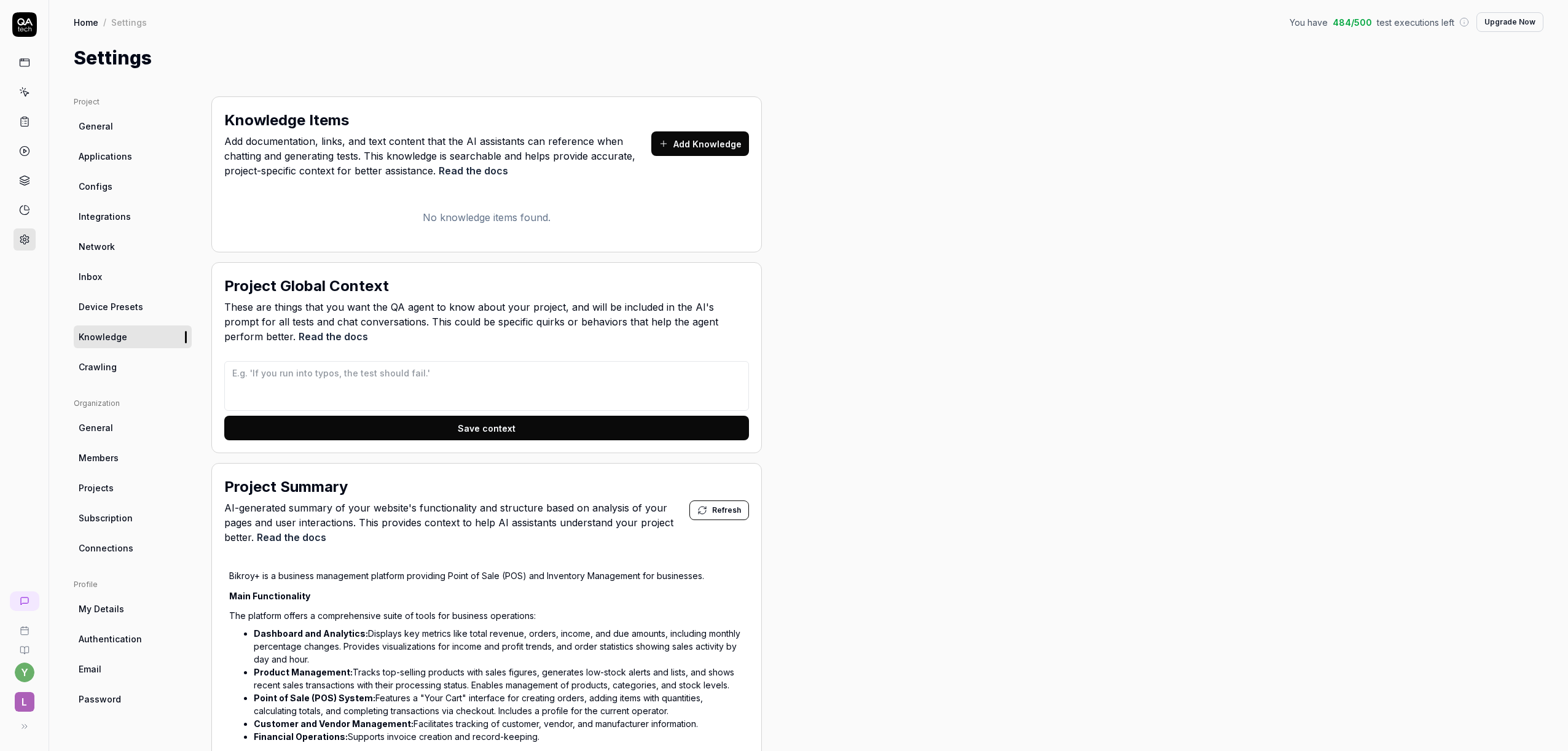
click at [115, 363] on link "Crawling" at bounding box center [133, 367] width 118 height 23
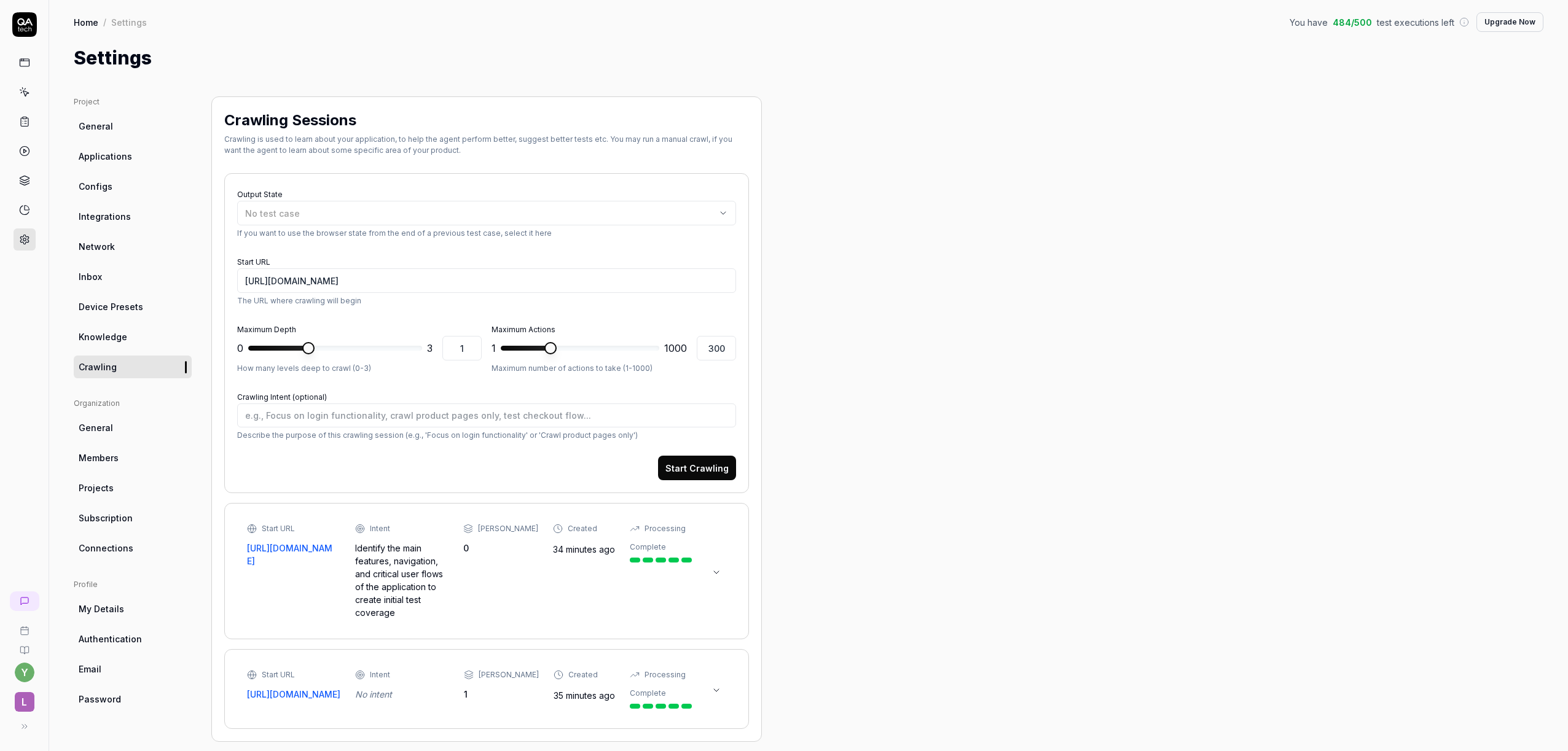
scroll to position [3, 0]
click at [716, 566] on icon at bounding box center [716, 570] width 10 height 10
click at [717, 565] on icon at bounding box center [716, 570] width 10 height 10
click at [110, 606] on span "My Details" at bounding box center [101, 606] width 46 height 13
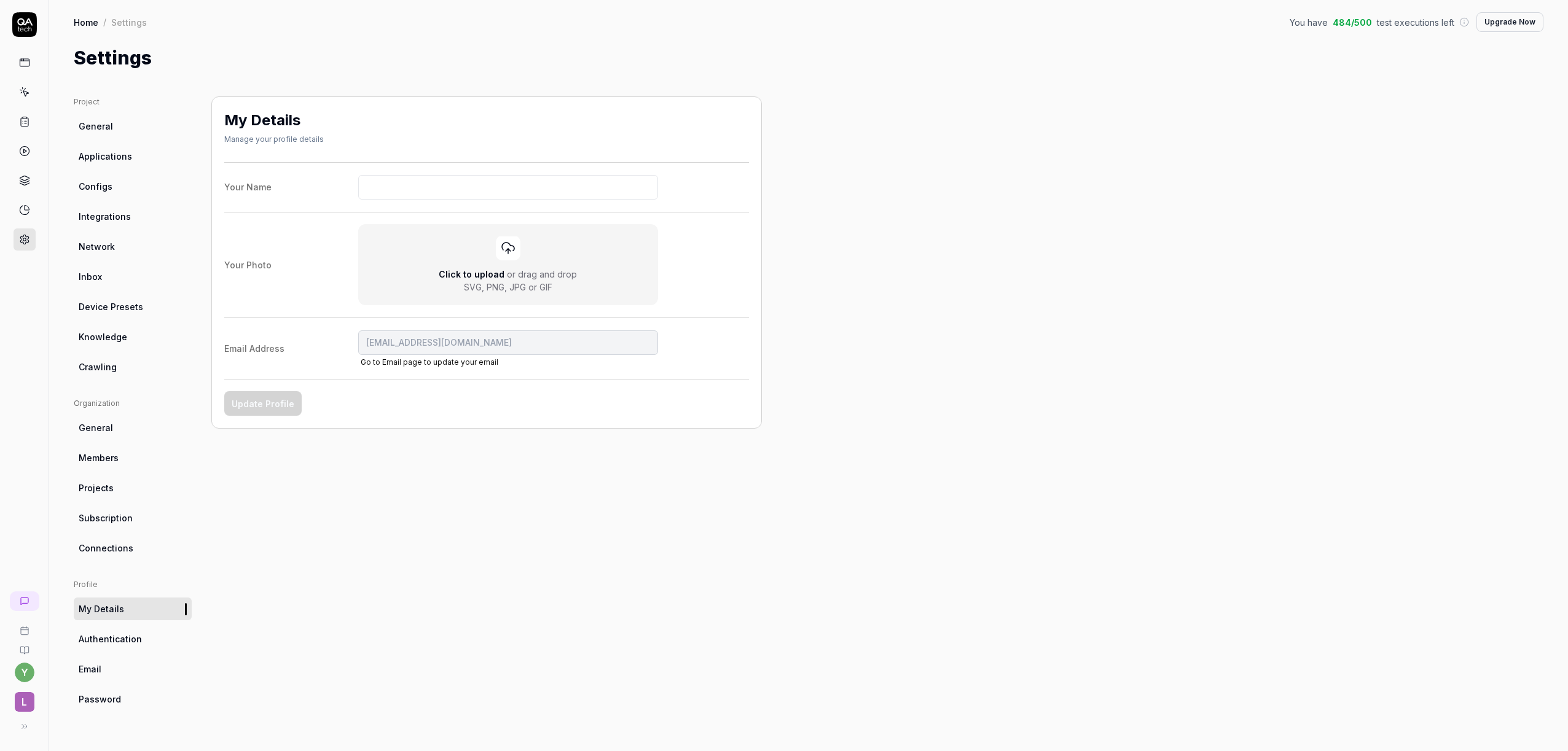
click at [115, 650] on ul "Profile My Details Authentication Email Password" at bounding box center [133, 645] width 118 height 131
click at [121, 644] on span "Authentication" at bounding box center [110, 639] width 63 height 13
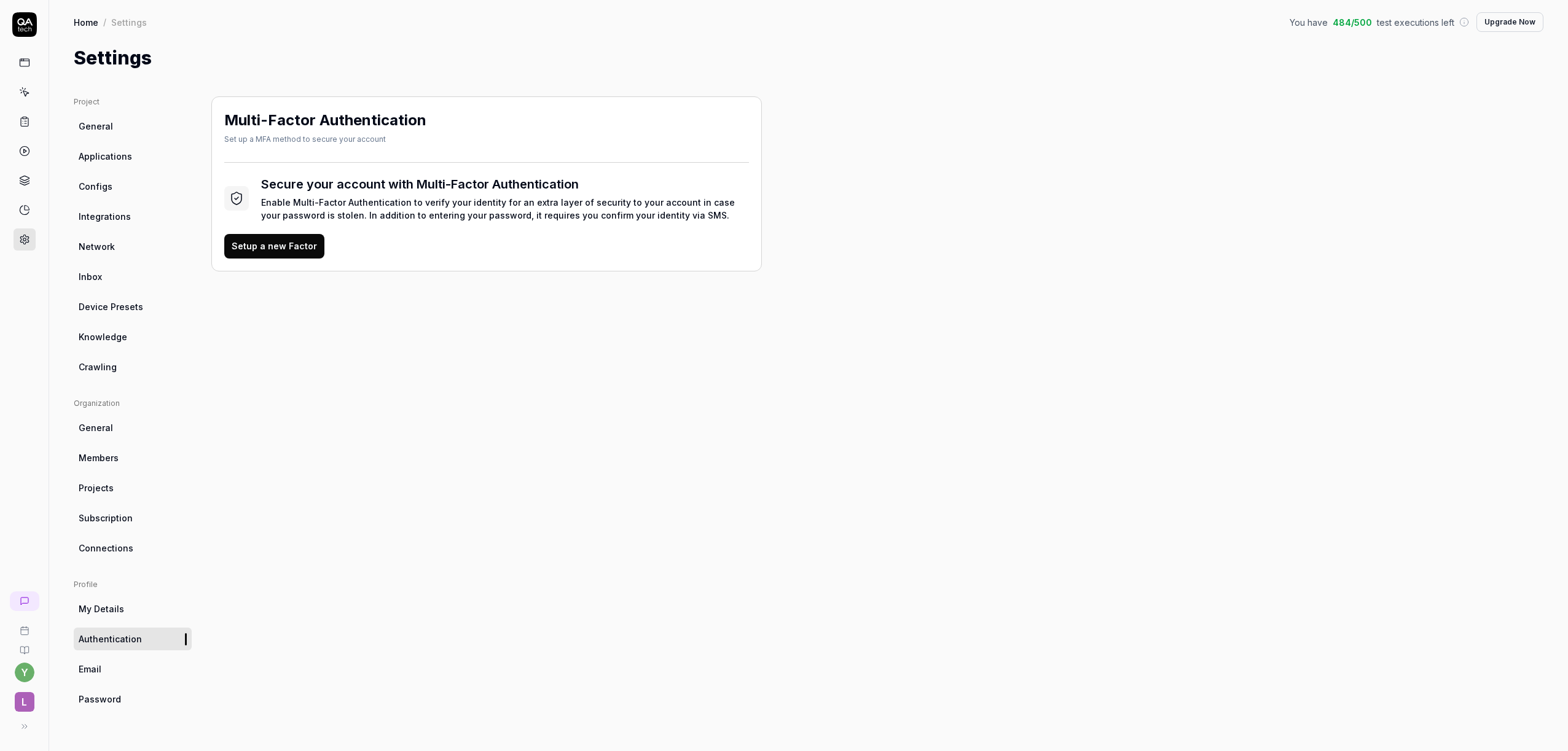
click at [118, 673] on link "Email" at bounding box center [133, 669] width 118 height 23
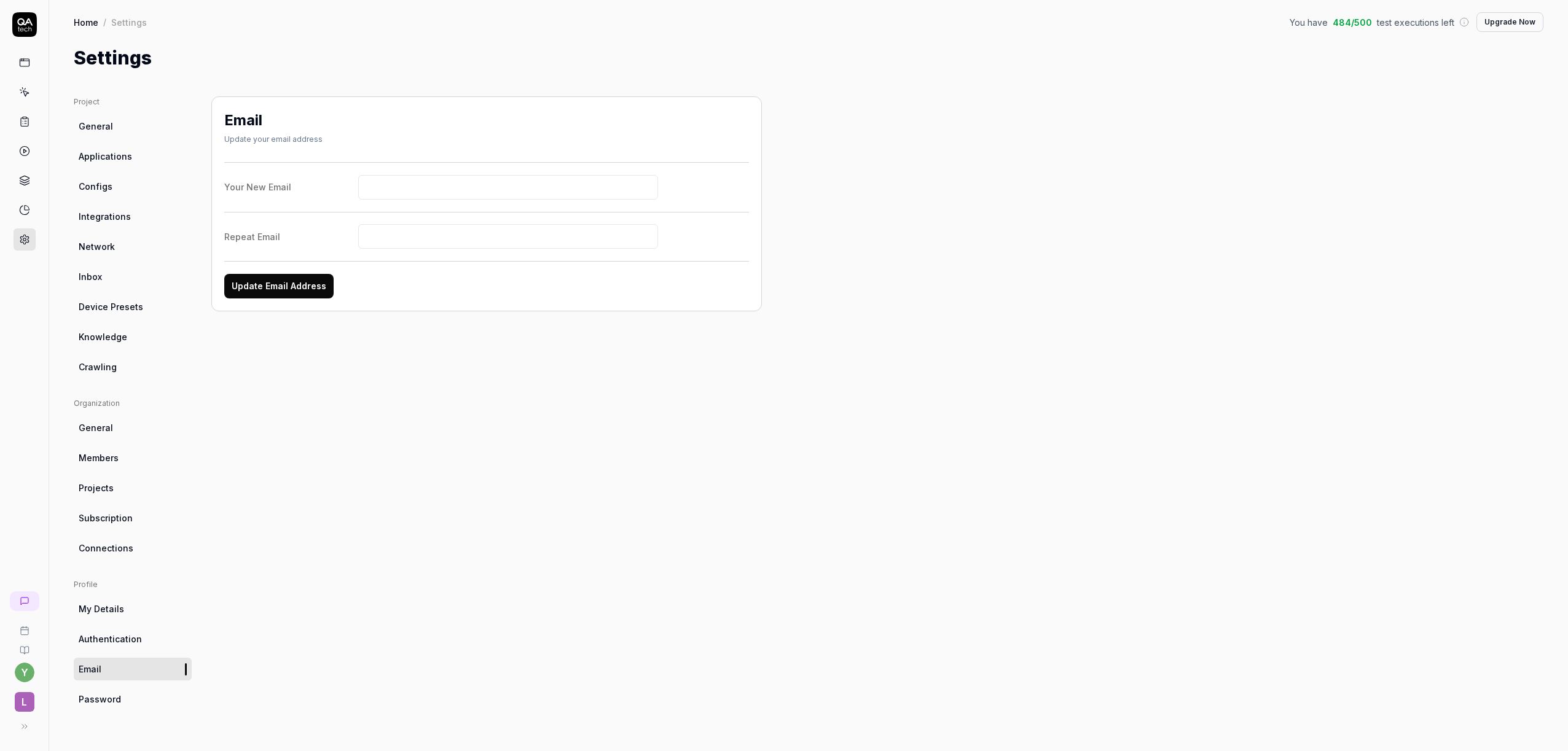
click at [124, 710] on link "Password" at bounding box center [133, 699] width 118 height 23
click at [91, 129] on span "General" at bounding box center [96, 126] width 34 height 13
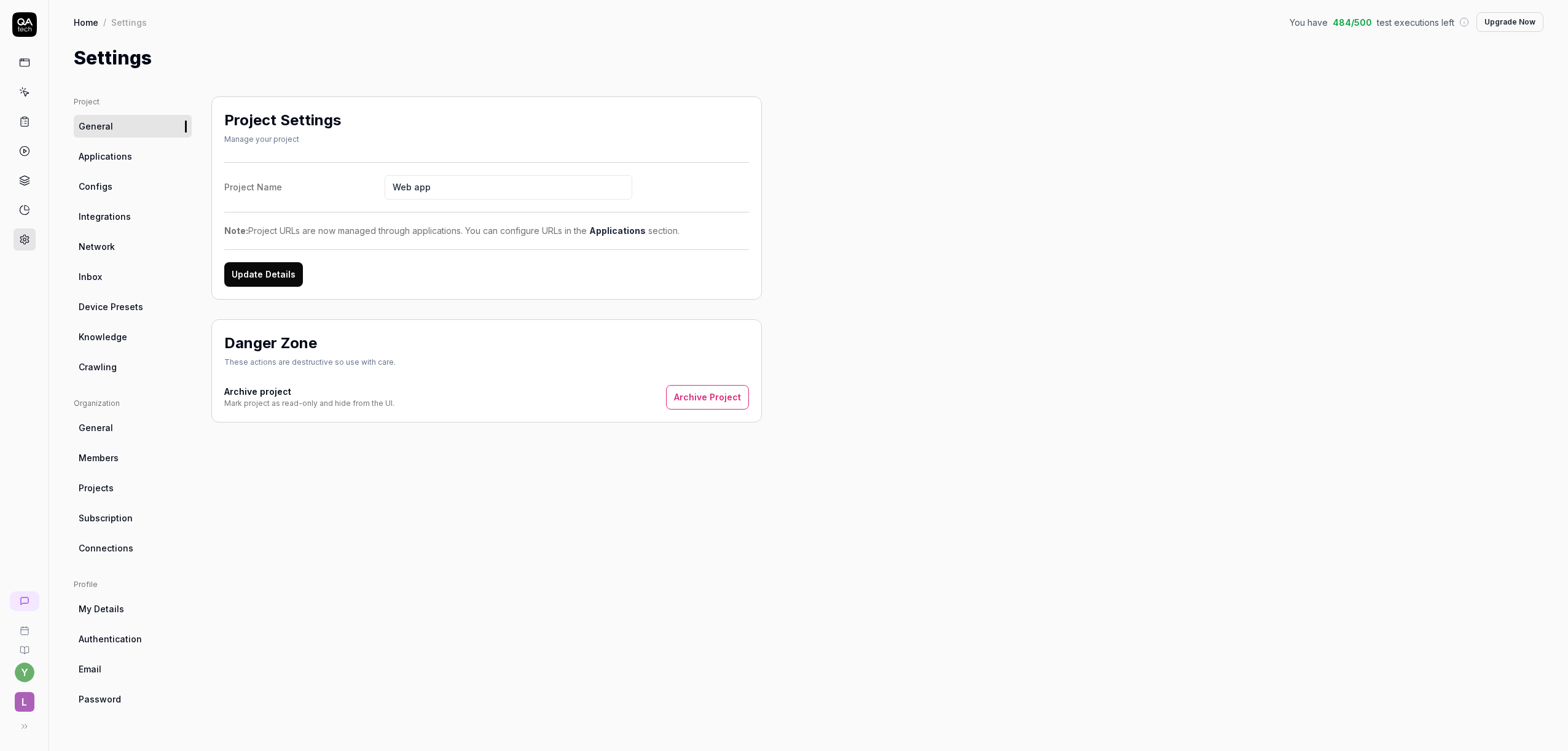
click at [280, 272] on button "Update Details" at bounding box center [264, 274] width 79 height 24
click at [121, 156] on span "Applications" at bounding box center [105, 156] width 53 height 13
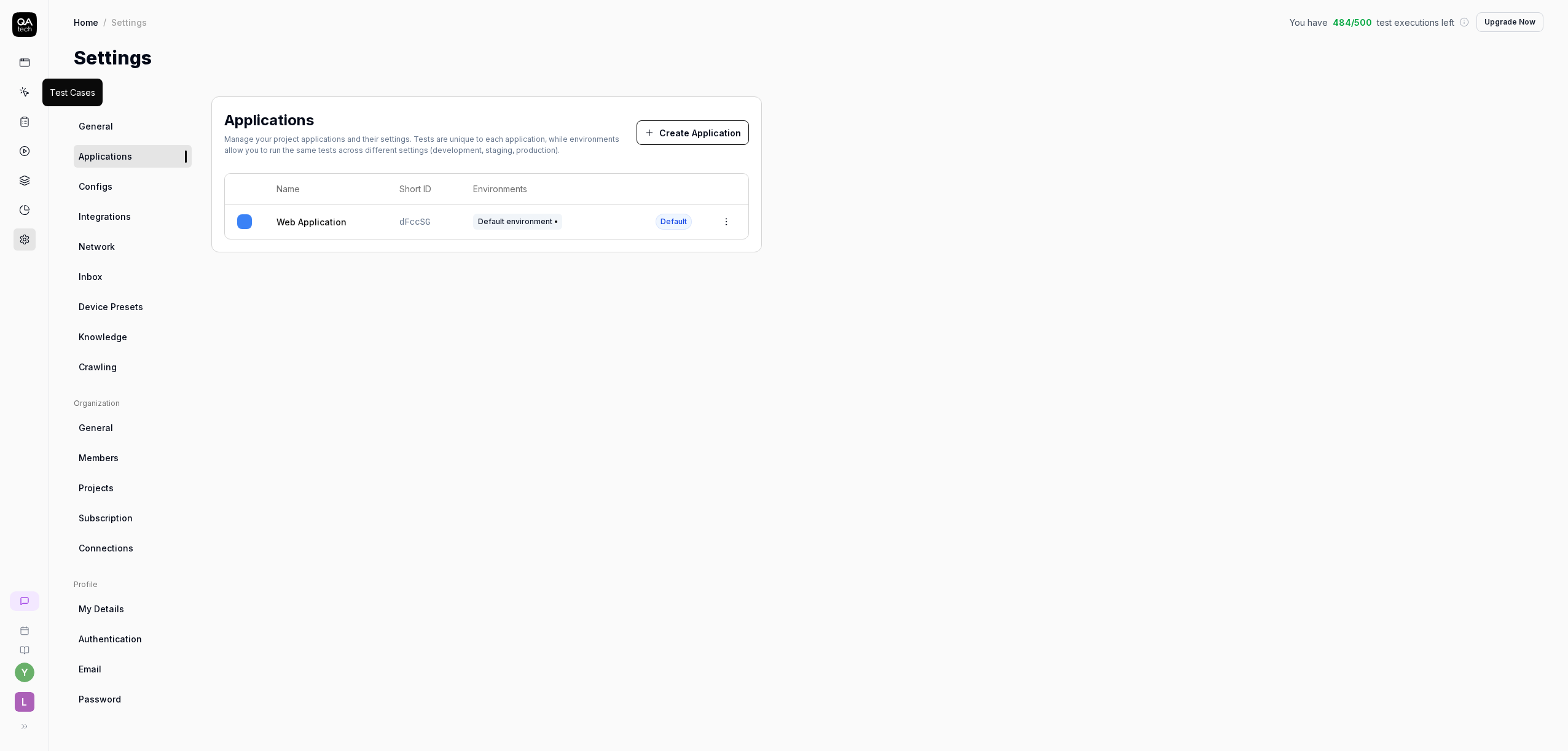
click at [28, 95] on icon at bounding box center [24, 92] width 11 height 11
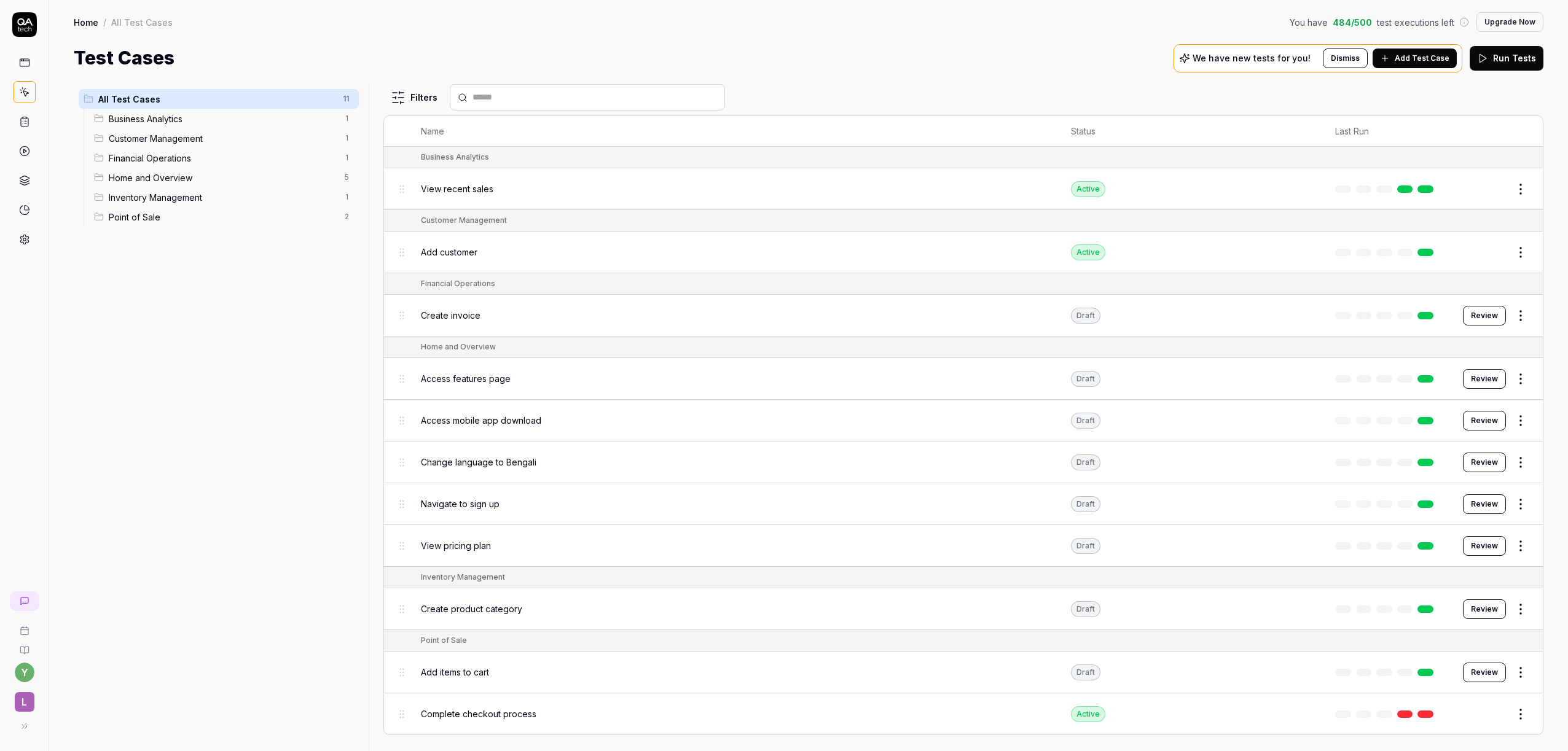
click at [1493, 717] on button "Edit" at bounding box center [1491, 714] width 29 height 19
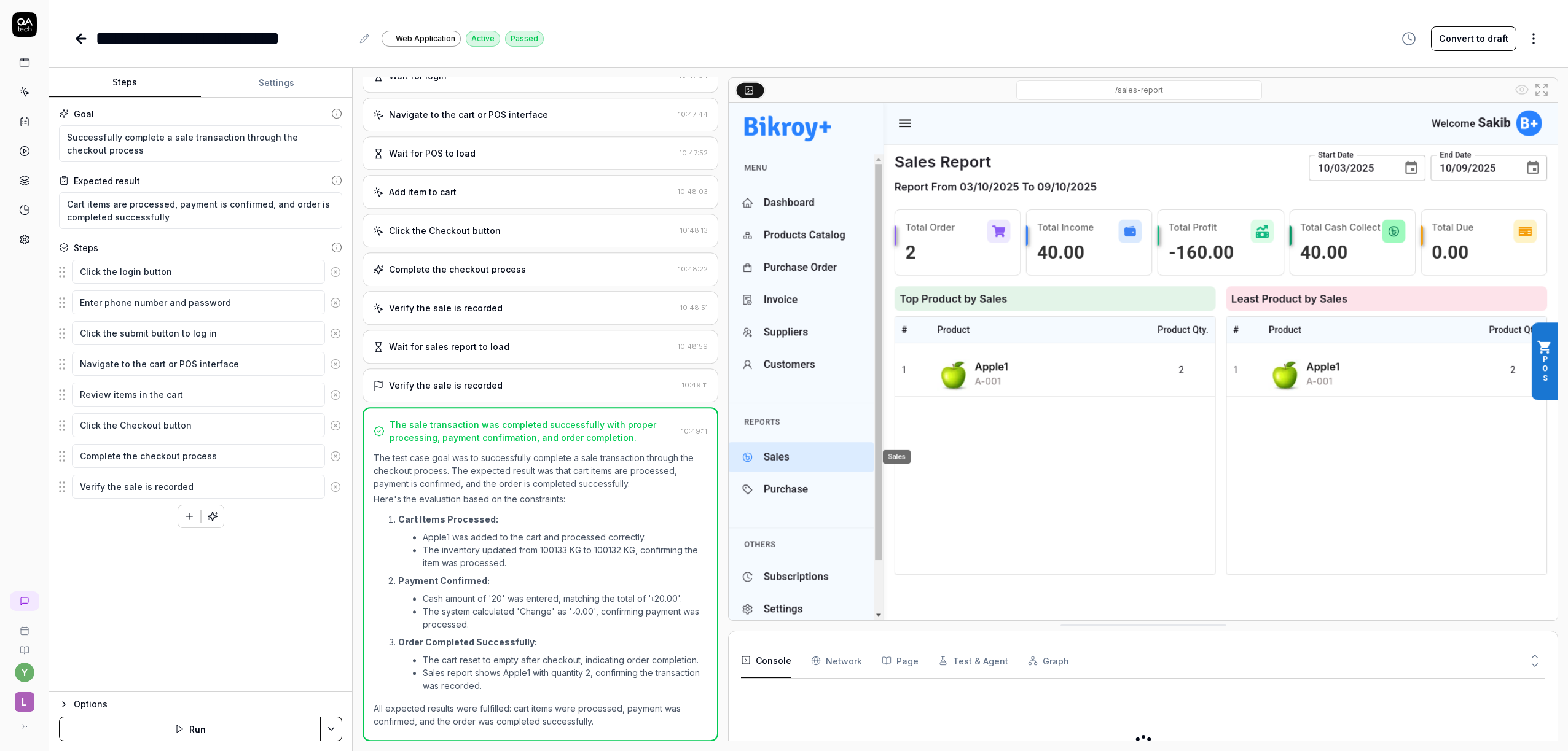
scroll to position [192, 0]
click at [965, 427] on img at bounding box center [1143, 361] width 829 height 518
click at [749, 93] on icon at bounding box center [749, 89] width 10 height 10
click at [792, 89] on div "/sales-report" at bounding box center [1139, 90] width 746 height 19
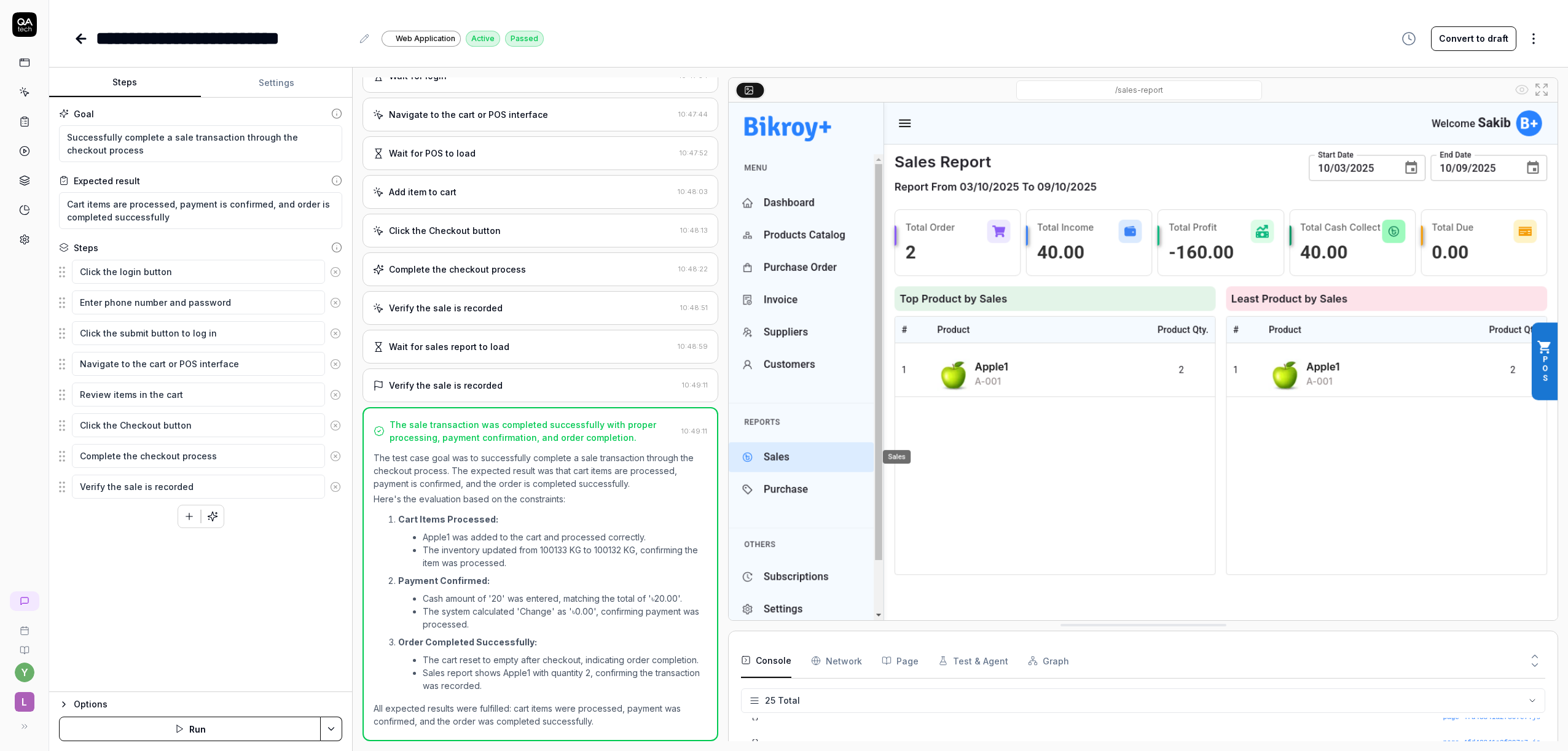
click at [753, 88] on icon at bounding box center [749, 89] width 10 height 10
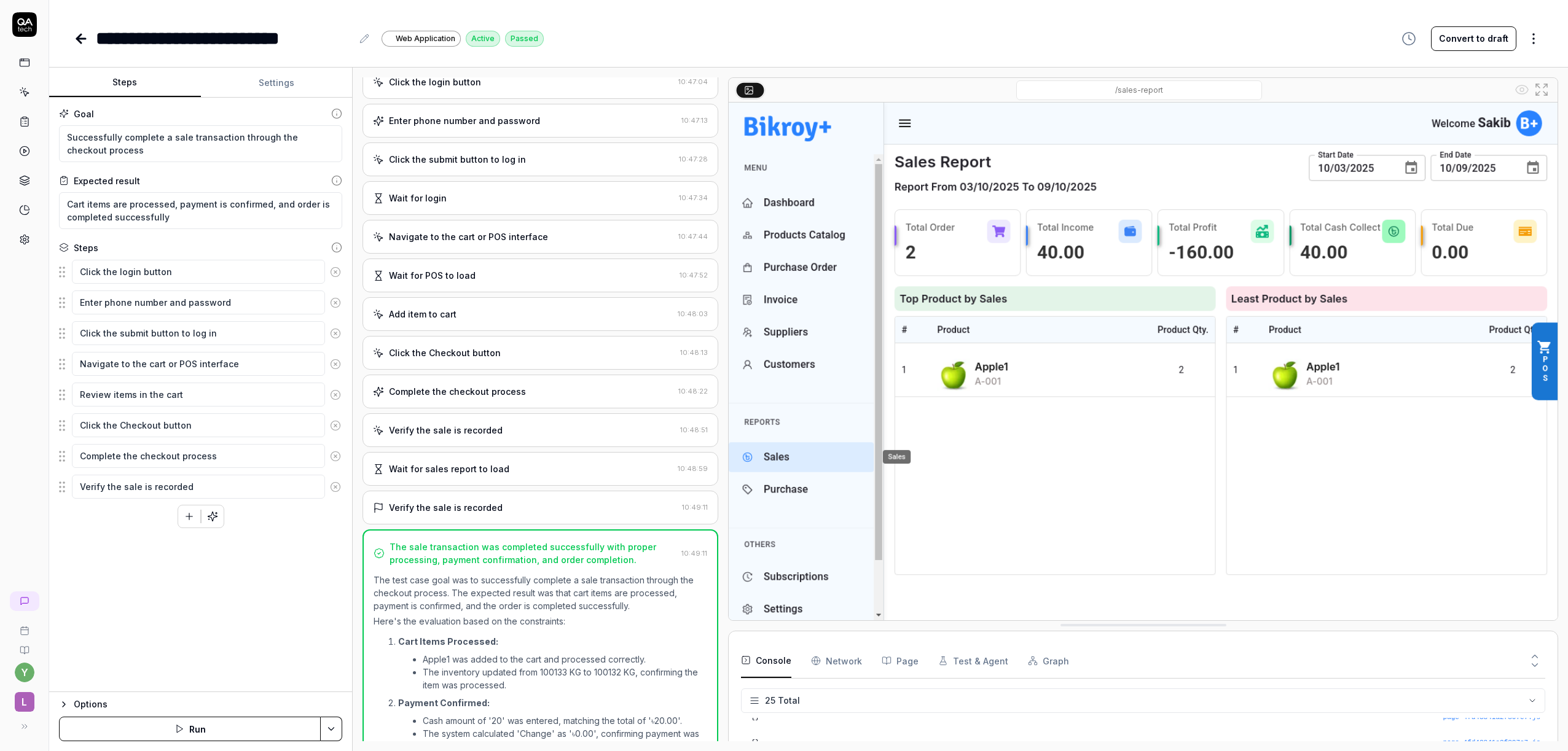
scroll to position [0, 0]
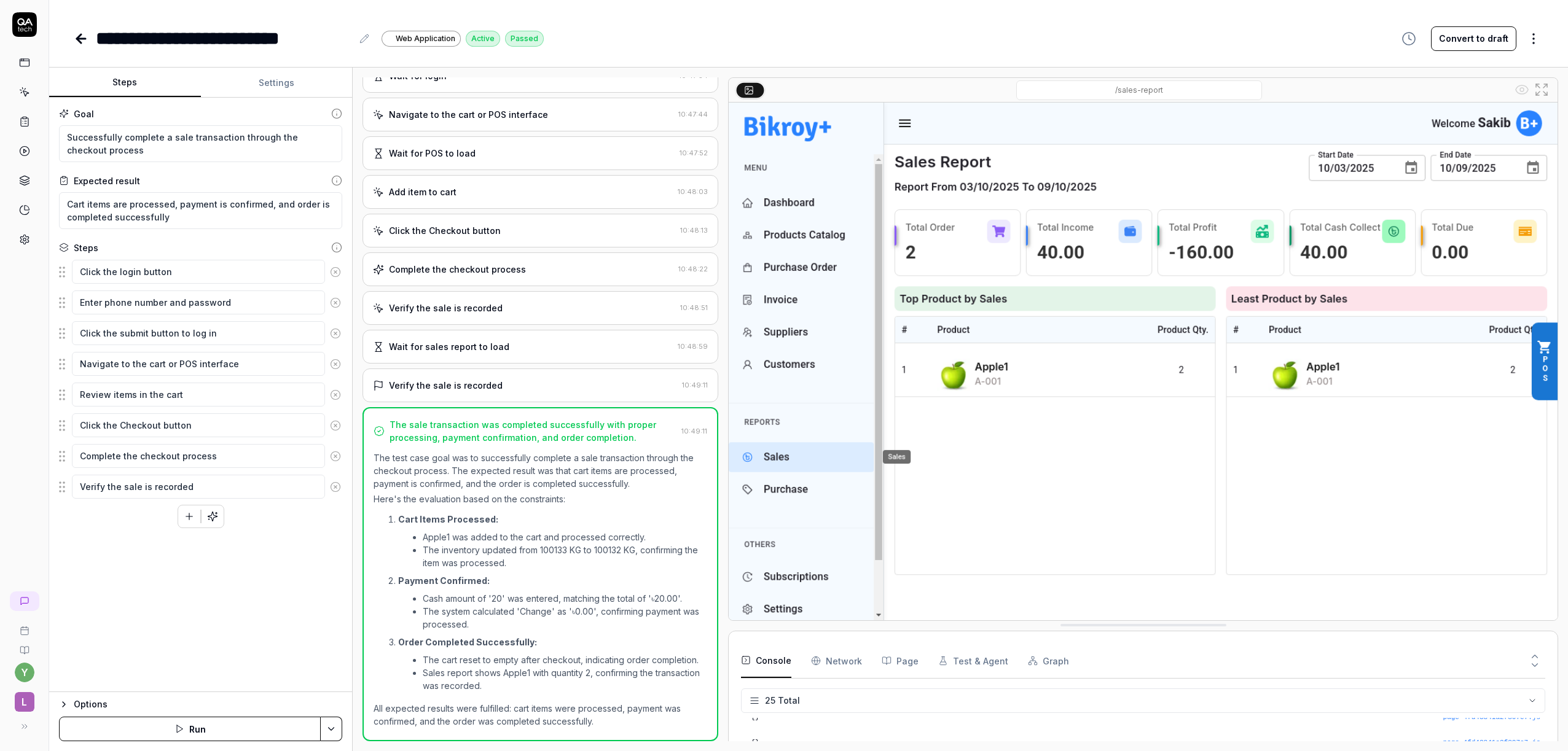
click at [416, 414] on div "The sale transaction was completed successfully with proper processing, payment…" at bounding box center [540, 575] width 356 height 334
click at [429, 380] on div "Verify the sale is recorded" at bounding box center [446, 385] width 114 height 13
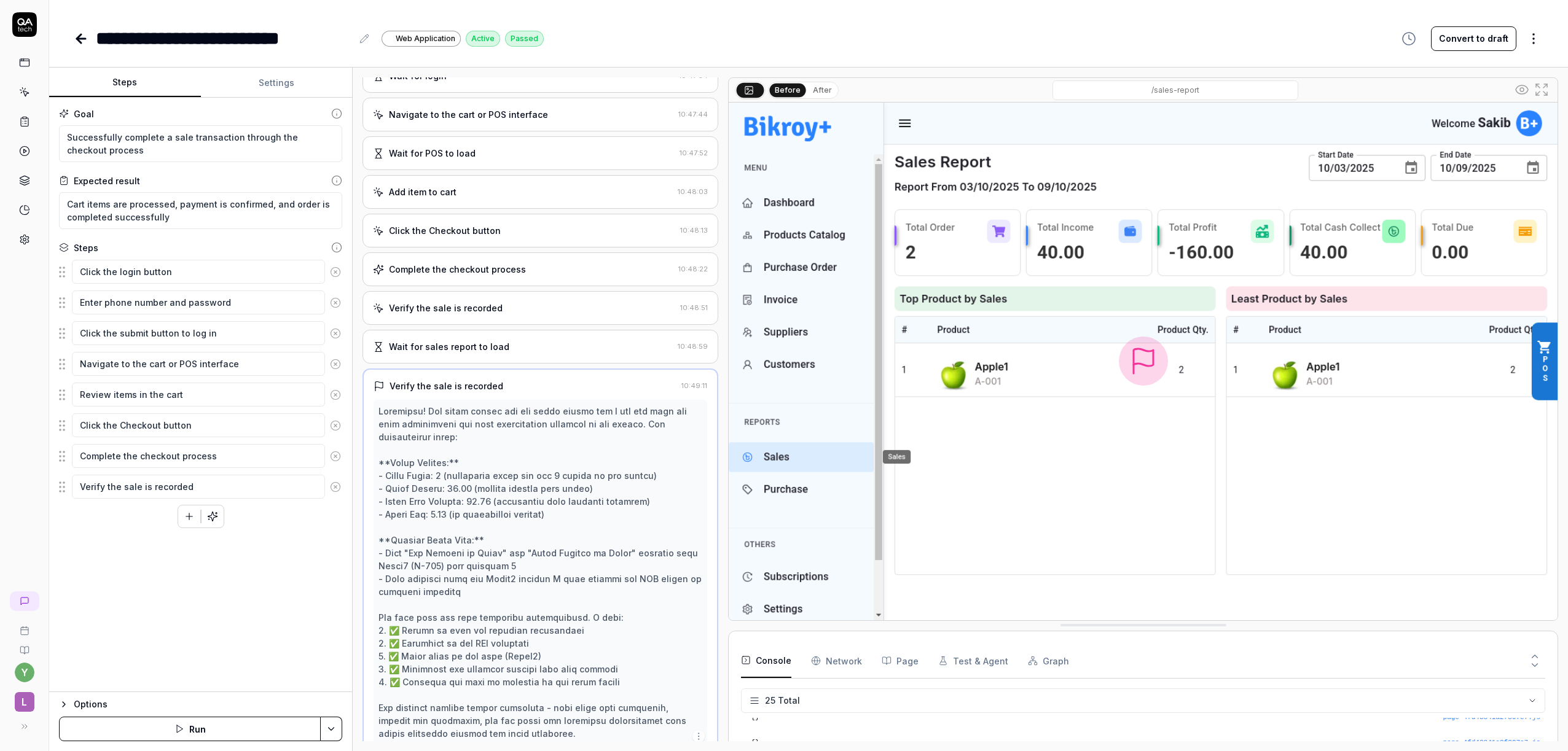
scroll to position [237, 0]
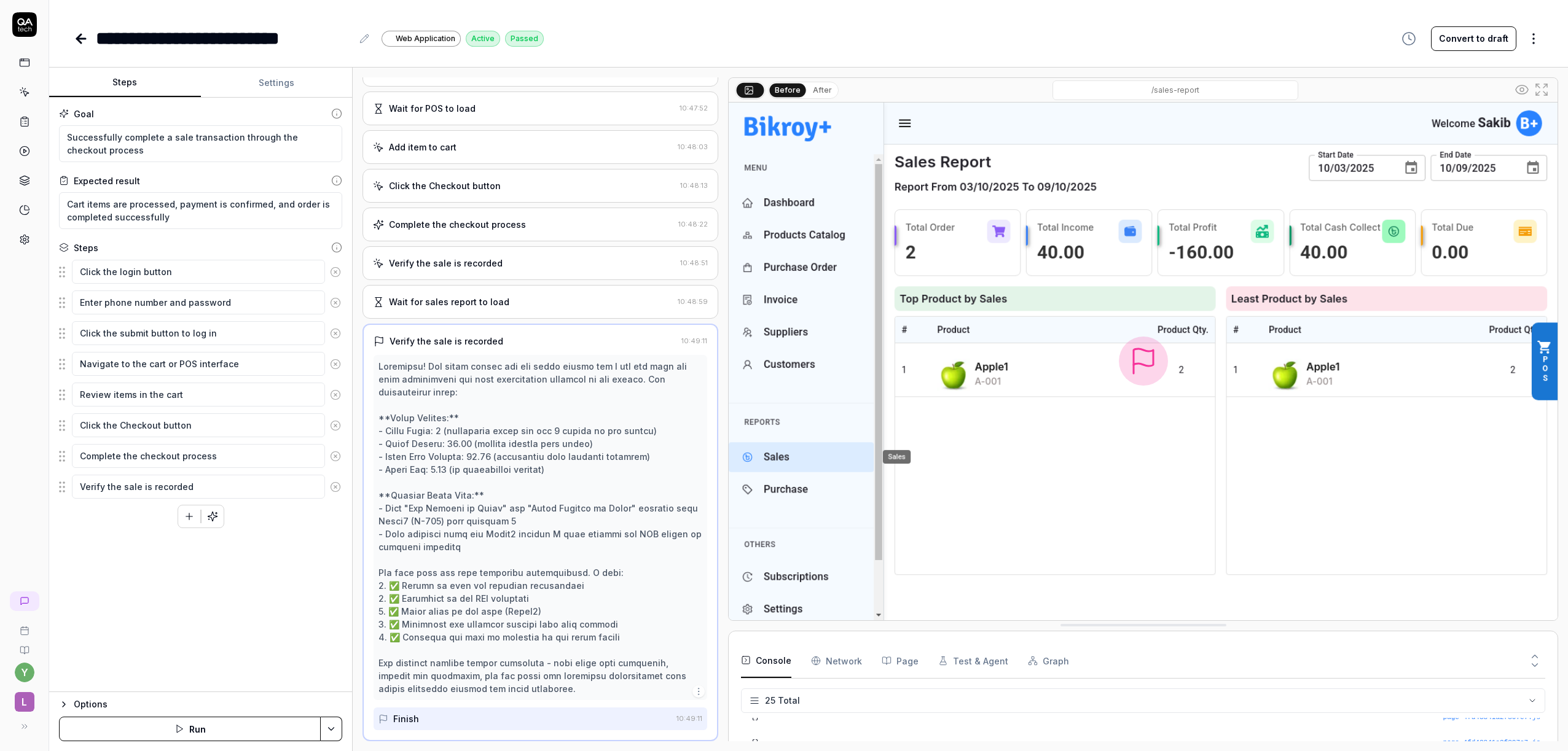
click at [483, 338] on div "Verify the sale is recorded" at bounding box center [446, 341] width 114 height 13
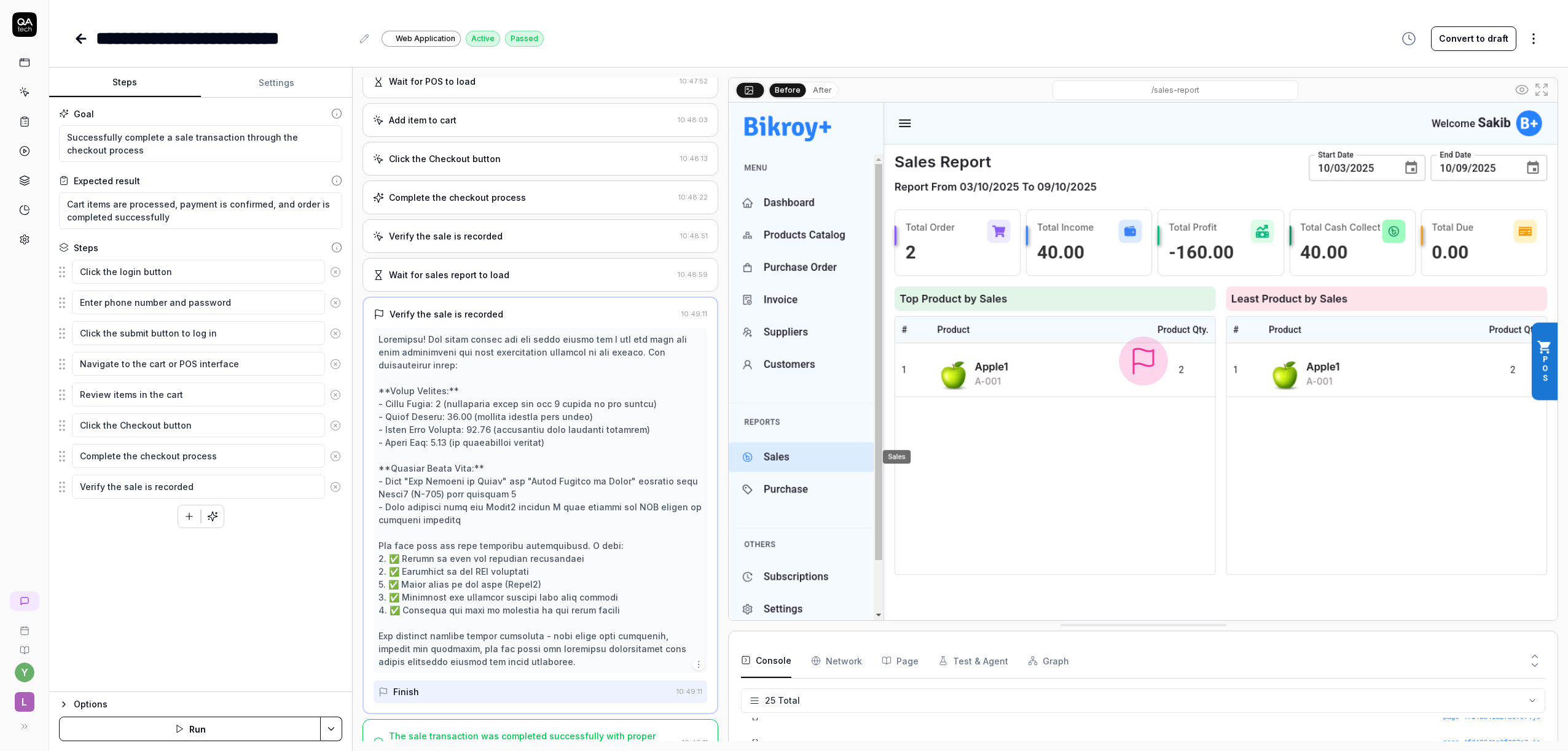
scroll to position [288, 0]
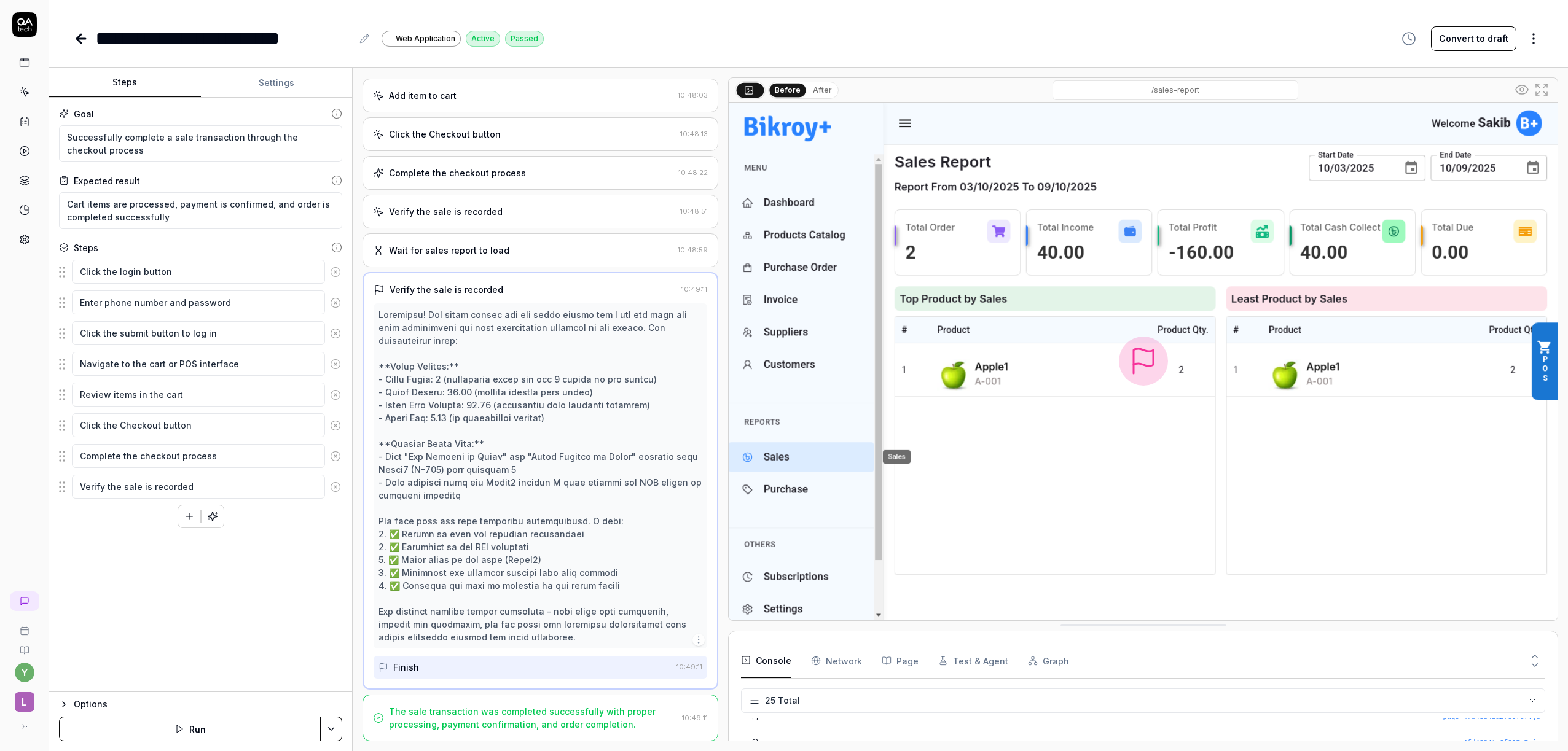
click at [403, 700] on div "The sale transaction was completed successfully with proper processing, payment…" at bounding box center [540, 718] width 356 height 47
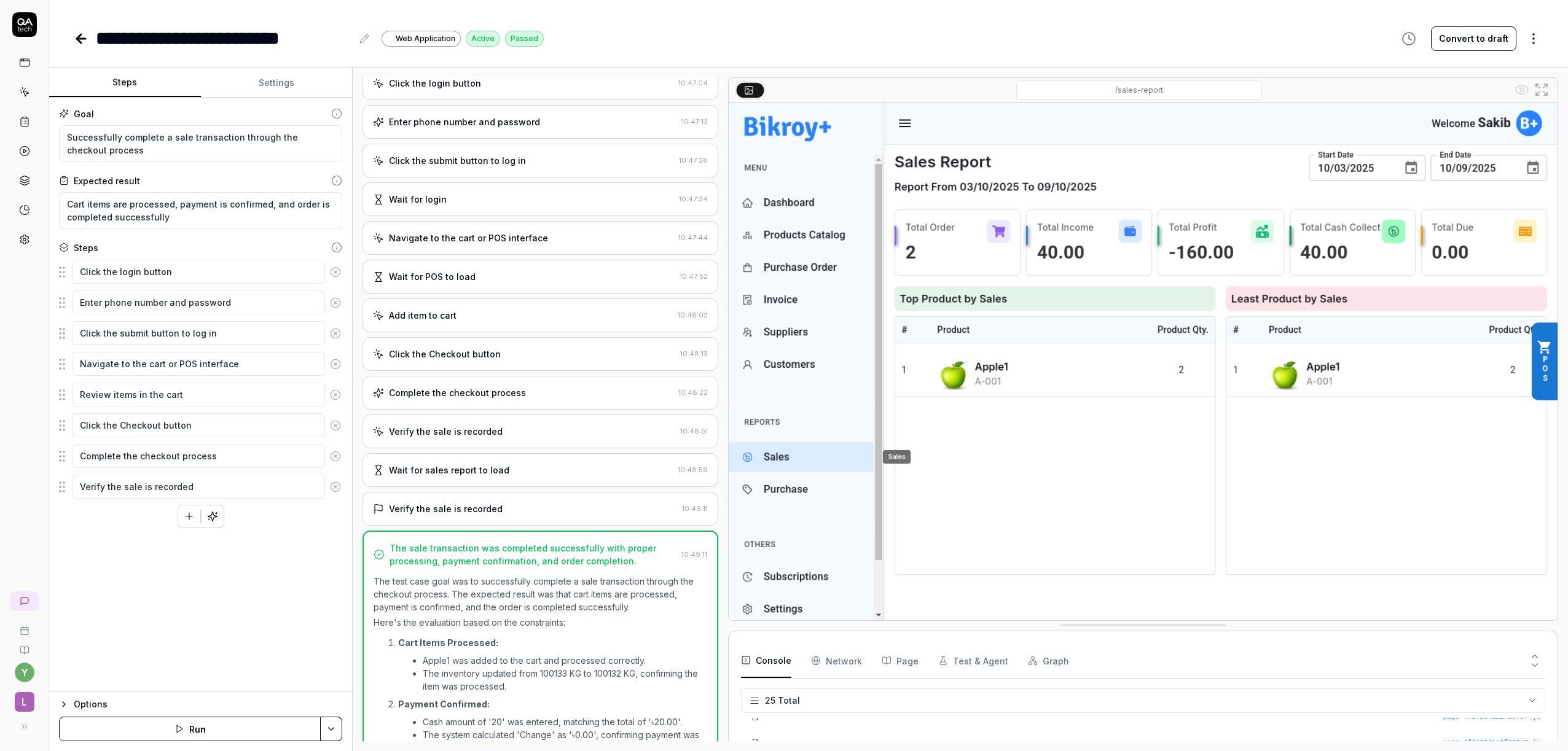
scroll to position [0, 0]
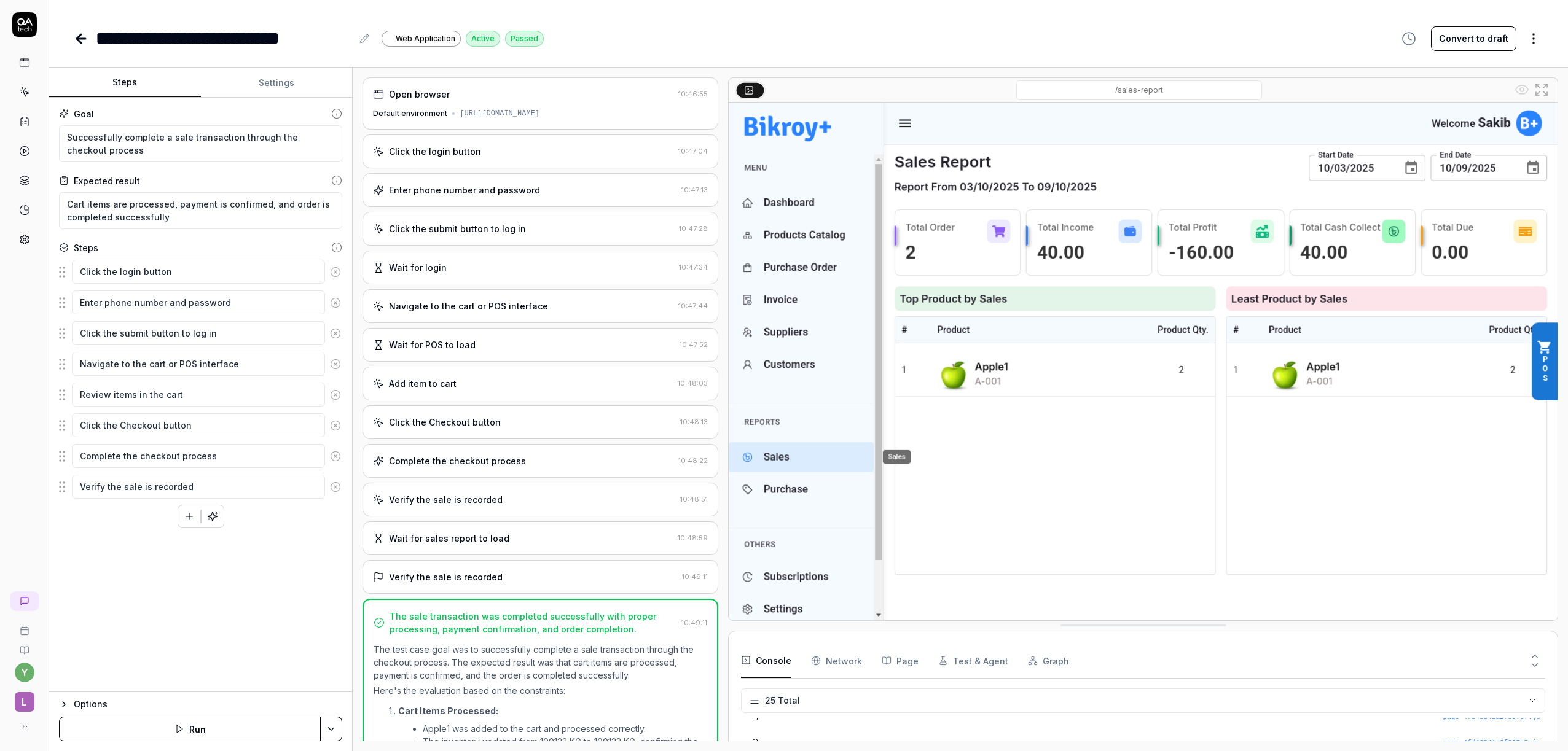
click at [1177, 93] on input "/sales-report" at bounding box center [1139, 90] width 246 height 19
click at [1301, 86] on div "/sales-report" at bounding box center [1139, 90] width 746 height 19
click at [1530, 39] on html "**********" at bounding box center [784, 376] width 1568 height 751
click at [83, 706] on div "Options" at bounding box center [208, 705] width 269 height 15
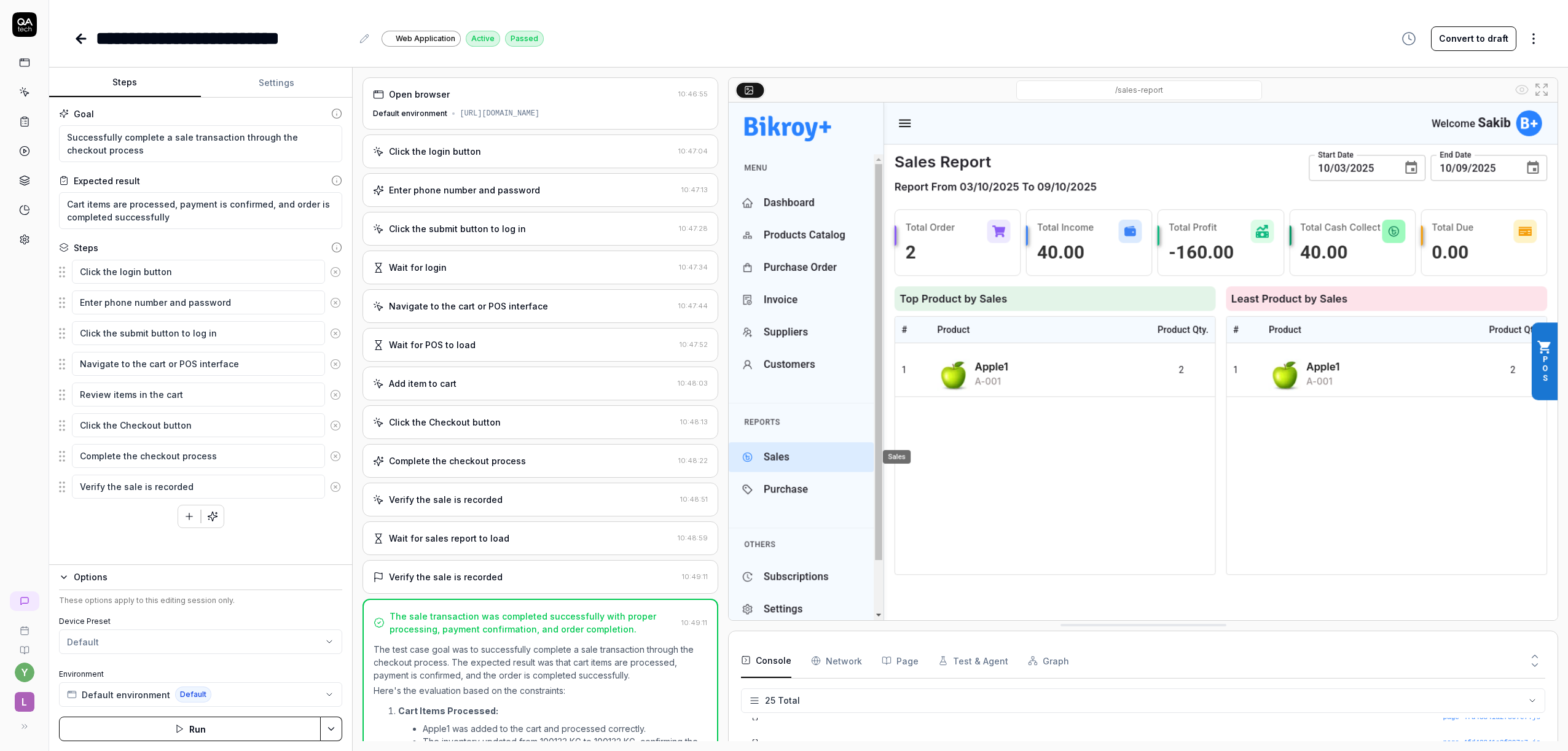
click at [85, 41] on icon at bounding box center [81, 39] width 15 height 15
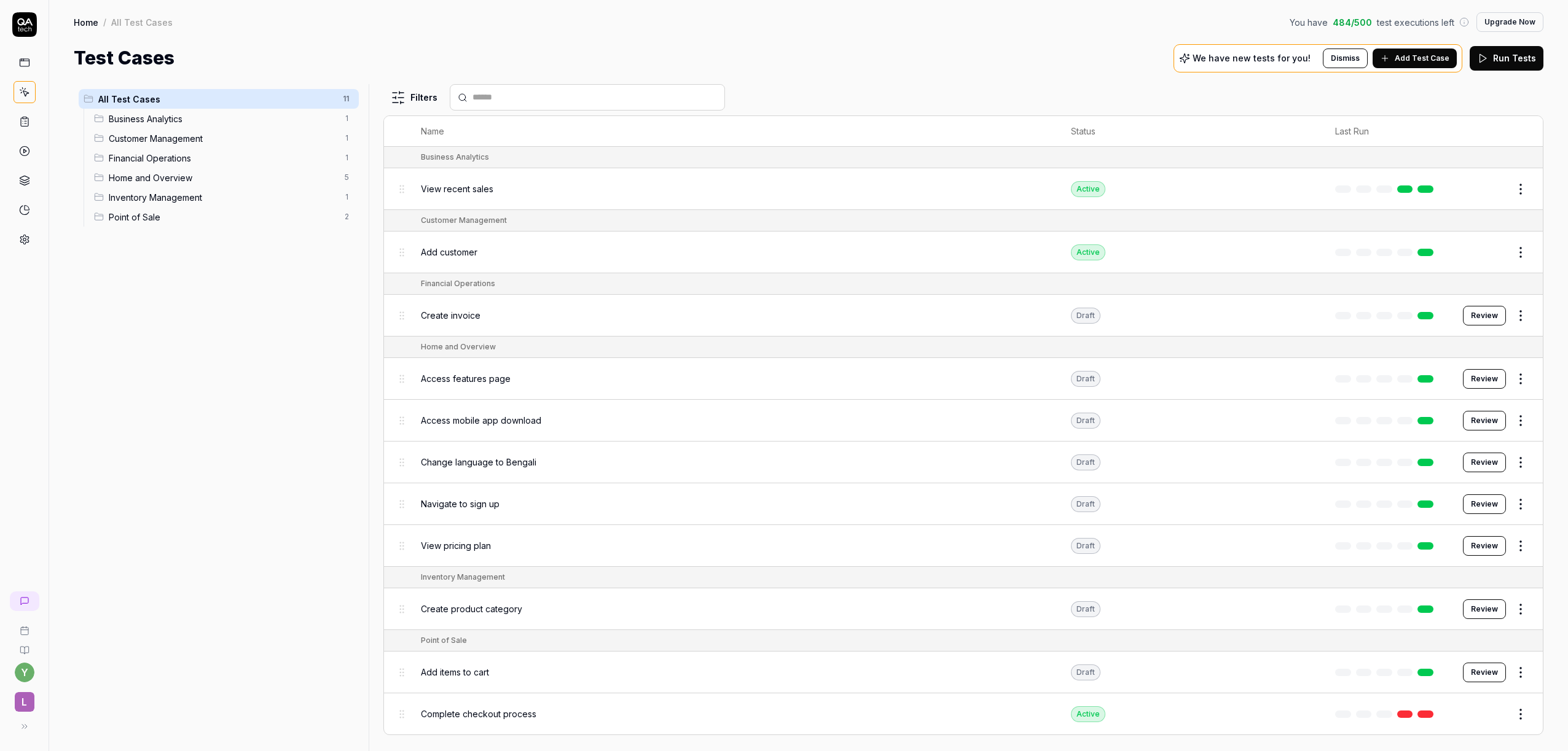
click at [152, 99] on span "All Test Cases" at bounding box center [217, 99] width 237 height 13
drag, startPoint x: 152, startPoint y: 99, endPoint x: 349, endPoint y: 95, distance: 197.0
click at [349, 95] on div "All Test Cases 11" at bounding box center [219, 98] width 280 height 19
click at [344, 95] on html "y L Home / All Test Cases You have 484 / 500 test executions left Upgrade Now H…" at bounding box center [784, 376] width 1568 height 751
click at [345, 95] on html "y L Home / All Test Cases You have 484 / 500 test executions left Upgrade Now H…" at bounding box center [784, 376] width 1568 height 751
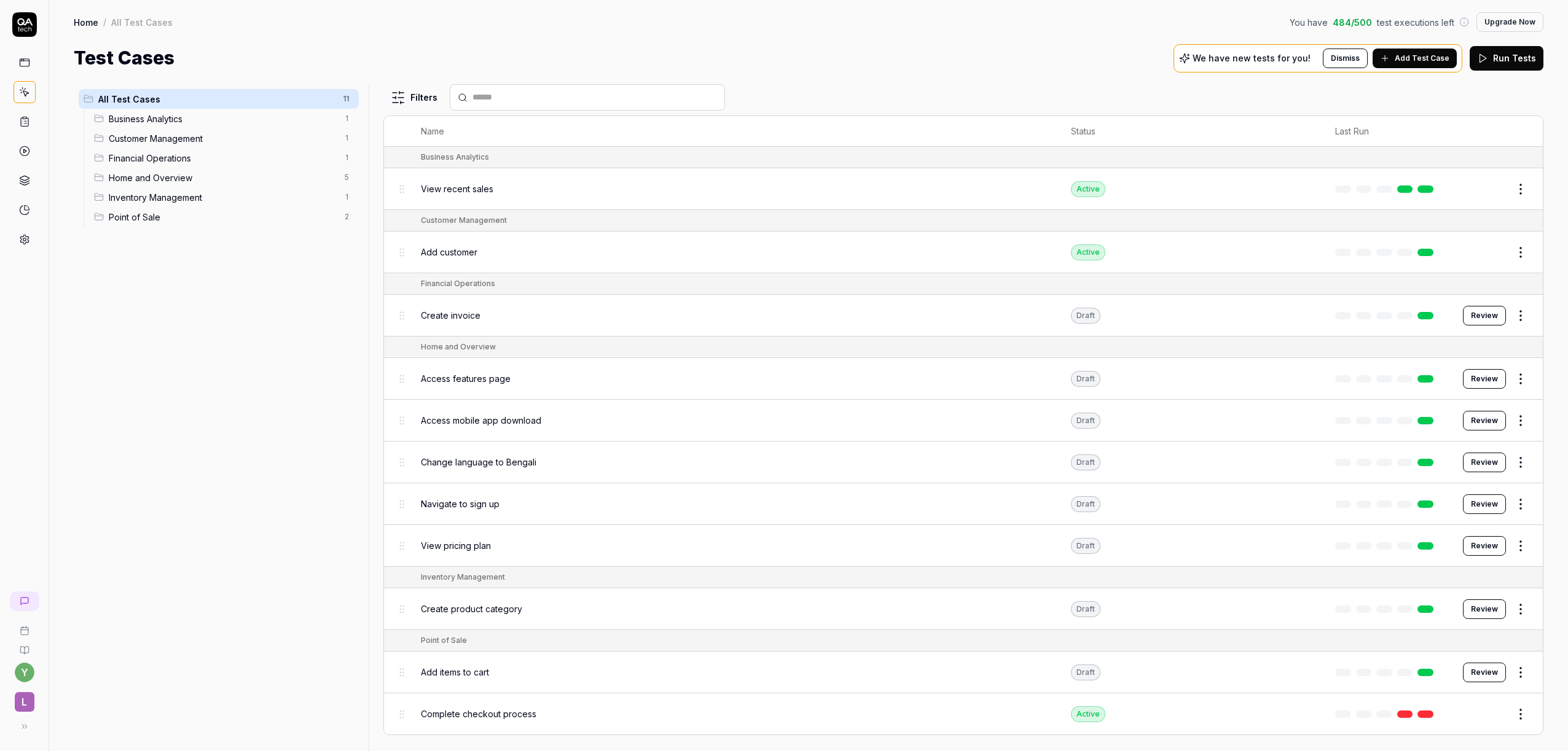
click at [348, 120] on html "y L Home / All Test Cases You have 484 / 500 test executions left Upgrade Now H…" at bounding box center [784, 376] width 1568 height 751
click at [255, 121] on span "Business Analytics" at bounding box center [223, 119] width 228 height 13
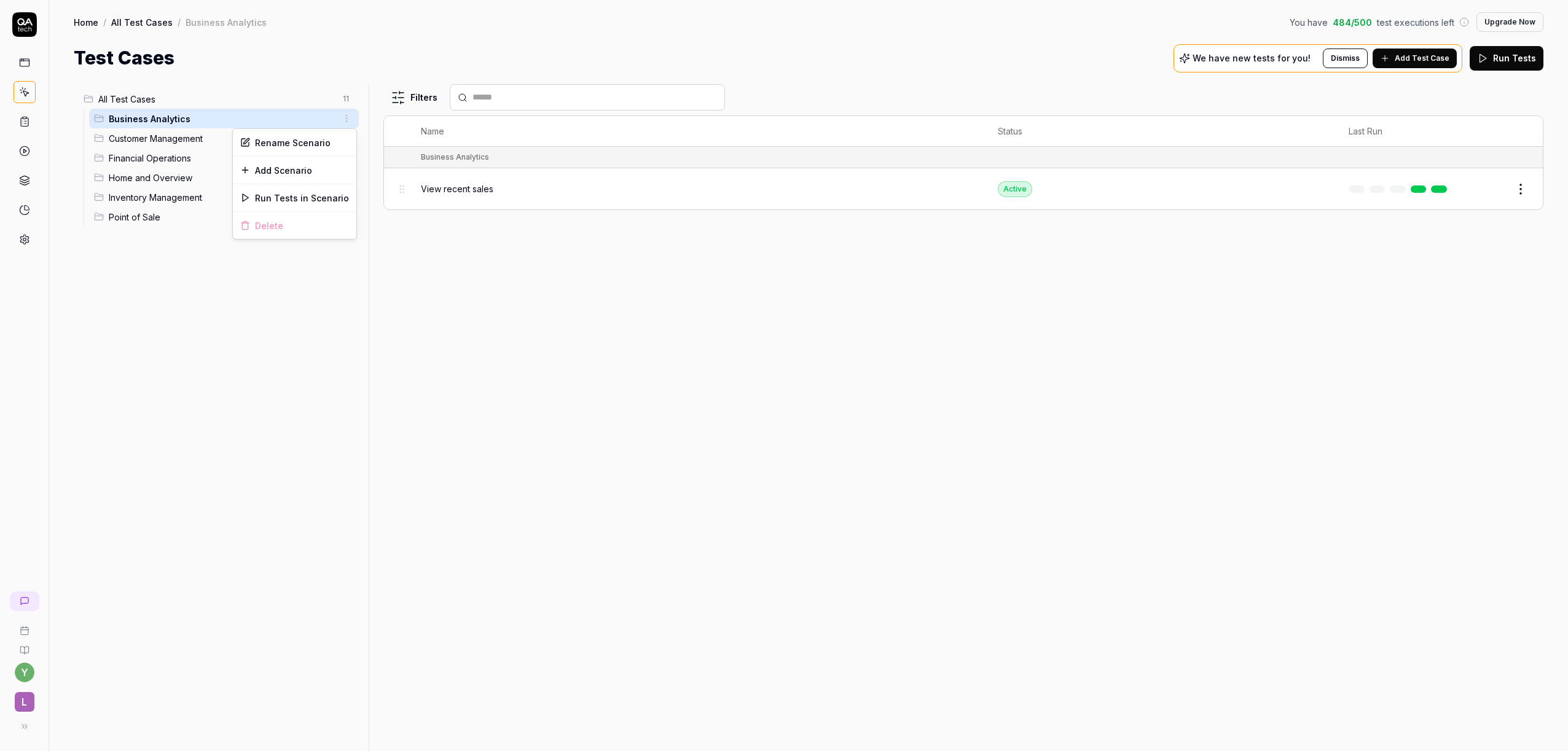
click at [342, 120] on html "y L Home / All Test Cases / Business Analytics You have 484 / 500 test executio…" at bounding box center [784, 376] width 1568 height 751
click at [287, 227] on div "Delete" at bounding box center [294, 225] width 123 height 27
click at [606, 354] on html "y L Home / All Test Cases / Business Analytics You have 484 / 500 test executio…" at bounding box center [784, 376] width 1568 height 751
click at [1527, 193] on html "y L Home / All Test Cases / Business Analytics You have 484 / 500 test executio…" at bounding box center [784, 376] width 1568 height 751
click at [1138, 402] on html "y L Home / All Test Cases / Business Analytics You have 484 / 500 test executio…" at bounding box center [784, 376] width 1568 height 751
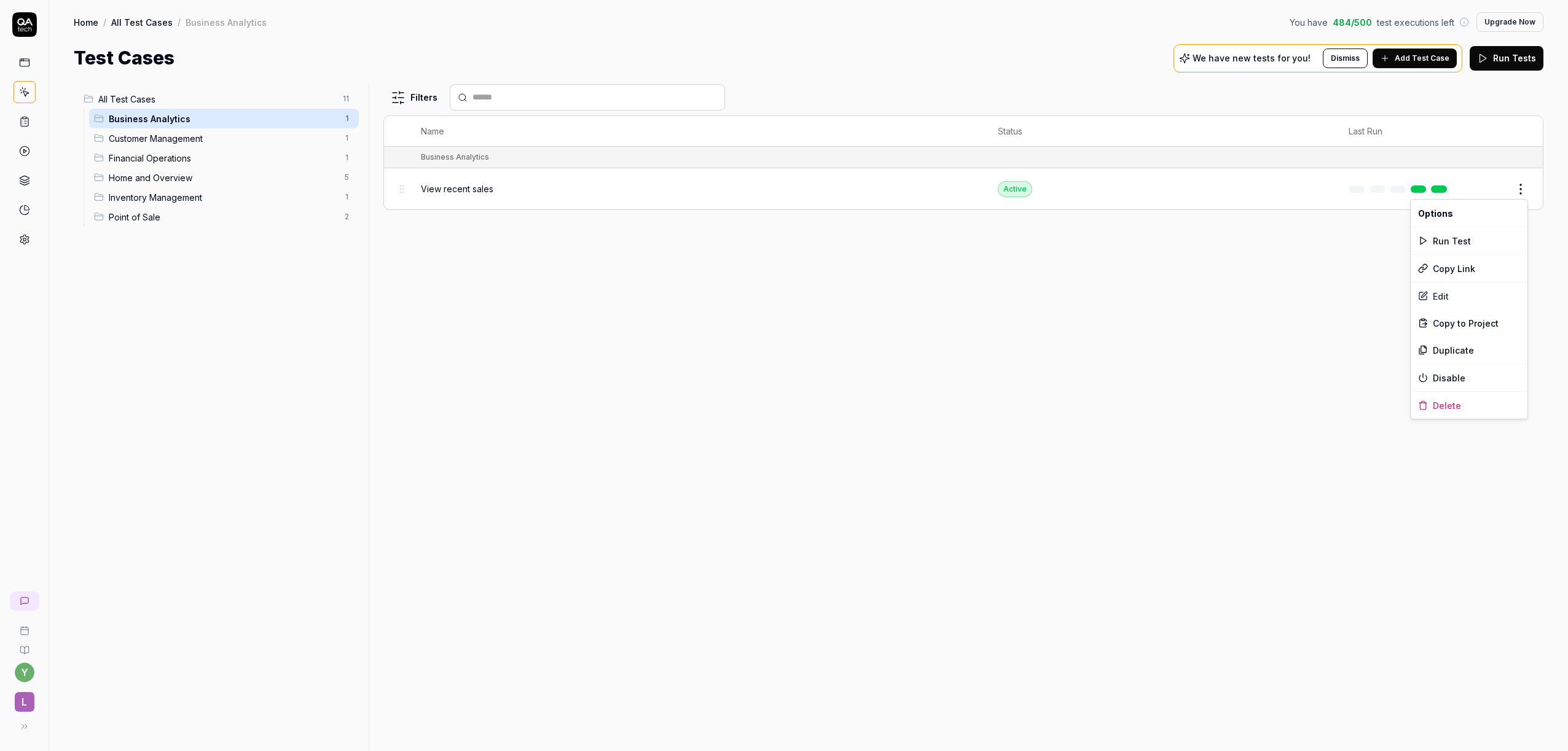
click at [1517, 190] on html "y L Home / All Test Cases / Business Analytics You have 484 / 500 test executio…" at bounding box center [784, 376] width 1568 height 751
click at [1442, 413] on div "Delete" at bounding box center [1469, 405] width 116 height 27
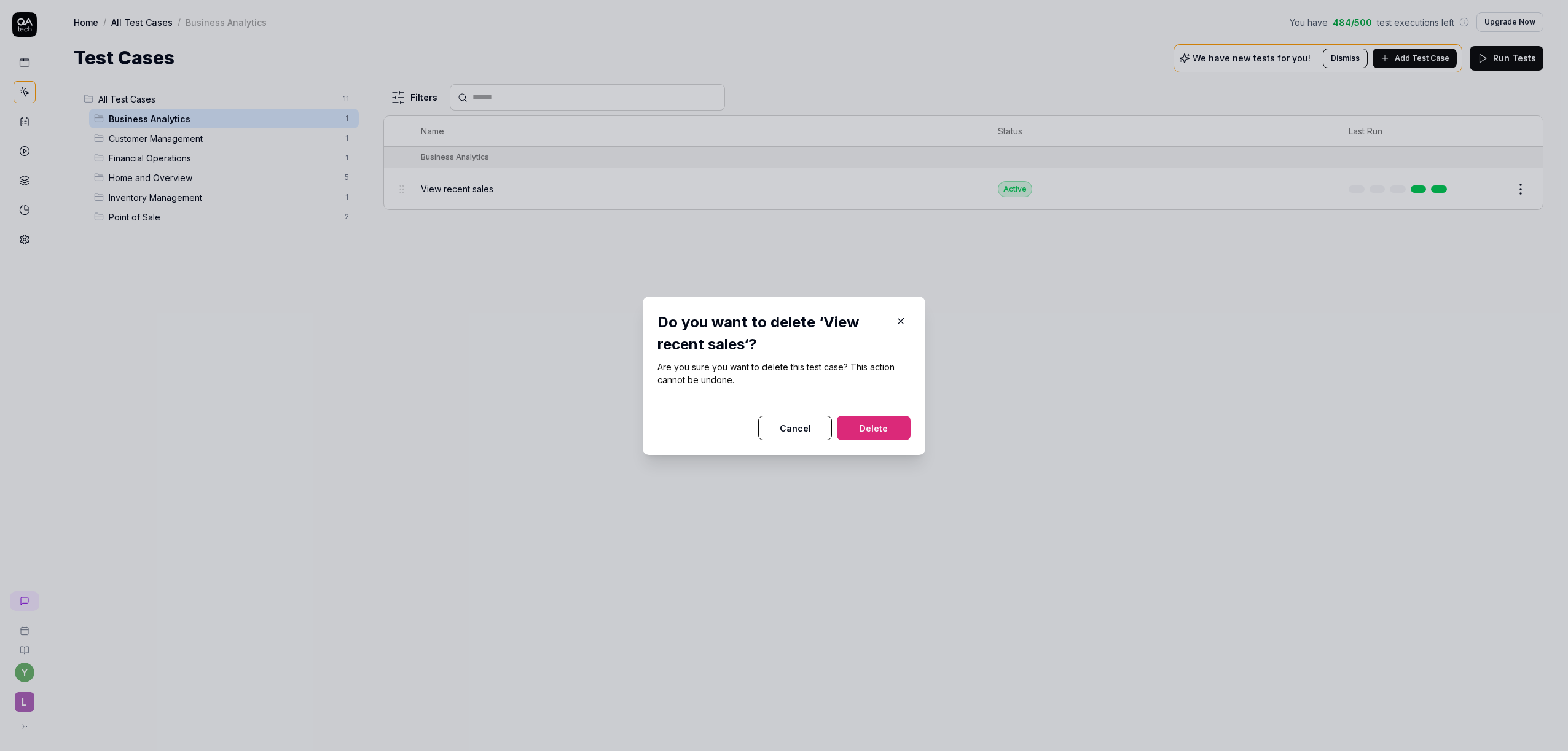
click at [875, 413] on div at bounding box center [784, 409] width 253 height 15
click at [879, 424] on button "Delete" at bounding box center [874, 427] width 74 height 24
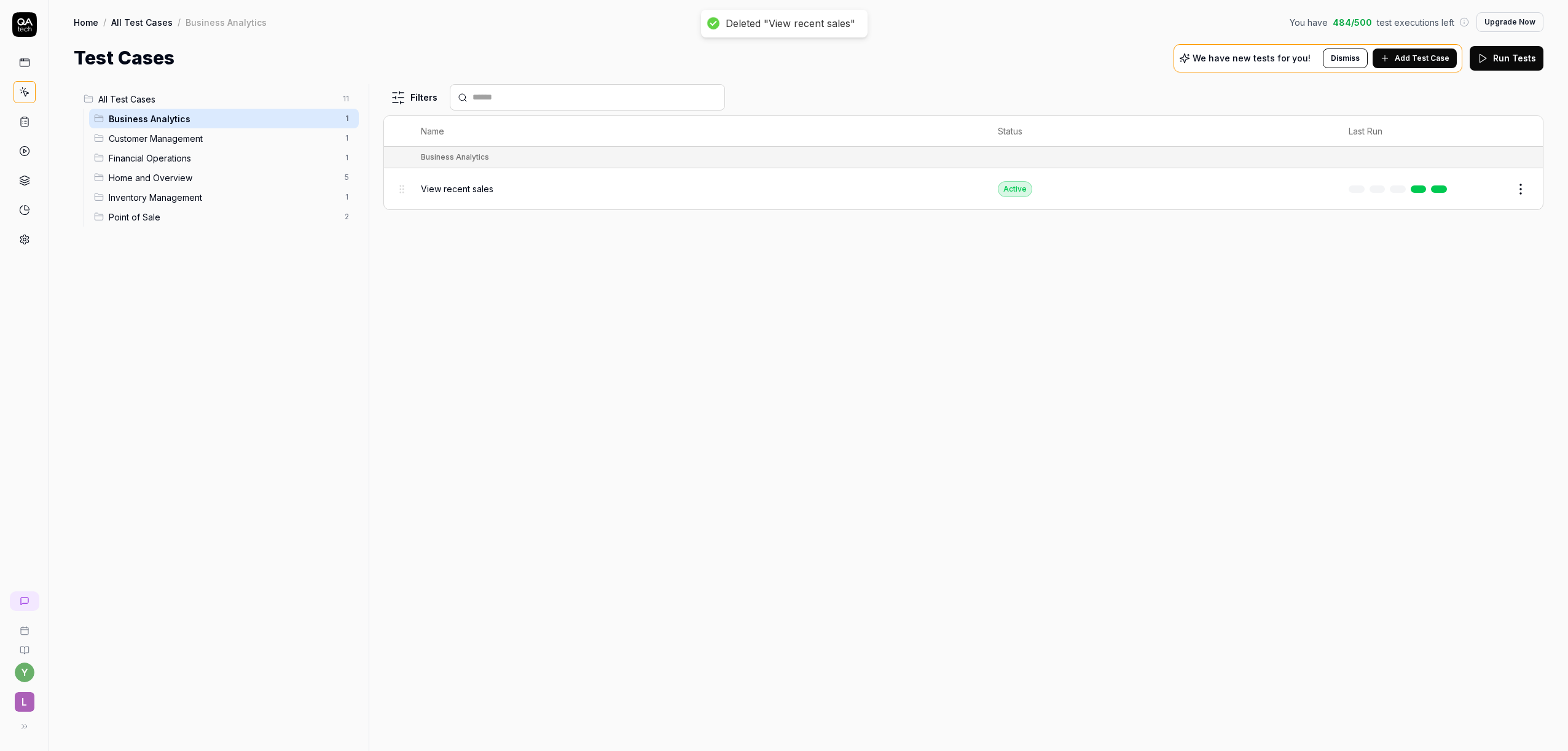
click at [347, 122] on html "Deleted "View recent sales" y L Home / All Test Cases / Business Analytics You …" at bounding box center [784, 376] width 1568 height 751
click at [287, 228] on div "Delete" at bounding box center [294, 225] width 123 height 27
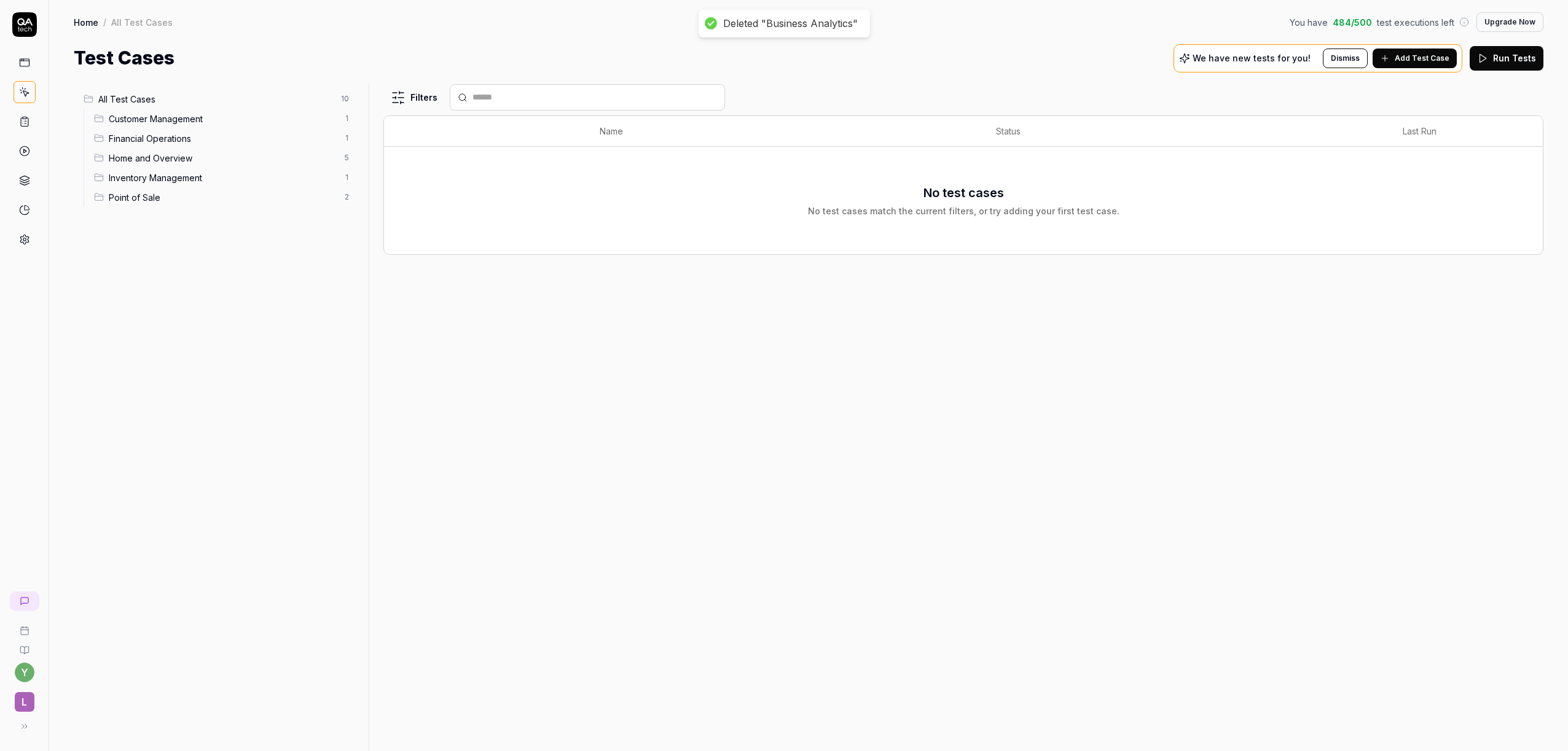
click at [332, 113] on span "Customer Management" at bounding box center [223, 119] width 228 height 13
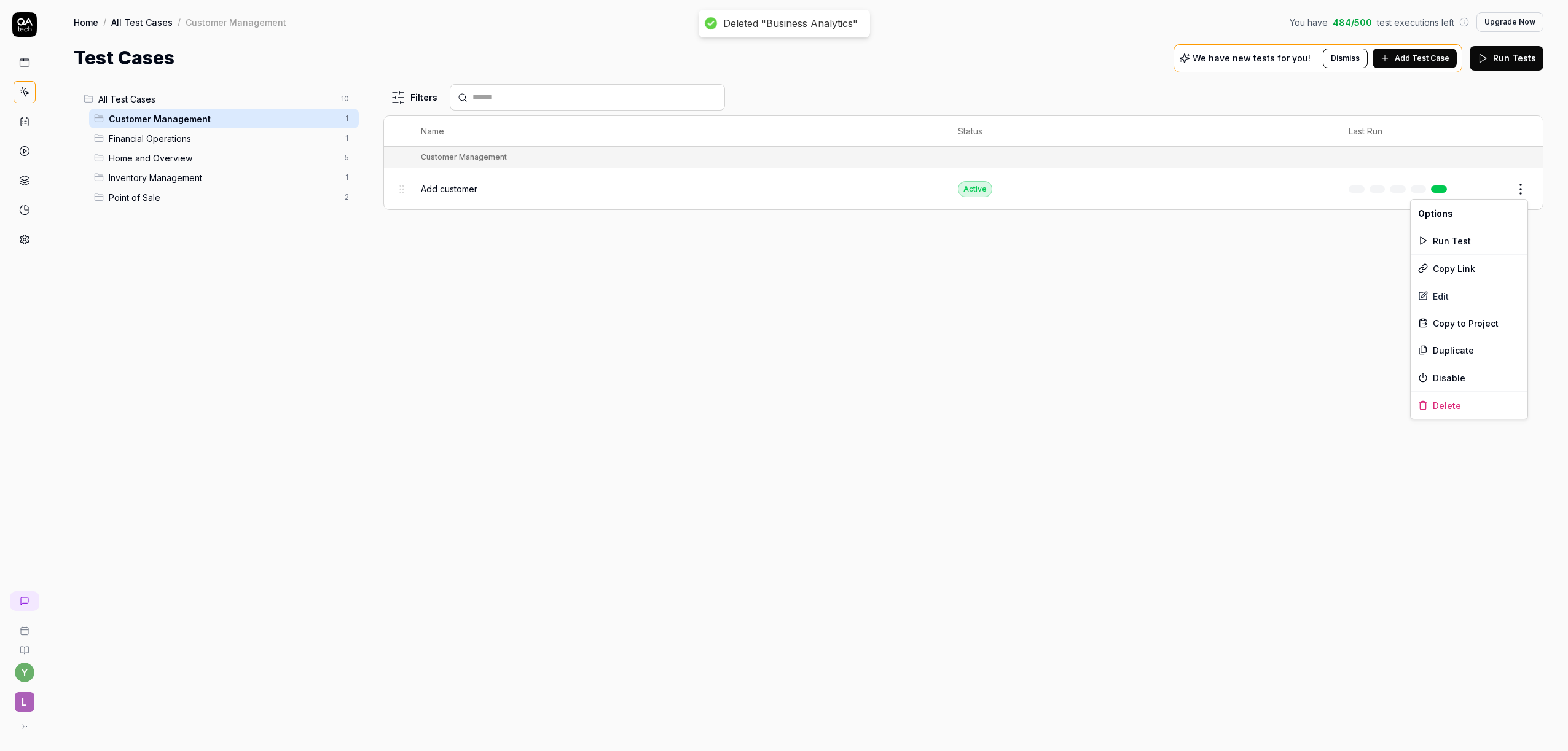
click at [1517, 188] on html "Deleted "Business Analytics" y L Home / All Test Cases / Customer Management Yo…" at bounding box center [784, 376] width 1568 height 751
click at [1435, 409] on div "Delete" at bounding box center [1469, 405] width 116 height 27
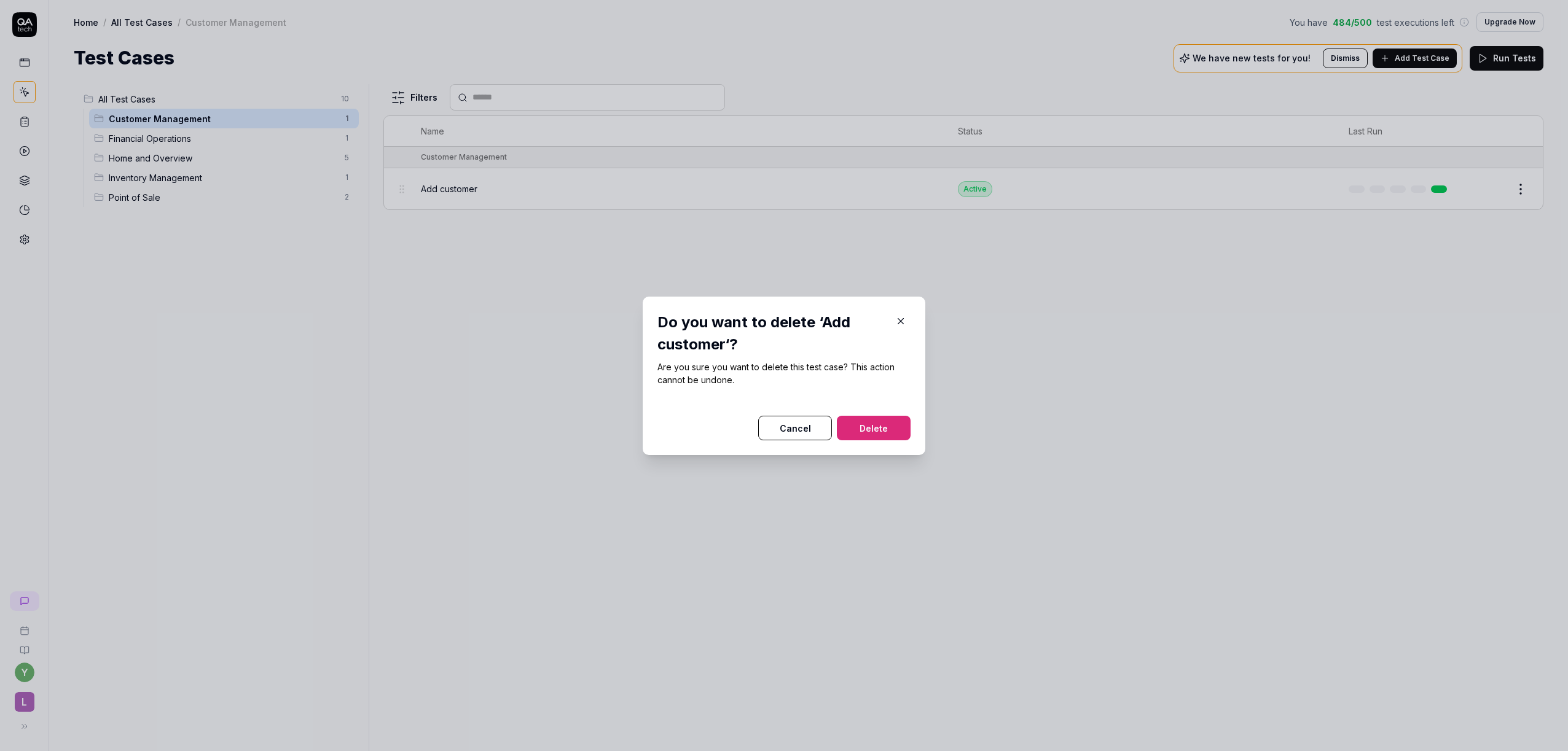
click at [866, 419] on button "Delete" at bounding box center [874, 427] width 74 height 24
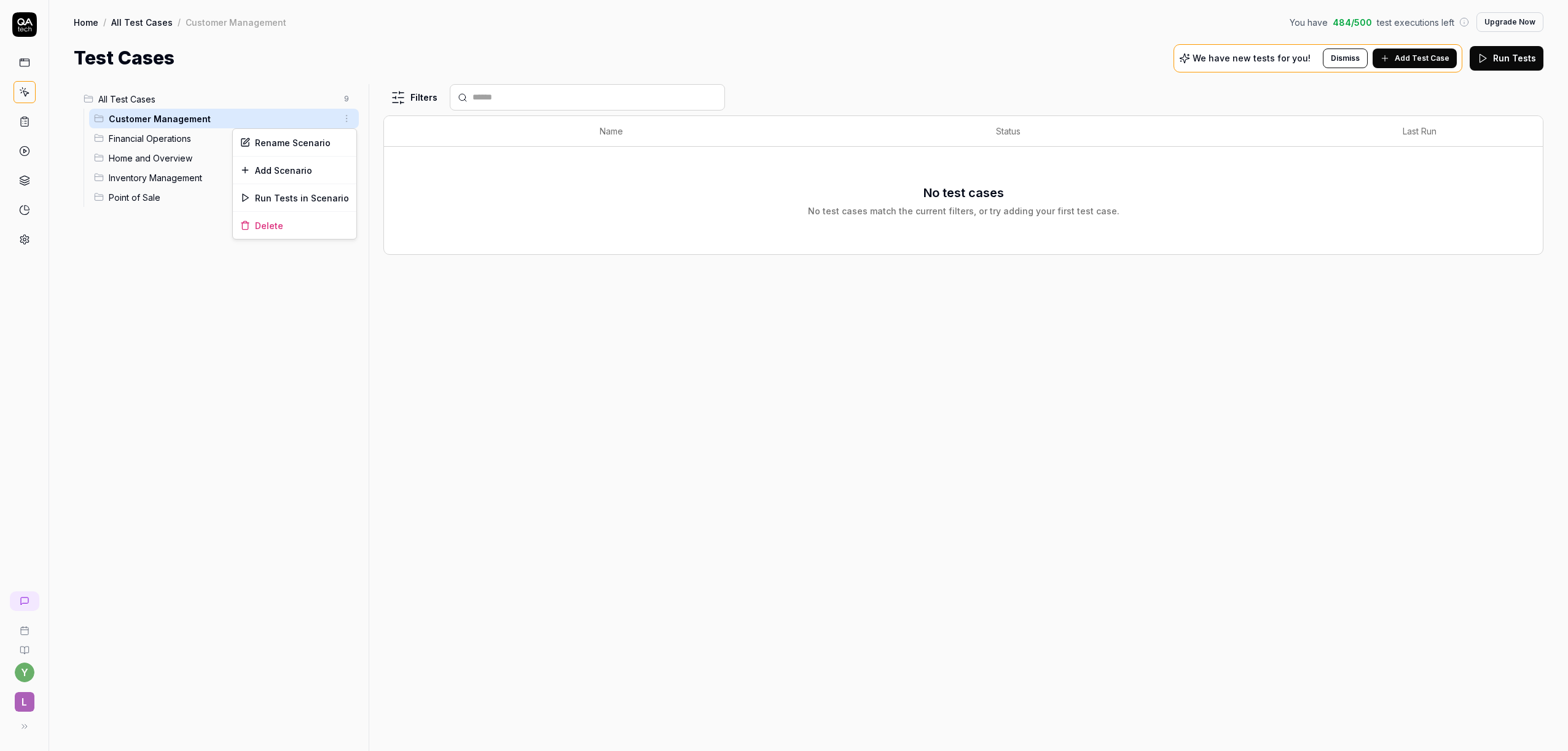
click at [348, 119] on html "Deleted "Add customer" y L Home / All Test Cases / Customer Management You have…" at bounding box center [784, 376] width 1568 height 751
click at [269, 230] on div "Delete" at bounding box center [294, 225] width 123 height 27
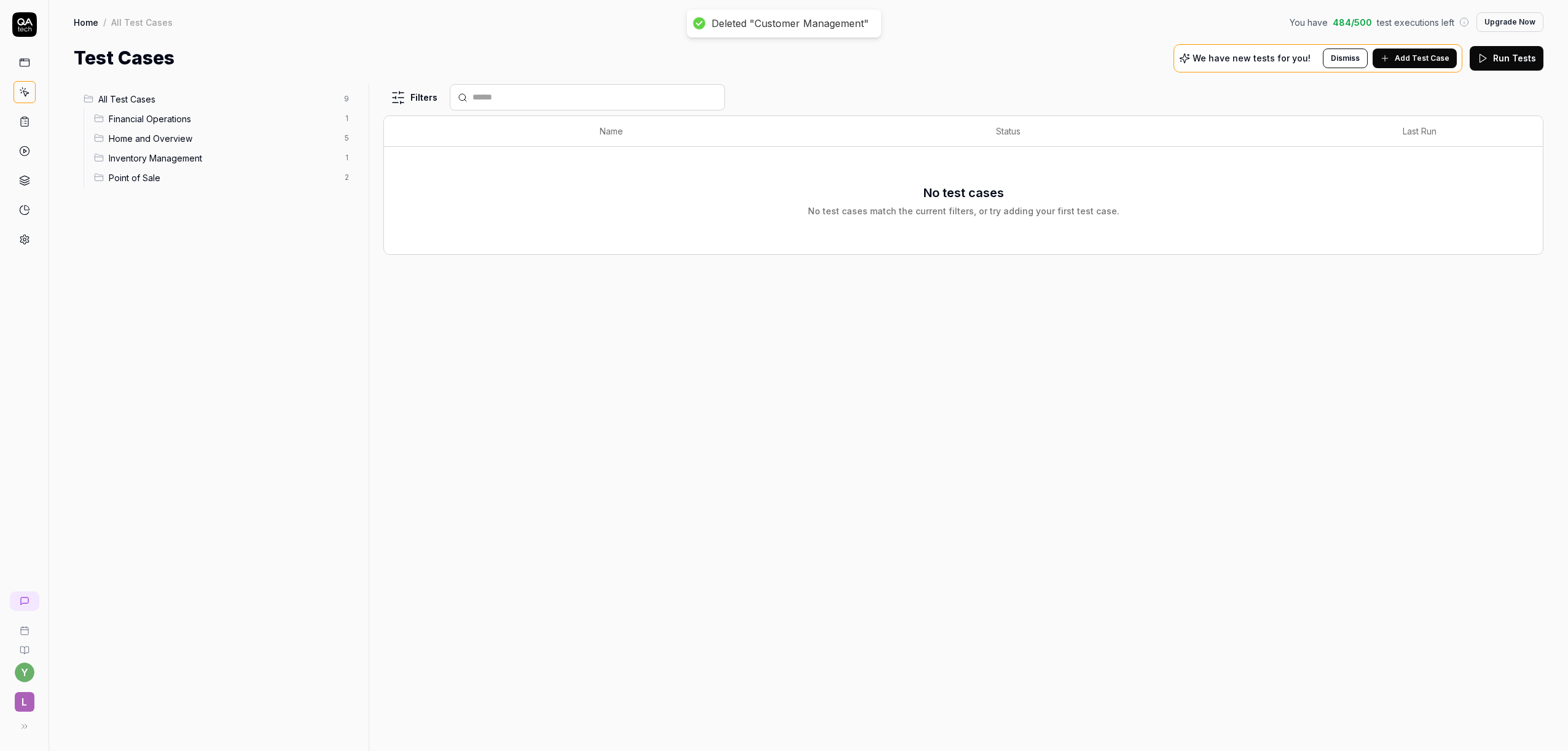
click at [274, 113] on span "Financial Operations" at bounding box center [223, 119] width 228 height 13
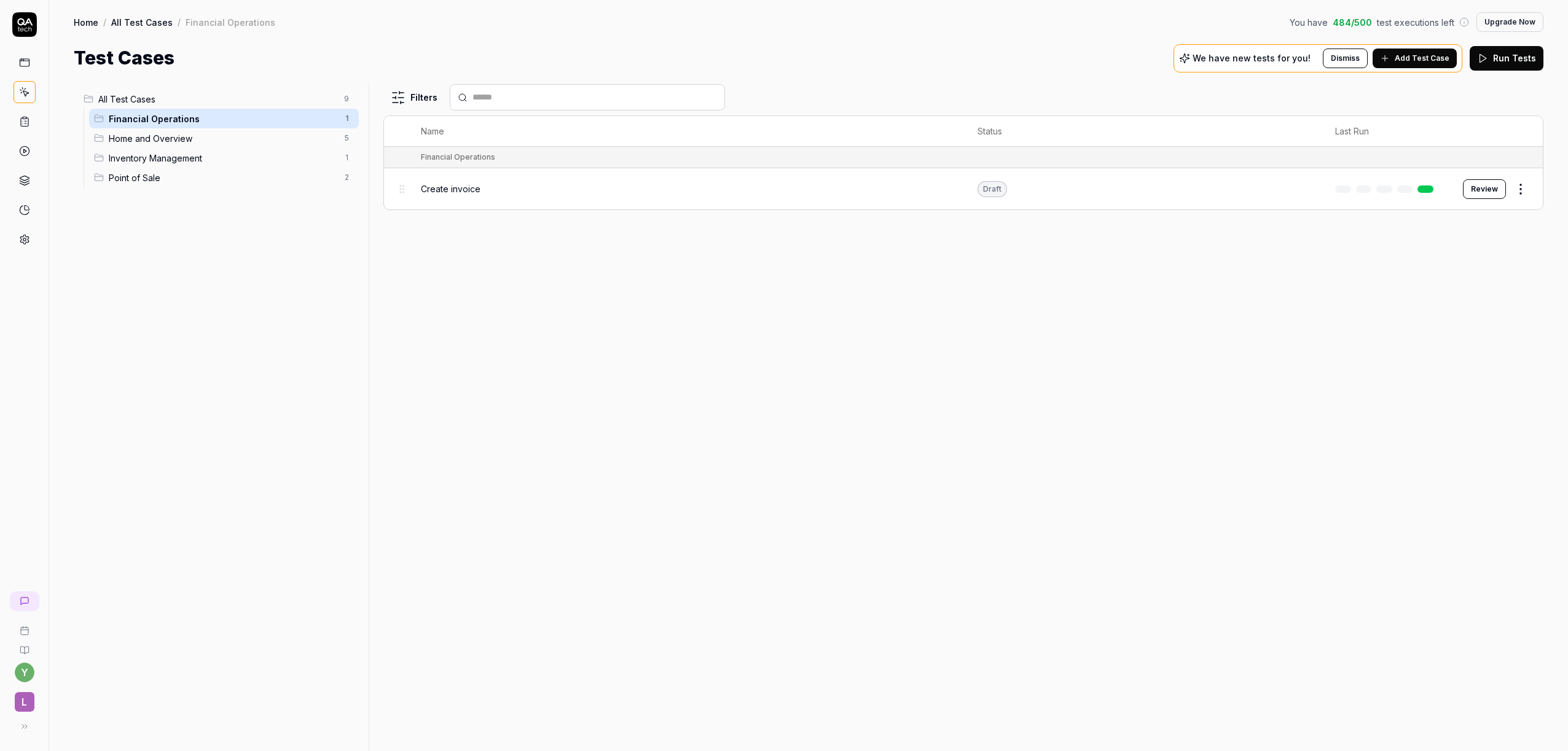
click at [1529, 188] on html "Deleted "Customer Management" y L Home / All Test Cases / Financial Operations …" at bounding box center [784, 376] width 1568 height 751
click at [1447, 416] on div "Delete" at bounding box center [1469, 405] width 116 height 27
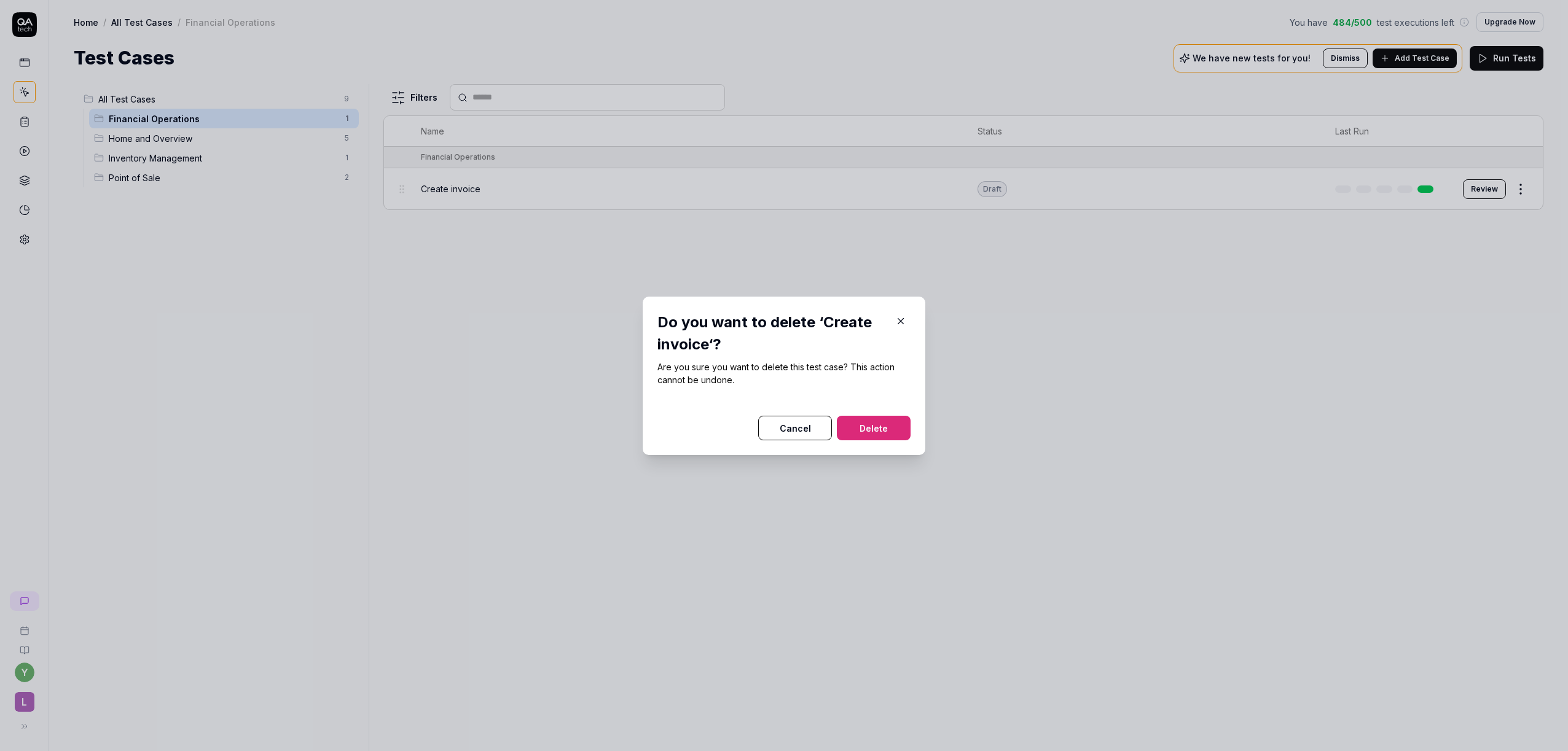
click at [869, 417] on button "Delete" at bounding box center [874, 427] width 74 height 24
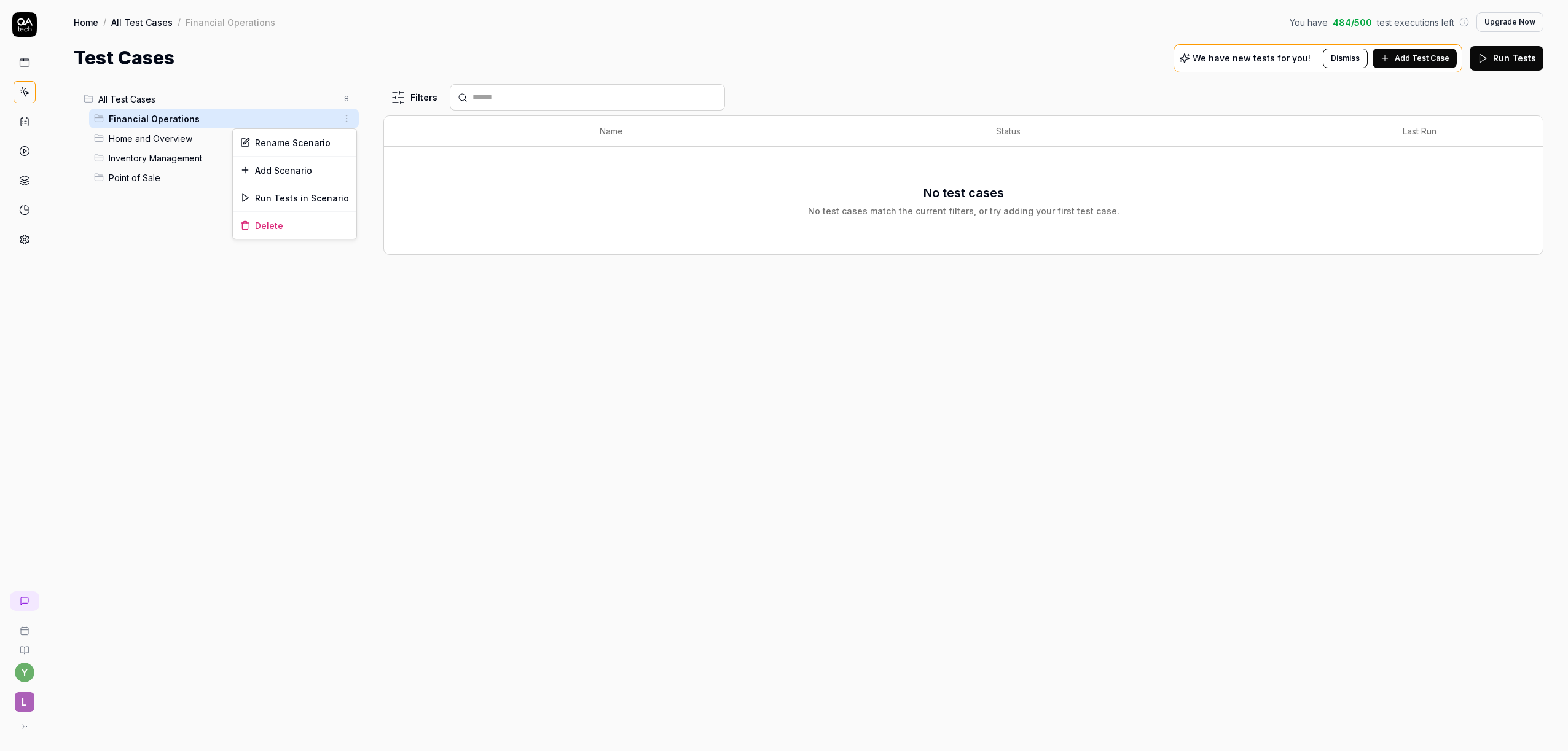
click at [344, 118] on html "y L Home / All Test Cases / Financial Operations You have 484 / 500 test execut…" at bounding box center [784, 376] width 1568 height 751
click at [277, 226] on div "Delete" at bounding box center [294, 225] width 123 height 27
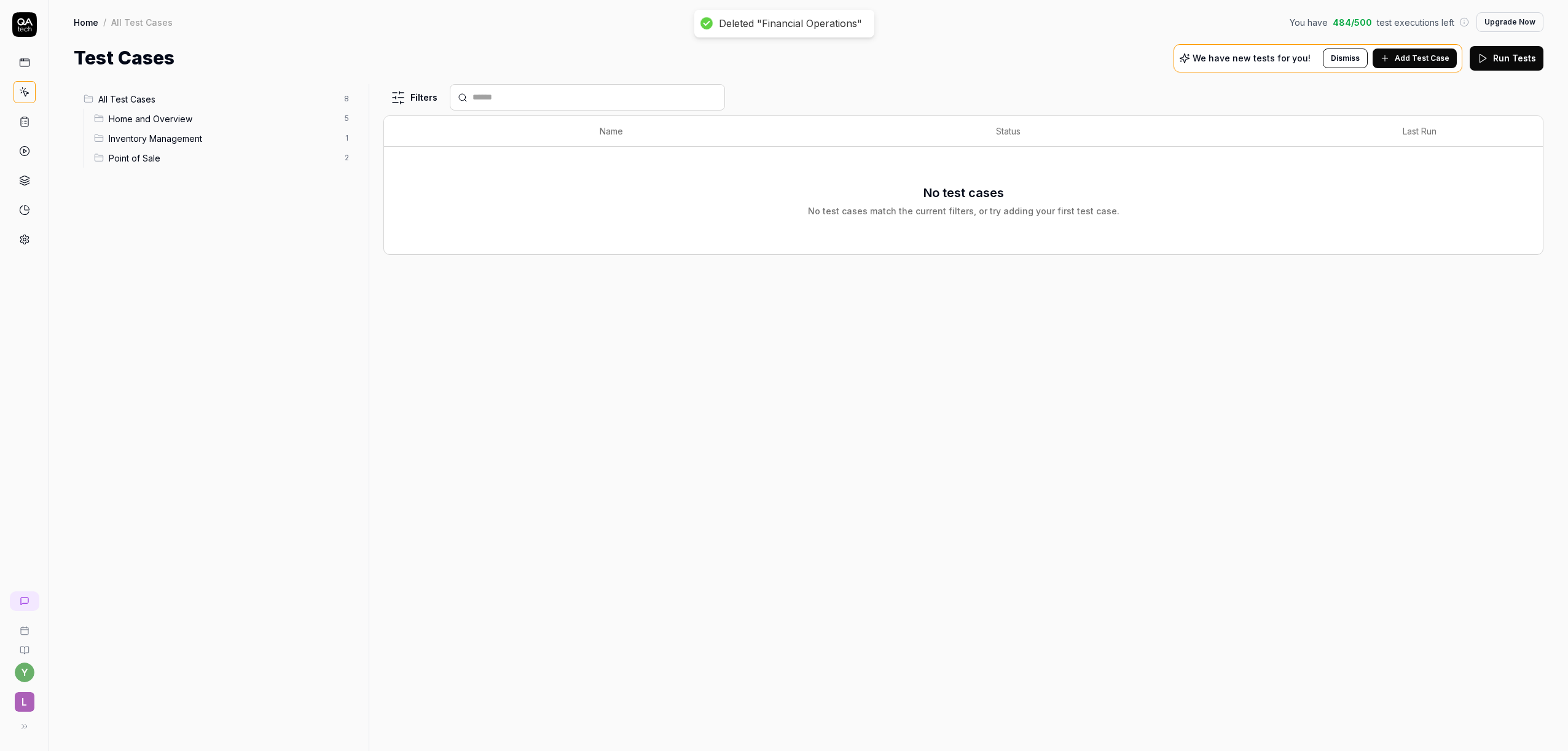
click at [200, 123] on span "Home and Overview" at bounding box center [223, 119] width 228 height 13
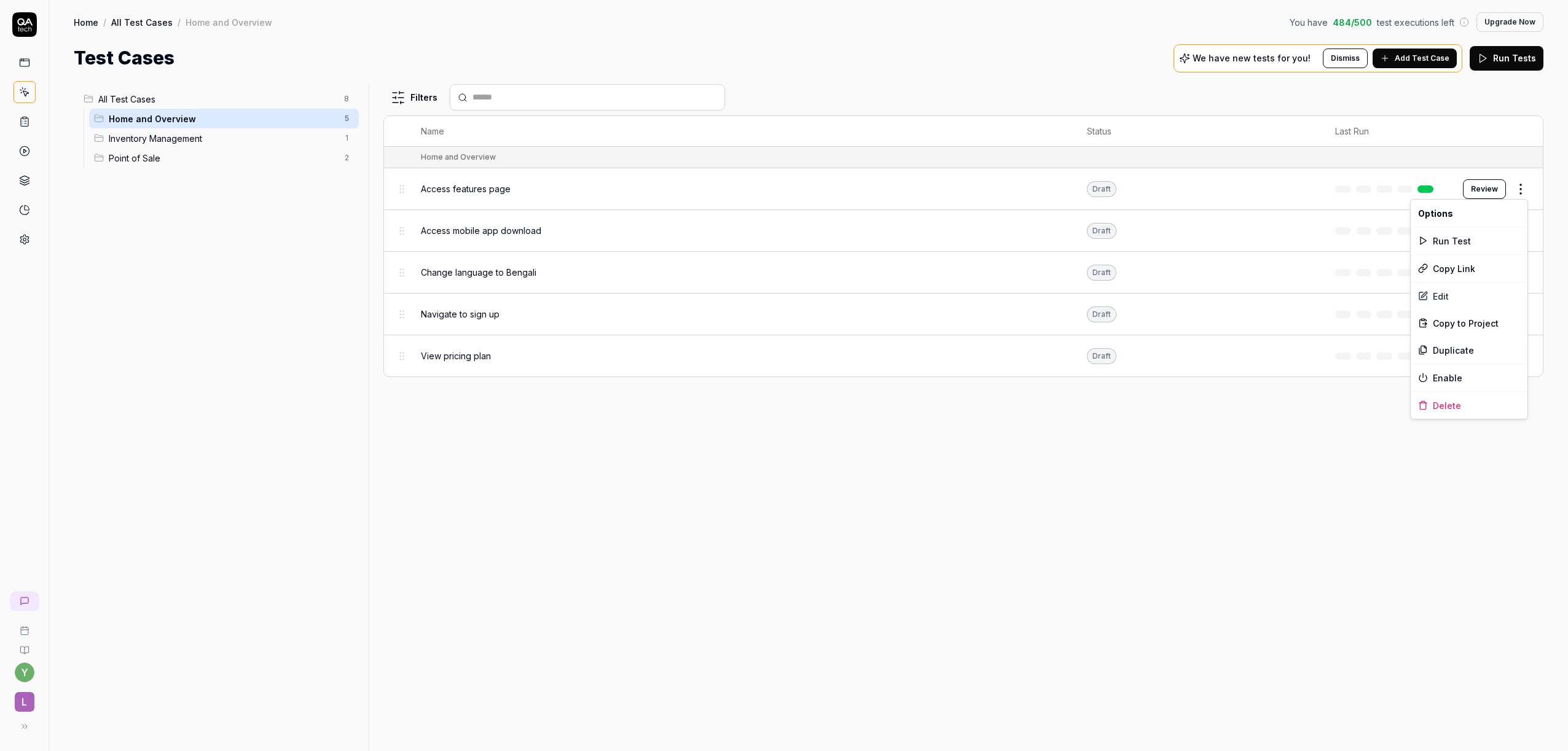
click at [1525, 198] on body "Deleted "Financial Operations" y L Home / All Test Cases / Home and Overview Yo…" at bounding box center [784, 376] width 1568 height 751
click at [1515, 360] on html "y L Home / All Test Cases / Home and Overview You have 484 / 500 test execution…" at bounding box center [784, 376] width 1568 height 751
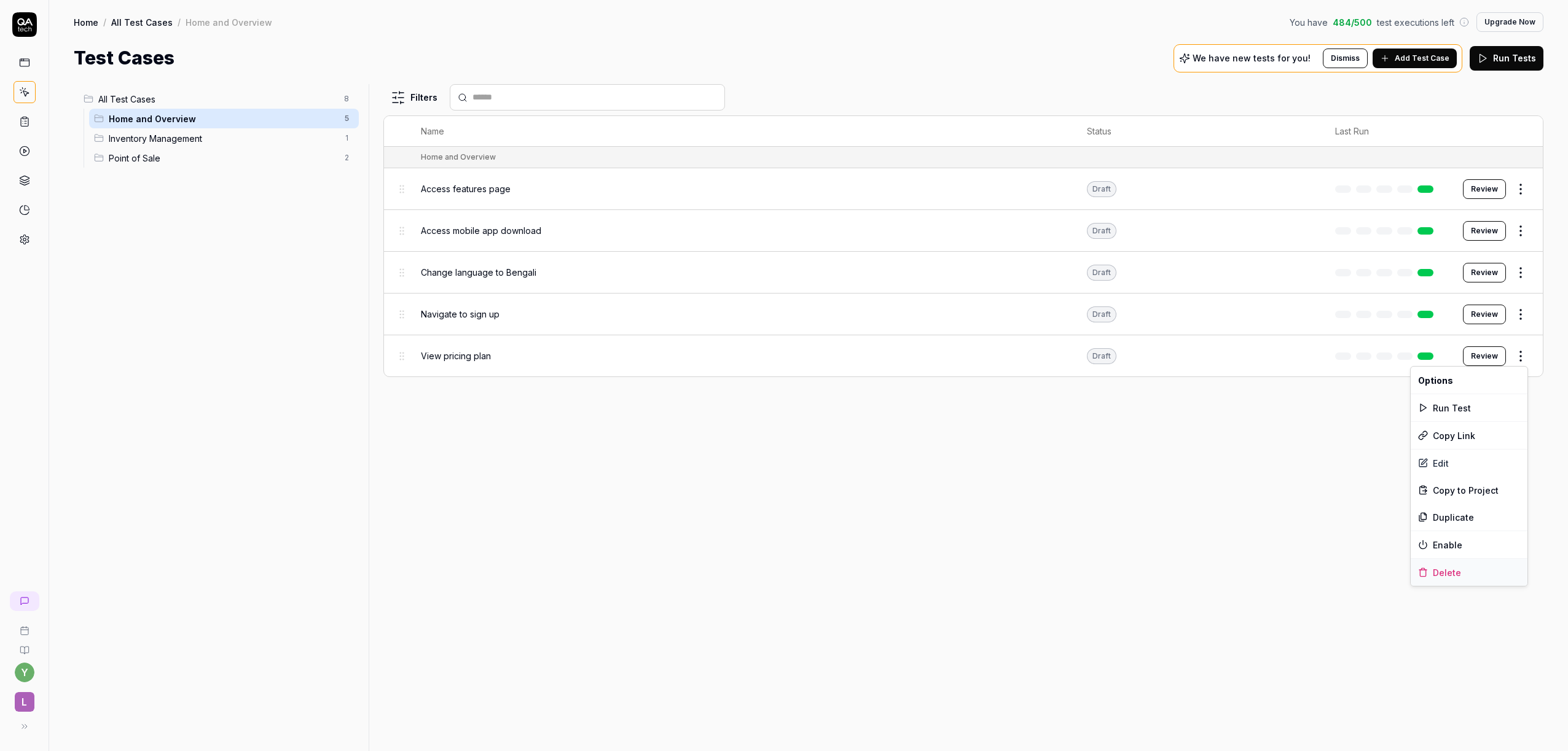
click at [1448, 565] on div "Delete" at bounding box center [1469, 572] width 116 height 27
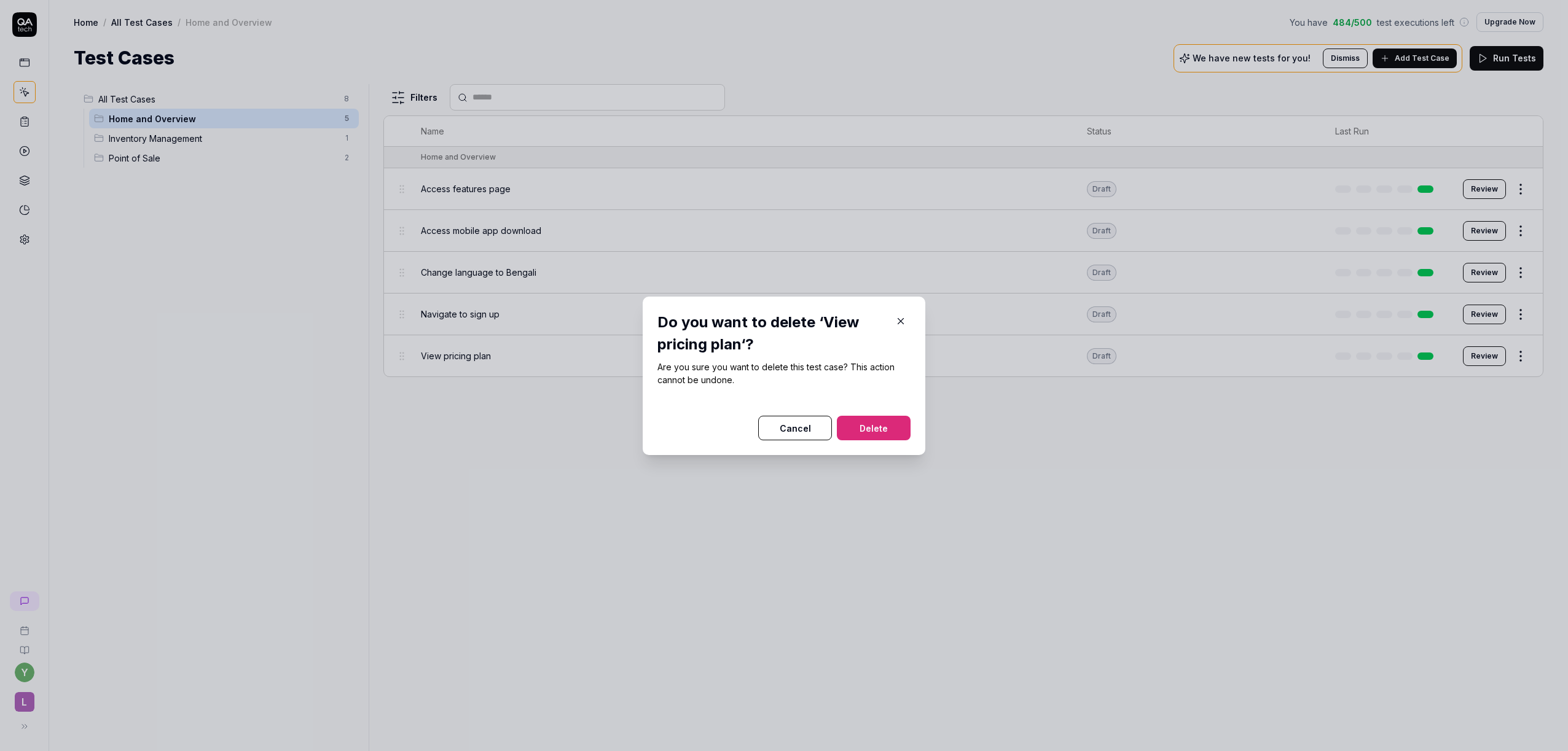
click at [859, 419] on button "Delete" at bounding box center [874, 427] width 74 height 24
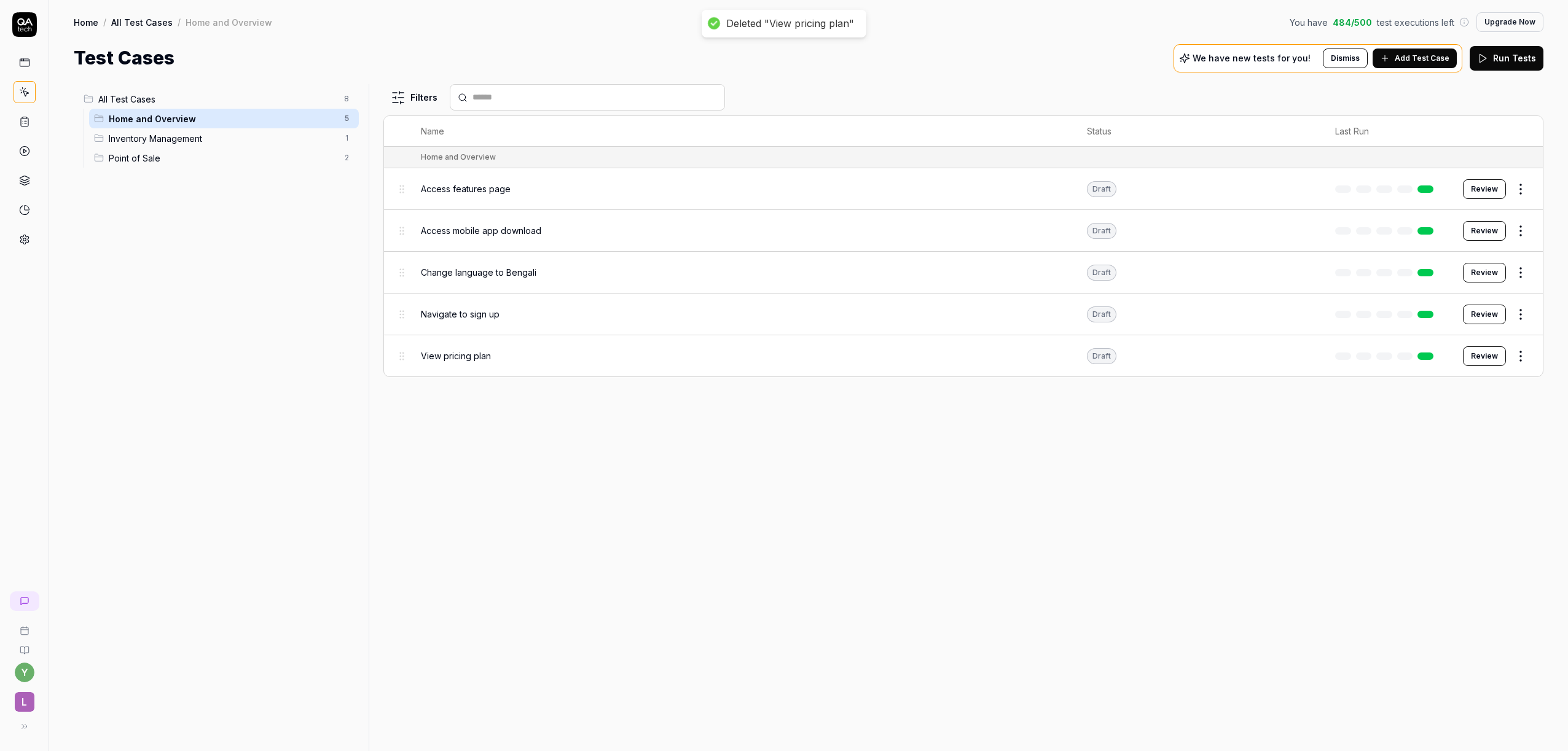
click at [1522, 317] on html "Deleted "View pricing plan" y L Home / All Test Cases / Home and Overview You h…" at bounding box center [784, 376] width 1568 height 751
click at [1459, 526] on div "Delete" at bounding box center [1469, 530] width 116 height 27
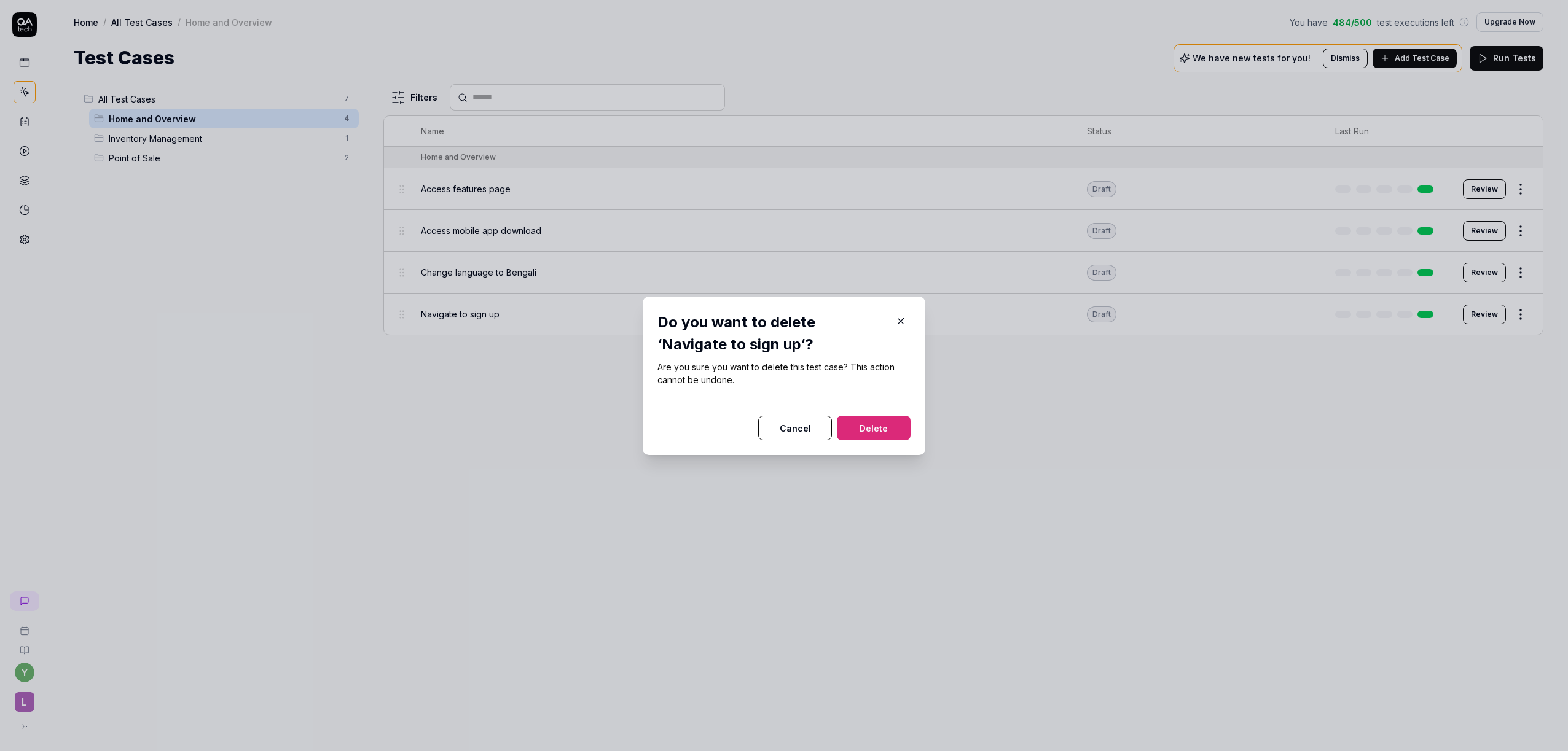
drag, startPoint x: 855, startPoint y: 425, endPoint x: 902, endPoint y: 409, distance: 49.6
click at [855, 425] on button "Delete" at bounding box center [874, 427] width 74 height 24
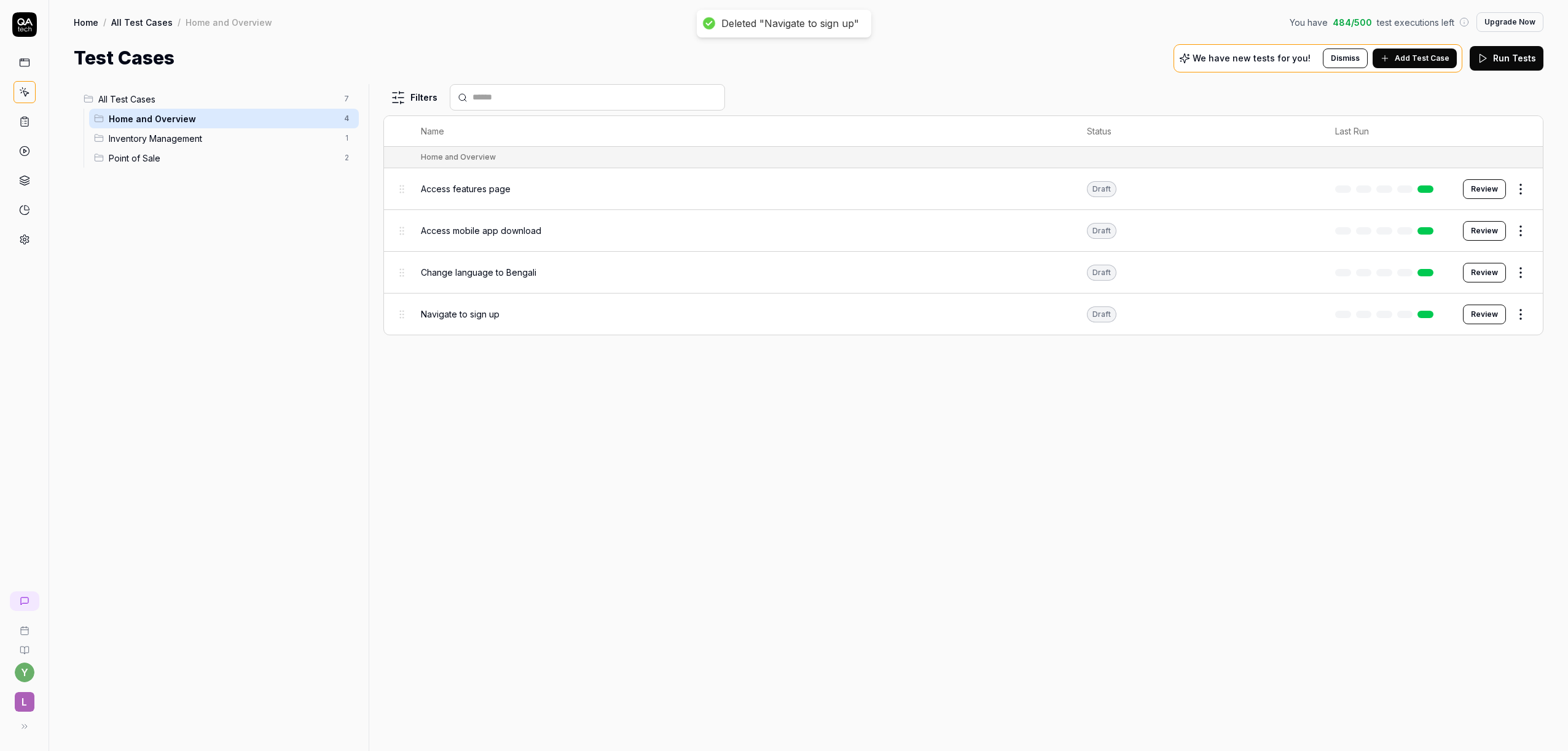
click at [1522, 279] on body "Deleted "Navigate to sign up" y L Home / All Test Cases / Home and Overview You…" at bounding box center [784, 376] width 1568 height 751
click at [1521, 277] on body "Deleted "Navigate to sign up" y L Home / All Test Cases / Home and Overview You…" at bounding box center [784, 376] width 1568 height 751
click at [1442, 495] on div "Delete" at bounding box center [1469, 488] width 116 height 27
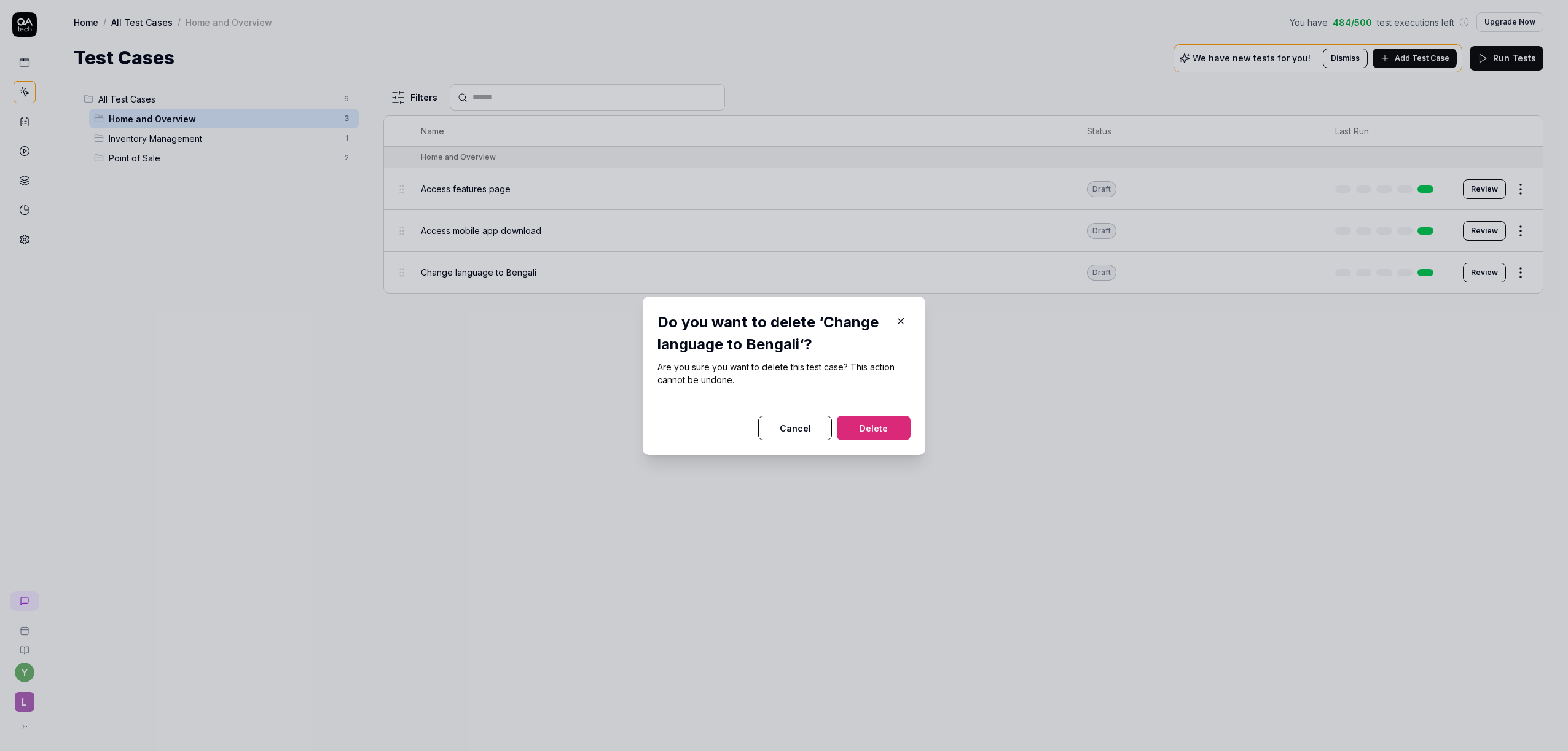
click at [866, 414] on div at bounding box center [784, 409] width 253 height 15
click at [863, 418] on button "Delete" at bounding box center [874, 427] width 74 height 24
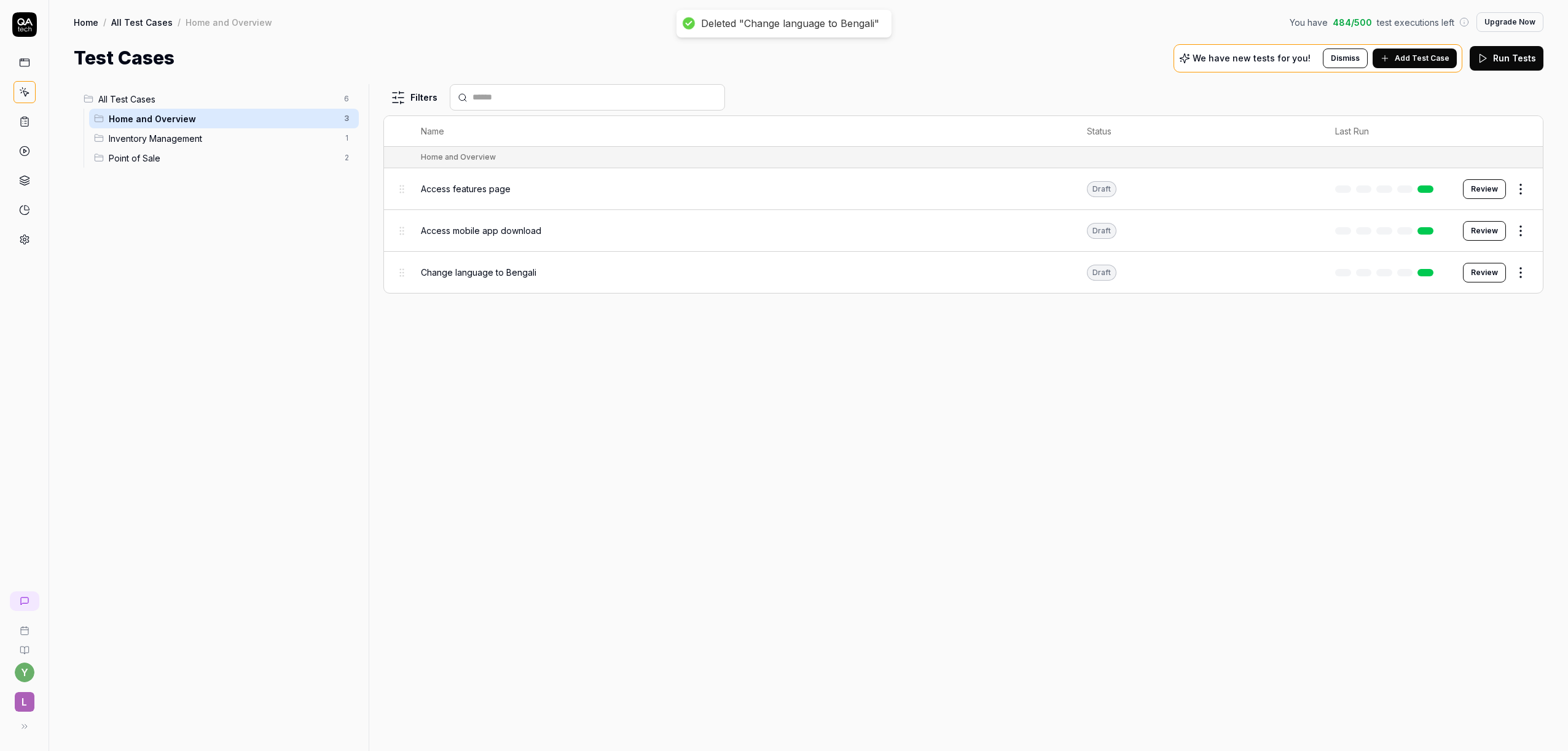
click at [1522, 230] on html "Deleted "Change language to Bengali" y L Home / All Test Cases / Home and Overv…" at bounding box center [784, 376] width 1568 height 751
click at [1444, 446] on div "Delete" at bounding box center [1469, 447] width 116 height 27
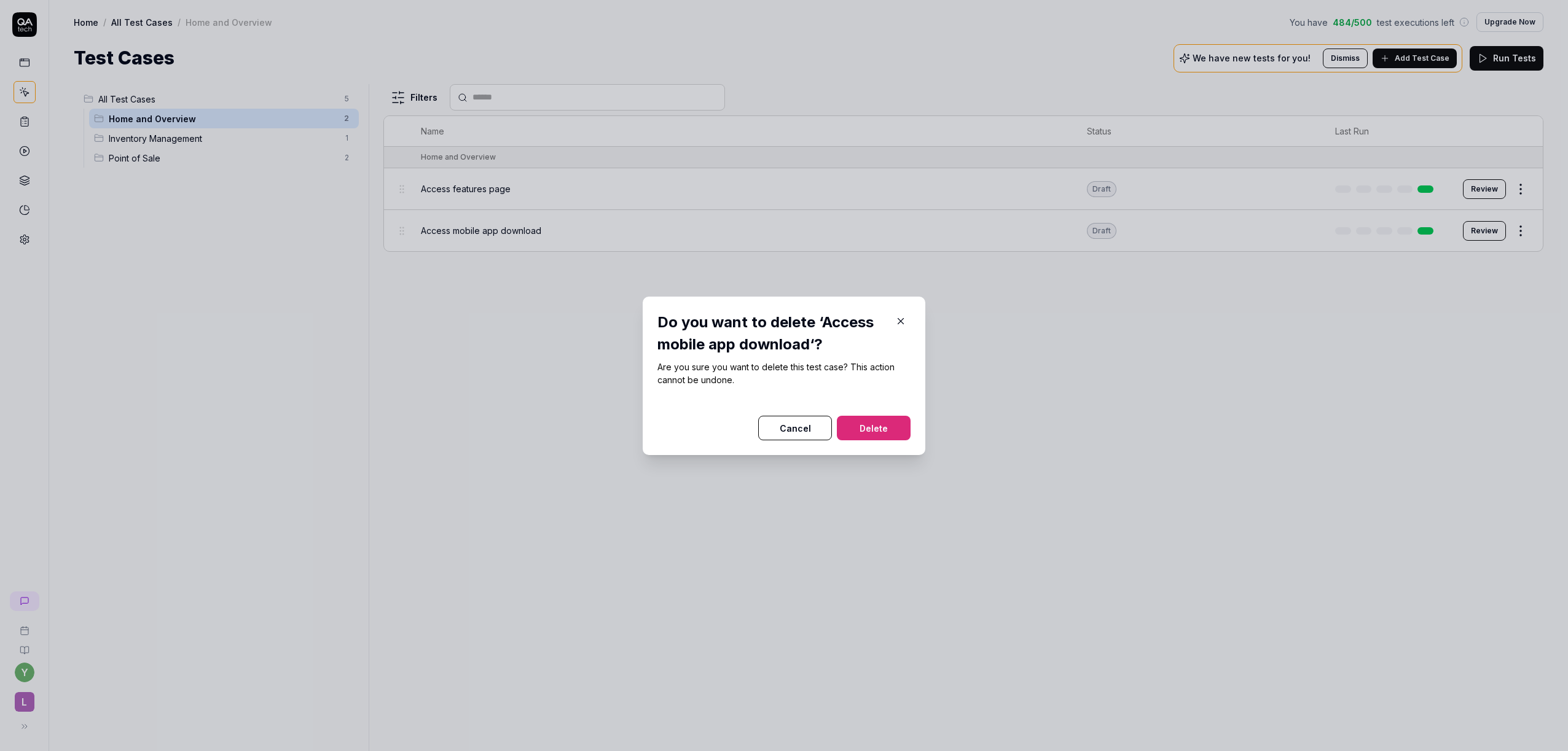
click at [863, 428] on button "Delete" at bounding box center [874, 427] width 74 height 24
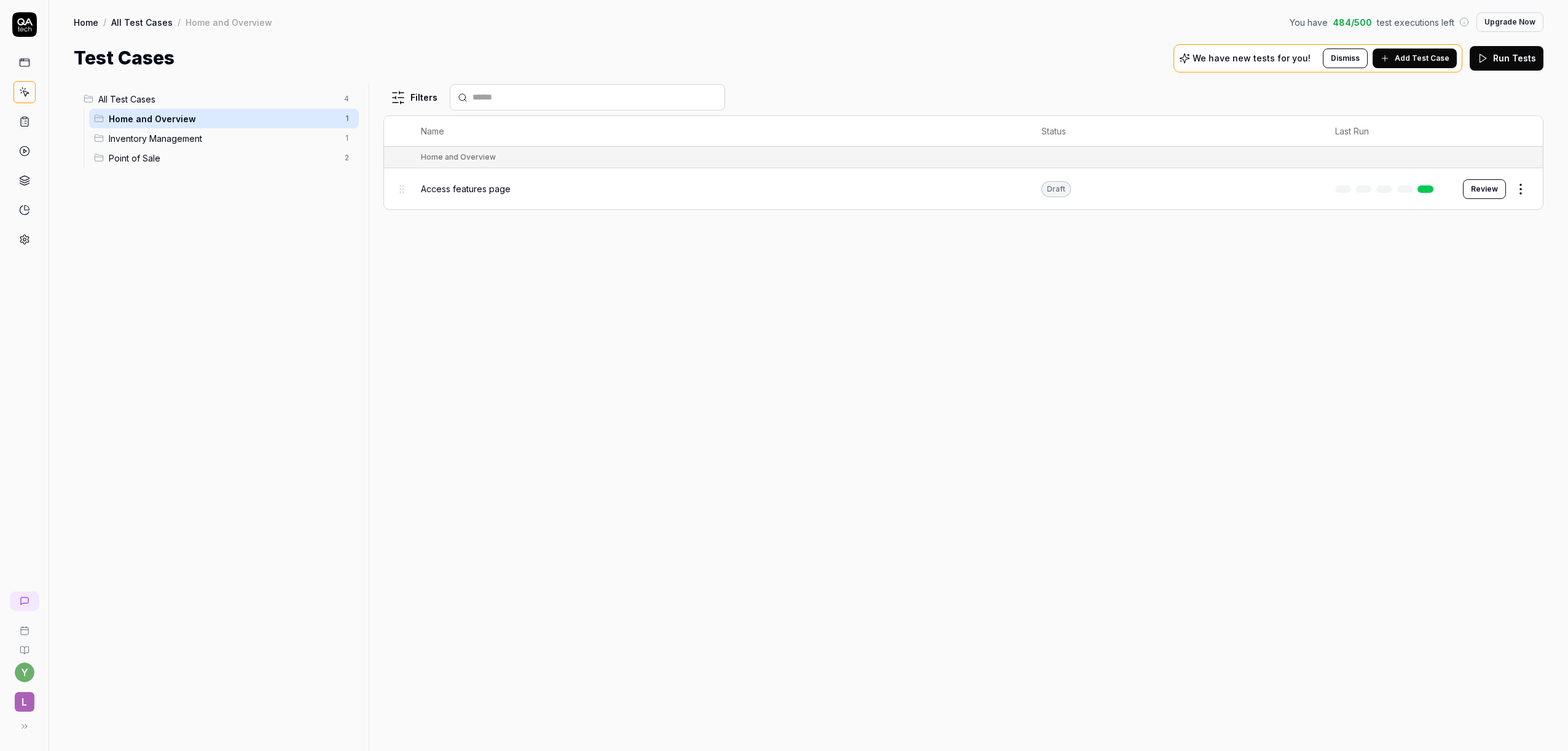
click at [1376, 477] on div "Filters Name Status Last Run Home and Overview Access features page Draft Review" at bounding box center [963, 417] width 1160 height 667
click at [1524, 186] on html "y L Home / All Test Cases / Home and Overview You have 484 / 500 test execution…" at bounding box center [784, 376] width 1568 height 751
click at [1465, 407] on div "Delete" at bounding box center [1469, 405] width 116 height 27
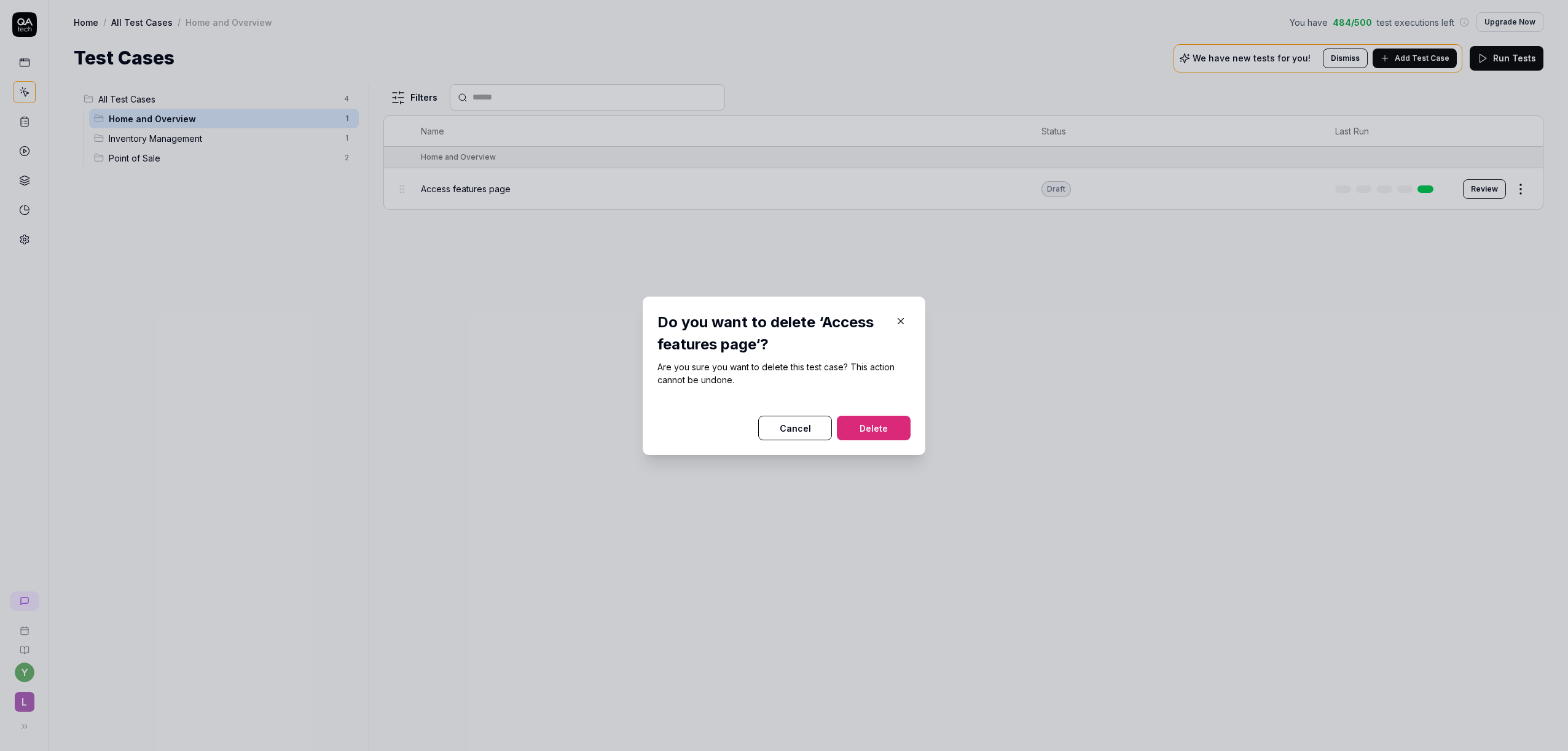
click at [872, 422] on button "Delete" at bounding box center [874, 427] width 74 height 24
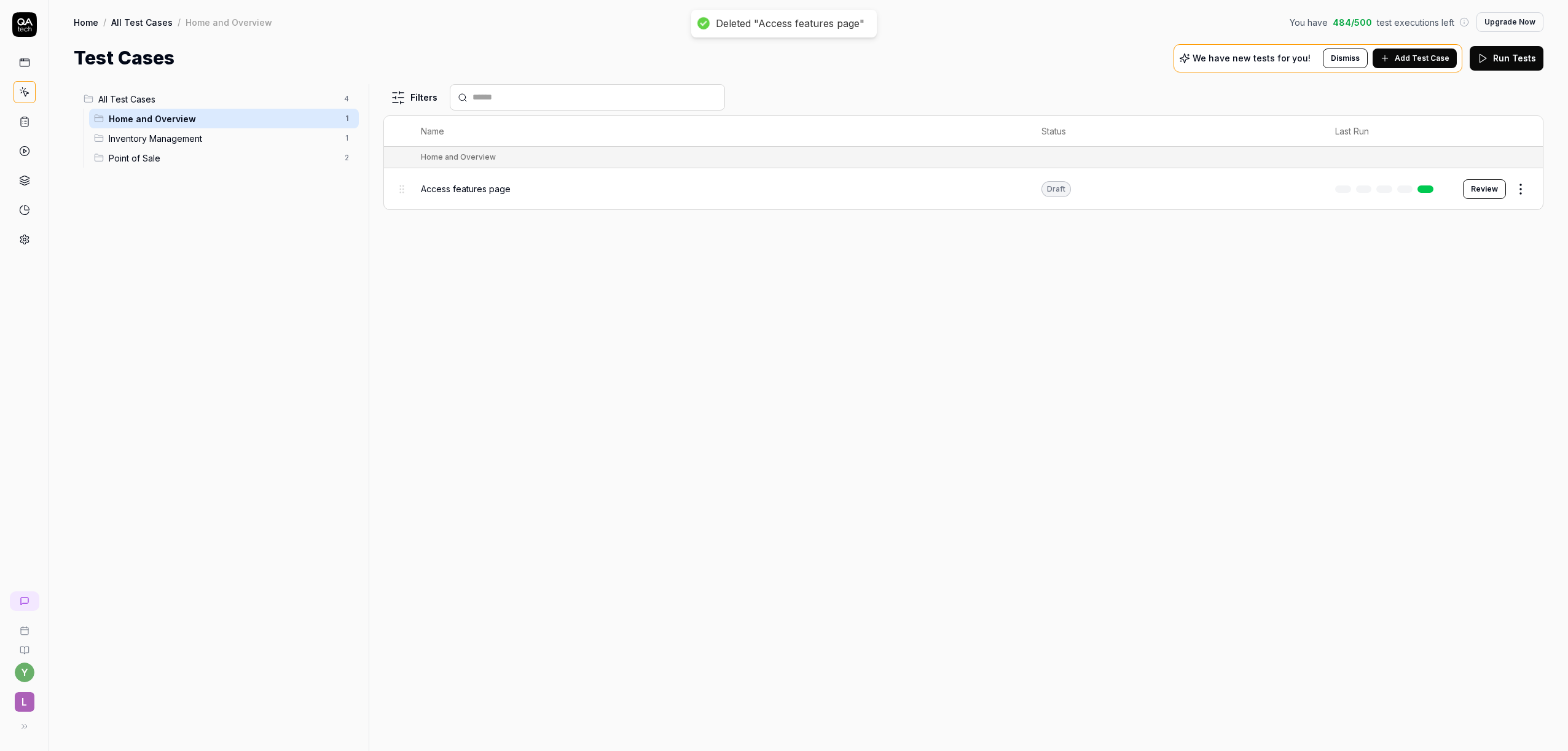
click at [349, 122] on html "Deleted "Access features page" y L Home / All Test Cases / Home and Overview Yo…" at bounding box center [784, 376] width 1568 height 751
click at [276, 229] on div "Delete" at bounding box center [294, 225] width 123 height 27
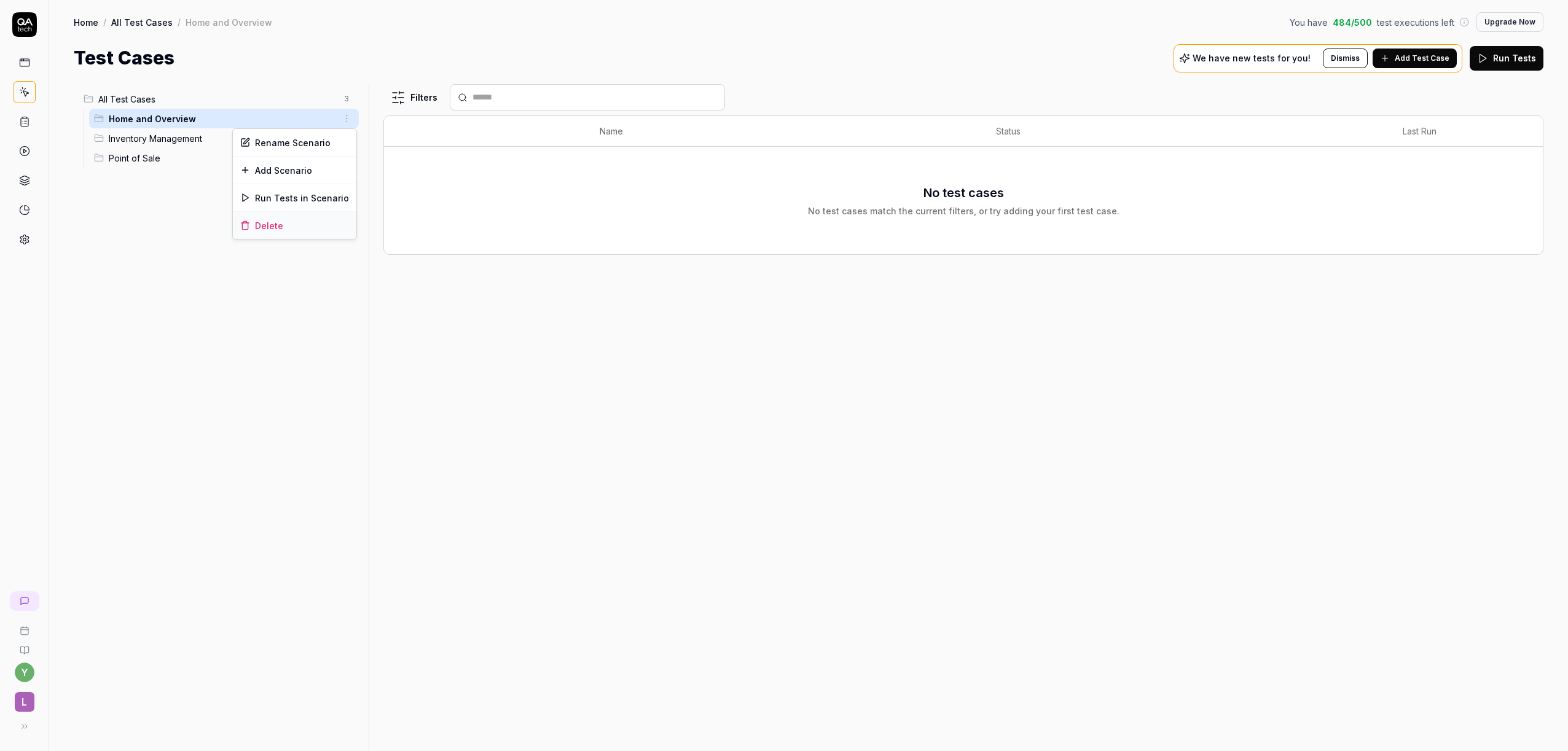
click at [262, 230] on div "Delete" at bounding box center [294, 225] width 123 height 27
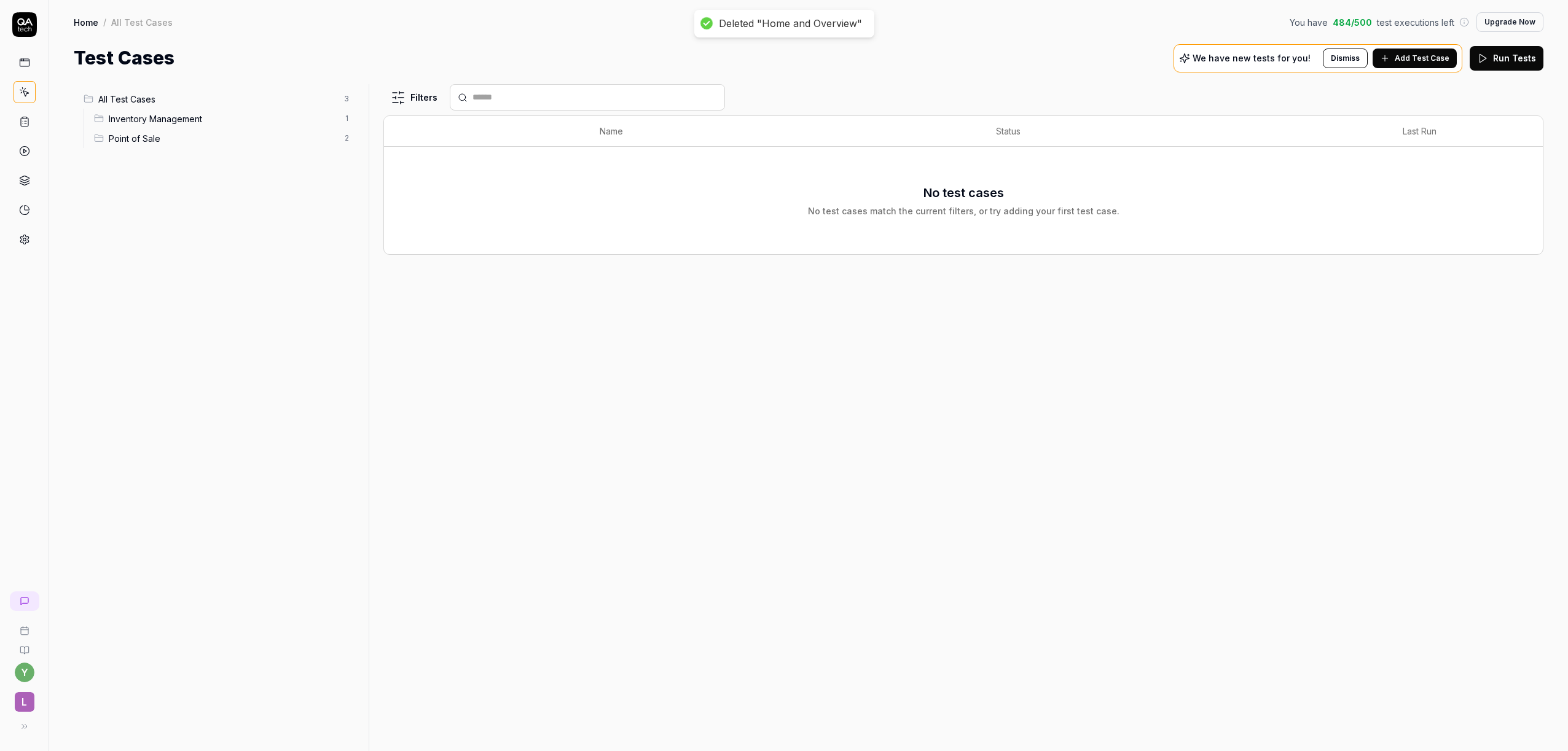
click at [269, 115] on span "Inventory Management" at bounding box center [223, 119] width 228 height 13
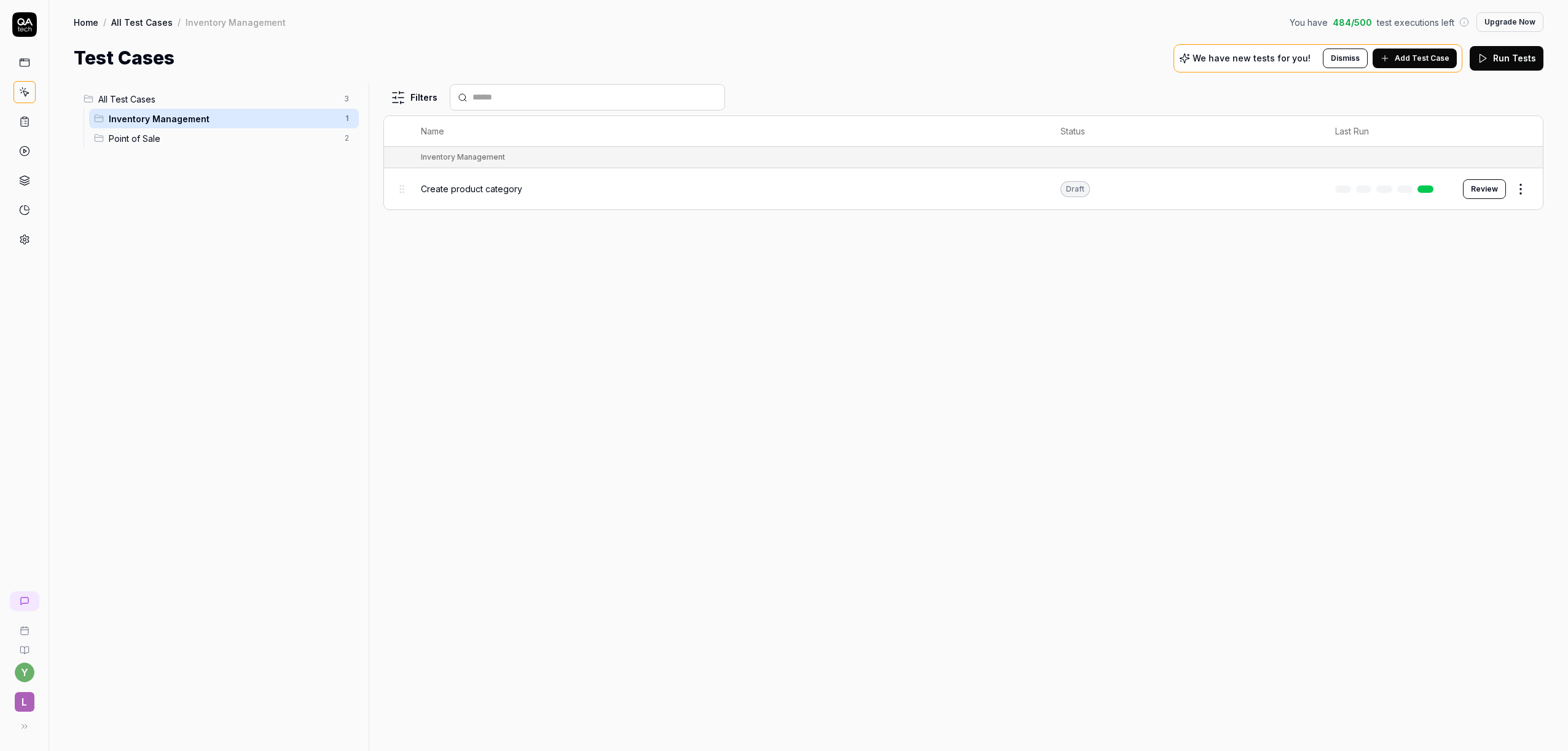
click at [1525, 186] on html "Deleted "Home and Overview" y L Home / All Test Cases / Inventory Management Yo…" at bounding box center [784, 376] width 1568 height 751
click at [1452, 416] on div "Delete" at bounding box center [1469, 405] width 116 height 27
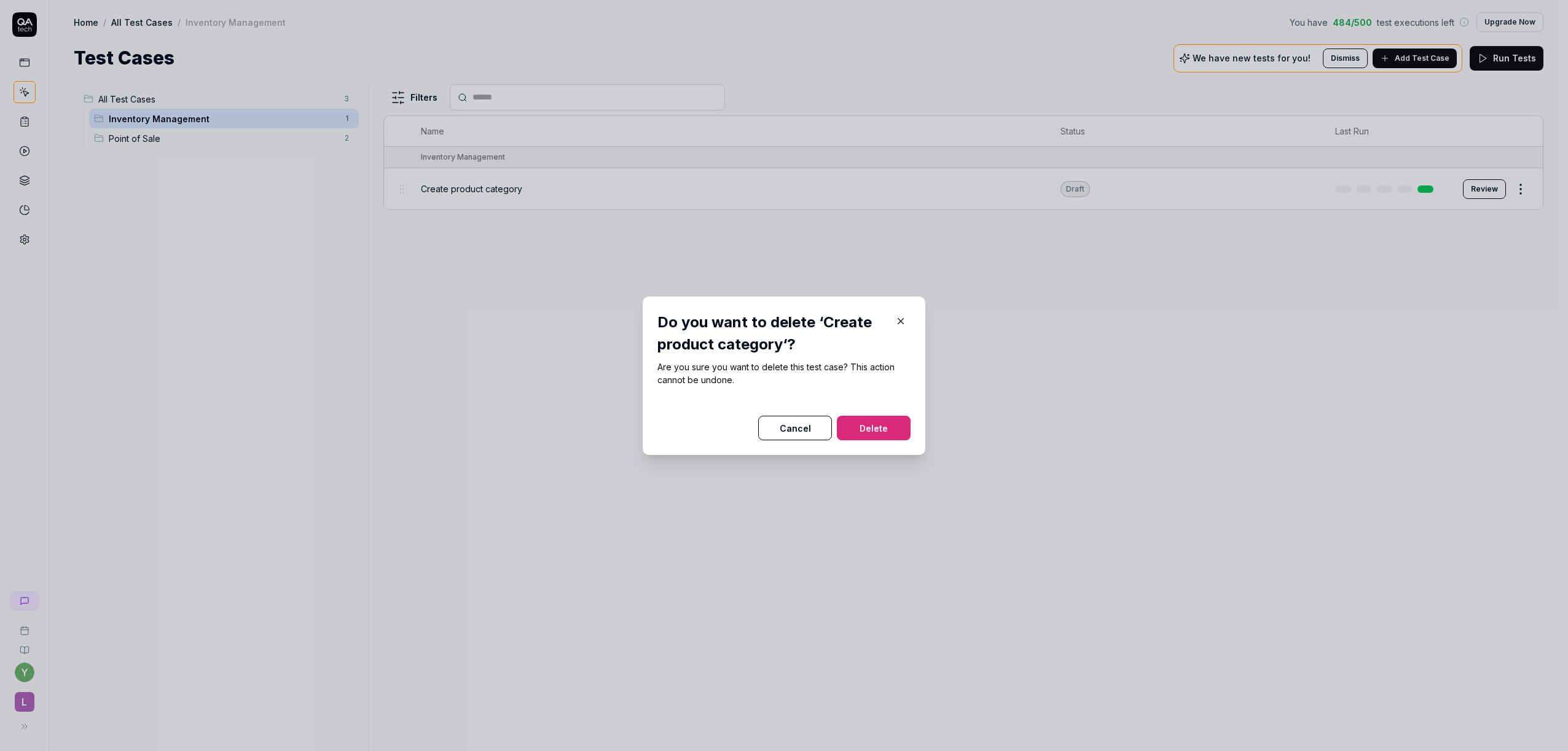
click at [860, 428] on button "Delete" at bounding box center [874, 427] width 74 height 24
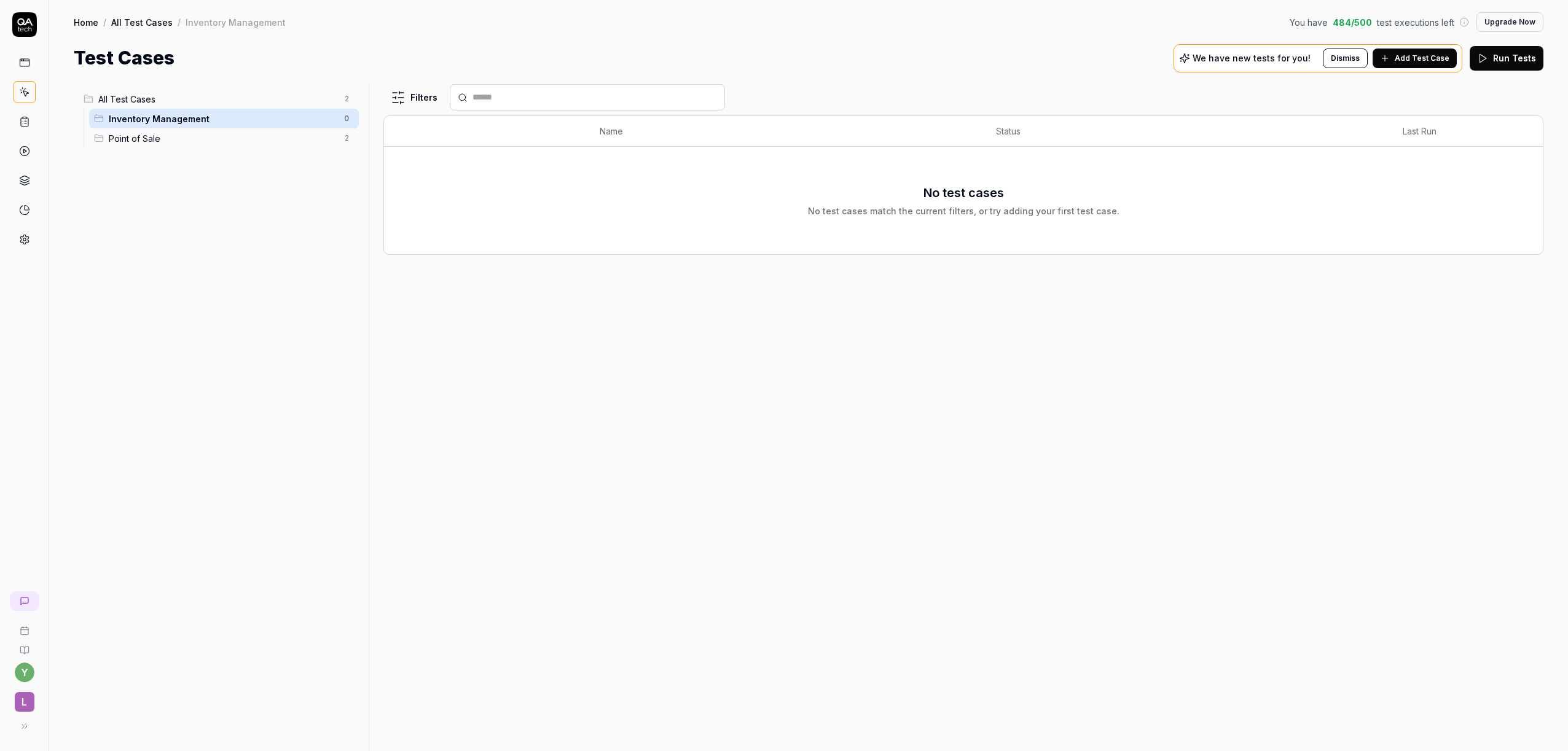
click at [344, 117] on html "y L Home / All Test Cases / Inventory Management You have 484 / 500 test execut…" at bounding box center [784, 376] width 1568 height 751
click at [275, 228] on div "Delete" at bounding box center [294, 225] width 123 height 27
click at [338, 118] on div "Point of Sale 2" at bounding box center [224, 118] width 270 height 19
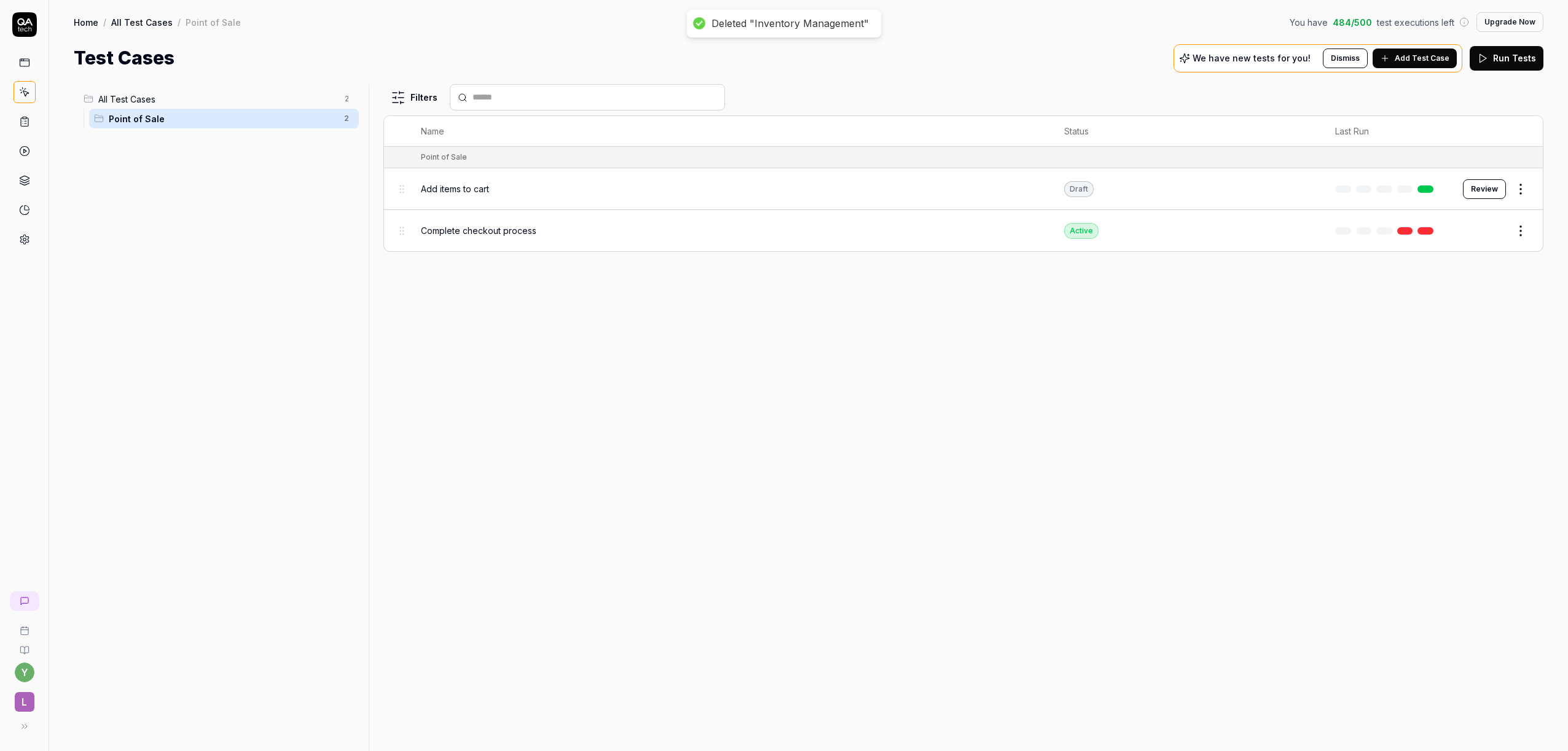
click at [1514, 237] on body "Deleted "Inventory Management" y L Home / All Test Cases / Point of Sale You ha…" at bounding box center [784, 376] width 1568 height 751
click at [1512, 229] on html "Deleted "Inventory Management" y L Home / All Test Cases / Point of Sale You ha…" at bounding box center [784, 376] width 1568 height 751
click at [1436, 450] on div "Delete" at bounding box center [1469, 447] width 116 height 27
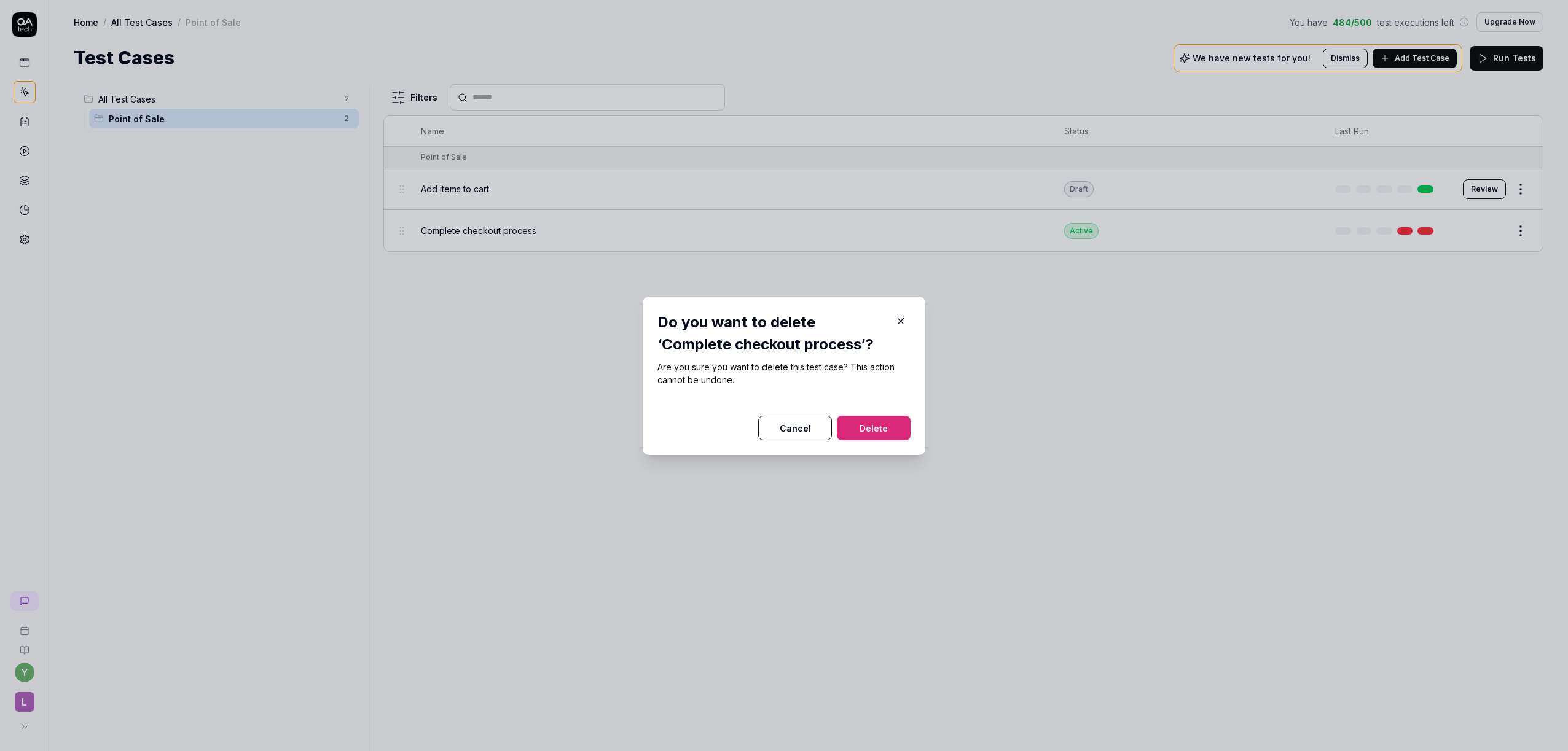
click at [883, 416] on button "Delete" at bounding box center [874, 427] width 74 height 24
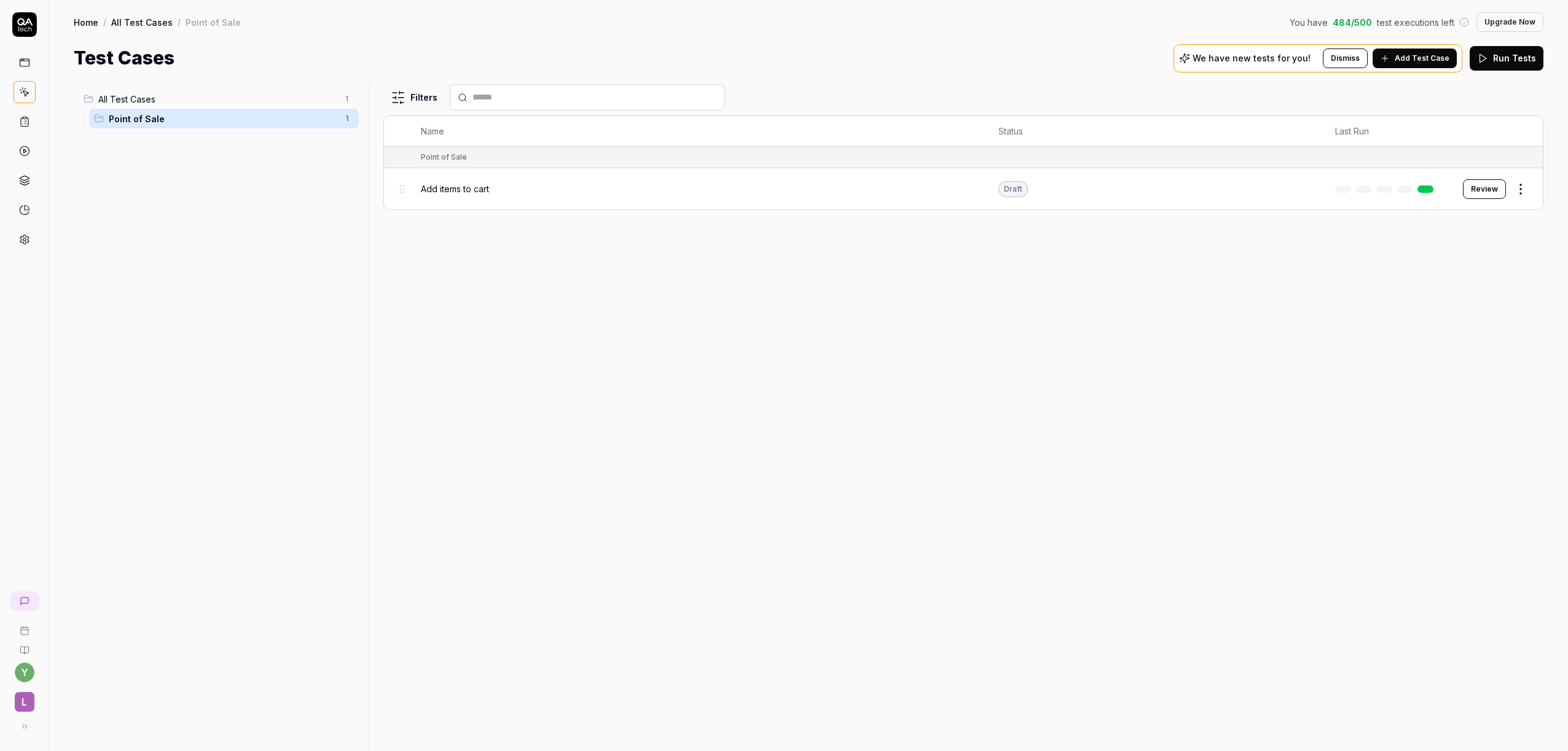
click at [1519, 193] on html "Deleted "Complete checkout process" y L Home / All Test Cases / Point of Sale Y…" at bounding box center [784, 376] width 1568 height 751
click at [1443, 409] on div "Delete" at bounding box center [1469, 405] width 116 height 27
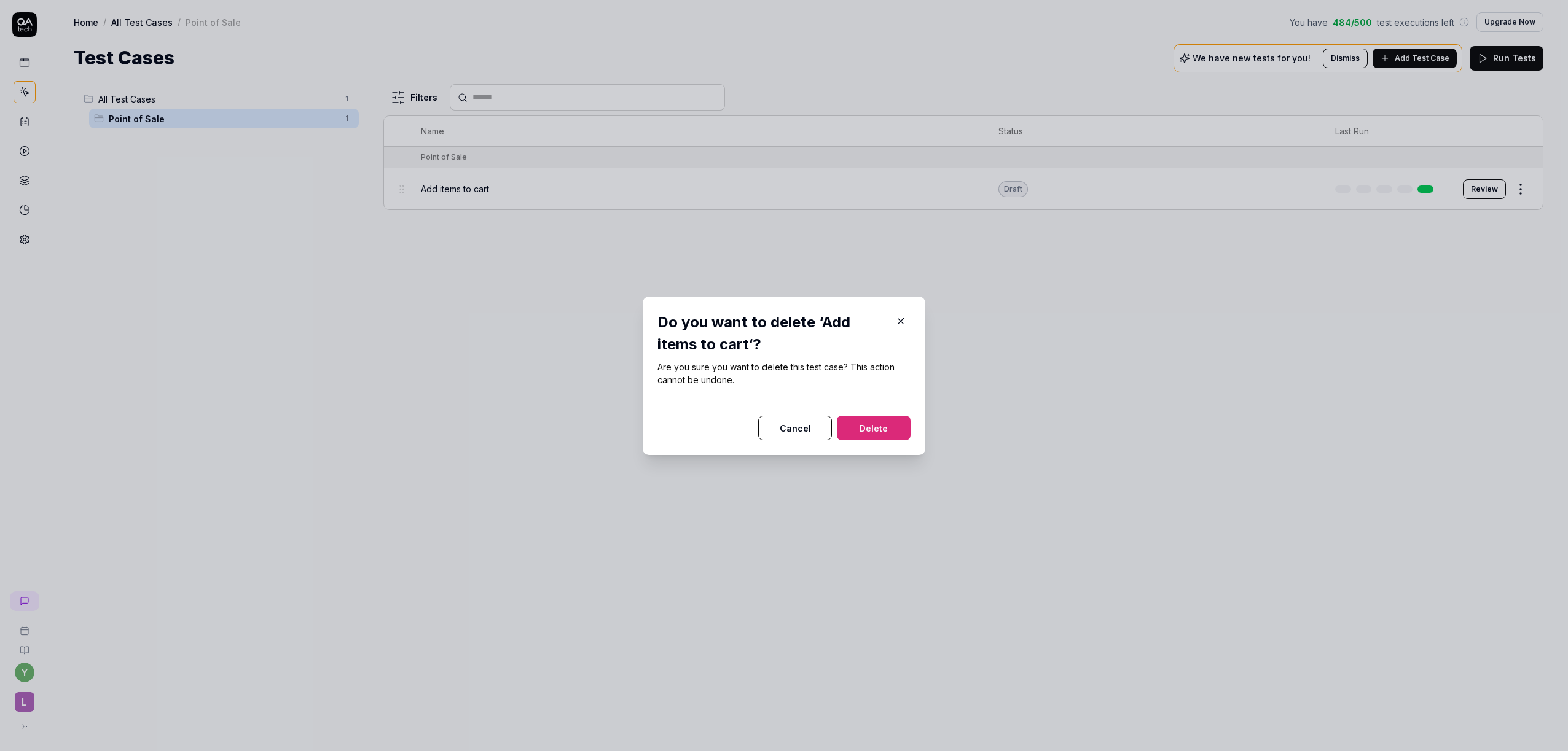
click at [894, 426] on button "Delete" at bounding box center [874, 427] width 74 height 24
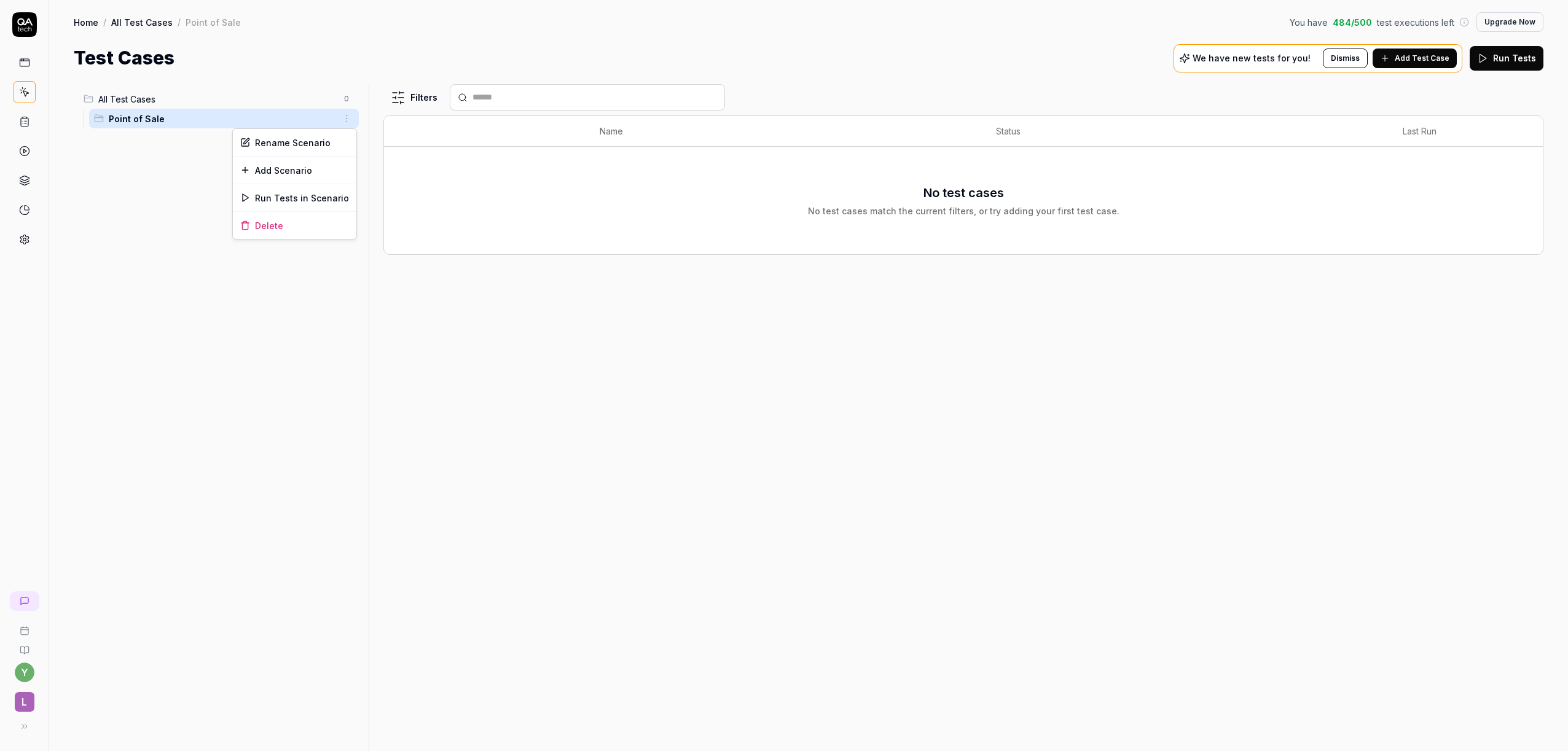
click at [345, 119] on html "y L Home / All Test Cases / Point of Sale You have 484 / 500 test executions le…" at bounding box center [784, 376] width 1568 height 751
click at [261, 229] on div "Delete" at bounding box center [294, 225] width 123 height 27
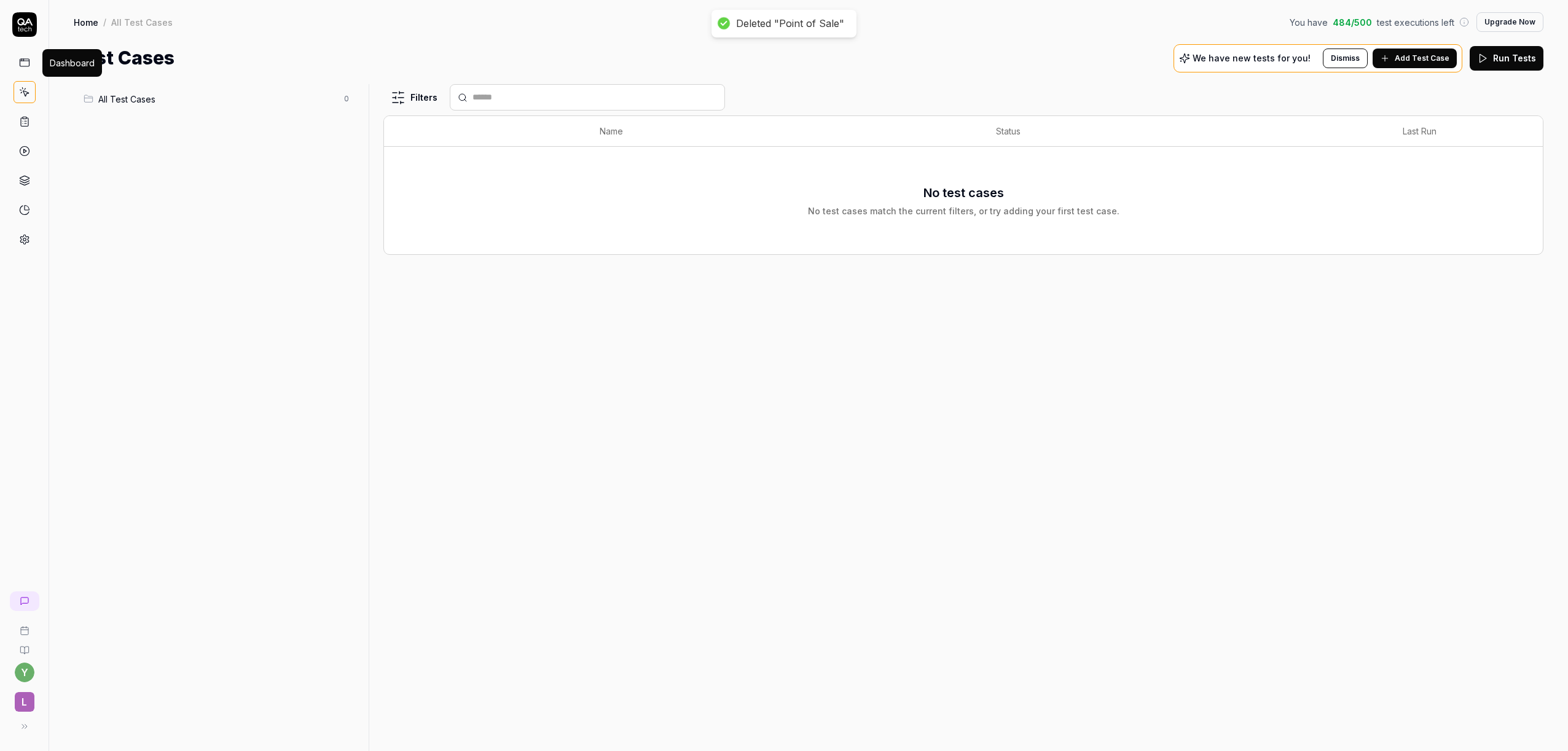
click at [22, 63] on icon at bounding box center [24, 63] width 11 height 11
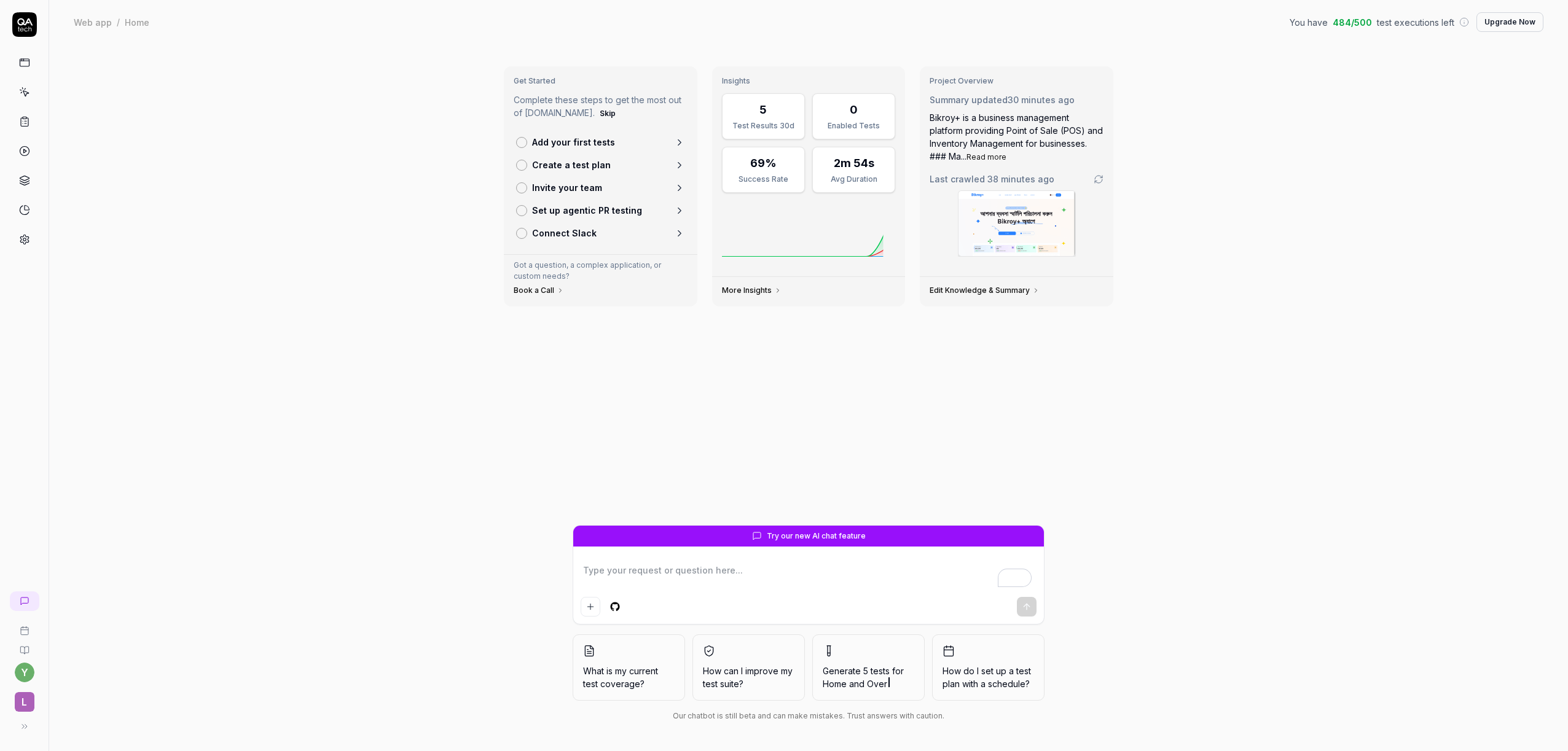
click at [23, 99] on link at bounding box center [24, 92] width 22 height 22
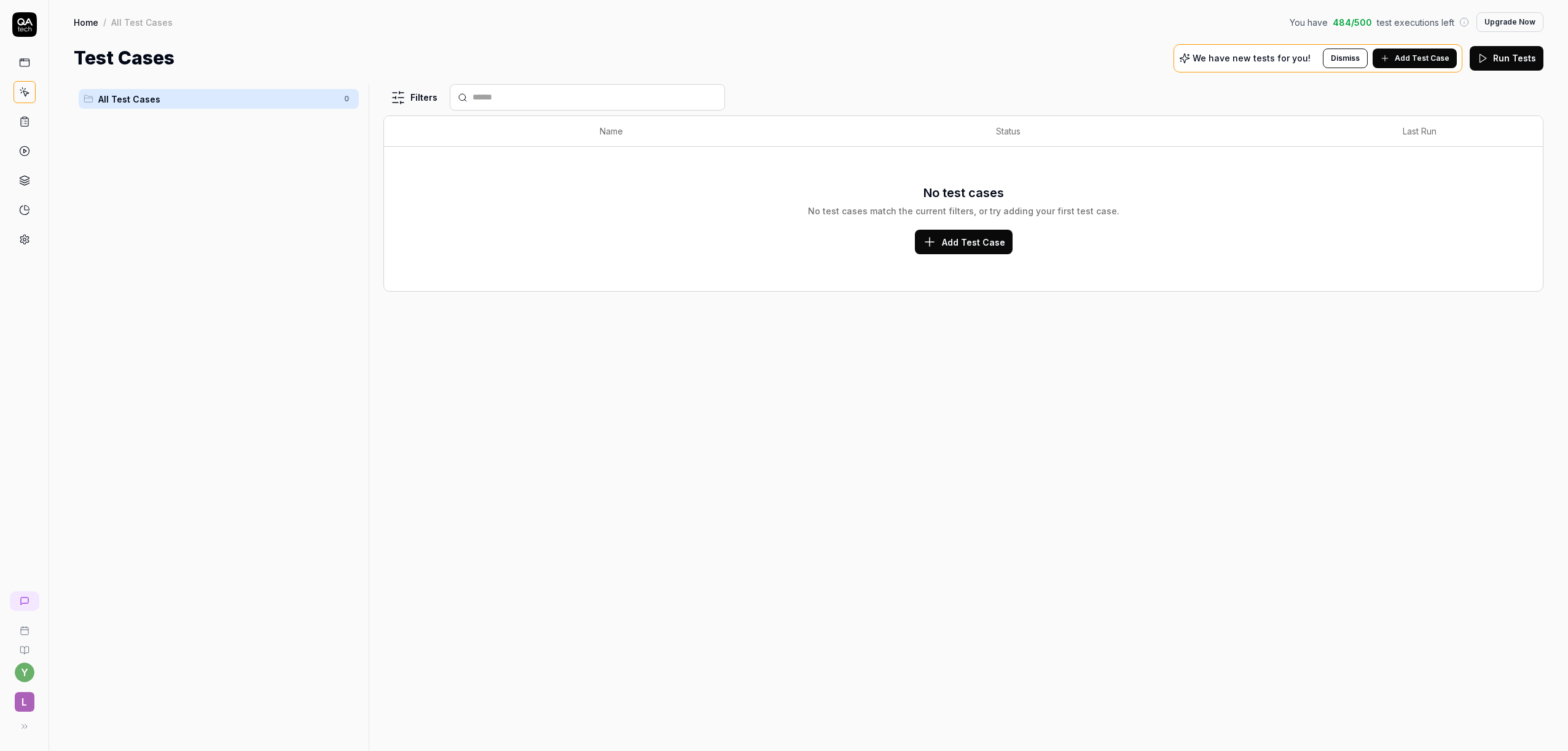
click at [23, 129] on link at bounding box center [24, 121] width 22 height 22
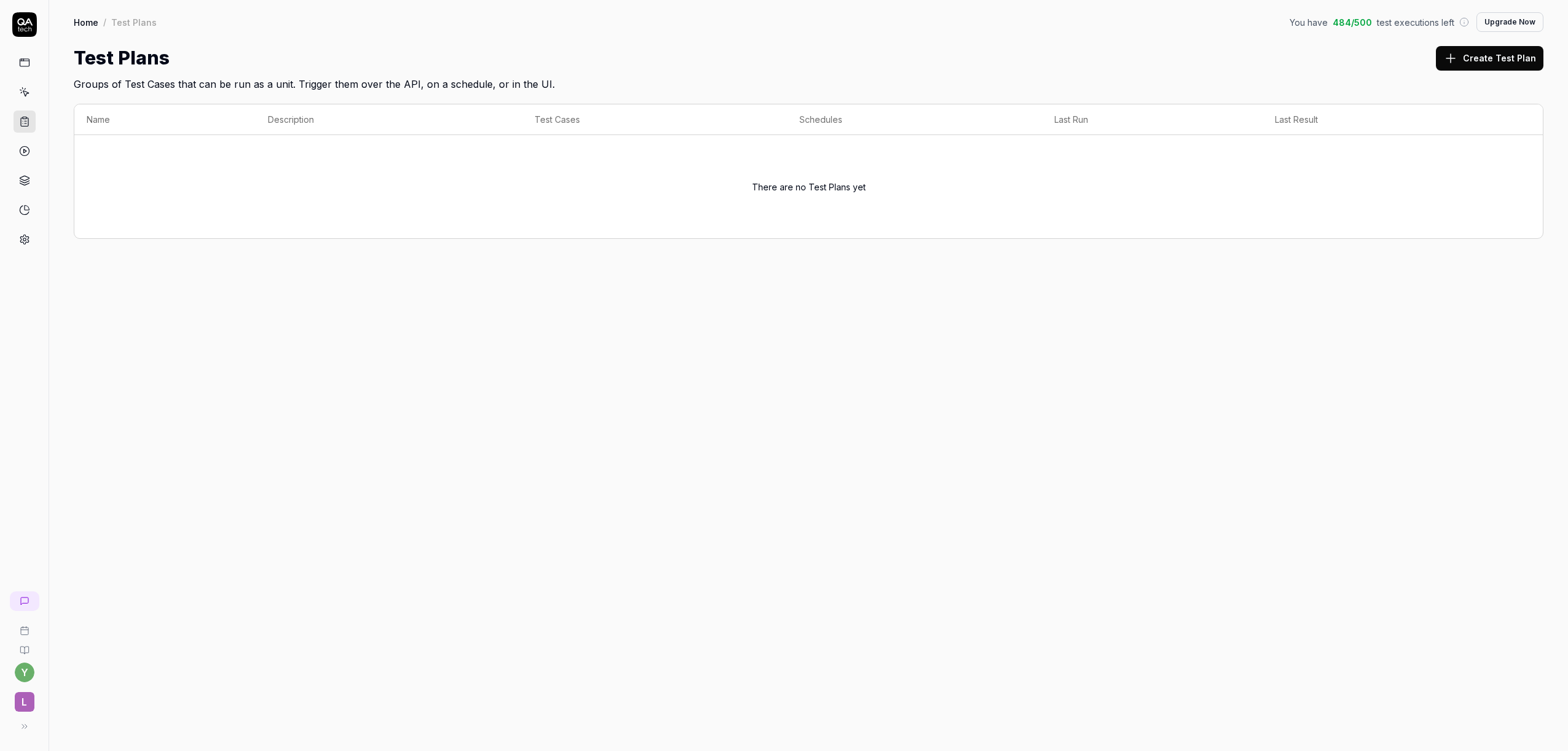
click at [19, 161] on link at bounding box center [24, 151] width 22 height 22
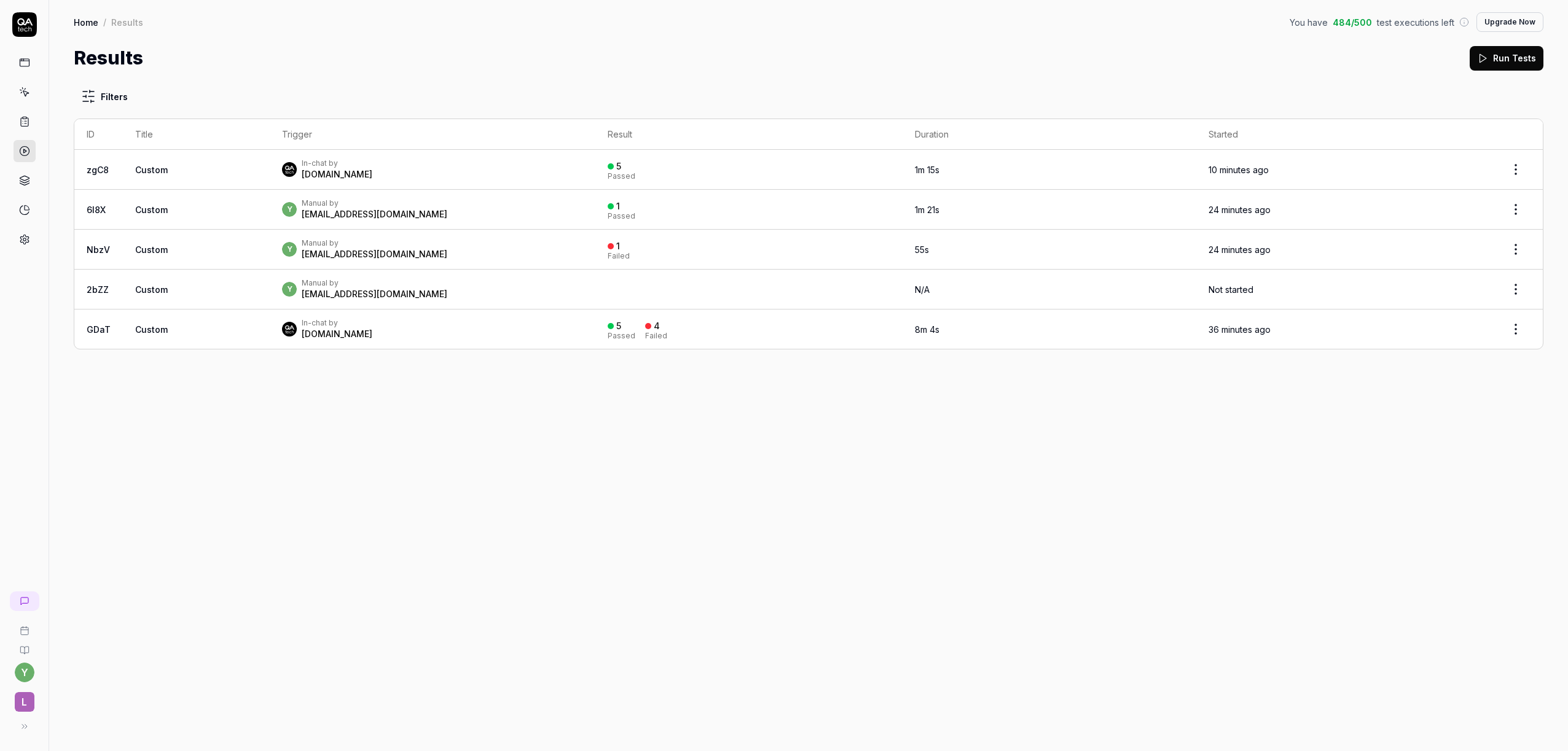
click at [1522, 176] on html "y L Home / Results You have 484 / 500 test executions left Upgrade Now Home / R…" at bounding box center [784, 376] width 1568 height 751
click at [1522, 175] on html "y L Home / Results You have 484 / 500 test executions left Upgrade Now Home / R…" at bounding box center [784, 376] width 1568 height 751
click at [1519, 214] on html "y L Home / Results You have 484 / 500 test executions left Upgrade Now Home / R…" at bounding box center [784, 376] width 1568 height 751
click at [1519, 207] on html "y L Home / Results You have 484 / 500 test executions left Upgrade Now Home / R…" at bounding box center [784, 376] width 1568 height 751
click at [1514, 329] on html "y L Home / Results You have 484 / 500 test executions left Upgrade Now Home / R…" at bounding box center [784, 376] width 1568 height 751
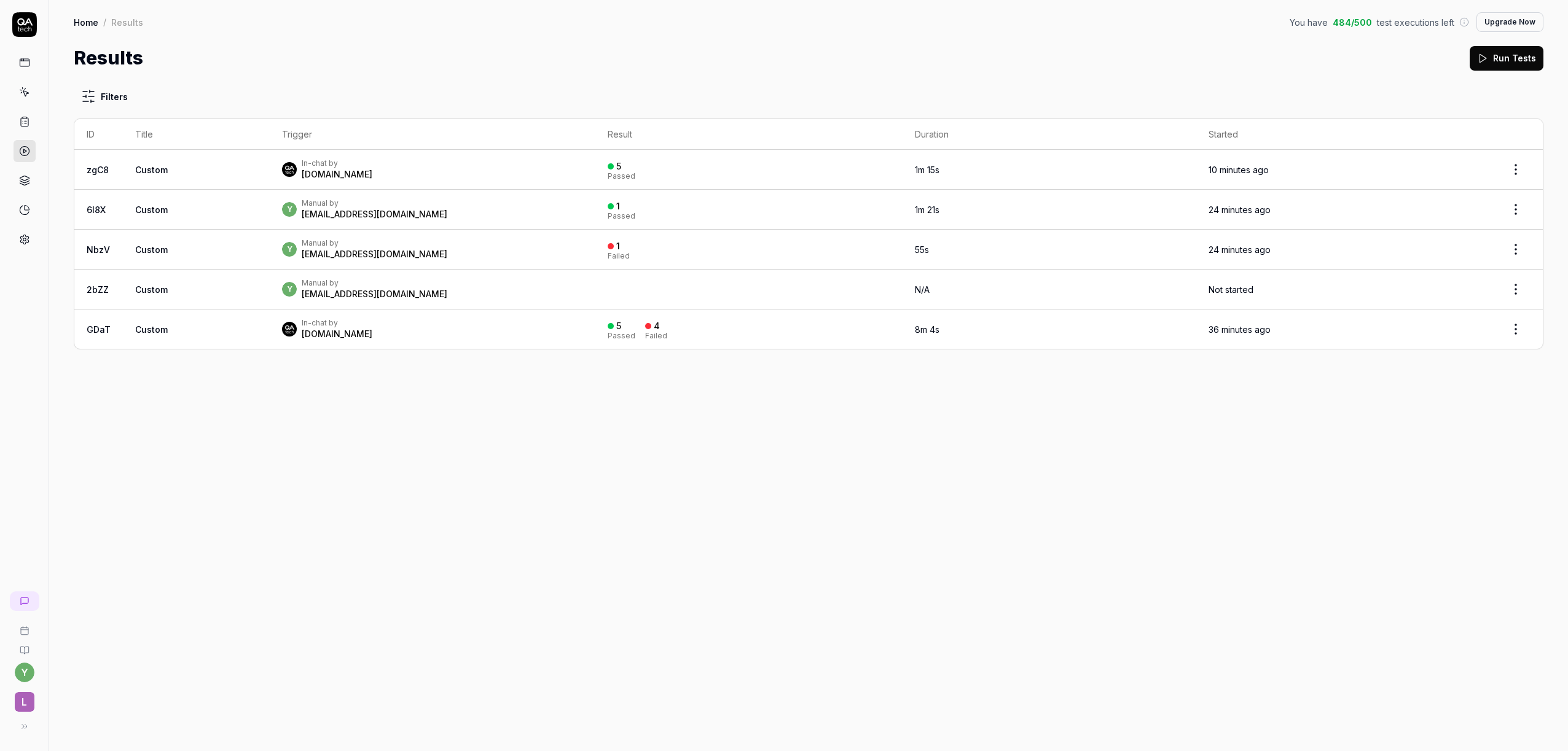
click at [1249, 456] on html "y L Home / Results You have 484 / 500 test executions left Upgrade Now Home / R…" at bounding box center [784, 376] width 1568 height 751
click at [28, 182] on icon at bounding box center [24, 181] width 11 height 11
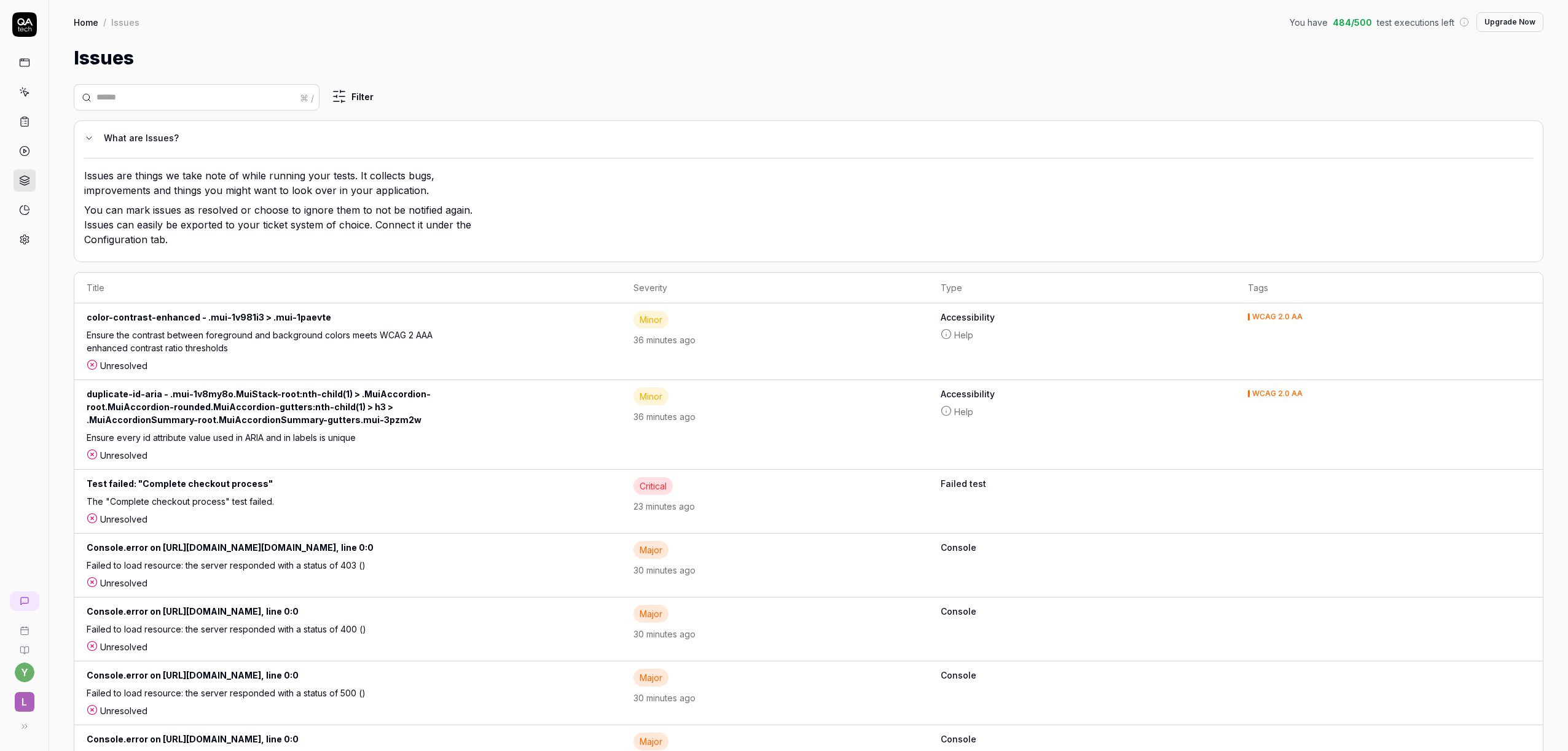
click at [34, 215] on link at bounding box center [24, 210] width 22 height 22
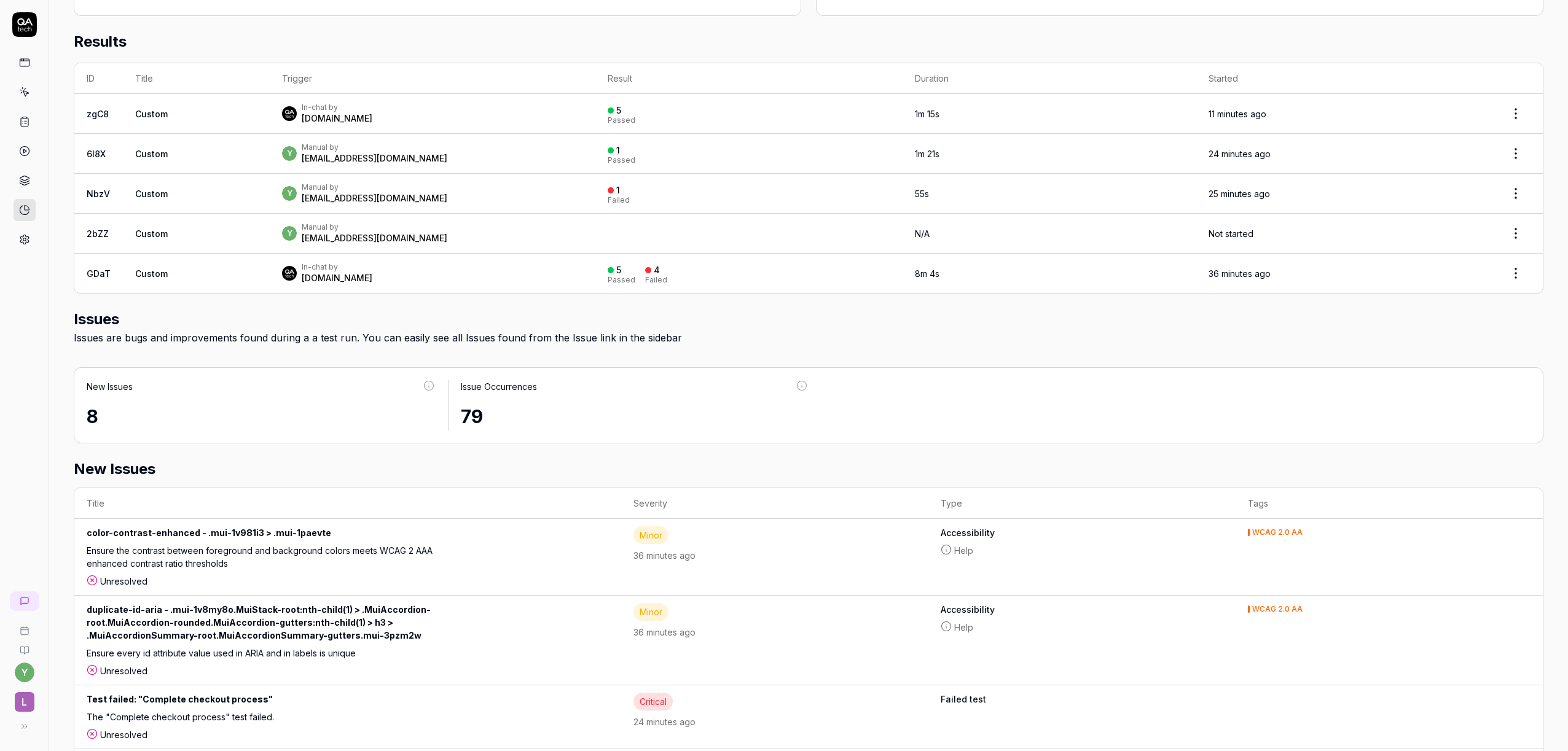
scroll to position [148, 0]
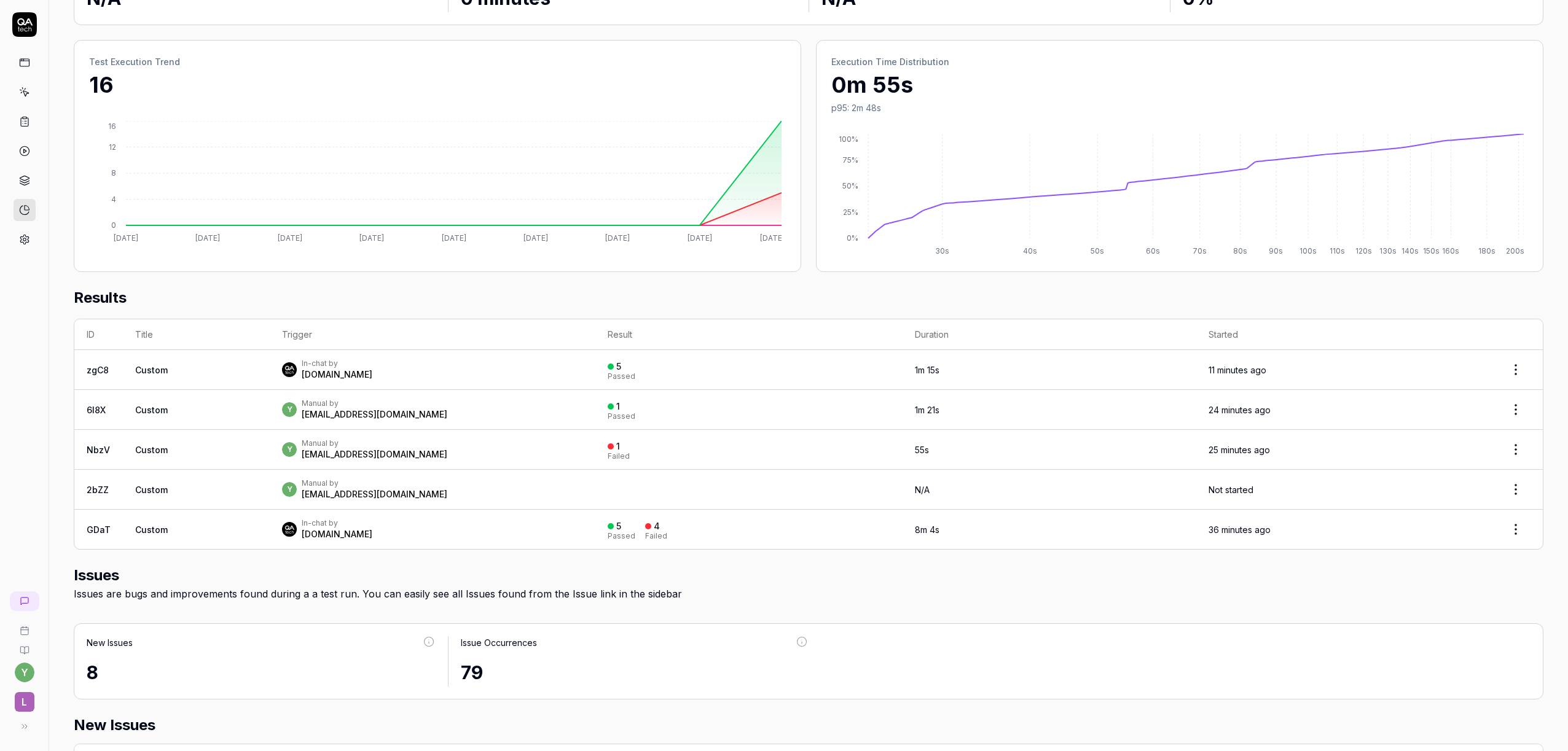
click at [1511, 372] on html "y L Home / Insights You have 484 / 500 test executions left Upgrade Now Home / …" at bounding box center [784, 376] width 1568 height 751
click at [1543, 324] on html "y L Home / Insights You have 484 / 500 test executions left Upgrade Now Home / …" at bounding box center [784, 376] width 1568 height 751
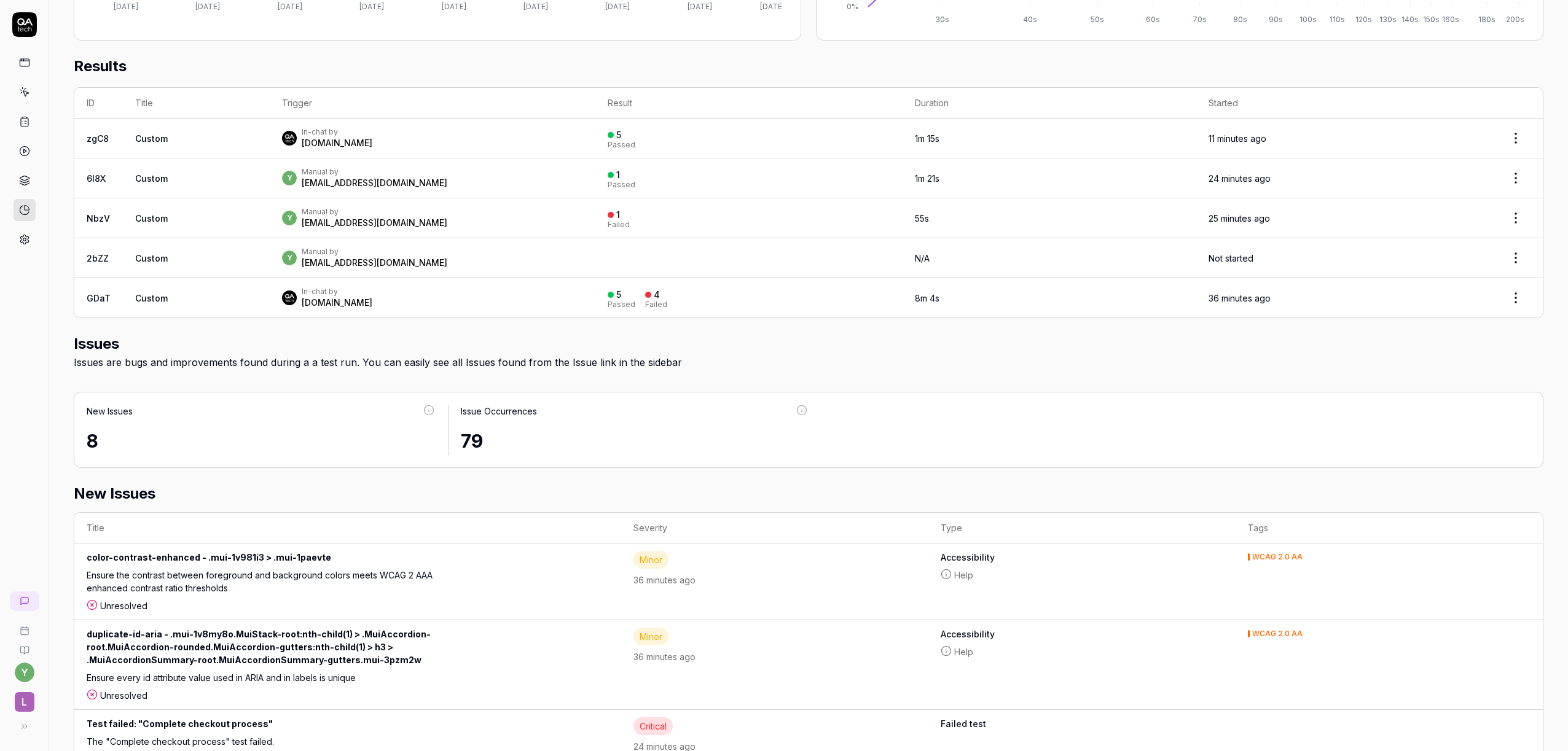
scroll to position [416, 0]
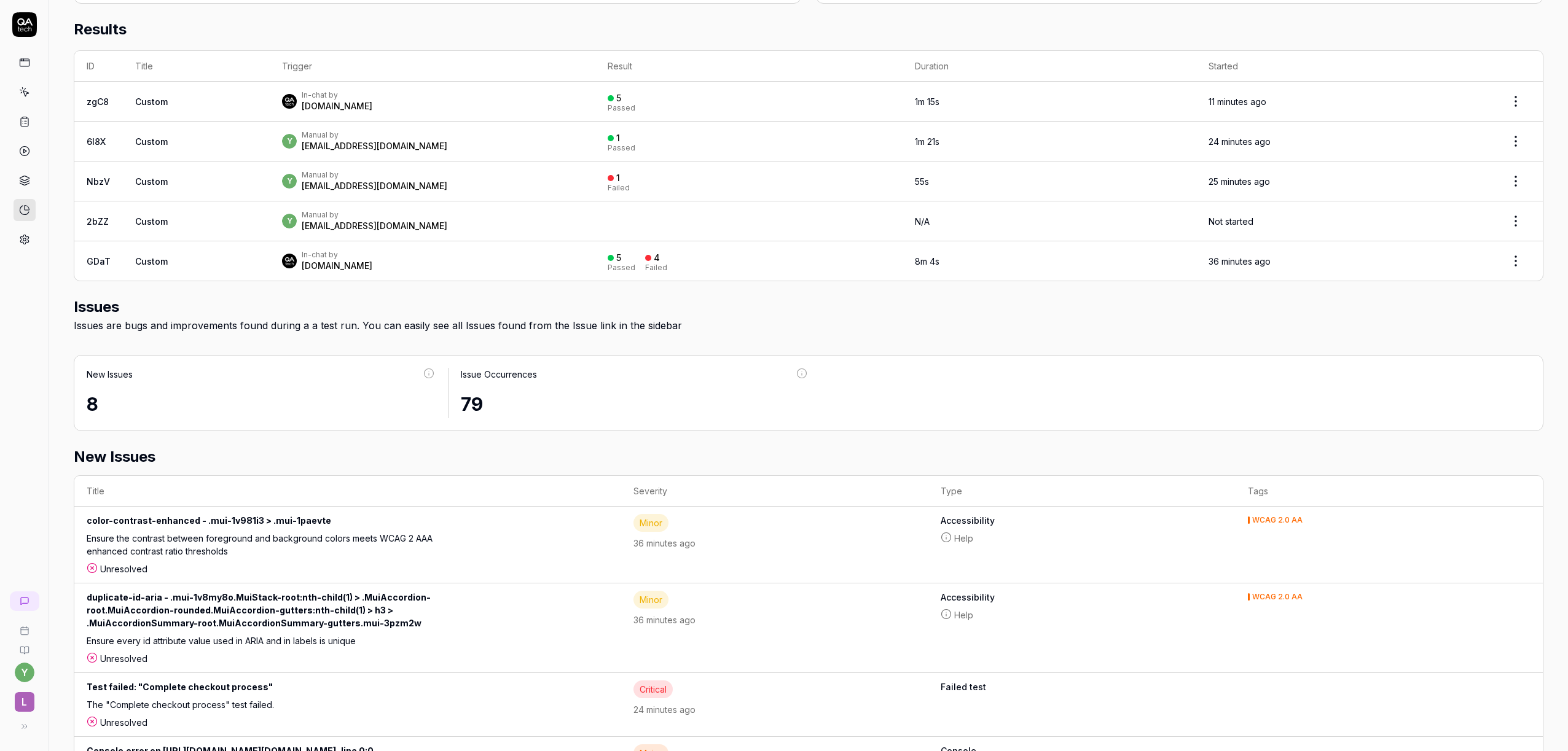
click at [37, 244] on div at bounding box center [24, 131] width 49 height 238
click at [26, 244] on icon at bounding box center [24, 240] width 11 height 11
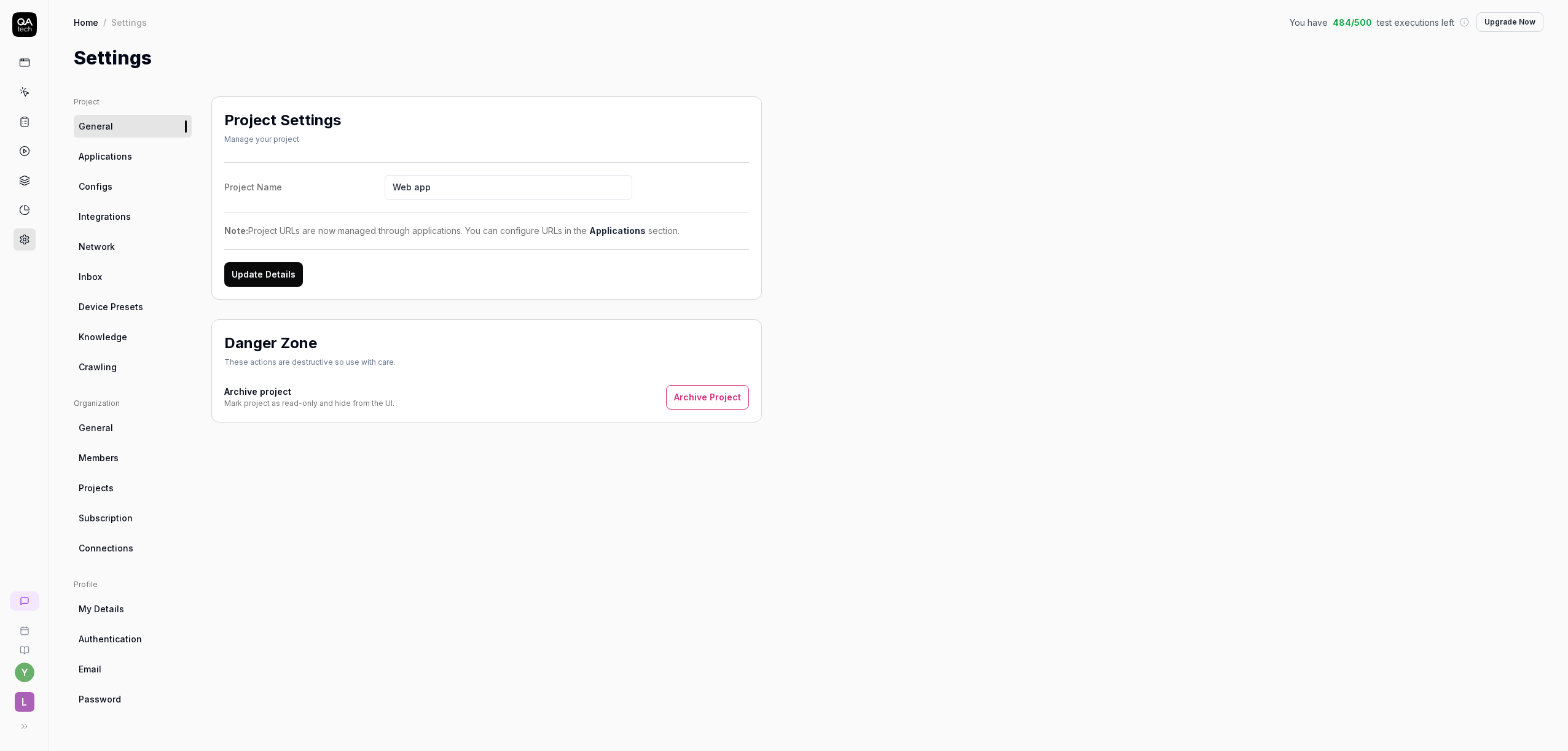
click at [98, 159] on span "Applications" at bounding box center [105, 156] width 53 height 13
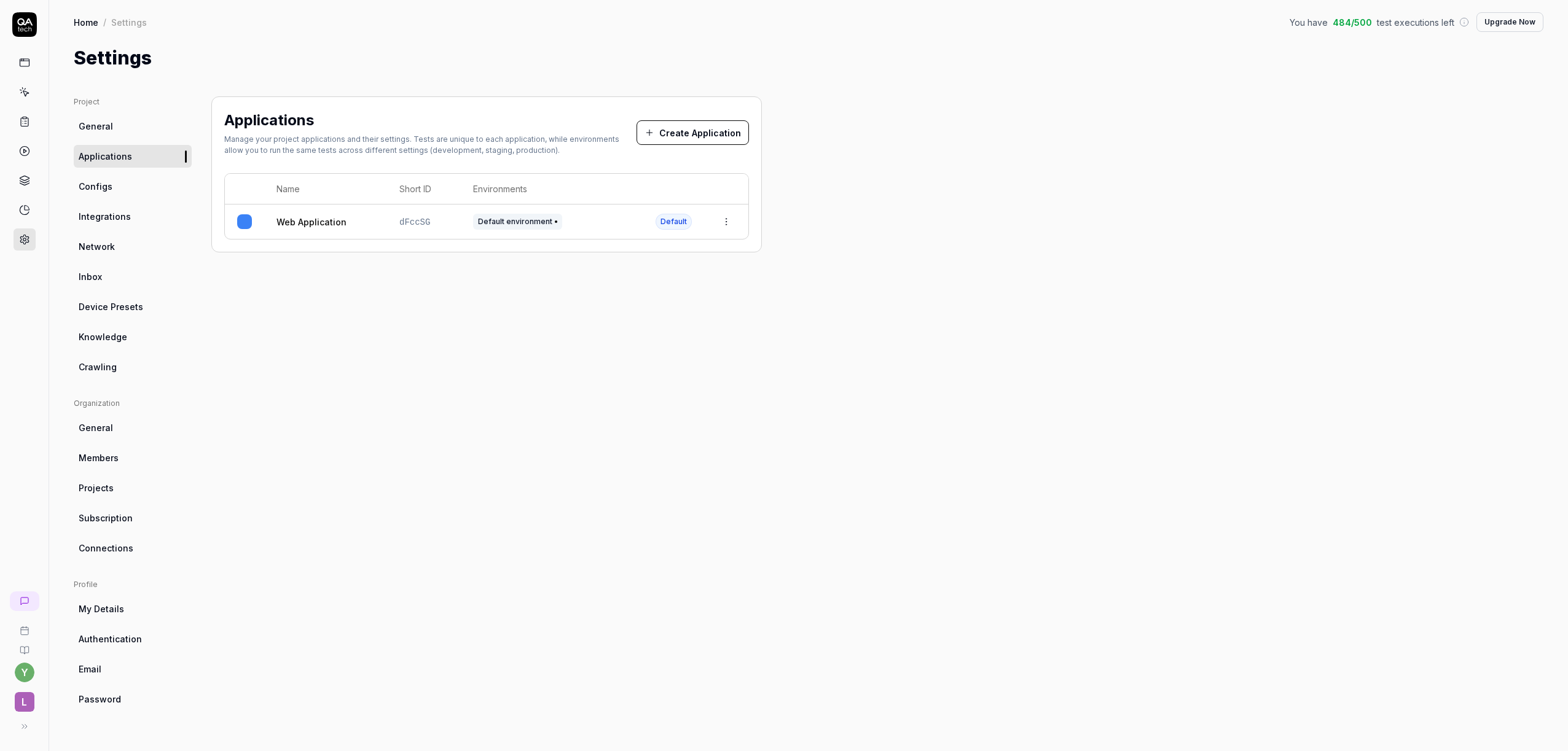
click at [725, 220] on html "y L Home / Settings You have 484 / 500 test executions left Upgrade Now Home / …" at bounding box center [784, 376] width 1568 height 751
click at [723, 220] on html "y L Home / Settings You have 484 / 500 test executions left Upgrade Now Home / …" at bounding box center [784, 376] width 1568 height 751
click at [138, 190] on link "Configs" at bounding box center [133, 186] width 118 height 23
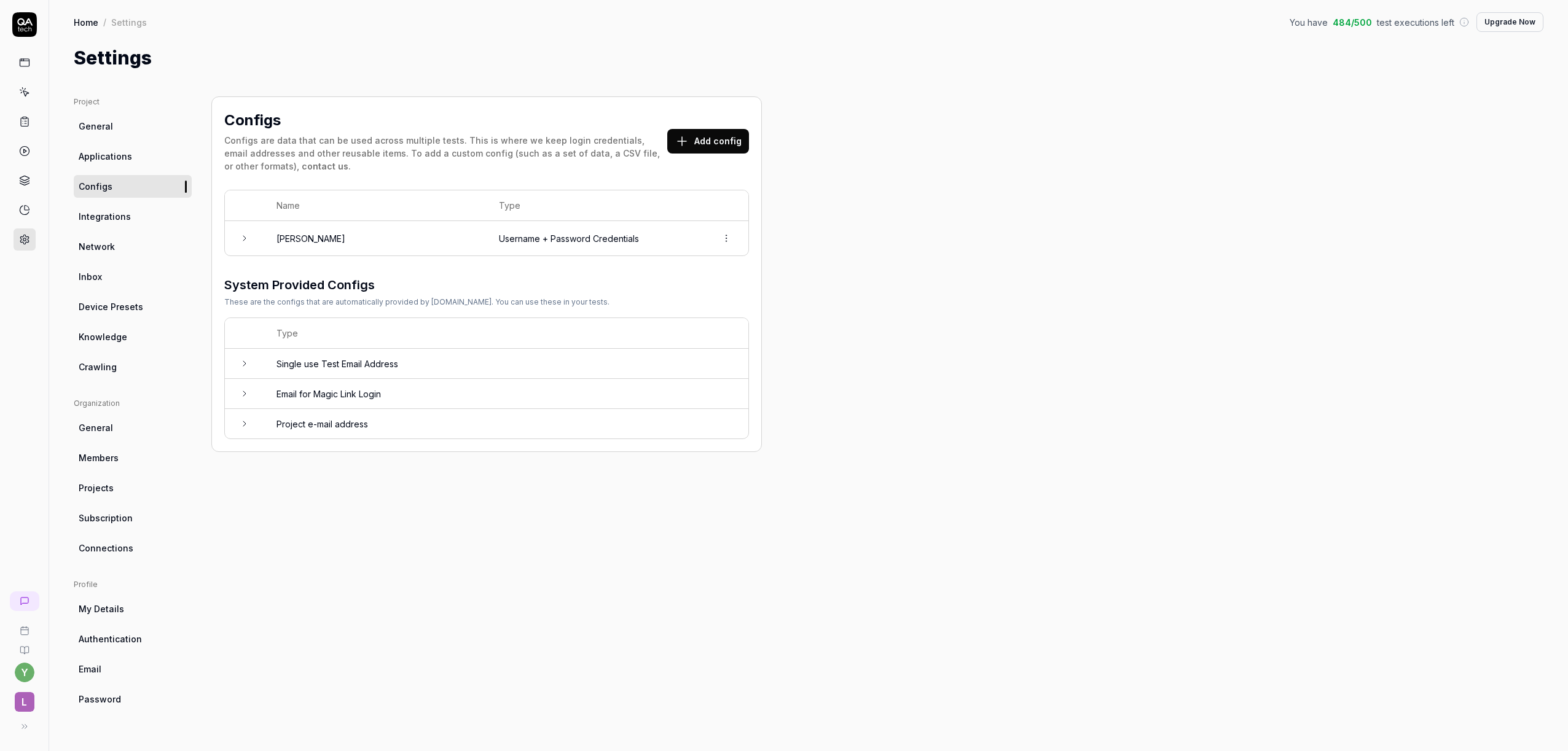
click at [116, 153] on span "Applications" at bounding box center [105, 156] width 53 height 13
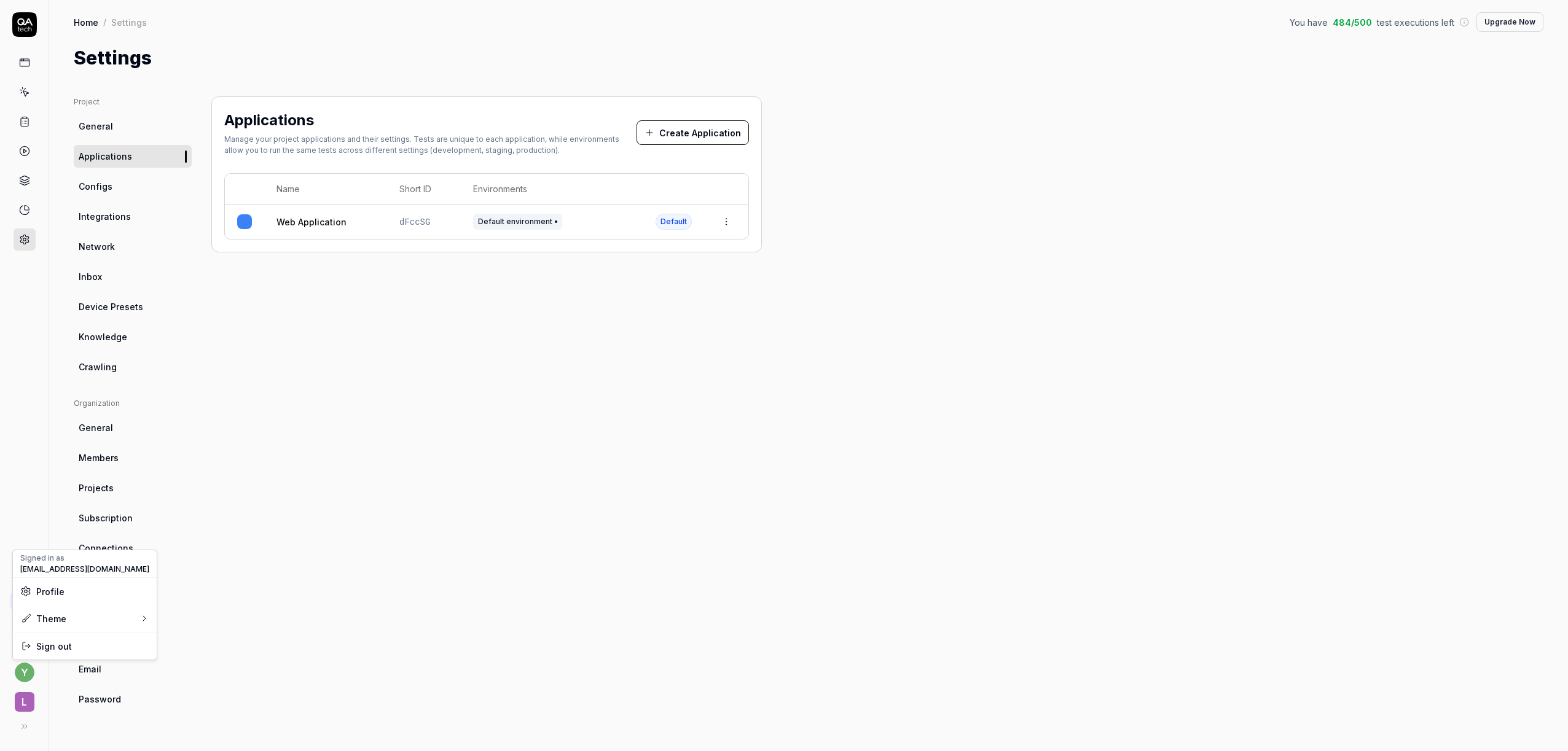
click at [22, 670] on html "y L Home / Settings You have 484 / 500 test executions left Upgrade Now Home / …" at bounding box center [784, 376] width 1568 height 751
click at [23, 698] on html "y L Home / Settings You have 484 / 500 test executions left Upgrade Now Home / …" at bounding box center [784, 376] width 1568 height 751
click at [25, 709] on span "L" at bounding box center [24, 702] width 19 height 19
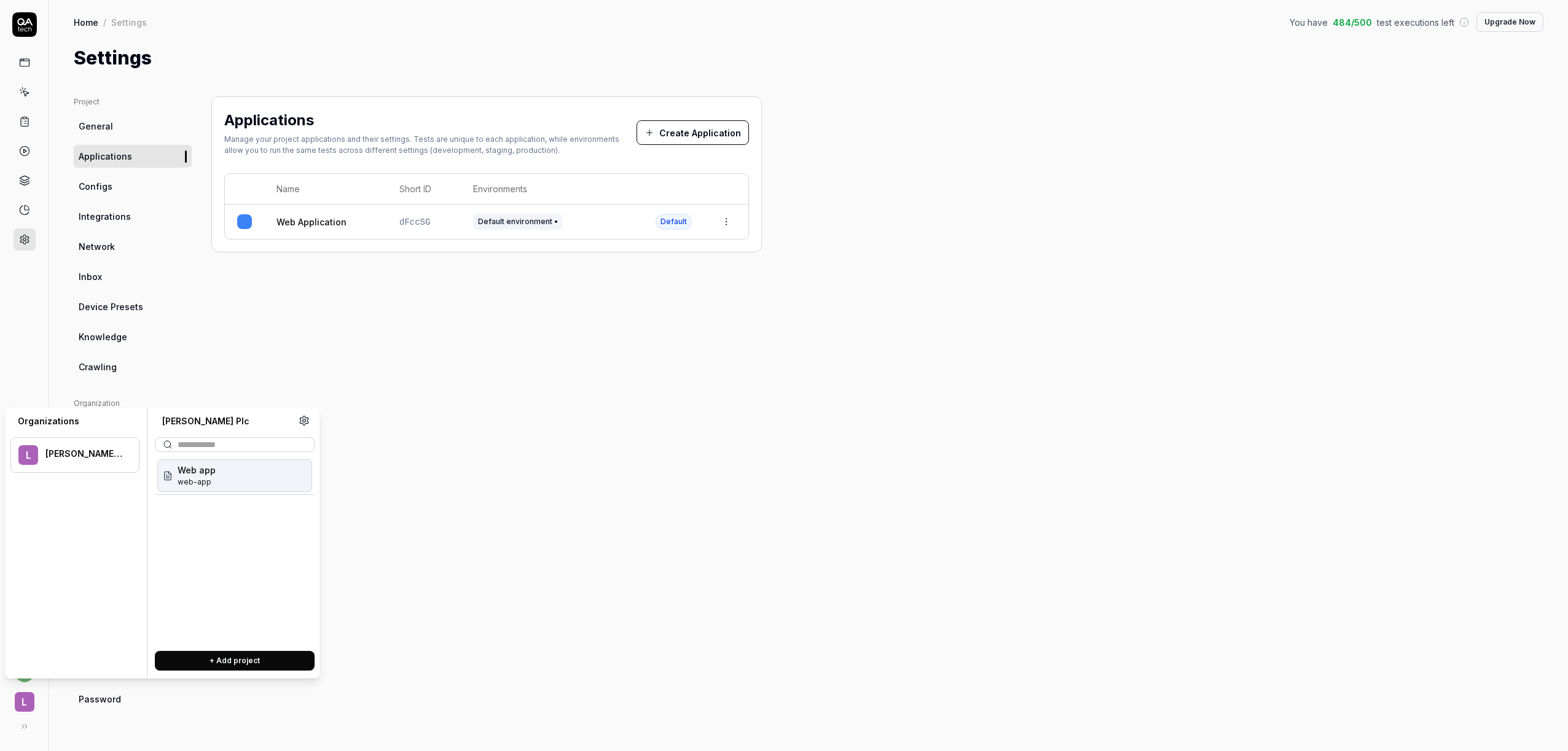
click at [24, 702] on span "L" at bounding box center [24, 702] width 19 height 19
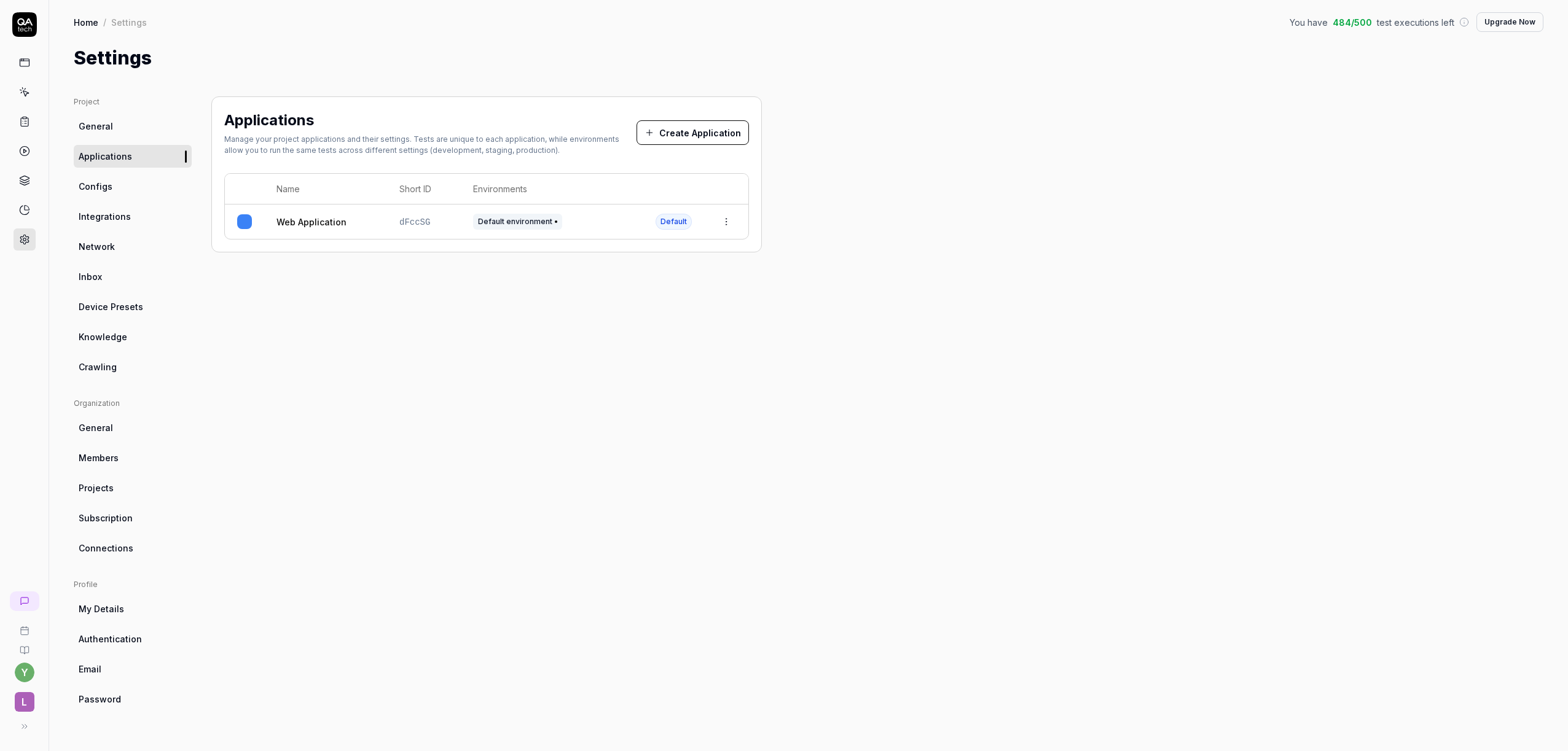
click at [26, 668] on html "y L Home / Settings You have 484 / 500 test executions left Upgrade Now Home / …" at bounding box center [784, 376] width 1568 height 751
click at [83, 596] on span "Profile" at bounding box center [85, 591] width 129 height 13
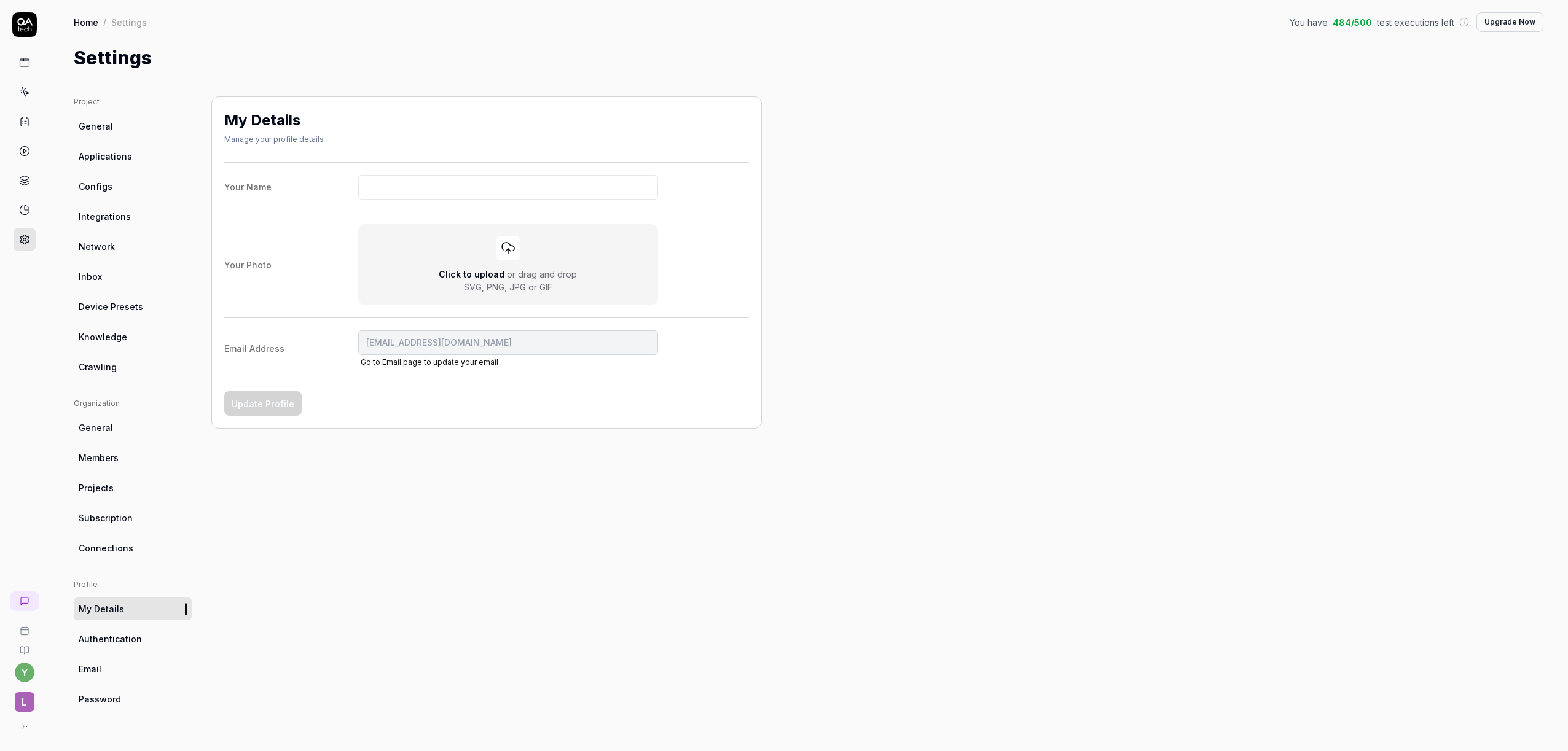
click at [21, 63] on html "y L Home / Settings You have 484 / 500 test executions left Upgrade Now Home / …" at bounding box center [784, 376] width 1568 height 751
click at [30, 92] on link at bounding box center [24, 92] width 22 height 22
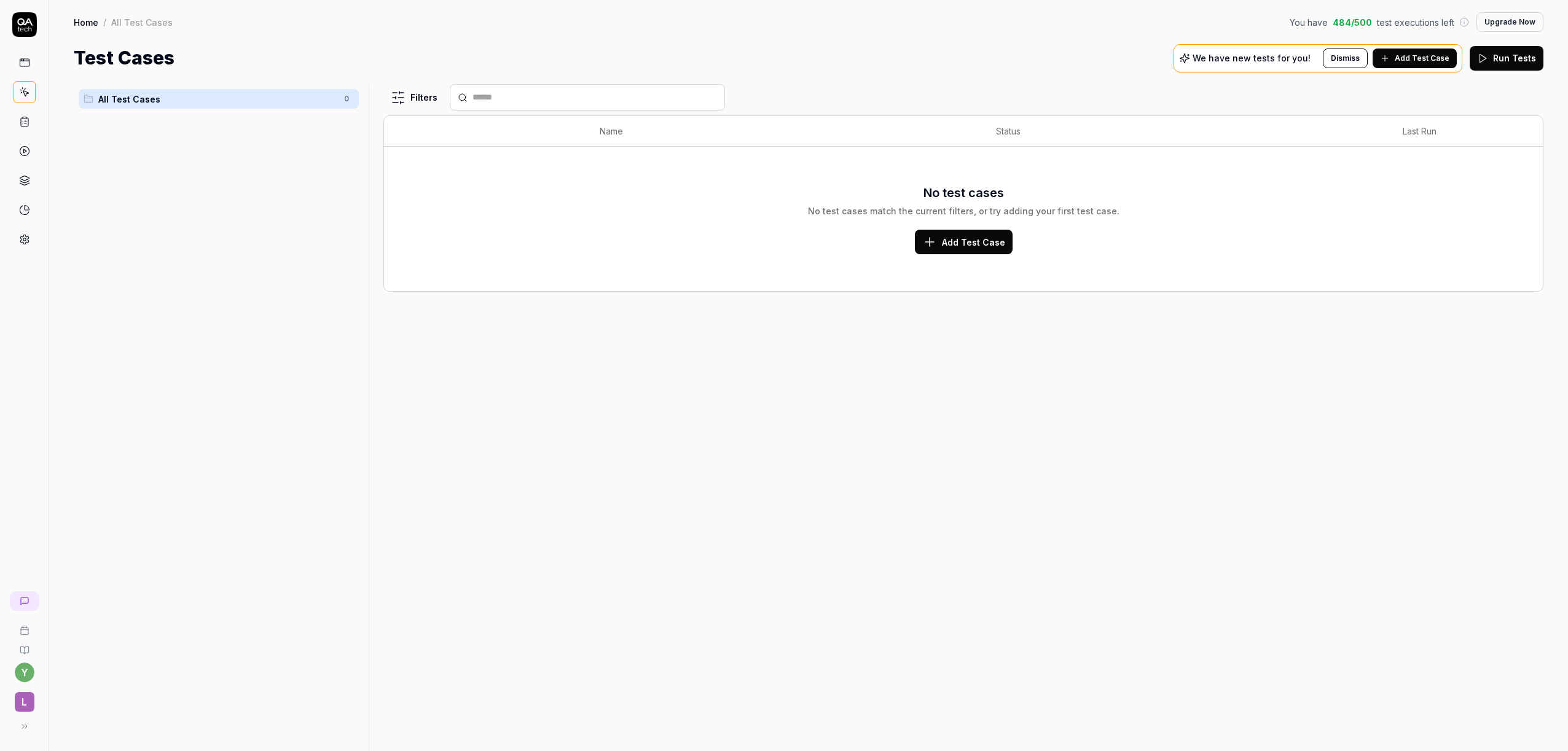
click at [83, 16] on link "Home" at bounding box center [86, 23] width 24 height 13
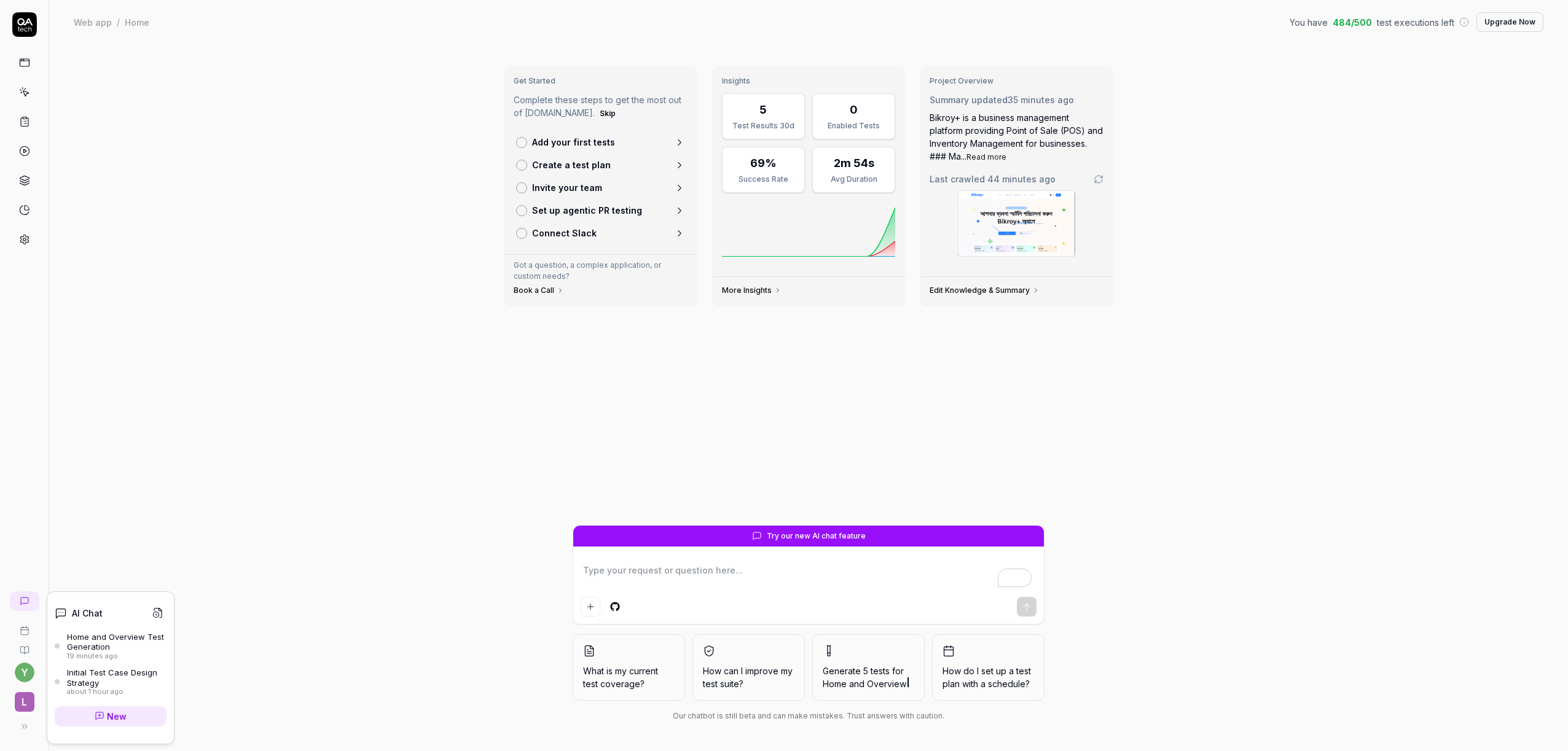
click at [26, 598] on icon at bounding box center [24, 601] width 8 height 8
type textarea "*"
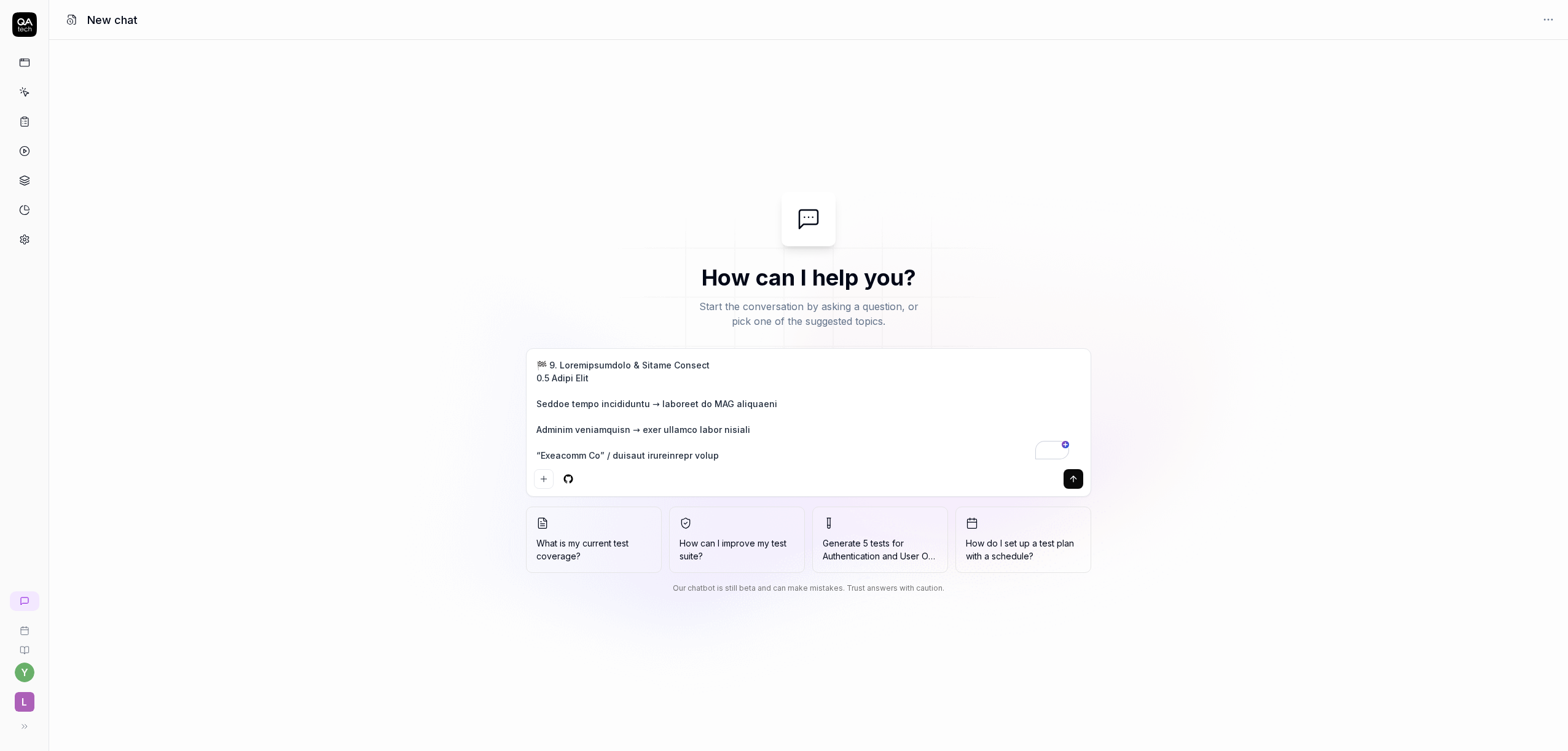
click at [537, 362] on textarea "To enrich screen reader interactions, please activate Accessibility in Grammarl…" at bounding box center [808, 410] width 549 height 108
type textarea "*"
type textarea "🏁 1. Loremipsumdolo & Sitame Consect 9.0 Adipi Elit Seddoe tempo incididuntu → …"
type textarea "*"
type textarea "l 🏁 2. Ipsumdolorsita & Consec Adipisc 1.8 Elits Doei Tempor incid utlaboreetd …"
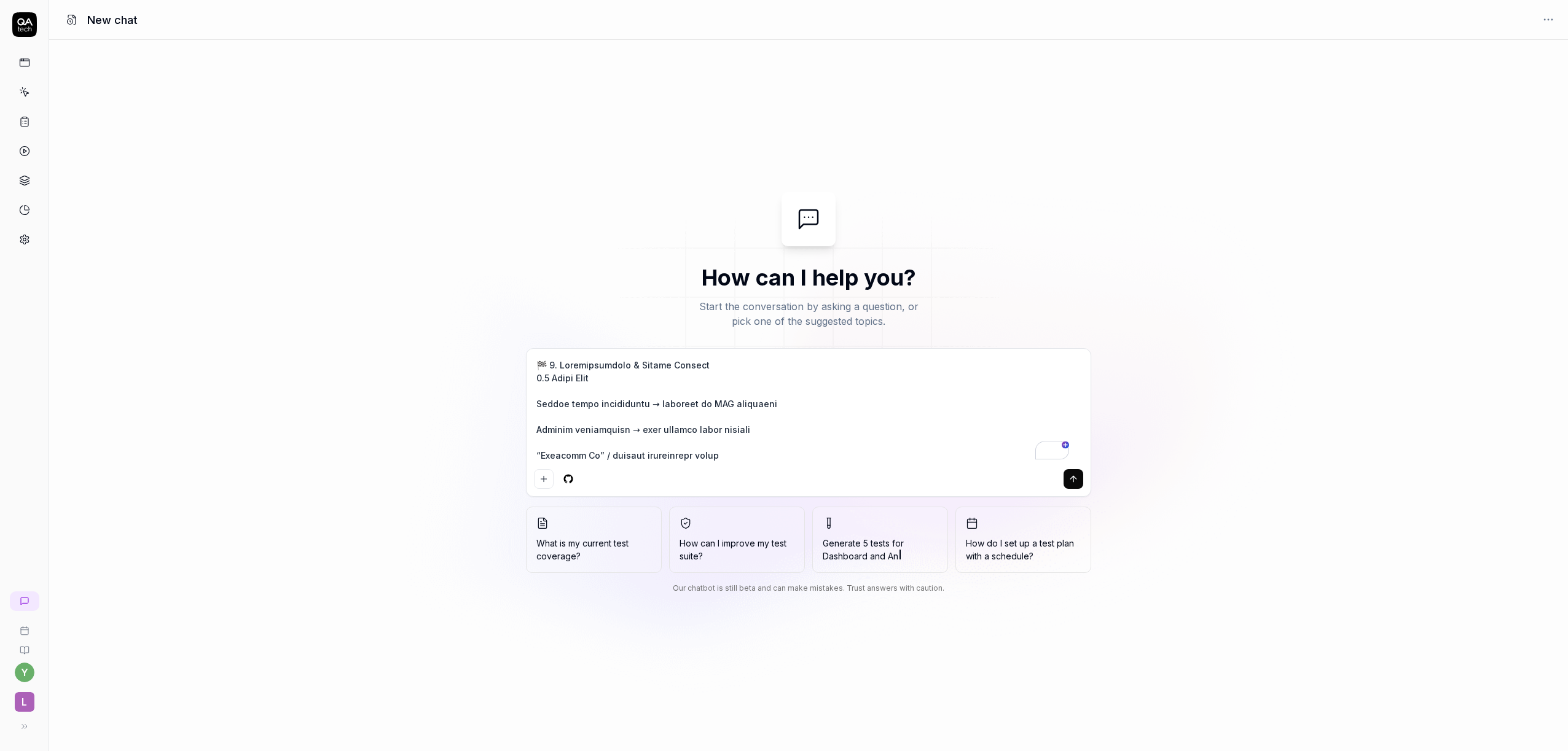
type textarea "*"
type textarea "lo 🏁 7. Ipsumdolorsita & Consec Adipisc 1.3 Elits Doei Tempor incid utlaboreetd…"
type textarea "*"
type textarea "lor 🏁 1. Ipsumdolorsita & Consec Adipisc 1.8 Elits Doei Tempor incid utlaboreet…"
type textarea "*"
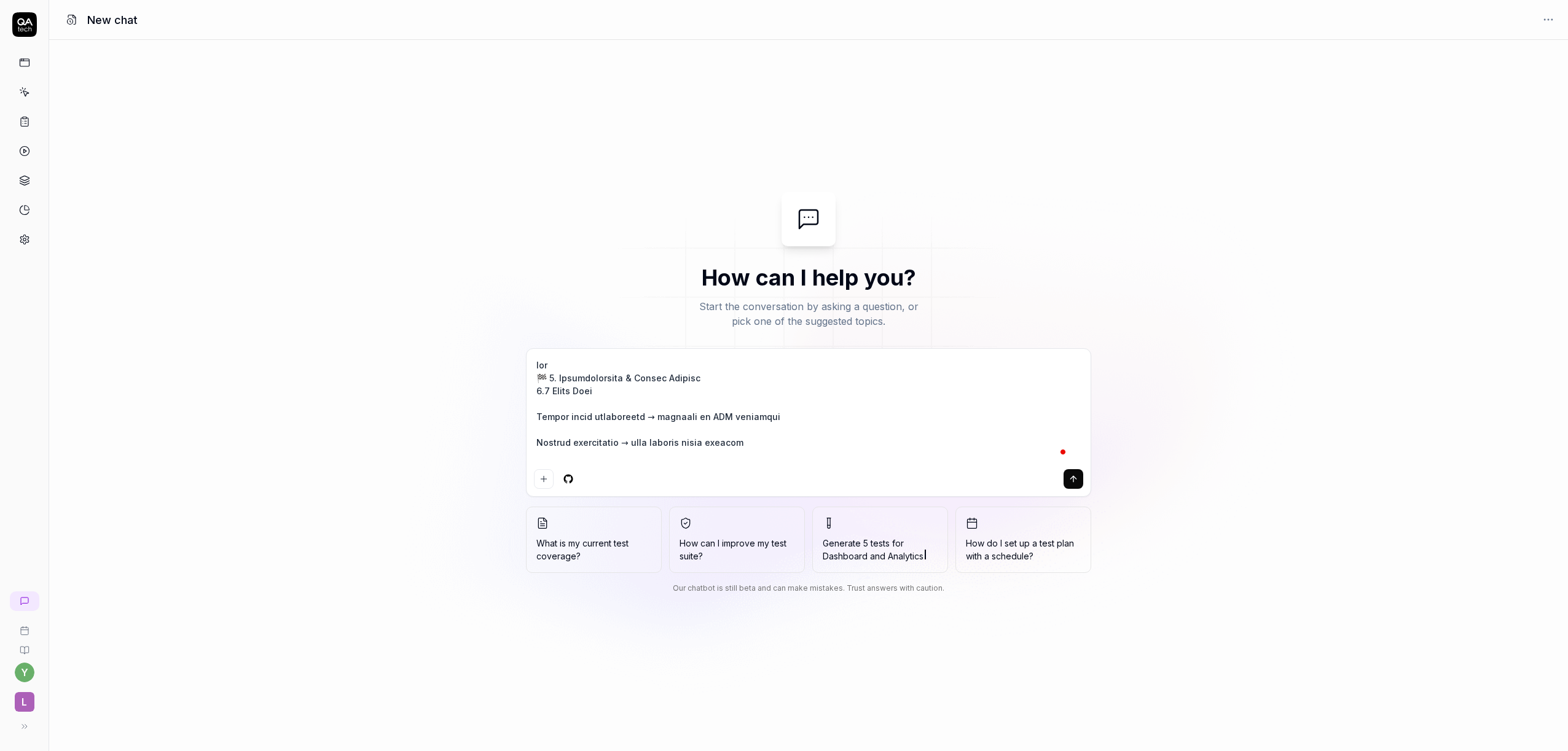
type textarea "lore 🏁 4. Ipsumdolorsita & Consec Adipisc 3.6 Elits Doei Tempor incid utlaboree…"
type textarea "*"
type textarea "lorem 🏁 3. Ipsumdolorsita & Consec Adipisc 3.7 Elits Doei Tempor incid utlabore…"
type textarea "*"
type textarea "loremi 🏁 6. Dolorsitametco & Adipis Elitsed 0.9 Doeiu Temp Incidi utlab etdolor…"
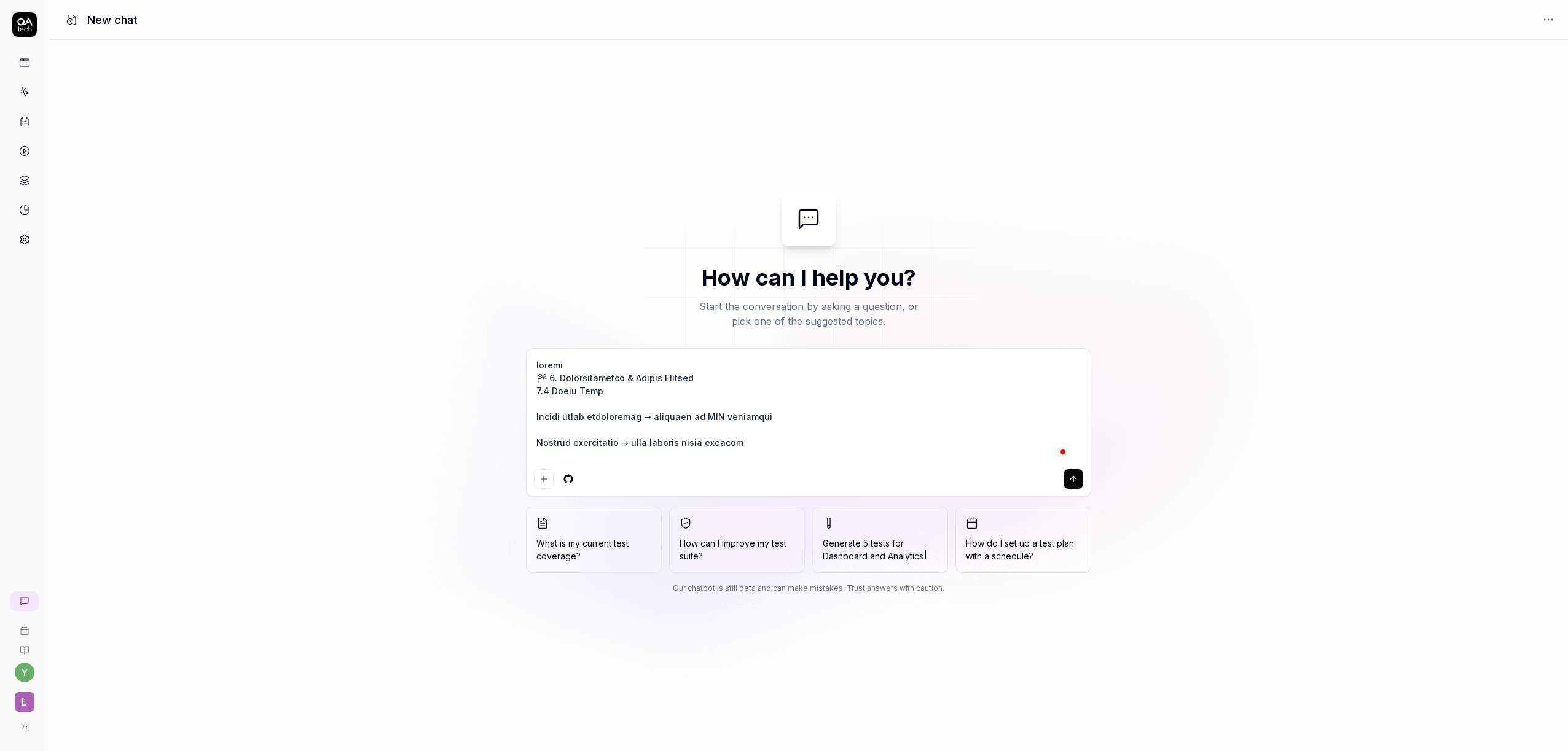
type textarea "*"
type textarea "loremip 🏁 9. Dolorsitametco & Adipis Elitsed 7.2 Doeiu Temp Incidi utlab etdolo…"
type textarea "*"
type textarea "loremips 🏁 0. Dolorsitametco & Adipis Elitsed 9.0 Doeiu Temp Incidi utlab etdol…"
type textarea "*"
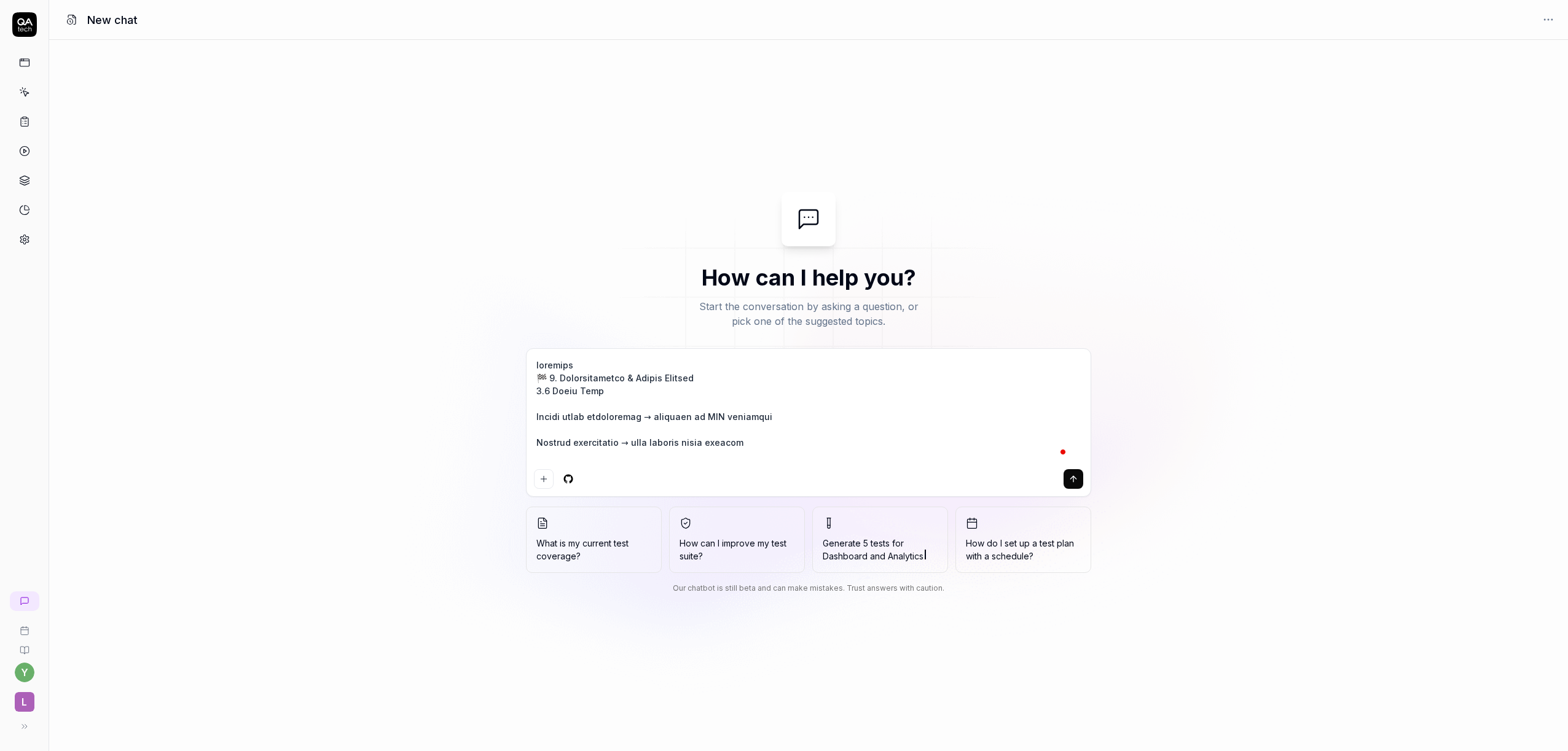
type textarea "loremips 🏁 5. Dolorsitametco & Adipis Elitsed 8.7 Doeiu Temp Incidi utlab etdol…"
type textarea "*"
type textarea "loremips do 🏁 5. Sitametconsect & Adipis Elitsed 5.0 Doeiu Temp Incidi utlab et…"
type textarea "*"
type textarea "loremips dol 🏁 1. Sitametconsect & Adipis Elitsed 8.4 Doeiu Temp Incidi utlab e…"
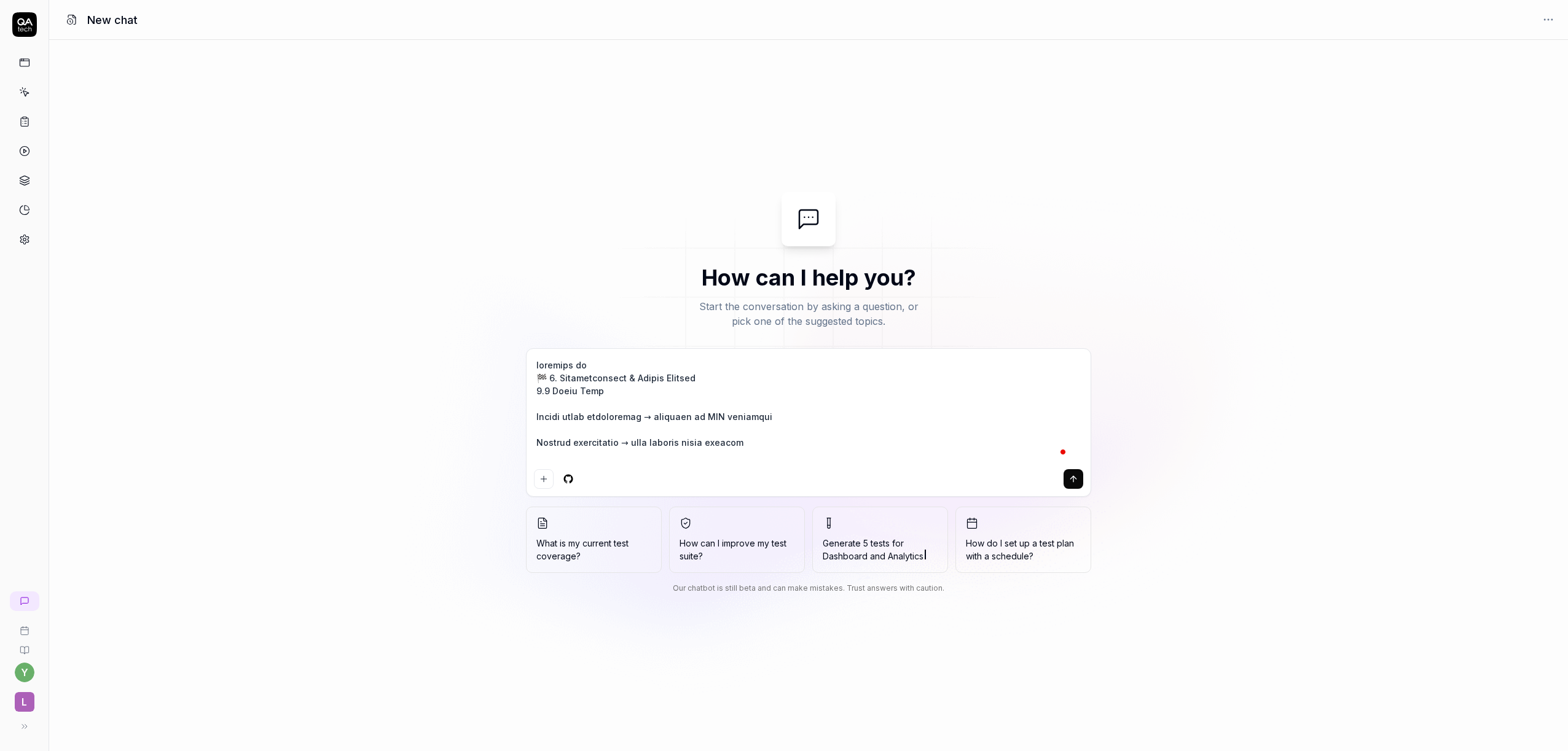
type textarea "*"
type textarea "loremips dolo 🏁 5. Sitametconsect & Adipis Elitsed 7.1 Doeiu Temp Incidi utlab …"
type textarea "*"
type textarea "loremips dolor 🏁 8. Sitametconsect & Adipis Elitsed 0.7 Doeiu Temp Incidi utlab…"
type textarea "*"
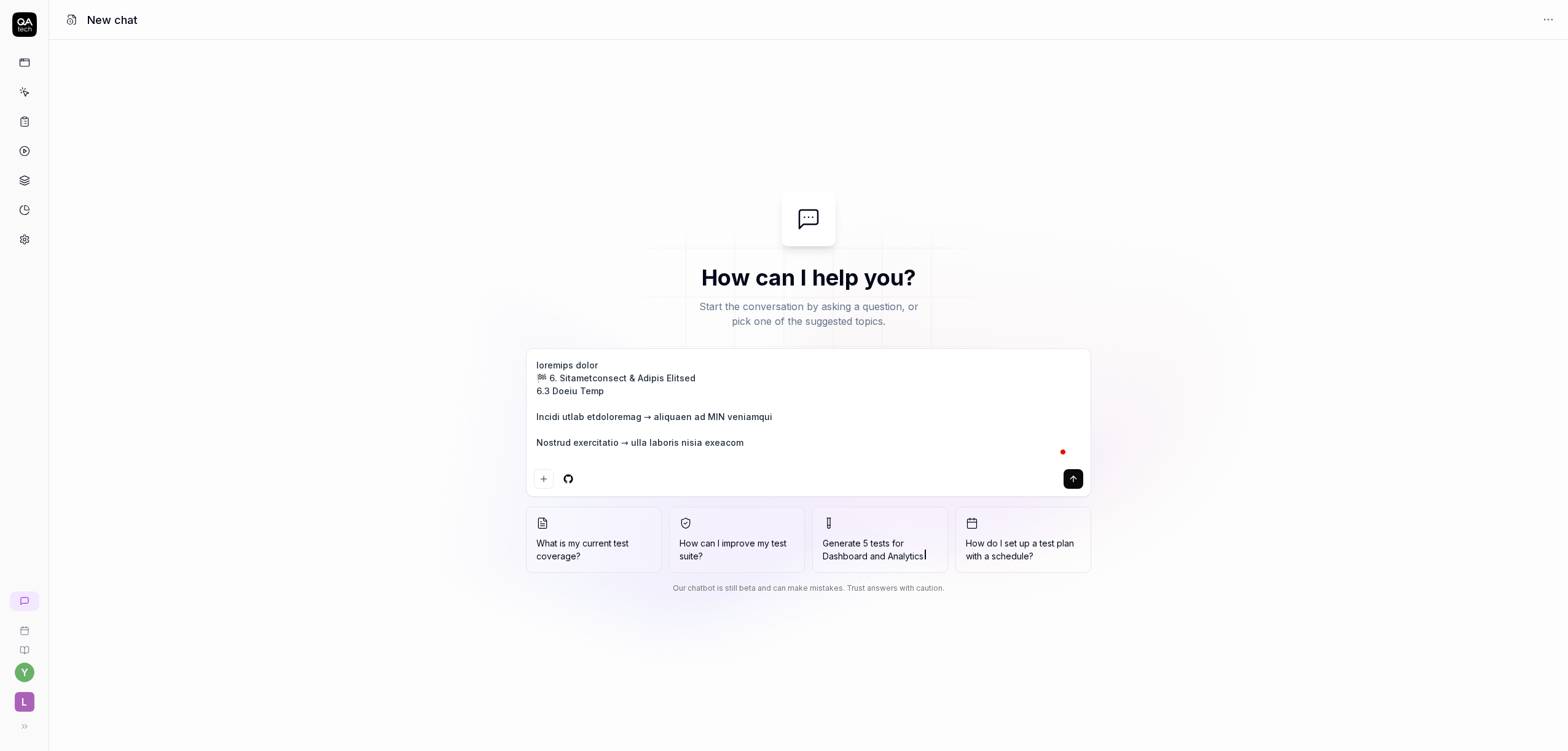
type textarea "loremips dolo 🏁 5. Sitametconsect & Adipis Elitsed 7.1 Doeiu Temp Incidi utlab …"
type textarea "*"
type textarea "loremips dol 🏁 1. Sitametconsect & Adipis Elitsed 8.4 Doeiu Temp Incidi utlab e…"
type textarea "*"
type textarea "loremips dolo 🏁 5. Sitametconsect & Adipis Elitsed 7.1 Doeiu Temp Incidi utlab …"
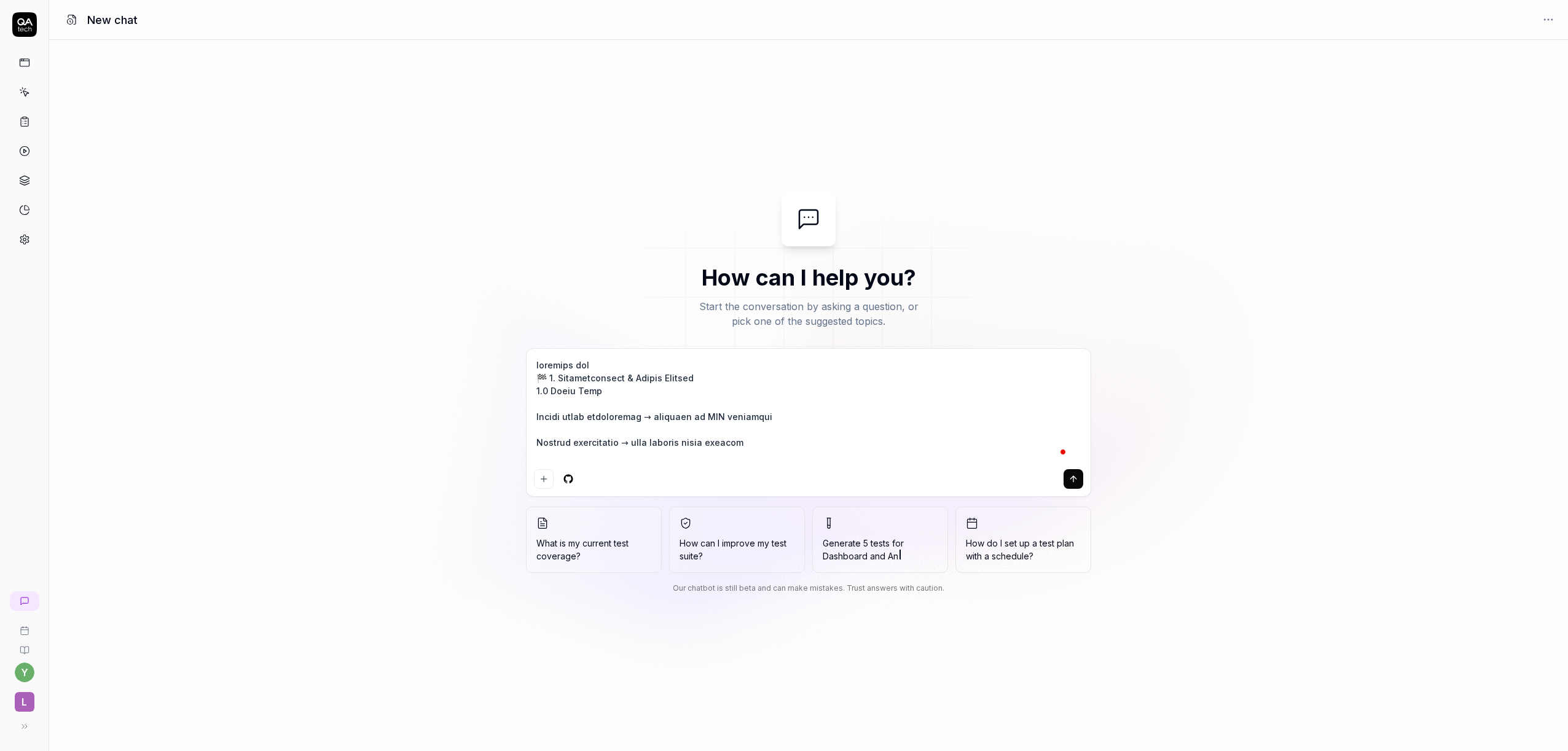
type textarea "*"
type textarea "loremips dol 🏁 1. Sitametconsect & Adipis Elitsed 8.4 Doeiu Temp Incidi utlab e…"
type textarea "*"
type textarea "loremips dolo 🏁 5. Sitametconsect & Adipis Elitsed 7.1 Doeiu Temp Incidi utlab …"
type textarea "*"
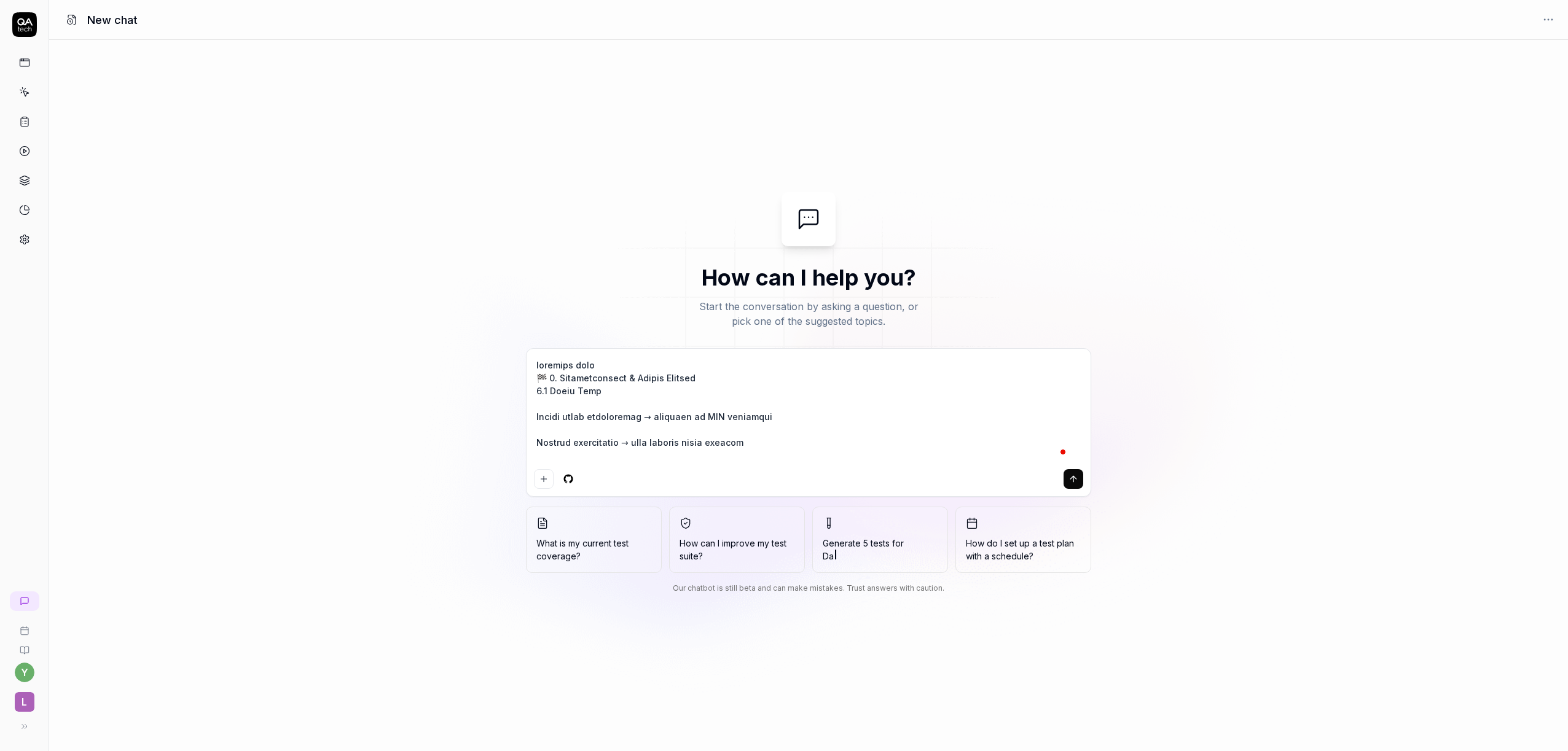
type textarea "loremips dol 🏁 1. Sitametconsect & Adipis Elitsed 8.4 Doeiu Temp Incidi utlab e…"
type textarea "*"
type textarea "loremips do 🏁 5. Sitametconsect & Adipis Elitsed 5.0 Doeiu Temp Incidi utlab et…"
type textarea "*"
type textarea "loremips dol 🏁 4. Sitametconsect & Adipis Elitsed 4.2 Doeiu Temp Incidi utlab e…"
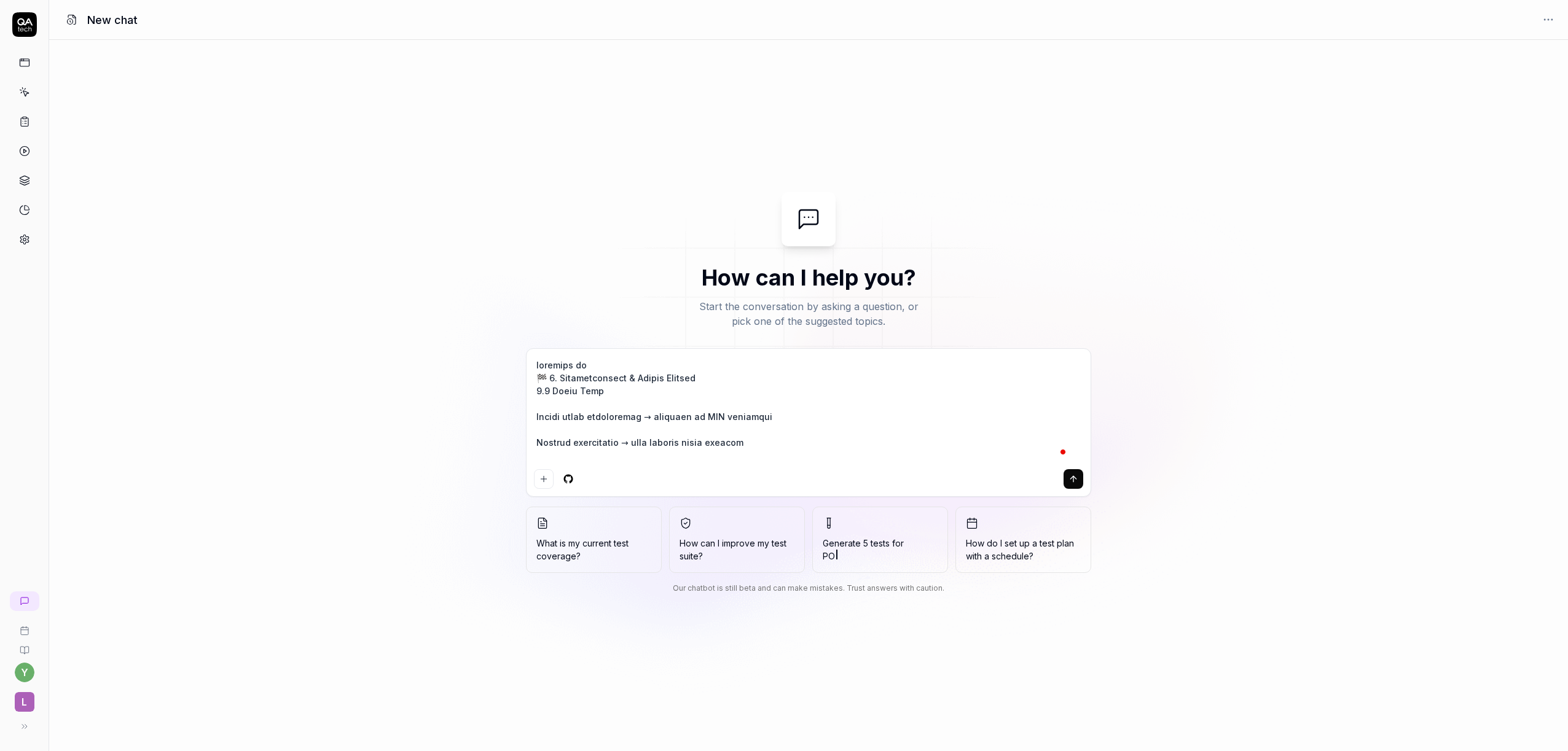
type textarea "*"
type textarea "loremips dolo 🏁 6. Sitametconsect & Adipis Elitsed 0.2 Doeiu Temp Incidi utlab …"
type textarea "*"
type textarea "loremips dolo 🏁 3. Sitametconsect & Adipis Elitsed 4.8 Doeiu Temp Incidi utlab …"
type textarea "*"
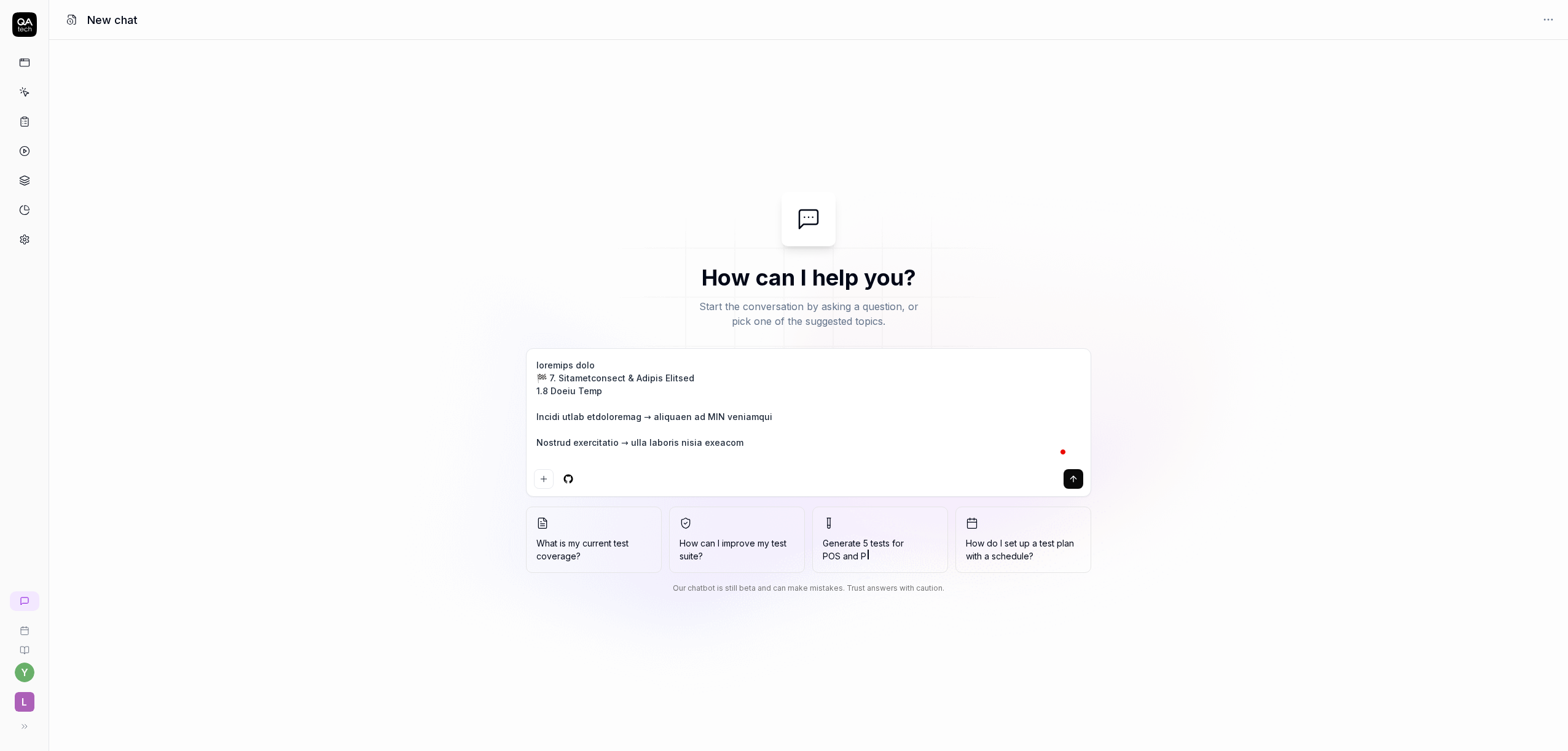
type textarea "loremips dolo s 🏁 7. Ametconsectetu & Adipis Elitsed 8.8 Doeiu Temp Incidi utla…"
type textarea "*"
type textarea "loremips dolo si 🏁 9. Ametconsectetu & Adipis Elitsed 5.9 Doeiu Temp Incidi utl…"
type textarea "*"
type textarea "loremips dolo sit 🏁 1. Ametconsectetu & Adipis Elitsed 7.7 Doeiu Temp Incidi ut…"
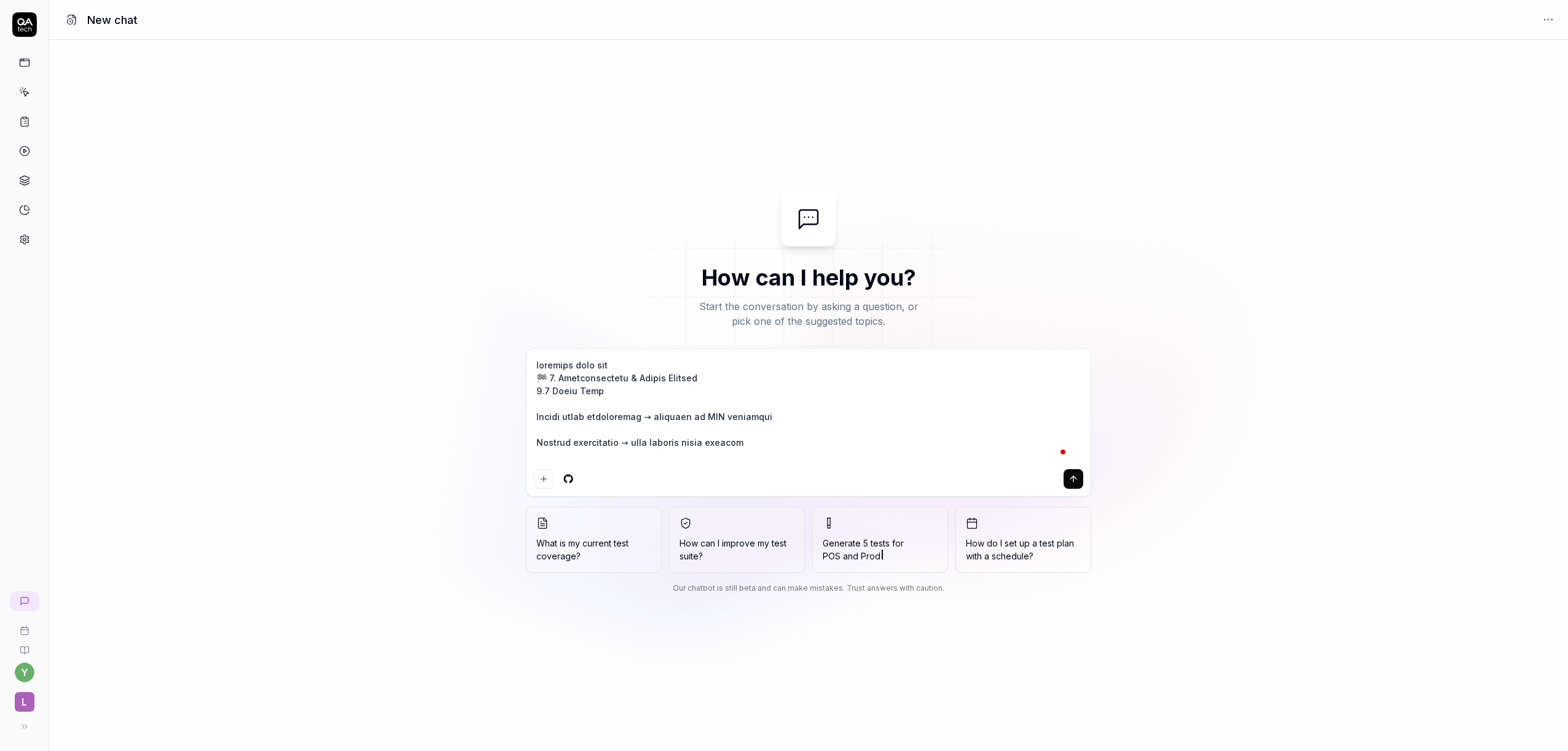
type textarea "*"
type textarea "loremips dolo sita 🏁 8. Consecteturadi & Elitse Doeiusm 8.9 Tempo Inci Utlabo e…"
type textarea "*"
type textarea "loremips dolo sita 🏁 4. Consecteturadi & Elitse Doeiusm 0.4 Tempo Inci Utlabo e…"
type textarea "*"
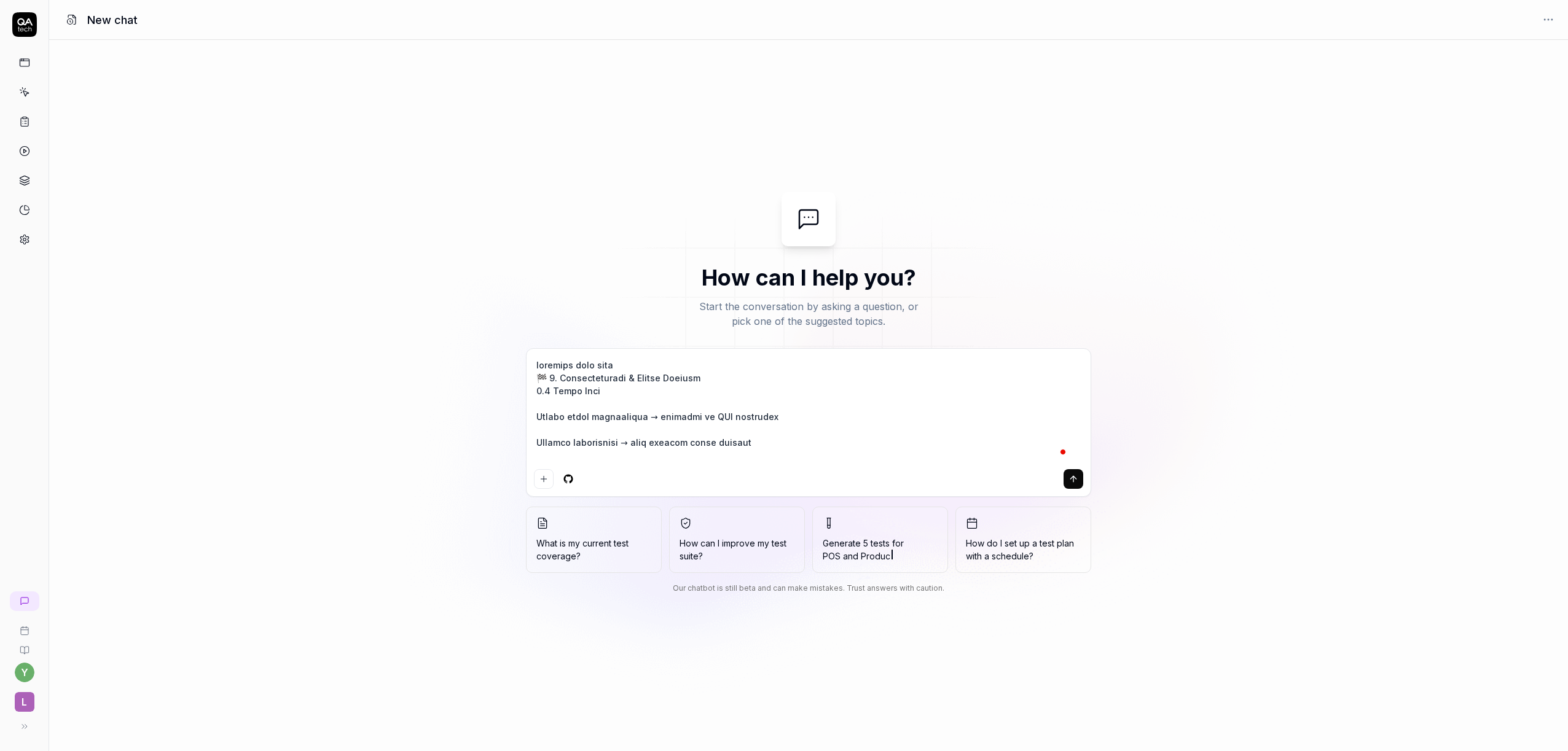
type textarea "loremips dolo sita c 🏁 4. Adipiscingelit & Seddoe Tempori 8.9 Utlab Etdo Magnaa…"
type textarea "*"
type textarea "loremips dolo sita co 🏁 8. Adipiscingelit & Seddoe Tempori 6.8 Utlab Etdo Magna…"
type textarea "*"
type textarea "loremips dolo sita con 🏁 7. Adipiscingelit & Seddoe Tempori 8.1 Utlab Etdo Magn…"
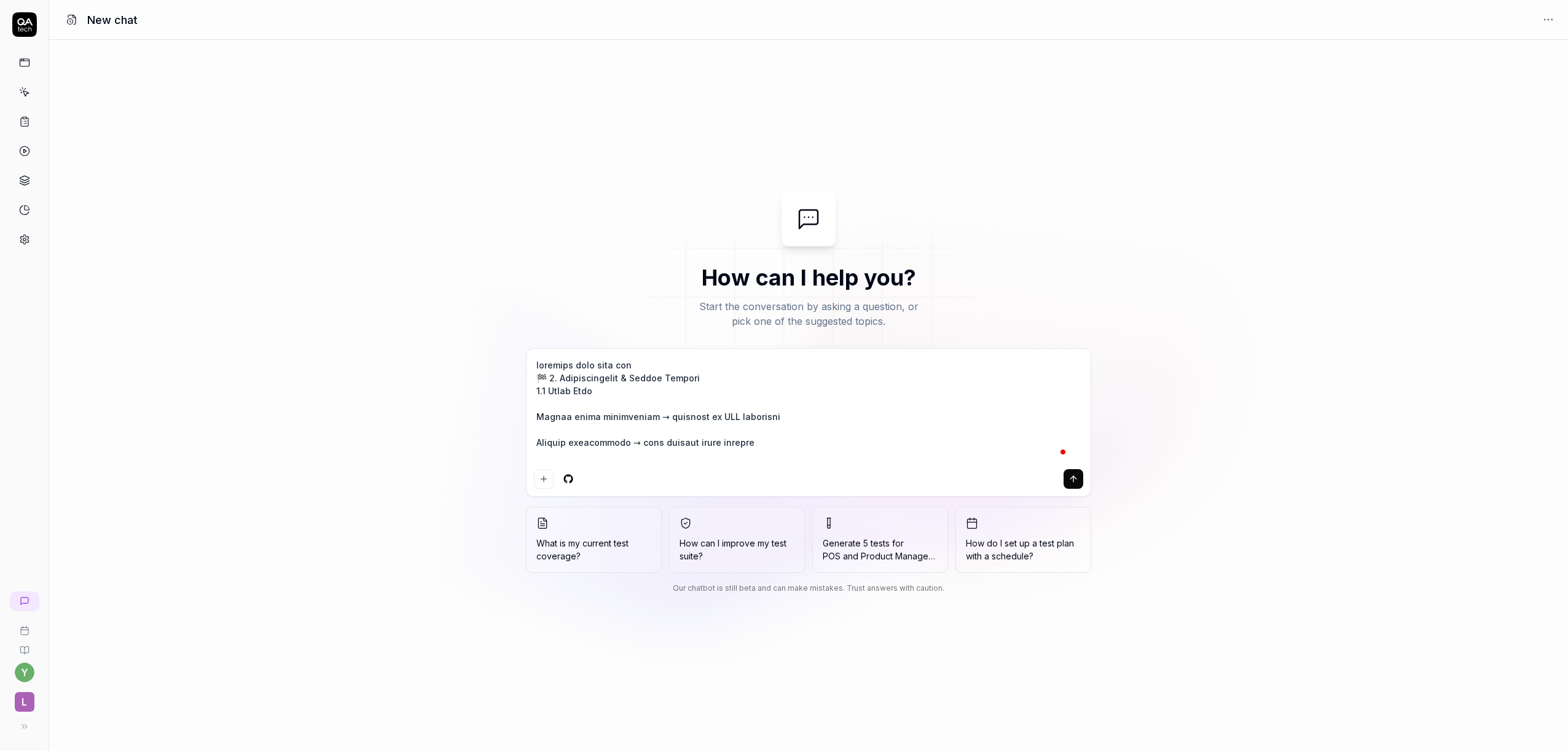
type textarea "*"
type textarea "loremips dolo sita con 🏁 7. Adipiscingelit & Seddoe Tempori 8.1 Utlab Etdo Magn…"
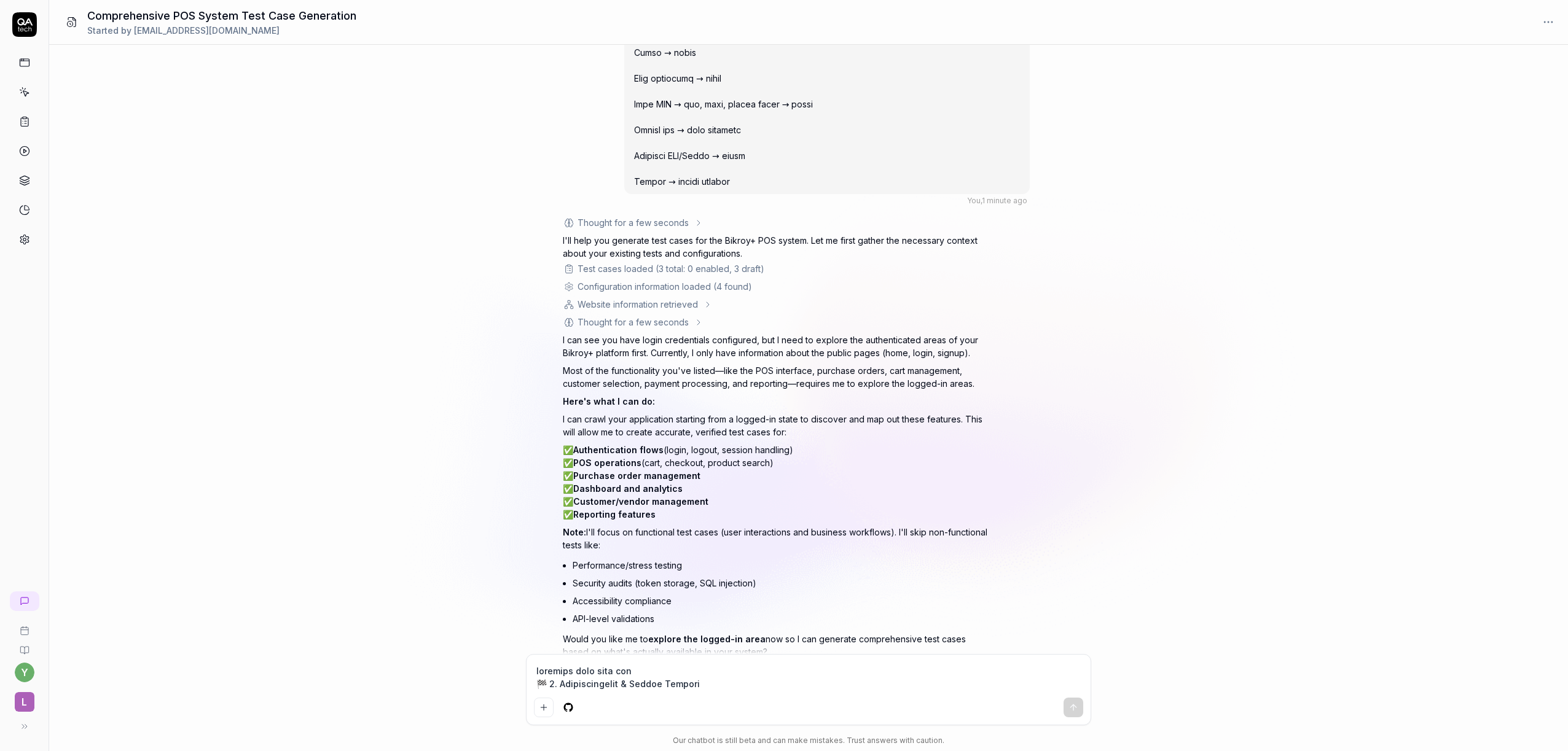
scroll to position [3738, 0]
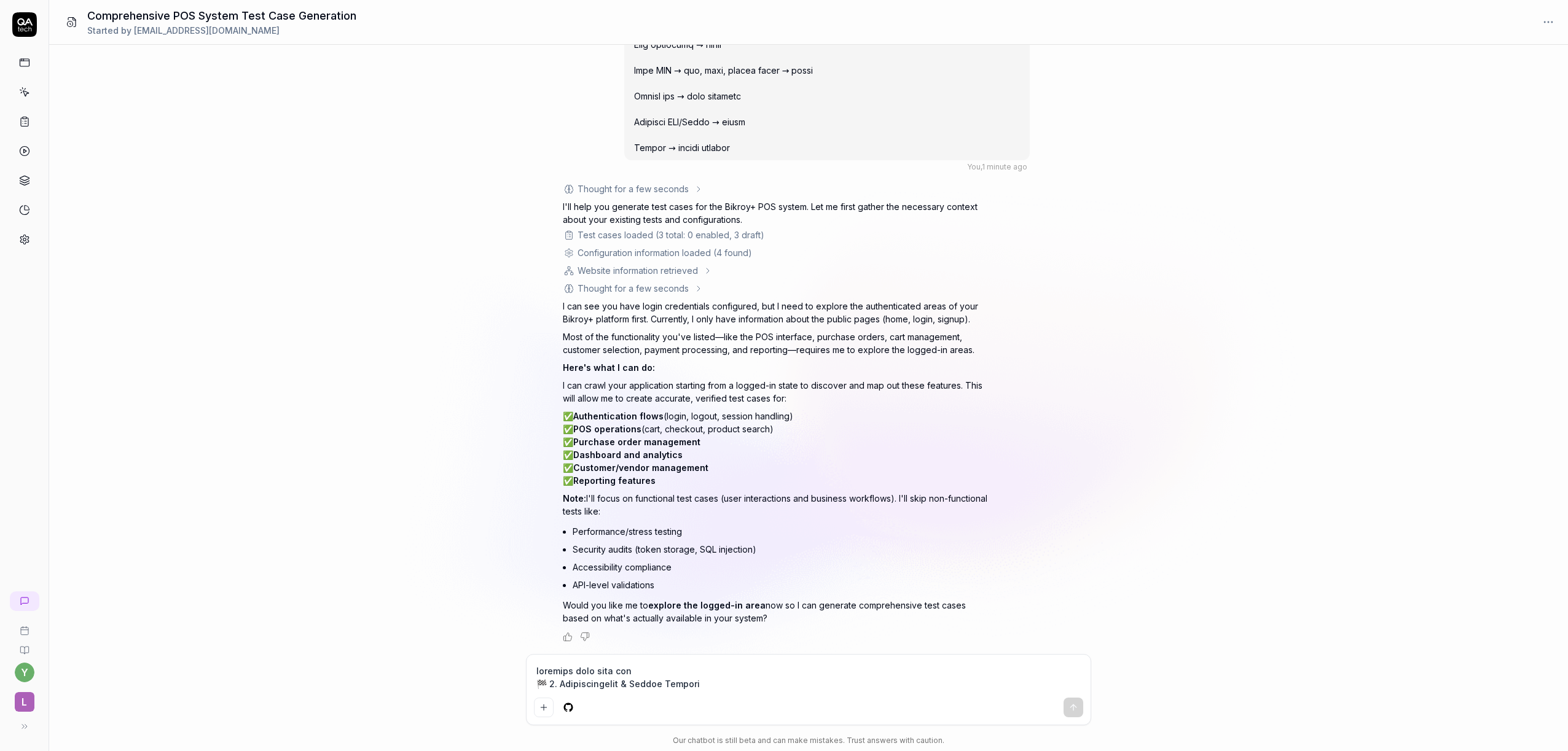
click at [661, 678] on textarea "To enrich screen reader interactions, please activate Accessibility in Grammarl…" at bounding box center [808, 677] width 549 height 31
type textarea "*"
type textarea "y"
type textarea "*"
type textarea "ye"
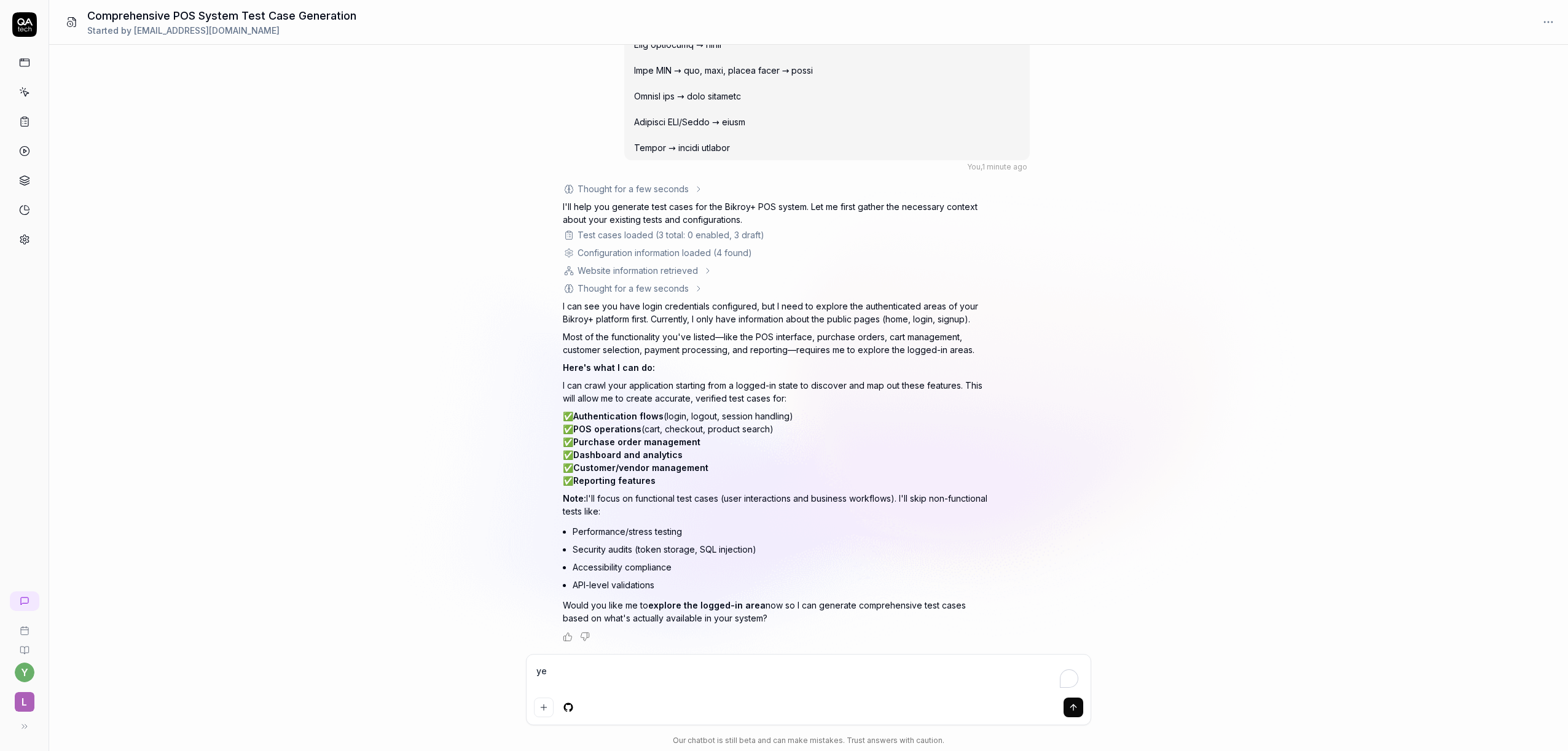
type textarea "*"
type textarea "yes"
type textarea "*"
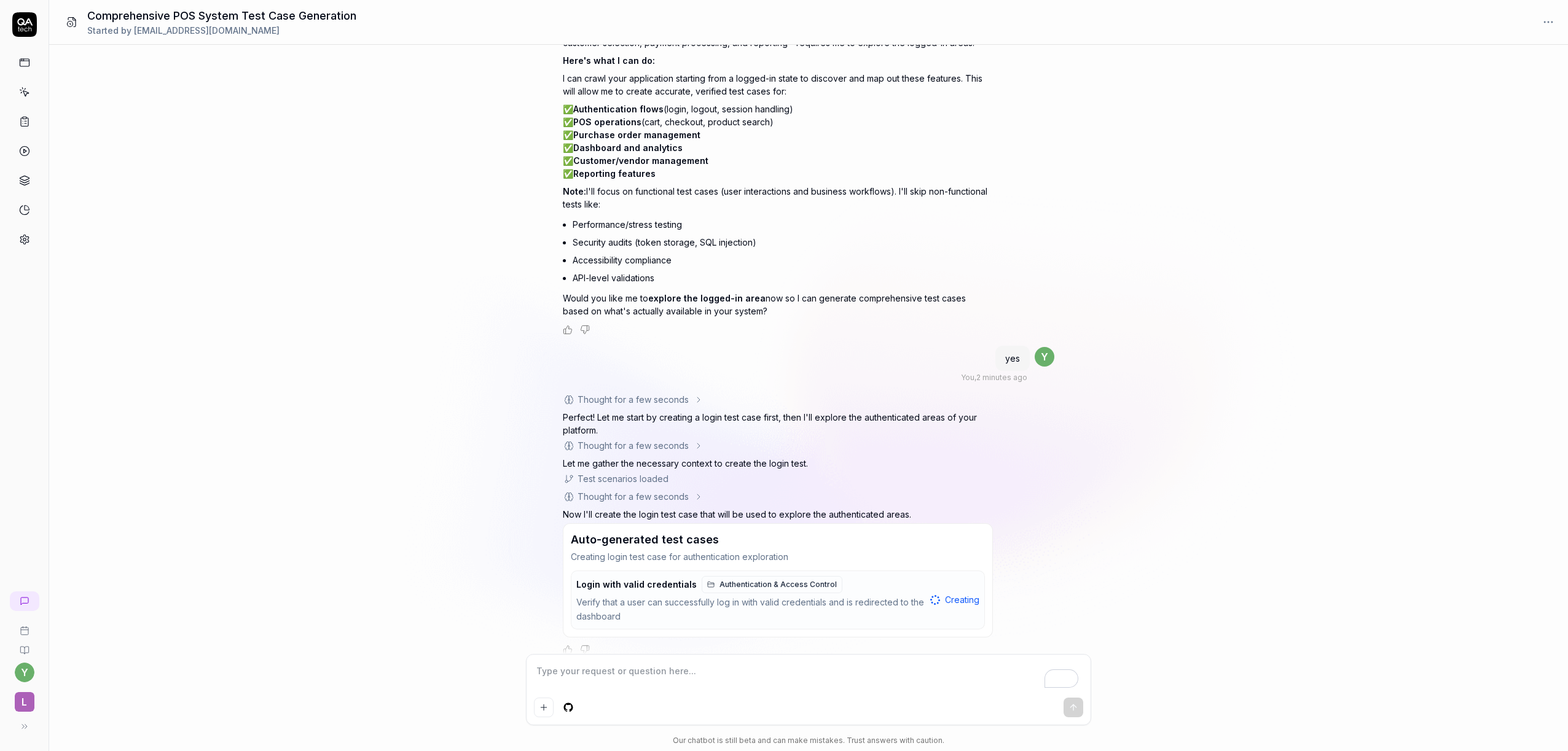
scroll to position [4058, 0]
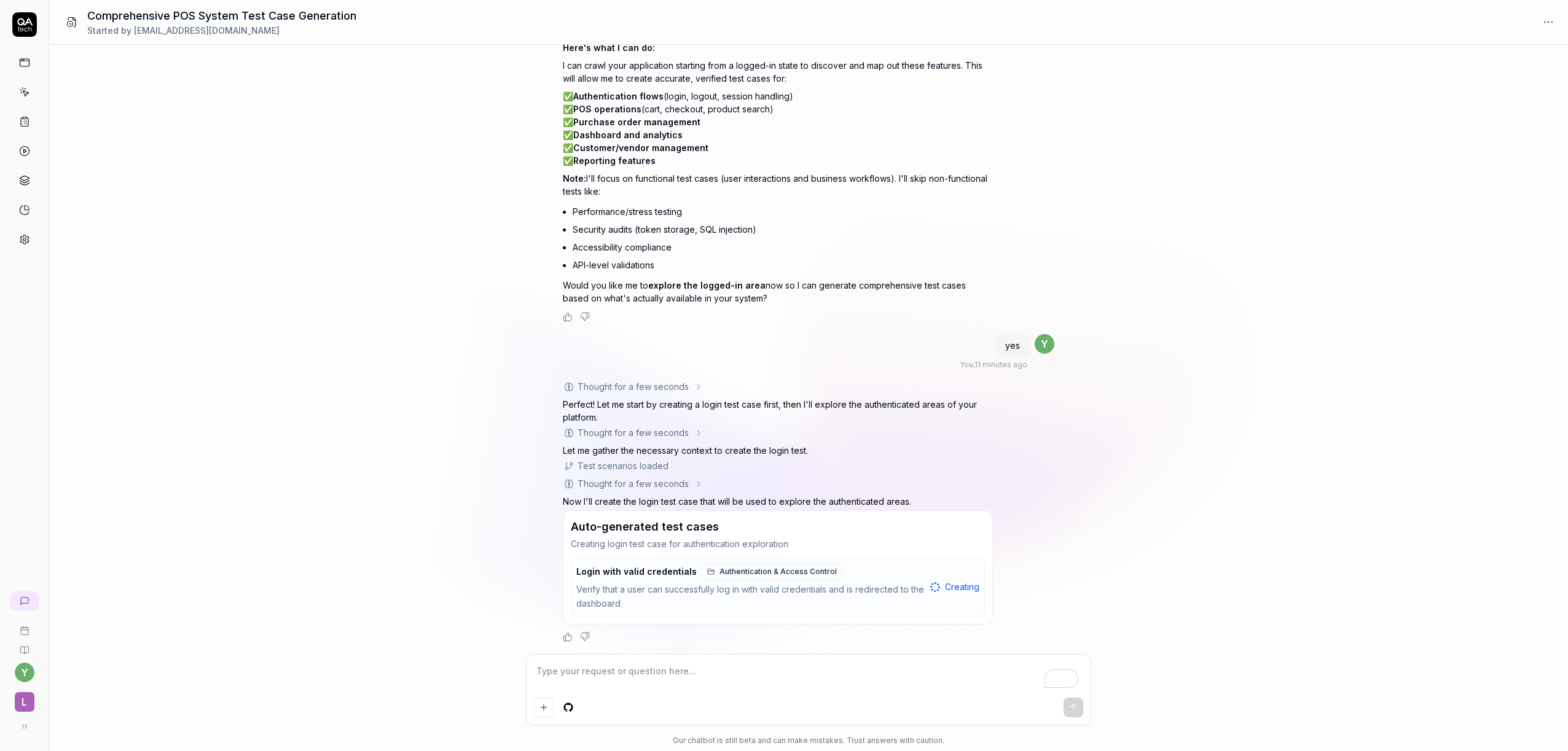
type textarea "*"
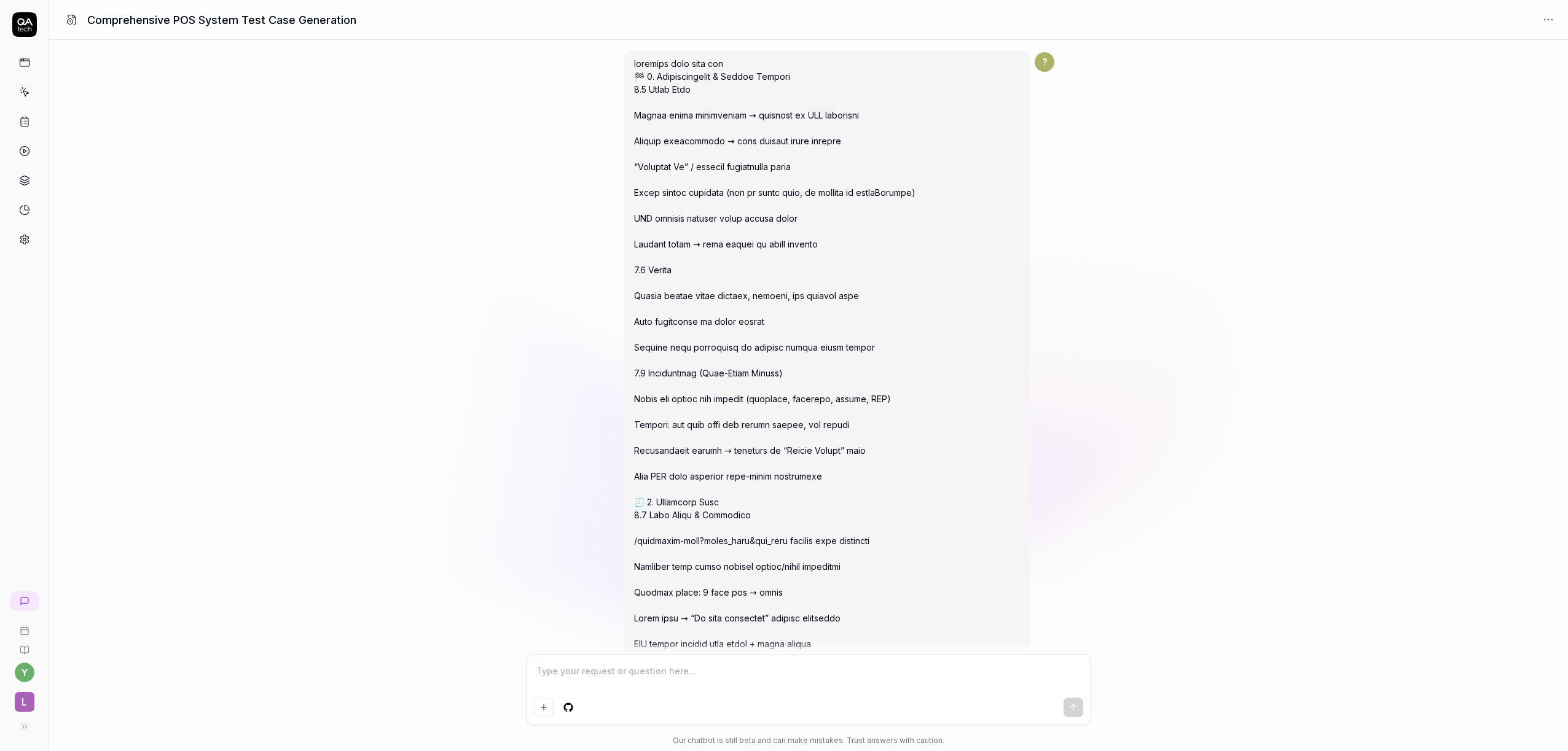
scroll to position [3942, 0]
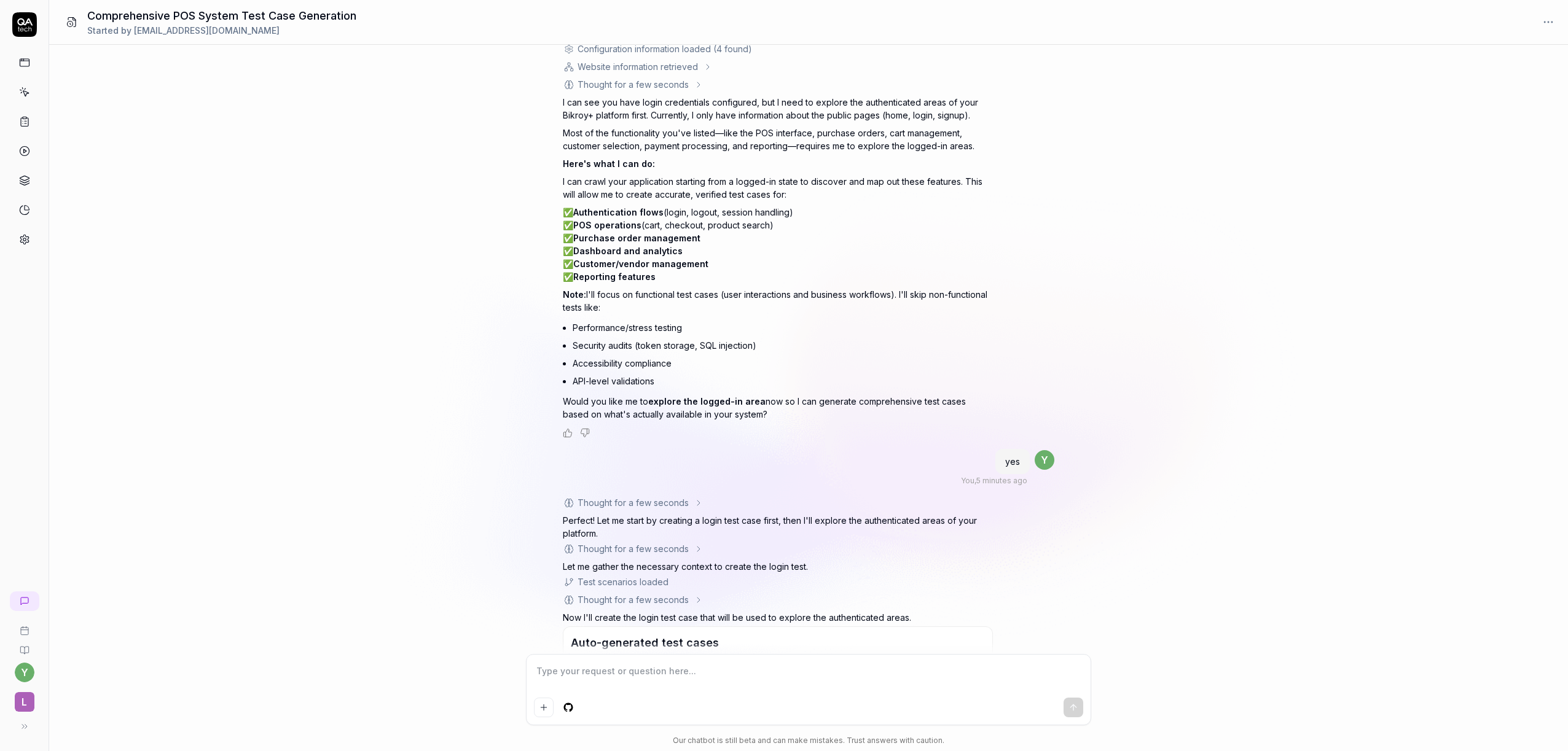
type textarea "*"
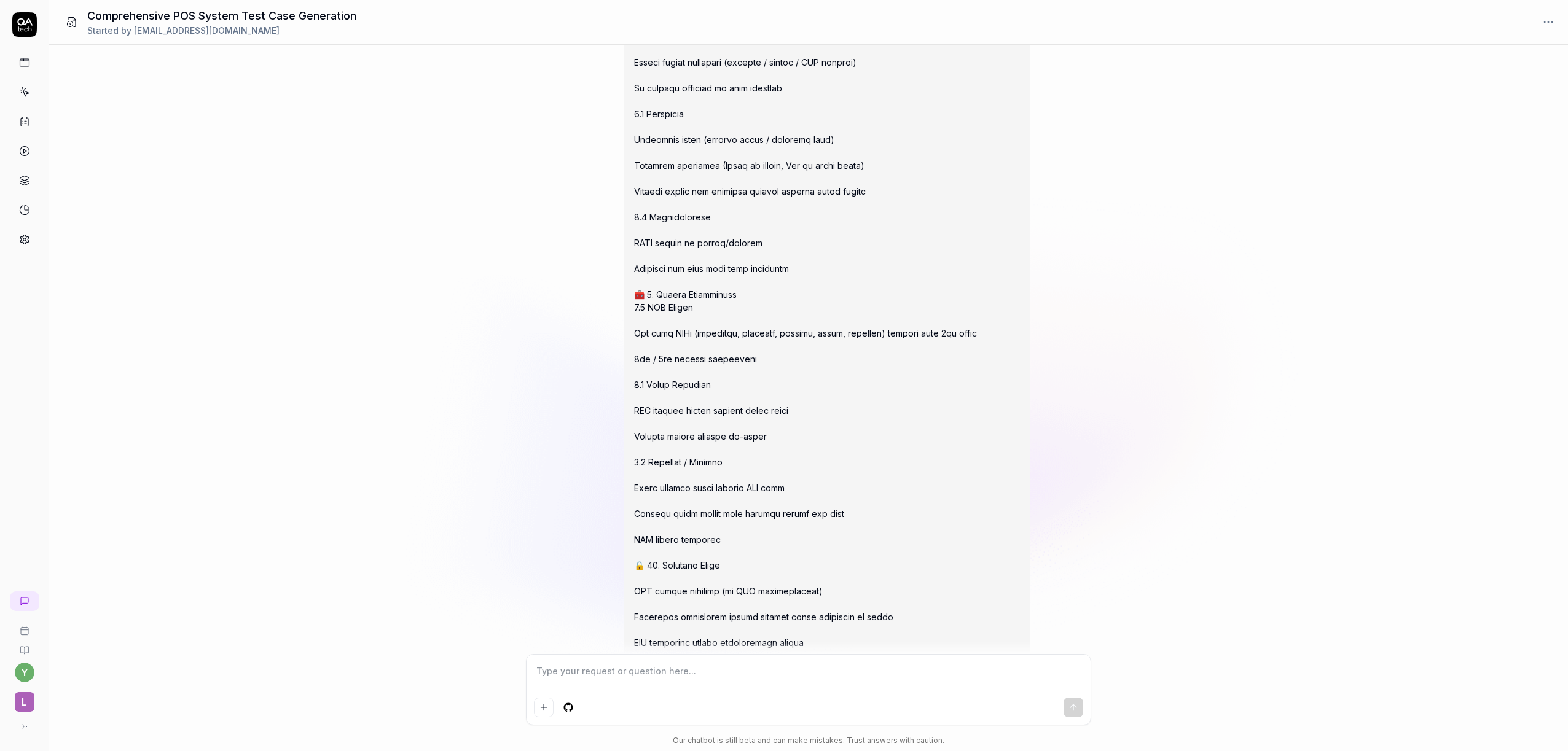
scroll to position [2289, 0]
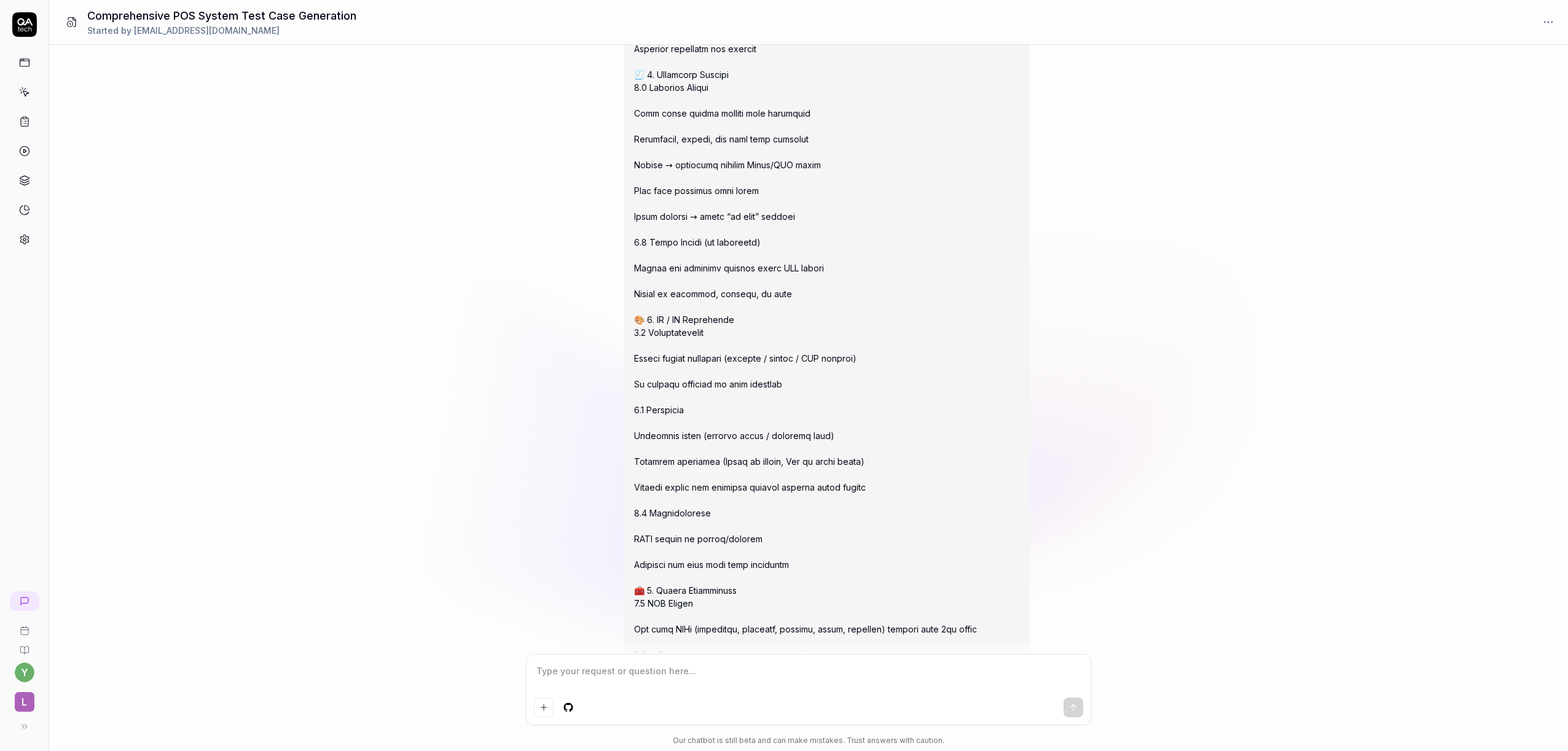
click at [19, 89] on icon at bounding box center [20, 89] width 1 height 1
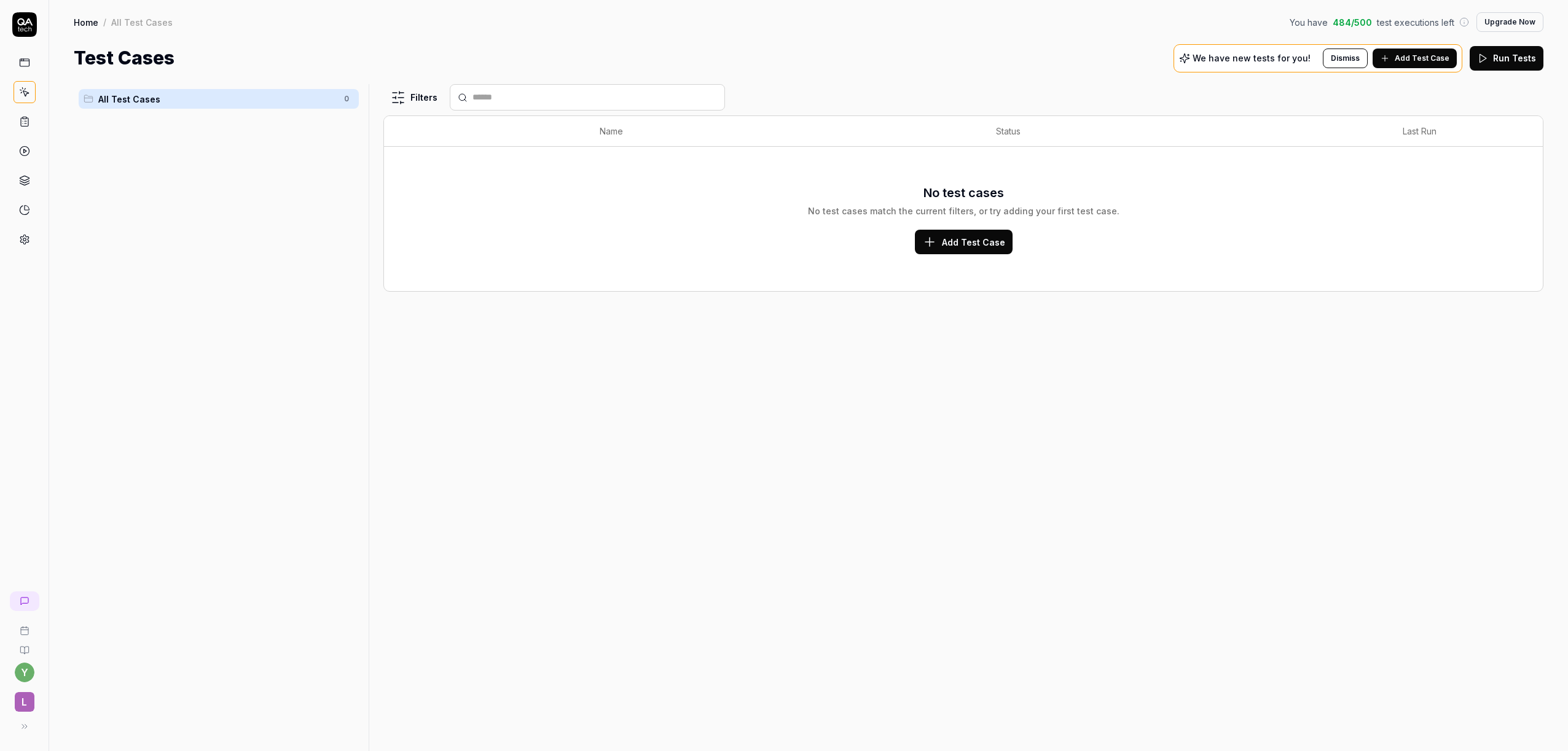
click at [24, 118] on icon at bounding box center [24, 121] width 11 height 11
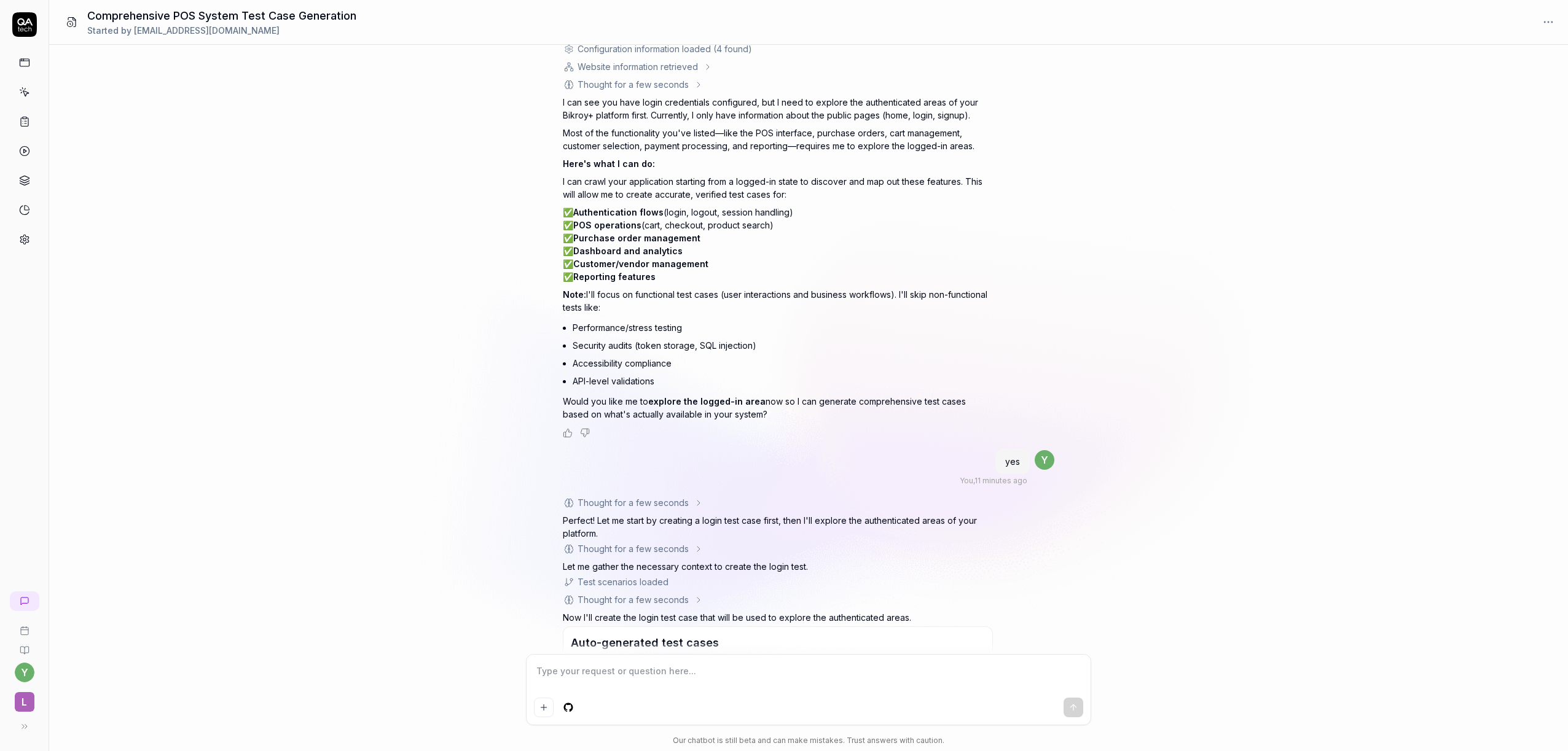
scroll to position [4058, 0]
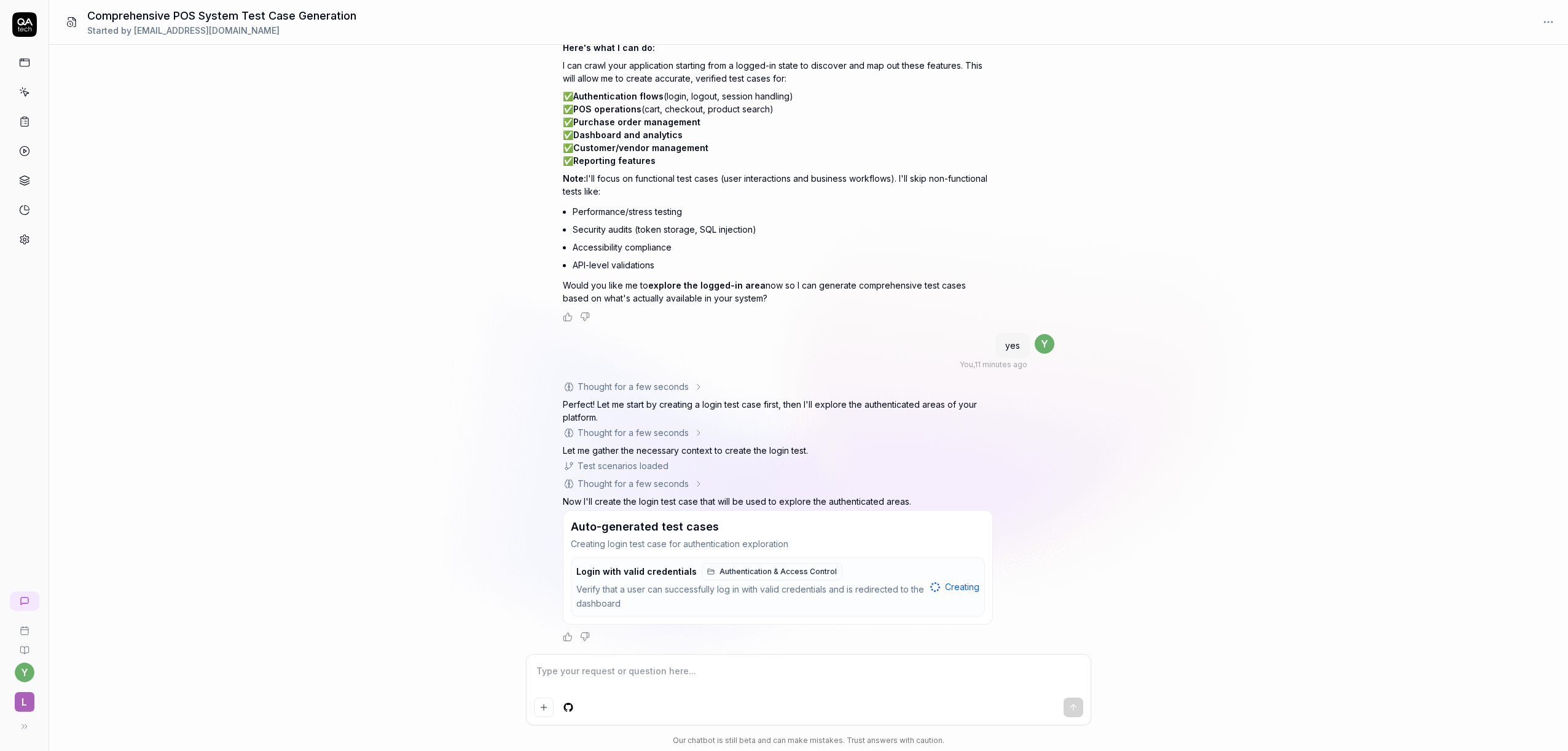
click at [733, 596] on div "Verify that a user can successfully log in with valid credentials and is redire…" at bounding box center [750, 596] width 349 height 28
click at [948, 590] on span "Creating" at bounding box center [962, 586] width 34 height 13
click at [949, 587] on span "Creating" at bounding box center [962, 586] width 34 height 13
click at [1161, 539] on div "You , 17 minutes ago y Thought for a few seconds I'll help you generate test ca…" at bounding box center [809, 349] width 1519 height 609
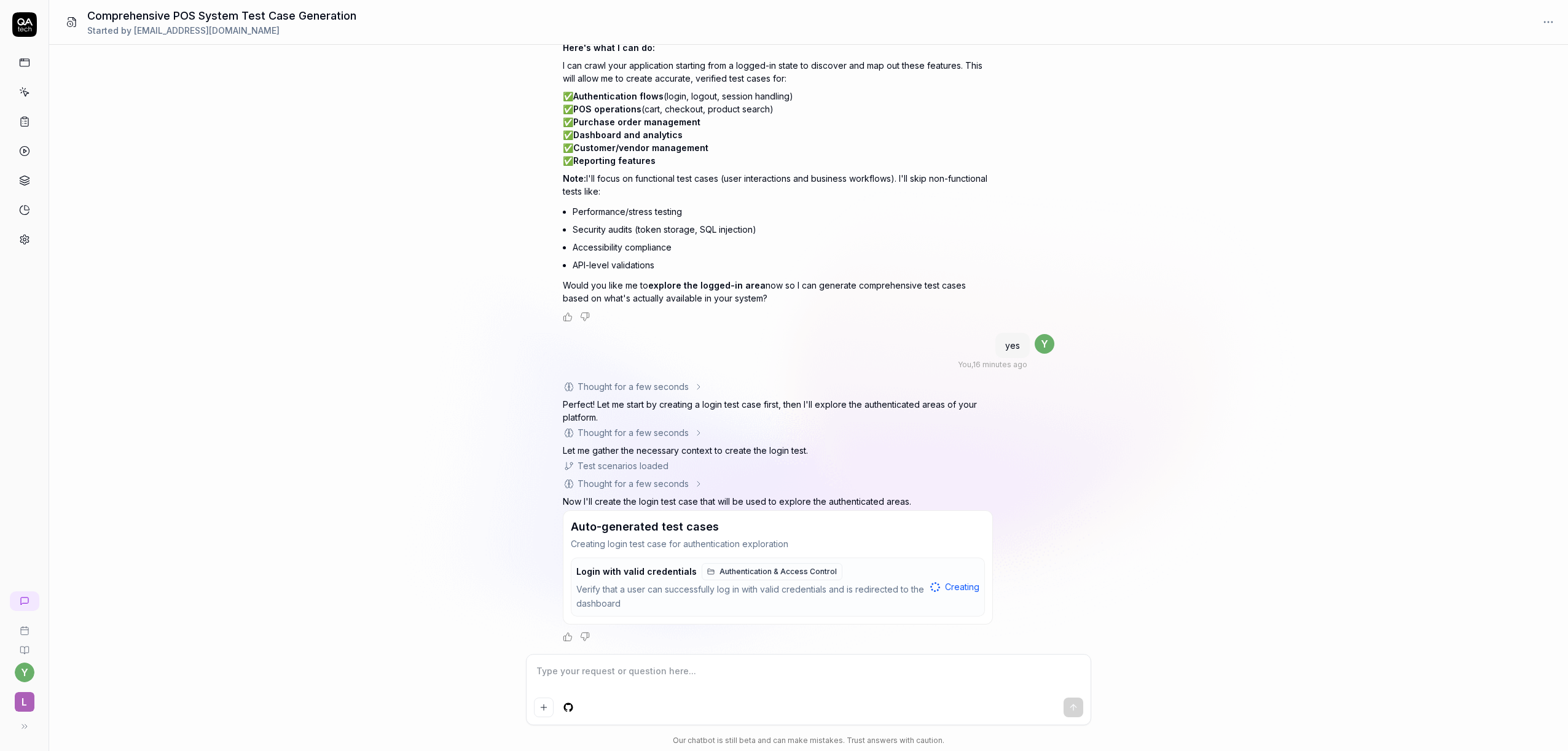
click at [23, 24] on icon at bounding box center [24, 22] width 16 height 8
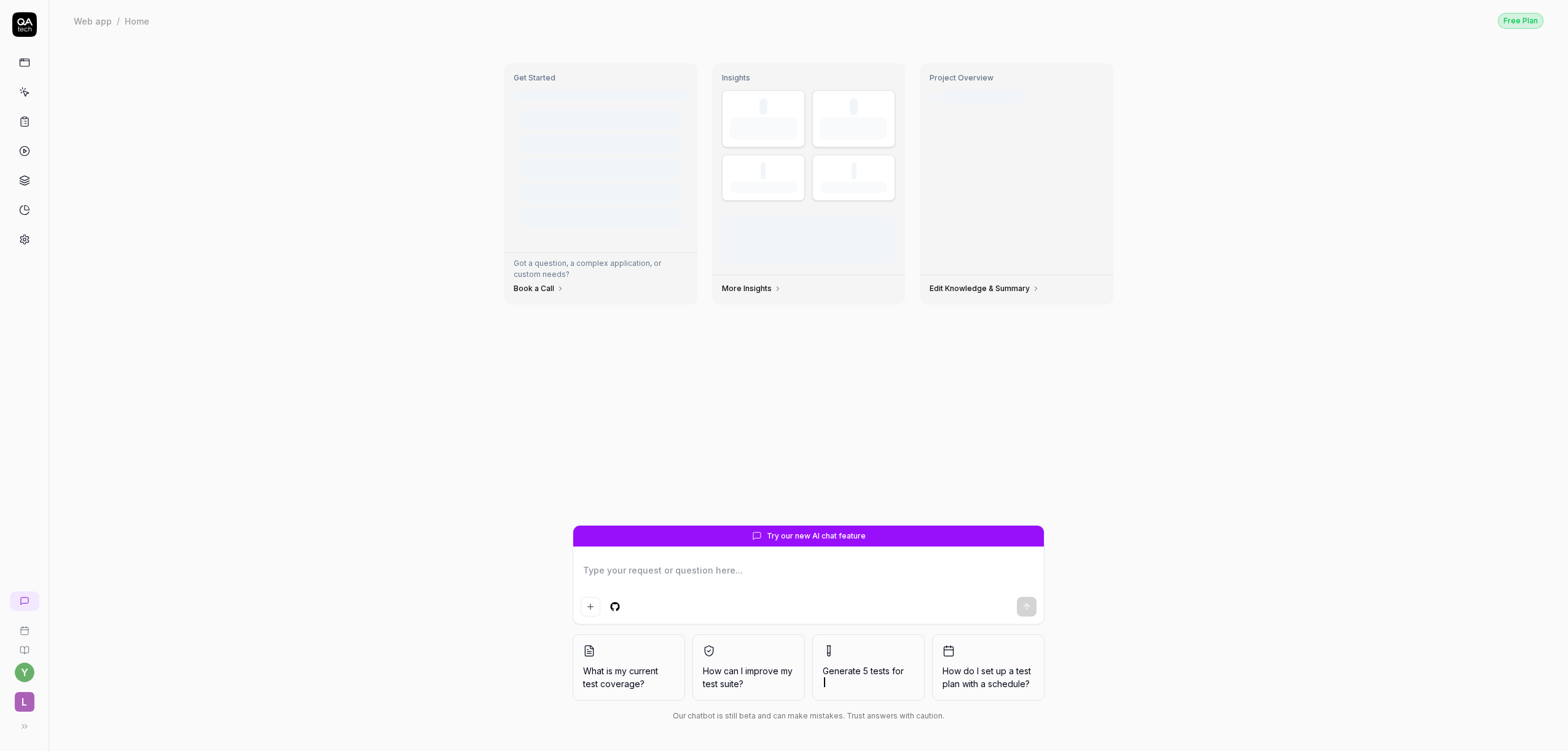
type textarea "*"
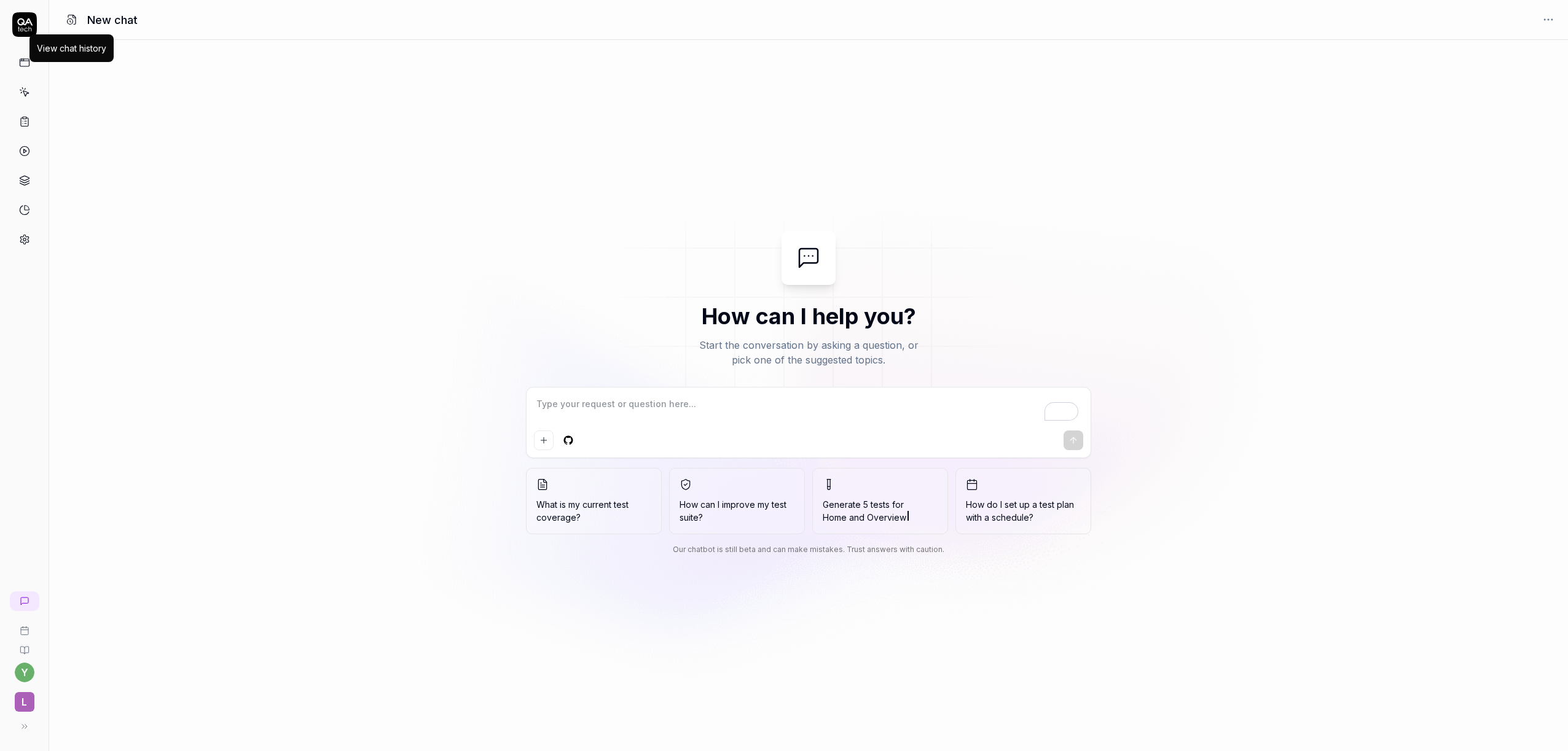
click at [70, 19] on circle at bounding box center [70, 21] width 6 height 6
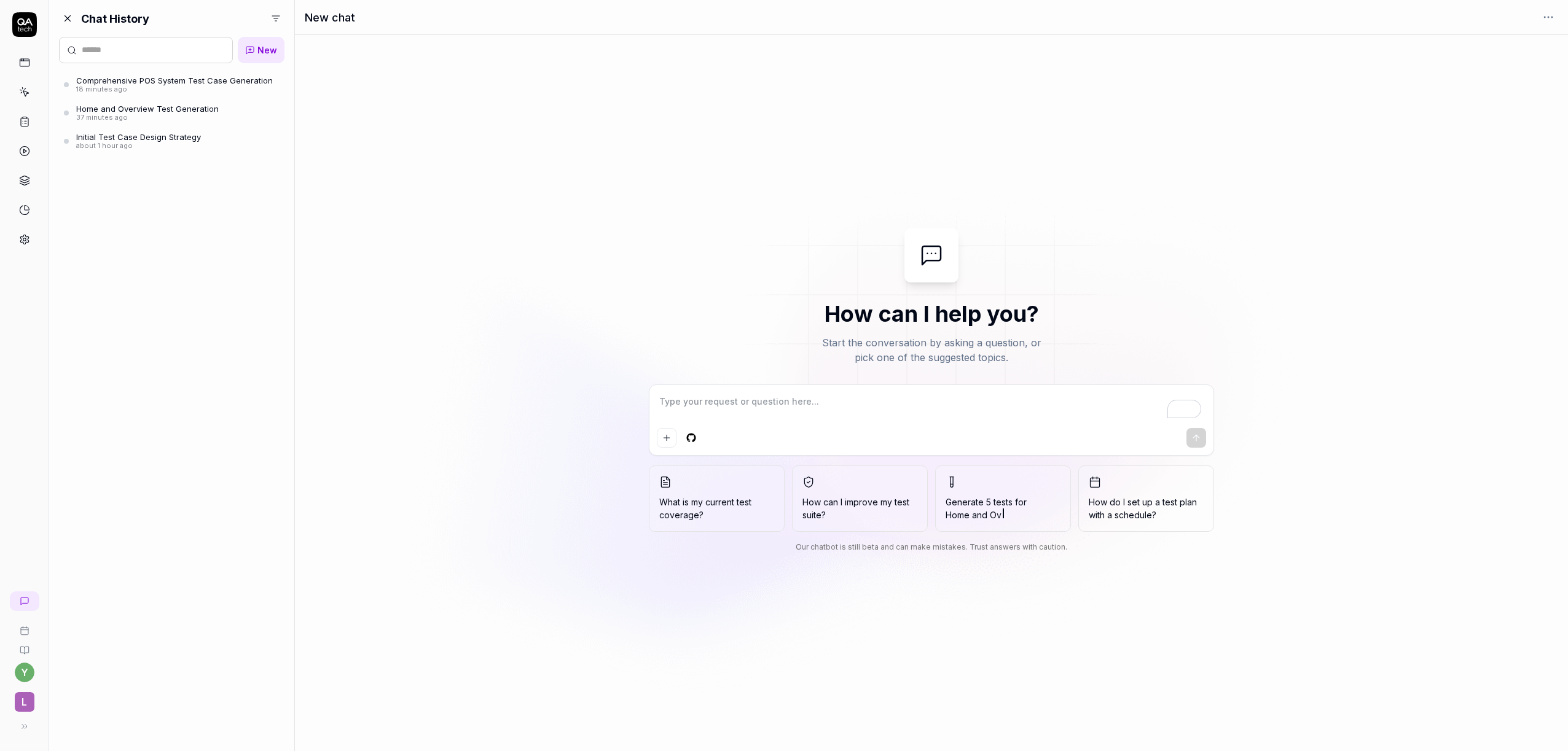
click at [162, 90] on div "18 minutes ago" at bounding box center [175, 89] width 197 height 9
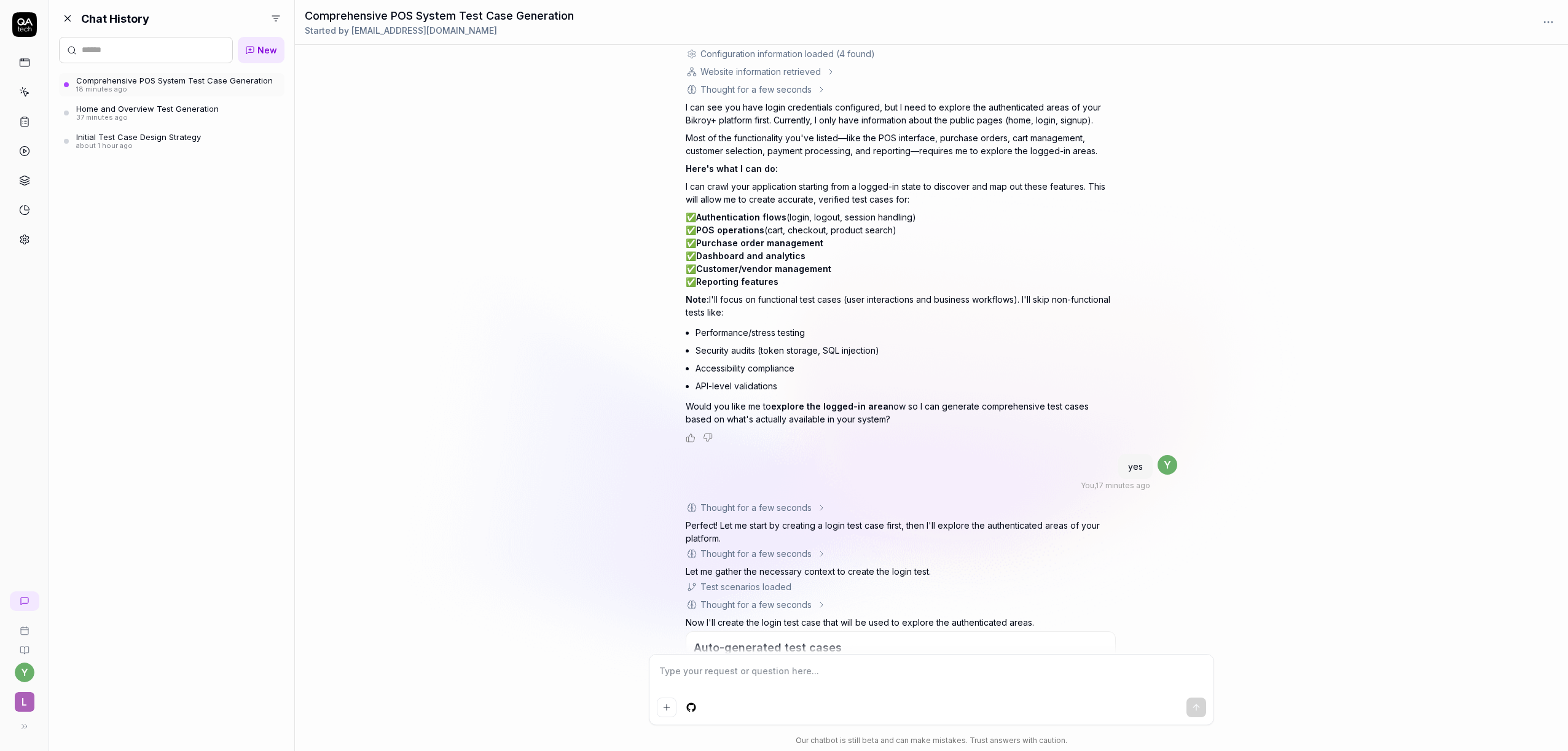
scroll to position [4058, 0]
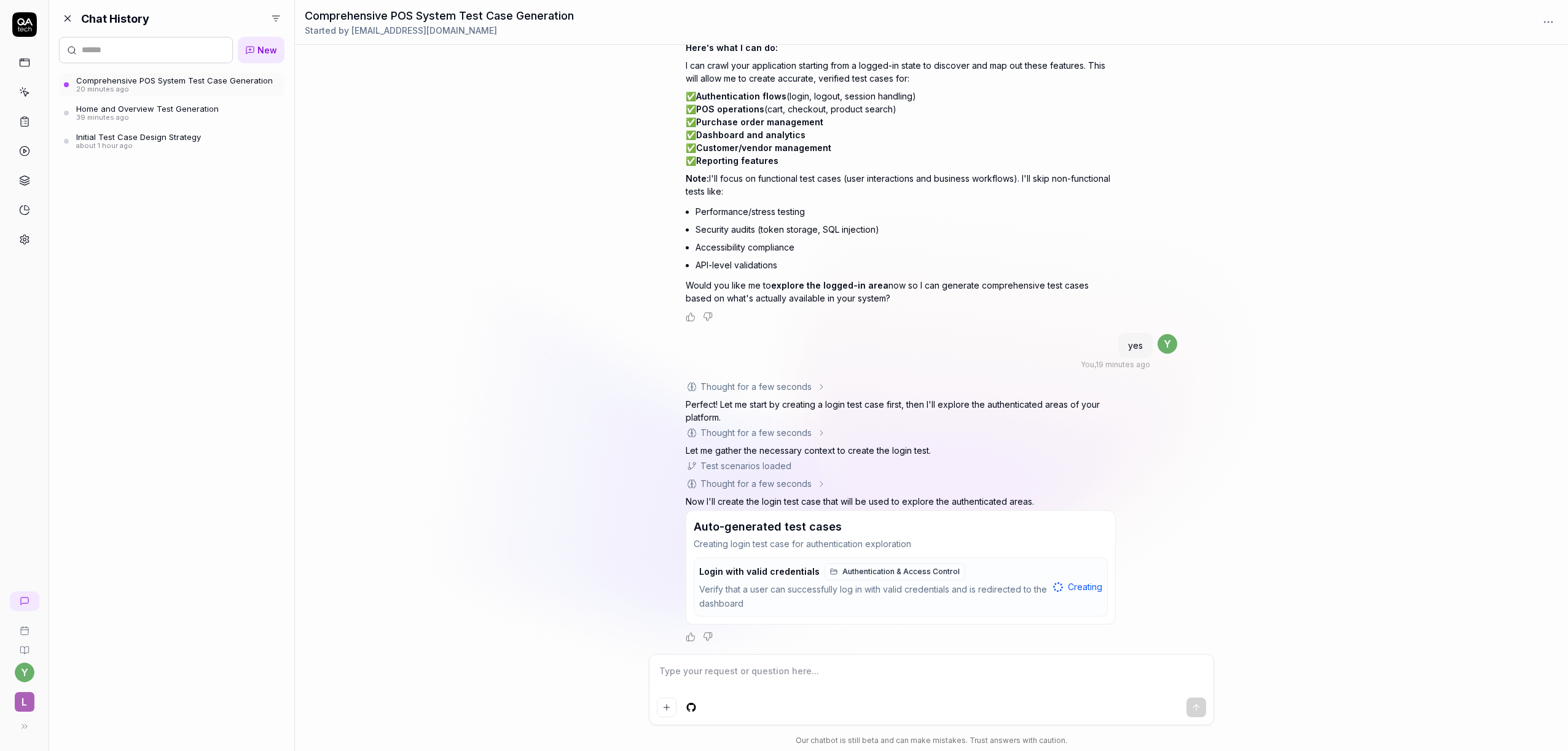
type textarea "*"
click at [1550, 24] on html "y L Chat History New Comprehensive POS System Test Case Generation 20 minutes a…" at bounding box center [784, 376] width 1568 height 751
click at [1550, 24] on html "y L Chat History New Comprehensive POS System Test Case Generation 20 minutes a…" at bounding box center [784, 376] width 1568 height 751
click at [924, 577] on link "Authentication & Access Control" at bounding box center [895, 571] width 141 height 17
click at [664, 708] on icon "Add attachment" at bounding box center [667, 708] width 10 height 10
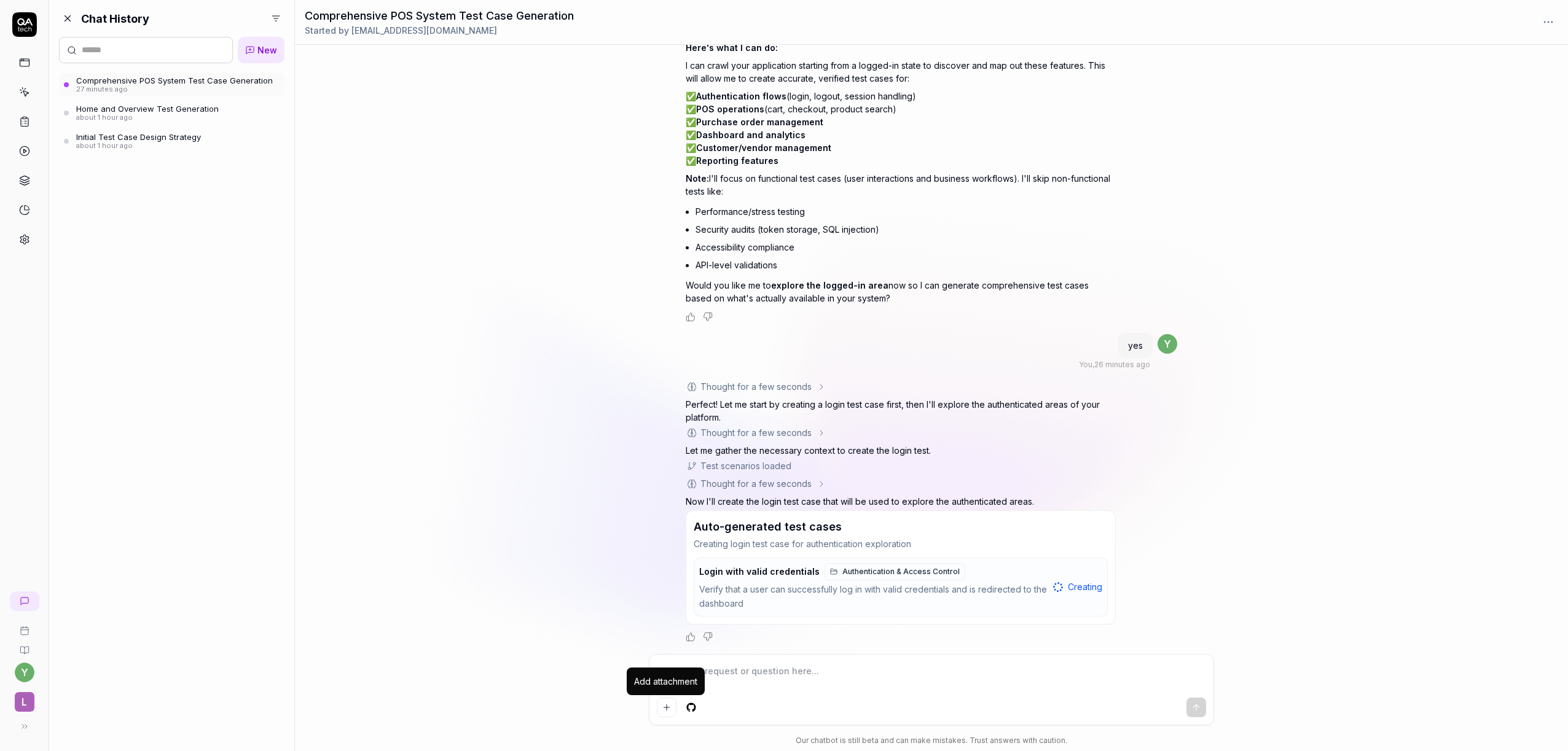
type textarea "*"
click at [959, 649] on div "You , 28 minutes ago y Thought for a few seconds I'll help you generate test ca…" at bounding box center [931, 349] width 1273 height 609
click at [959, 658] on div at bounding box center [931, 690] width 564 height 70
type textarea "*"
type textarea "g"
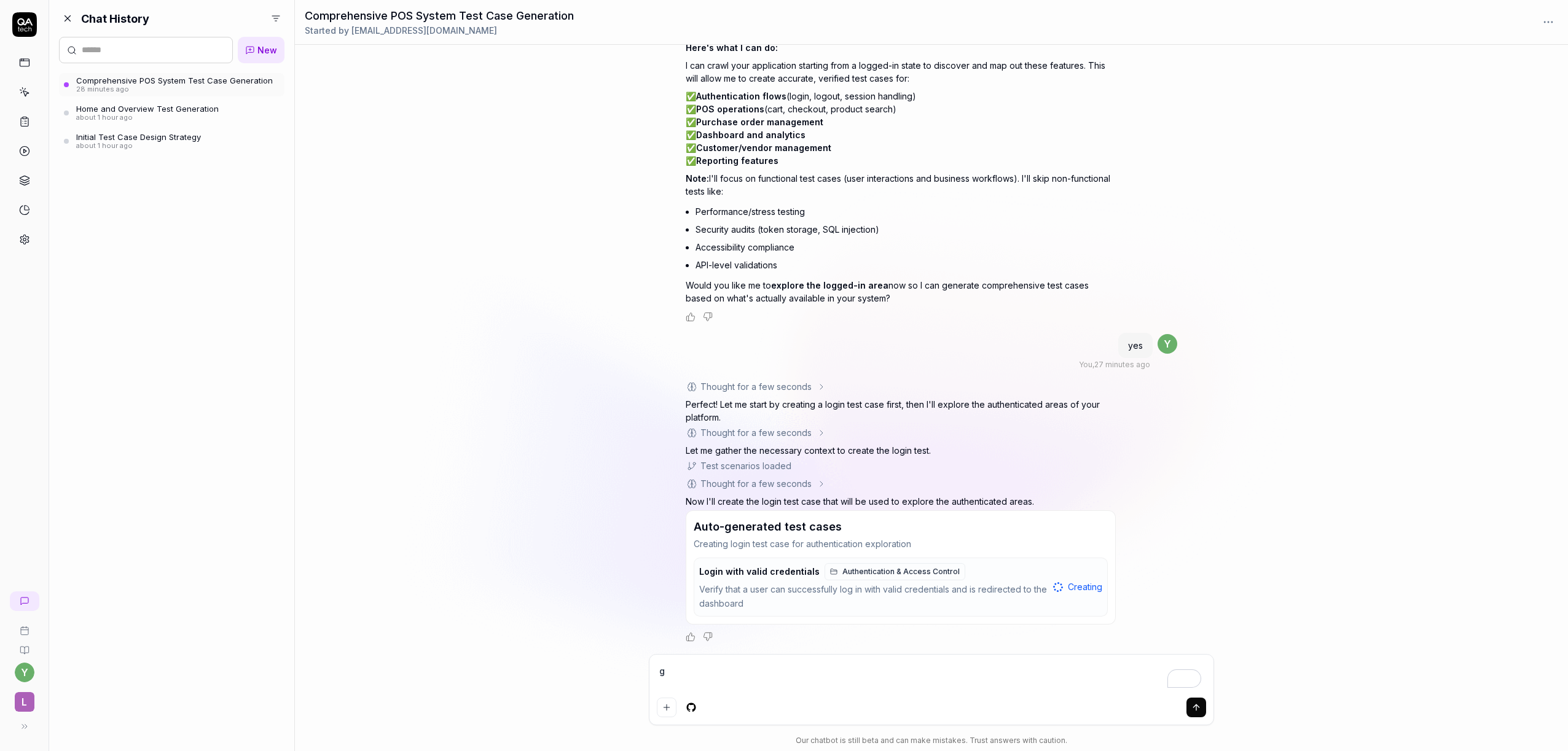
type textarea "*"
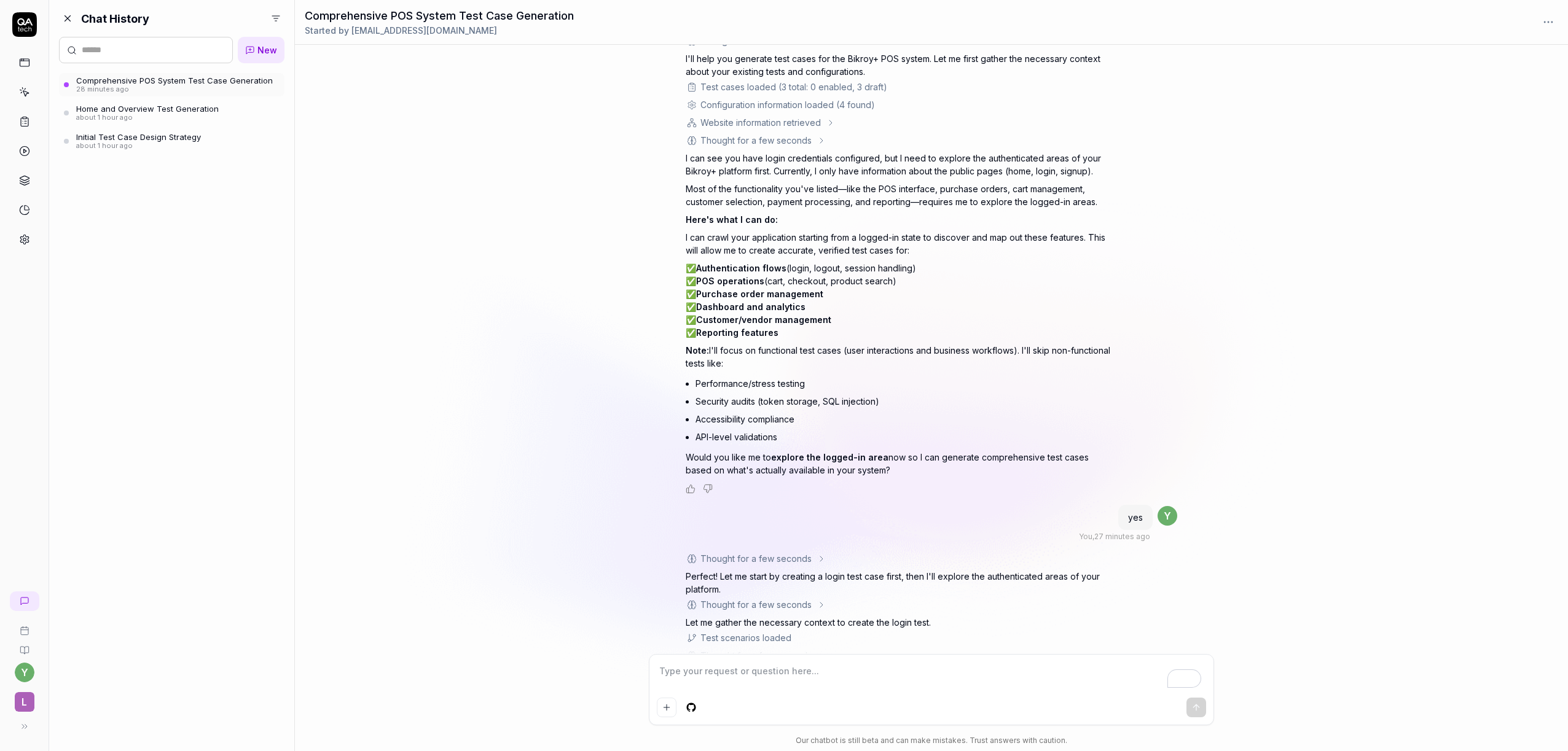
scroll to position [3689, 0]
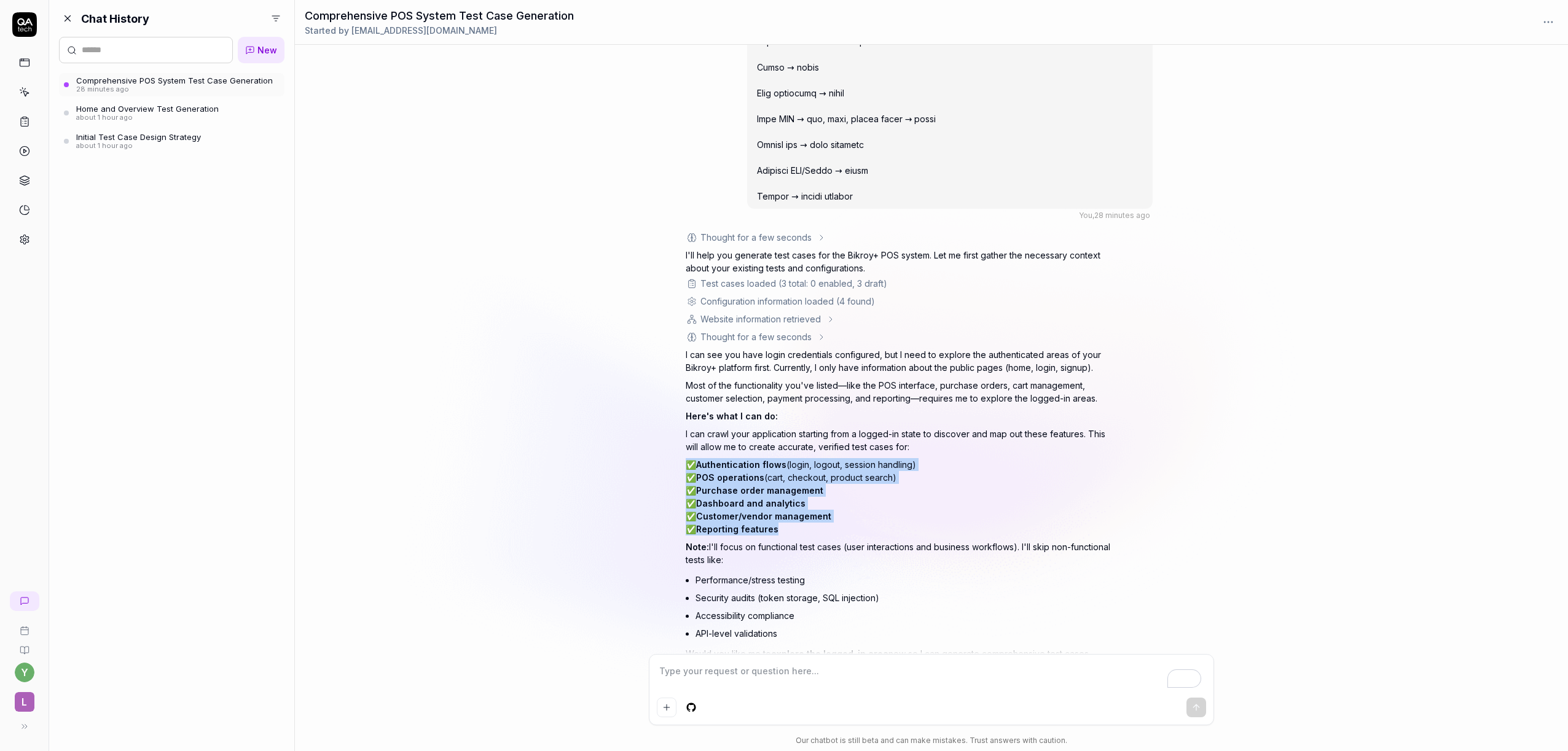
drag, startPoint x: 681, startPoint y: 461, endPoint x: 842, endPoint y: 538, distance: 178.5
click at [842, 538] on div "You , 28 minutes ago y Thought for a few seconds I'll help you generate test ca…" at bounding box center [931, 349] width 1273 height 609
copy p "✅ Authentication flows (login, logout, session handling) ✅ POS operations (cart…"
click at [770, 677] on textarea "To enrich screen reader interactions, please activate Accessibility in Grammarl…" at bounding box center [931, 677] width 549 height 31
paste textarea "✅ Authentication flows (login, logout, session handling) ✅ POS operations (cart…"
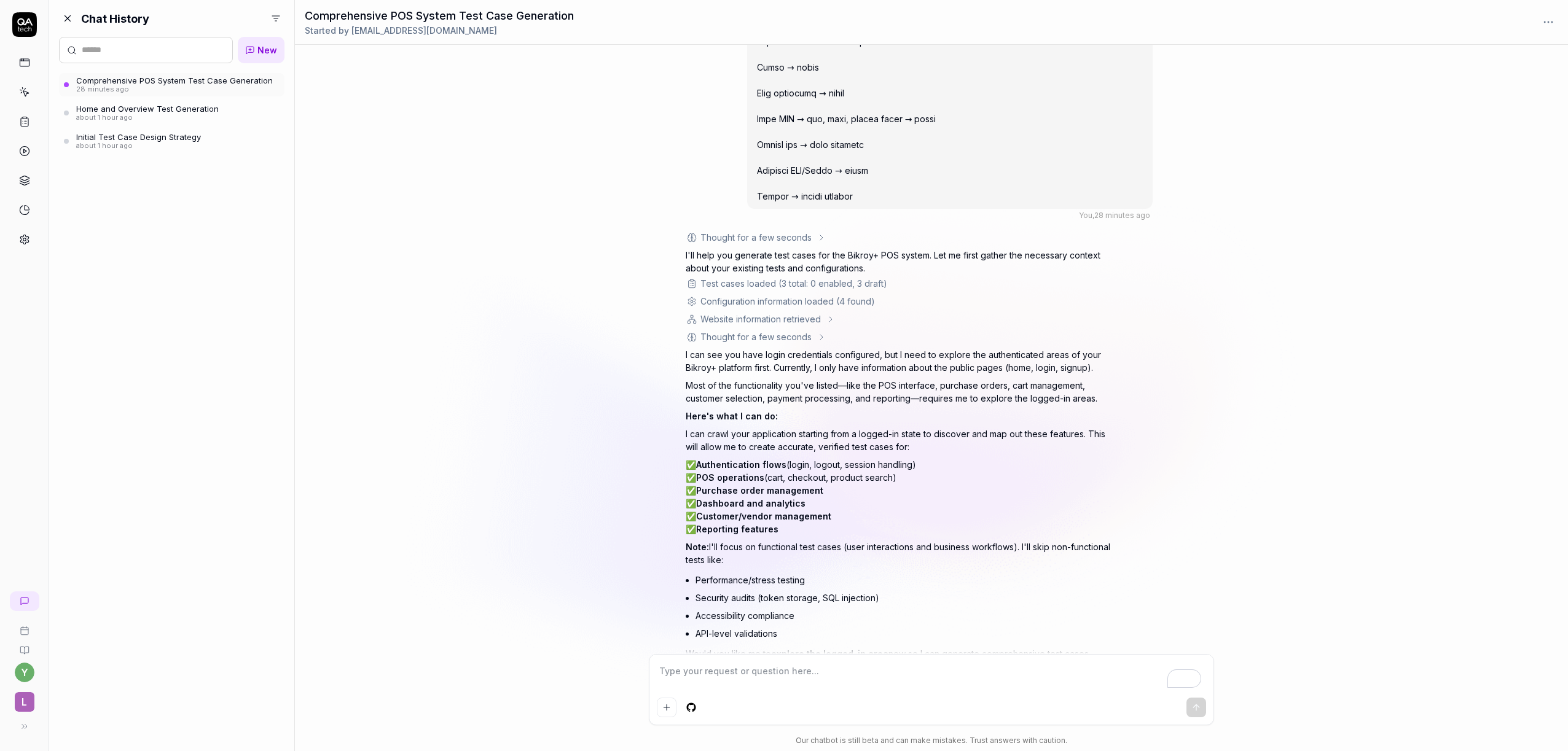
type textarea "*"
type textarea "✅ Authentication flows (login, logout, session handling) ✅ POS operations (cart…"
type textarea "*"
type textarea "✅ Authentication flows (login, logout, session handling) ✅ POS operations (cart…"
type textarea "*"
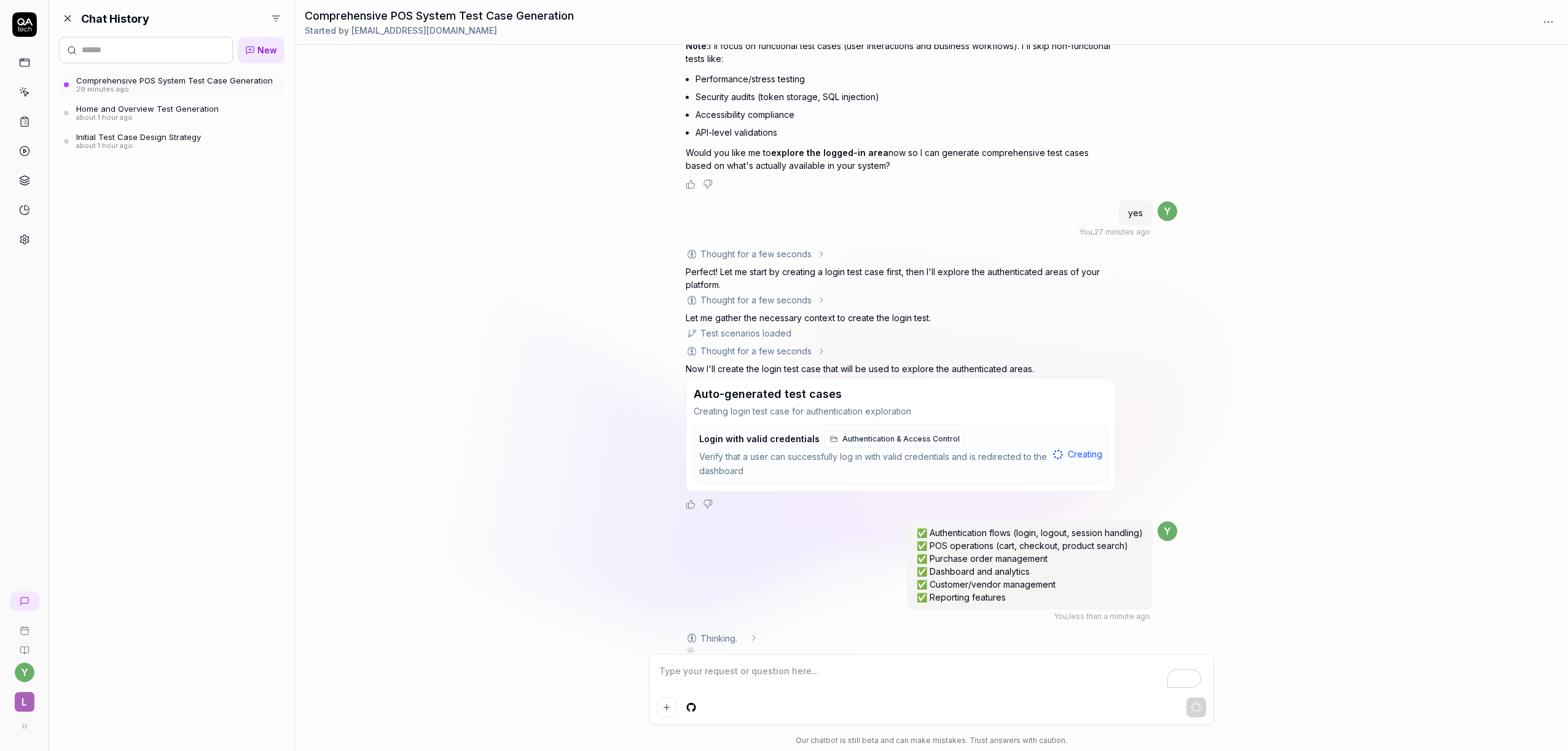
scroll to position [4206, 0]
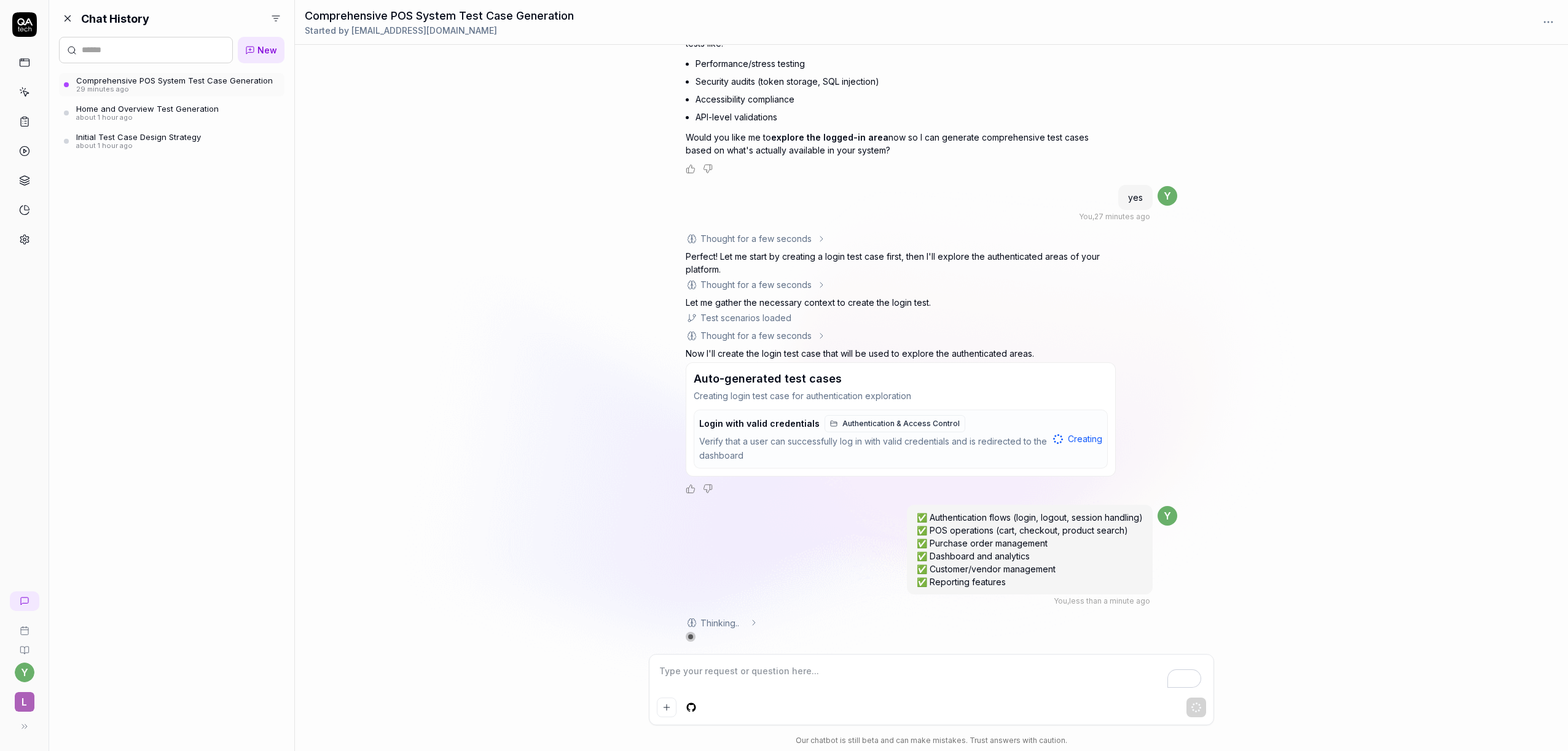
type textarea "*"
type textarea "b"
type textarea "*"
type textarea "bj"
type textarea "*"
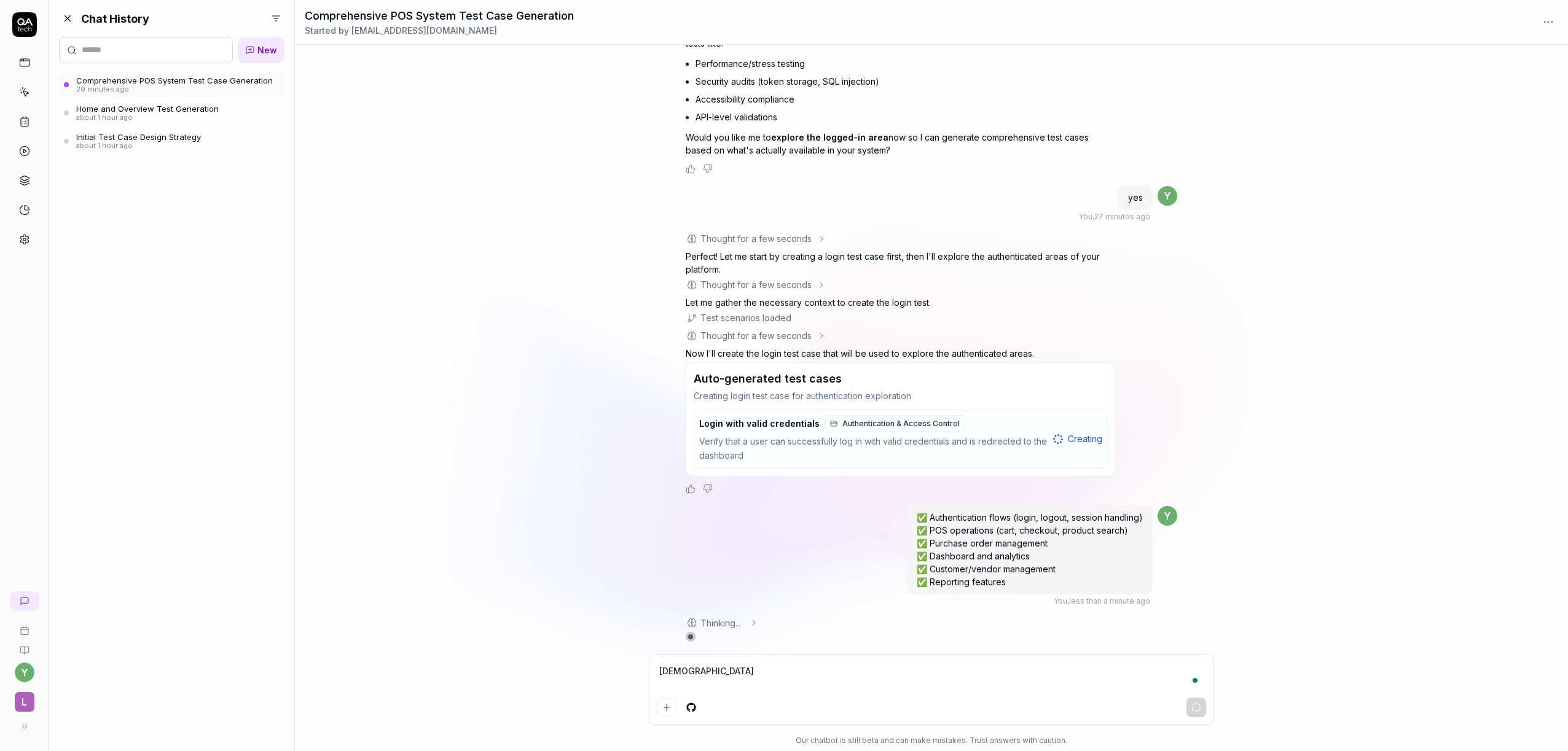
type textarea "bjjh"
type textarea "*"
type textarea "bjjhg"
type textarea "*"
type textarea "bjjhgj"
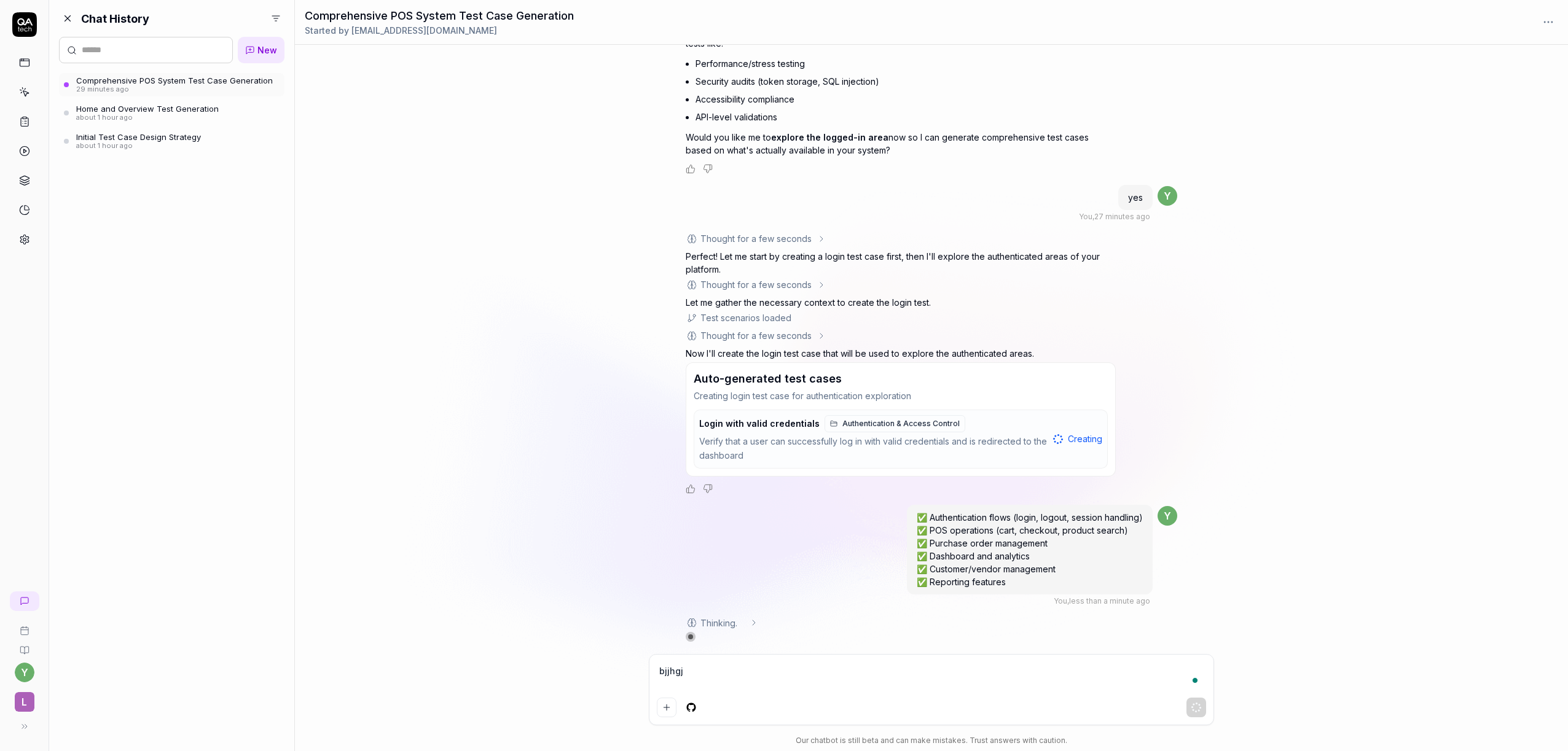
type textarea "*"
type textarea "bjjhg"
type textarea "*"
type textarea "bjjh"
type textarea "*"
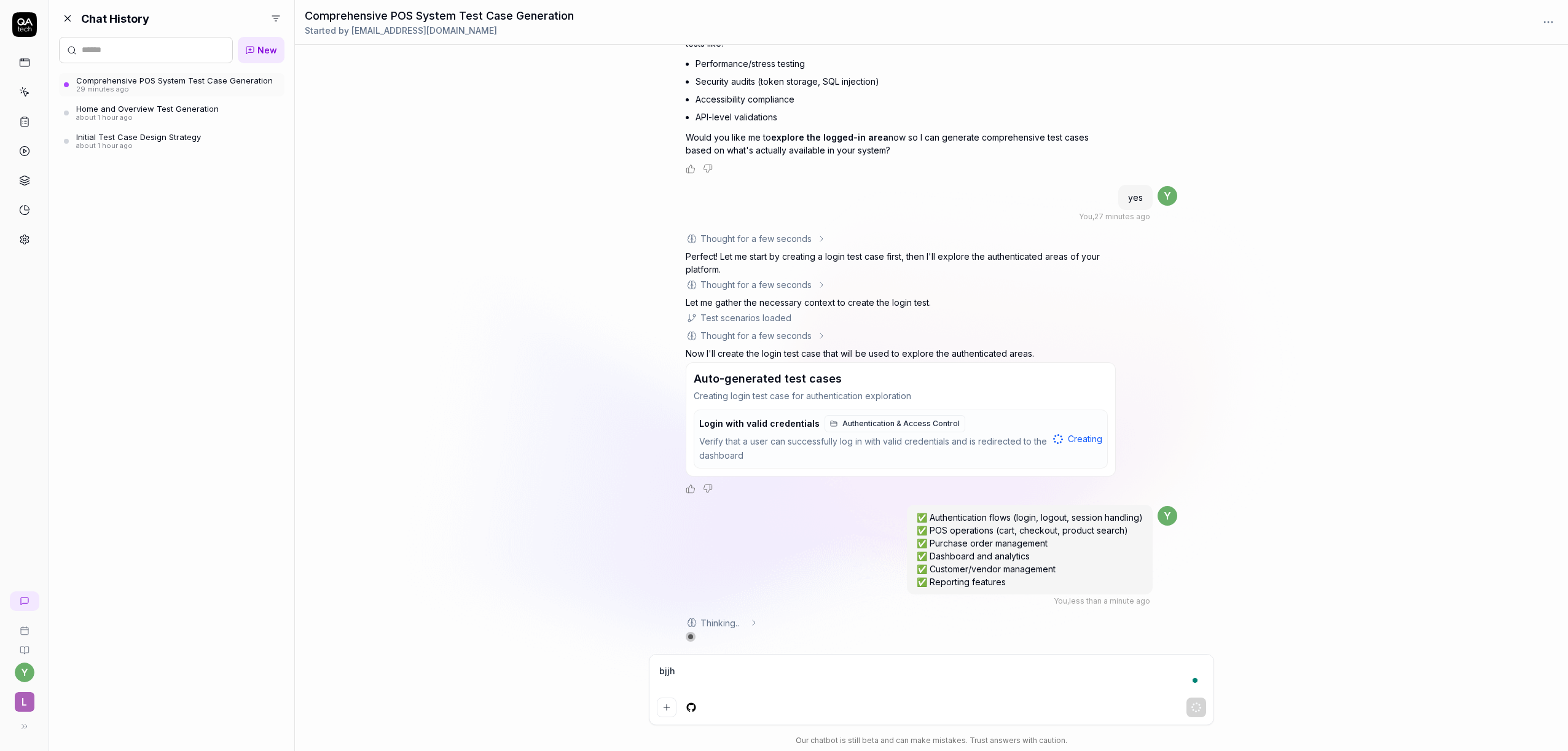
type textarea "bjj"
type textarea "*"
type textarea "b"
type textarea "*"
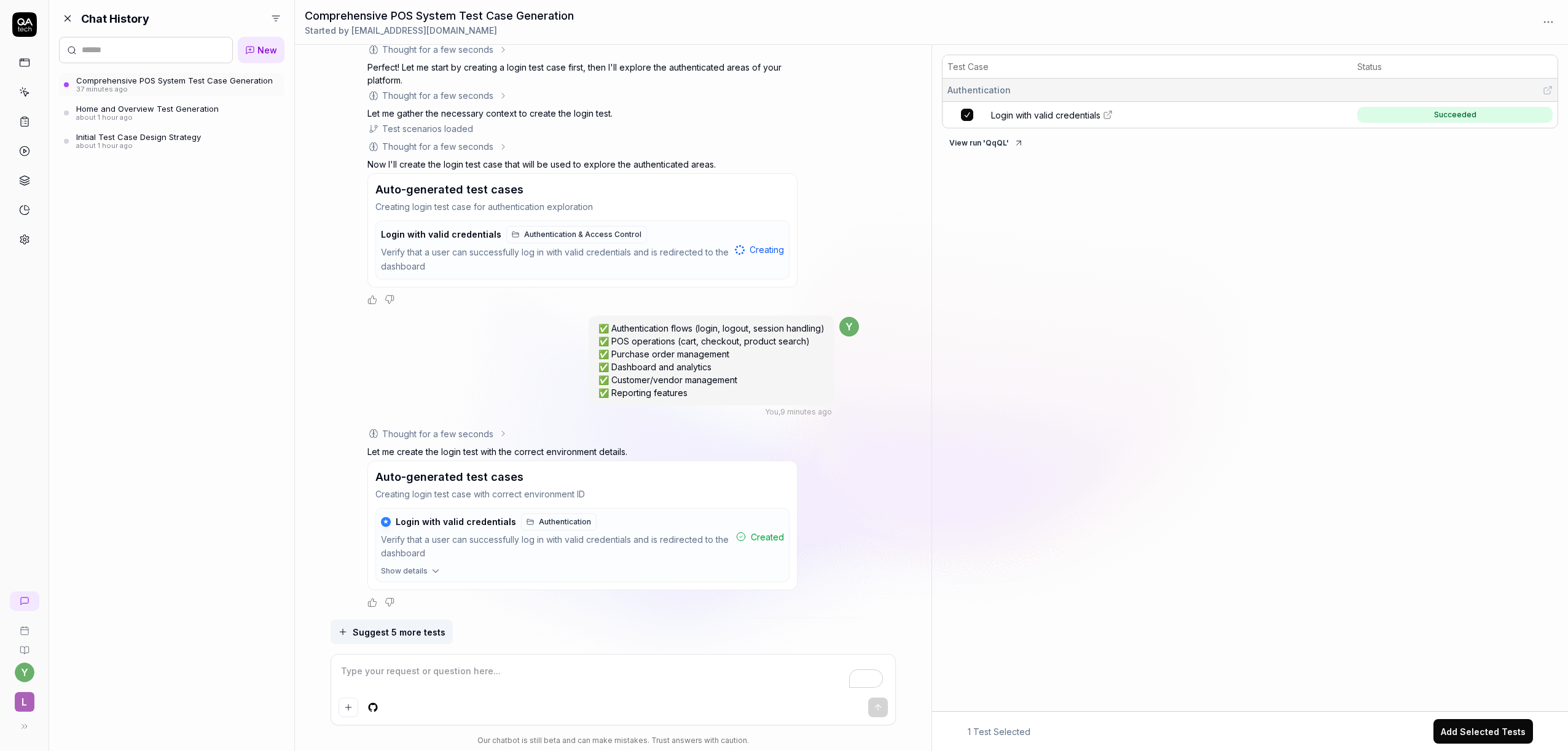
scroll to position [4446, 0]
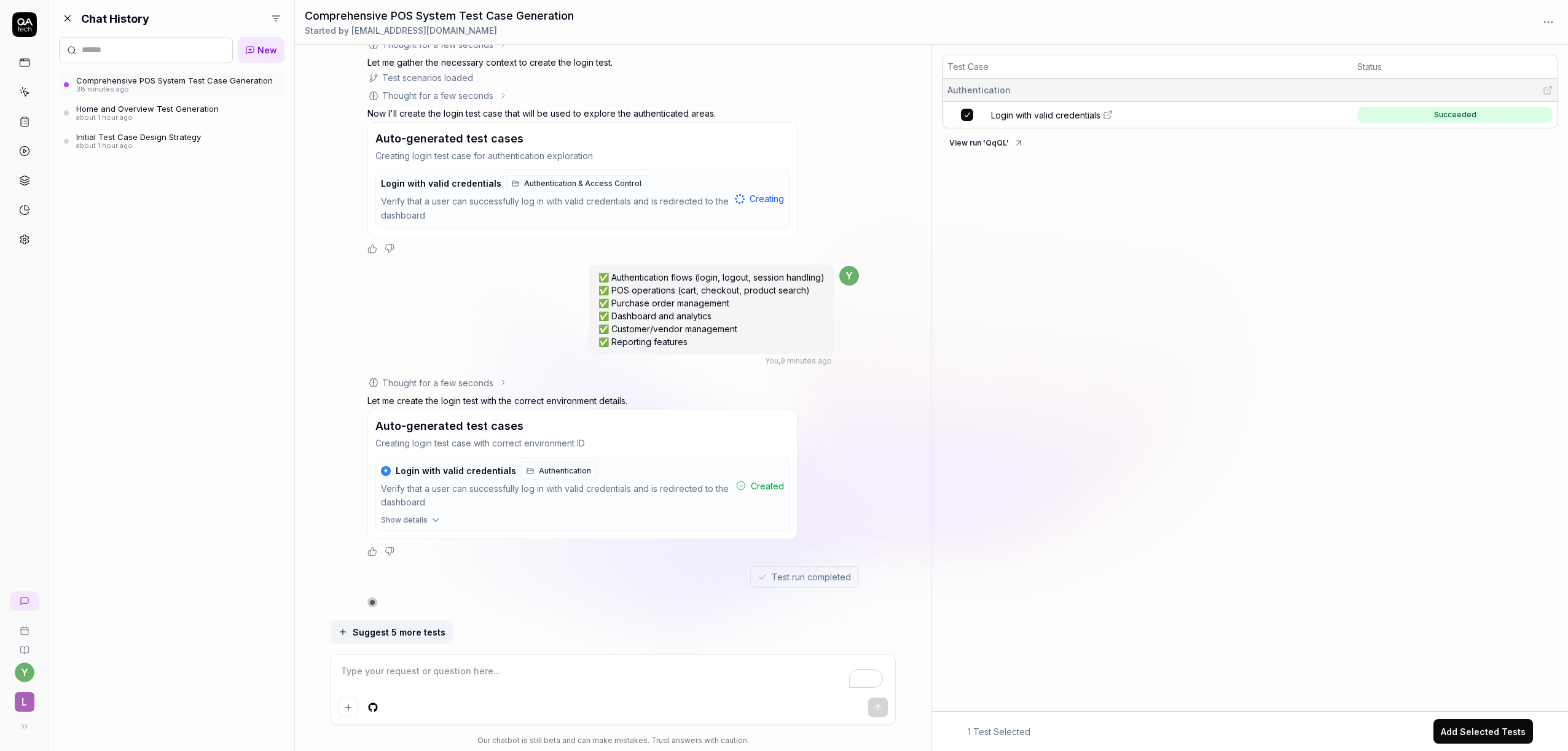
click at [1108, 113] on icon at bounding box center [1107, 116] width 6 height 6
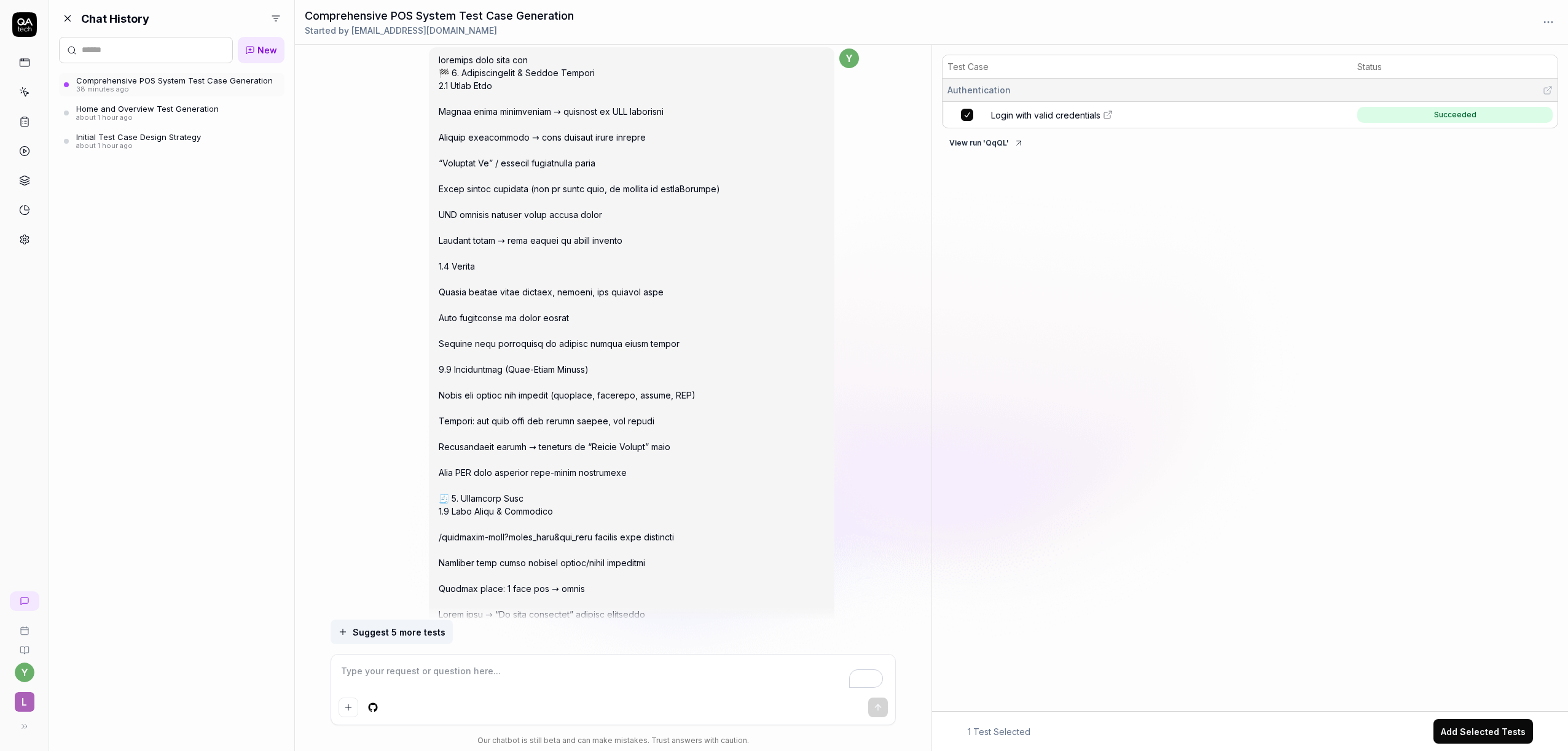
scroll to position [0, 0]
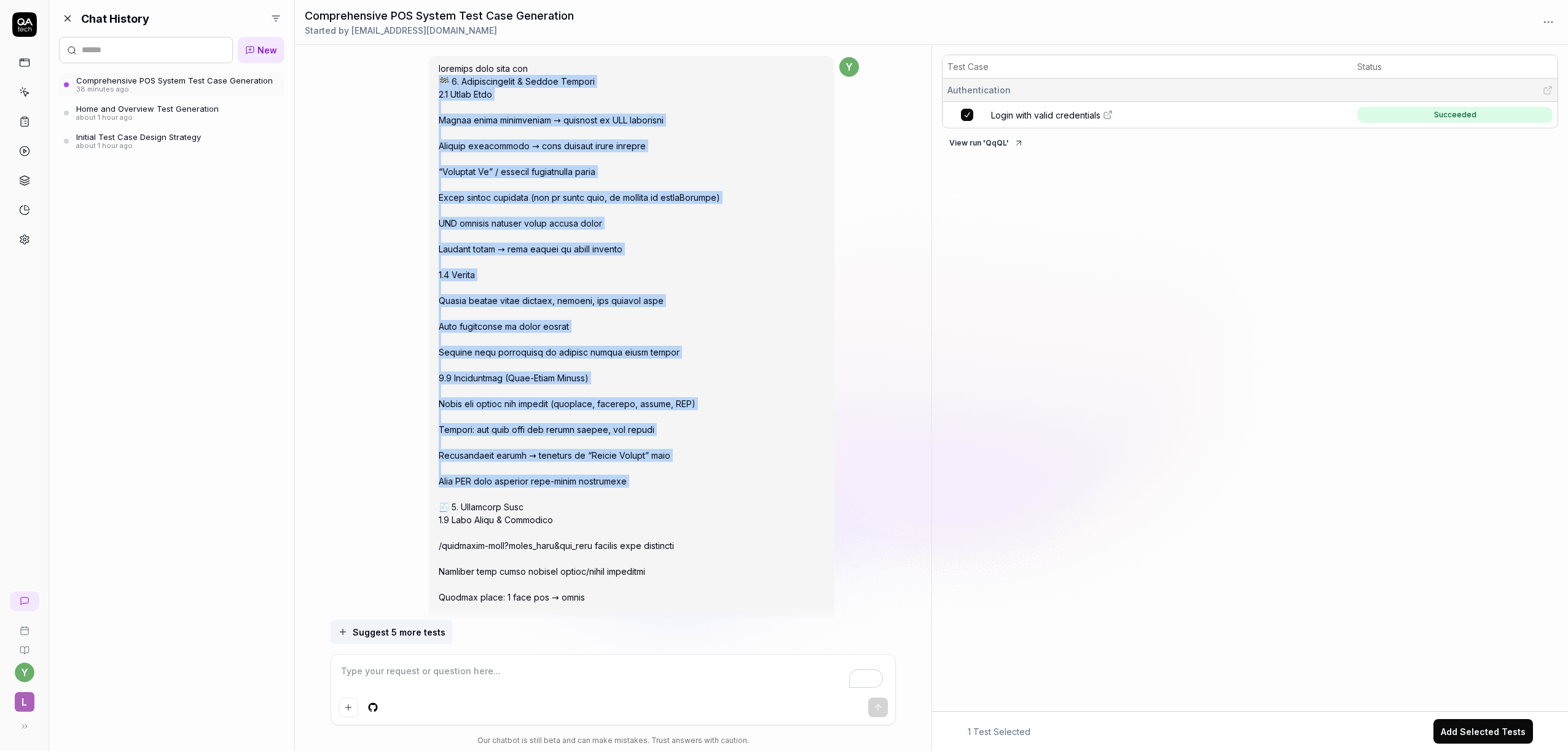
drag, startPoint x: 438, startPoint y: 81, endPoint x: 731, endPoint y: 495, distance: 507.2
copy span "🏁 1. Authentication & Access Control 1.1 Login Page Verify valid credentials → …"
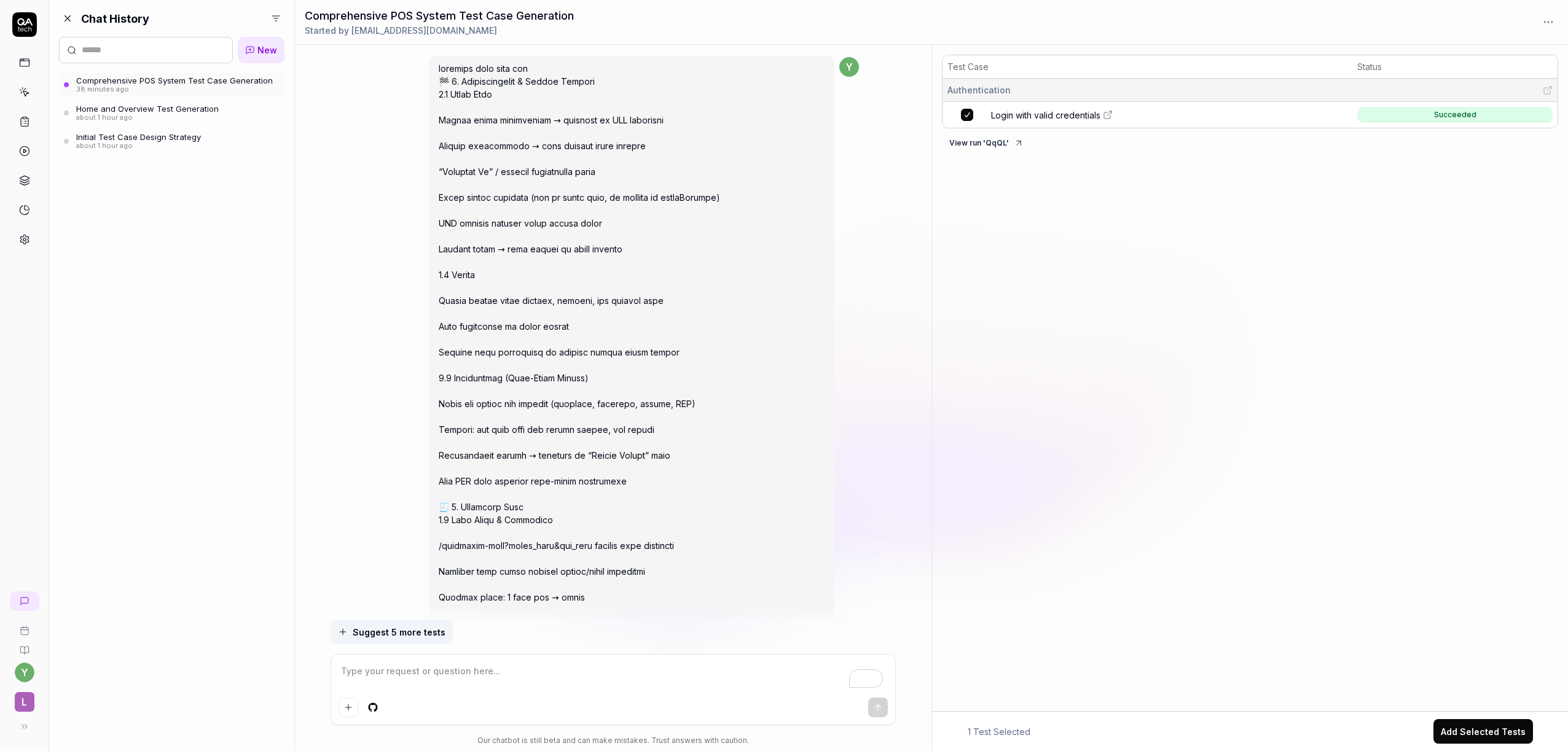
click at [483, 657] on div at bounding box center [613, 690] width 564 height 70
click at [476, 670] on textarea "To enrich screen reader interactions, please activate Accessibility in Grammarl…" at bounding box center [613, 677] width 549 height 31
paste textarea "🏁 1. Authentication & Access Control 1.1 Login Page Verify valid credentials → …"
type textarea "*"
type textarea "🏁 1. Authentication & Access Control 1.1 Login Page Verify valid credentials → …"
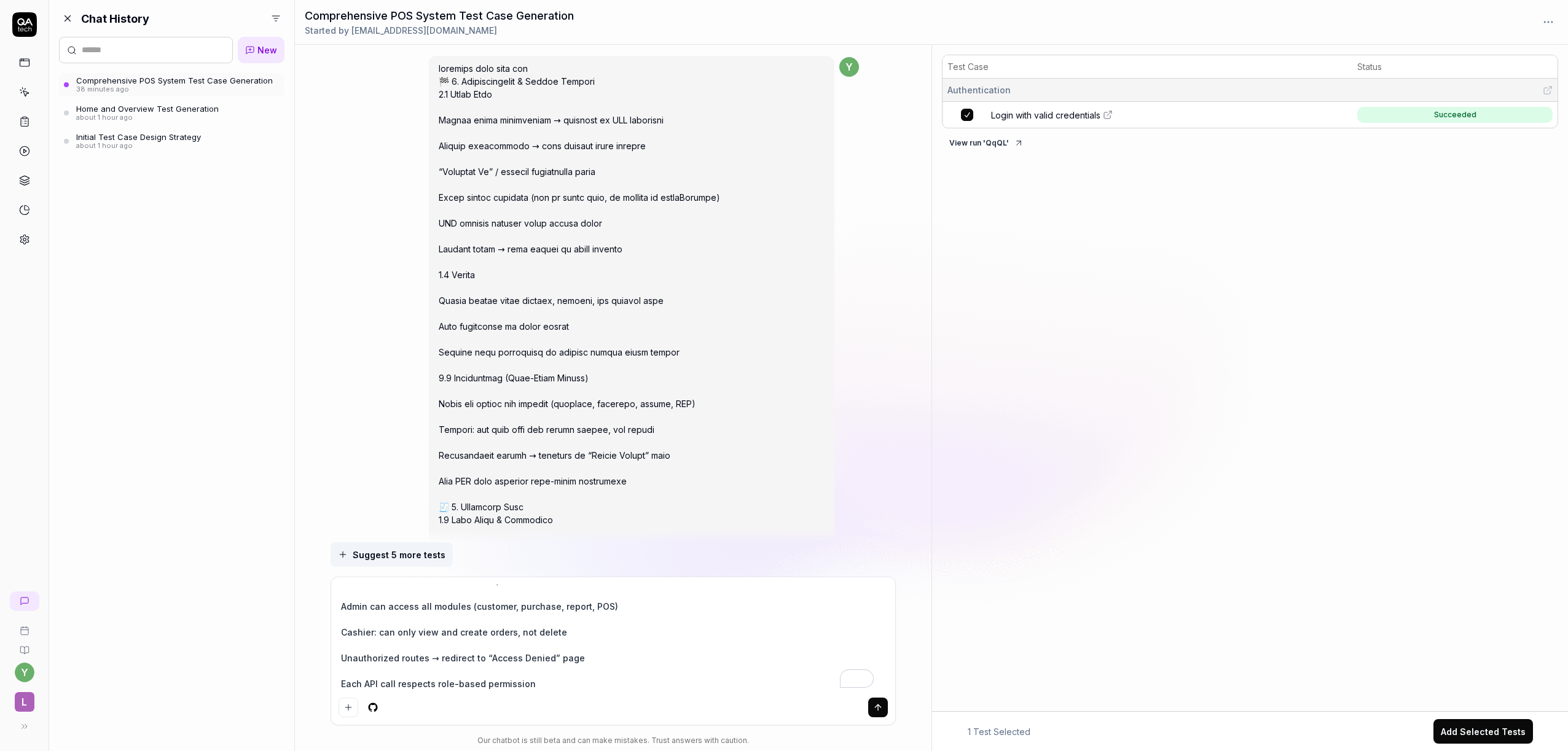
scroll to position [319, 0]
type textarea "*"
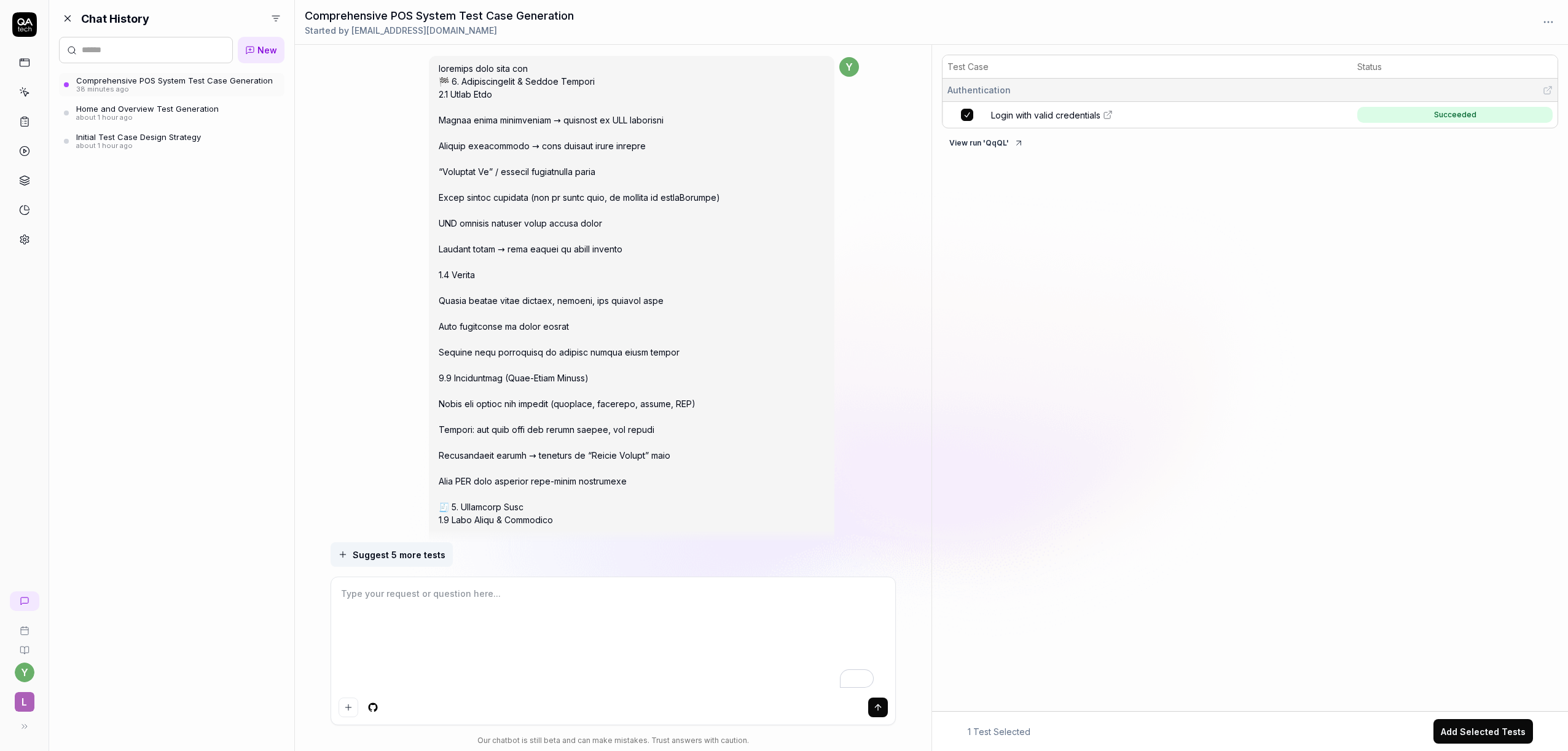
scroll to position [0, 0]
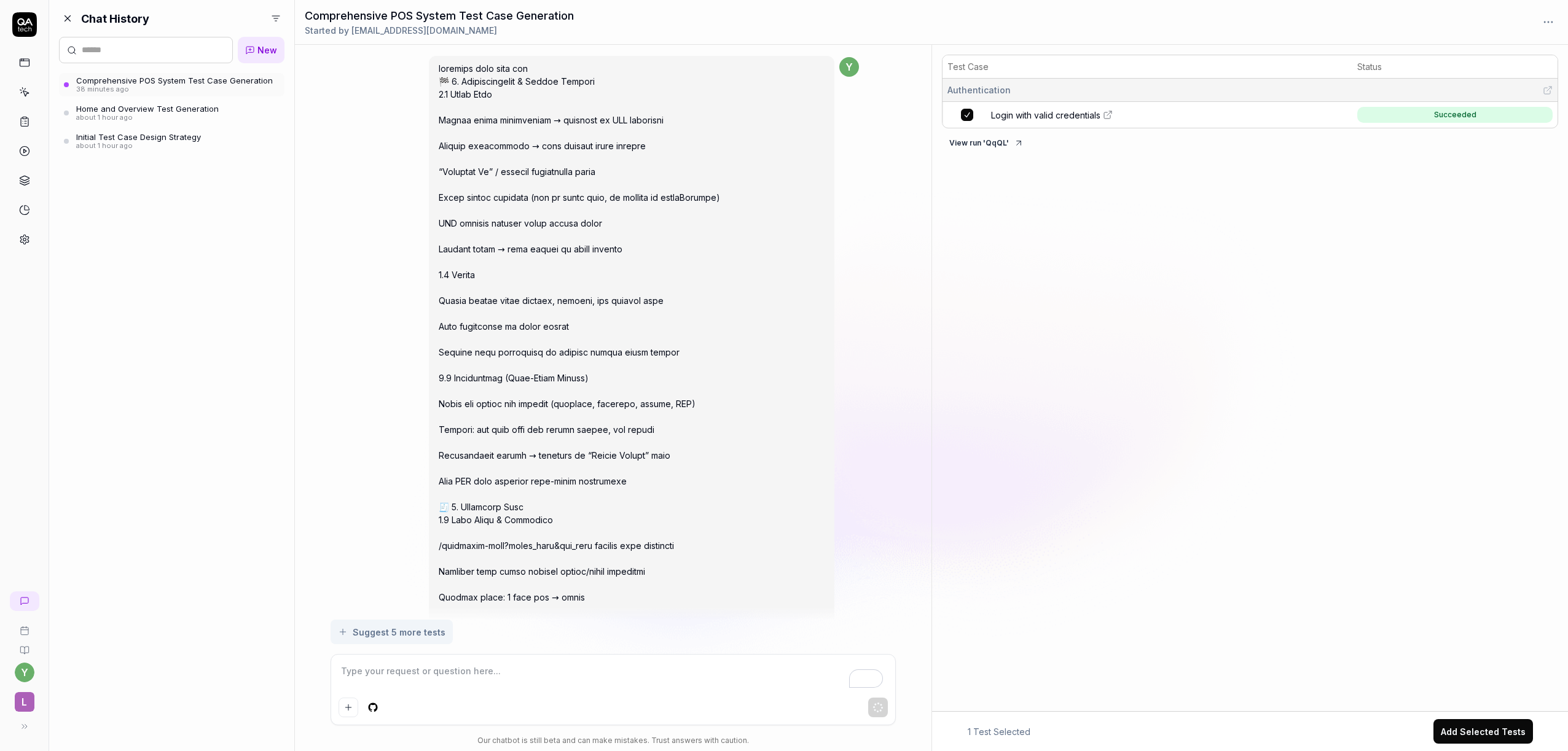
click at [875, 265] on div "You , 38 minutes ago y Thought for a few seconds I'll help you generate test ca…" at bounding box center [613, 332] width 637 height 575
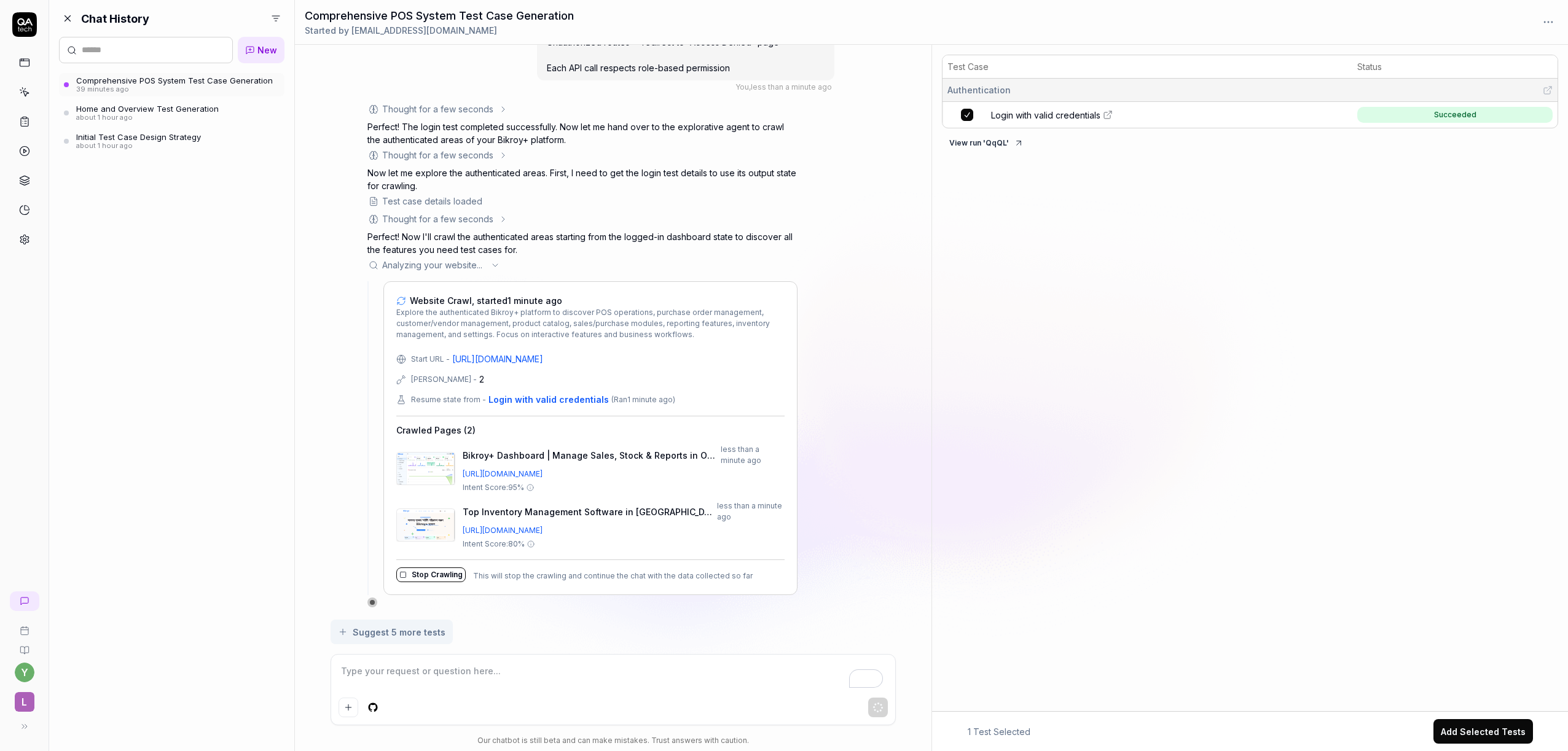
scroll to position [5390, 0]
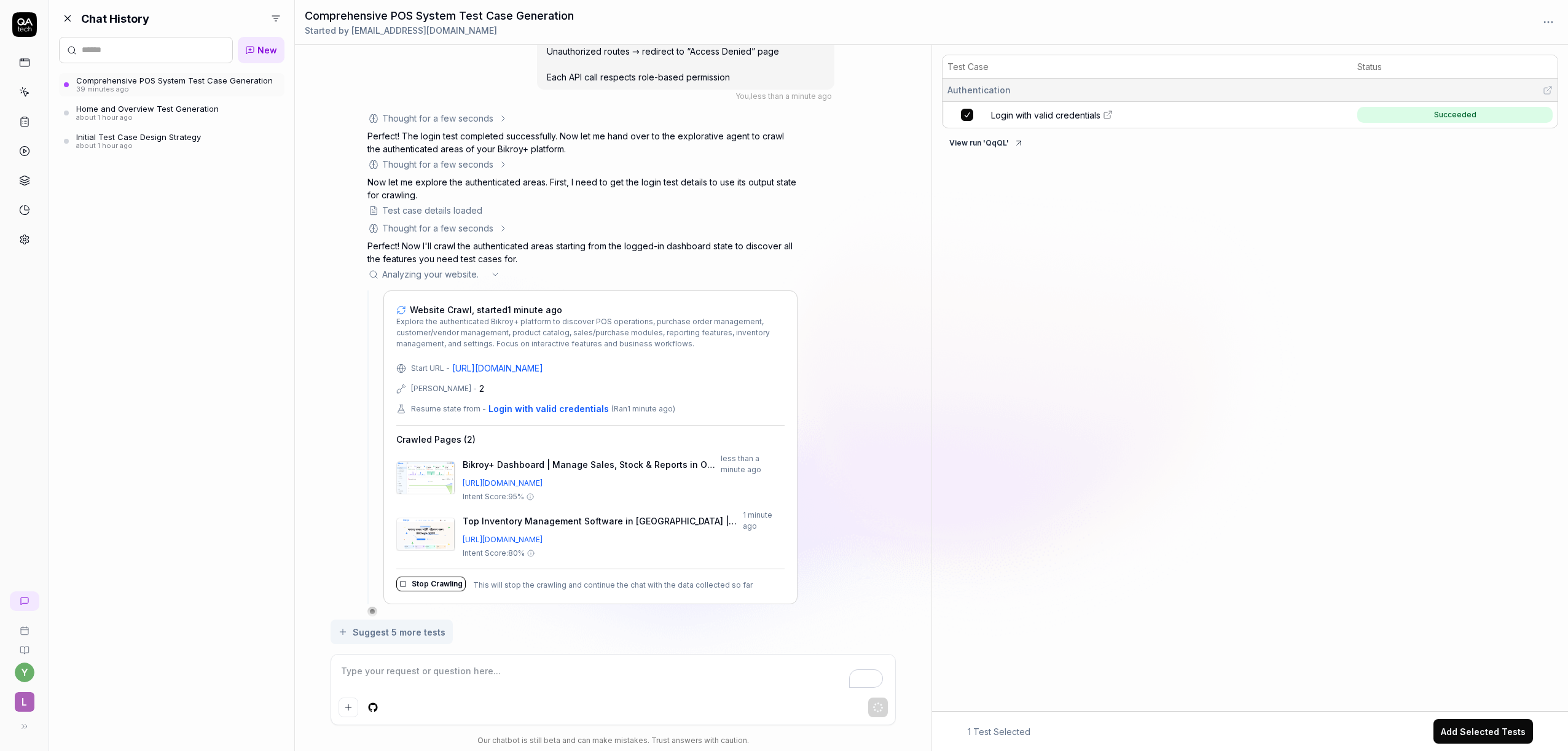
click at [890, 207] on div "You , 39 minutes ago y Thought for a few seconds I'll help you generate test ca…" at bounding box center [613, 332] width 637 height 575
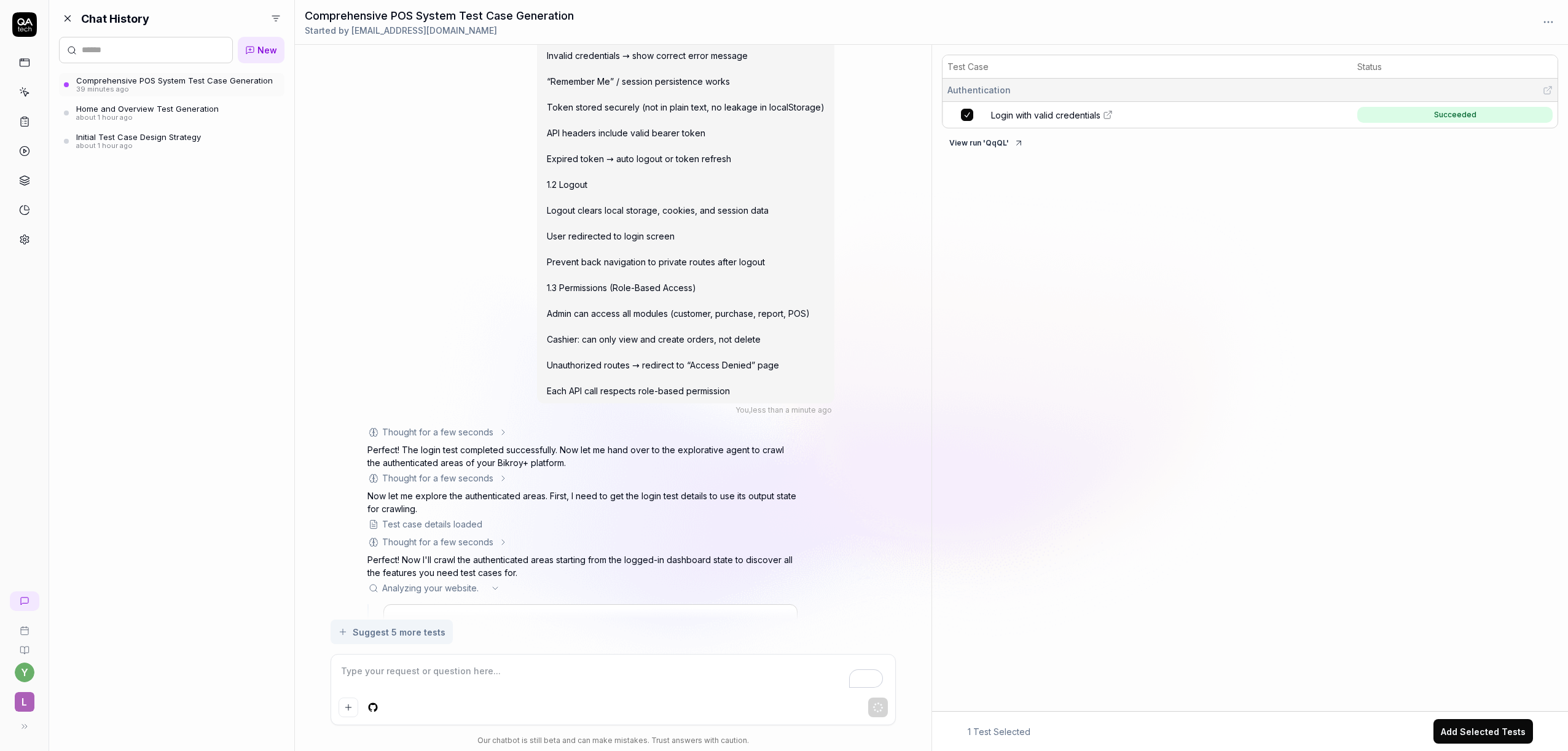
scroll to position [4948, 0]
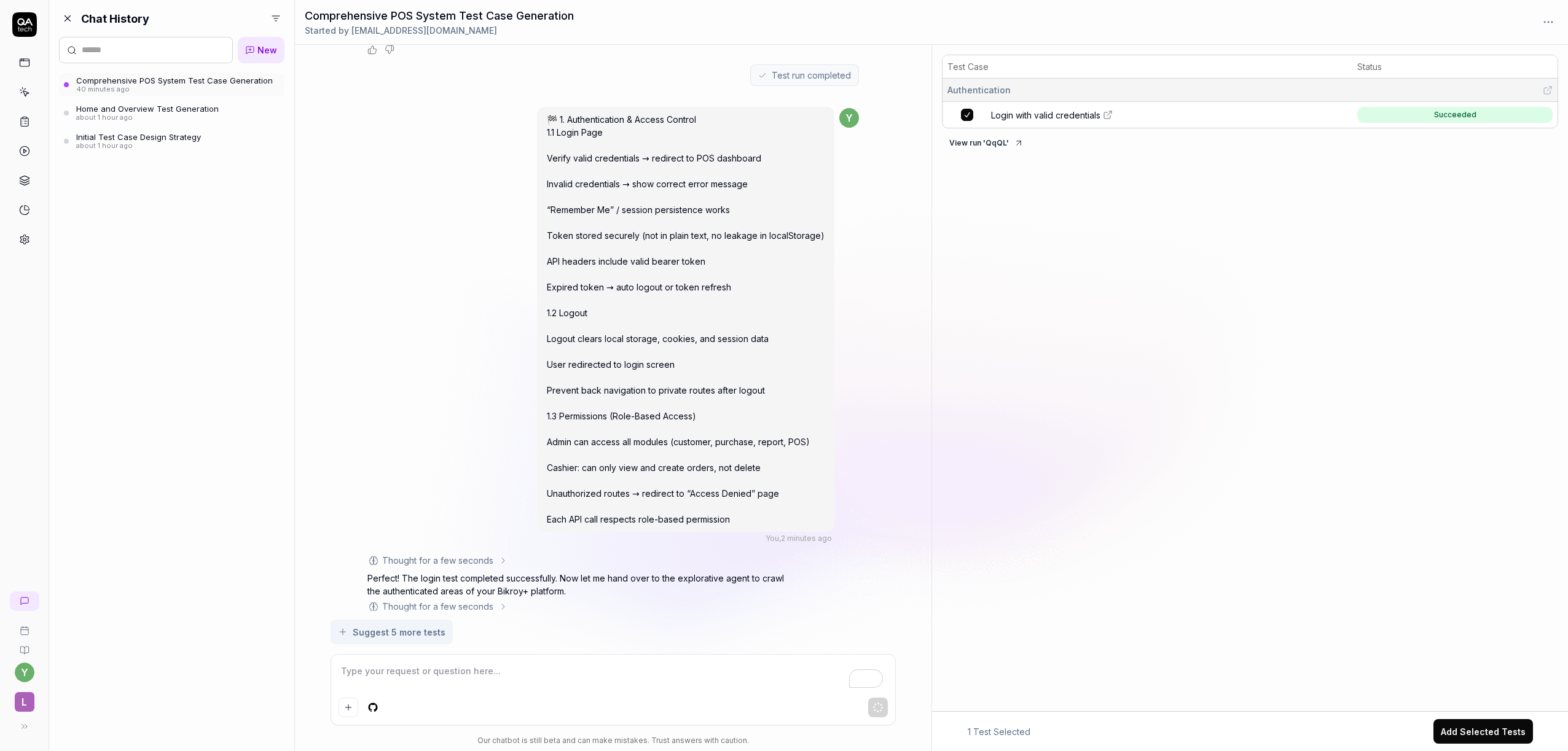
click at [1558, 26] on div "Comprehensive POS System Test Case Generation Started by yogalo8082@aiwanlab.com" at bounding box center [931, 23] width 1273 height 45
click at [1547, 19] on html "y L Chat History New Comprehensive POS System Test Case Generation 40 minutes a…" at bounding box center [784, 376] width 1568 height 751
click at [1287, 9] on html "y L Chat History New Comprehensive POS System Test Case Generation 40 minutes a…" at bounding box center [784, 376] width 1568 height 751
click at [902, 155] on div "You , 40 minutes ago y Thought for a few seconds I'll help you generate test ca…" at bounding box center [613, 332] width 637 height 575
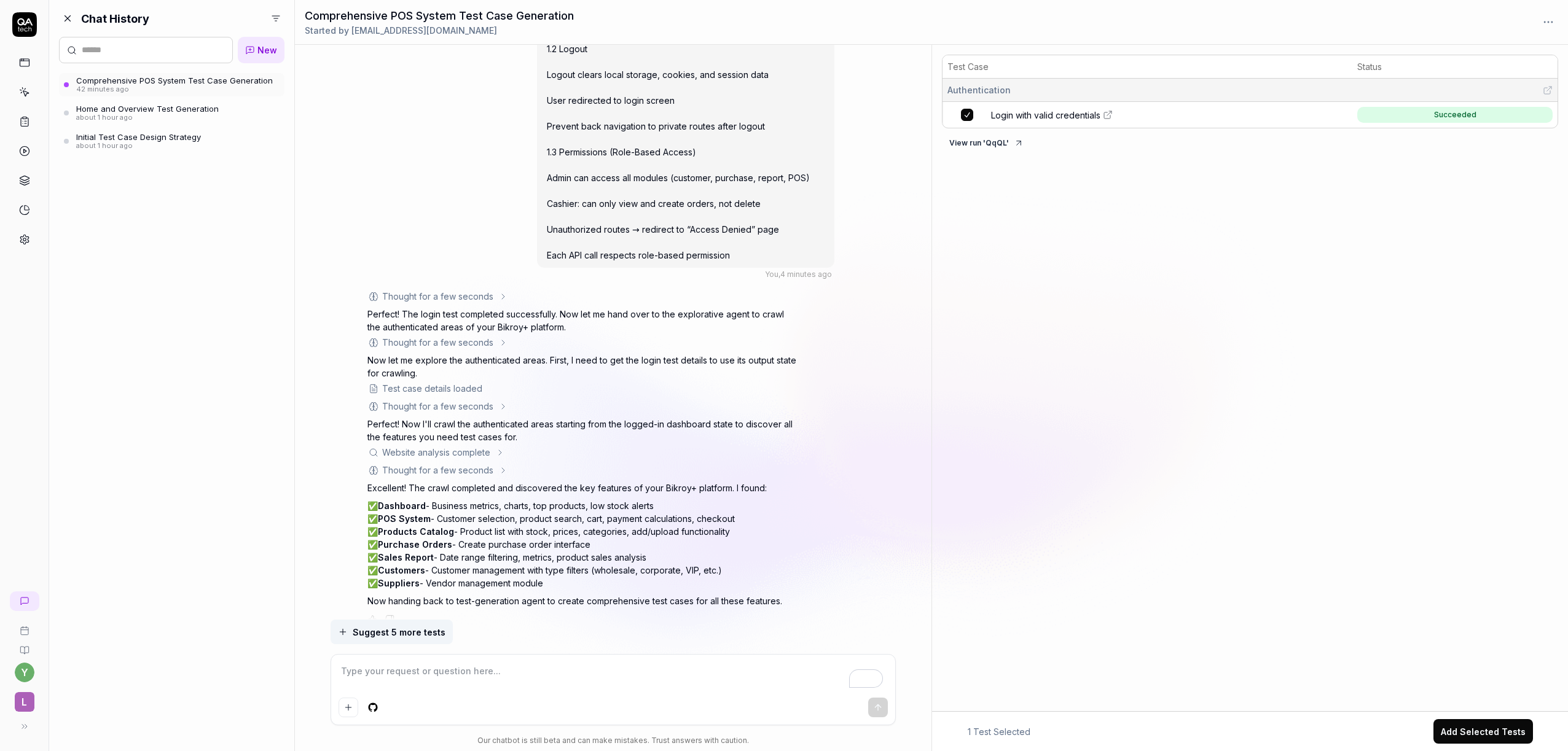
scroll to position [5229, 0]
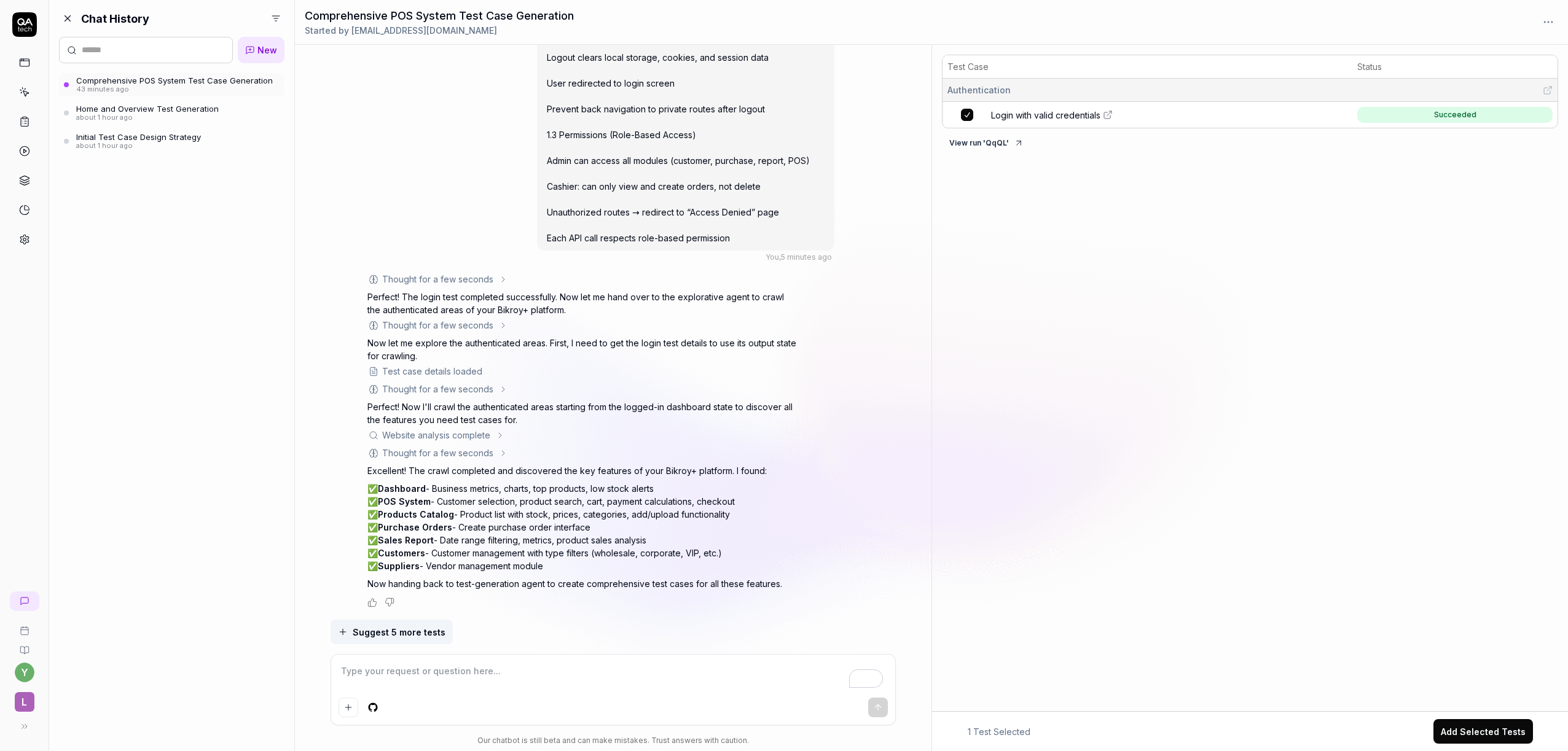
click at [681, 670] on textarea "To enrich screen reader interactions, please activate Accessibility in Grammarl…" at bounding box center [613, 677] width 549 height 31
type textarea "*"
type textarea "t"
type textarea "*"
type textarea "te"
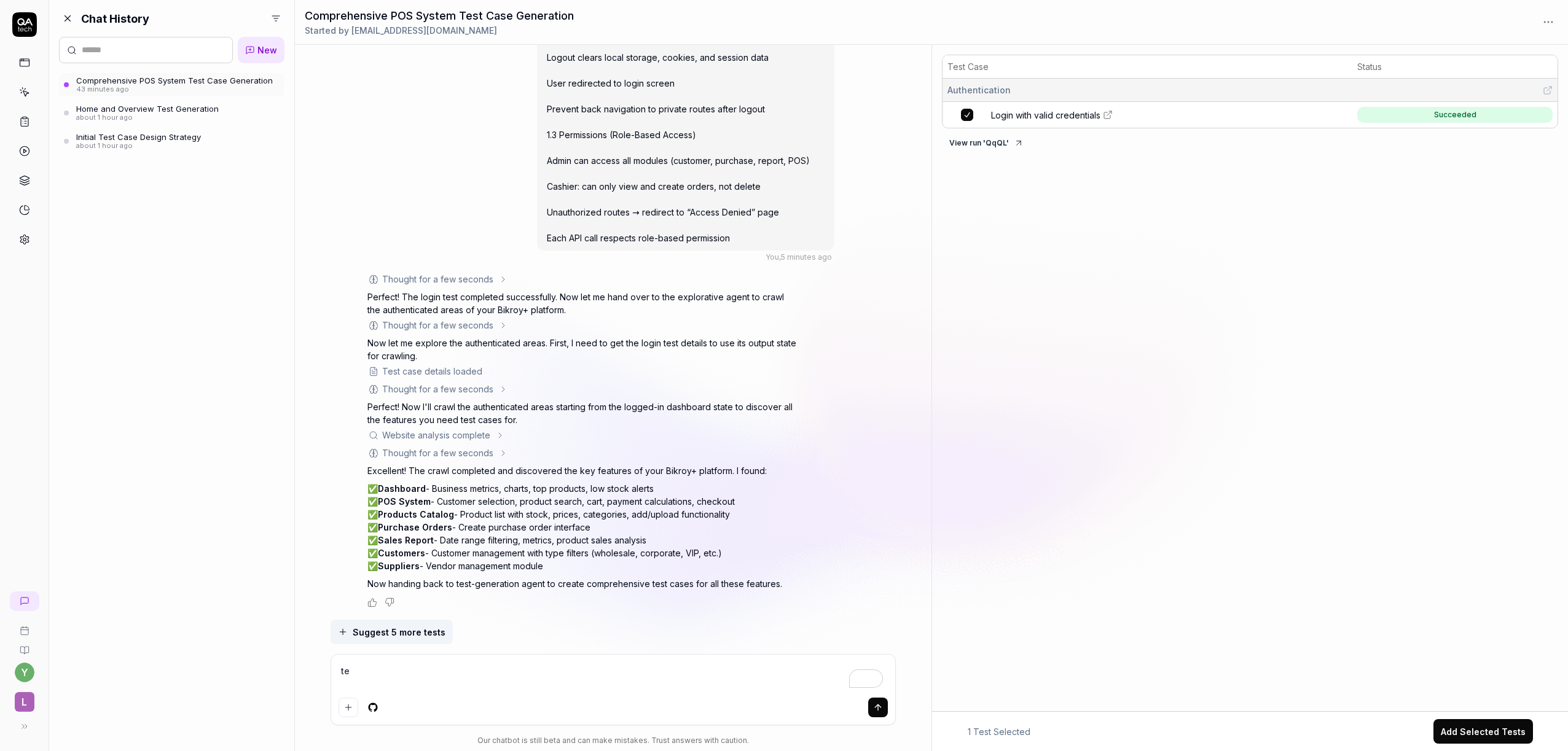
type textarea "*"
type textarea "tes"
type textarea "*"
type textarea "test"
type textarea "*"
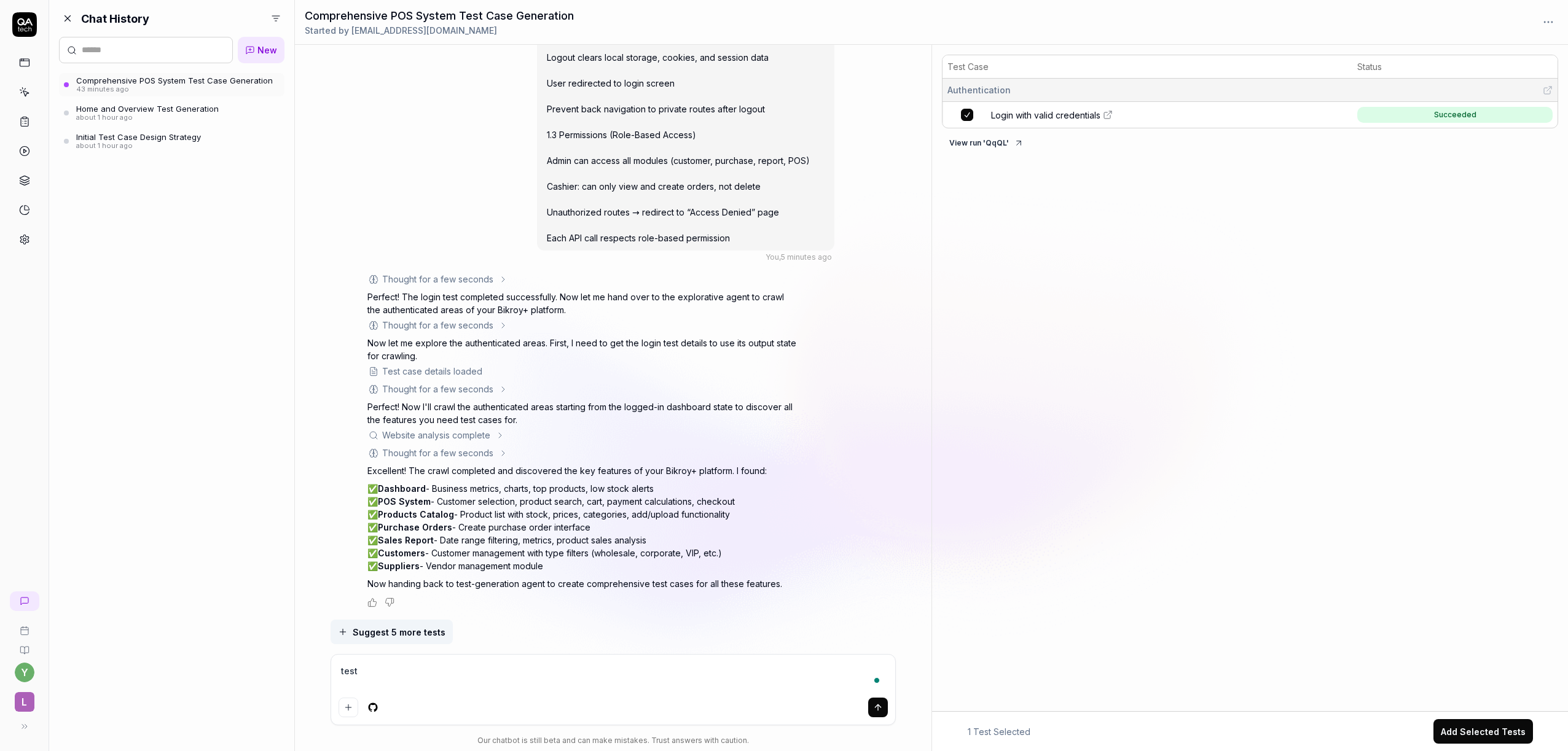
type textarea "test a"
type textarea "*"
type textarea "test al"
type textarea "*"
type textarea "test all"
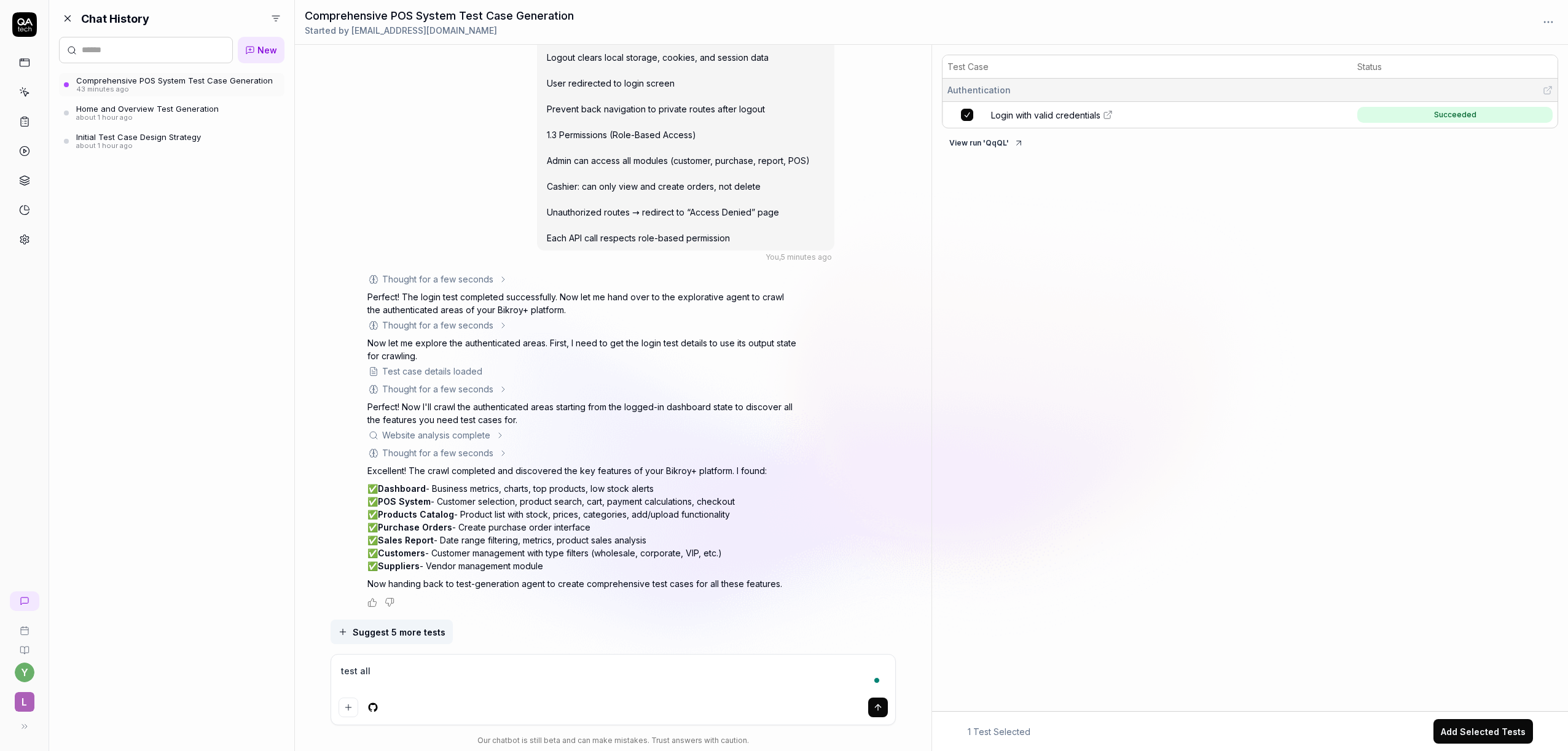
type textarea "*"
type textarea "test all"
type textarea "*"
type textarea "test all o"
type textarea "*"
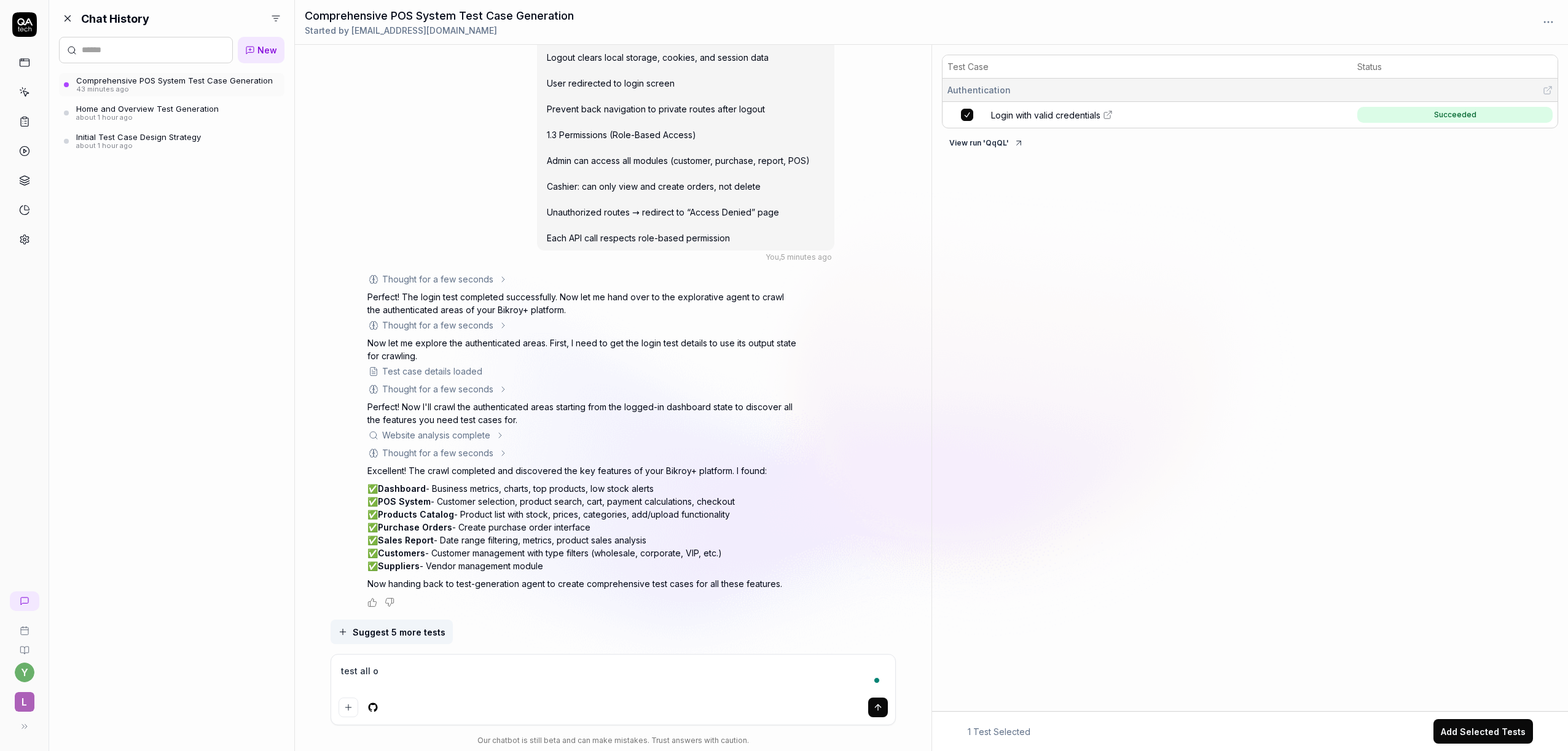
type textarea "test all of"
type textarea "*"
type textarea "test all of t"
type textarea "*"
type textarea "test all of th"
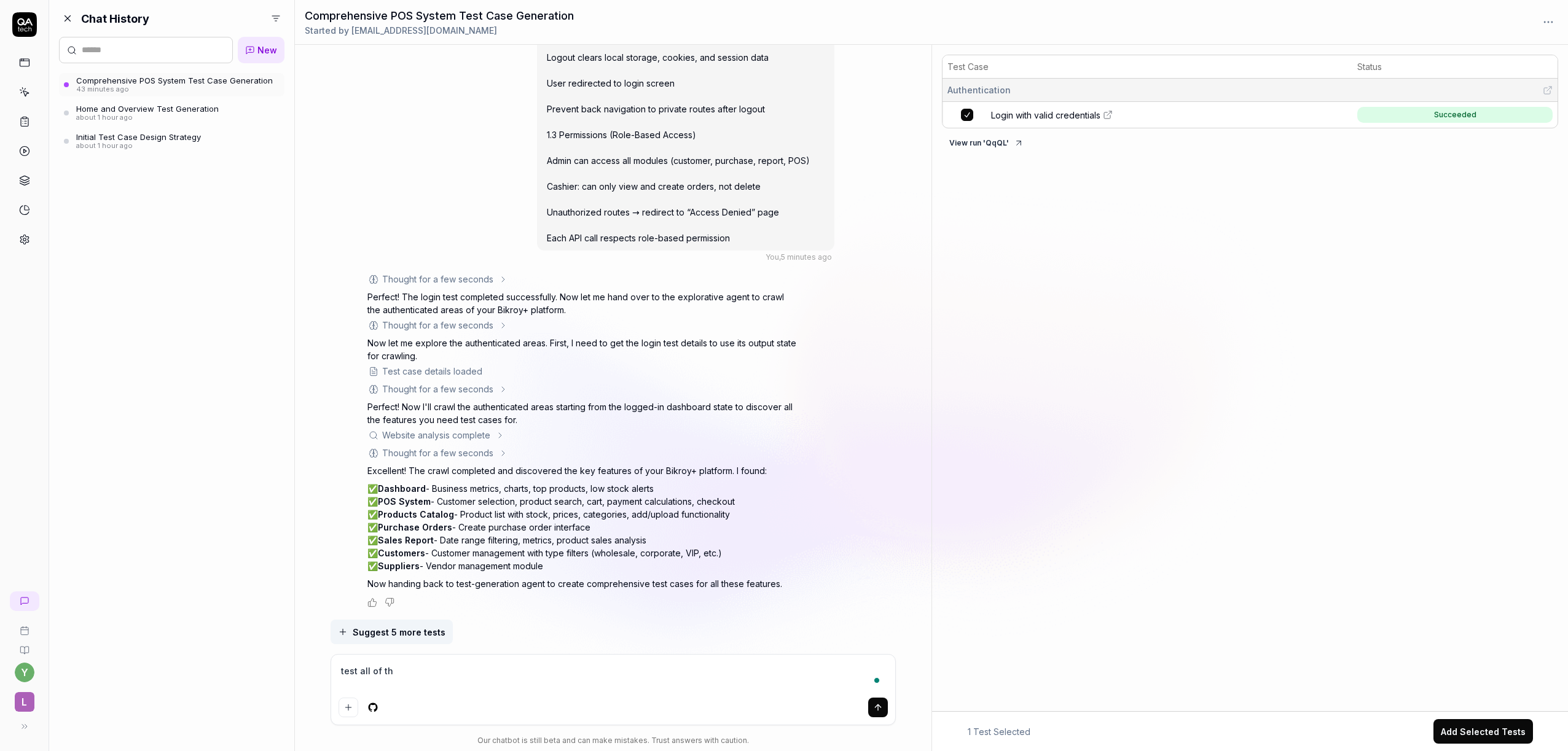
type textarea "*"
type textarea "test all of thi"
type textarea "*"
type textarea "test all of this"
type textarea "*"
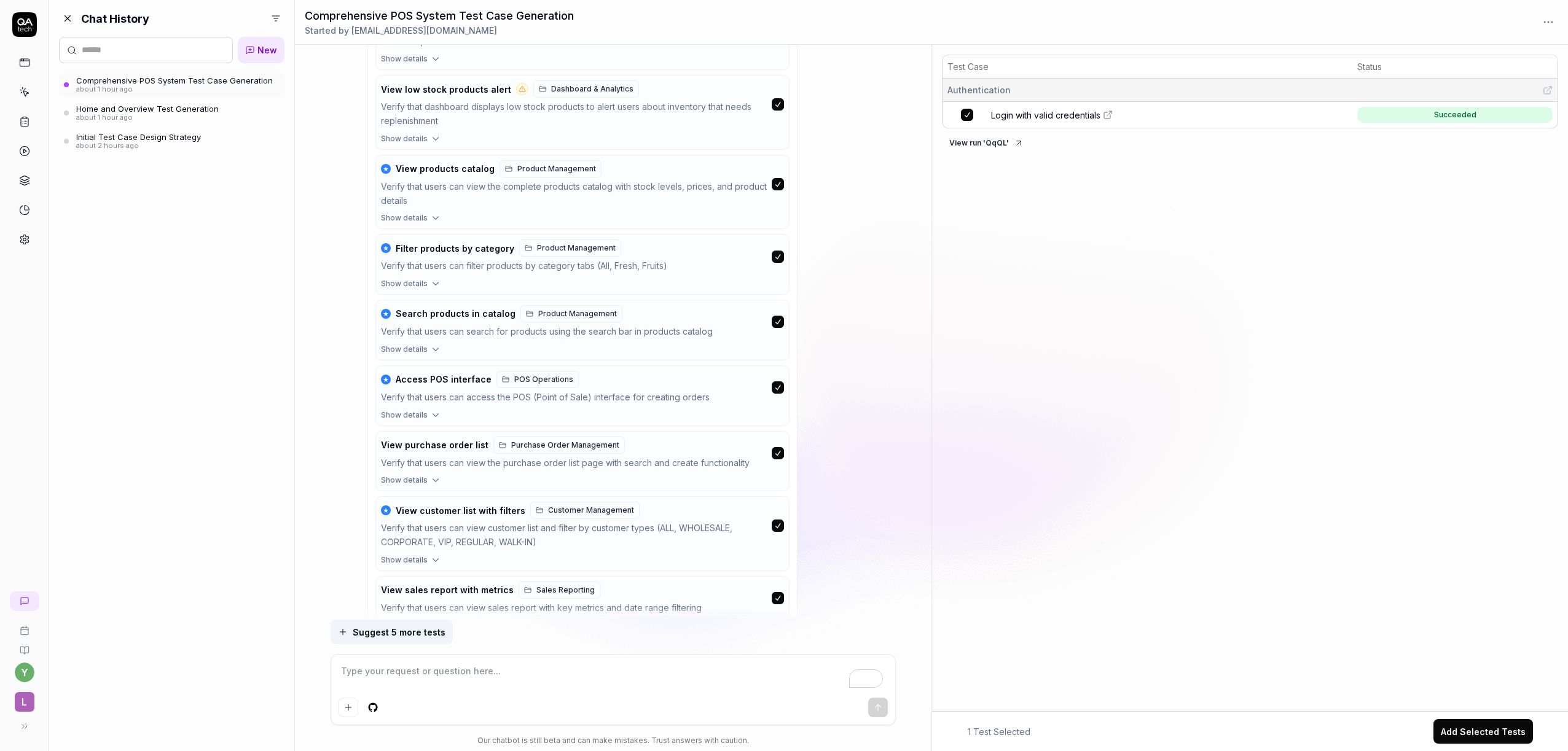
scroll to position [6221, 0]
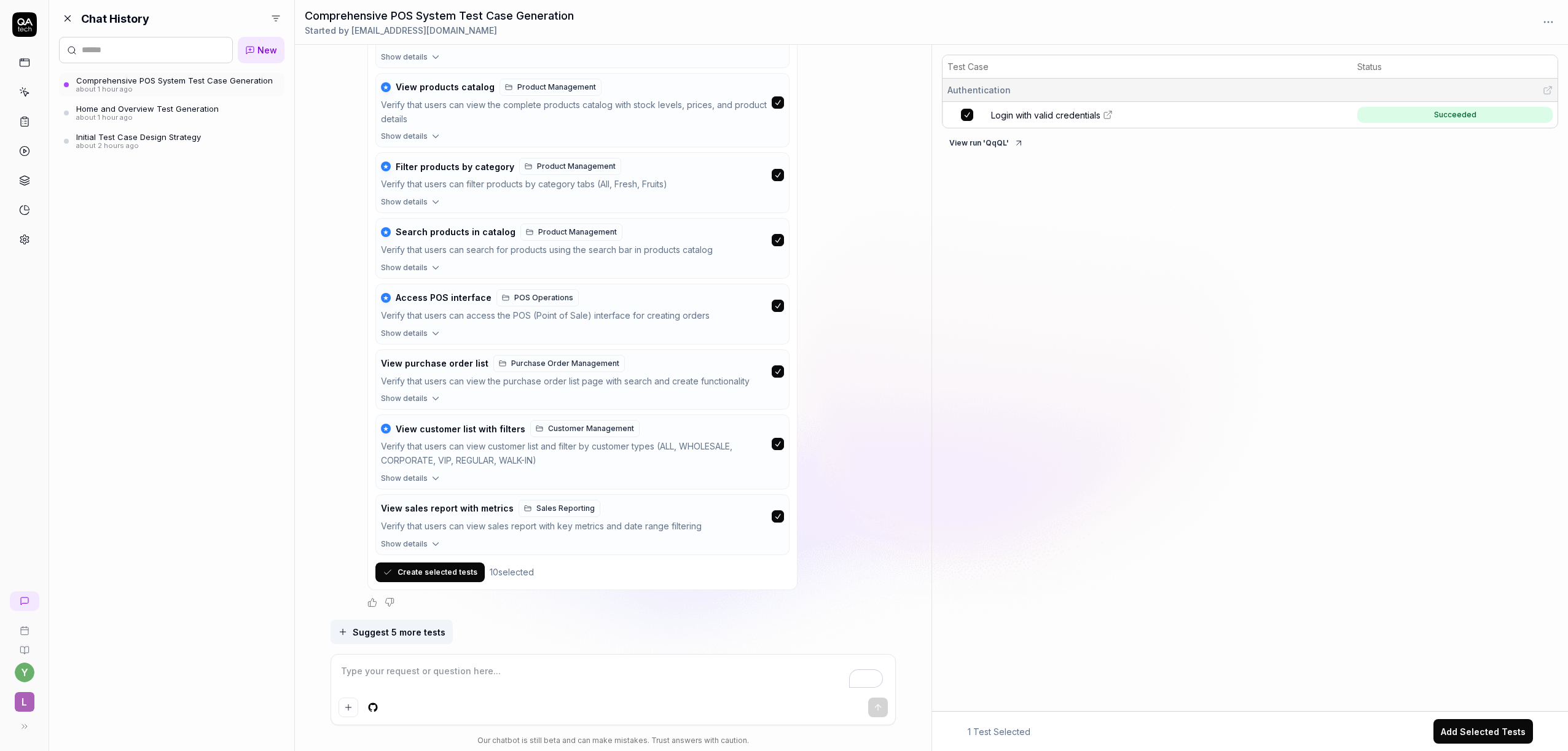
click at [431, 540] on icon "button" at bounding box center [436, 544] width 11 height 11
click at [431, 540] on icon "button" at bounding box center [433, 544] width 11 height 11
click at [433, 578] on button "Create selected tests" at bounding box center [430, 572] width 110 height 19
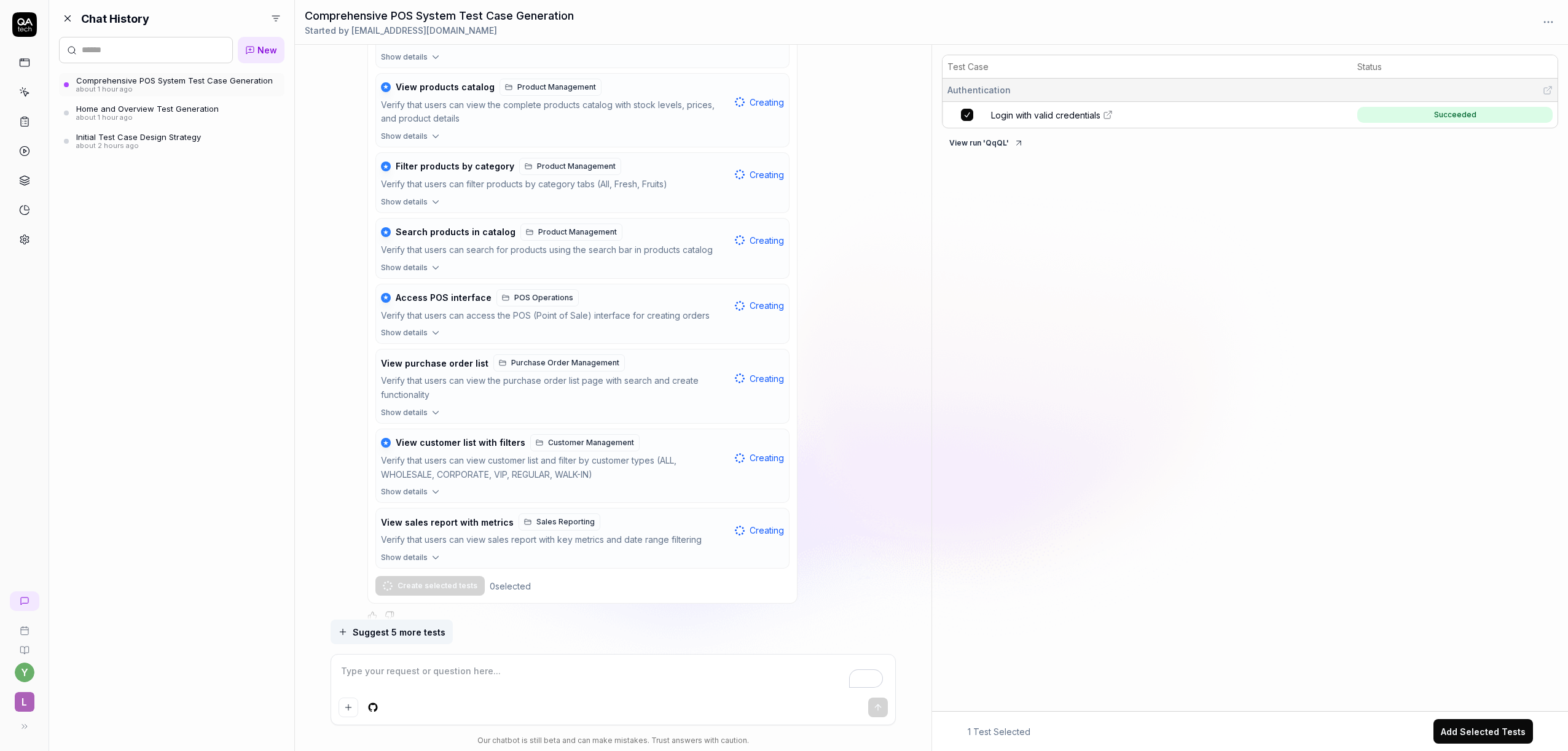
scroll to position [6249, 0]
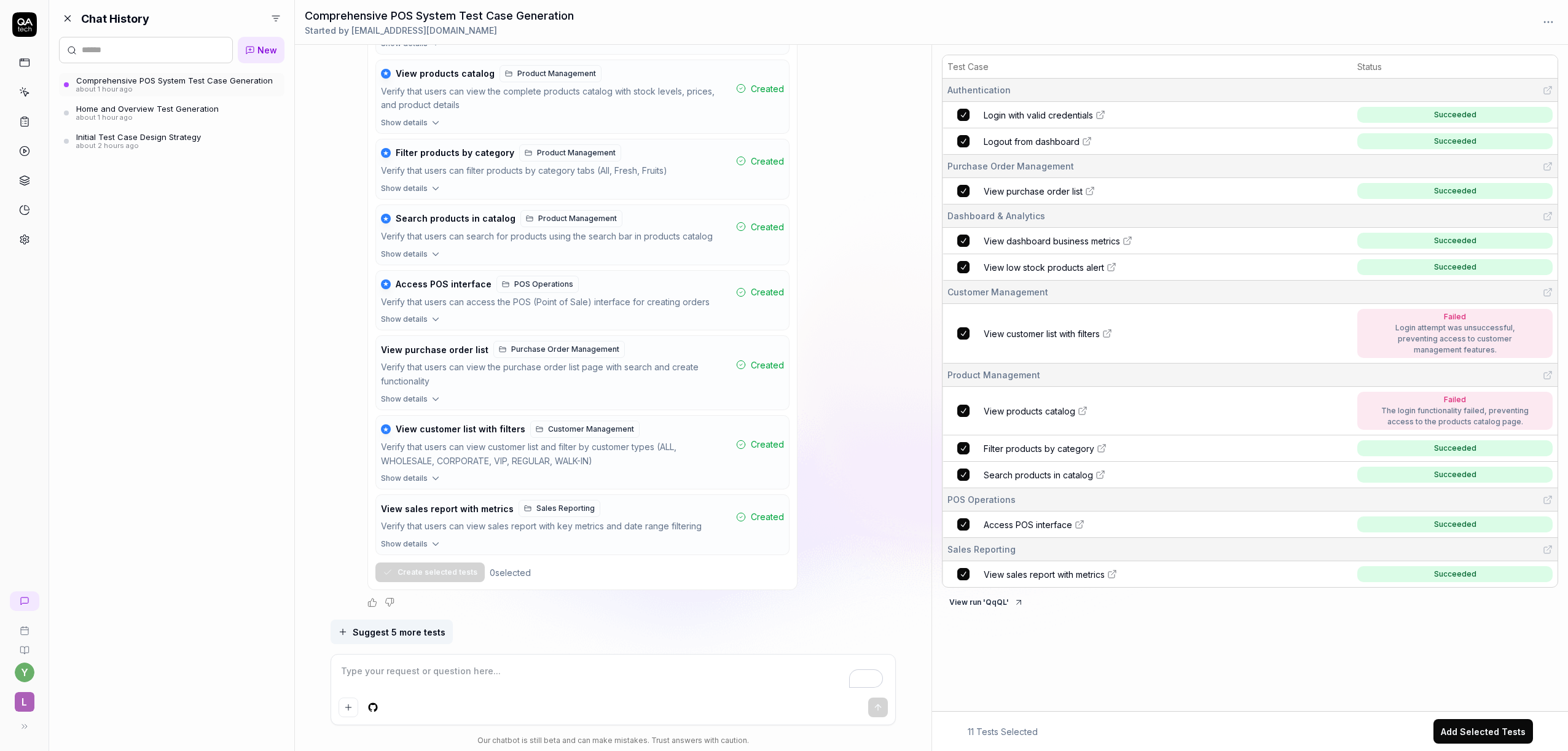
type textarea "*"
click at [1099, 477] on icon at bounding box center [1101, 475] width 10 height 10
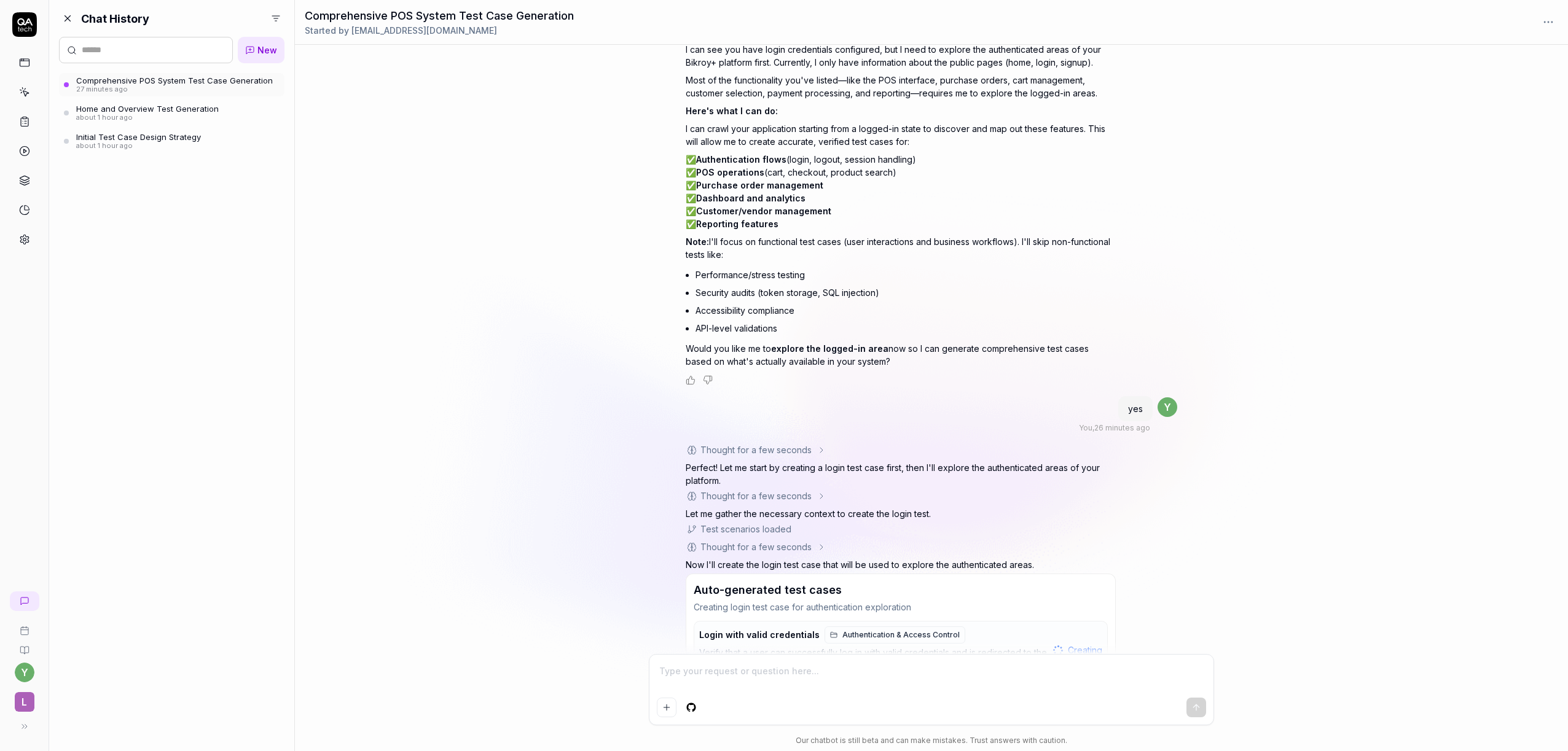
scroll to position [4058, 0]
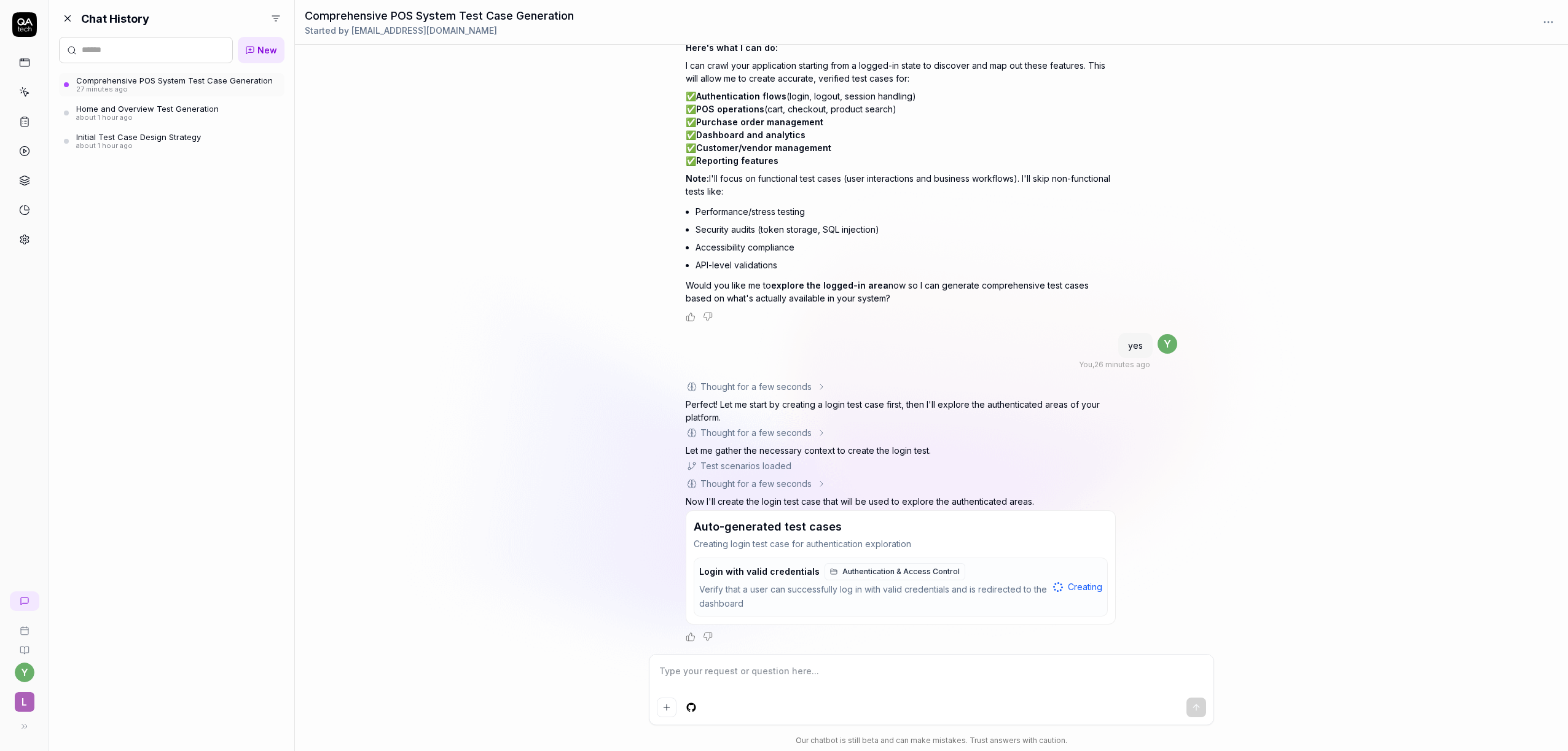
type textarea "*"
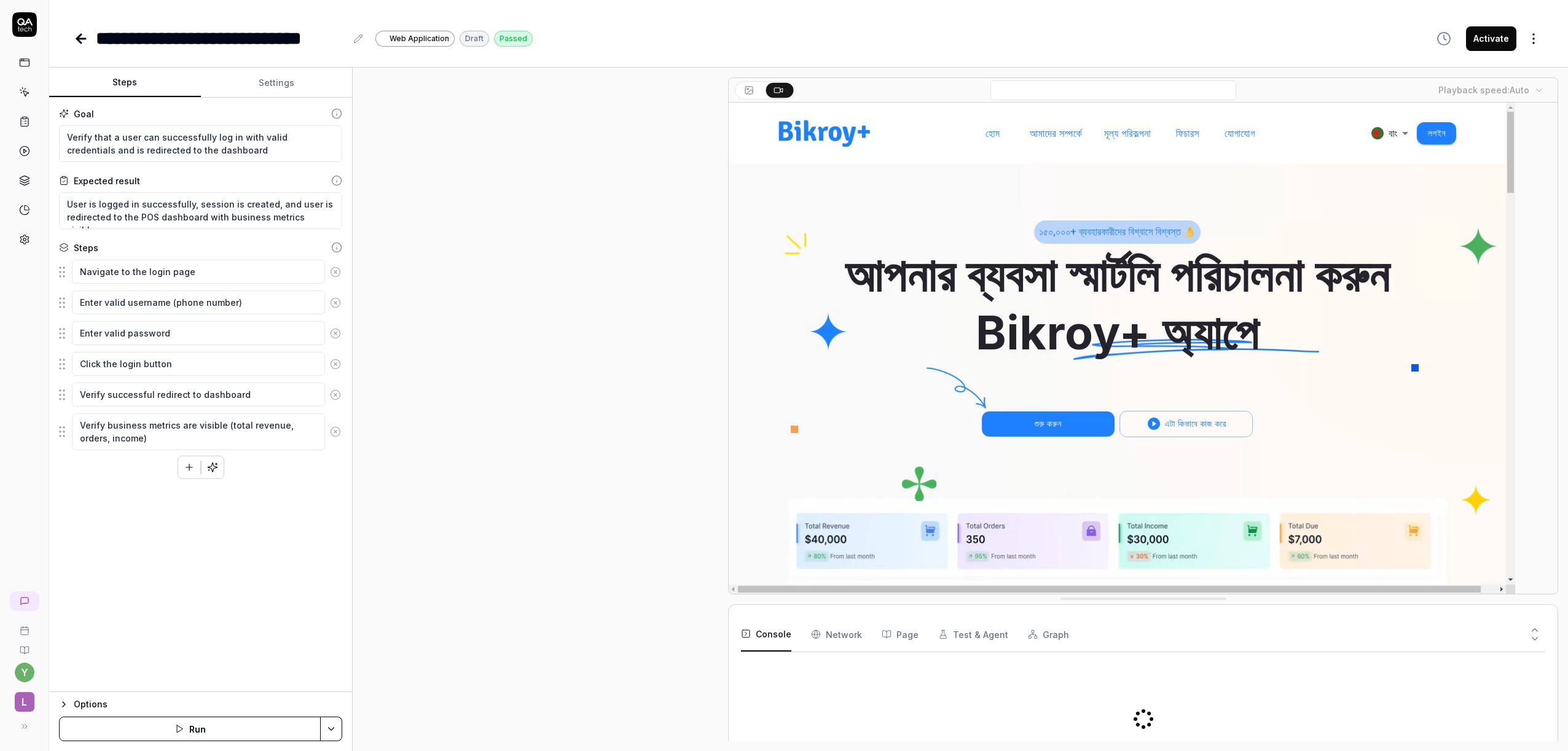
type textarea "*"
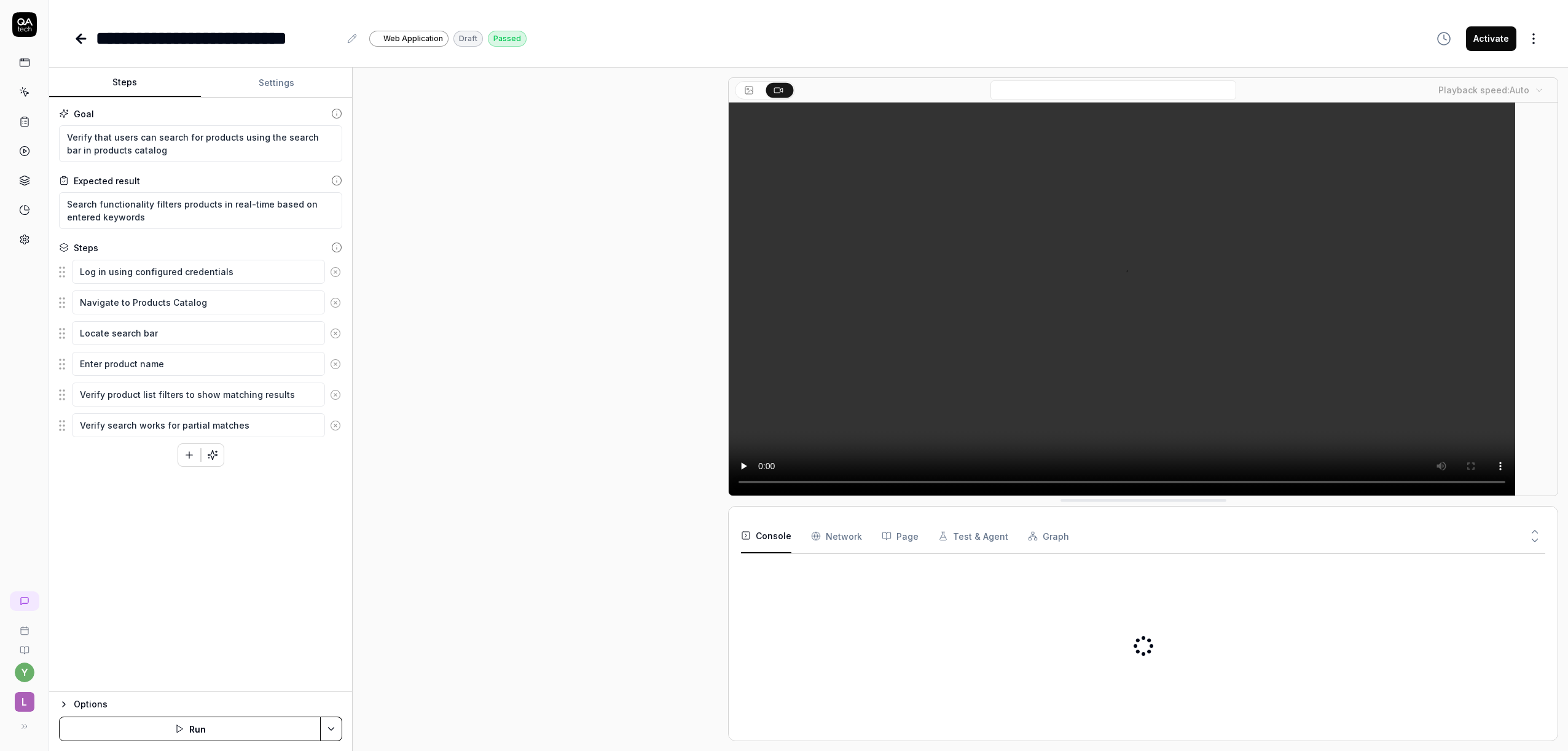
type textarea "*"
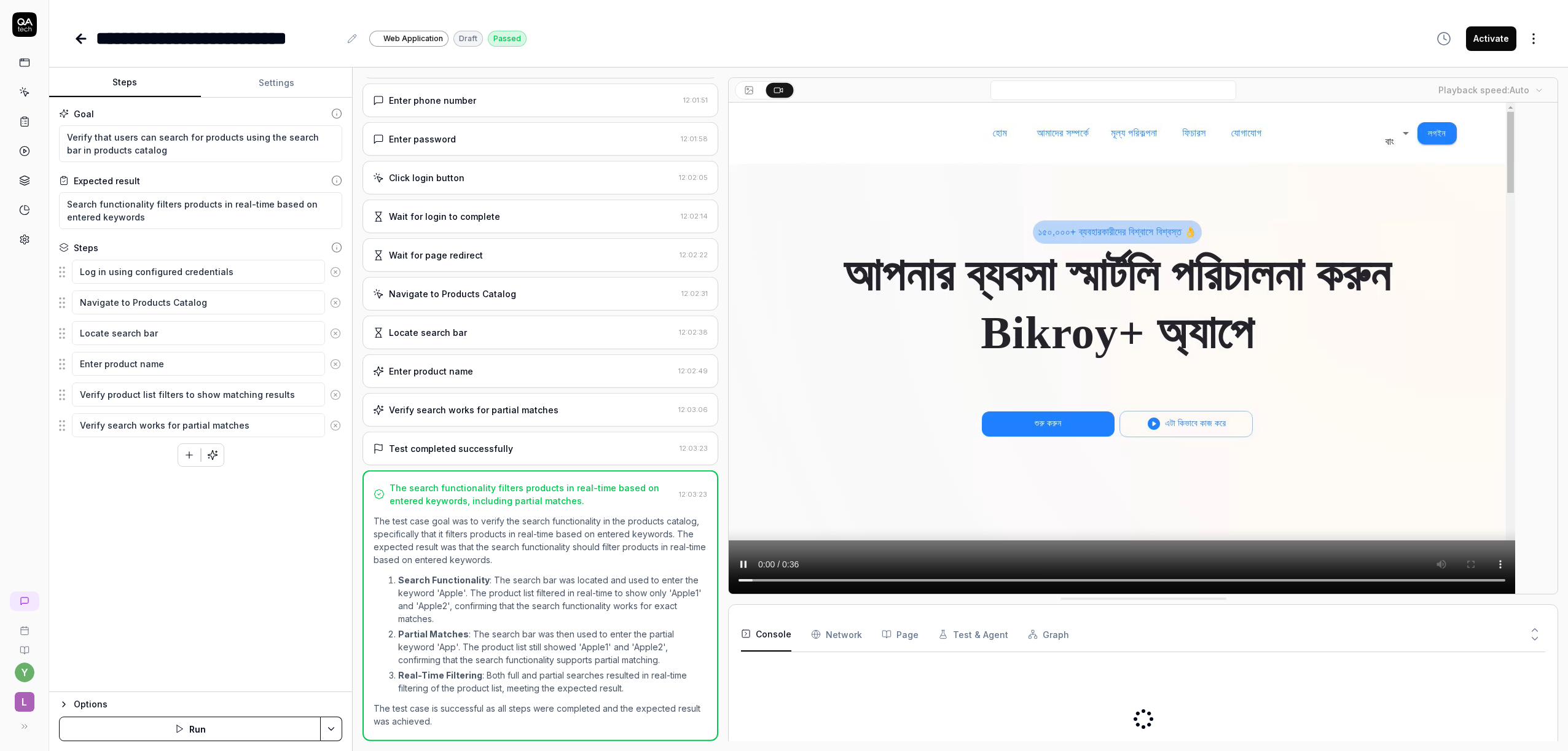
scroll to position [89, 0]
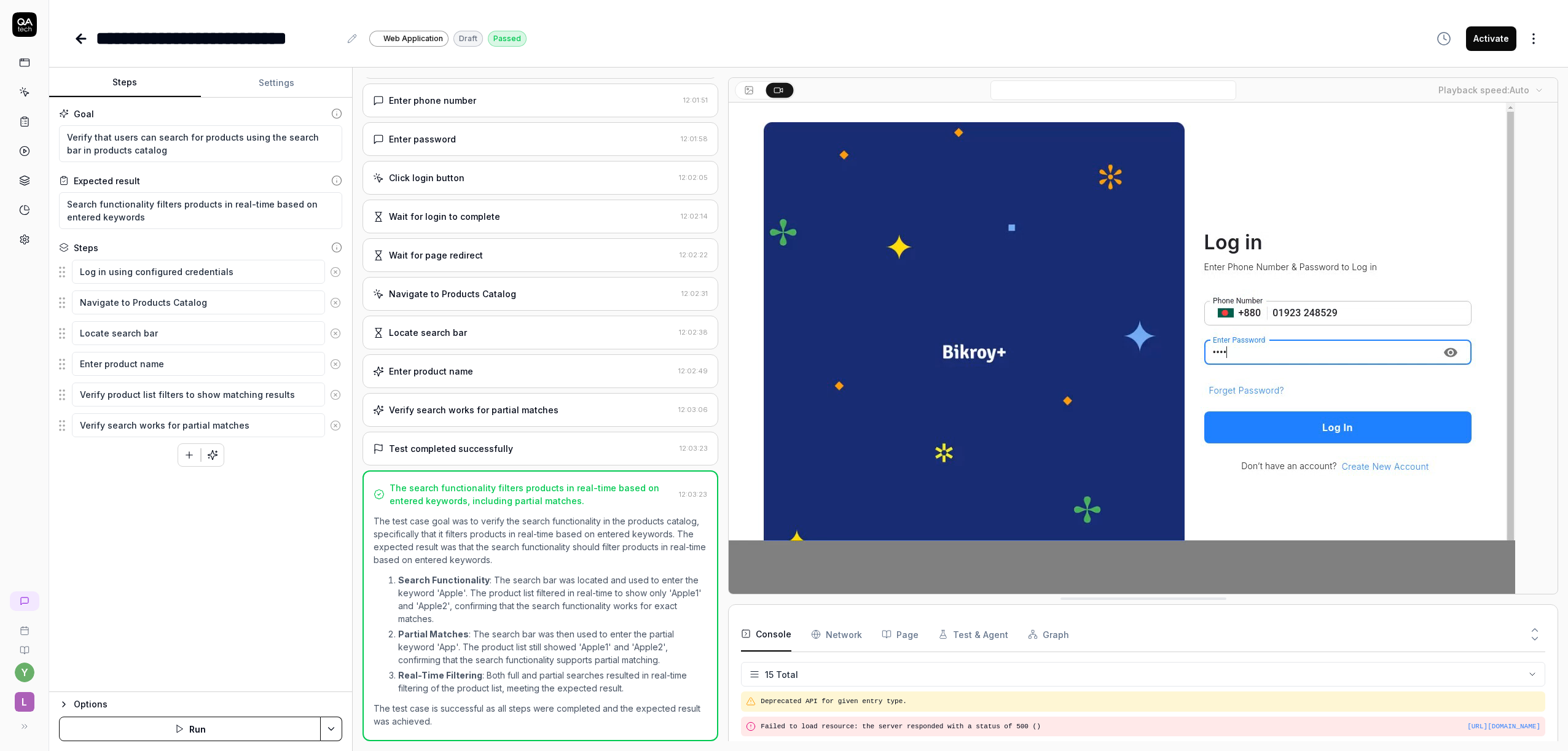
click at [1530, 90] on body "**********" at bounding box center [784, 376] width 1568 height 751
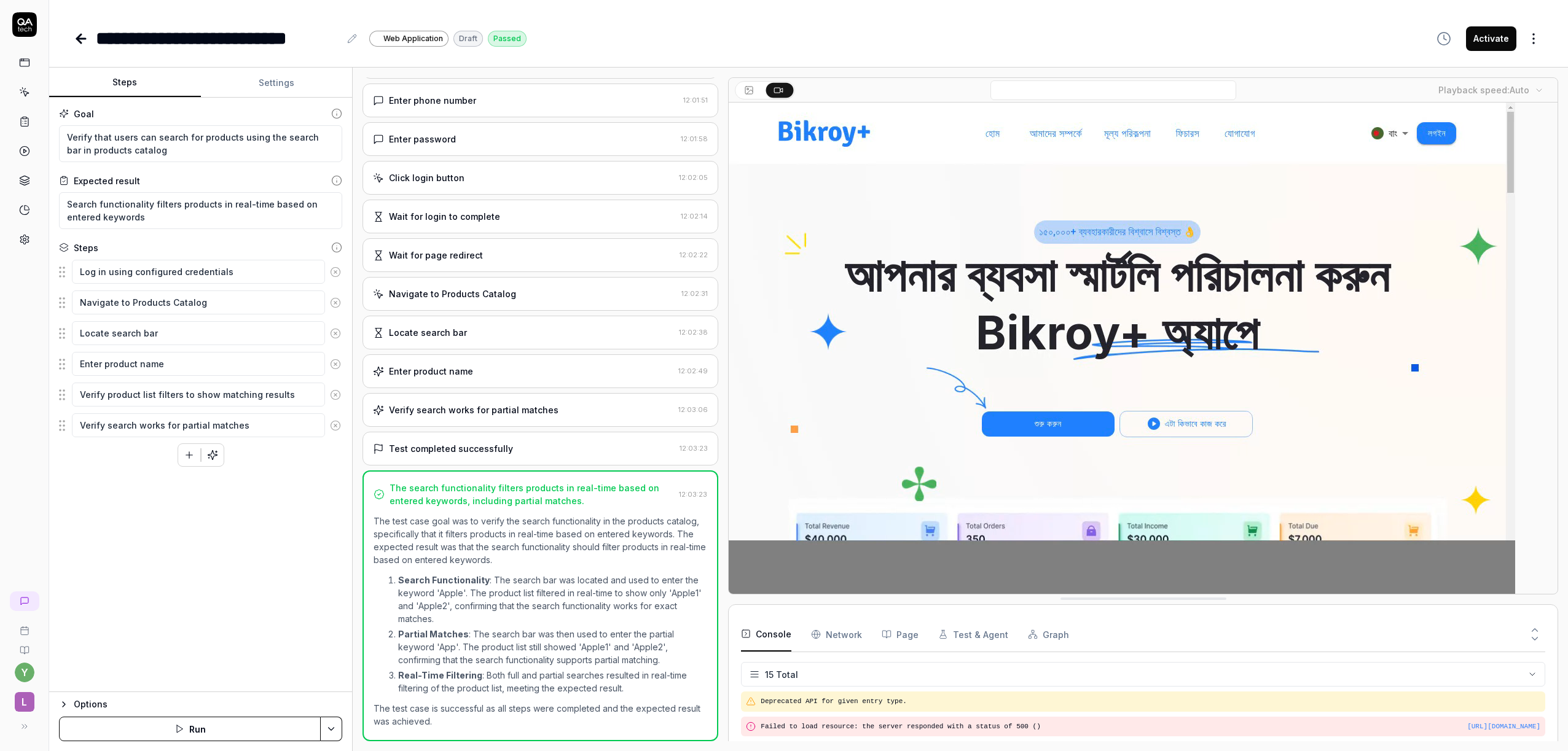
click at [1549, 421] on div at bounding box center [1143, 348] width 829 height 491
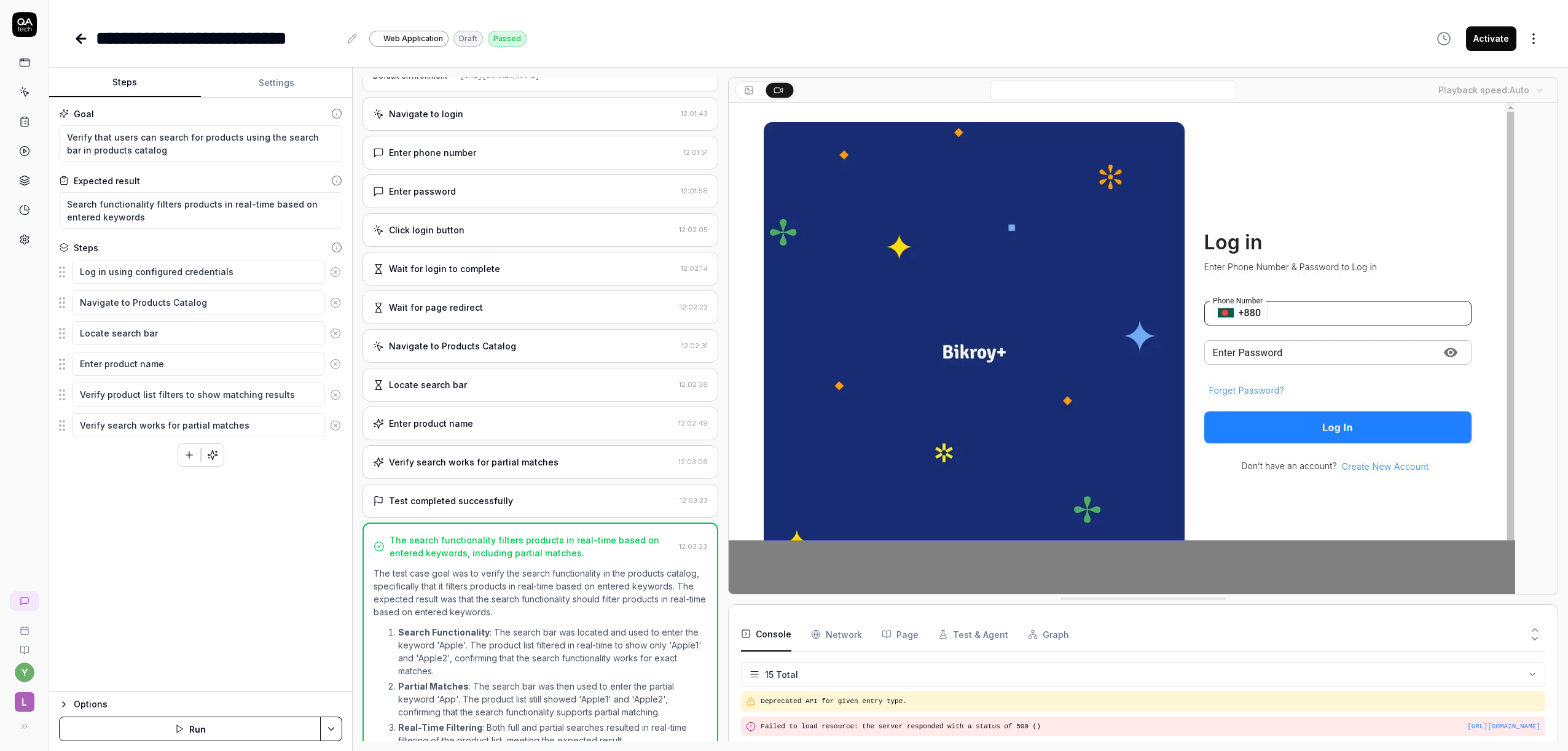
scroll to position [0, 0]
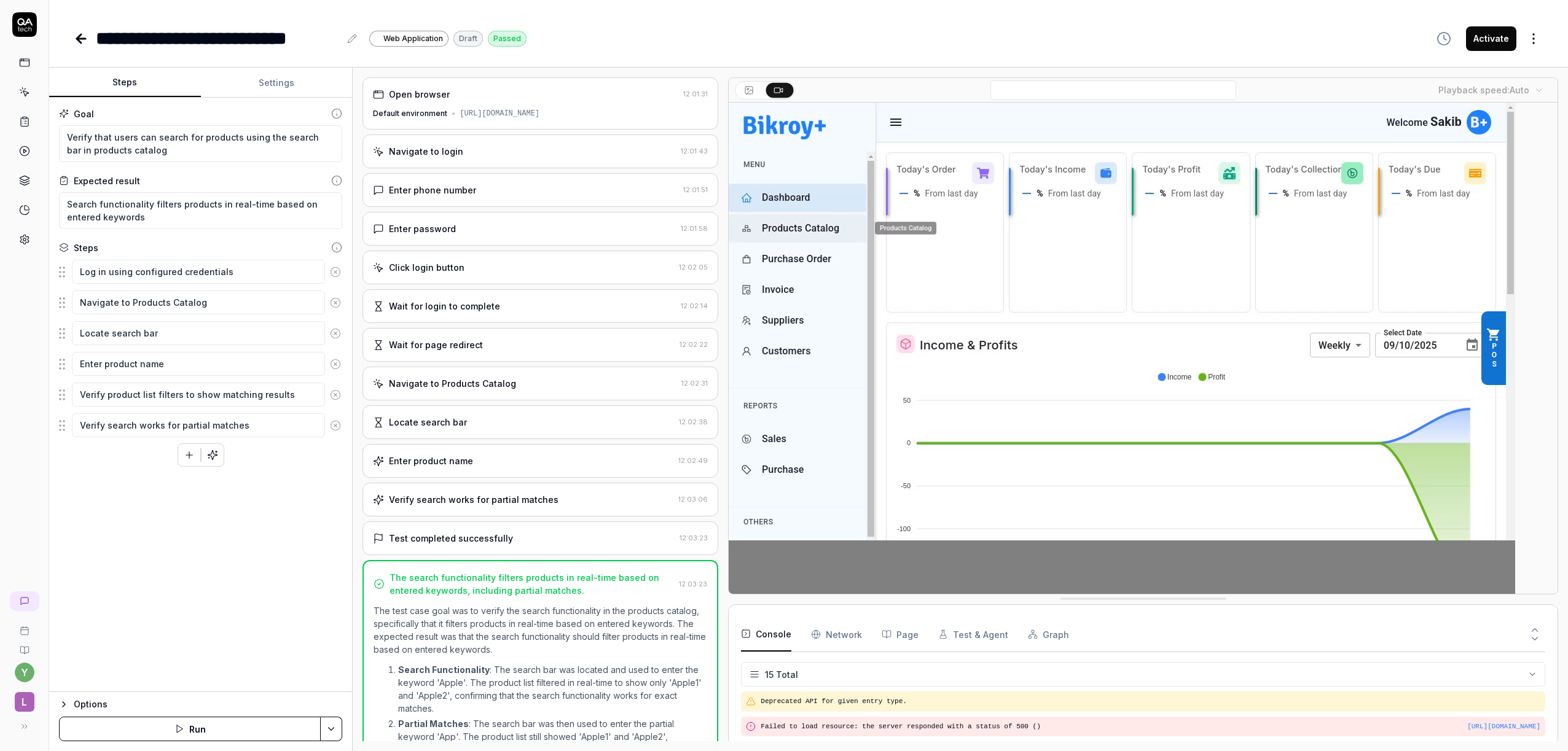
click at [81, 42] on icon at bounding box center [79, 39] width 4 height 9
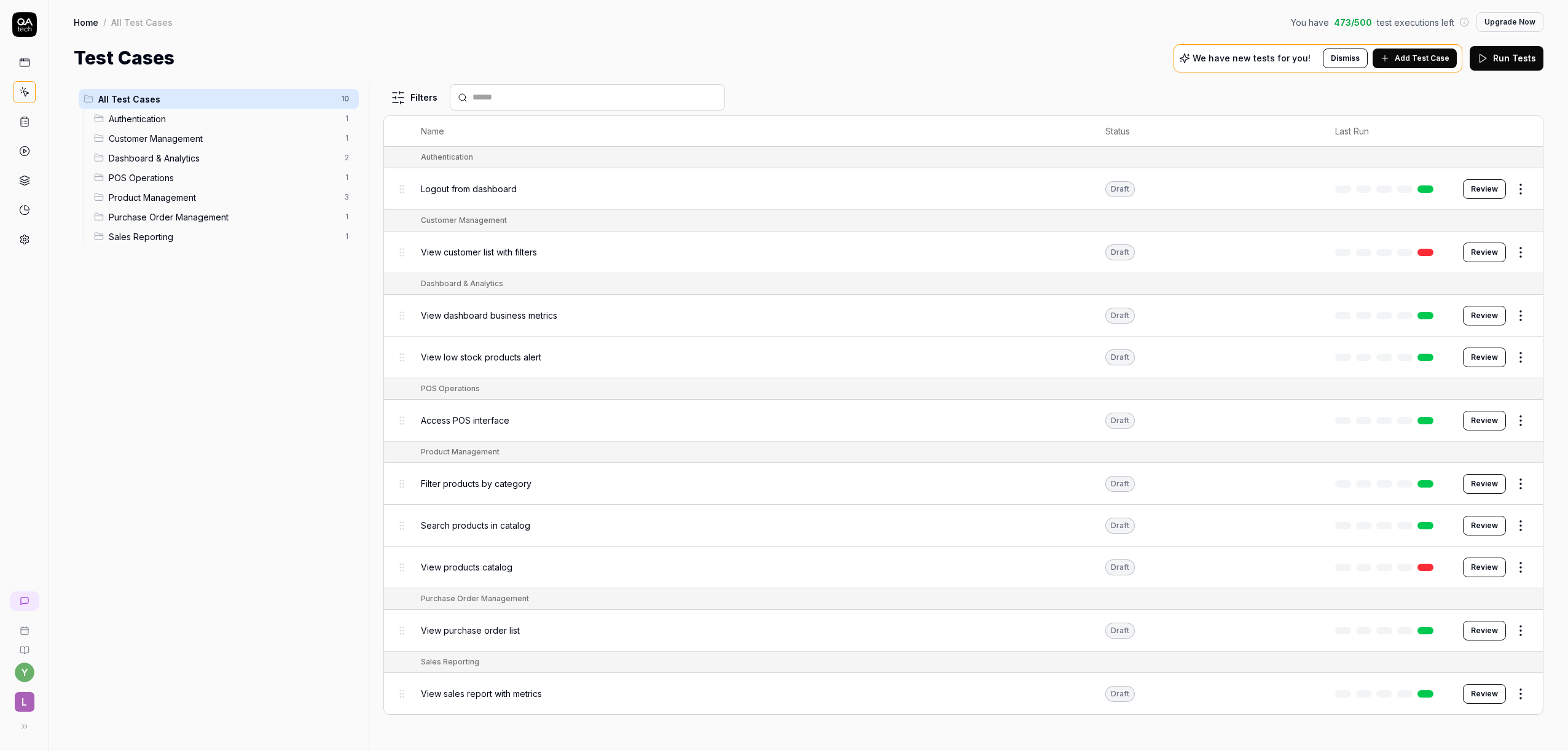
click at [451, 574] on div "View products catalog" at bounding box center [751, 567] width 660 height 26
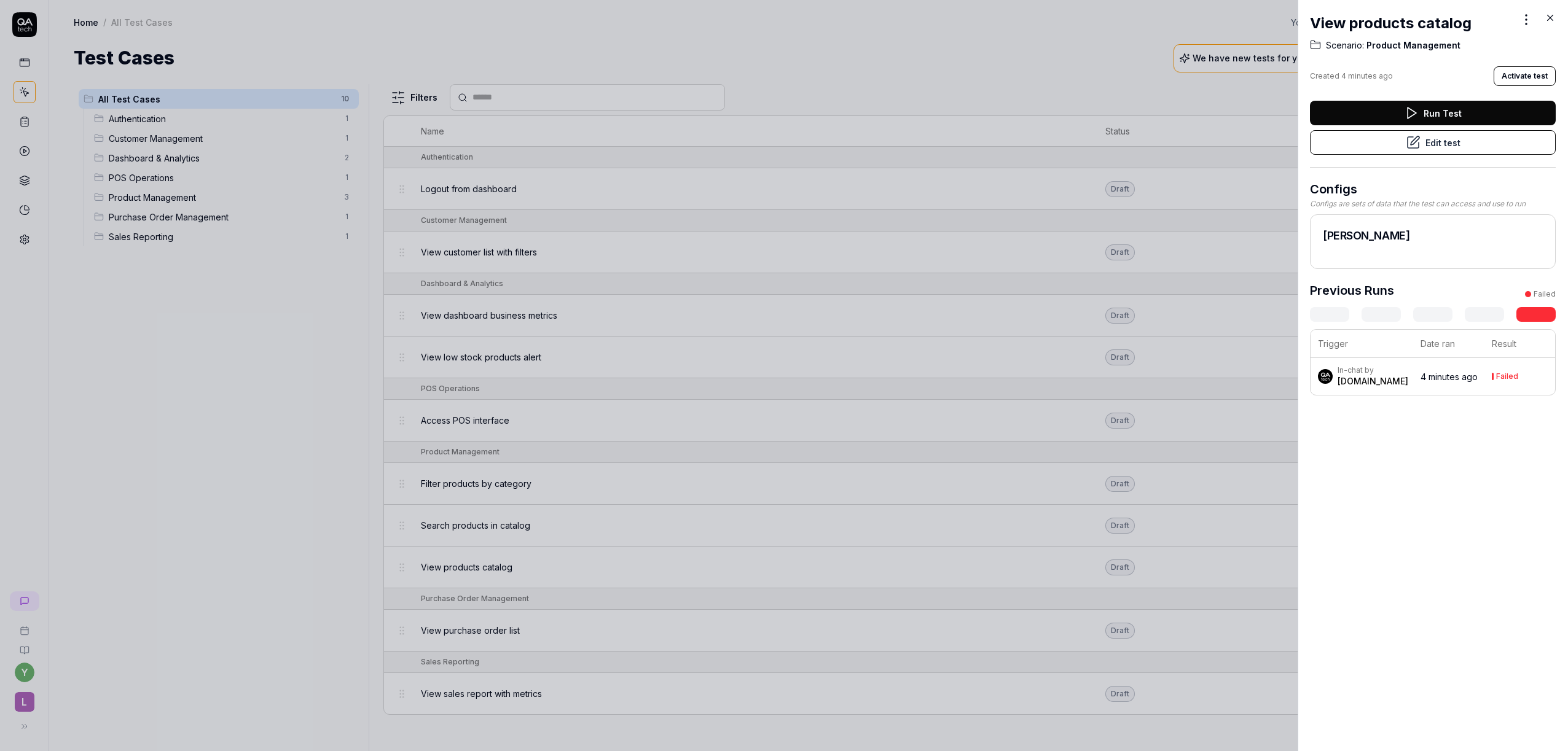
click at [1526, 319] on link at bounding box center [1536, 315] width 39 height 15
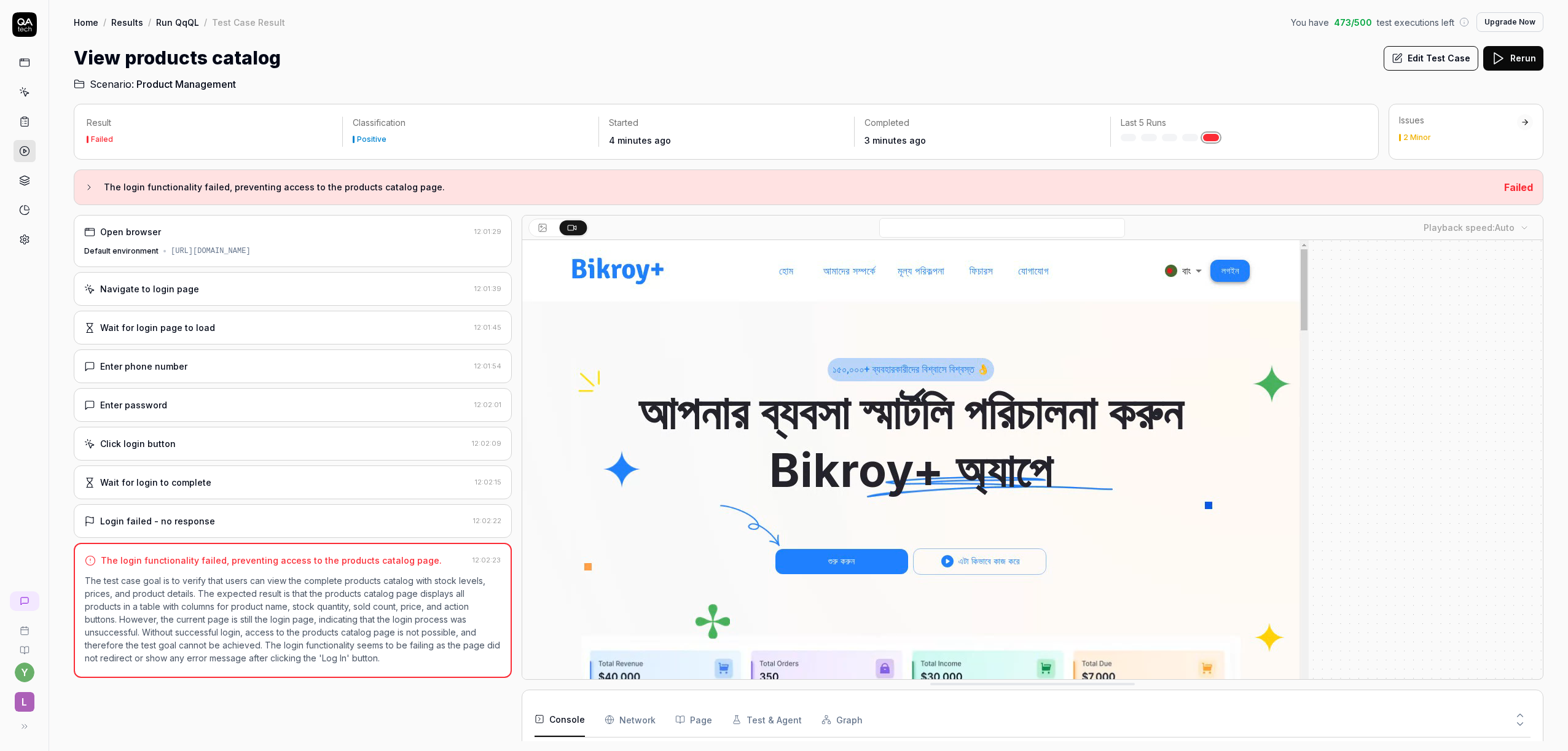
click at [1413, 61] on button "Edit Test Case" at bounding box center [1431, 58] width 95 height 24
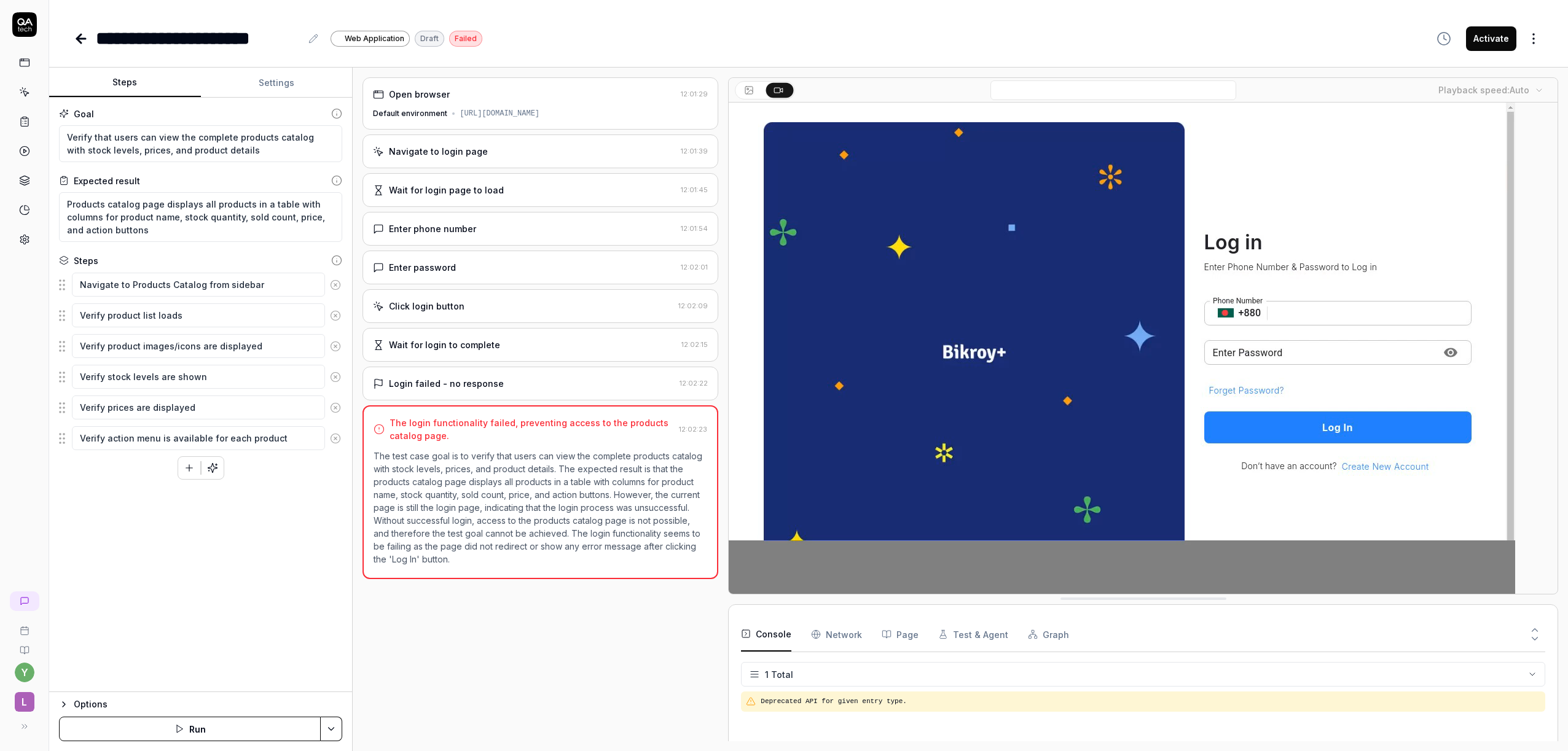
click at [328, 731] on html "**********" at bounding box center [784, 376] width 1568 height 751
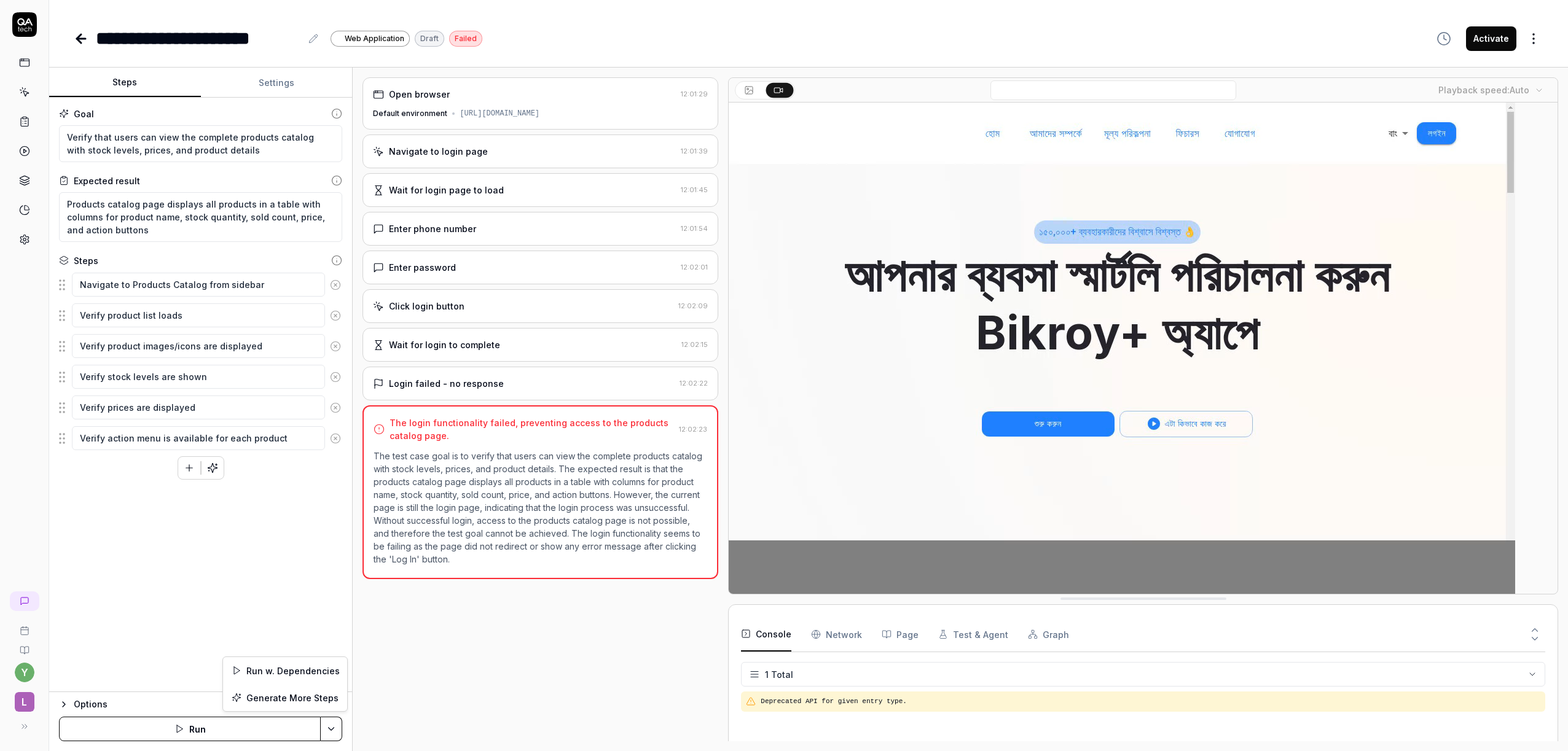
click at [440, 704] on html "**********" at bounding box center [784, 376] width 1568 height 751
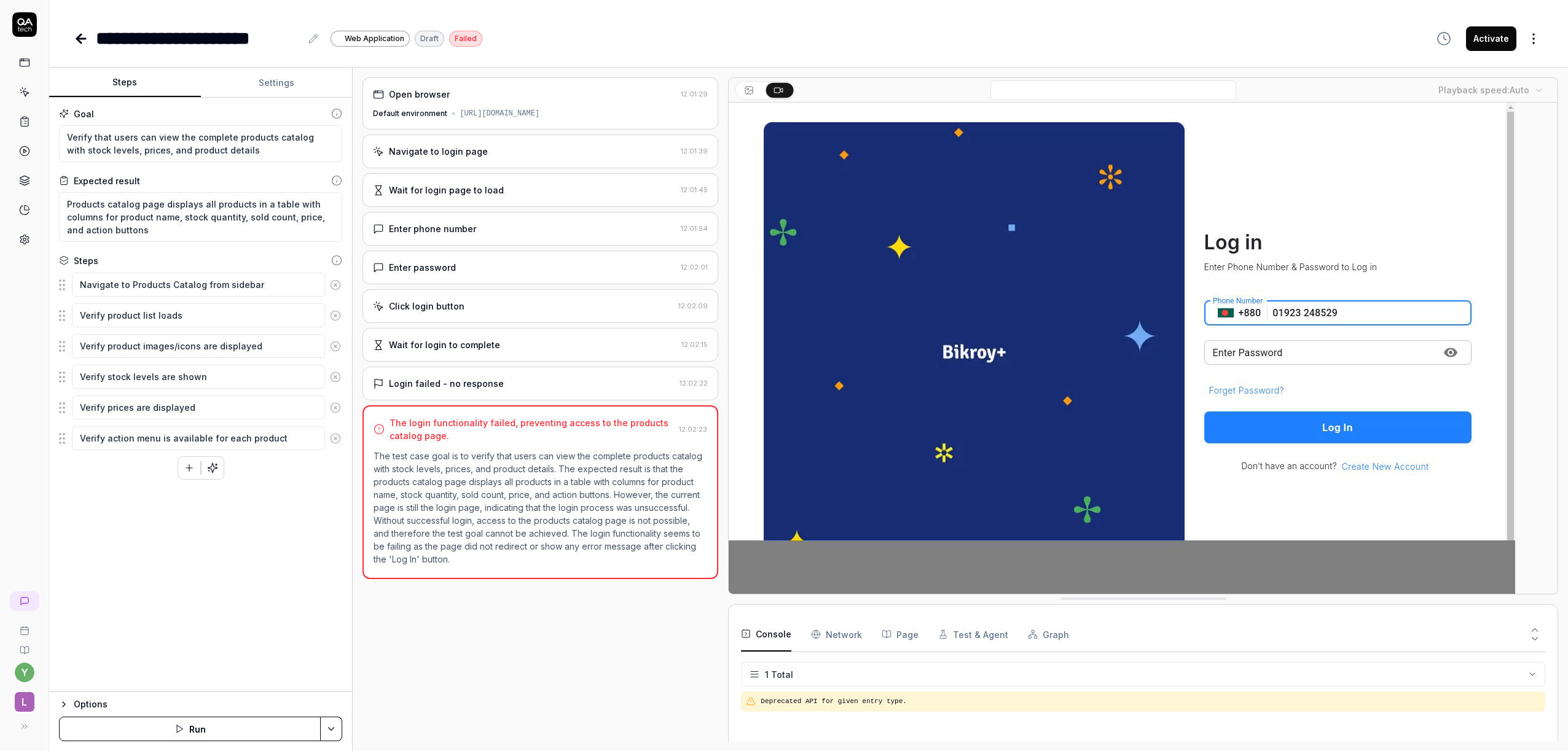
type textarea "*"
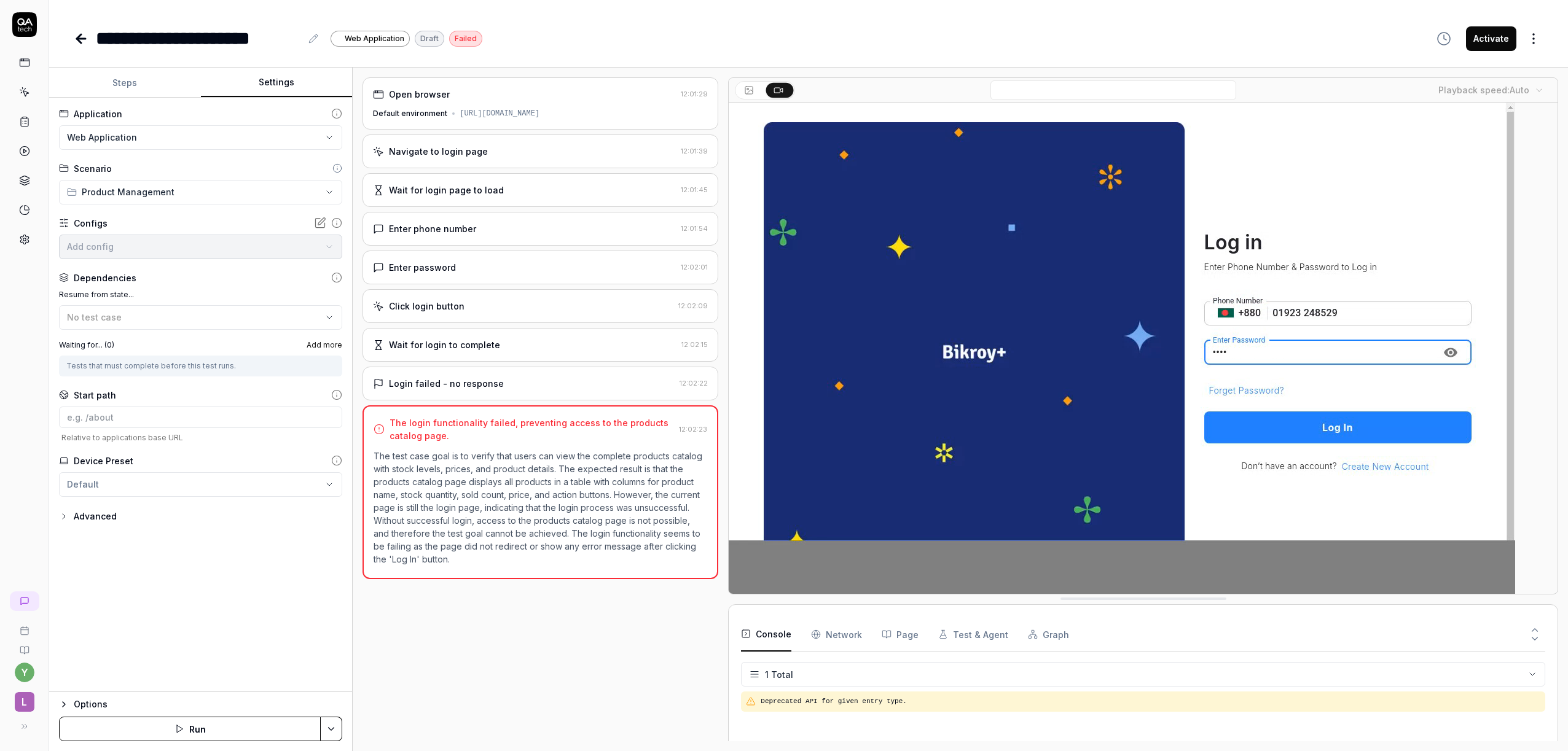
click at [283, 91] on button "Settings" at bounding box center [277, 83] width 152 height 29
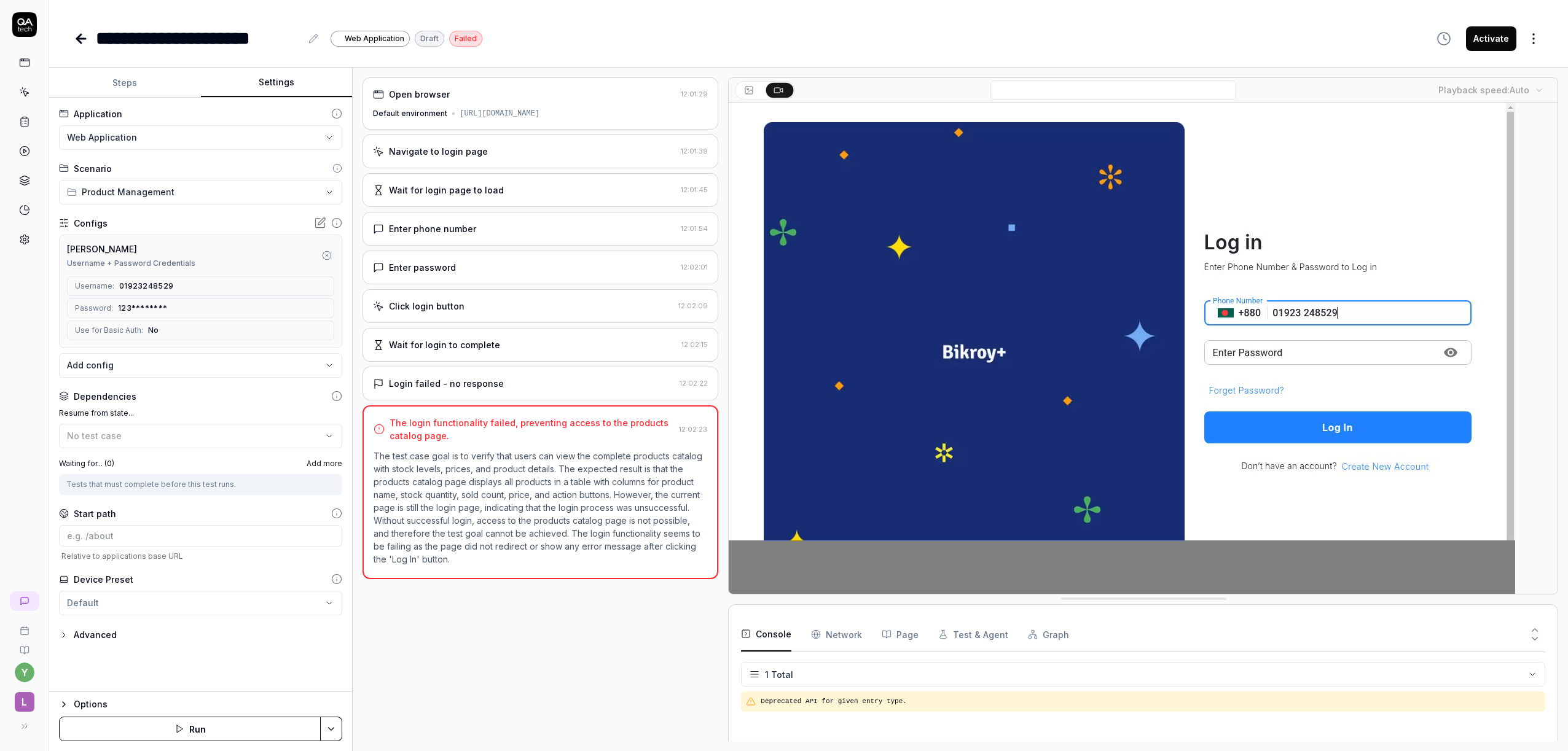
click at [217, 310] on div "Password: [SECURITY_DATA]" at bounding box center [200, 308] width 267 height 19
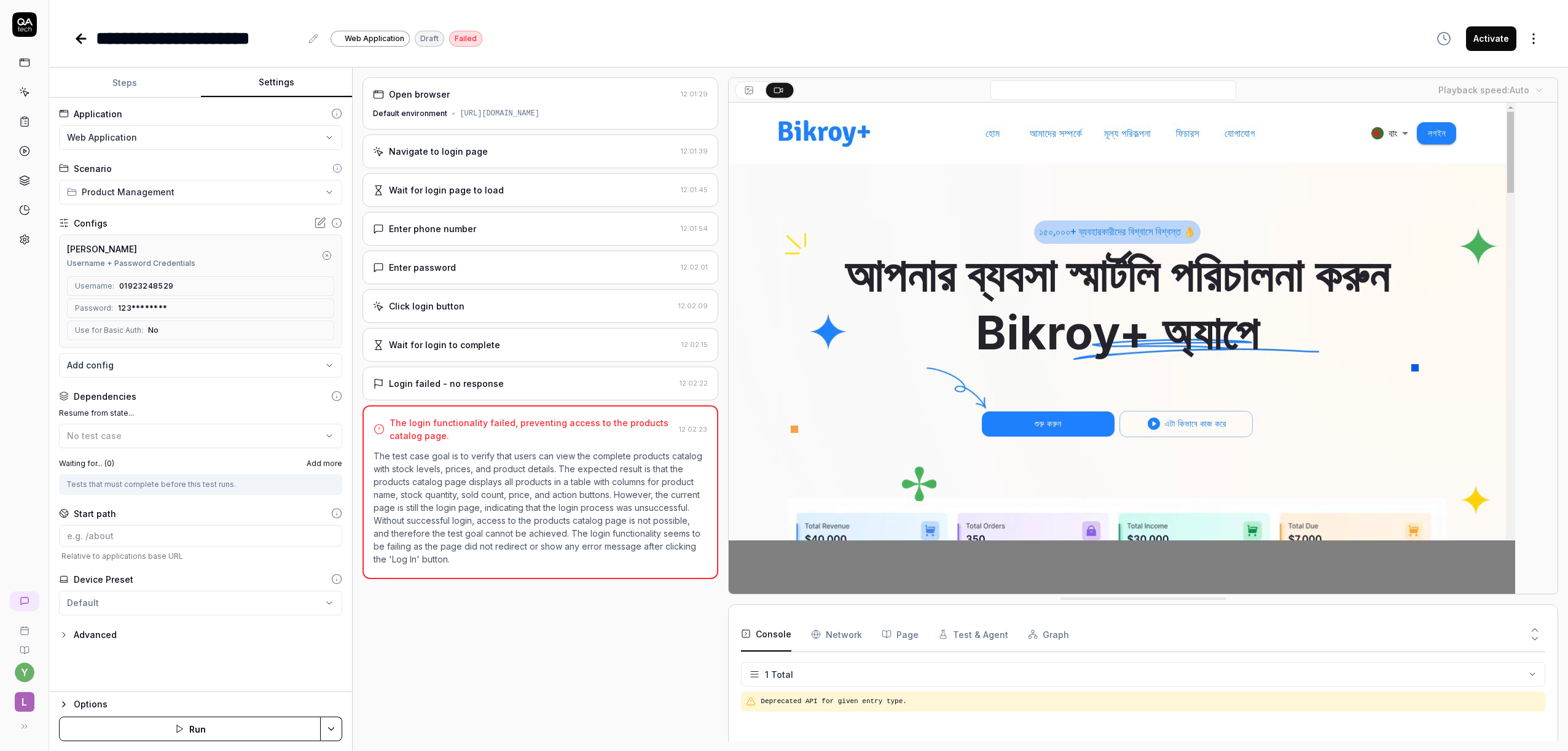
click at [174, 311] on icon at bounding box center [177, 309] width 7 height 8
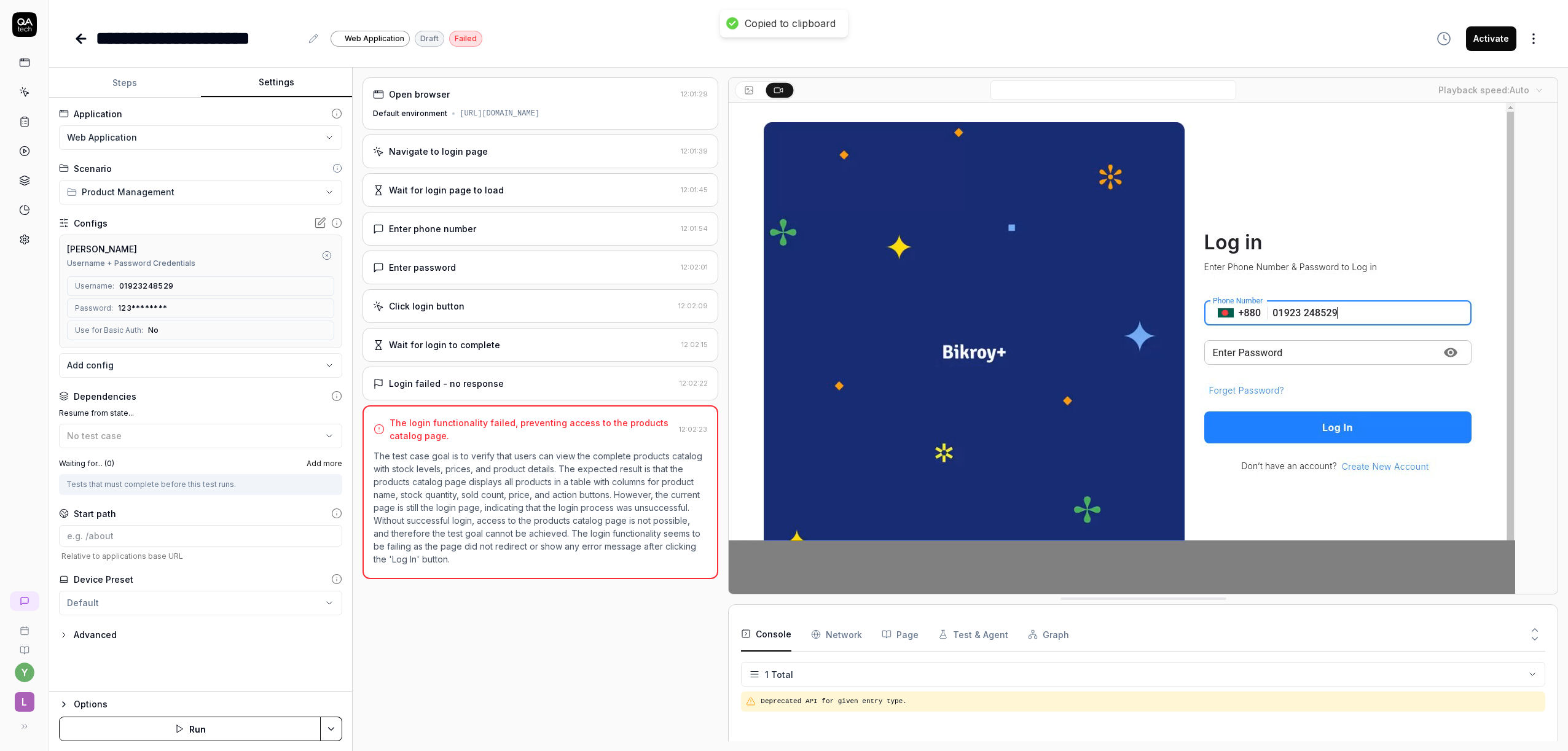
click at [146, 307] on span "123********" at bounding box center [142, 309] width 49 height 11
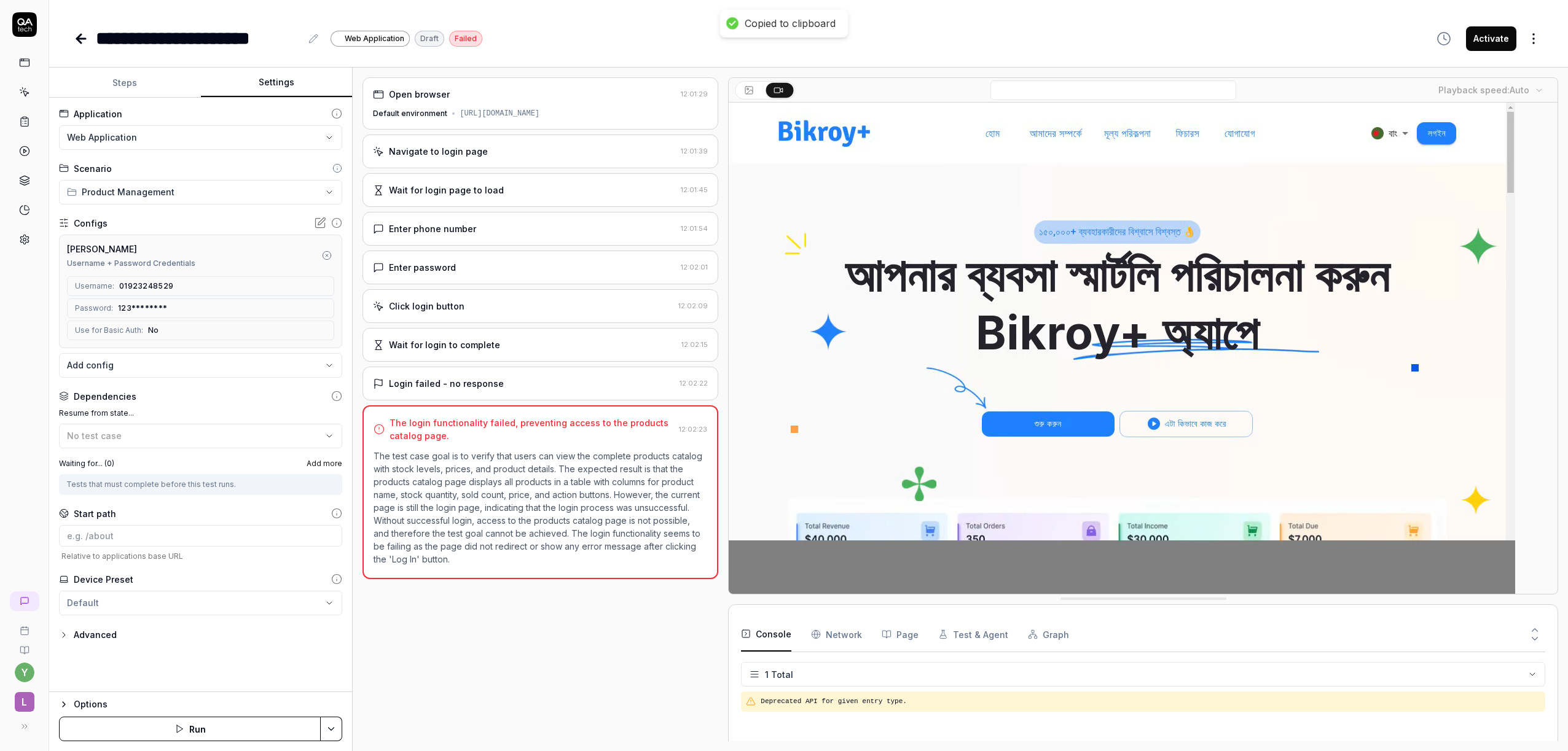
click at [131, 307] on span "123********" at bounding box center [142, 309] width 49 height 11
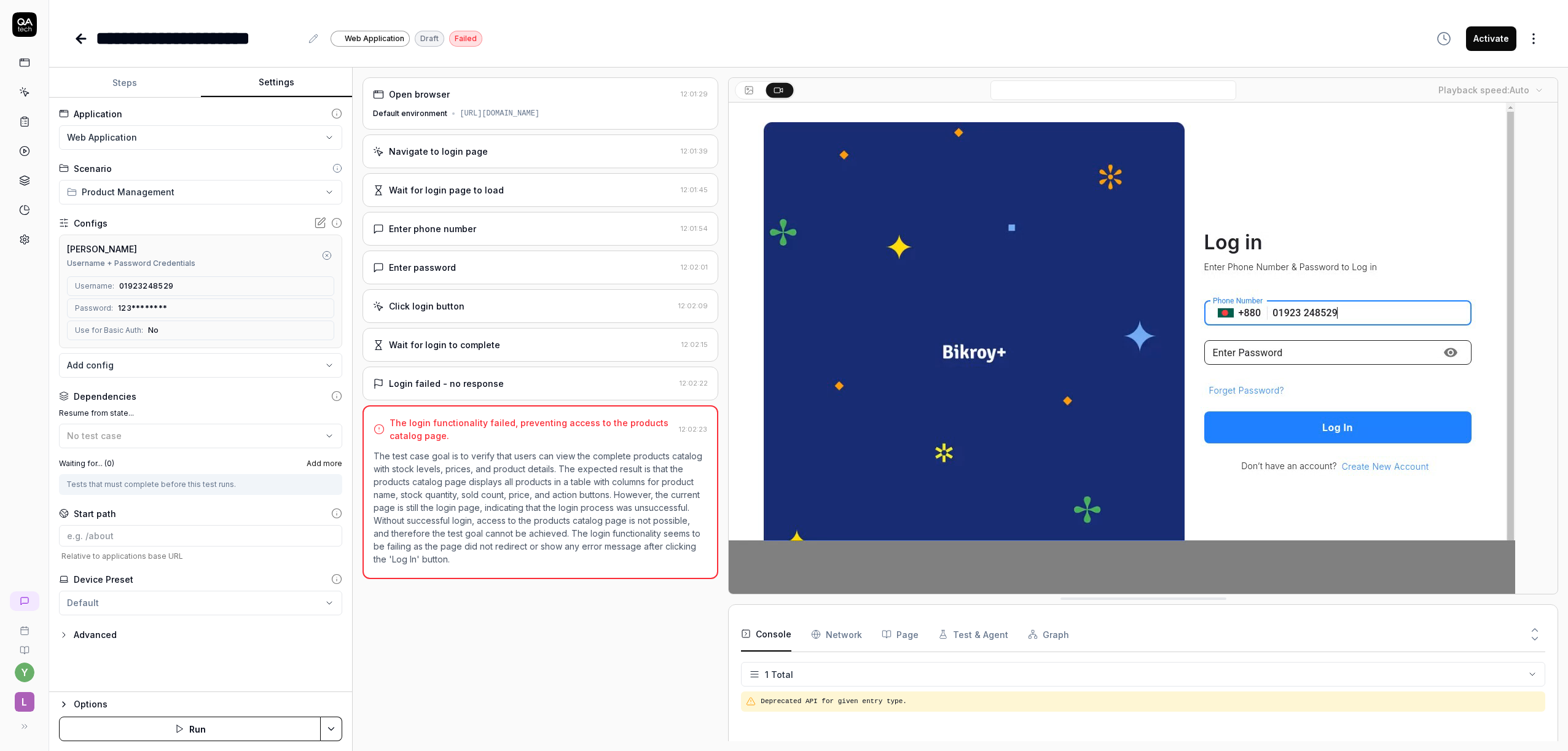
click at [320, 226] on icon at bounding box center [320, 223] width 13 height 13
